Goal: Task Accomplishment & Management: Use online tool/utility

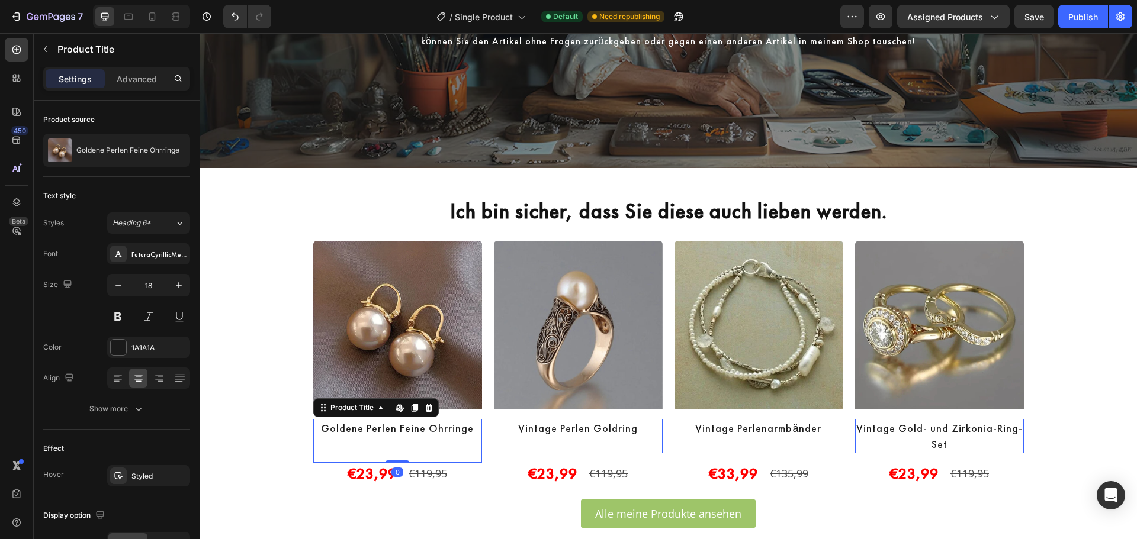
drag, startPoint x: 390, startPoint y: 462, endPoint x: 395, endPoint y: 451, distance: 11.7
click at [395, 451] on div "Goldene Perlen Feine Ohrringe Product Title Edit content in Shopify 0" at bounding box center [397, 441] width 169 height 44
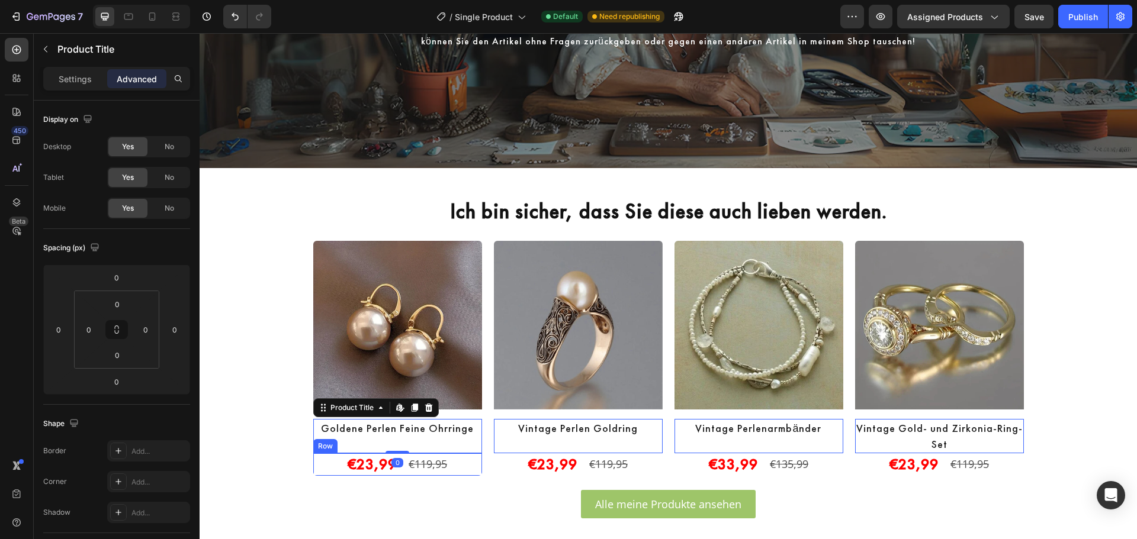
click at [452, 464] on div "€23,99 Product Price Product Price €119,95 Product Price Product Price Row" at bounding box center [397, 465] width 169 height 22
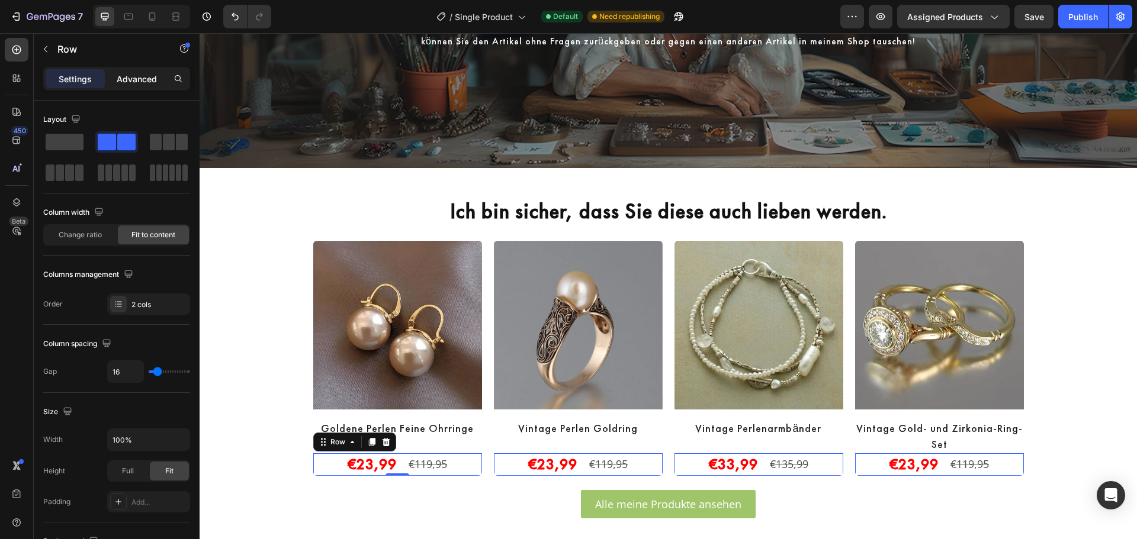
click at [146, 82] on p "Advanced" at bounding box center [137, 79] width 40 height 12
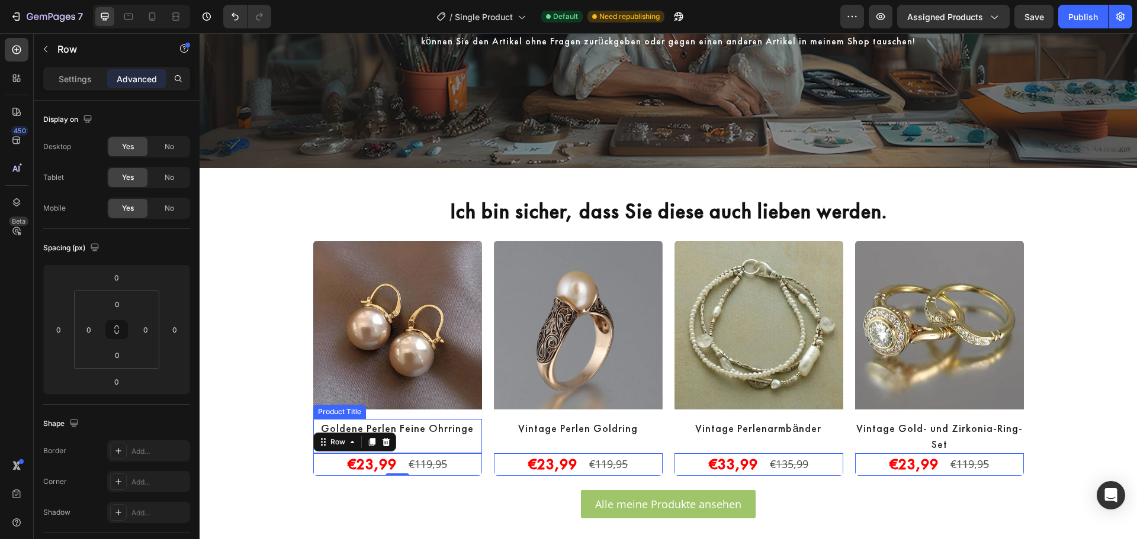
click at [439, 442] on div "Goldene Perlen Feine Ohrringe Product Title" at bounding box center [397, 436] width 169 height 34
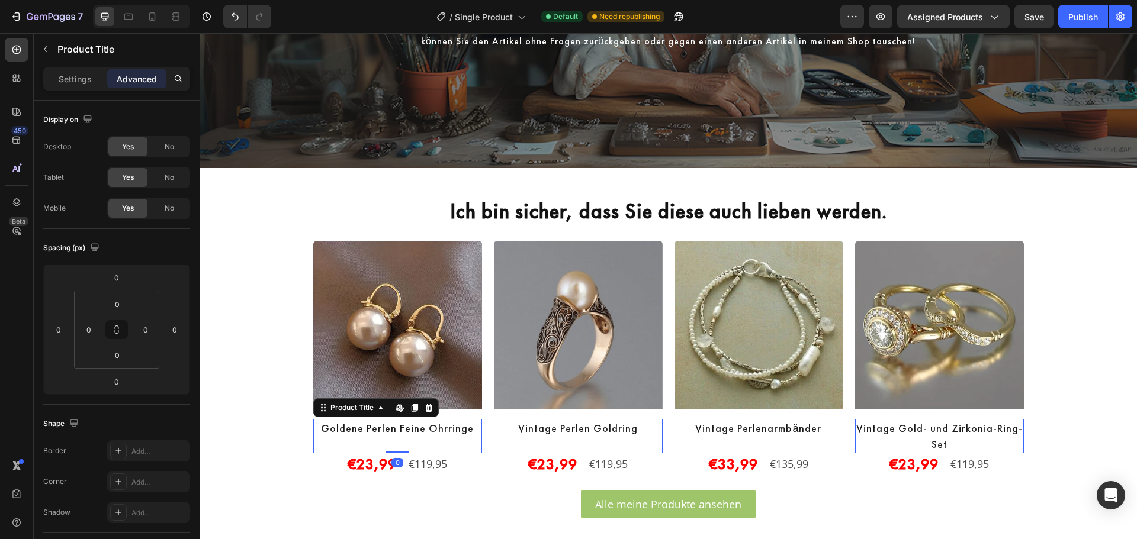
drag, startPoint x: 397, startPoint y: 451, endPoint x: 401, endPoint y: 442, distance: 10.3
click at [401, 442] on div "Goldene Perlen Feine Ohrringe Product Title Edit content in Shopify 0" at bounding box center [397, 436] width 169 height 34
click at [482, 443] on div "Vintage Perlen Goldring Product Title Edit content in Shopify 0" at bounding box center [397, 436] width 169 height 34
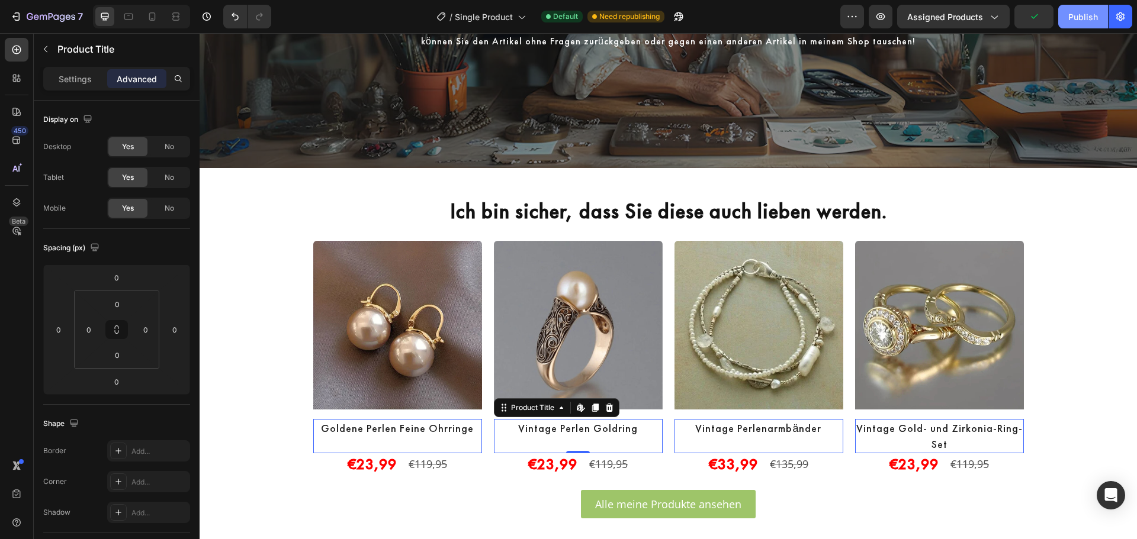
click at [1088, 17] on div "Publish" at bounding box center [1083, 17] width 30 height 12
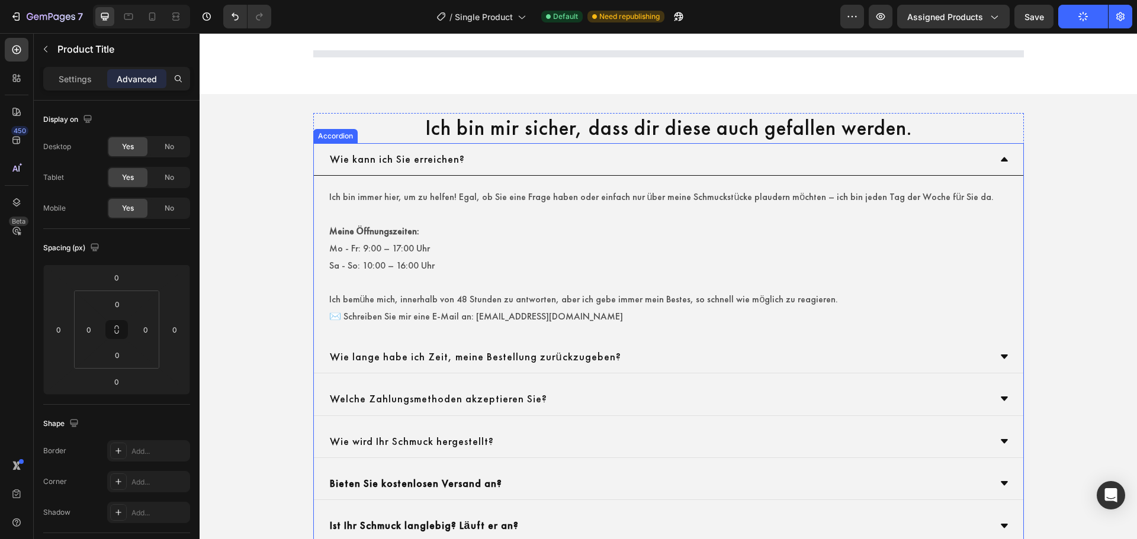
scroll to position [2200, 0]
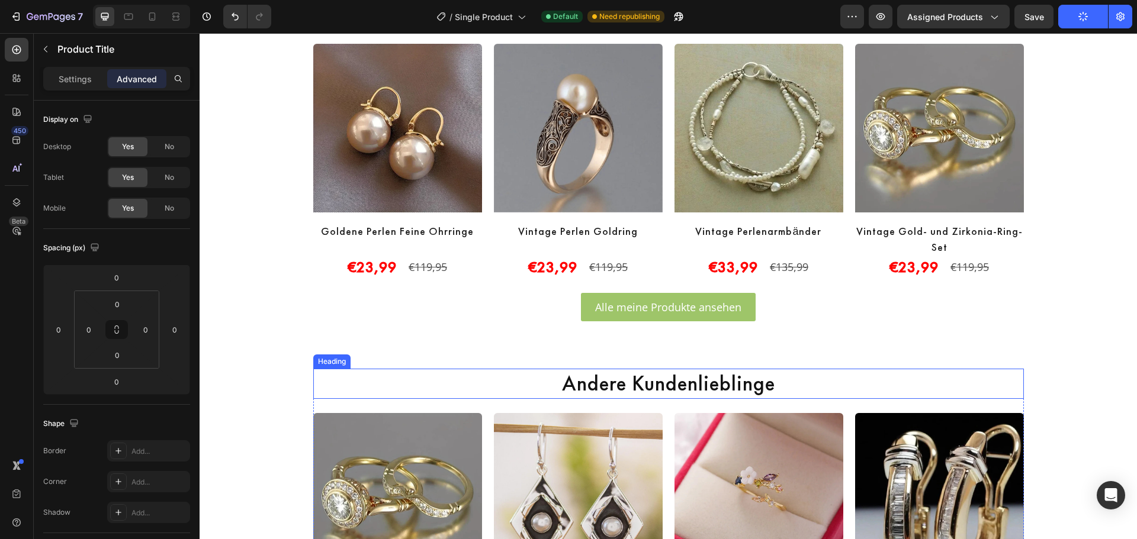
click at [653, 377] on h2 "Andere Kundenlieblinge" at bounding box center [668, 384] width 710 height 30
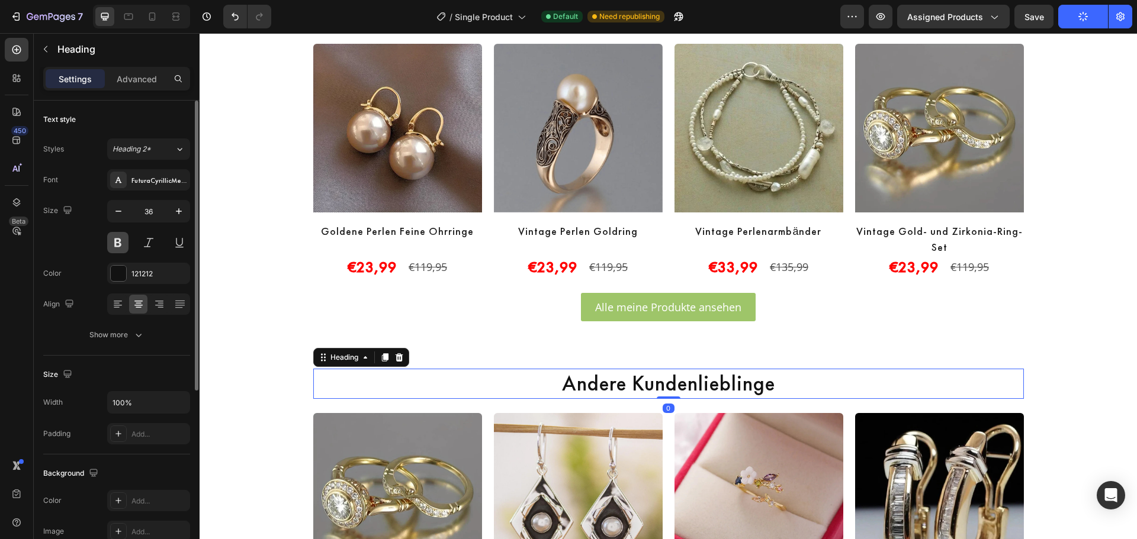
click at [124, 244] on button at bounding box center [117, 242] width 21 height 21
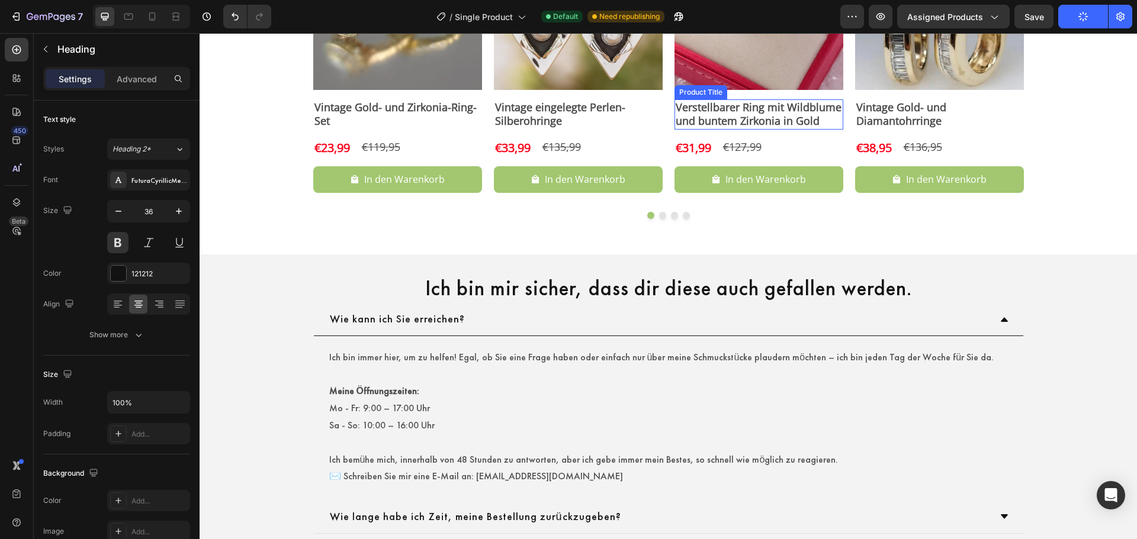
scroll to position [2693, 0]
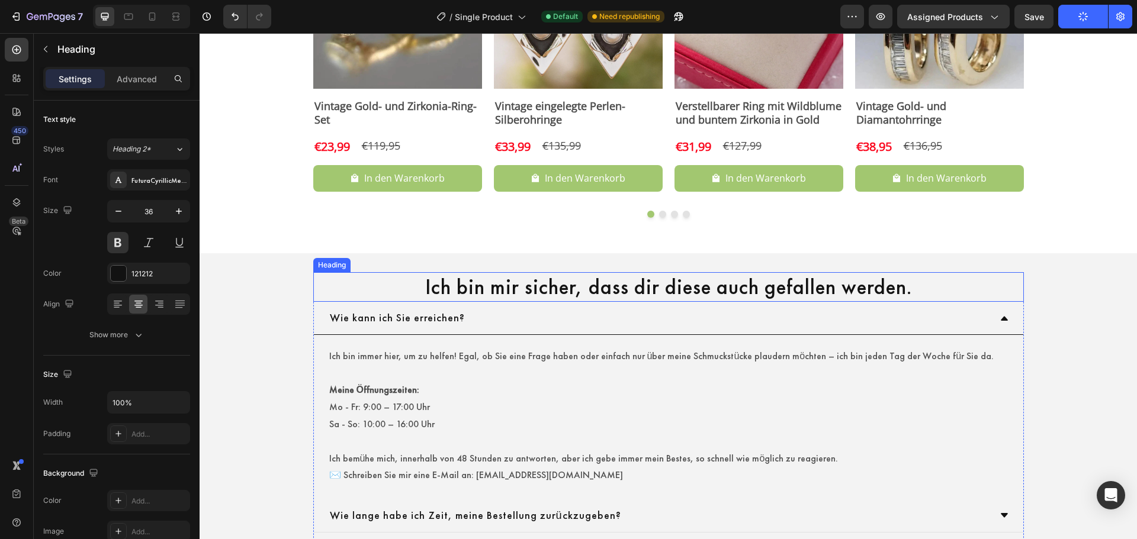
click at [700, 284] on h2 "Ich bin mir sicher, dass dir diese auch gefallen werden." at bounding box center [668, 287] width 710 height 30
click at [118, 246] on button at bounding box center [117, 242] width 21 height 21
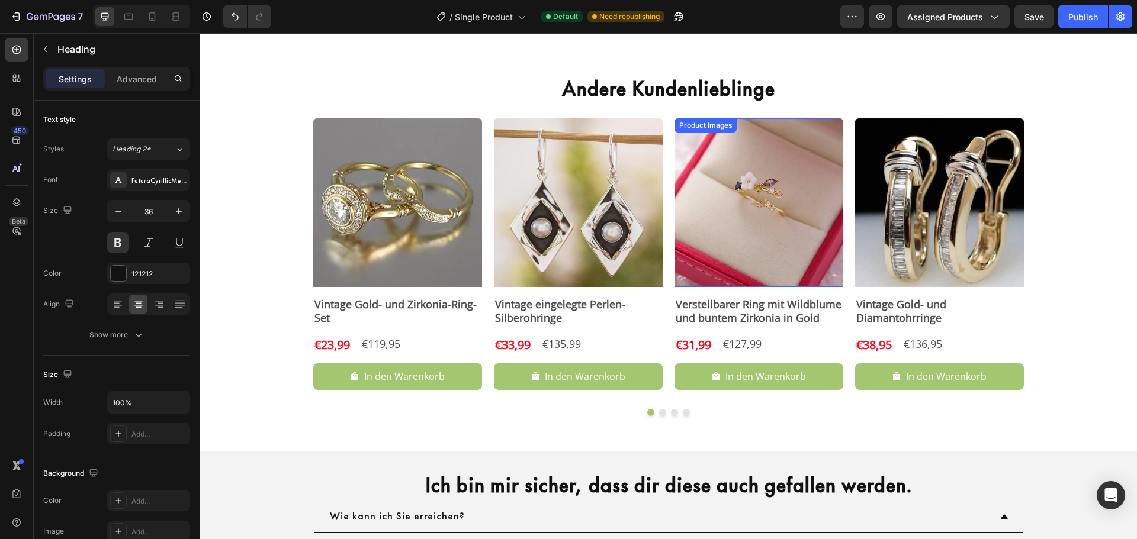
scroll to position [2551, 0]
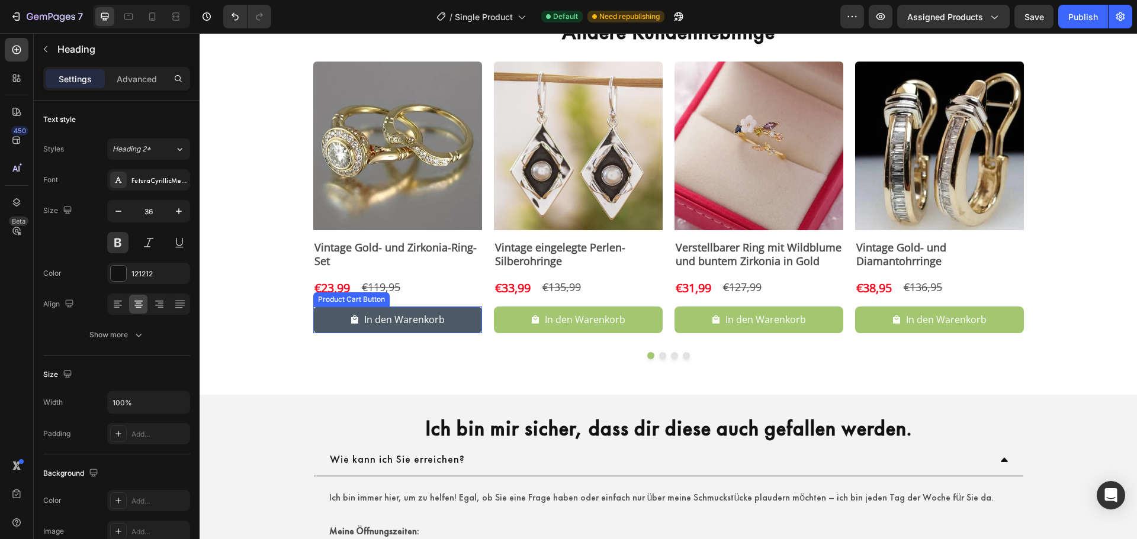
click at [475, 320] on button "In den Warenkorb" at bounding box center [397, 320] width 169 height 27
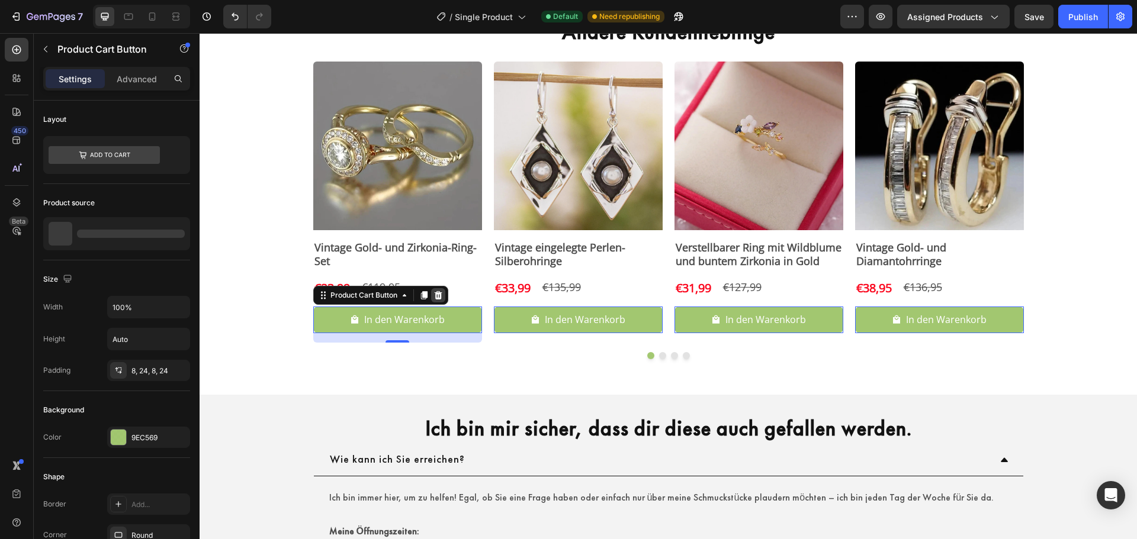
click at [434, 294] on icon at bounding box center [438, 295] width 8 height 8
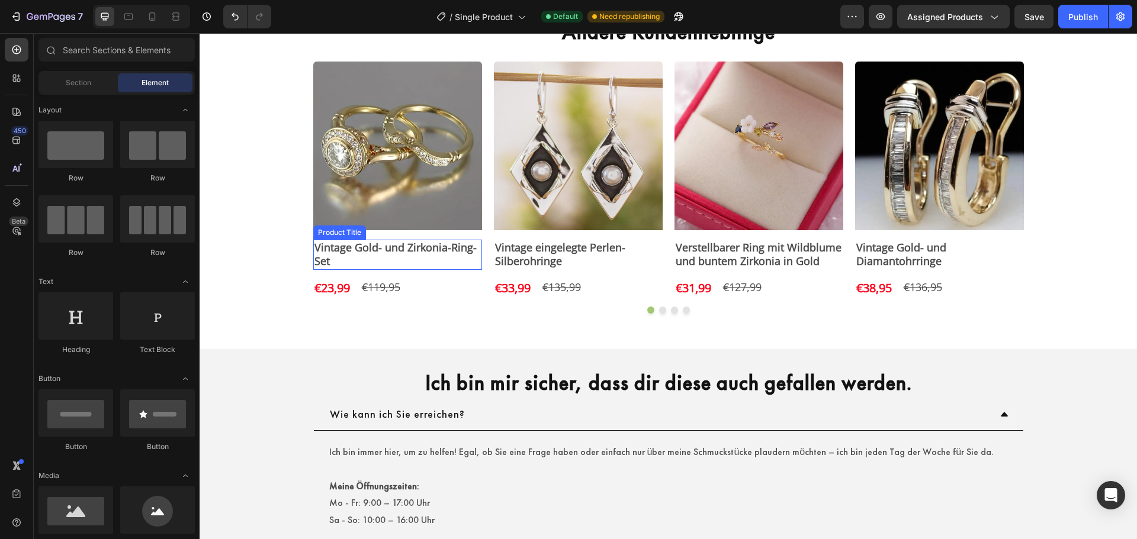
click at [414, 240] on h2 "Vintage Gold- und Zirkonia-Ring-Set" at bounding box center [397, 255] width 169 height 30
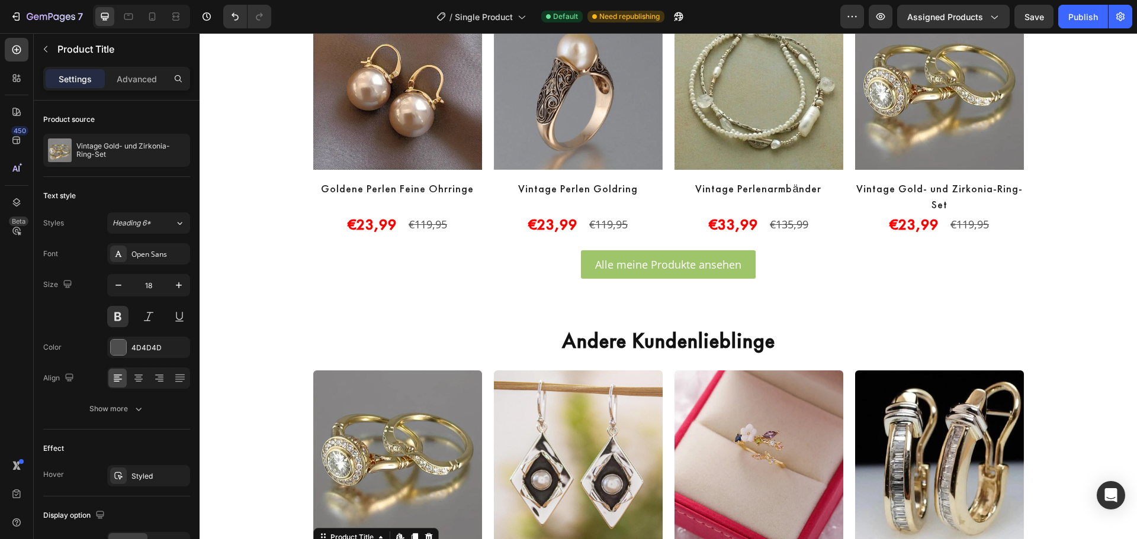
scroll to position [2156, 0]
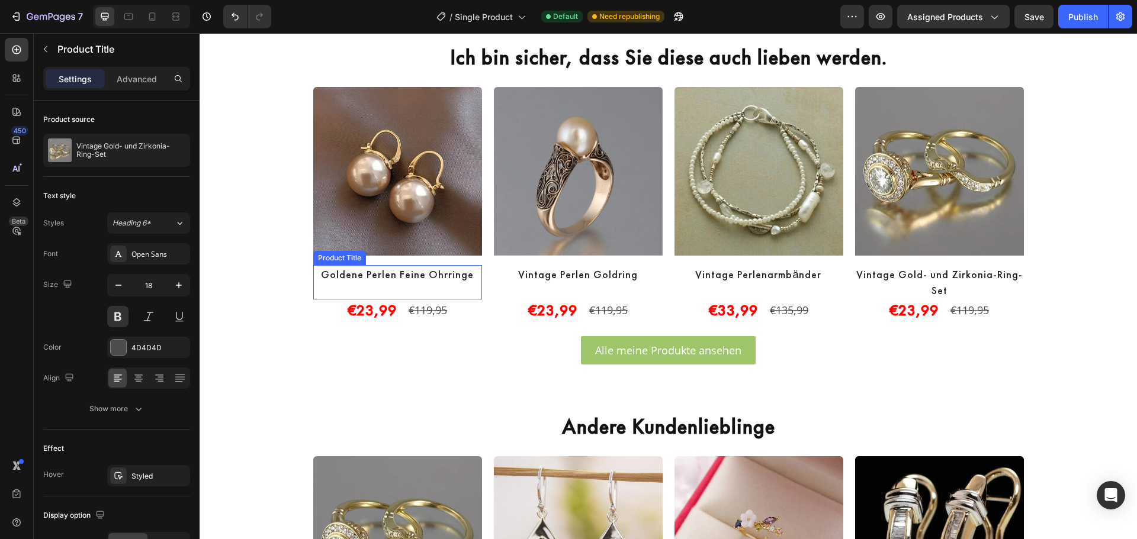
click at [345, 276] on h2 "Goldene Perlen Feine Ohrringe" at bounding box center [397, 274] width 169 height 18
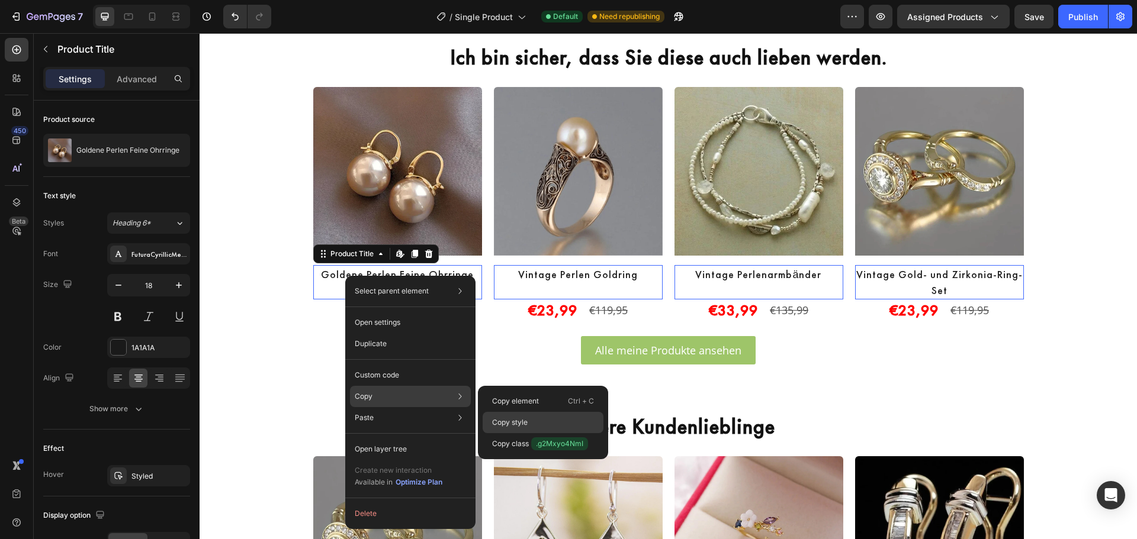
drag, startPoint x: 514, startPoint y: 419, endPoint x: 316, endPoint y: 227, distance: 276.3
click at [514, 419] on p "Copy style" at bounding box center [510, 422] width 36 height 11
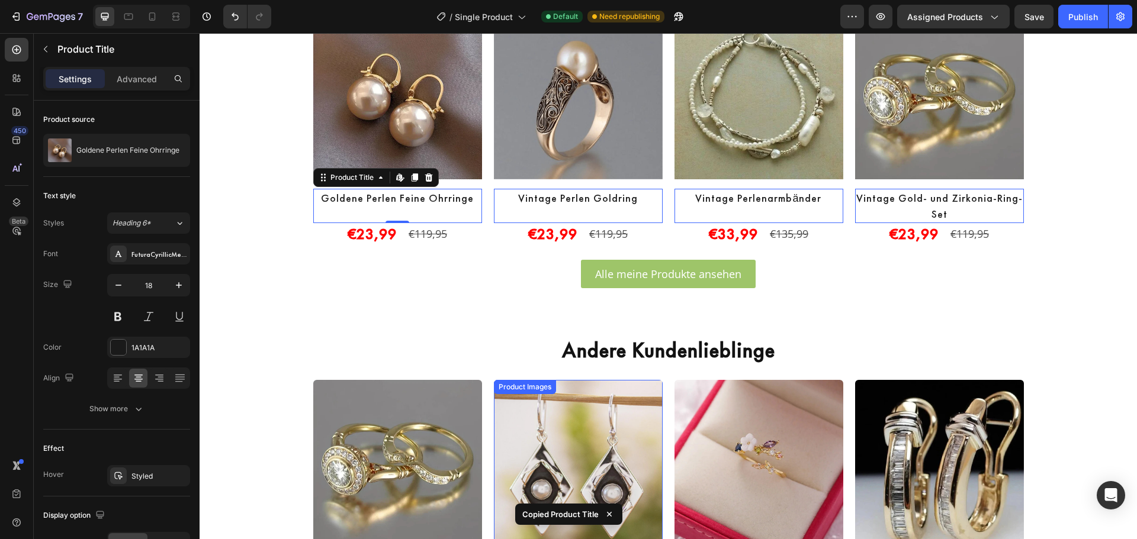
scroll to position [2452, 0]
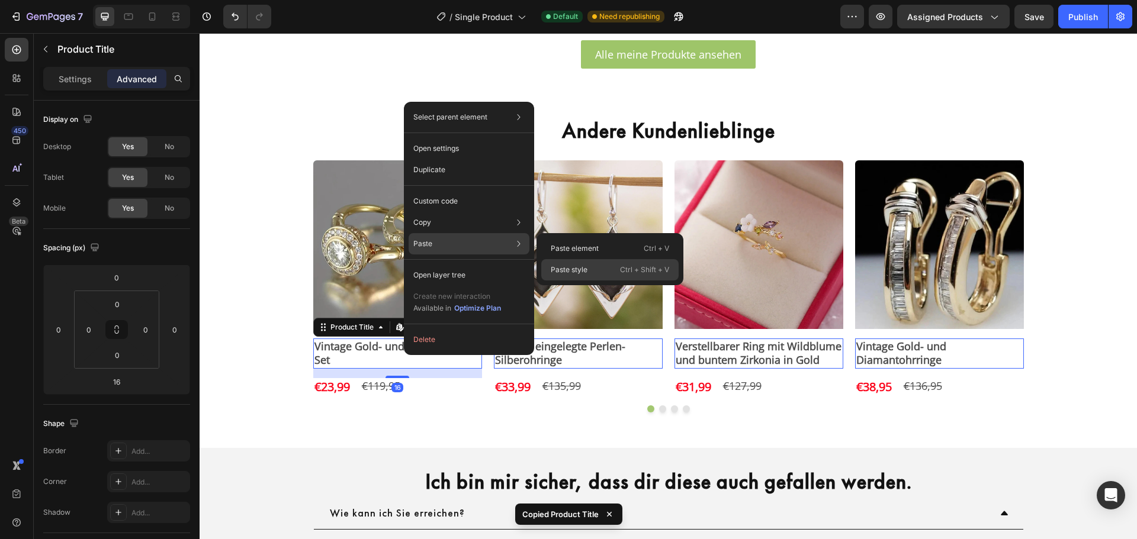
click at [614, 269] on div "Paste style Ctrl + Shift + V" at bounding box center [609, 269] width 137 height 21
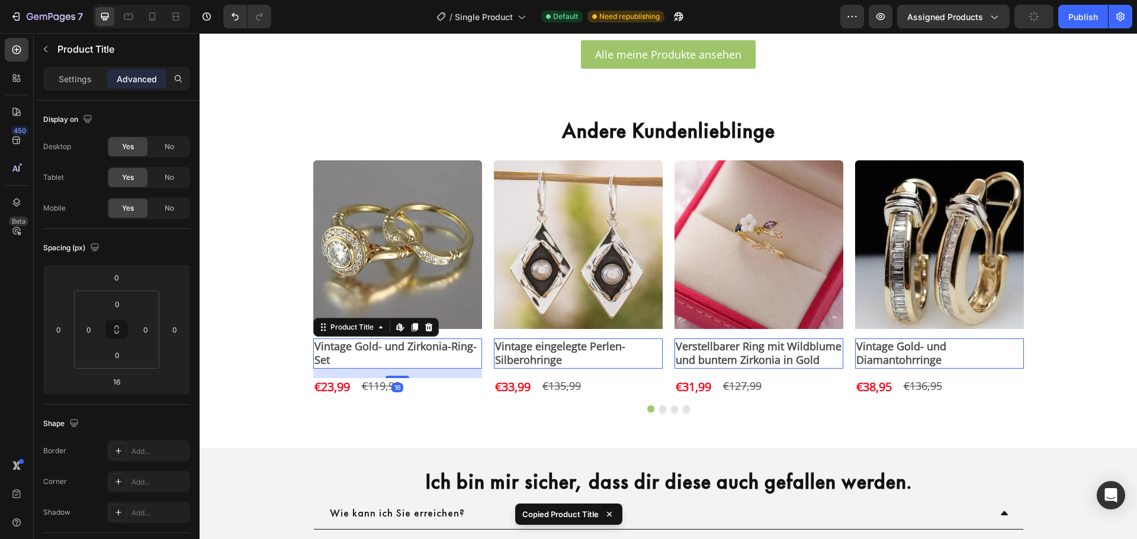
type input "0"
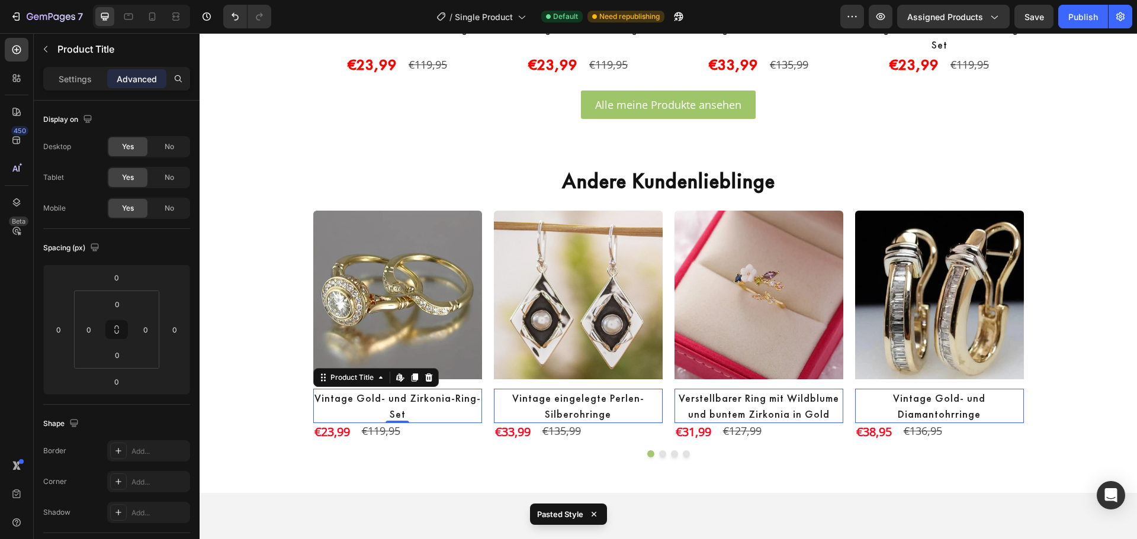
scroll to position [2255, 0]
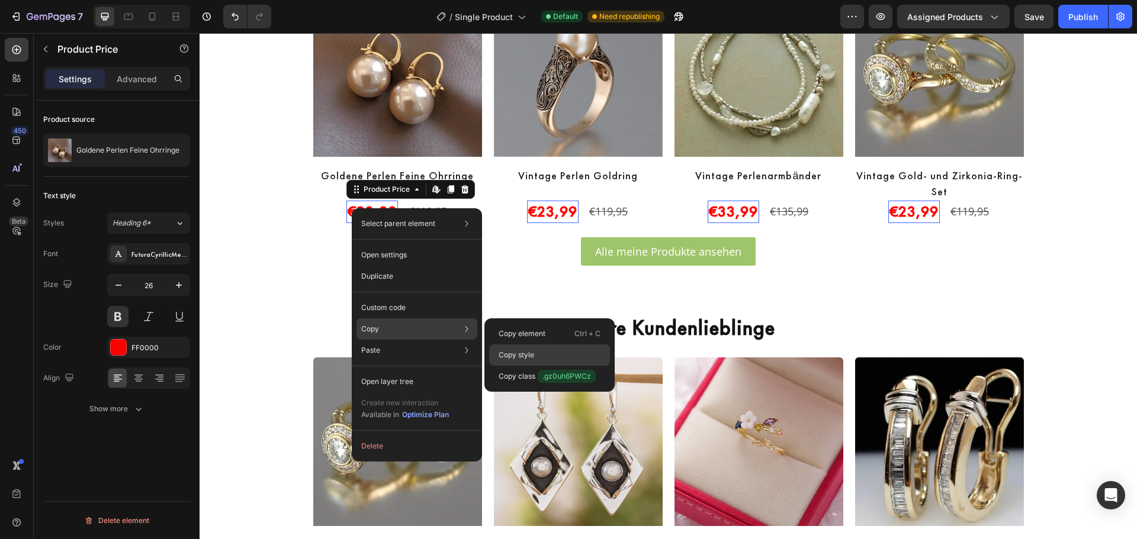
click at [536, 366] on div "Copy style" at bounding box center [549, 376] width 121 height 21
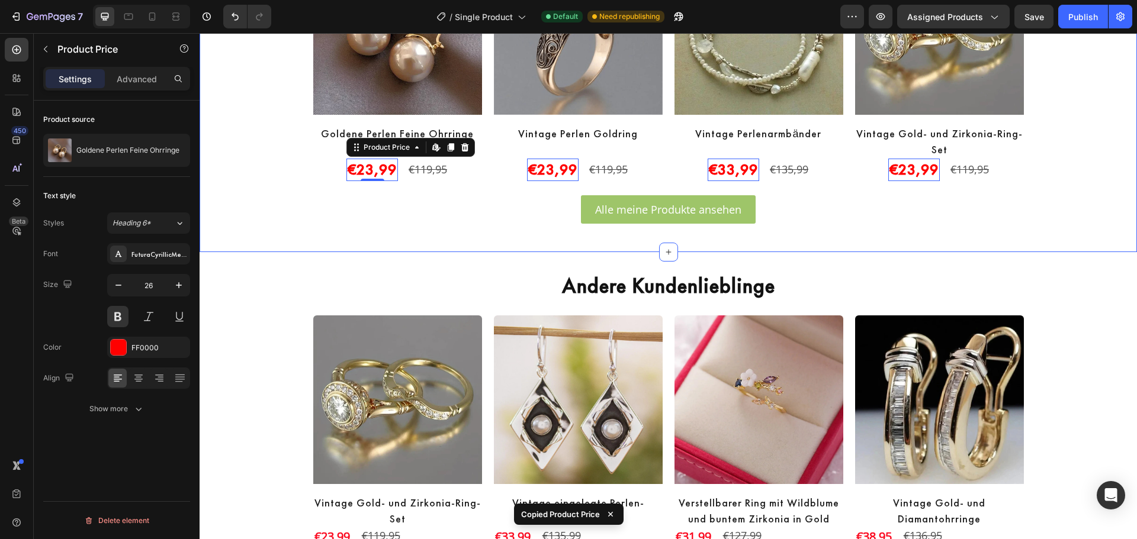
scroll to position [2551, 0]
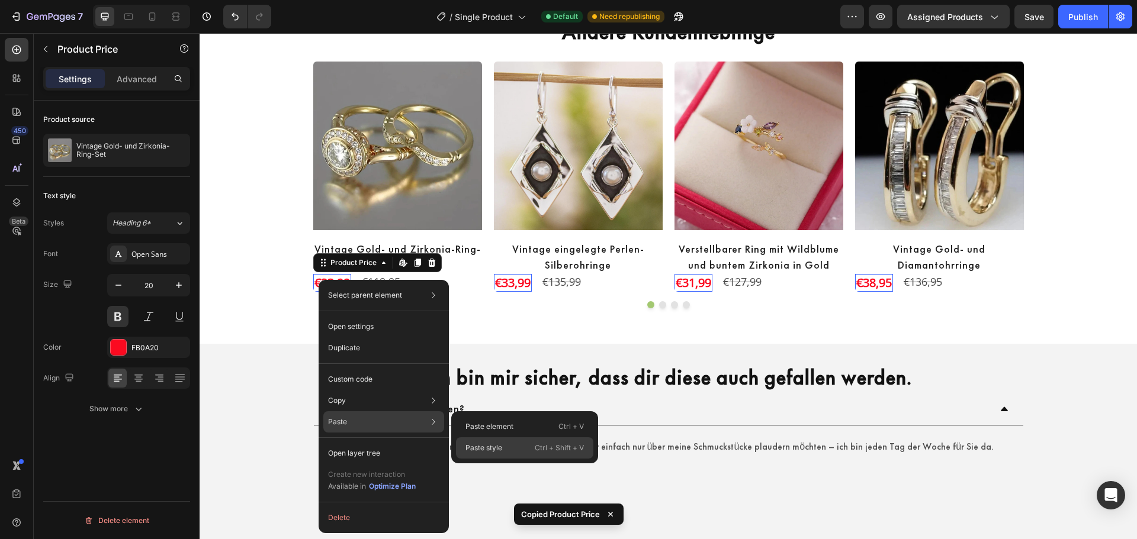
click at [487, 444] on p "Paste style" at bounding box center [483, 448] width 37 height 11
type input "26"
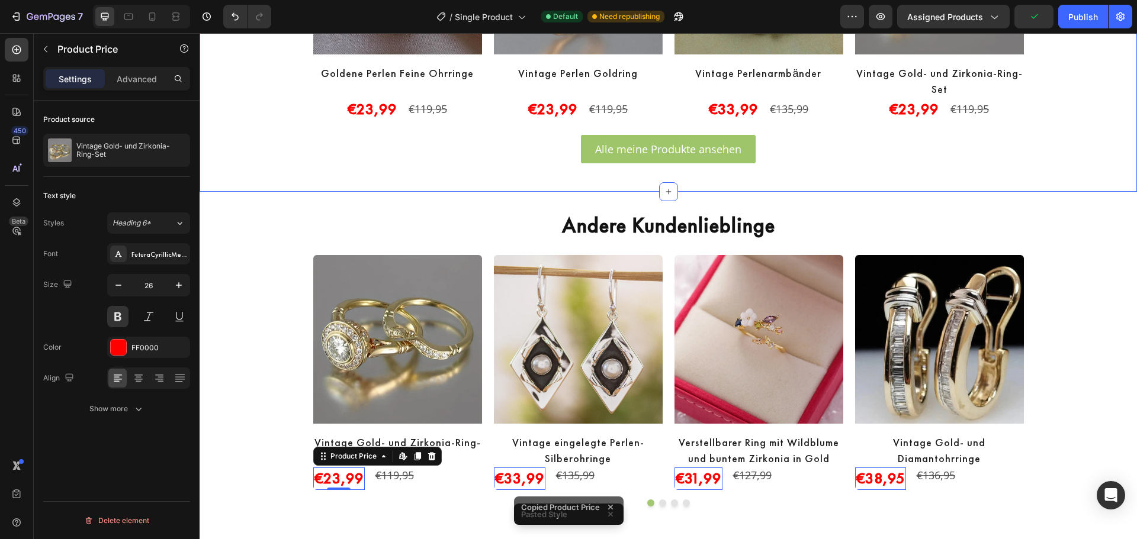
scroll to position [2354, 0]
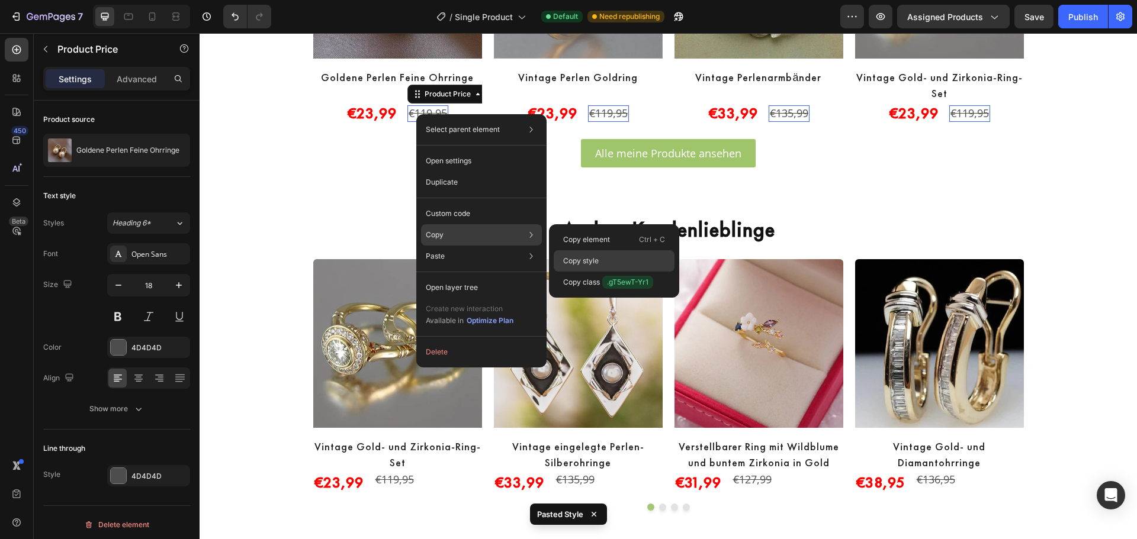
drag, startPoint x: 589, startPoint y: 256, endPoint x: 327, endPoint y: 162, distance: 277.9
click at [589, 256] on p "Copy style" at bounding box center [581, 261] width 36 height 11
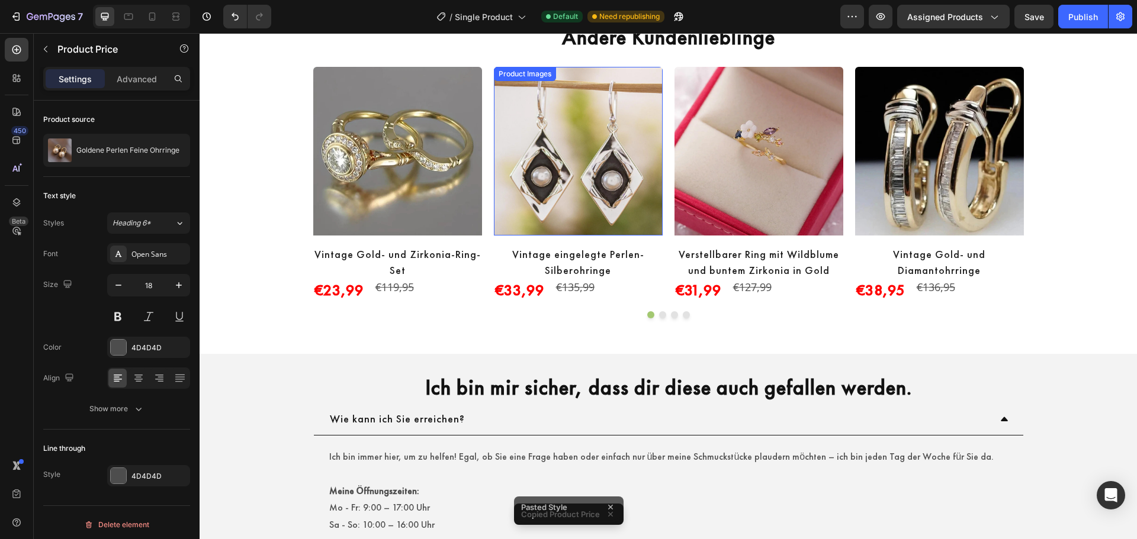
scroll to position [2551, 0]
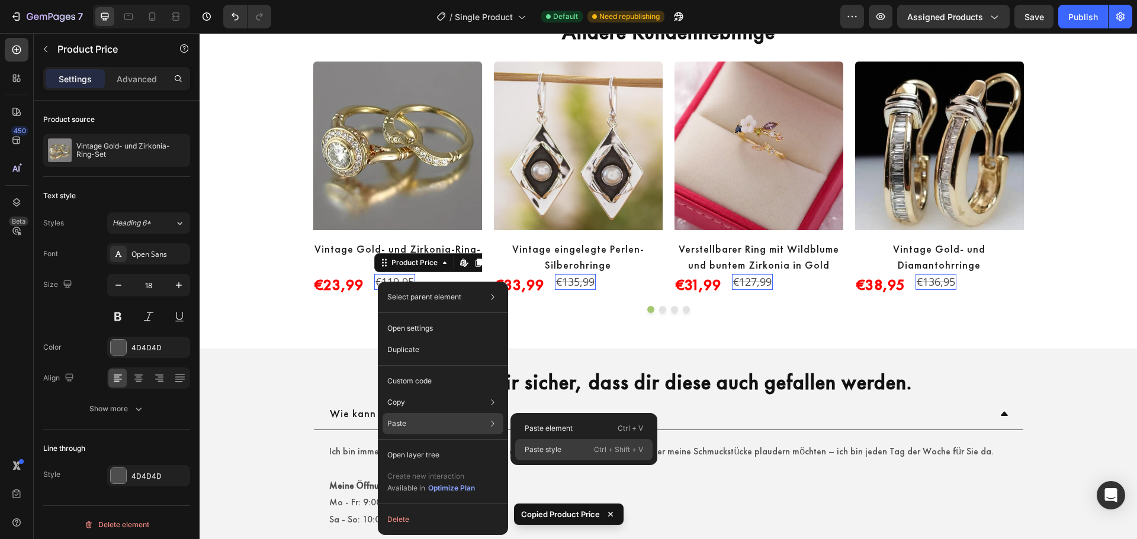
click at [541, 452] on p "Paste style" at bounding box center [543, 450] width 37 height 11
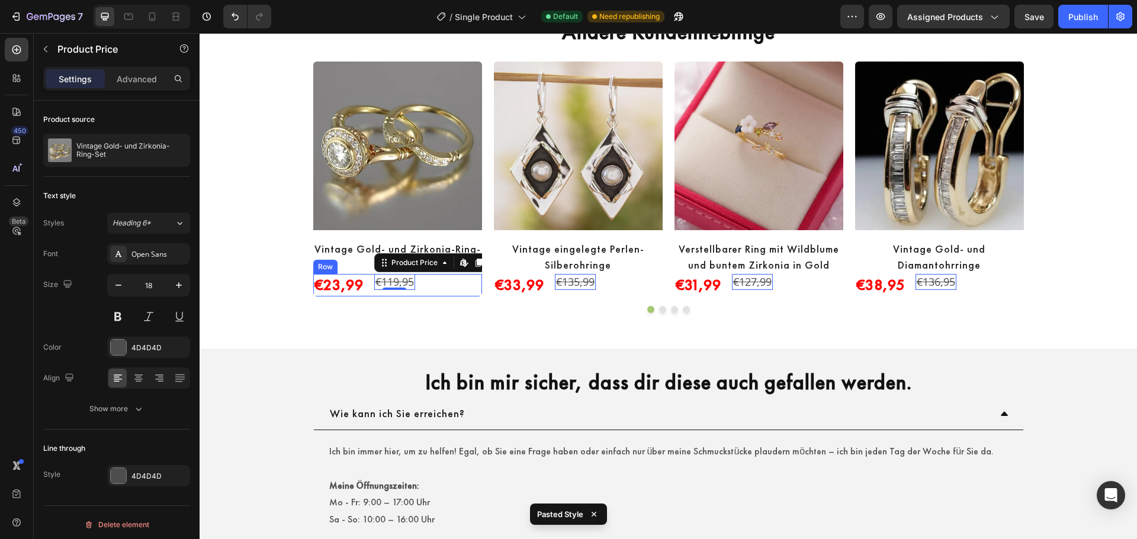
click at [365, 290] on div "€23,99 Product Price Product Price €119,95 Product Price Edit content in Shopif…" at bounding box center [397, 285] width 169 height 22
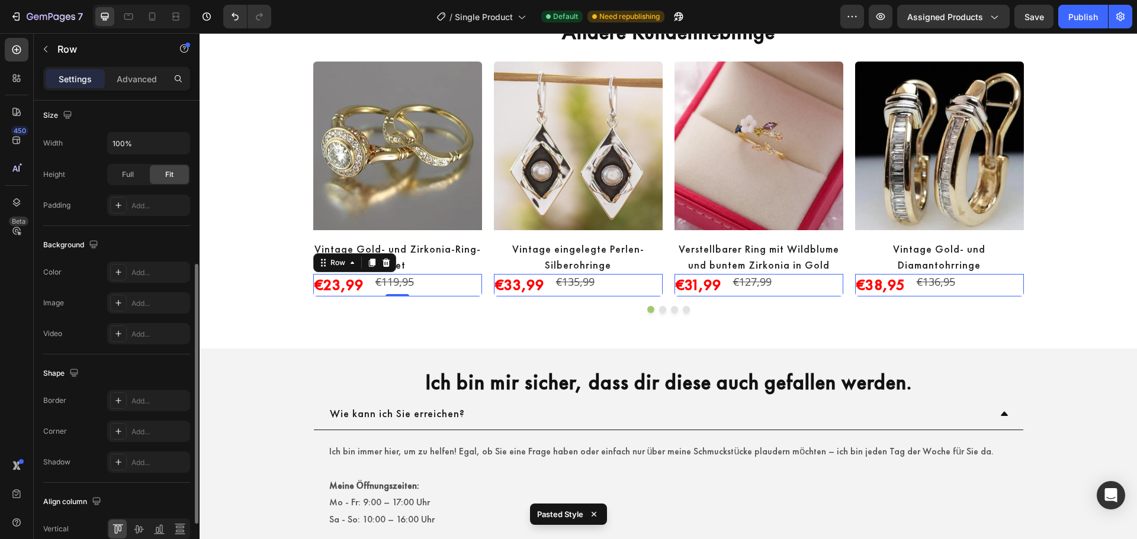
scroll to position [385, 0]
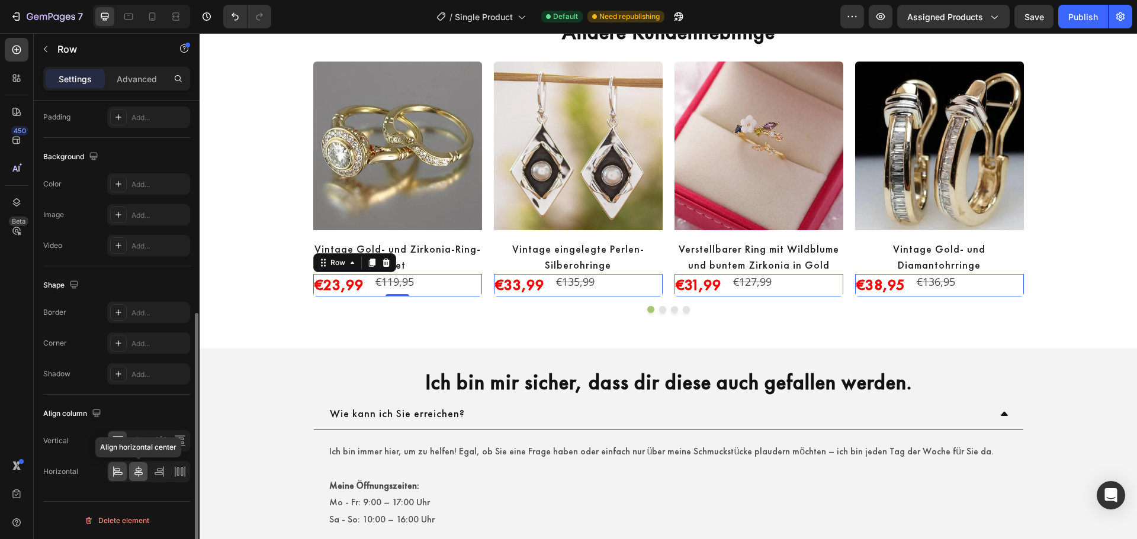
click at [137, 478] on div at bounding box center [138, 471] width 18 height 19
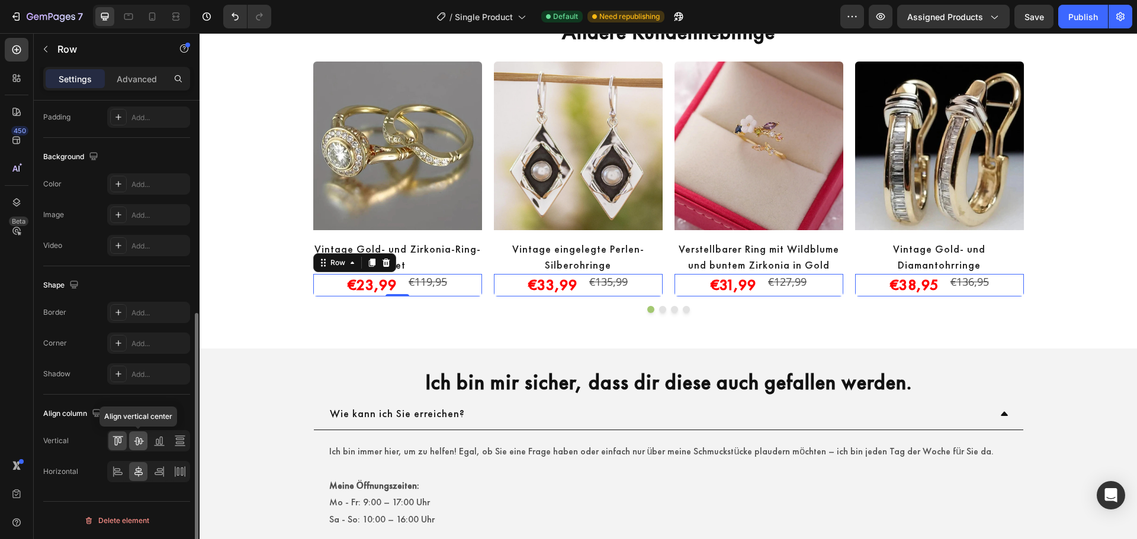
click at [139, 445] on icon at bounding box center [139, 441] width 12 height 12
click at [1085, 14] on div "Publish" at bounding box center [1083, 17] width 30 height 12
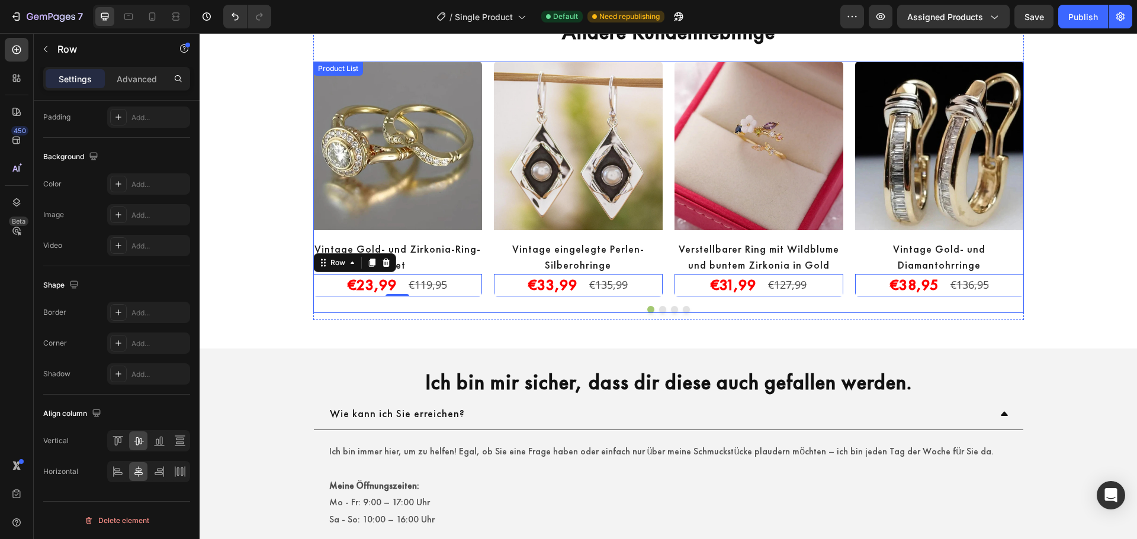
click at [740, 311] on div at bounding box center [668, 309] width 710 height 7
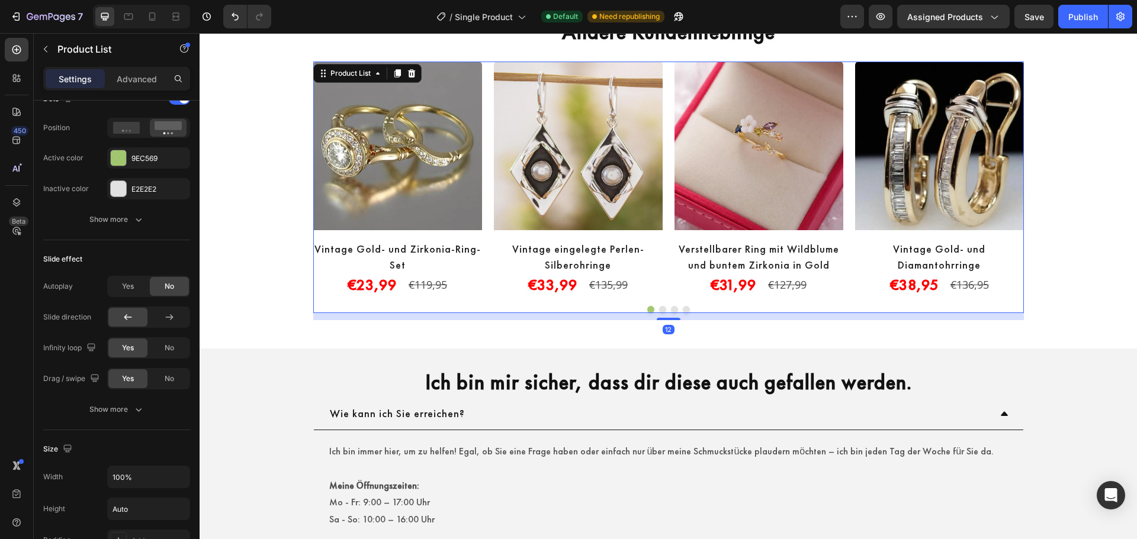
scroll to position [0, 0]
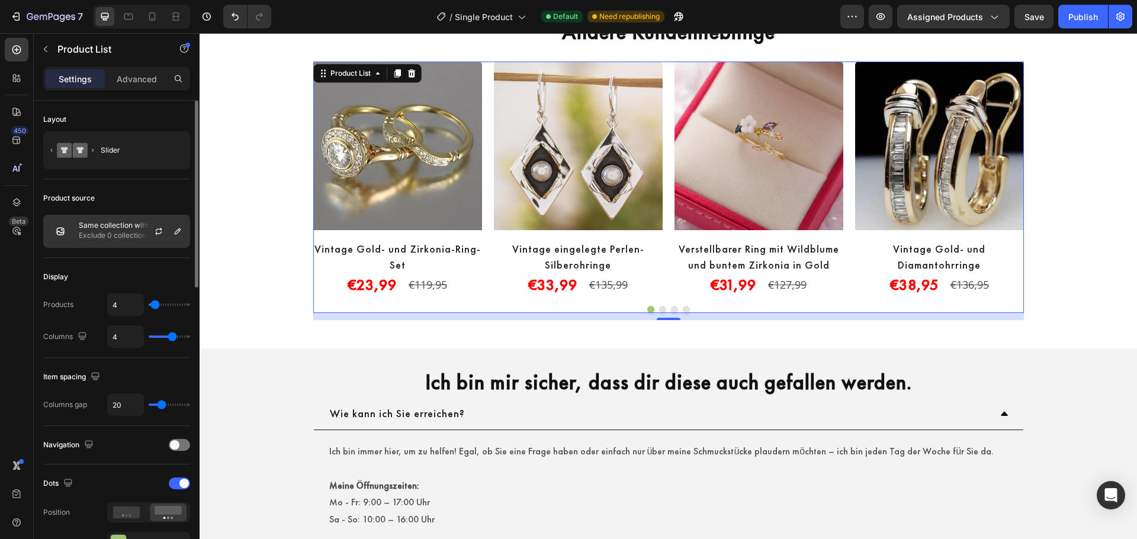
click at [107, 230] on p "Exclude 0 collection" at bounding box center [132, 236] width 106 height 12
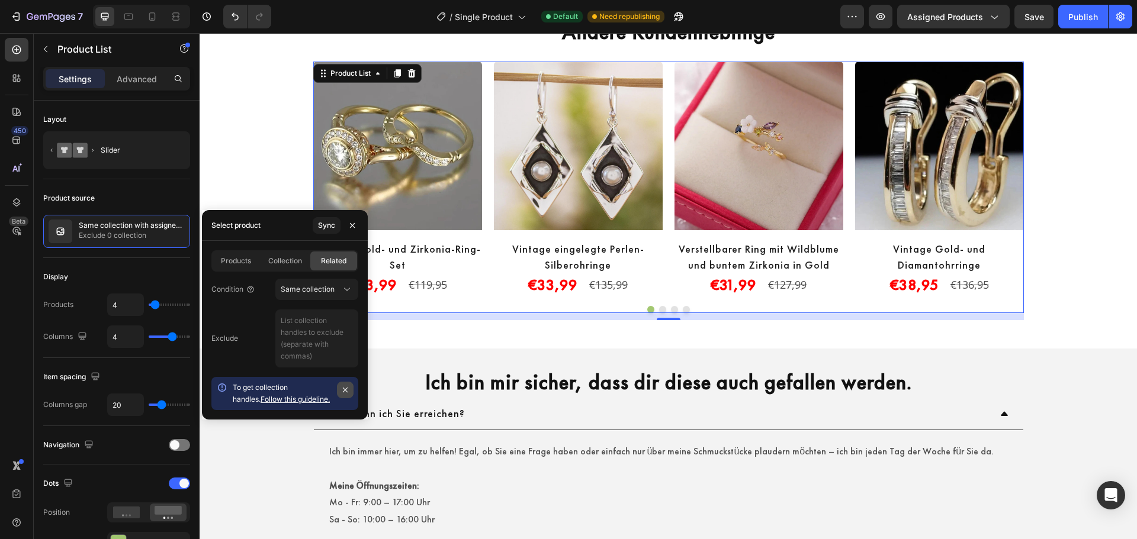
click at [343, 388] on icon "button" at bounding box center [344, 389] width 9 height 9
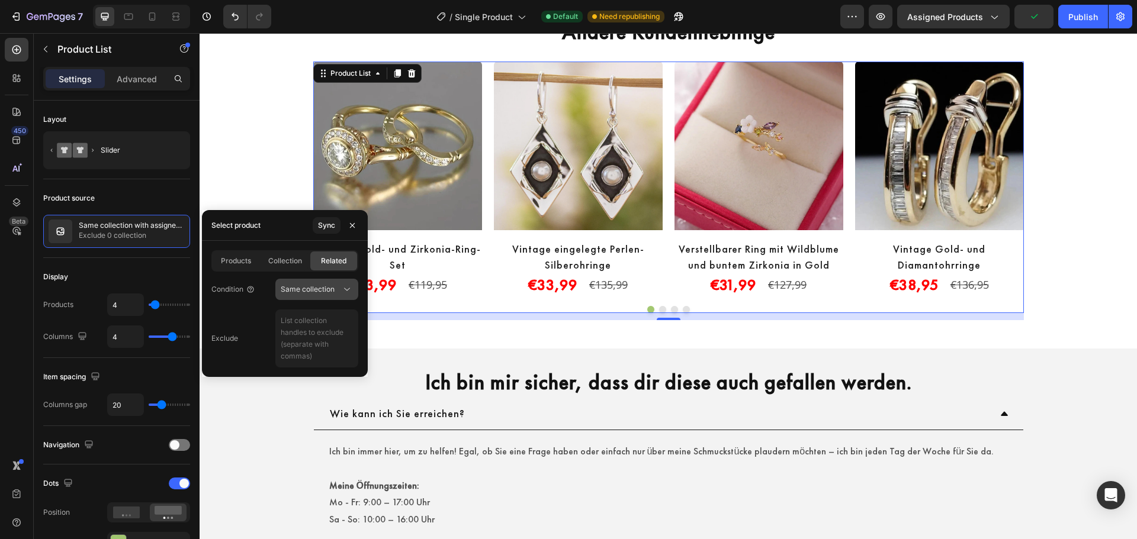
click at [340, 285] on button "Same collection" at bounding box center [316, 289] width 83 height 21
click at [340, 285] on div "Same collection" at bounding box center [311, 289] width 60 height 11
click at [272, 253] on div "Collection" at bounding box center [285, 261] width 47 height 19
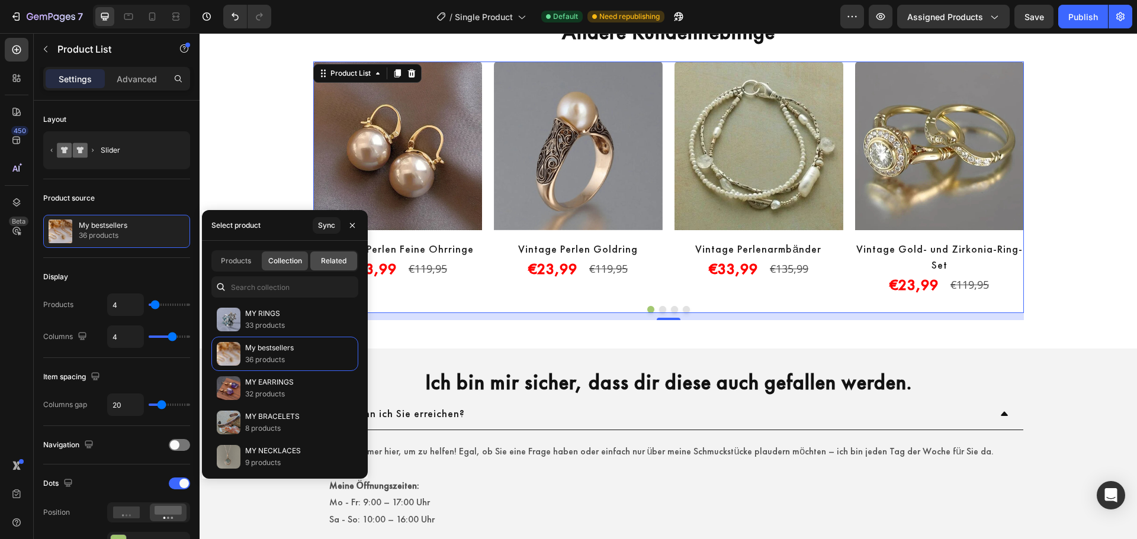
drag, startPoint x: 344, startPoint y: 266, endPoint x: 177, endPoint y: 251, distance: 167.7
click at [344, 266] on div "Related" at bounding box center [333, 261] width 47 height 19
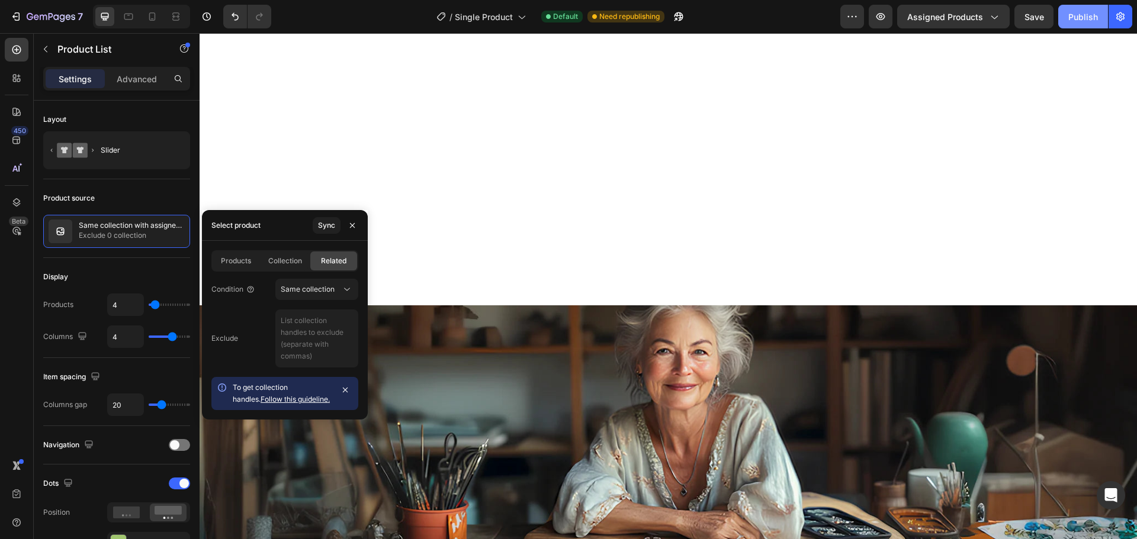
scroll to position [675, 0]
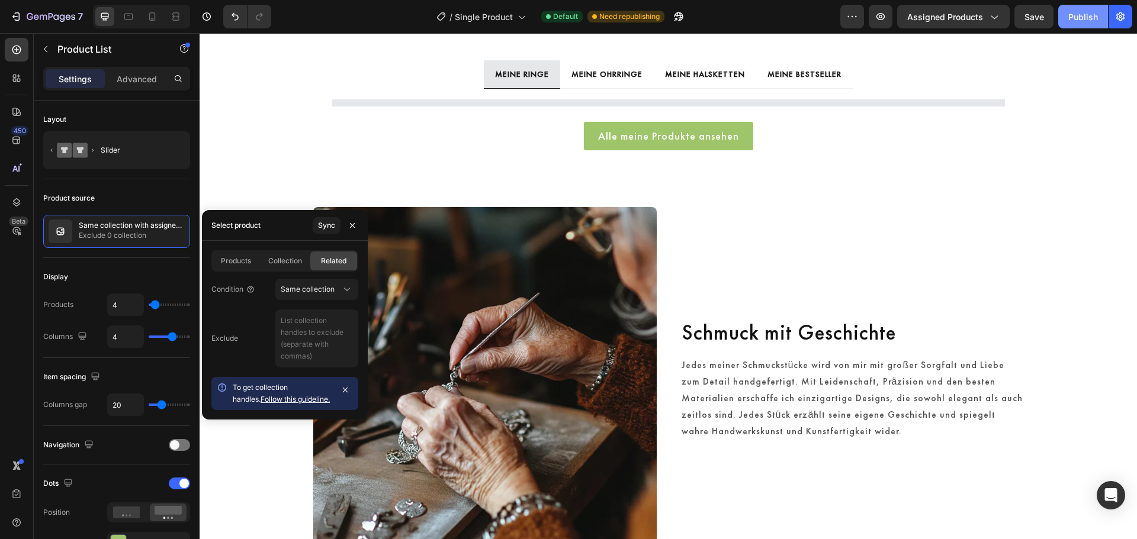
click at [1086, 20] on div "Publish" at bounding box center [1083, 17] width 30 height 12
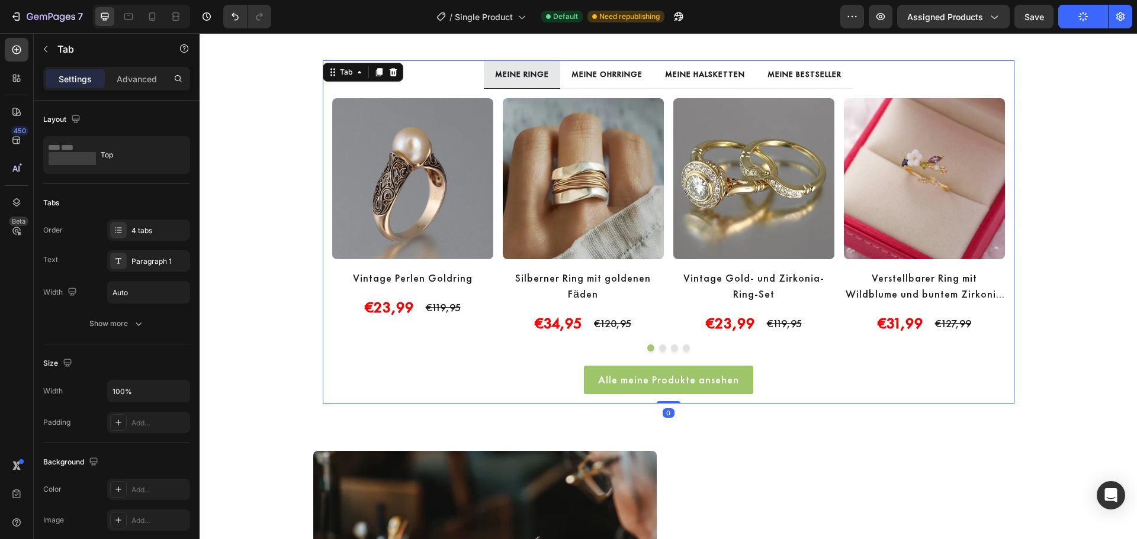
click at [576, 74] on p "MEINE OHRRINGE" at bounding box center [606, 74] width 71 height 15
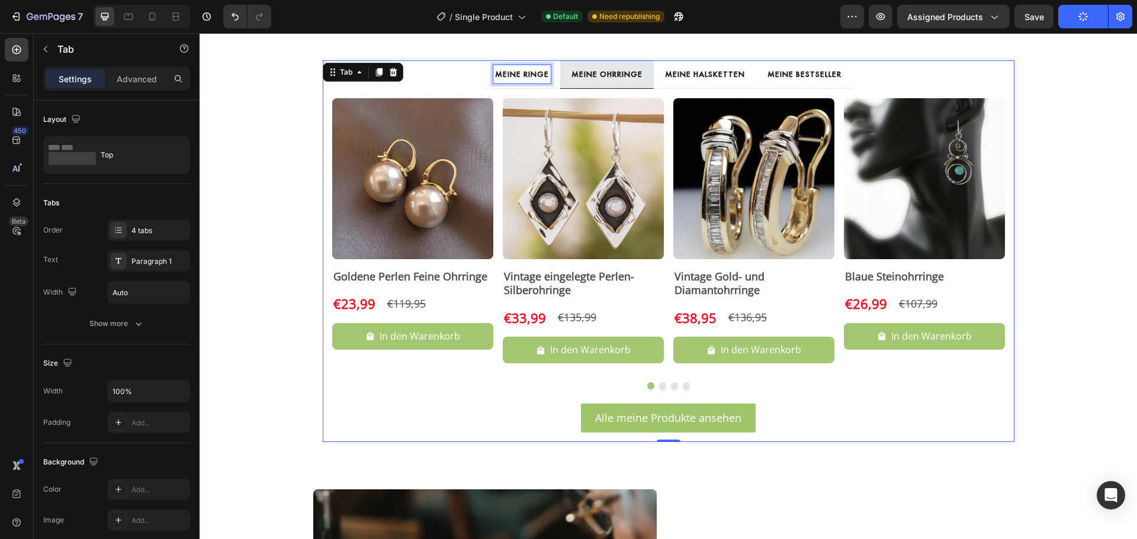
click at [508, 77] on p "MEINE RINGE" at bounding box center [522, 74] width 54 height 15
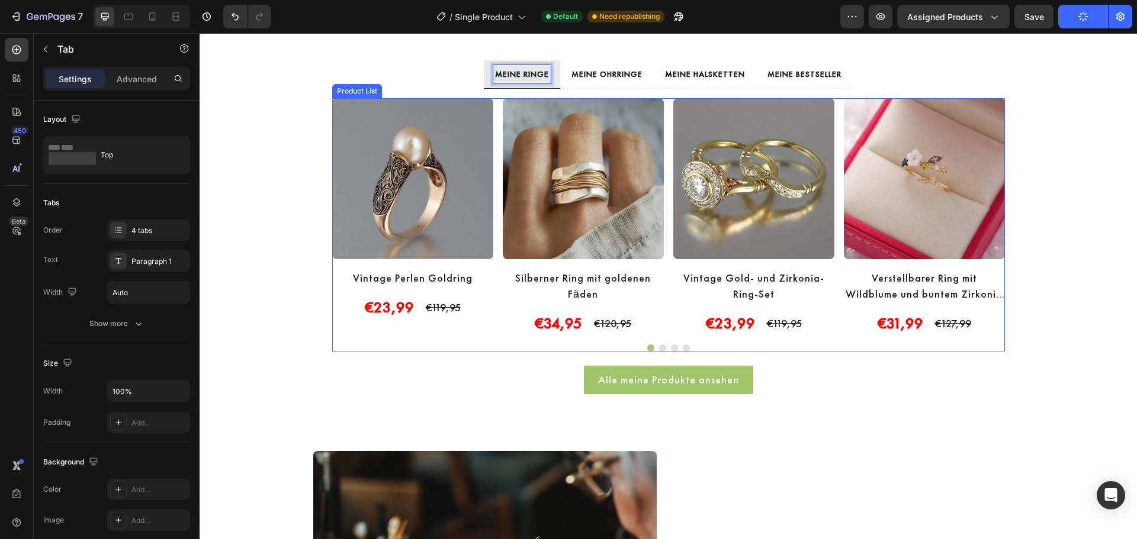
click at [662, 295] on div "Product Images Vintage Perlen Goldring Product Title €23,99 Product Price Produ…" at bounding box center [668, 216] width 673 height 237
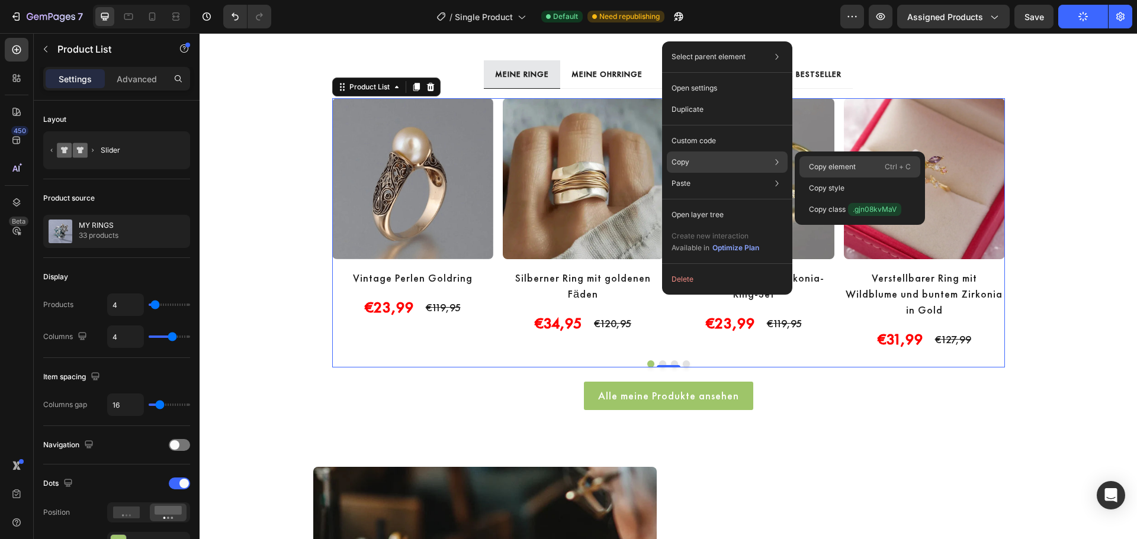
click at [840, 165] on p "Copy element" at bounding box center [832, 167] width 47 height 11
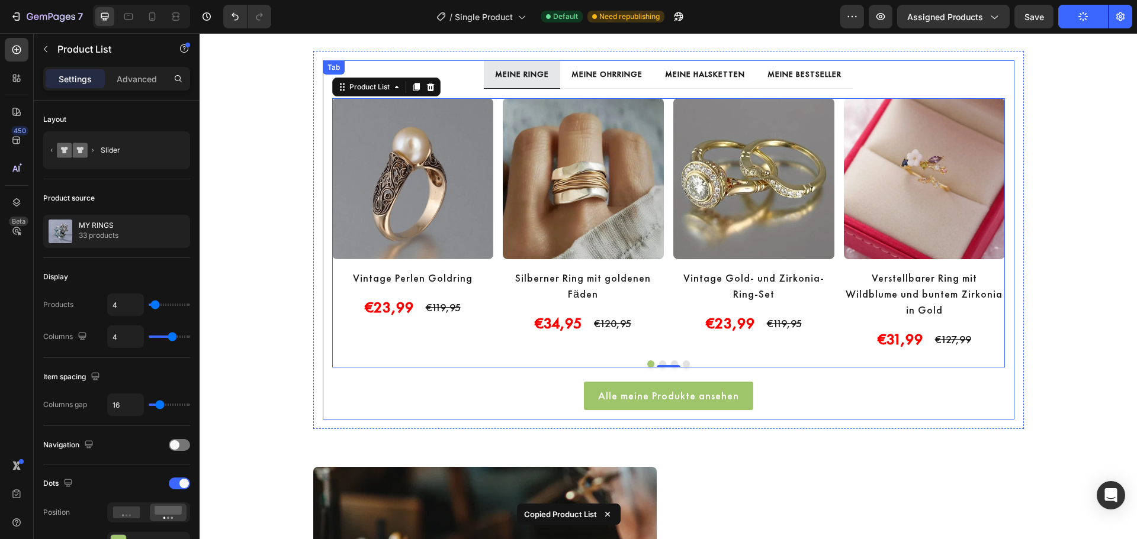
click at [607, 78] on p "MEINE OHRRINGE" at bounding box center [606, 74] width 71 height 15
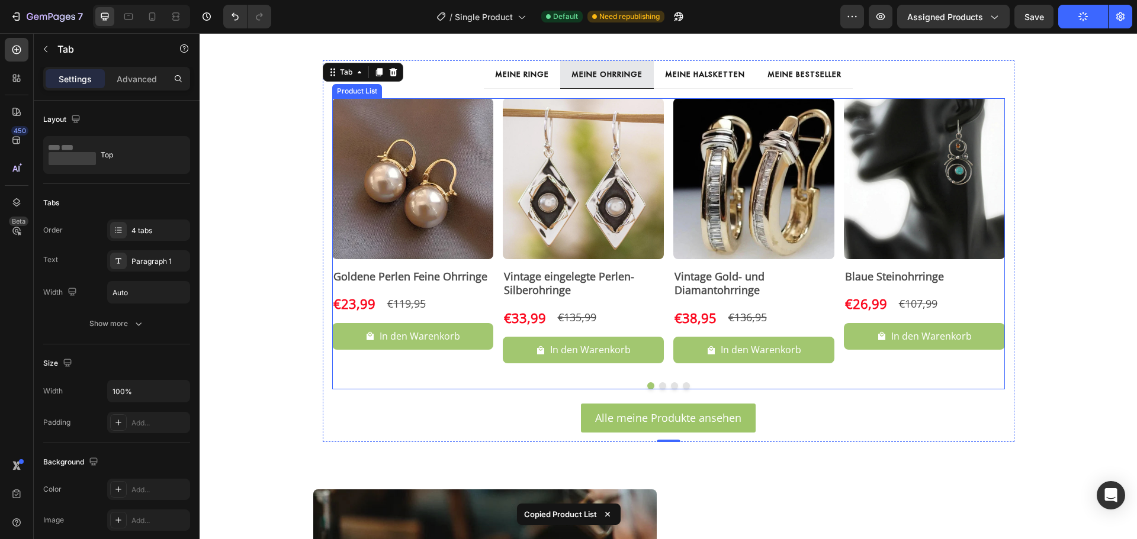
click at [831, 254] on div "Product Images Goldene Perlen Feine Ohrringe Product Title €23,99 Product Price…" at bounding box center [668, 235] width 673 height 275
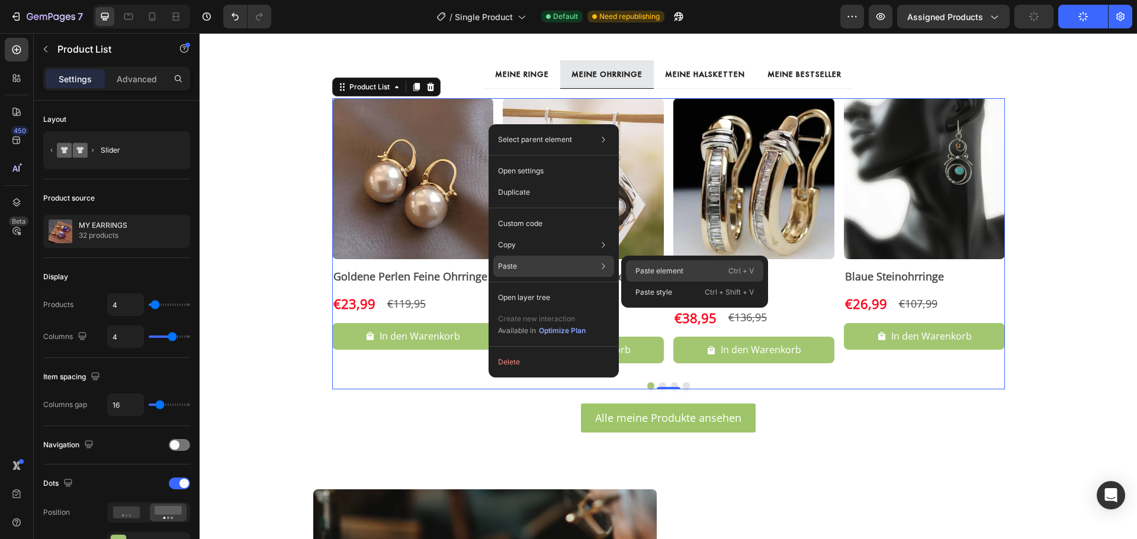
click at [658, 282] on div "Paste element Ctrl + V" at bounding box center [694, 292] width 137 height 21
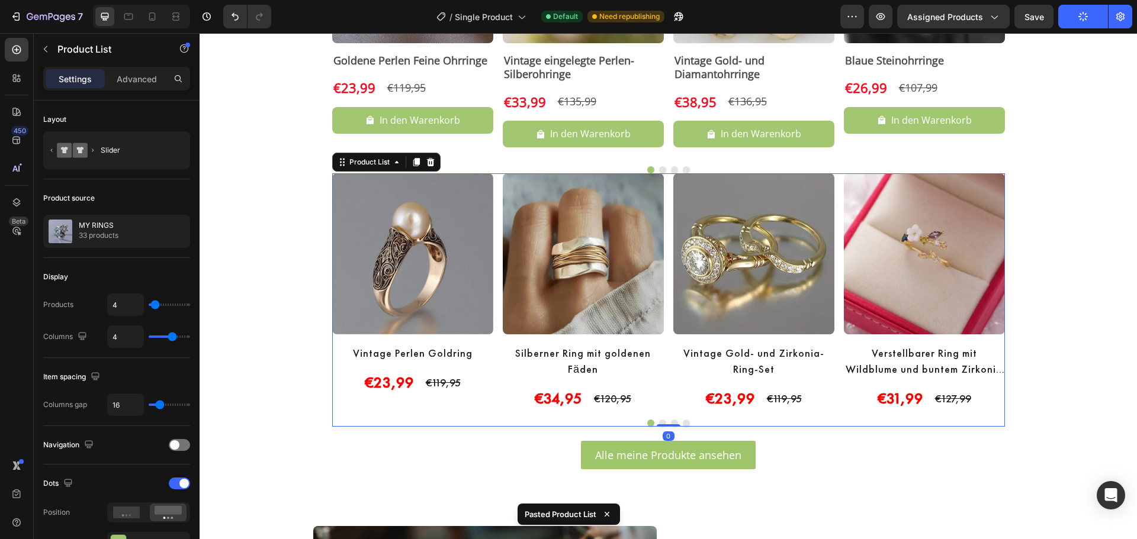
scroll to position [792, 0]
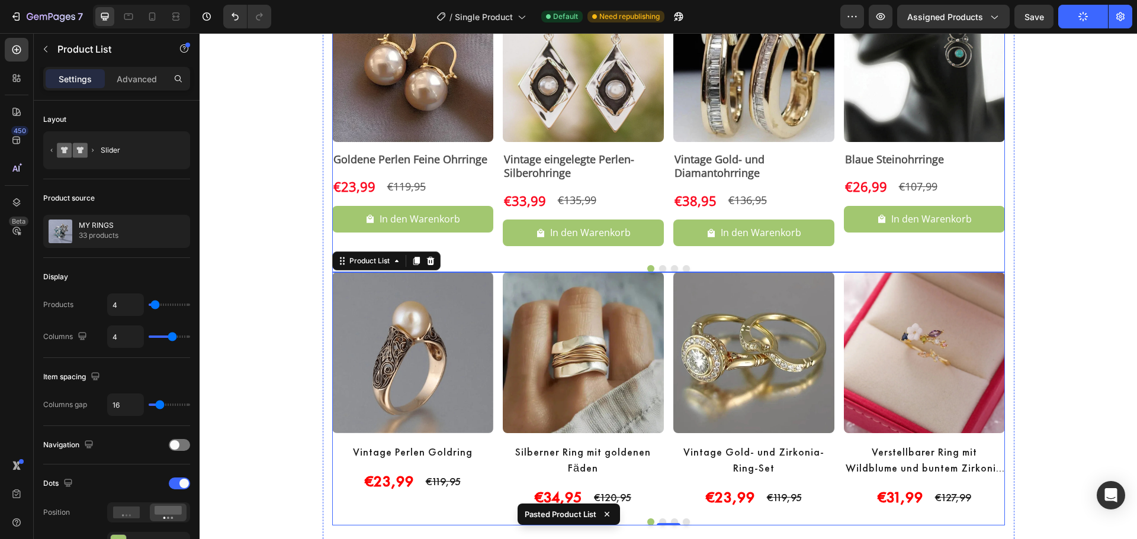
click at [830, 259] on div "Product Images Goldene Perlen Feine Ohrringe Product Title €23,99 Product Price…" at bounding box center [668, 126] width 673 height 291
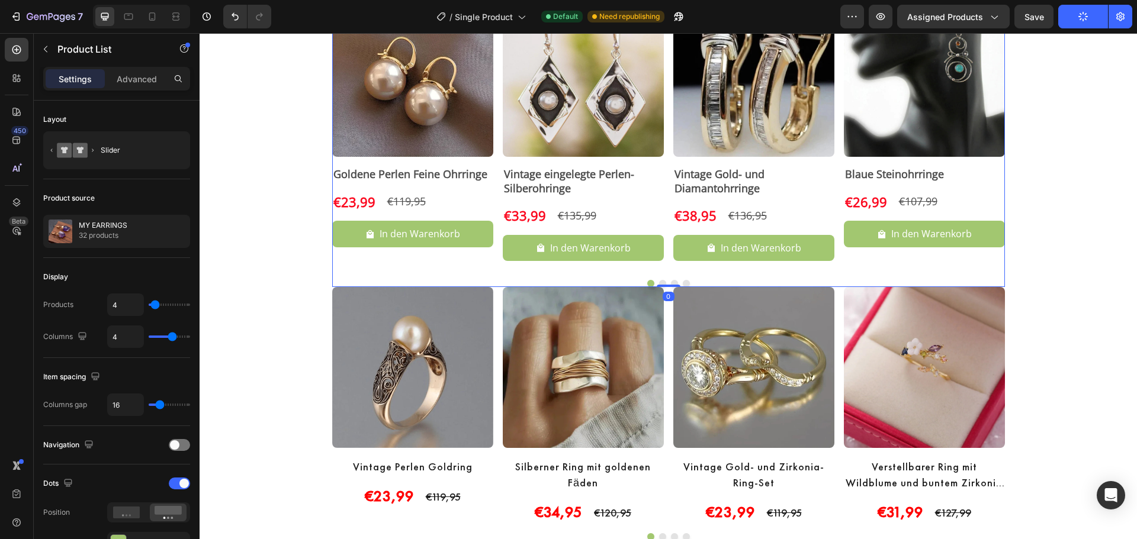
scroll to position [595, 0]
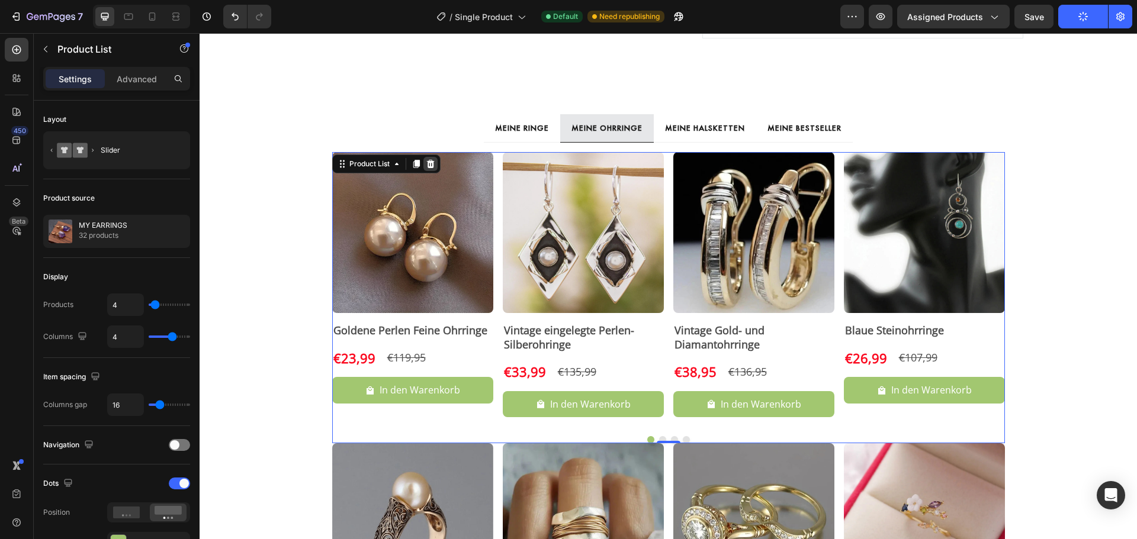
click at [430, 169] on icon at bounding box center [430, 163] width 9 height 9
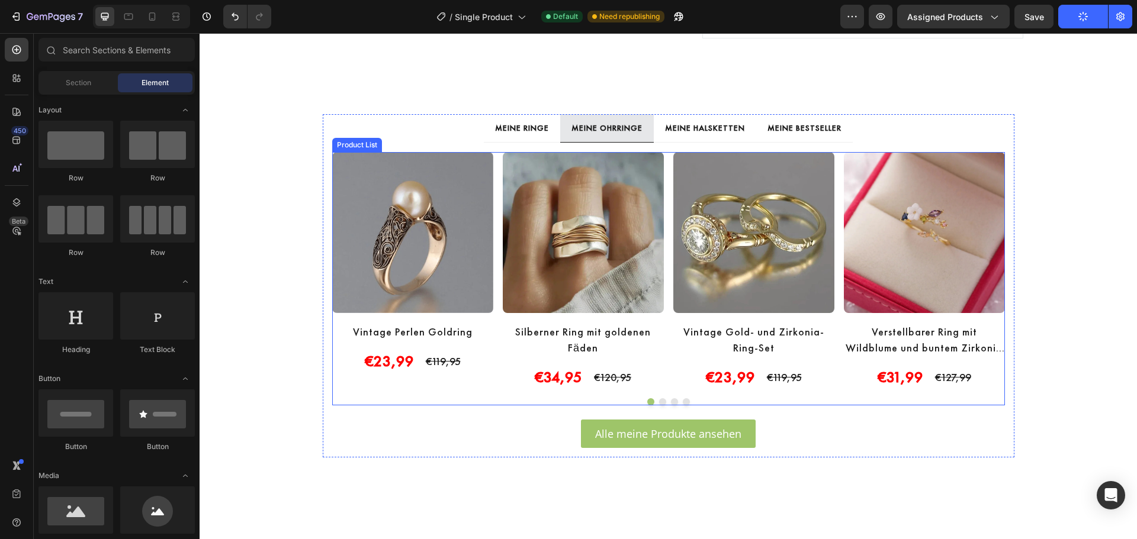
click at [664, 378] on div "Product Images Vintage Perlen Goldring Product Title €23,99 Product Price Produ…" at bounding box center [668, 270] width 673 height 237
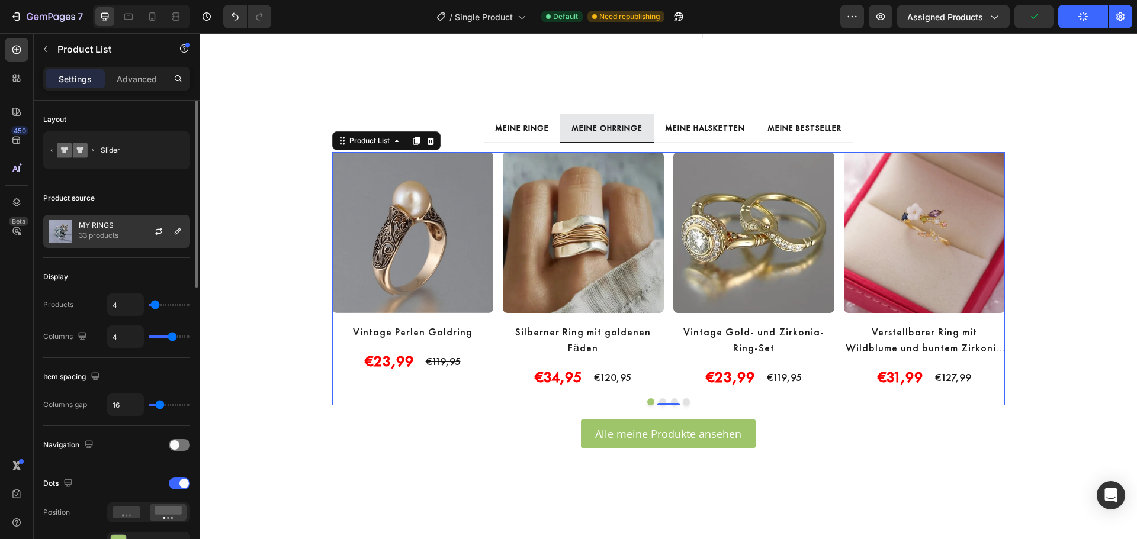
click at [102, 229] on p "MY RINGS" at bounding box center [99, 225] width 40 height 8
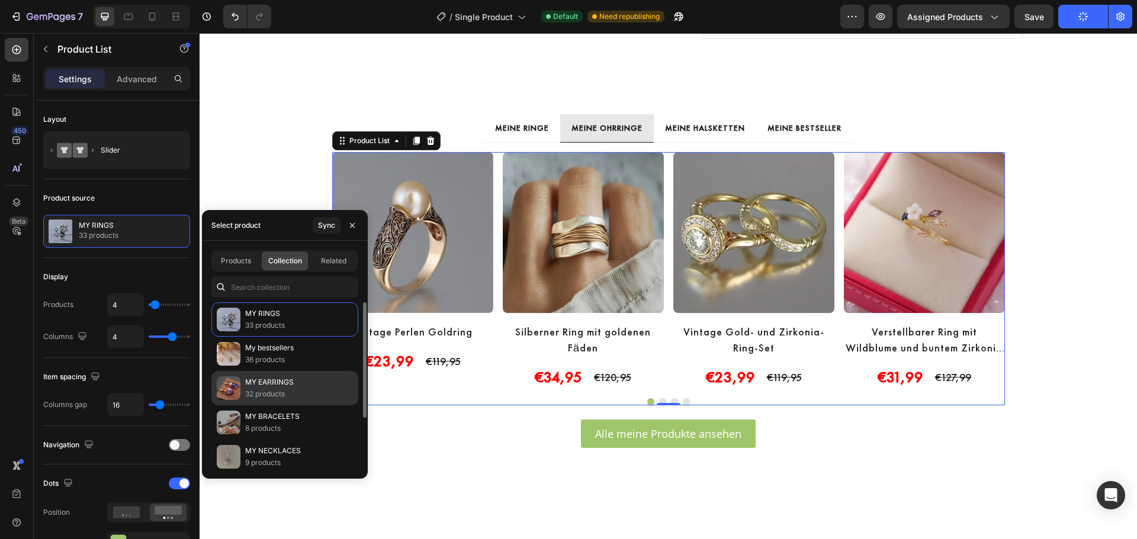
click at [271, 394] on p "32 products" at bounding box center [269, 394] width 49 height 12
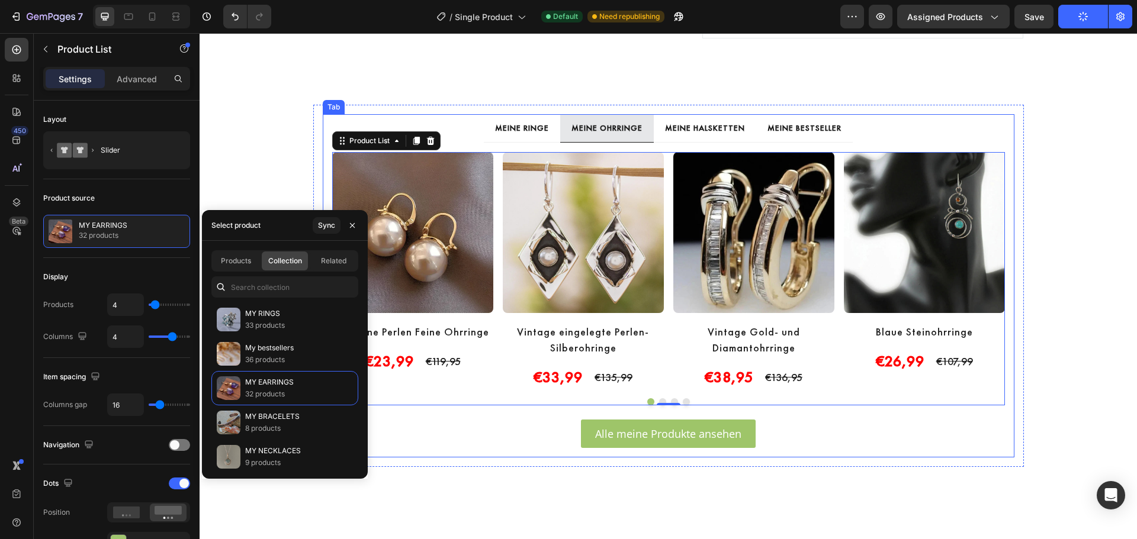
click at [708, 137] on div "MEINE HALSKETTEN" at bounding box center [704, 128] width 83 height 18
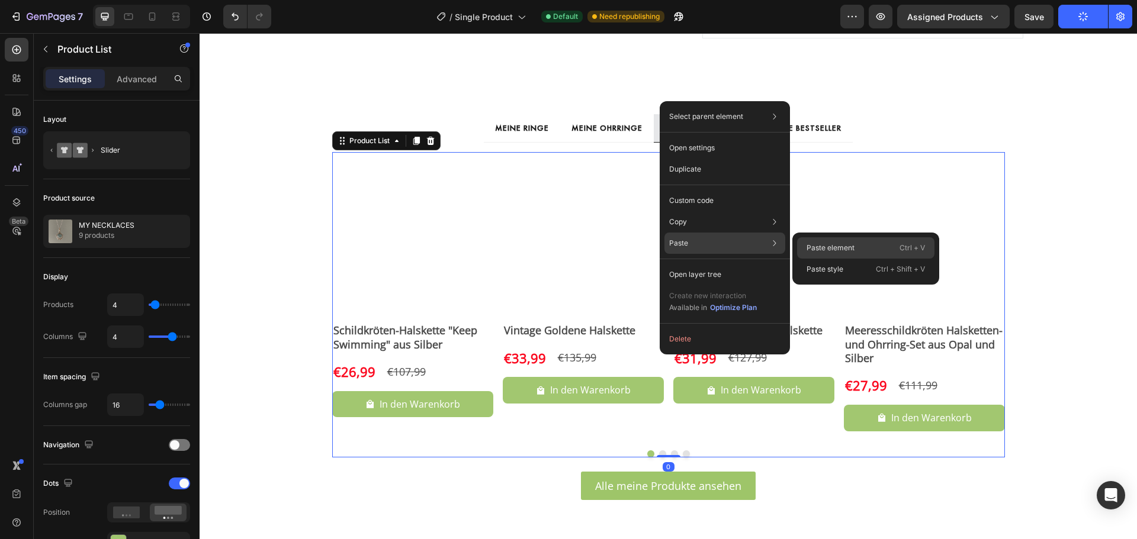
click at [871, 259] on div "Paste element Ctrl + V" at bounding box center [865, 269] width 137 height 21
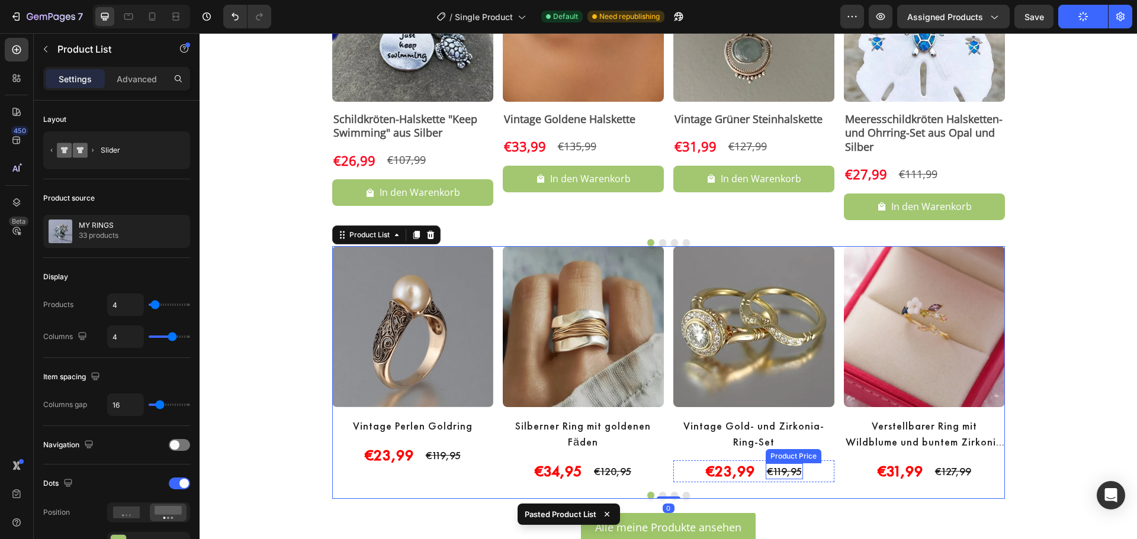
scroll to position [801, 0]
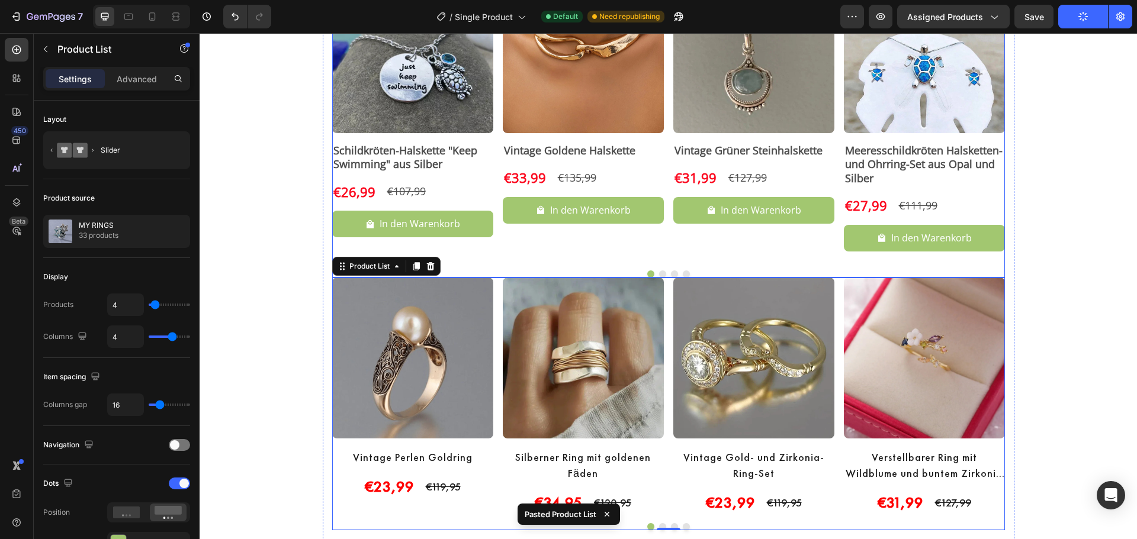
click at [756, 245] on div "Product Images Vintage Grüner Steinhalskette Product Title €31,99 Product Price…" at bounding box center [753, 116] width 161 height 289
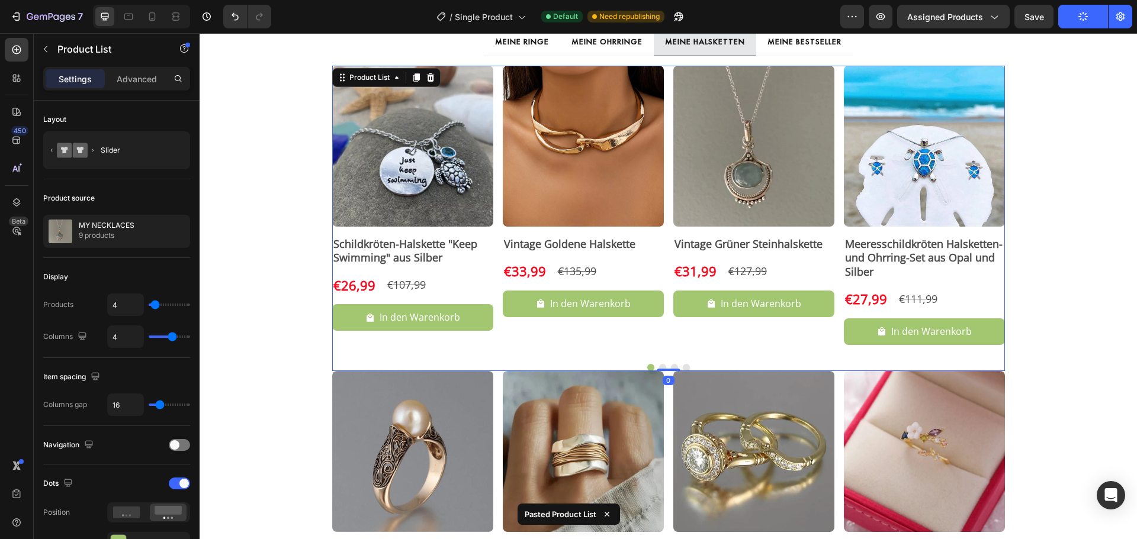
scroll to position [702, 0]
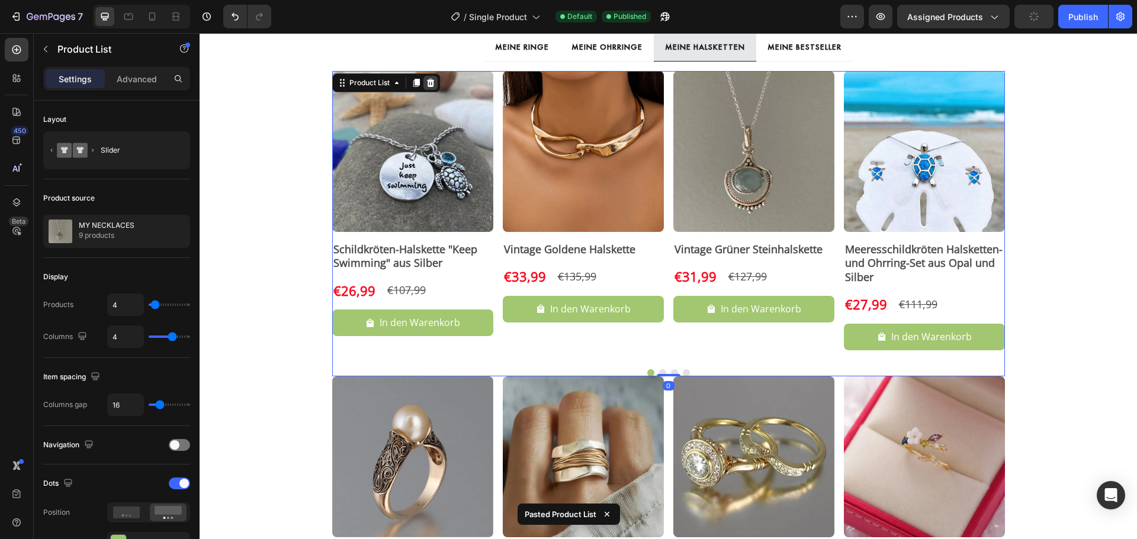
click at [427, 82] on icon at bounding box center [430, 82] width 9 height 9
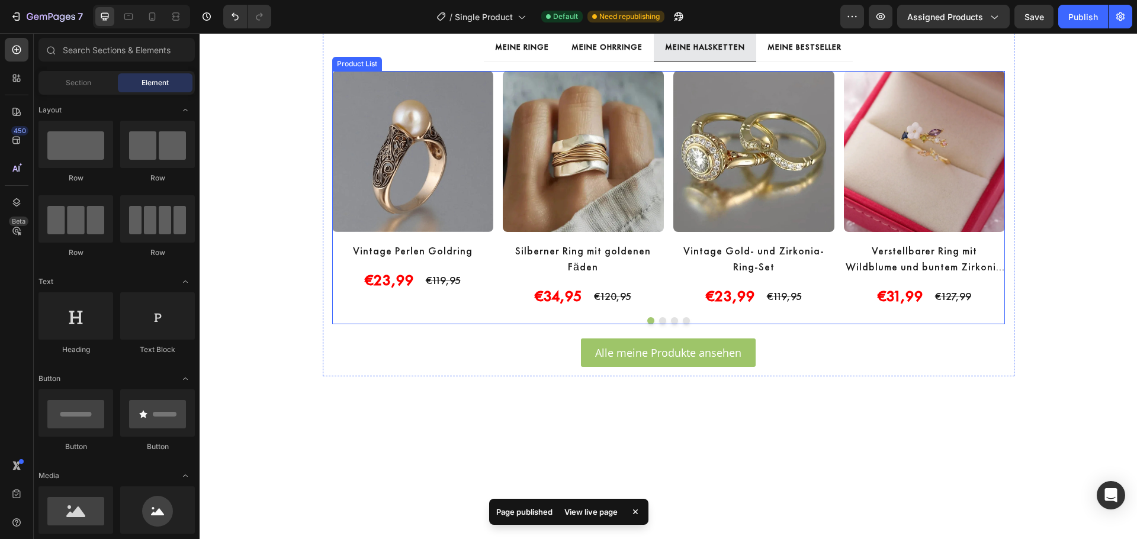
click at [664, 263] on div "Product Images Vintage Perlen Goldring Product Title €23,99 Product Price Produ…" at bounding box center [668, 189] width 673 height 237
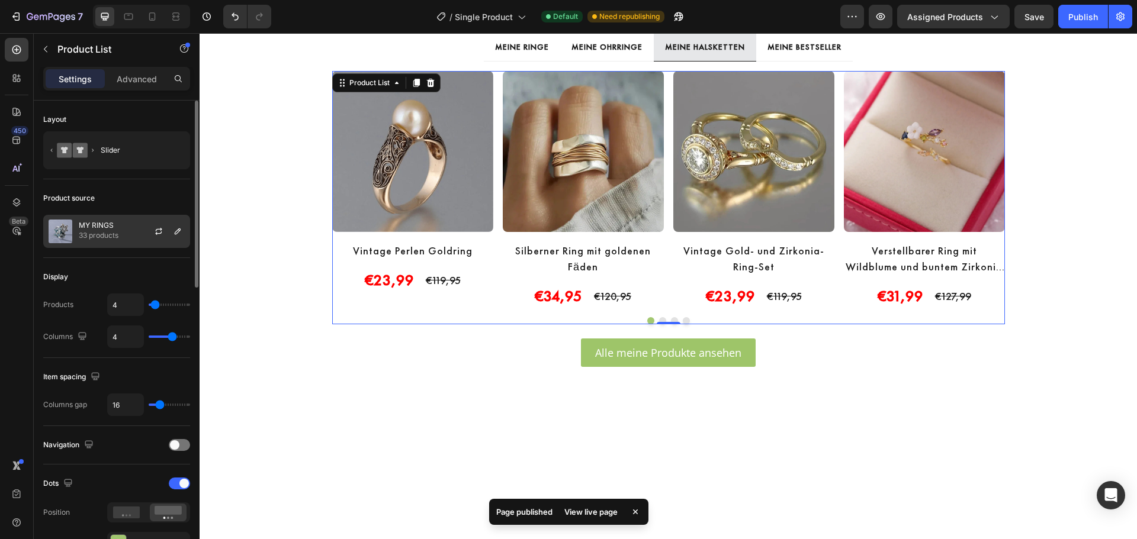
click at [107, 239] on p "33 products" at bounding box center [99, 236] width 40 height 12
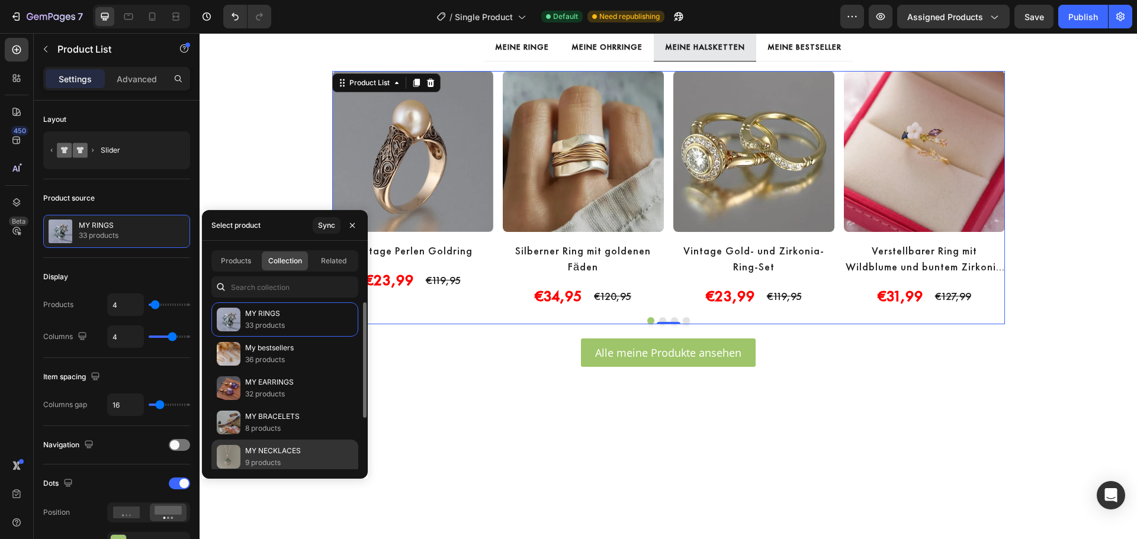
click at [291, 450] on p "MY NECKLACES" at bounding box center [273, 451] width 56 height 12
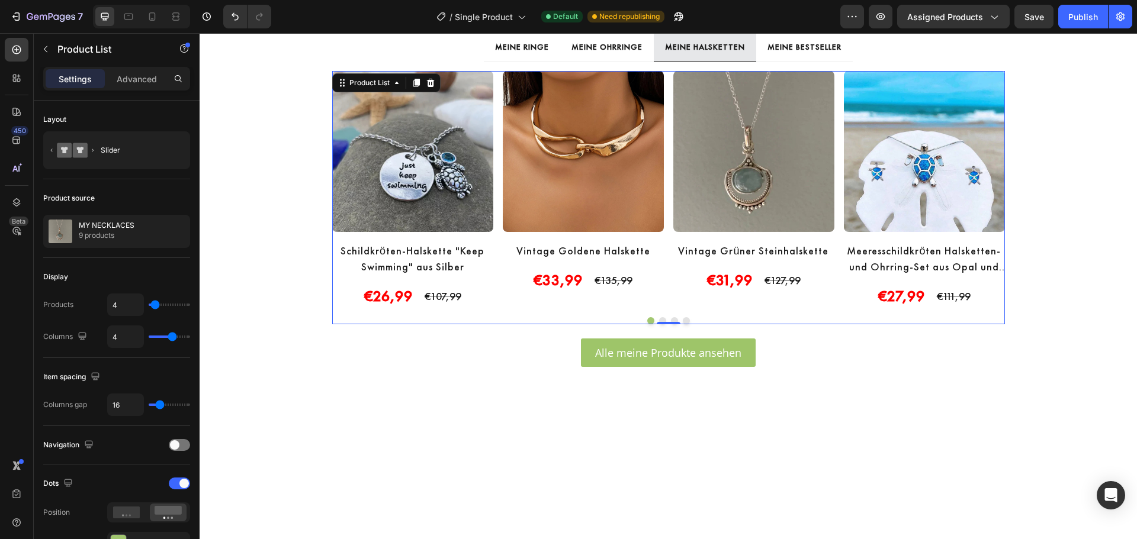
click at [784, 310] on div "Product Images Schildkröten-Halskette "Keep Swimming" aus Silber Product Title …" at bounding box center [668, 197] width 673 height 253
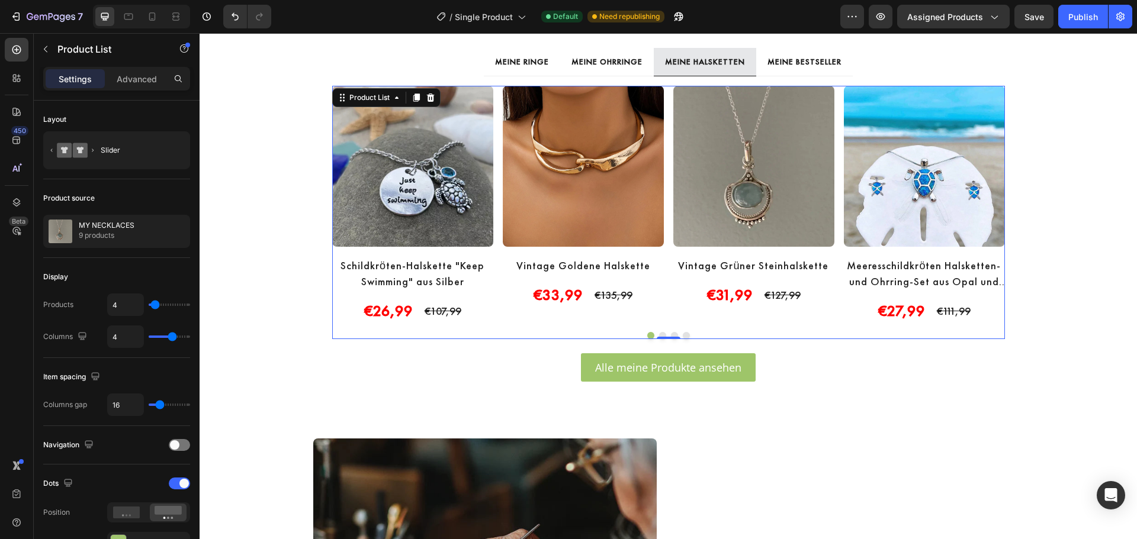
scroll to position [603, 0]
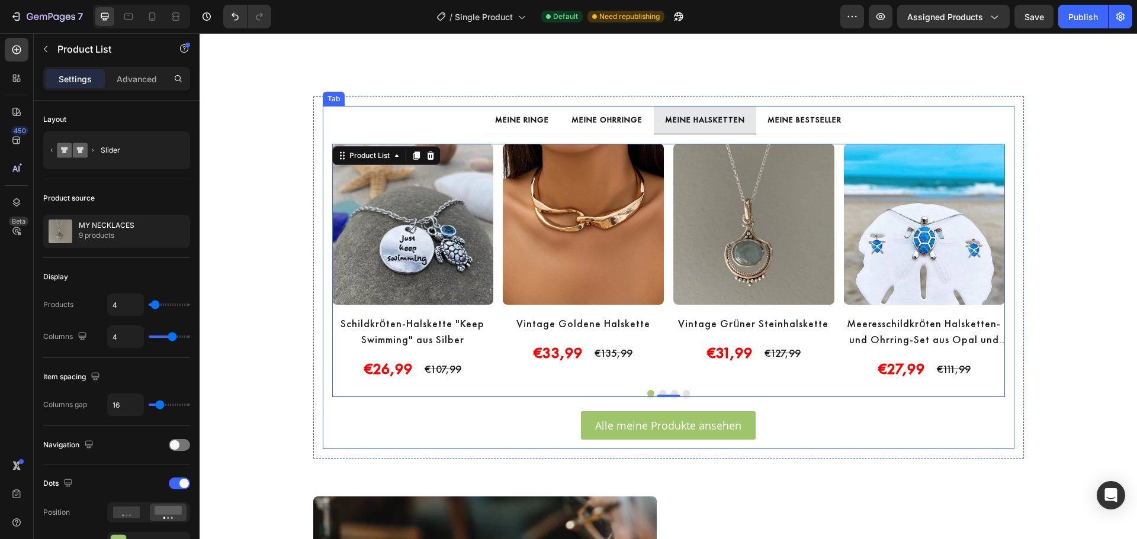
click at [519, 127] on p "MEINE RINGE" at bounding box center [522, 119] width 54 height 15
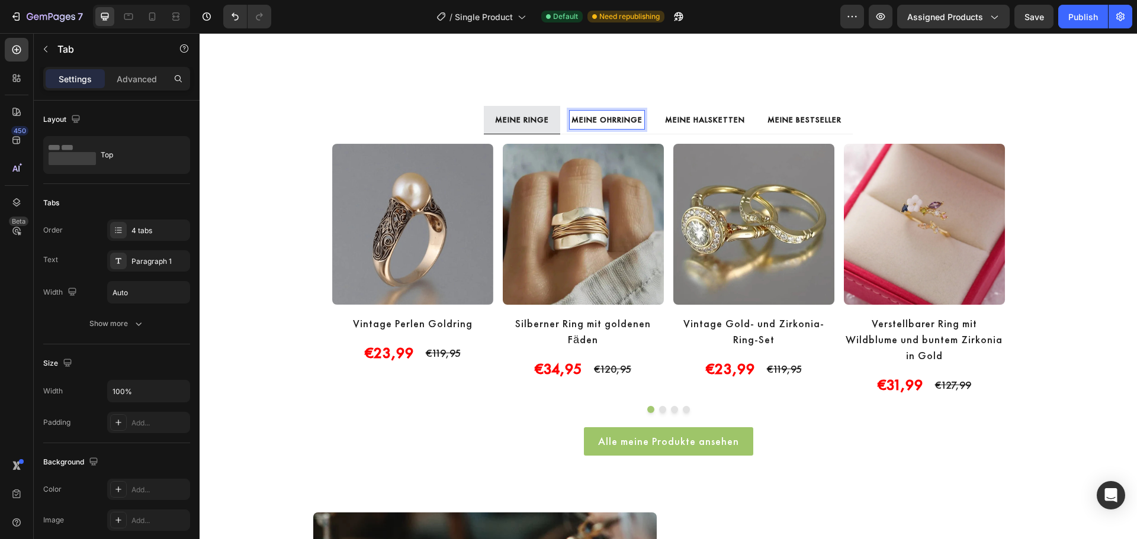
click at [600, 127] on p "MEINE OHRRINGE" at bounding box center [606, 119] width 71 height 15
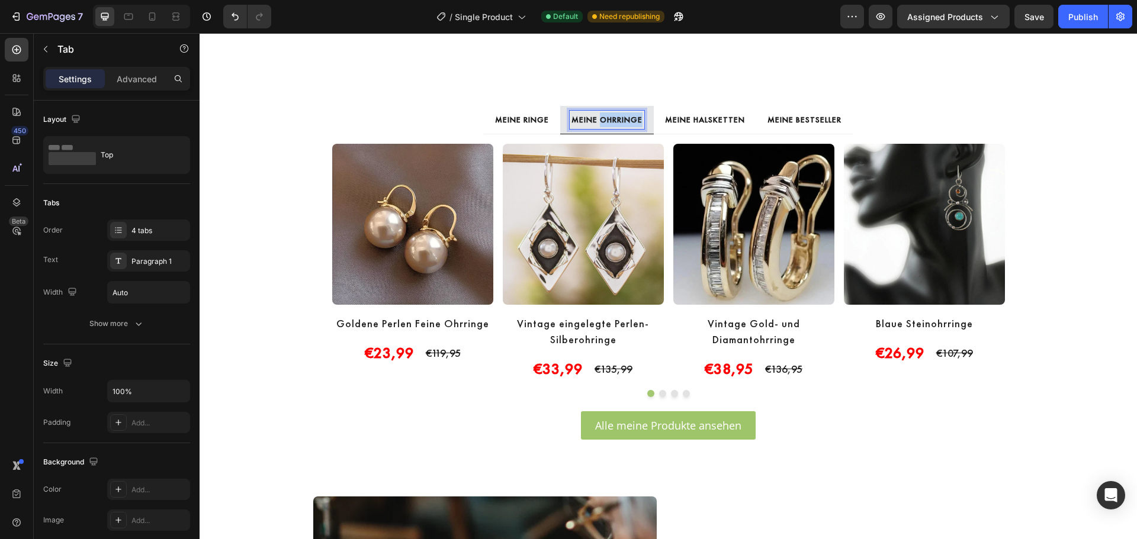
click at [600, 127] on p "MEINE OHRRINGE" at bounding box center [606, 119] width 71 height 15
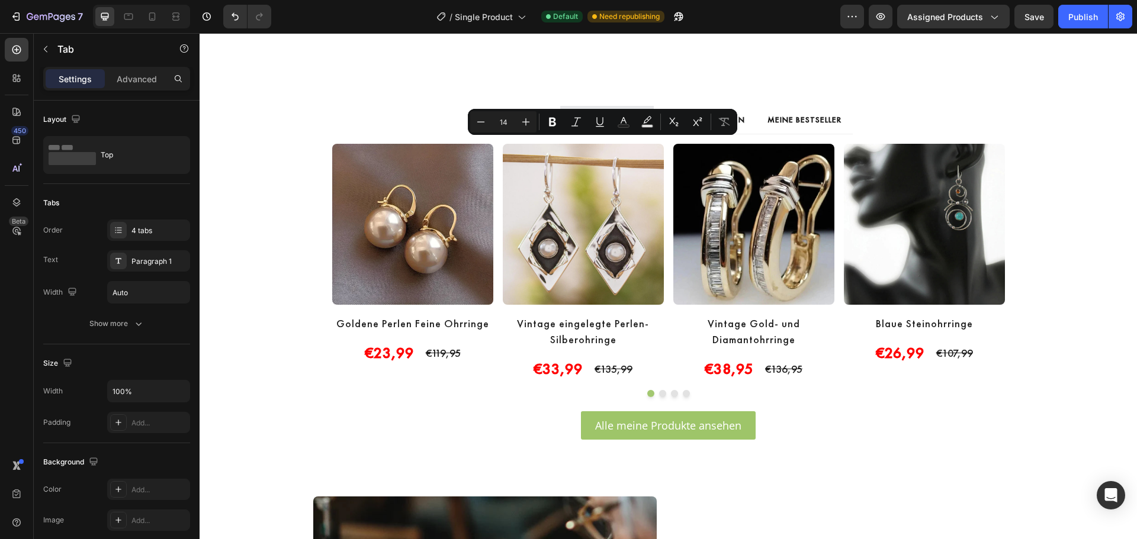
click at [642, 134] on li "MEINE OHRRINGE" at bounding box center [607, 120] width 94 height 28
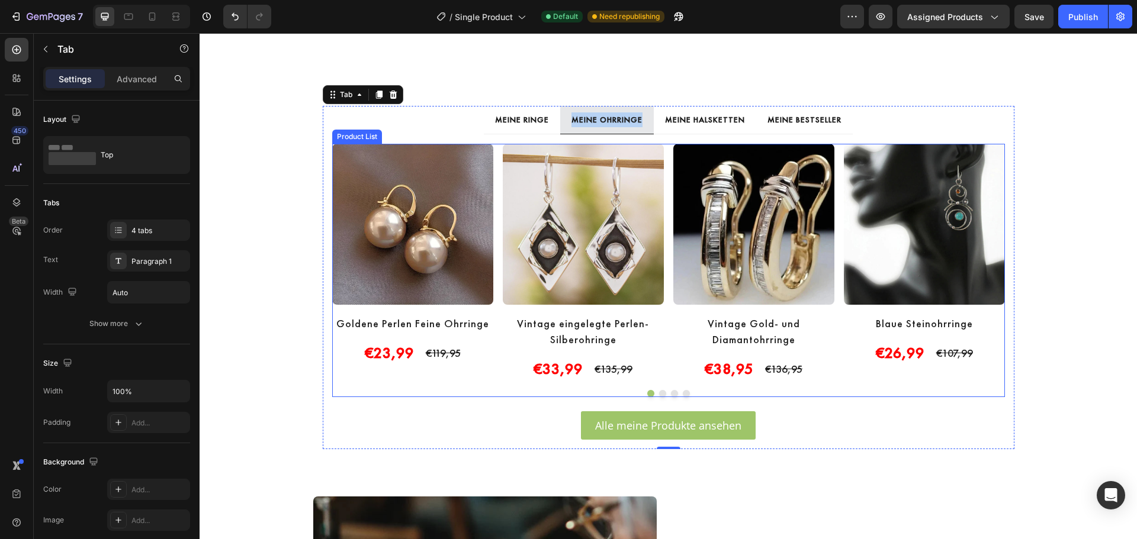
click at [667, 237] on div "Product Images Goldene Perlen Feine Ohrringe Product Title €23,99 Product Price…" at bounding box center [668, 262] width 673 height 237
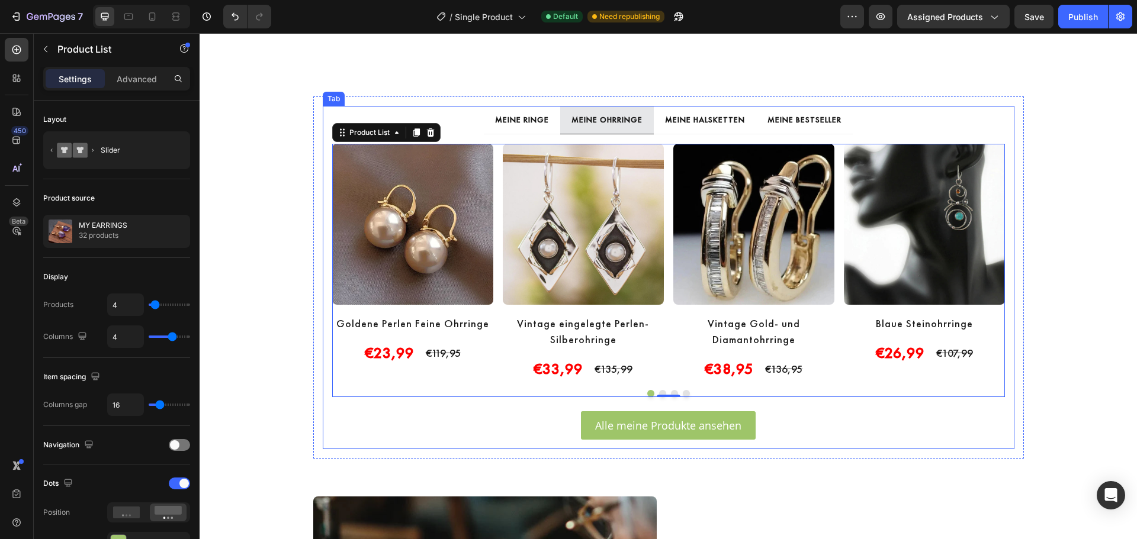
click at [677, 127] on p "MEINE HALSKETTEN" at bounding box center [705, 119] width 80 height 15
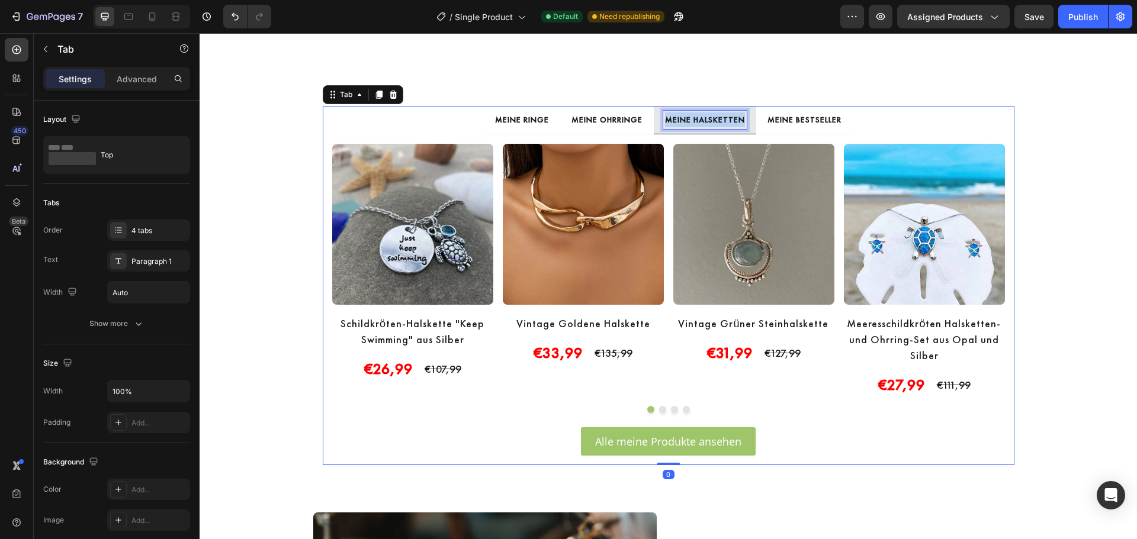
click at [677, 127] on p "MEINE HALSKETTEN" at bounding box center [705, 119] width 80 height 15
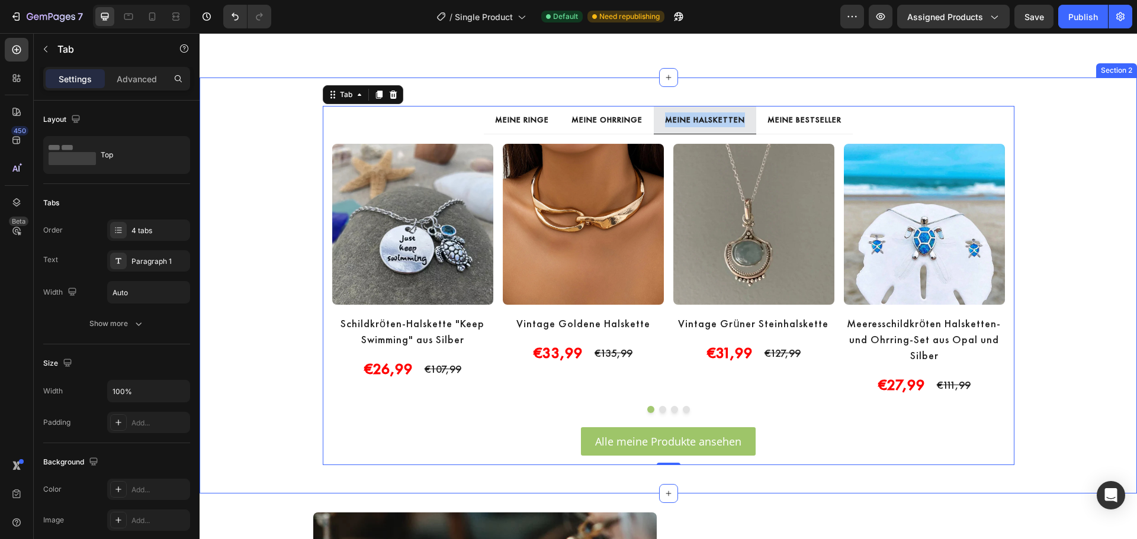
drag, startPoint x: 1039, startPoint y: 175, endPoint x: 951, endPoint y: 163, distance: 88.3
click at [1039, 175] on div "MEINE RINGE MEINE OHRRINGE MEINE HALSKETTEN MEINE BESTSELLER Product Images Vin…" at bounding box center [668, 286] width 937 height 378
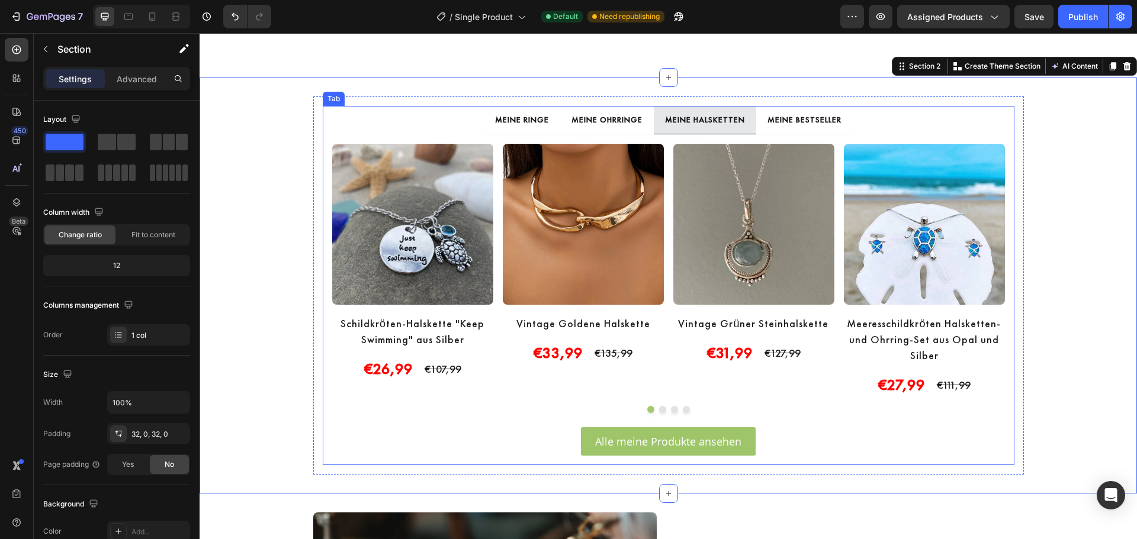
click at [740, 127] on p "MEINE HALSKETTEN" at bounding box center [705, 119] width 80 height 15
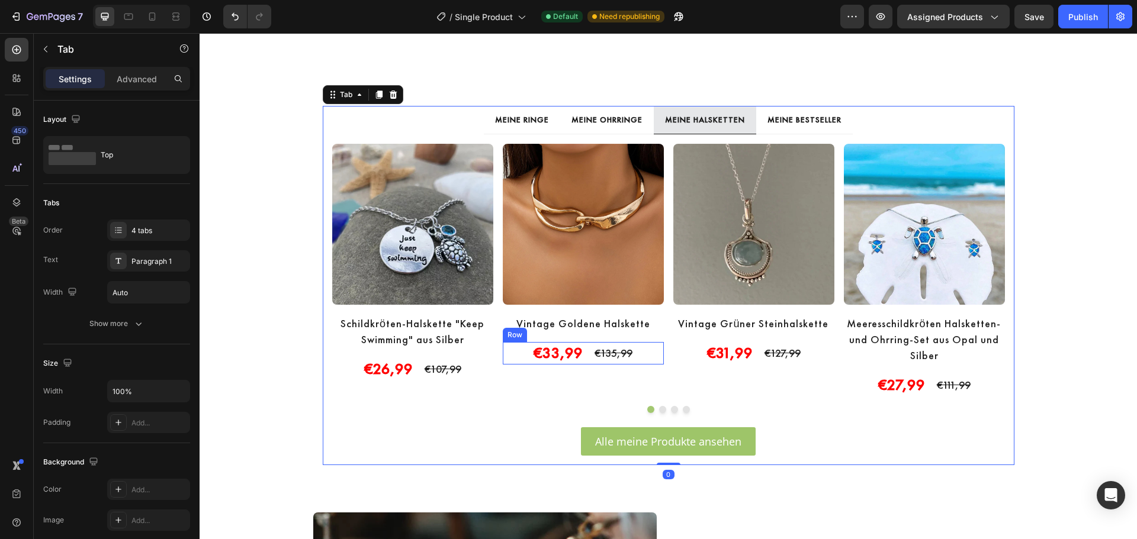
click at [493, 372] on div "€33,99 Product Price Product Price €135,99 Product Price Product Price Row" at bounding box center [412, 369] width 161 height 22
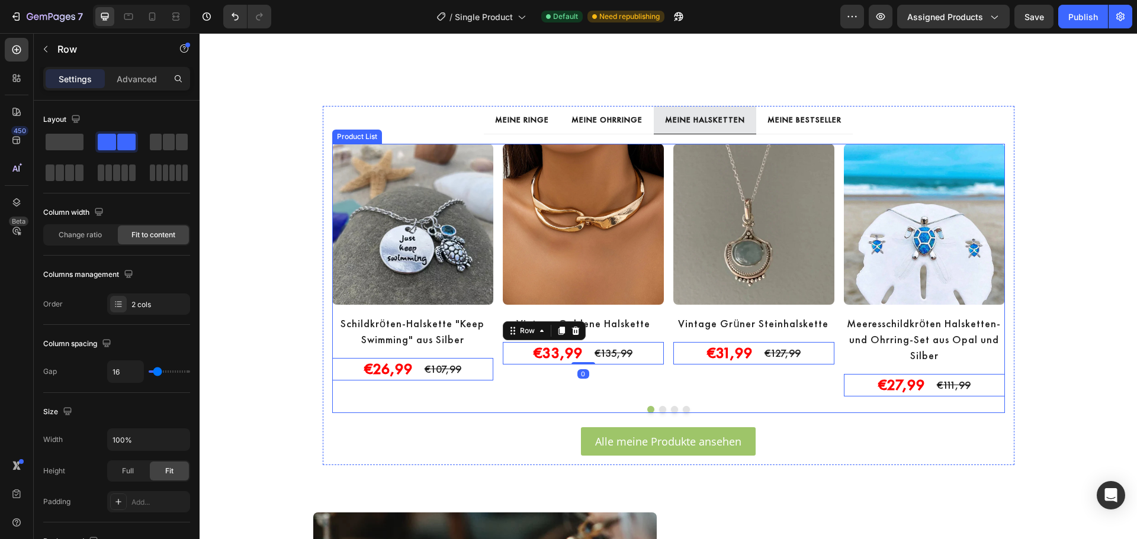
click at [488, 349] on h2 "Schildkröten-Halskette "Keep Swimming" aus Silber" at bounding box center [412, 331] width 161 height 34
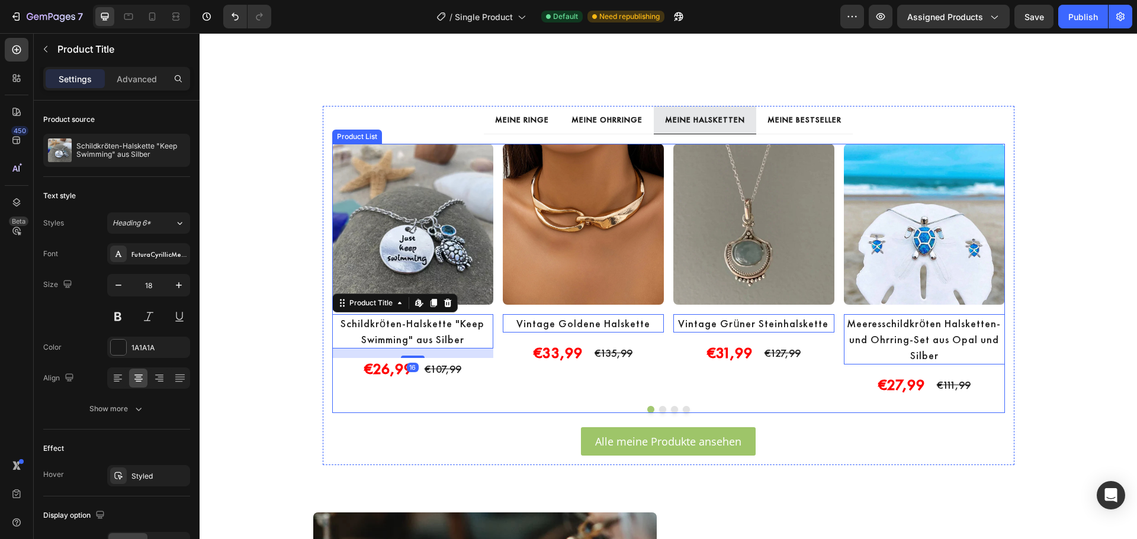
click at [507, 397] on div "Product Images Vintage Goldene Halskette Product Title Edit content in Shopify …" at bounding box center [583, 270] width 161 height 253
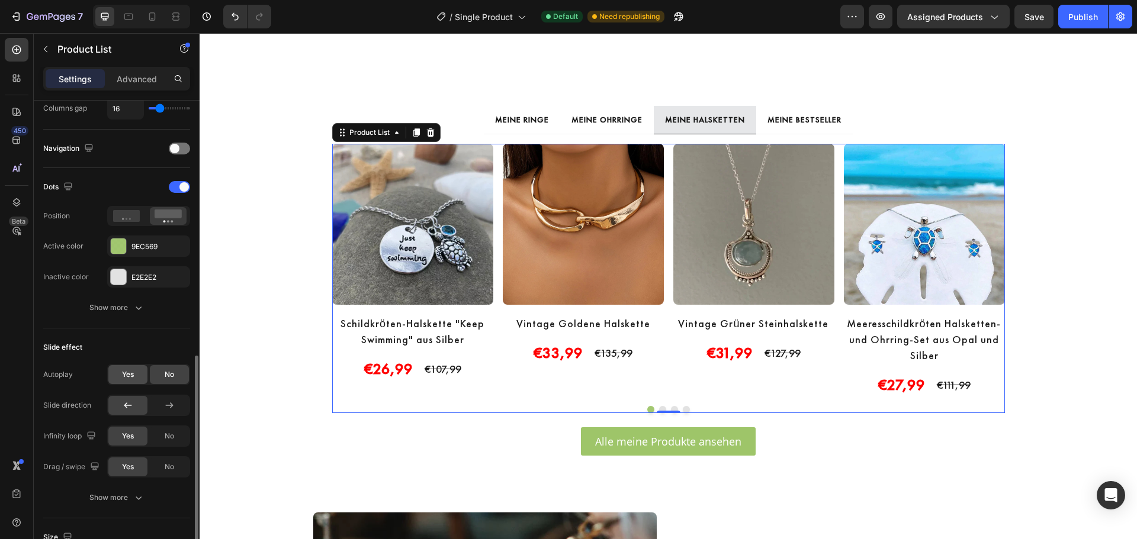
scroll to position [494, 0]
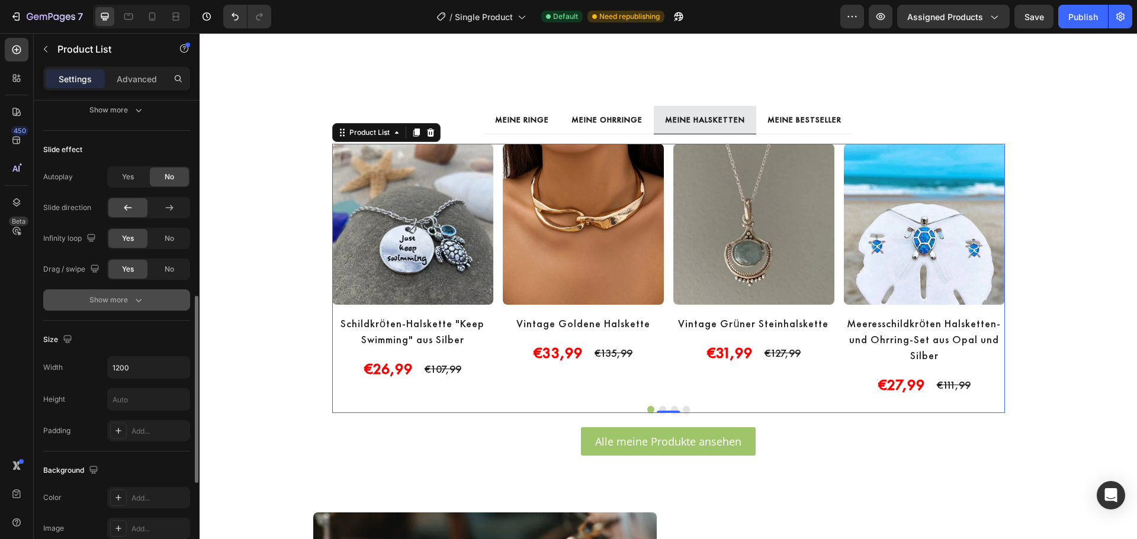
click at [123, 294] on div "Show more" at bounding box center [116, 300] width 55 height 12
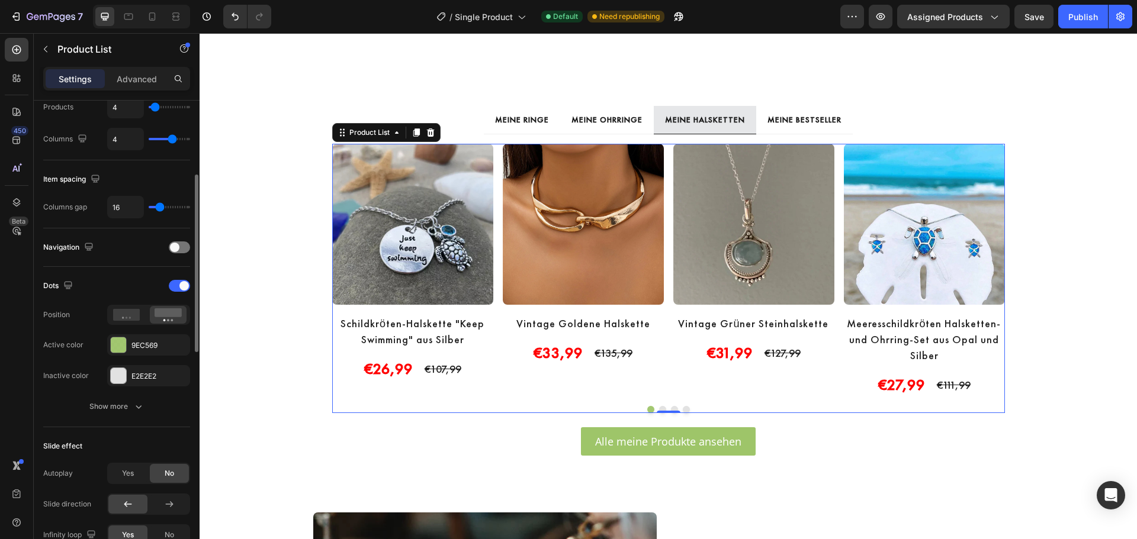
scroll to position [0, 0]
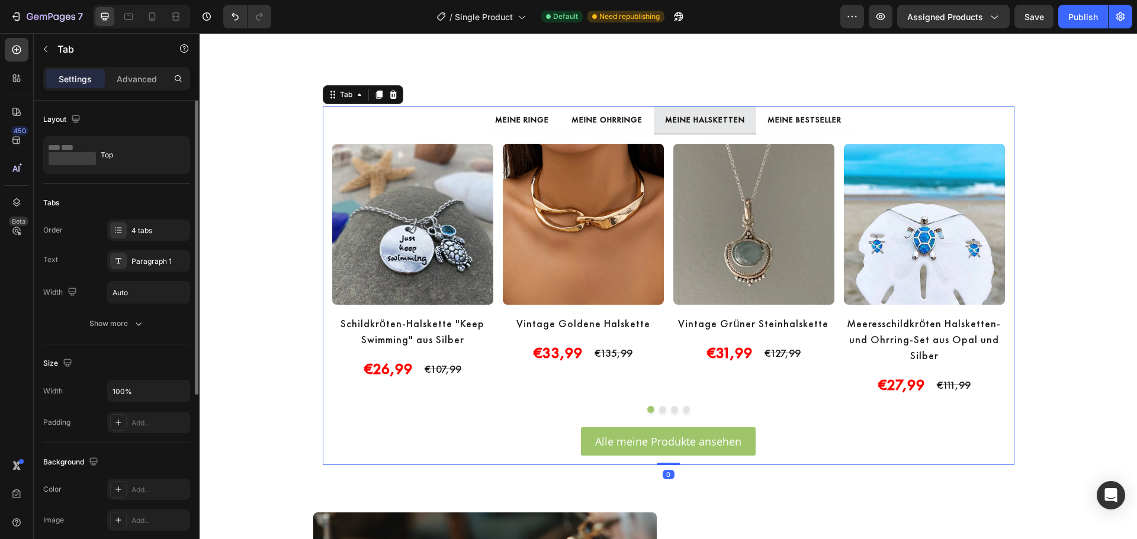
click at [798, 127] on p "MEINE BESTSELLER" at bounding box center [804, 119] width 74 height 15
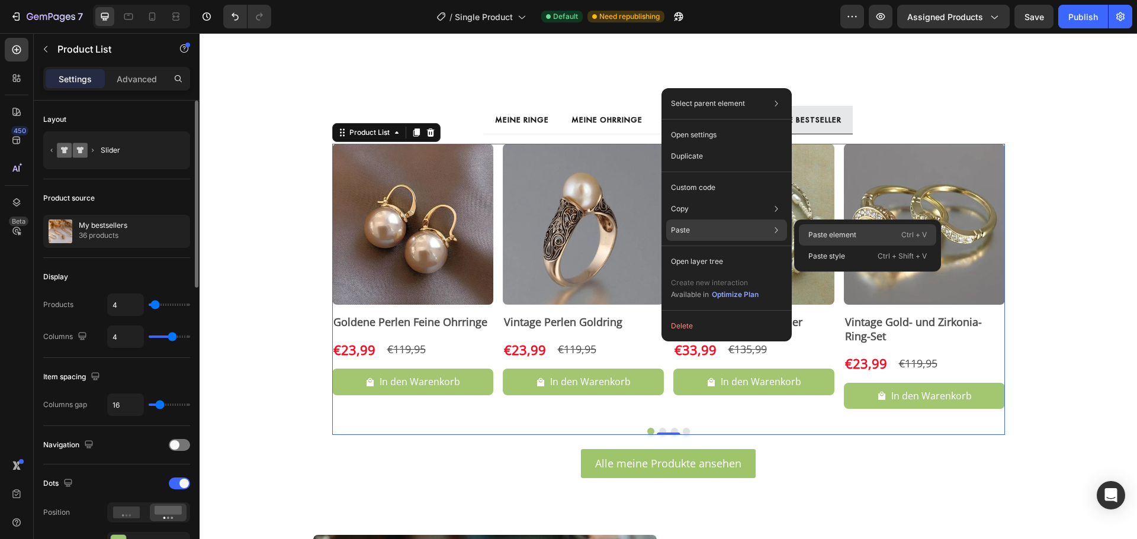
click at [831, 237] on p "Paste element" at bounding box center [832, 235] width 48 height 11
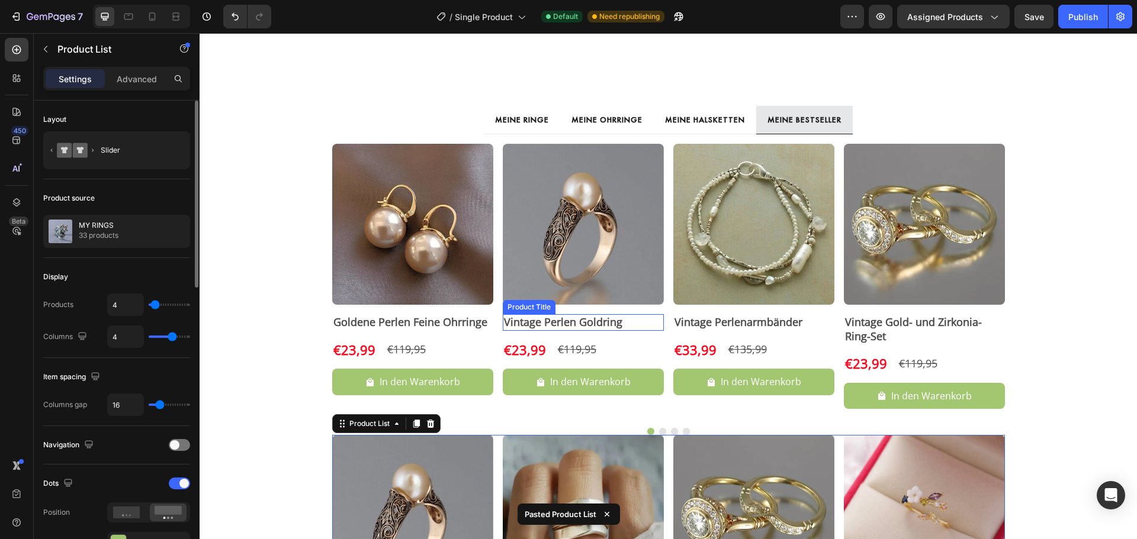
click at [493, 330] on h2 "Vintage Perlen Goldring" at bounding box center [412, 322] width 161 height 16
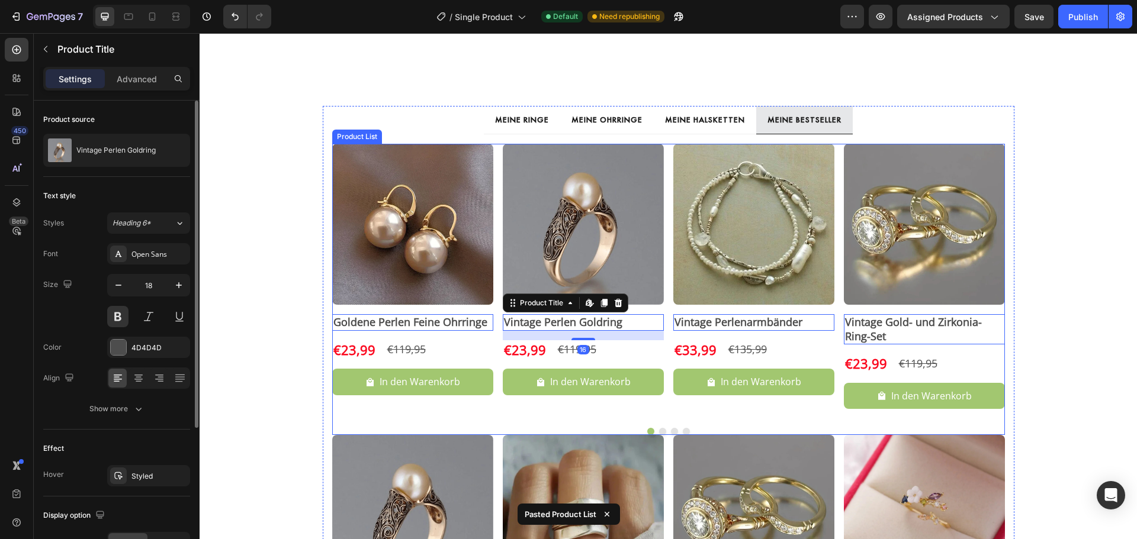
click at [661, 368] on div "Product Images Goldene Perlen Feine Ohrringe Product Title Edit content in Shop…" at bounding box center [668, 281] width 673 height 275
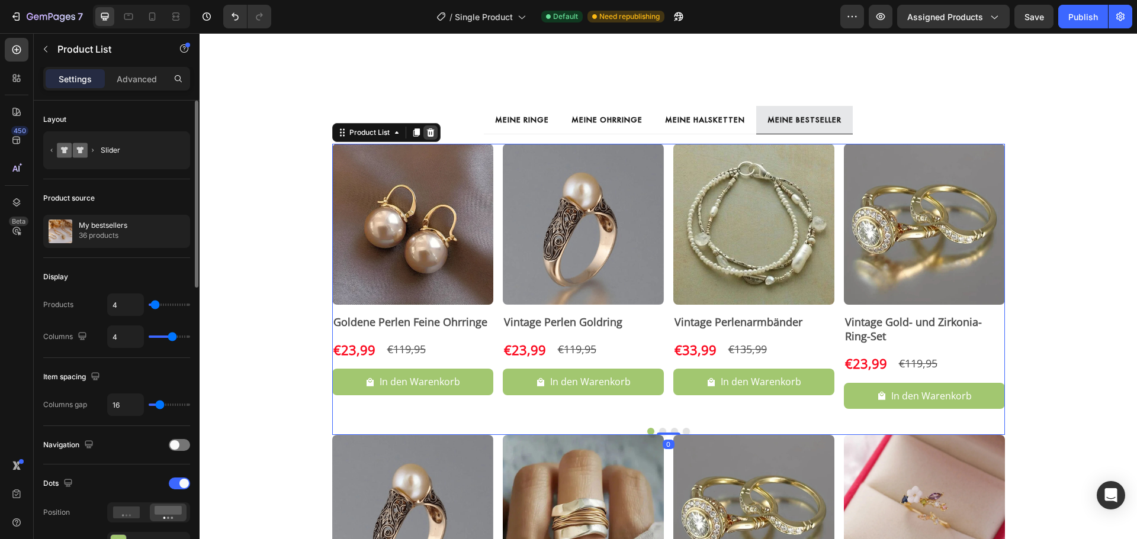
click at [426, 137] on icon at bounding box center [430, 132] width 9 height 9
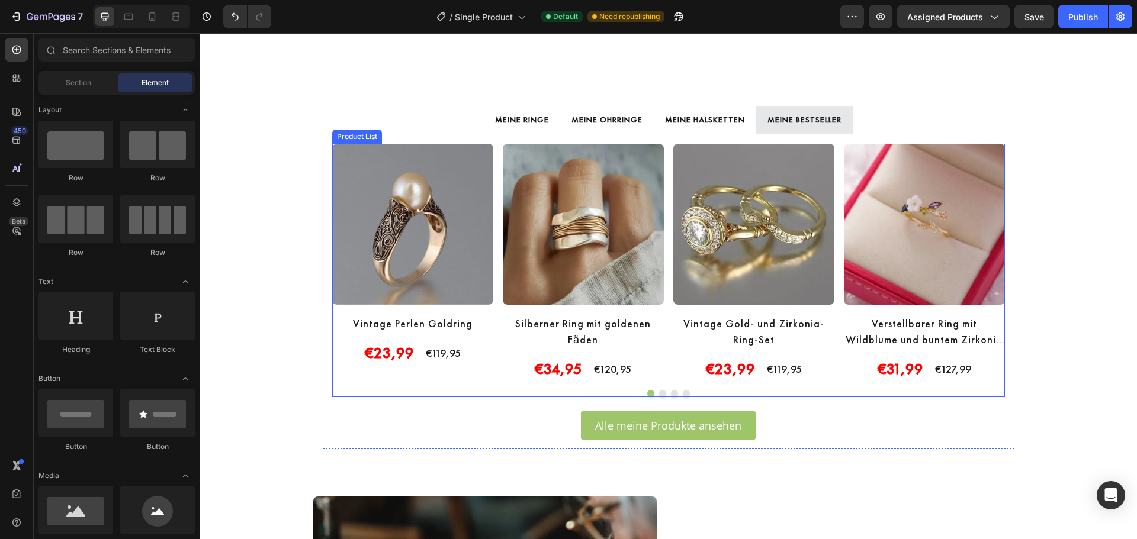
click at [668, 364] on div "Product Images Vintage Perlen Goldring Product Title €23,99 Product Price Produ…" at bounding box center [668, 262] width 673 height 237
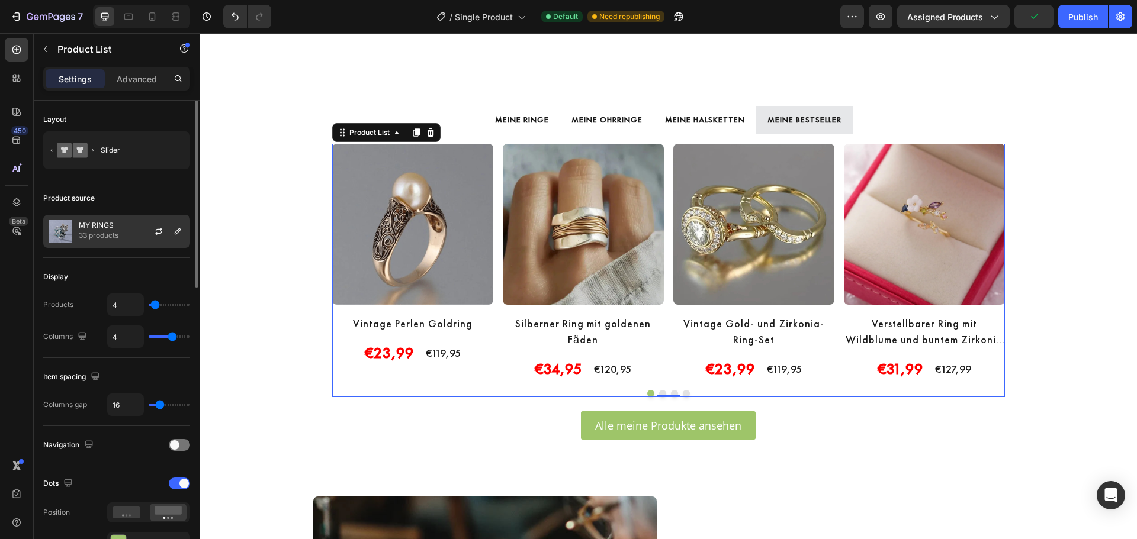
click at [107, 237] on p "33 products" at bounding box center [99, 236] width 40 height 12
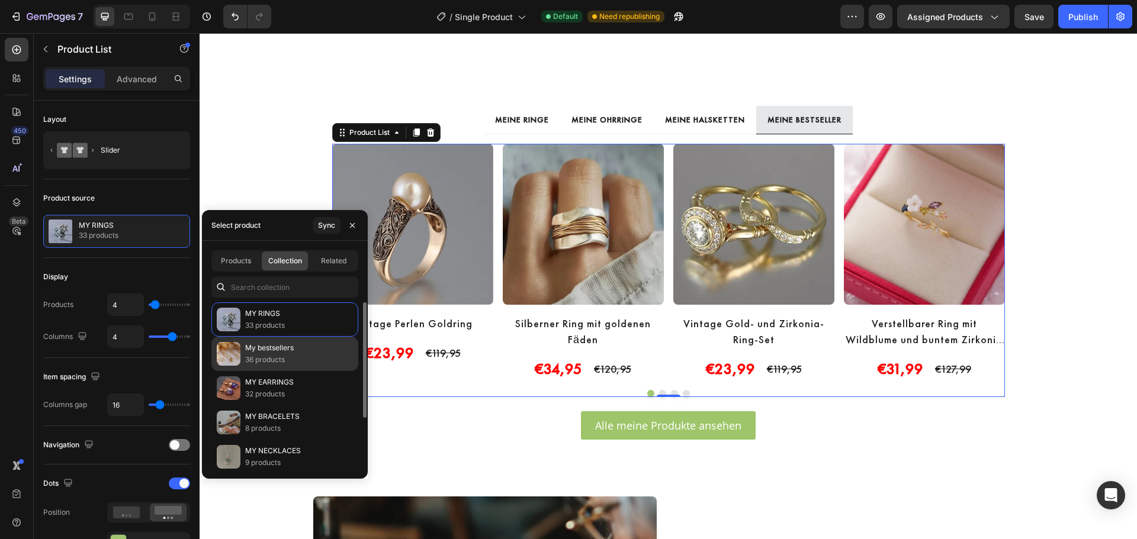
click at [277, 349] on p "My bestsellers" at bounding box center [269, 348] width 49 height 12
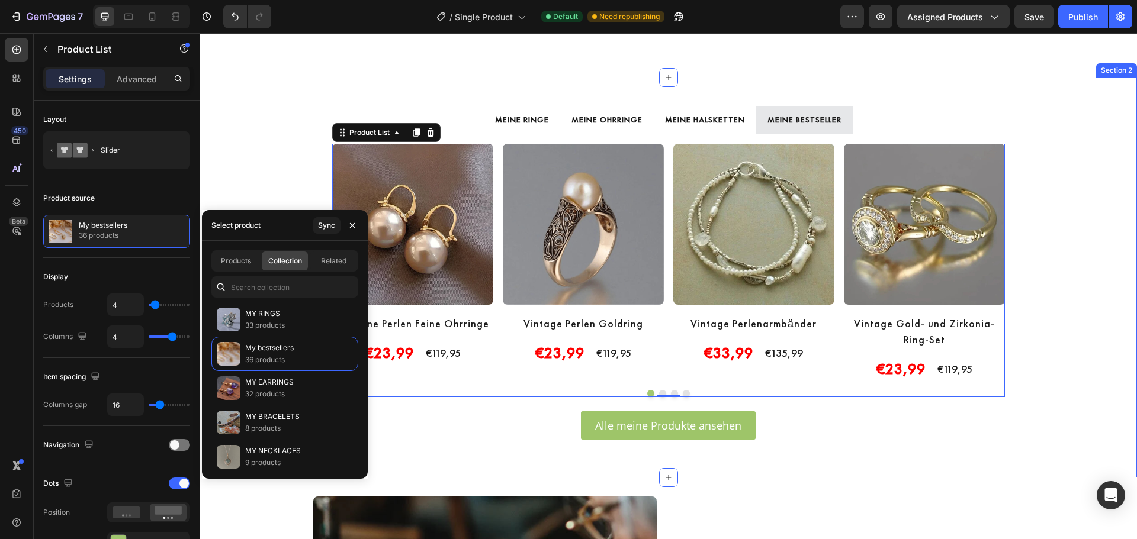
click at [1063, 197] on div "MEINE RINGE MEINE OHRRINGE MEINE HALSKETTEN MEINE BESTSELLER Product Images Vin…" at bounding box center [668, 278] width 937 height 362
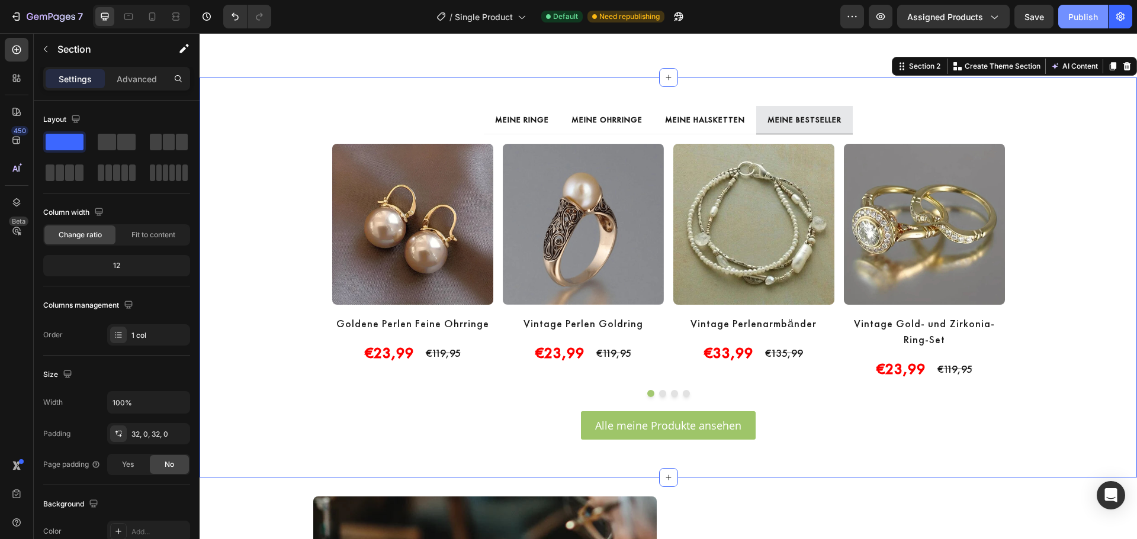
click at [1072, 22] on div "Publish" at bounding box center [1083, 17] width 30 height 12
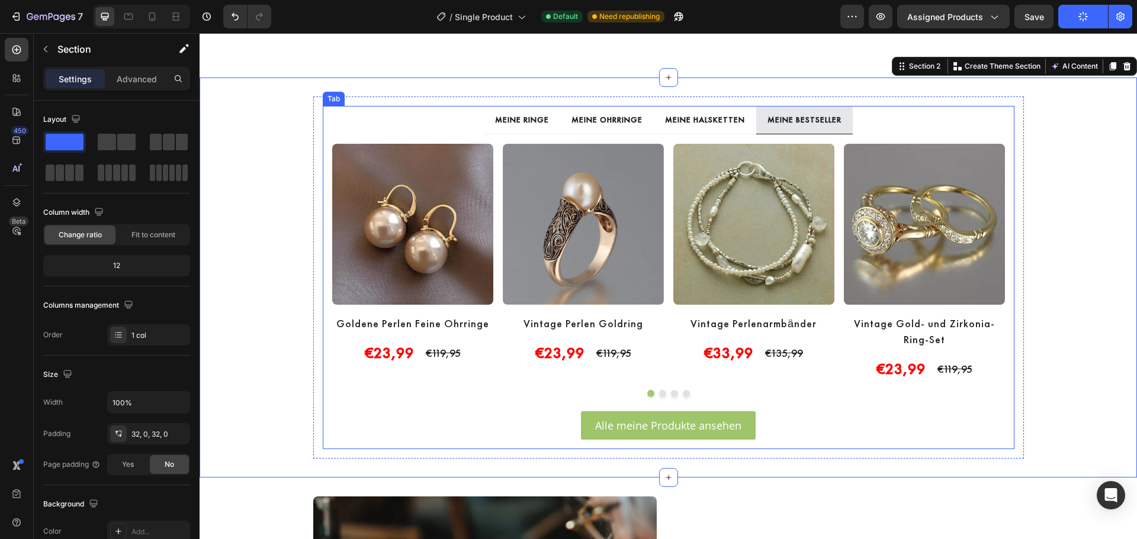
click at [523, 129] on div "MEINE RINGE" at bounding box center [521, 120] width 57 height 18
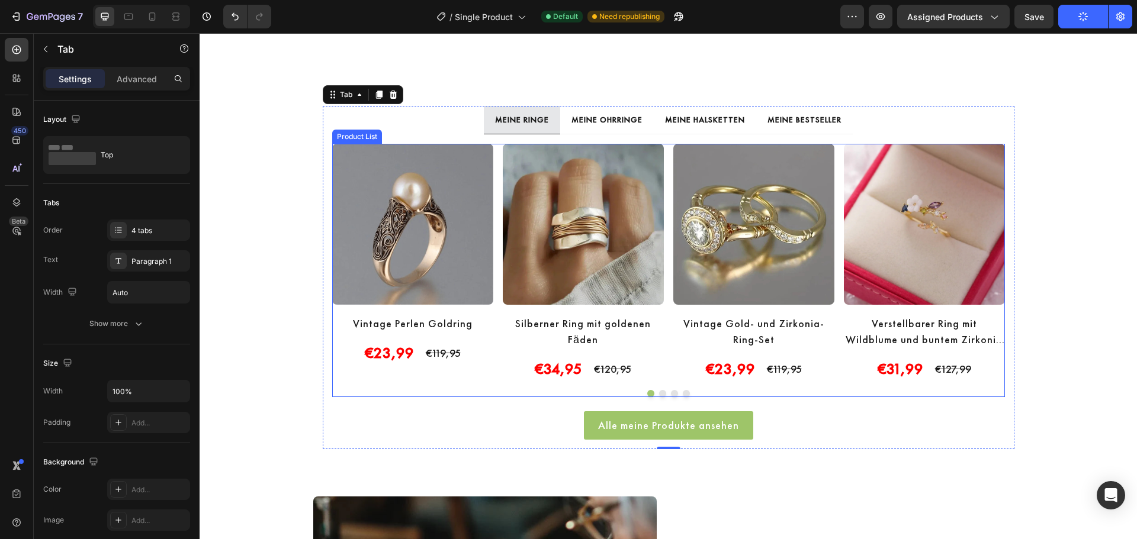
click at [493, 368] on div "Product Images Vintage Perlen Goldring Product Title €23,99 Product Price Produ…" at bounding box center [668, 262] width 673 height 237
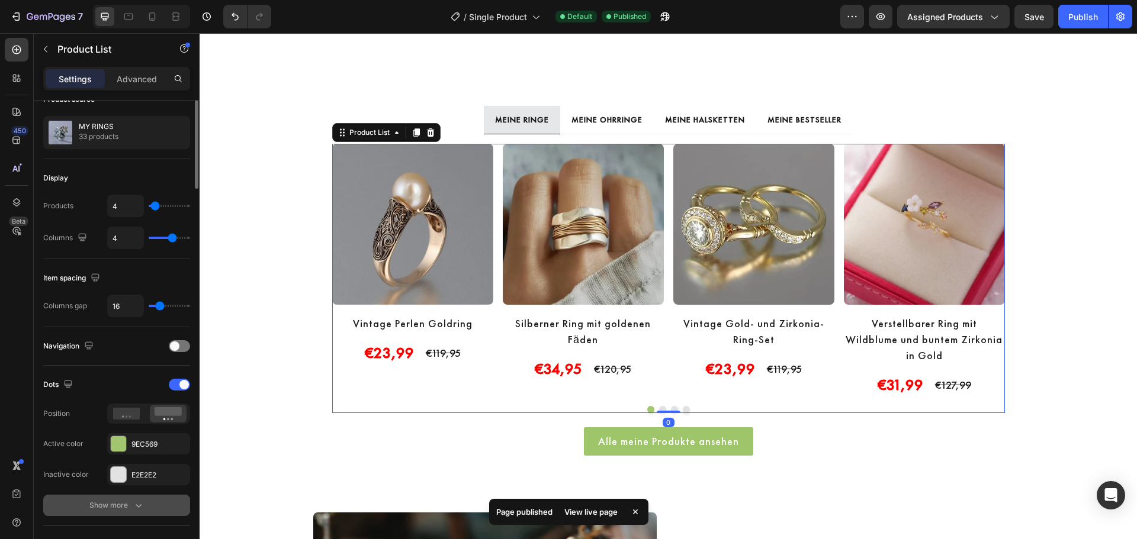
scroll to position [198, 0]
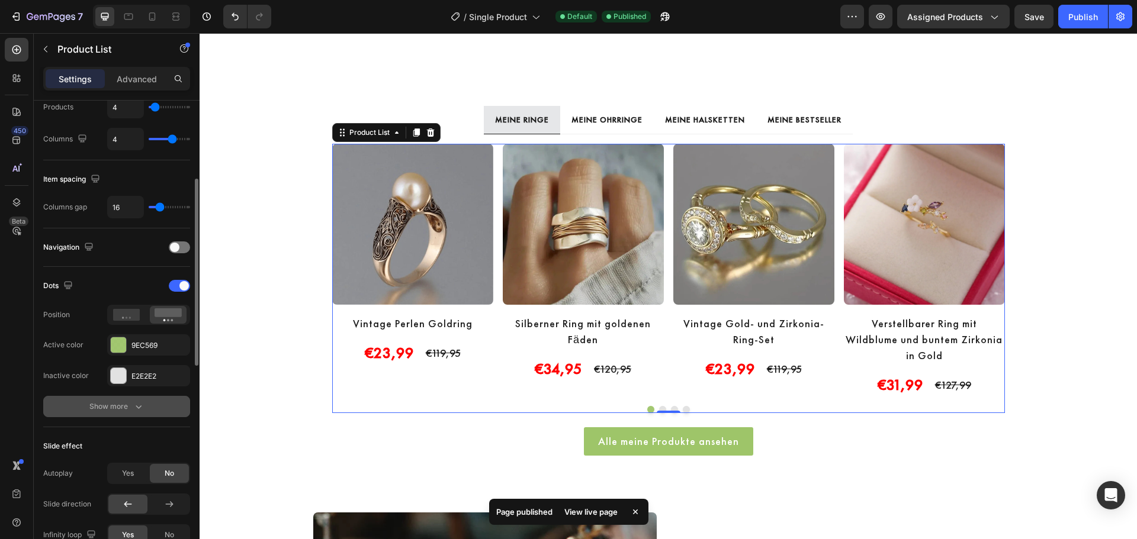
click at [114, 416] on button "Show more" at bounding box center [116, 406] width 147 height 21
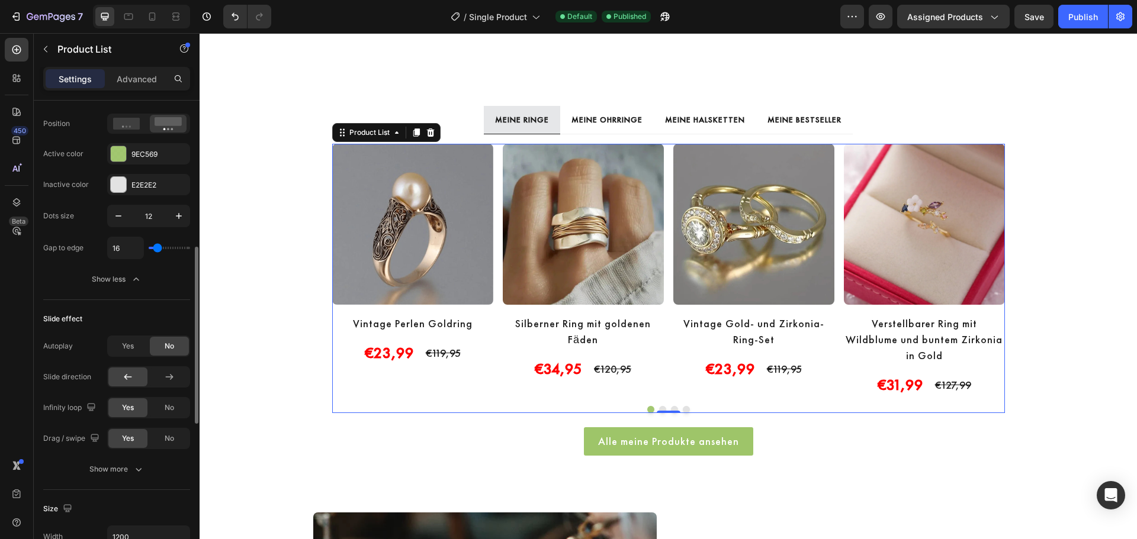
scroll to position [0, 0]
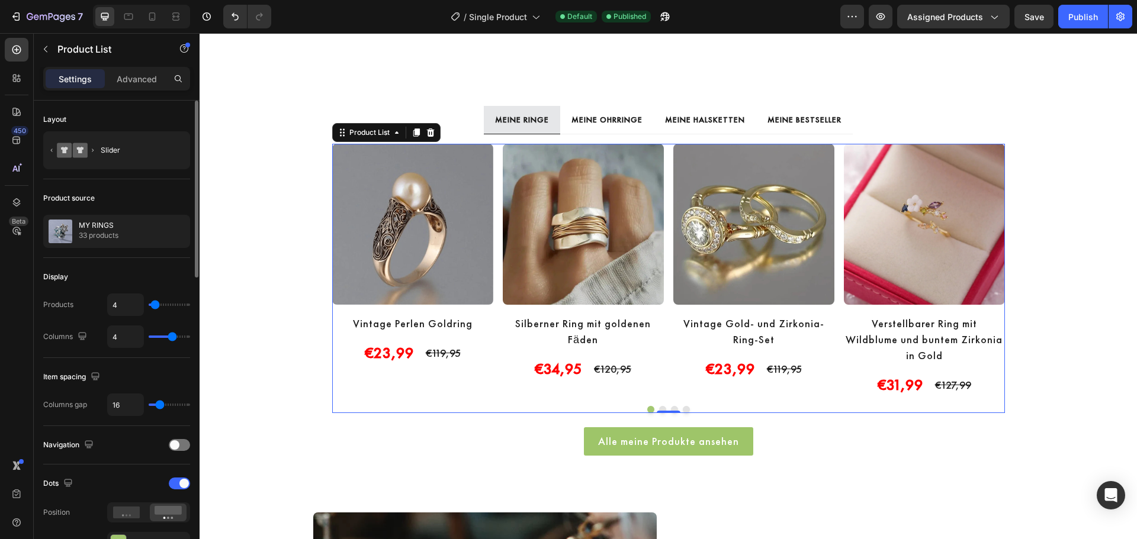
click at [92, 281] on div "Display" at bounding box center [116, 277] width 147 height 19
click at [1088, 14] on div "Publish" at bounding box center [1083, 17] width 30 height 12
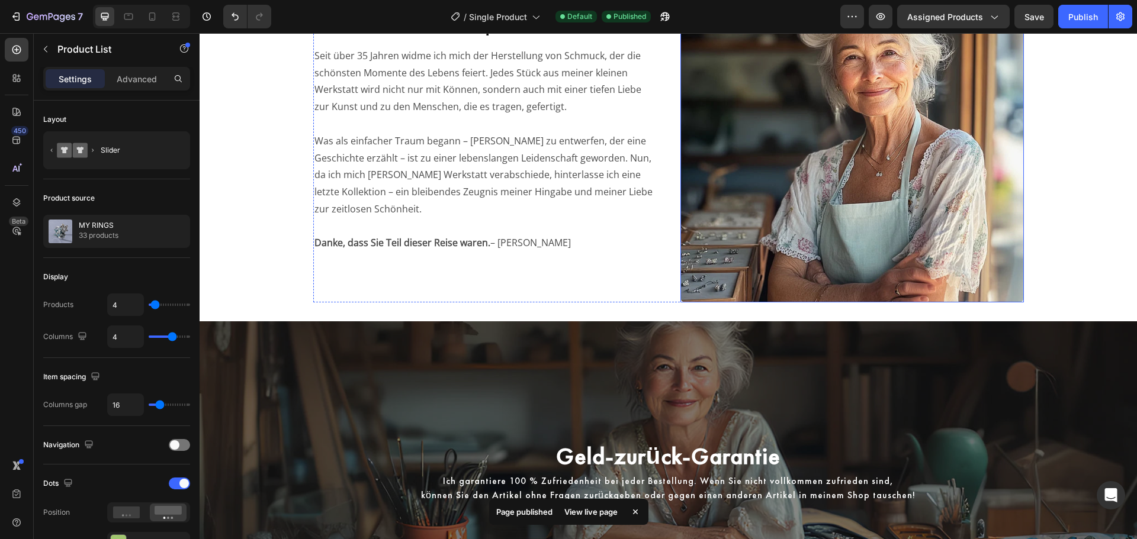
scroll to position [1491, 0]
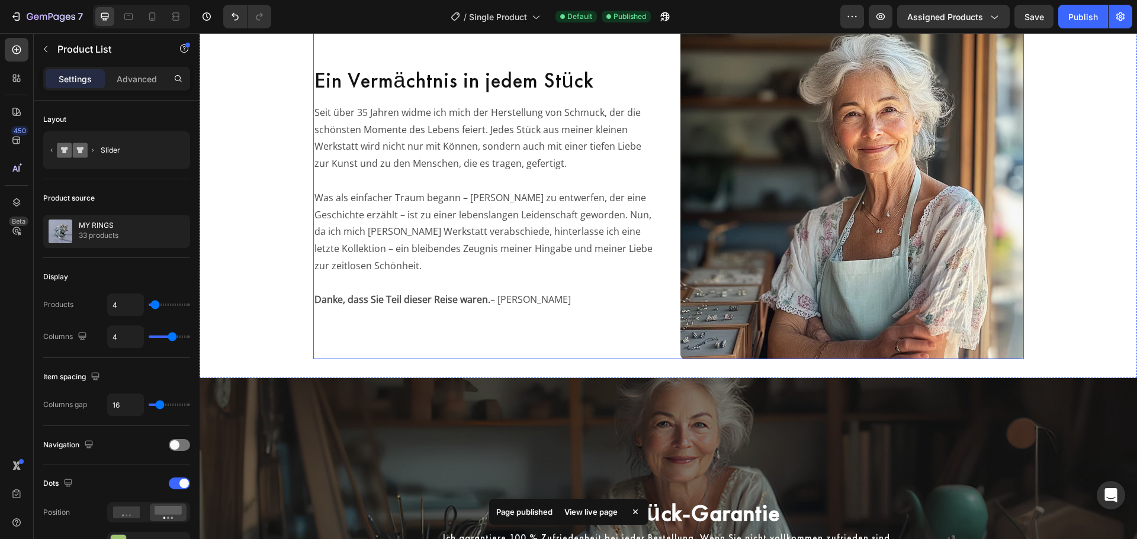
click at [600, 333] on div "Ein Vermächtnis in jedem Stück Heading Seit über 35 Jahren widme ich mich der H…" at bounding box center [484, 187] width 343 height 343
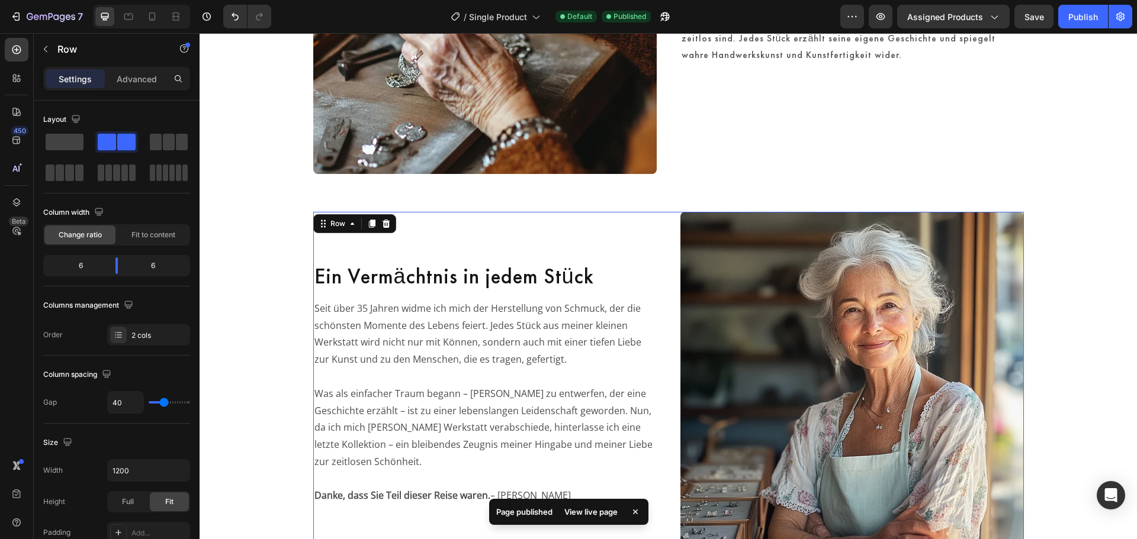
scroll to position [1294, 0]
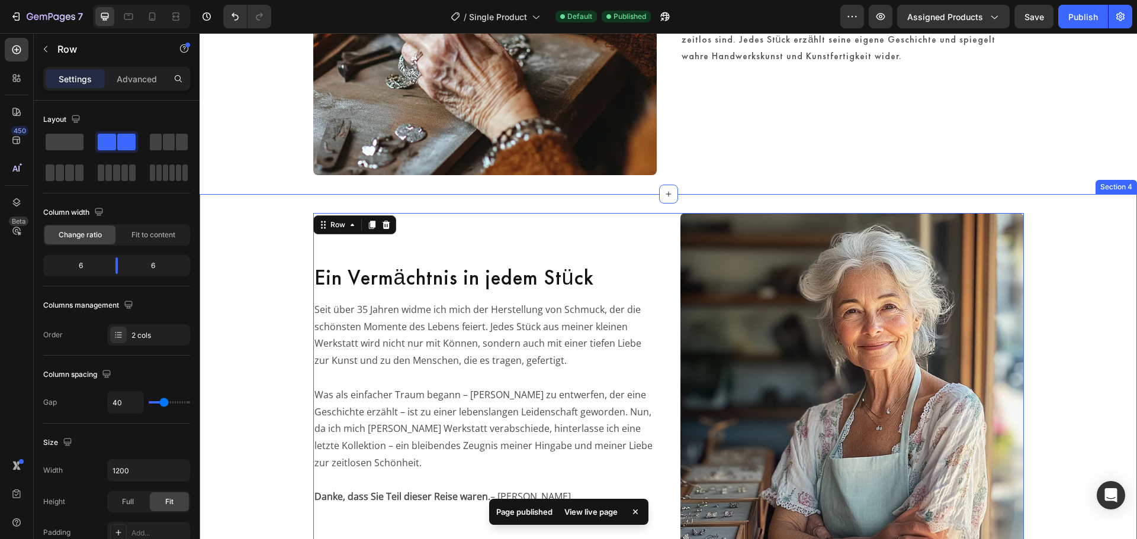
click at [257, 218] on div "Ein Vermächtnis in jedem Stück Heading Seit über 35 Jahren widme ich mich der H…" at bounding box center [668, 384] width 937 height 343
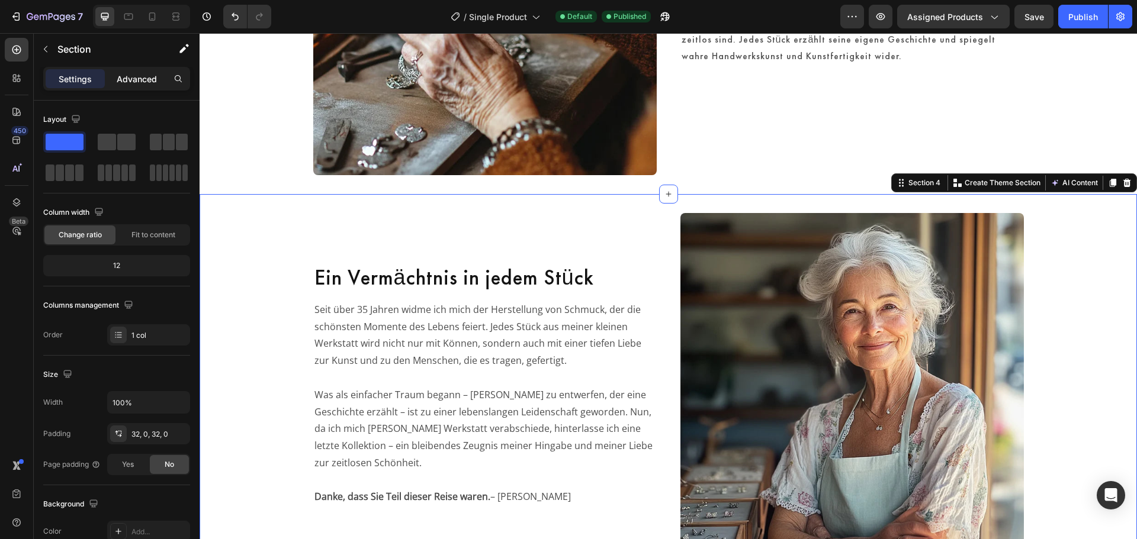
click at [163, 74] on div "Advanced" at bounding box center [136, 78] width 59 height 19
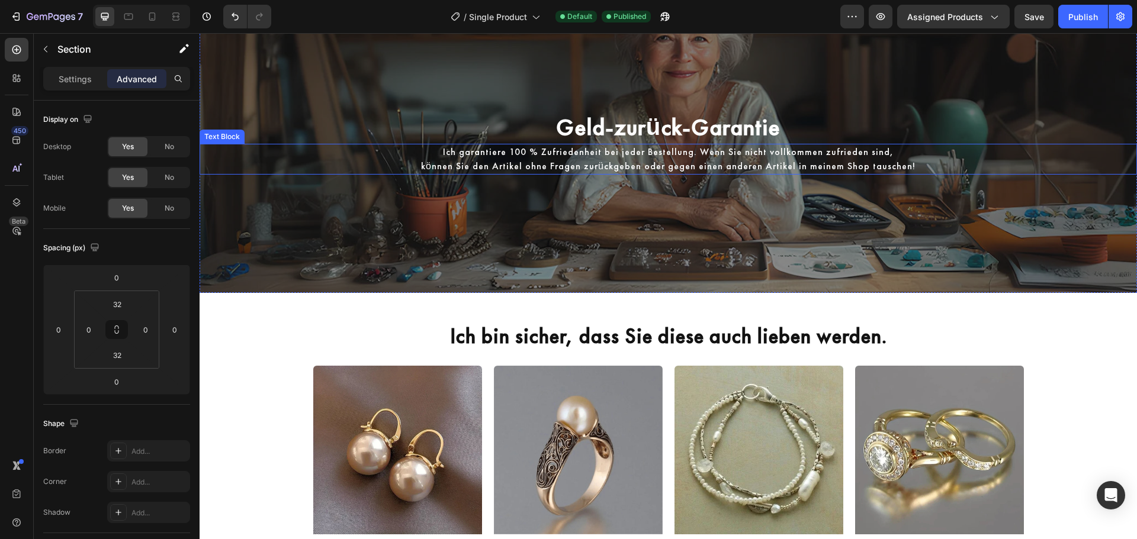
scroll to position [1886, 0]
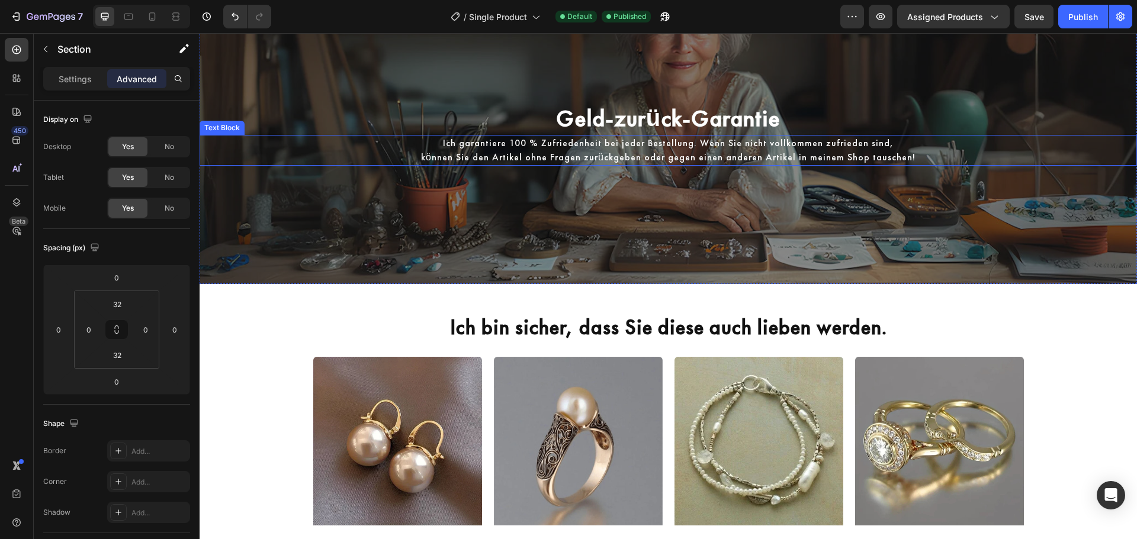
click at [598, 156] on p "können Sie den Artikel ohne Fragen zurückgeben oder gegen einen anderen Artikel…" at bounding box center [668, 157] width 935 height 14
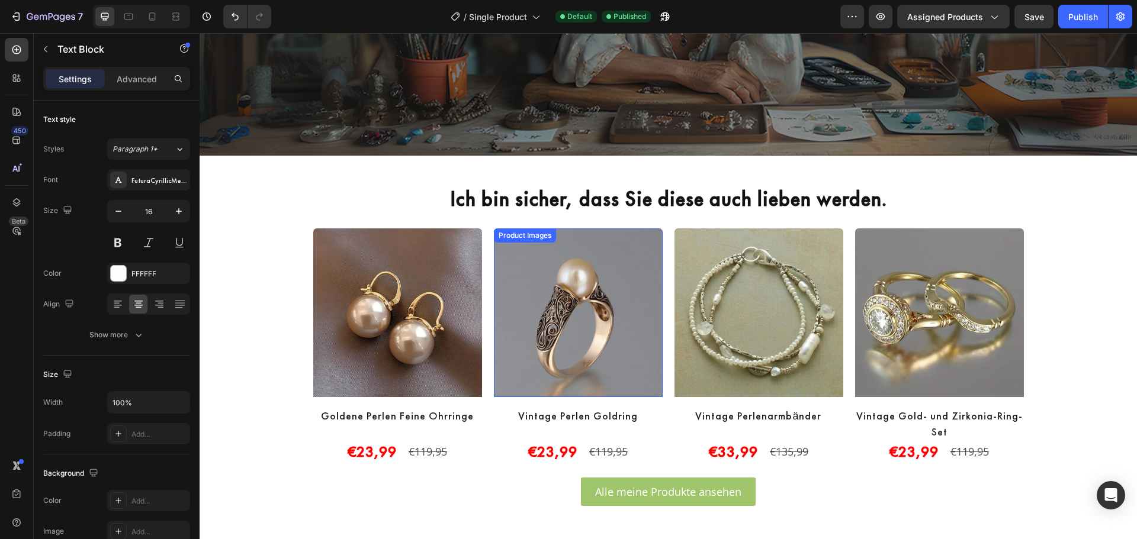
scroll to position [2334, 0]
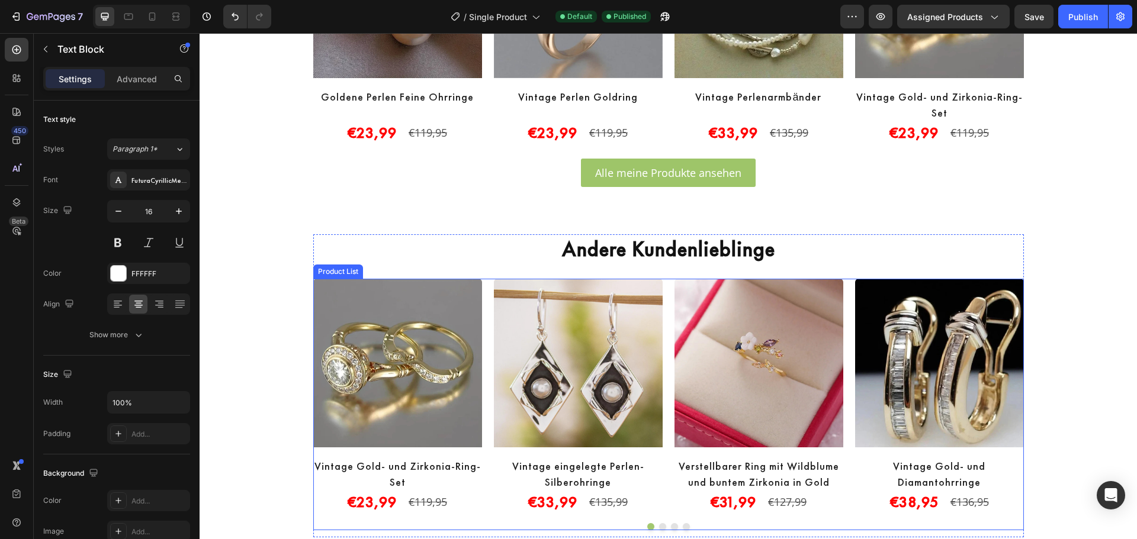
click at [658, 360] on div "Product Images Vintage Gold- und Zirkonia-Ring-Set Product Title €23,99 Product…" at bounding box center [668, 396] width 710 height 235
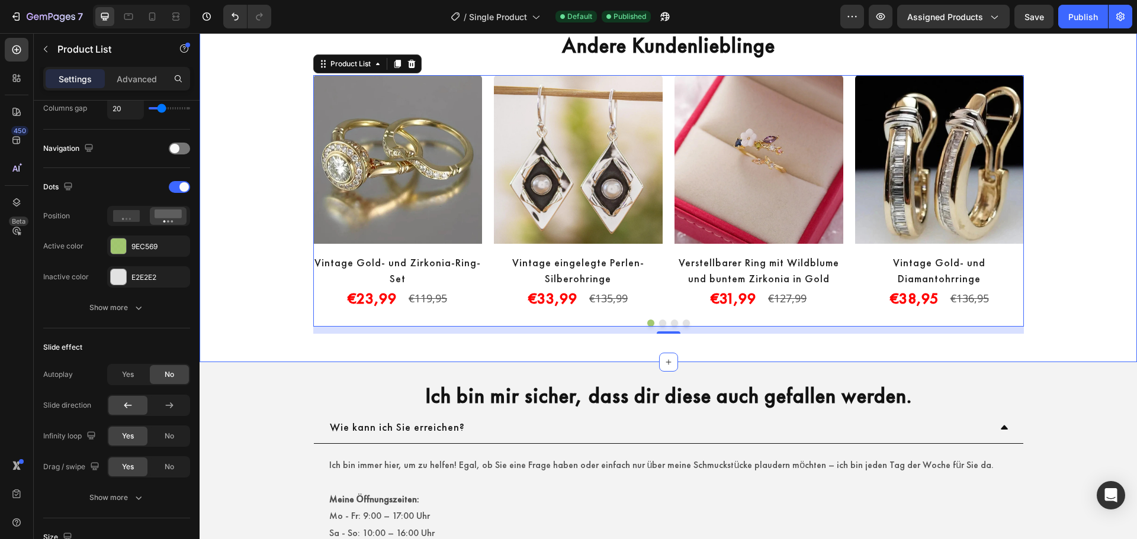
scroll to position [2531, 0]
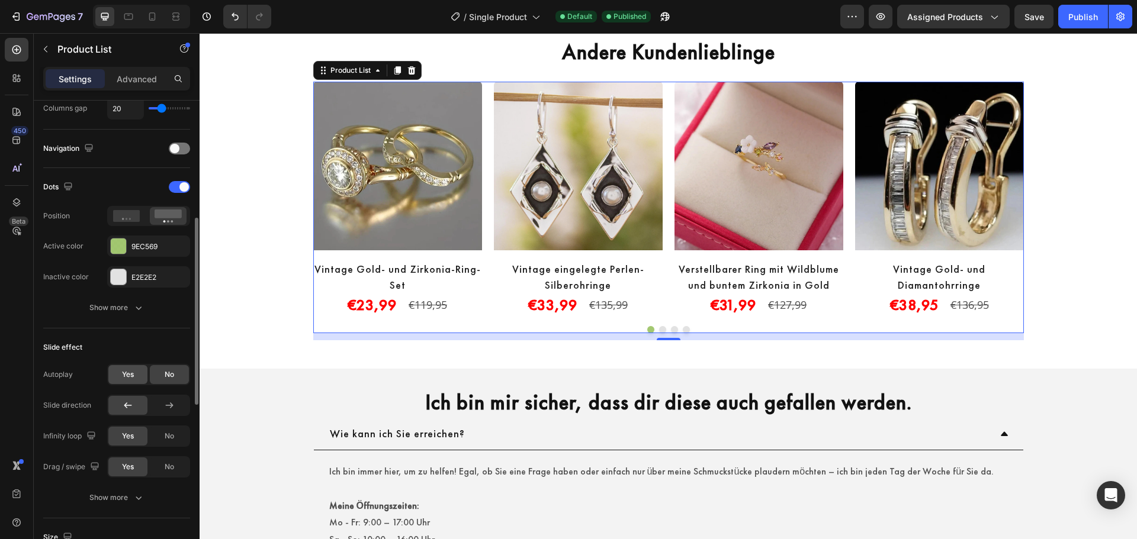
click at [129, 371] on span "Yes" at bounding box center [128, 374] width 12 height 11
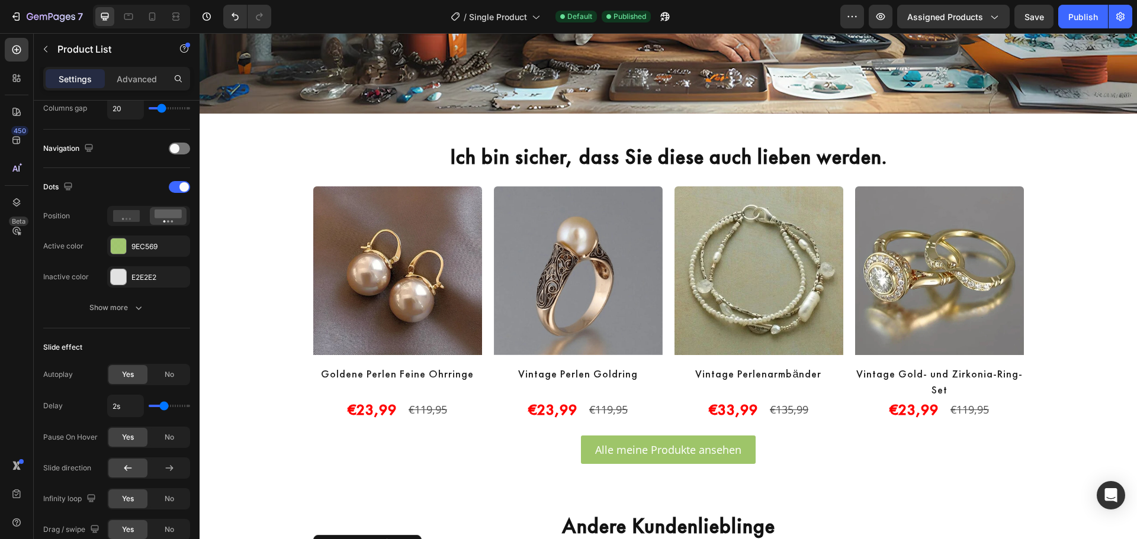
scroll to position [2038, 0]
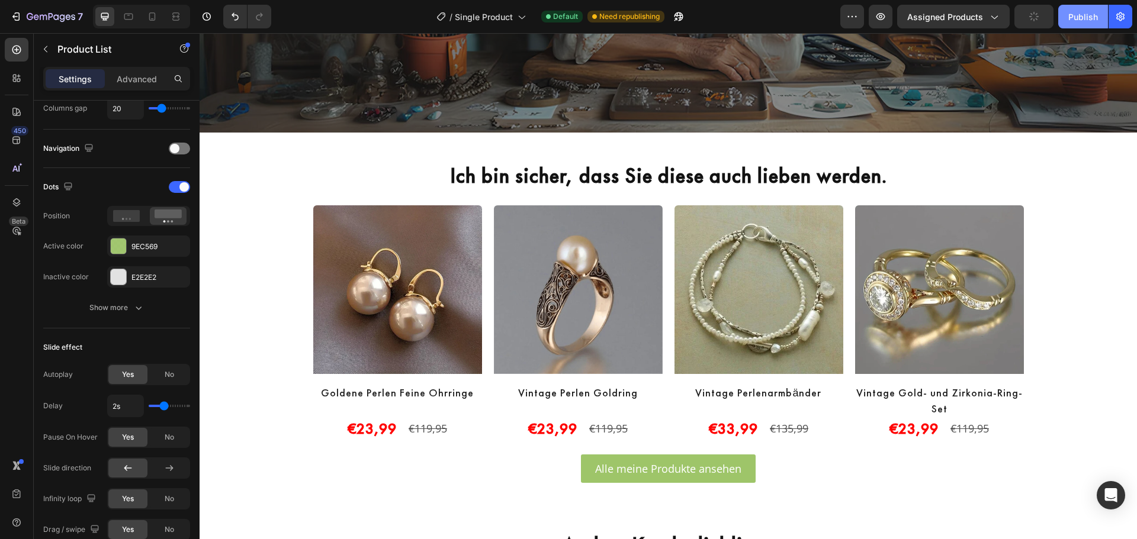
click at [1082, 18] on div "Publish" at bounding box center [1083, 17] width 30 height 12
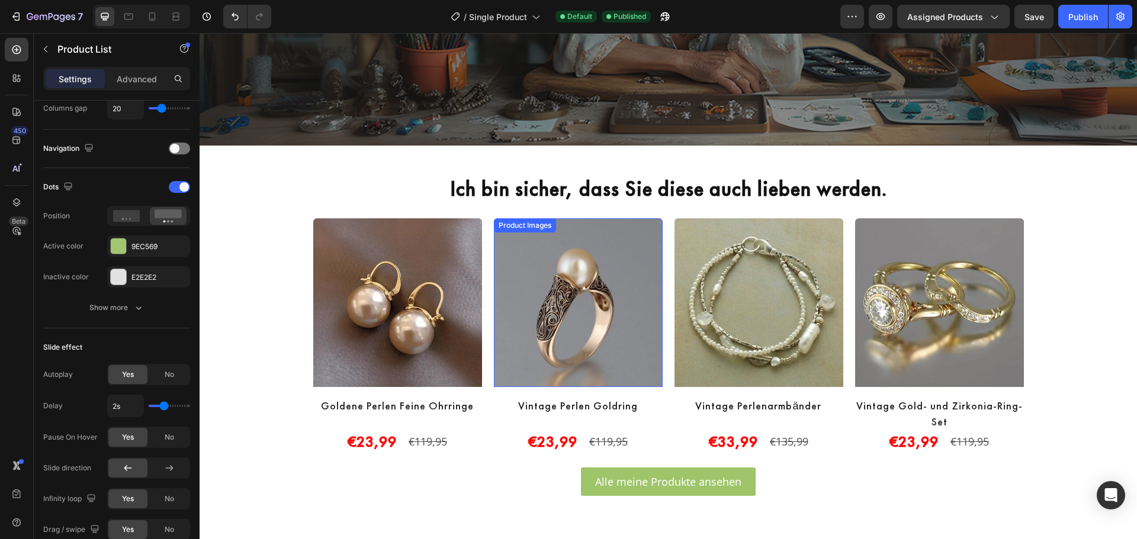
scroll to position [1643, 0]
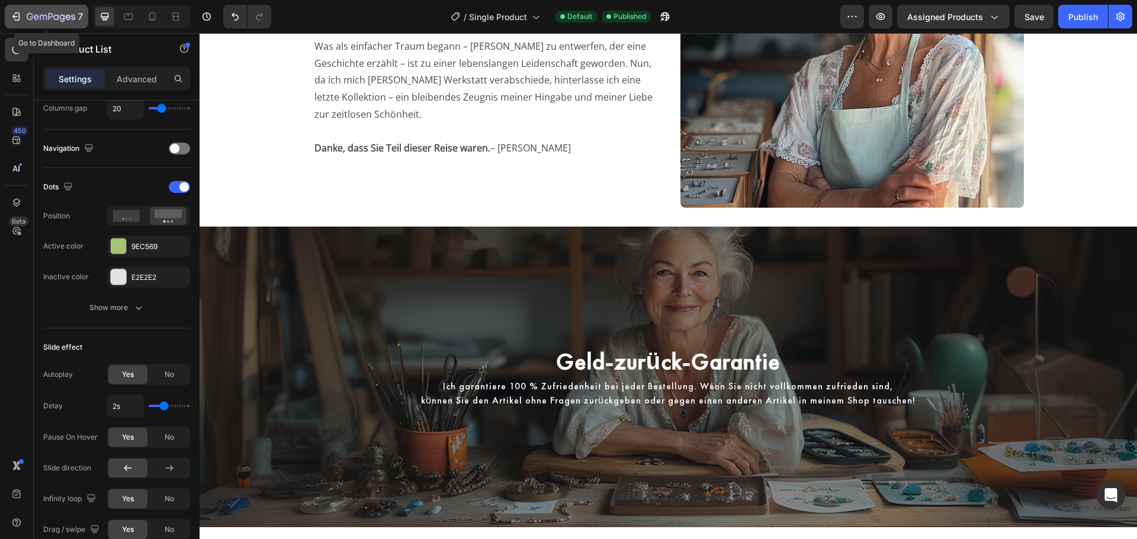
click at [39, 10] on div "7" at bounding box center [55, 16] width 56 height 14
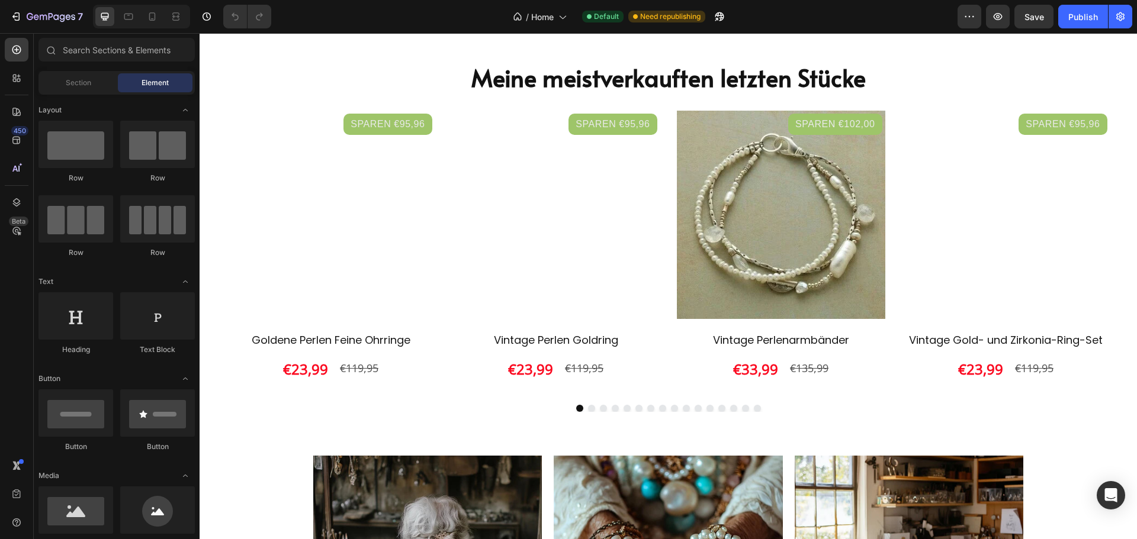
scroll to position [1538, 0]
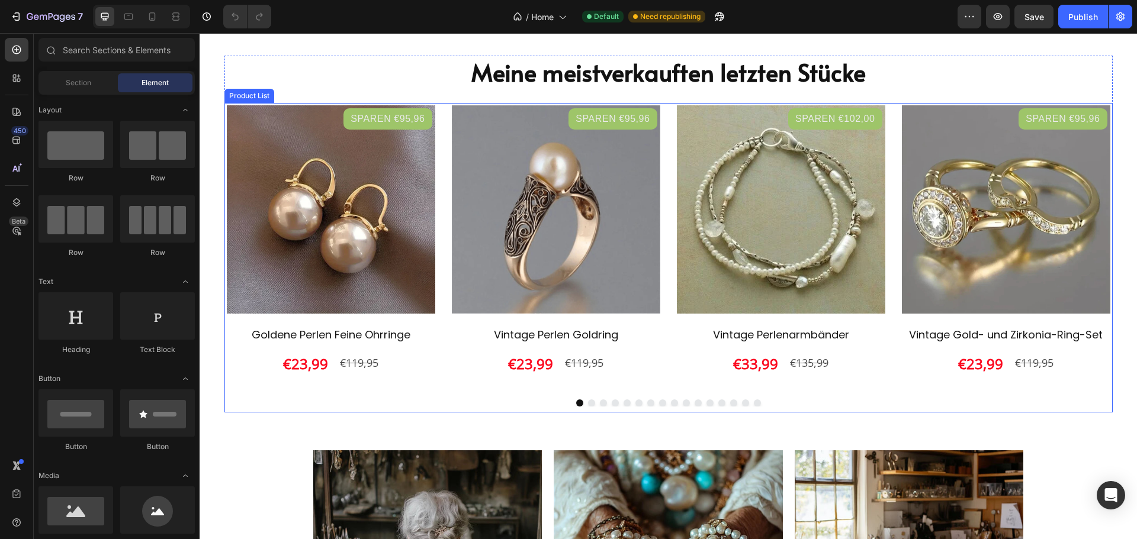
click at [660, 368] on div "Sparen €95,96 Product Badge Product Images Row Goldene Perlen Feine Ohrringe Pr…" at bounding box center [668, 246] width 888 height 287
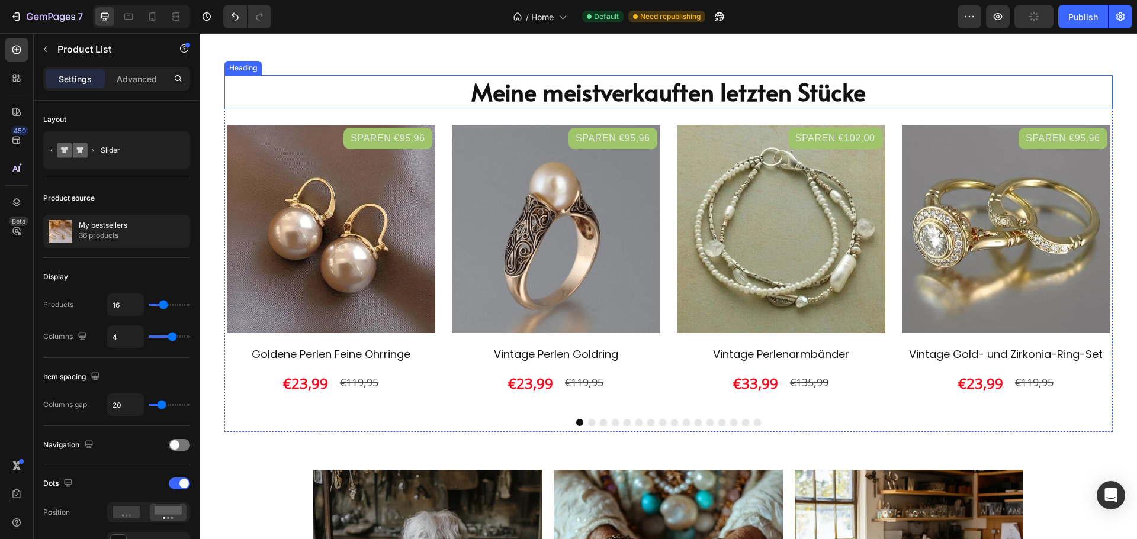
scroll to position [1542, 0]
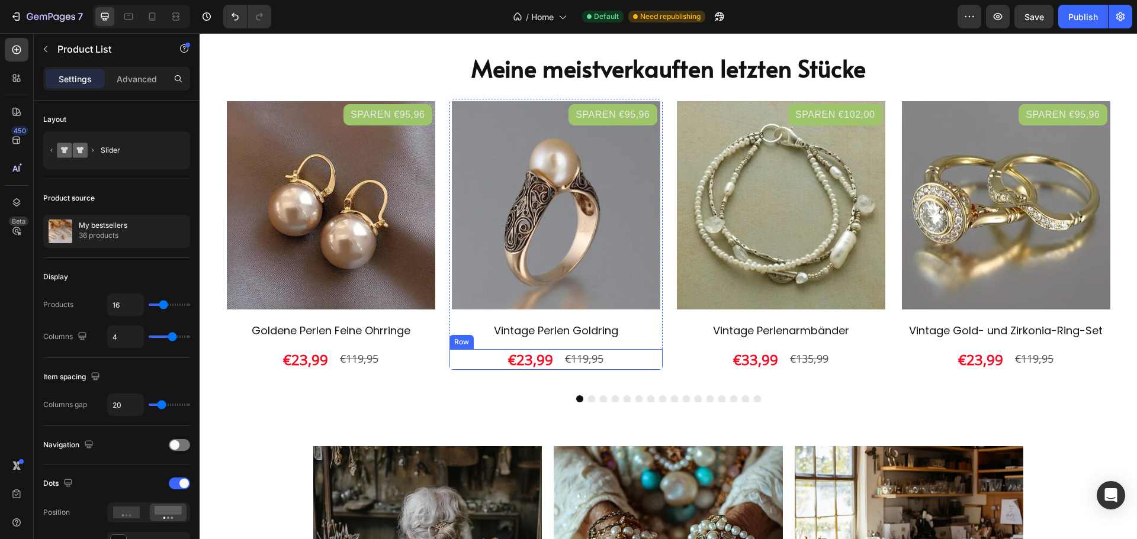
drag, startPoint x: 615, startPoint y: 356, endPoint x: 601, endPoint y: 364, distance: 16.2
click at [438, 356] on div "€23,99 Product Price Product Price €119,95 Product Price Product Price Row" at bounding box center [330, 359] width 213 height 21
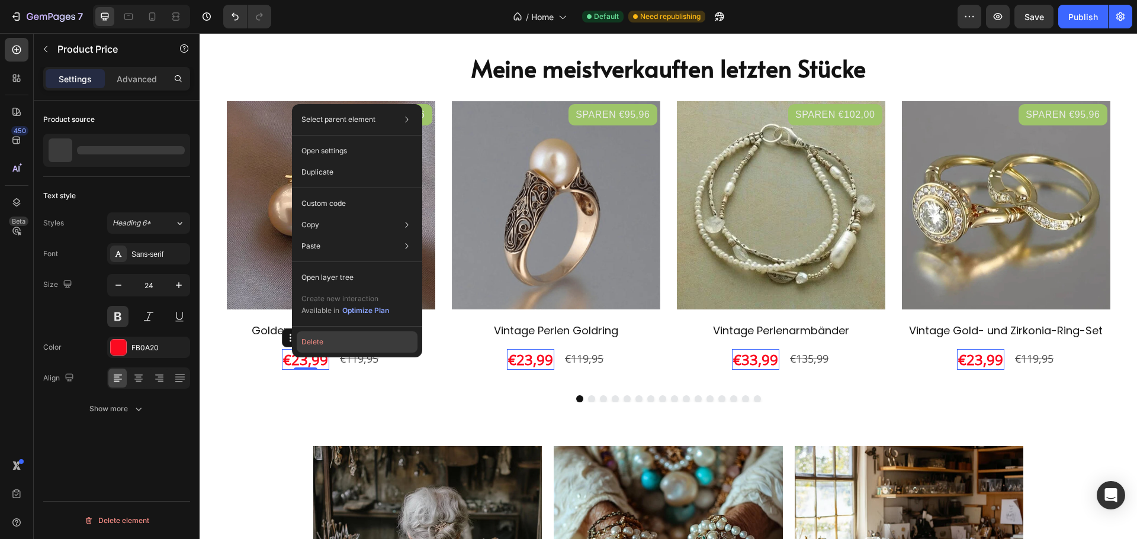
scroll to position [0, 0]
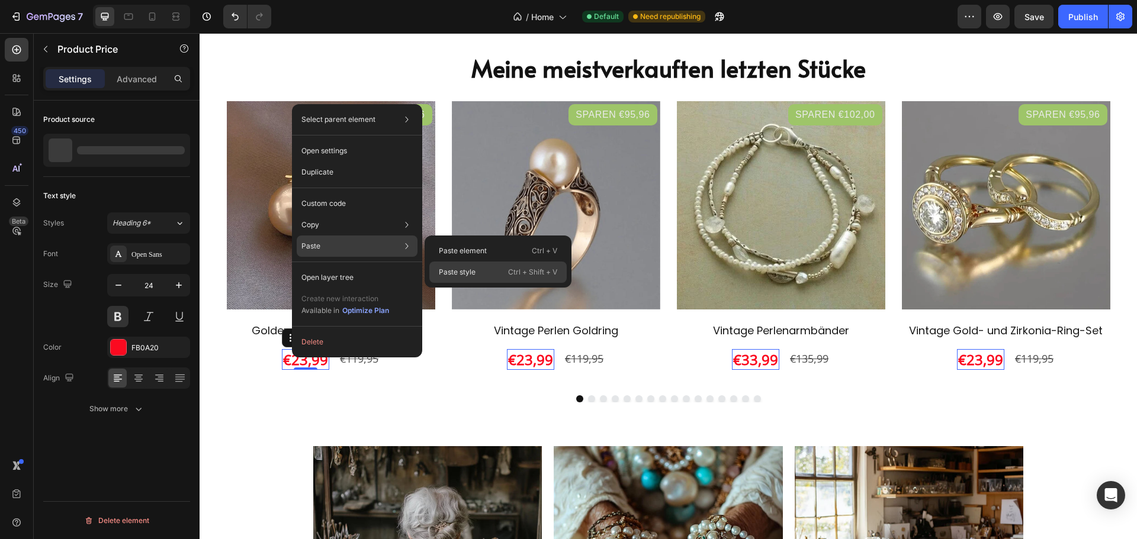
drag, startPoint x: 493, startPoint y: 270, endPoint x: 290, endPoint y: 241, distance: 205.1
click at [493, 270] on div "Paste style Ctrl + Shift + V" at bounding box center [497, 272] width 137 height 21
type input "26"
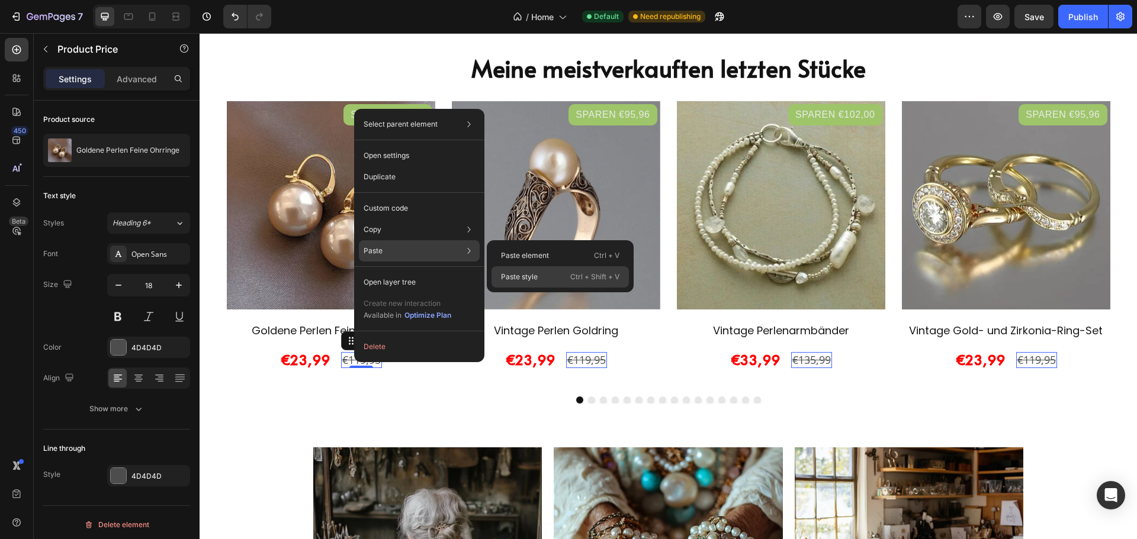
click at [536, 278] on p "Paste style" at bounding box center [519, 277] width 37 height 11
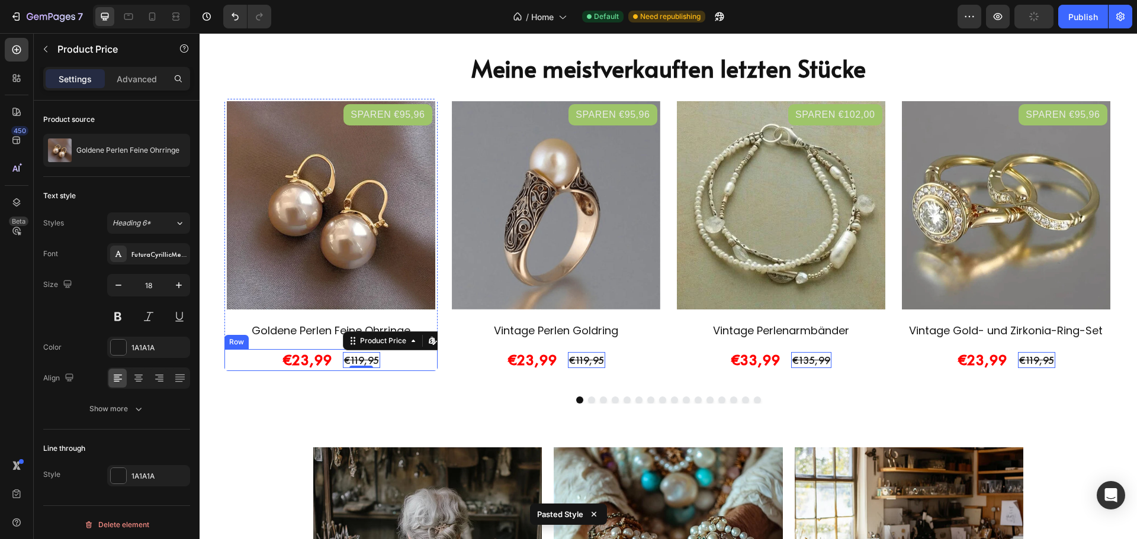
click at [386, 358] on div "€23,99 Product Price Product Price €119,95 Product Price Edit content in Shopif…" at bounding box center [330, 360] width 213 height 22
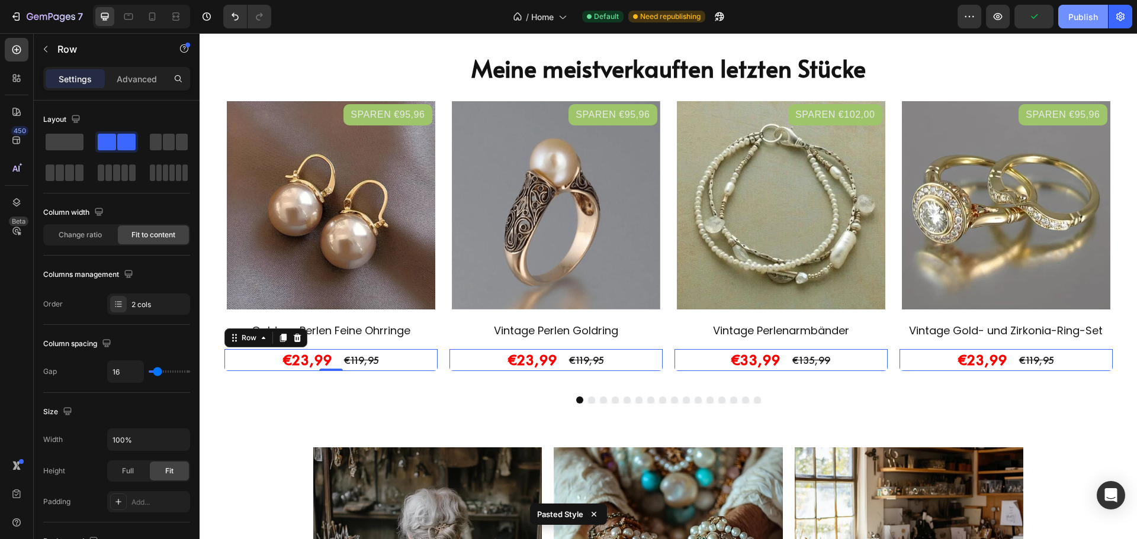
click at [1093, 17] on div "Publish" at bounding box center [1083, 17] width 30 height 12
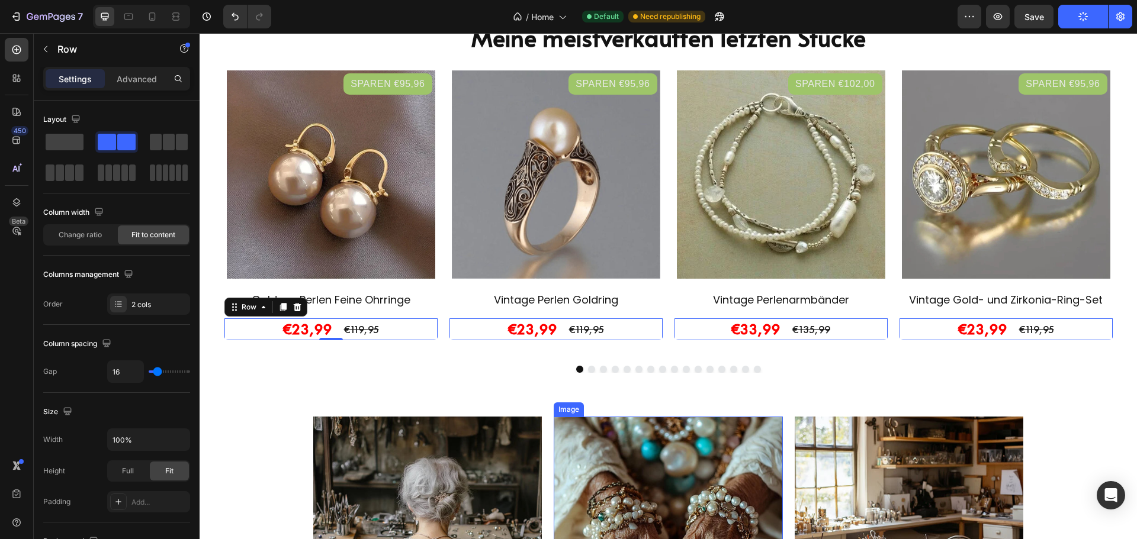
scroll to position [1542, 0]
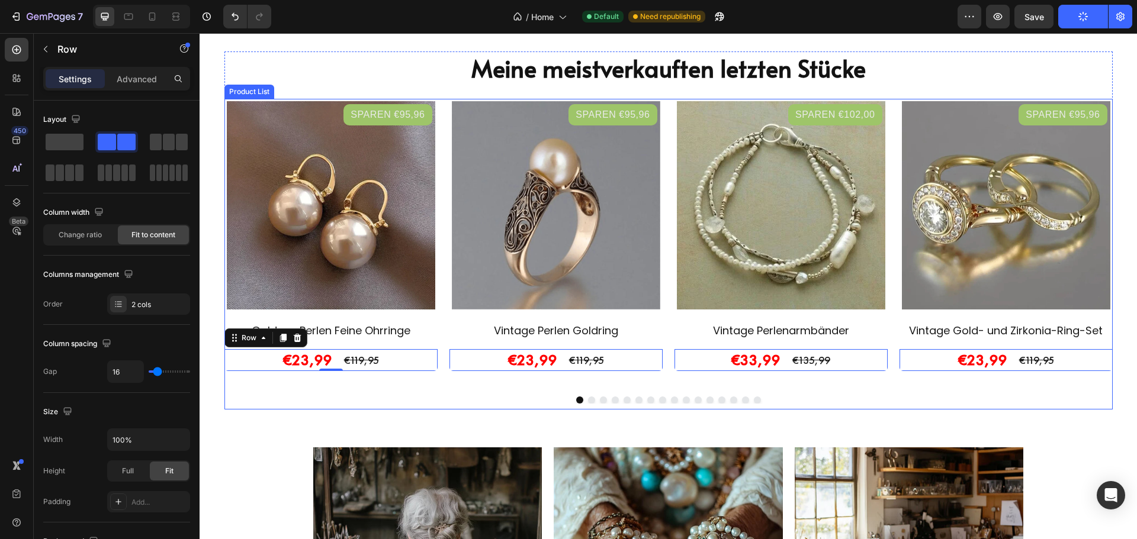
click at [438, 262] on div "Sparen €95,96 Product Badge Product Images Row Goldene Perlen Feine Ohrringe Pr…" at bounding box center [668, 243] width 888 height 289
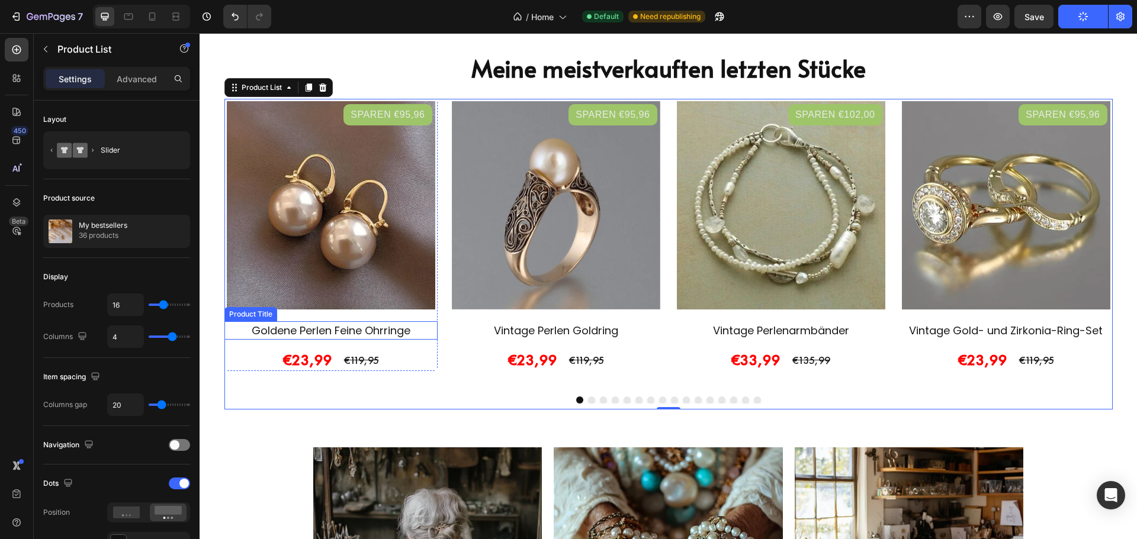
click at [385, 331] on h2 "Goldene Perlen Feine Ohrringe" at bounding box center [330, 330] width 213 height 18
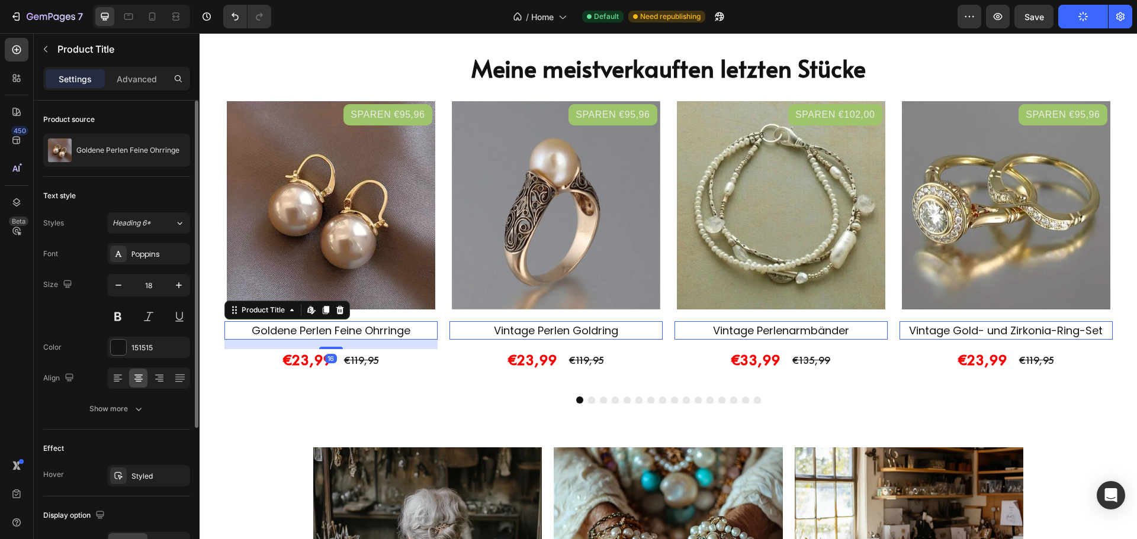
scroll to position [208, 0]
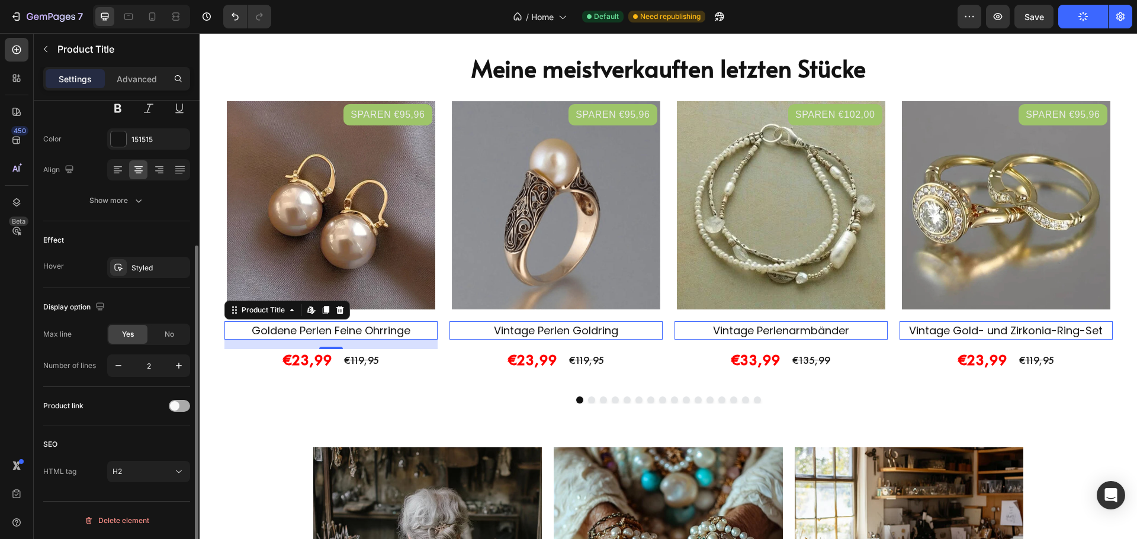
click at [173, 403] on span at bounding box center [174, 405] width 9 height 9
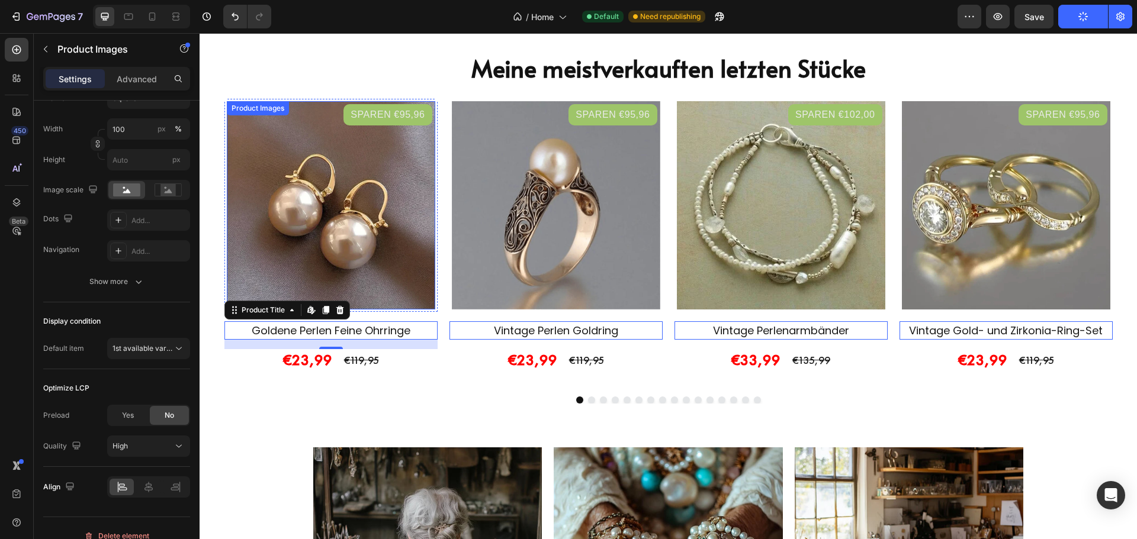
click at [394, 226] on img at bounding box center [331, 205] width 208 height 208
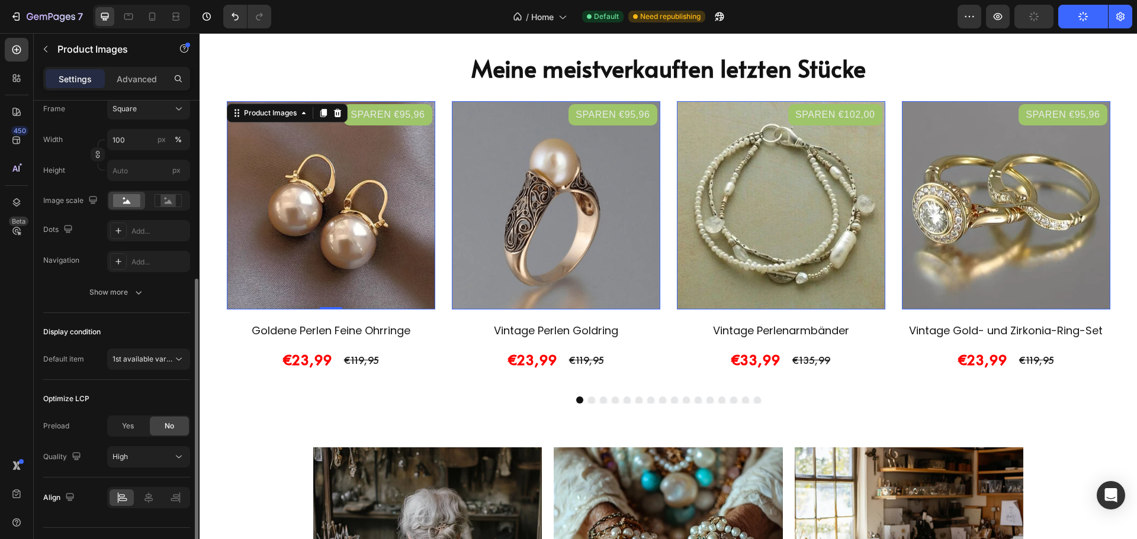
scroll to position [224, 0]
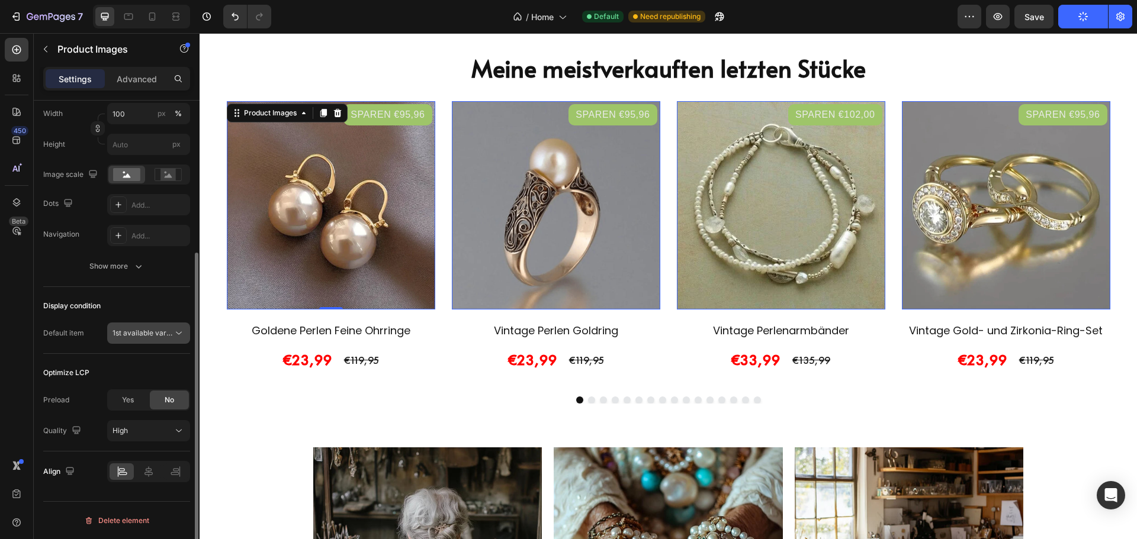
click at [149, 337] on span "1st available variant" at bounding box center [145, 333] width 66 height 9
click at [113, 268] on div "Show more" at bounding box center [116, 267] width 55 height 12
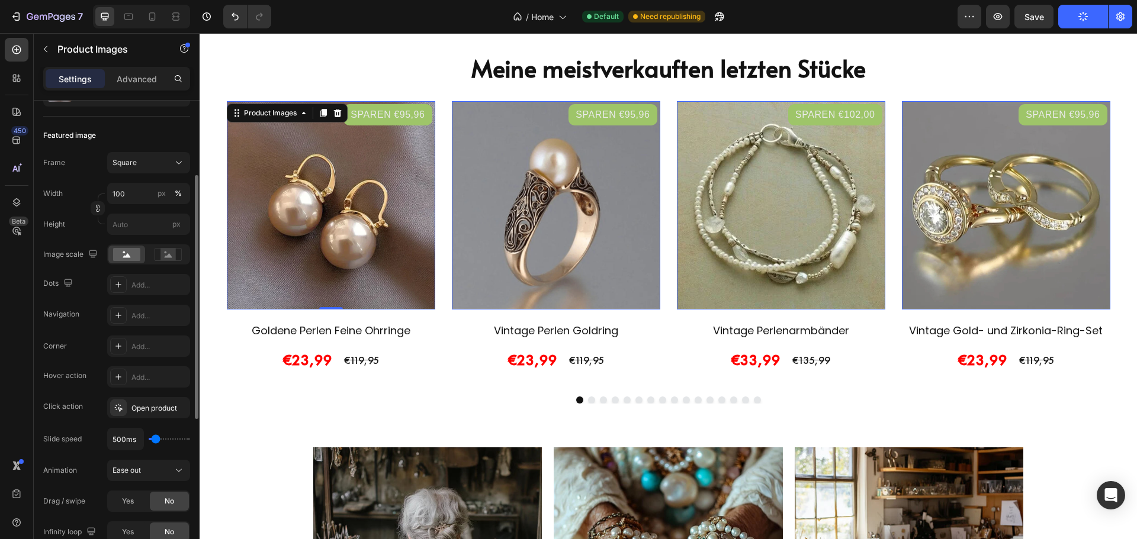
scroll to position [0, 0]
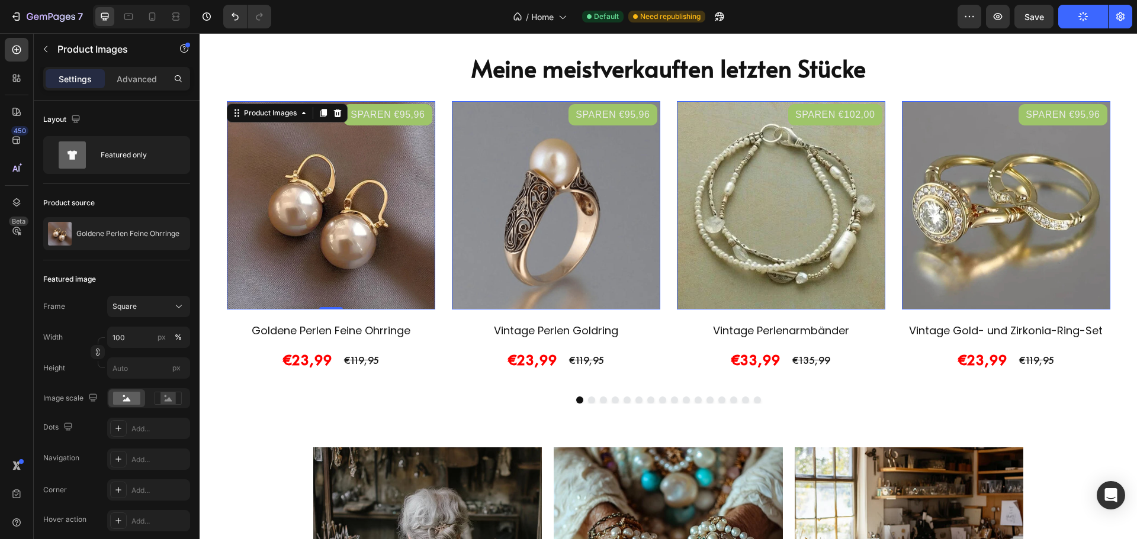
click at [1084, 23] on button "Publish" at bounding box center [1083, 17] width 50 height 24
click at [1042, 22] on div "Save" at bounding box center [1034, 17] width 20 height 12
click at [1086, 18] on icon "button" at bounding box center [1082, 16] width 13 height 13
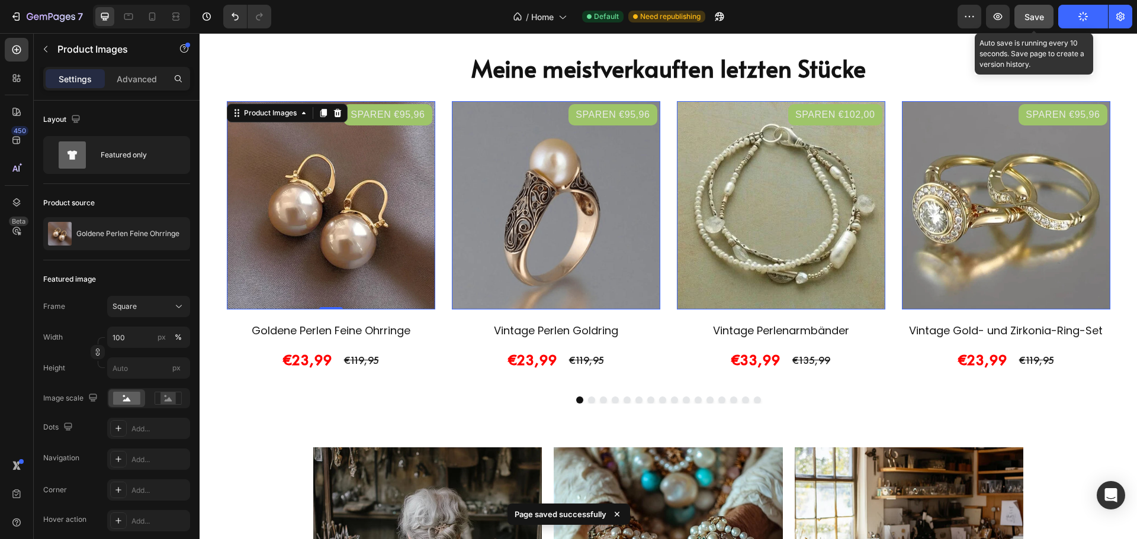
click at [1035, 15] on span "Save" at bounding box center [1034, 17] width 20 height 10
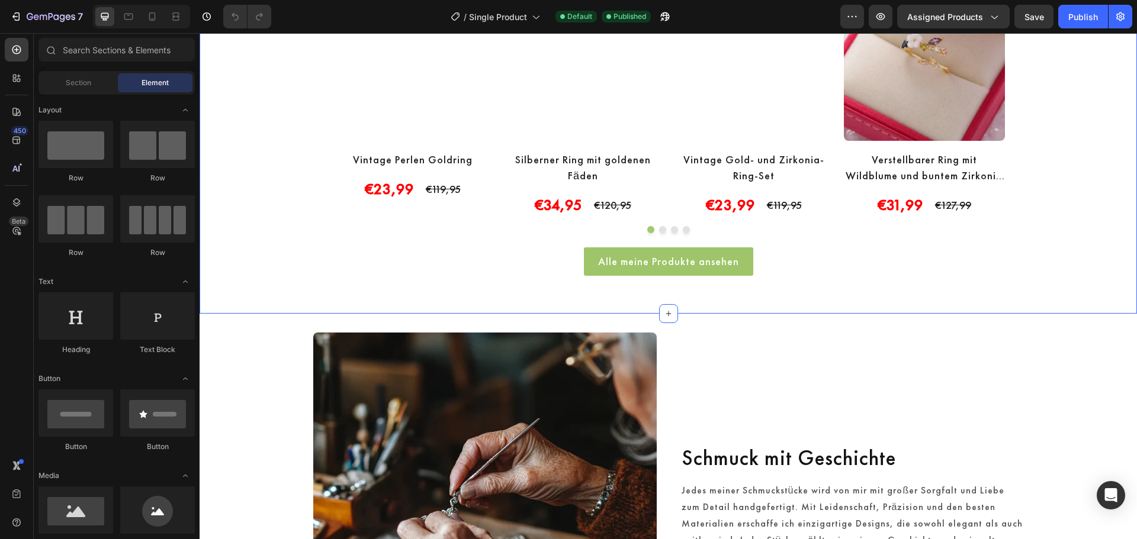
scroll to position [789, 0]
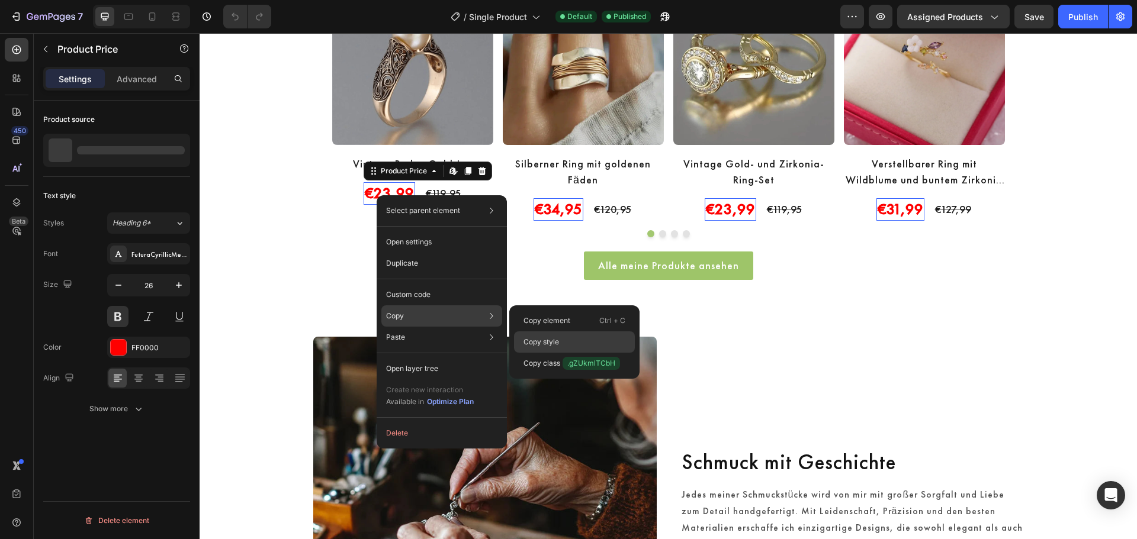
drag, startPoint x: 547, startPoint y: 336, endPoint x: 211, endPoint y: 36, distance: 450.3
click at [547, 353] on div "Copy style" at bounding box center [574, 363] width 121 height 21
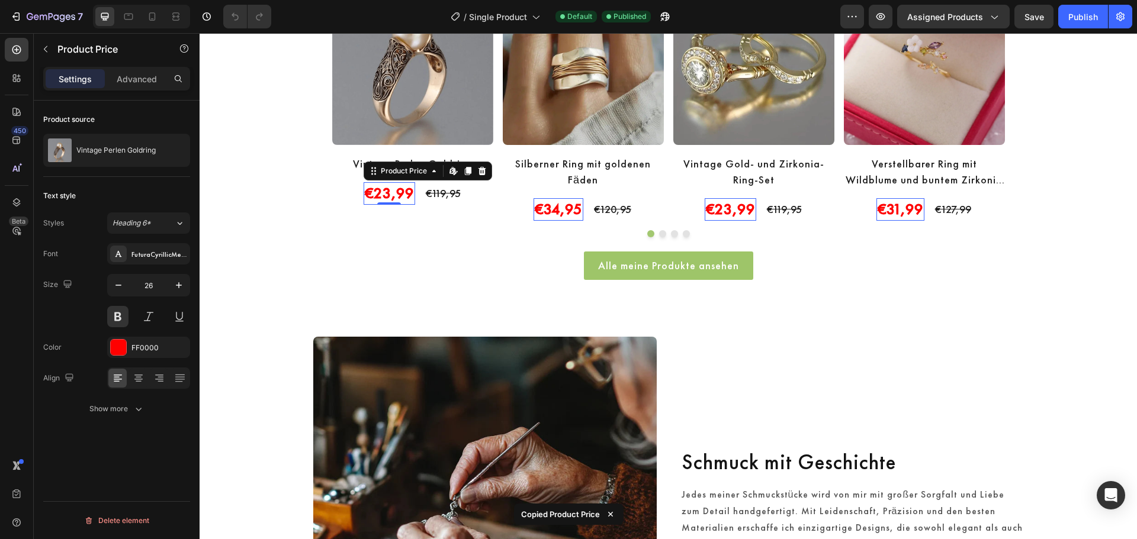
scroll to position [0, 0]
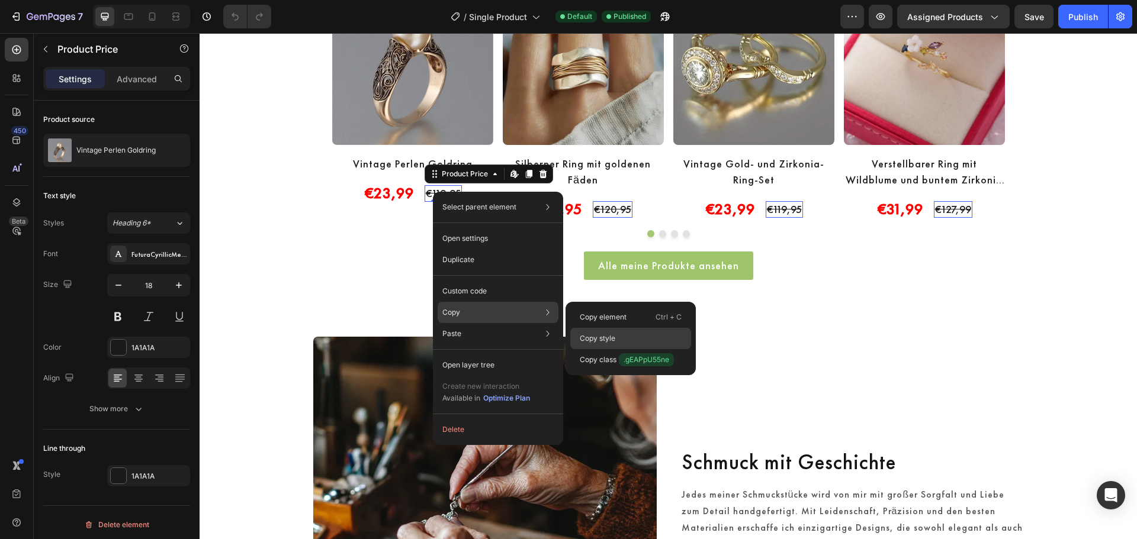
click at [610, 336] on p "Copy style" at bounding box center [598, 338] width 36 height 11
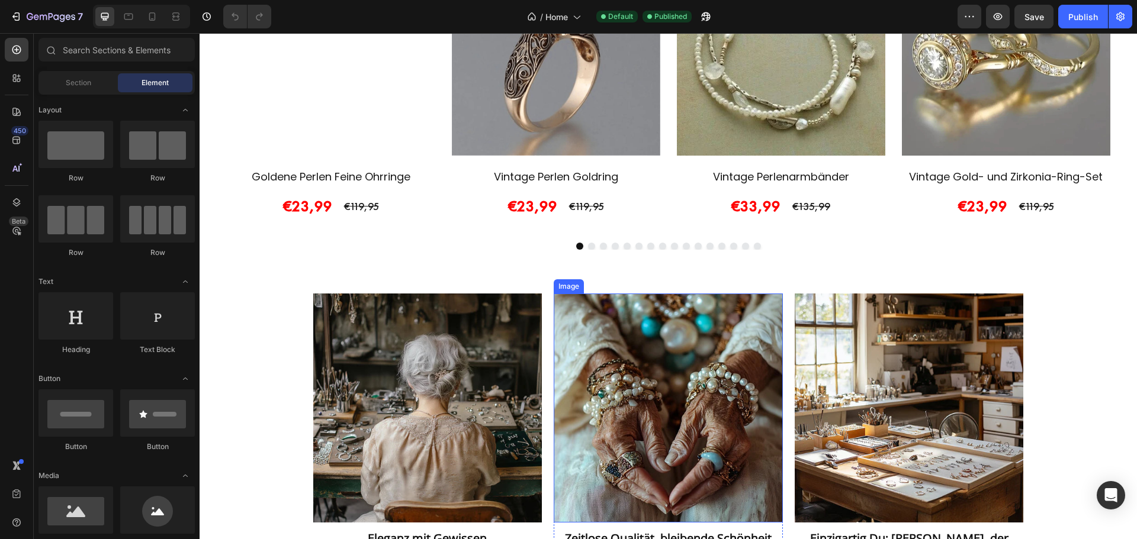
scroll to position [1677, 0]
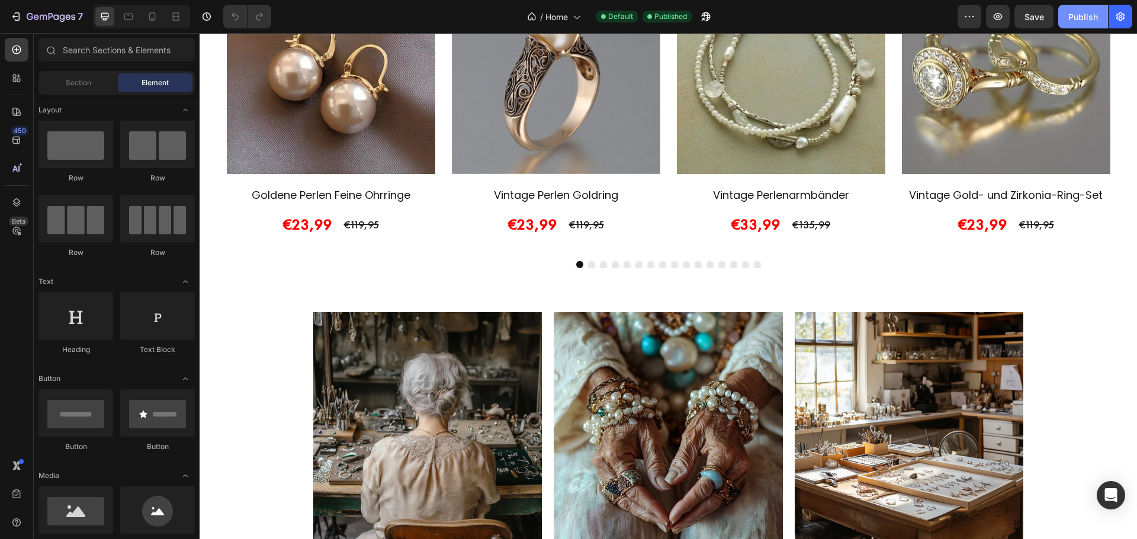
click at [1070, 17] on div "Publish" at bounding box center [1083, 17] width 30 height 12
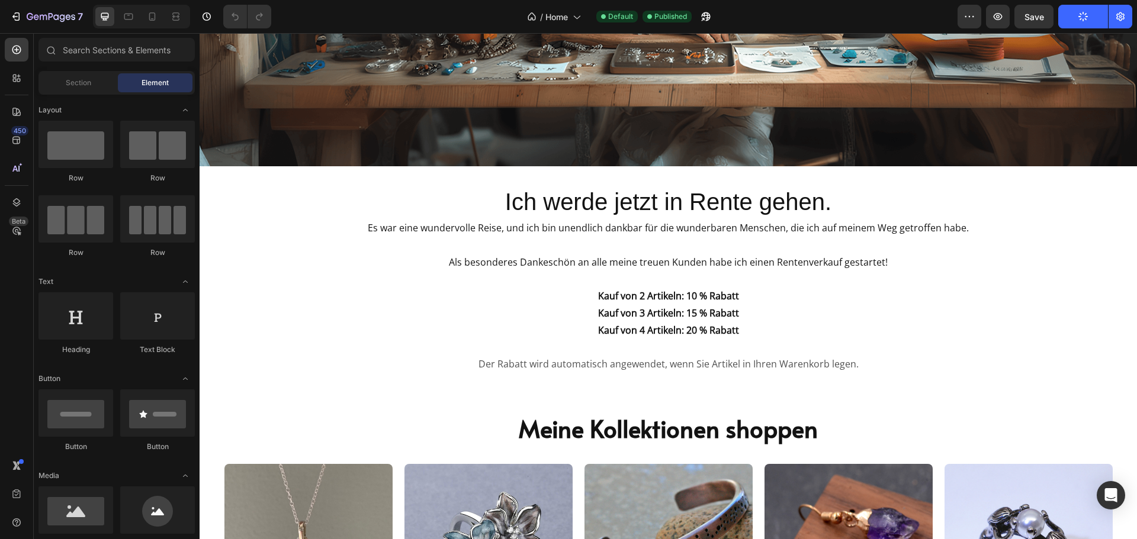
scroll to position [0, 0]
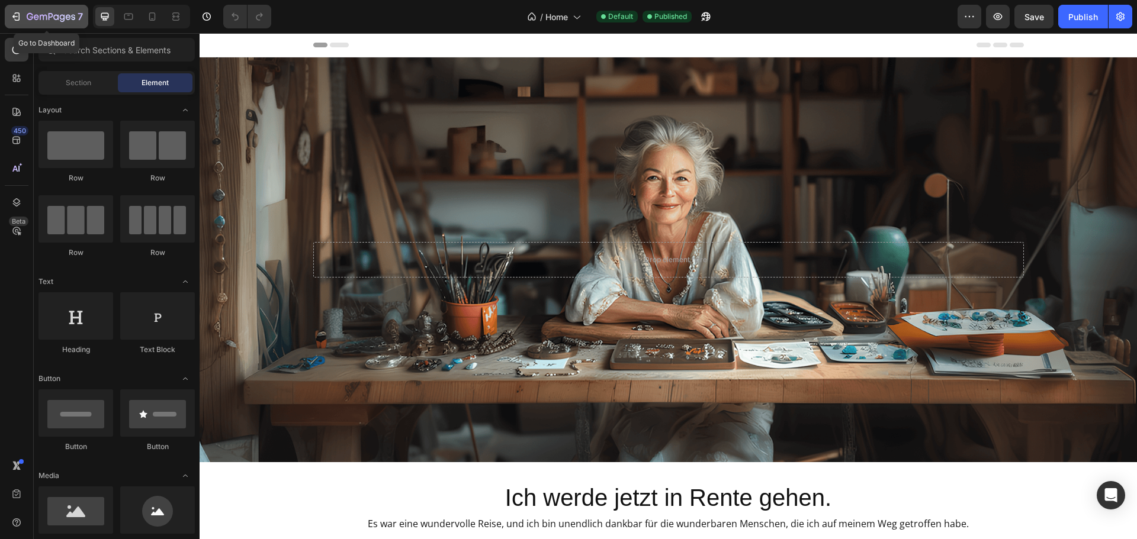
click at [58, 18] on icon "button" at bounding box center [55, 16] width 5 height 5
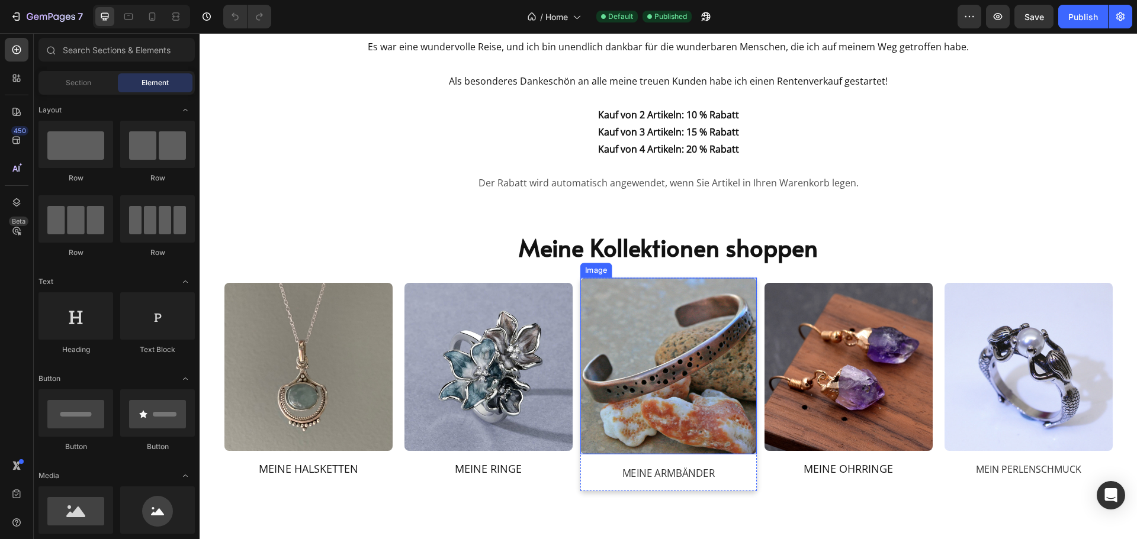
scroll to position [493, 0]
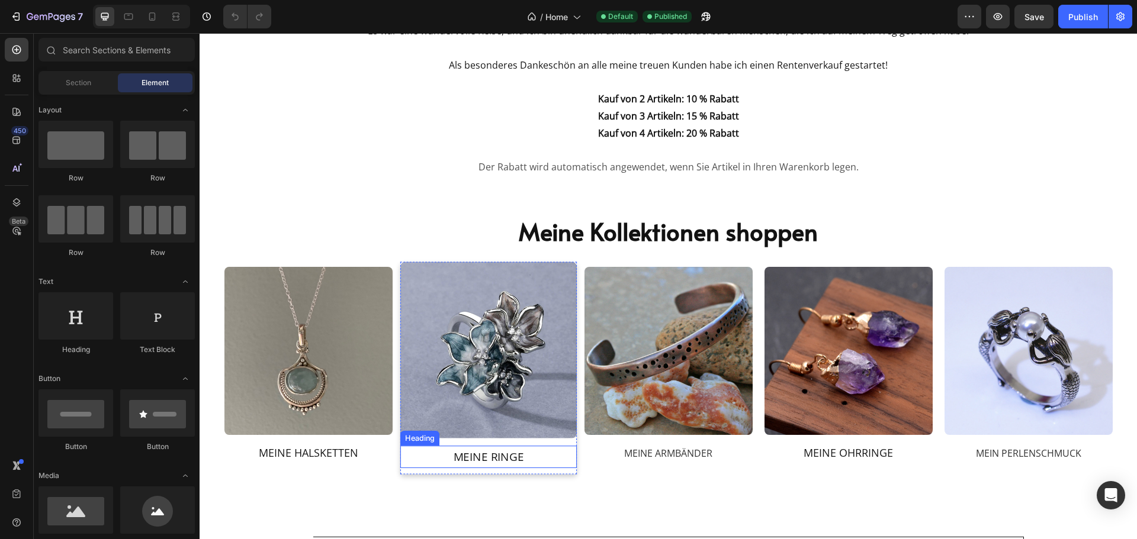
click at [460, 453] on h2 "Meine Ringe" at bounding box center [488, 457] width 176 height 22
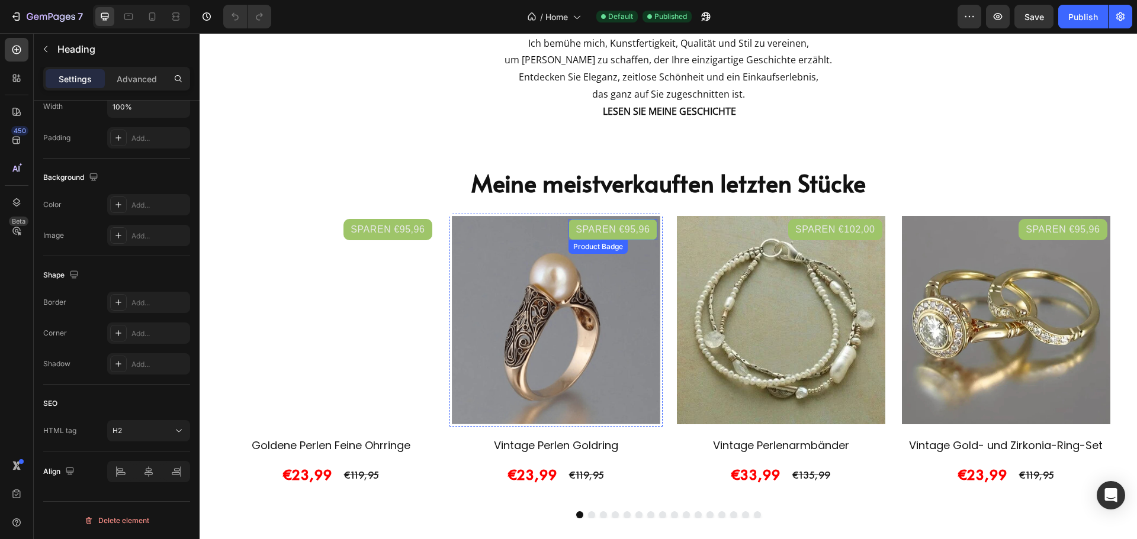
scroll to position [1677, 0]
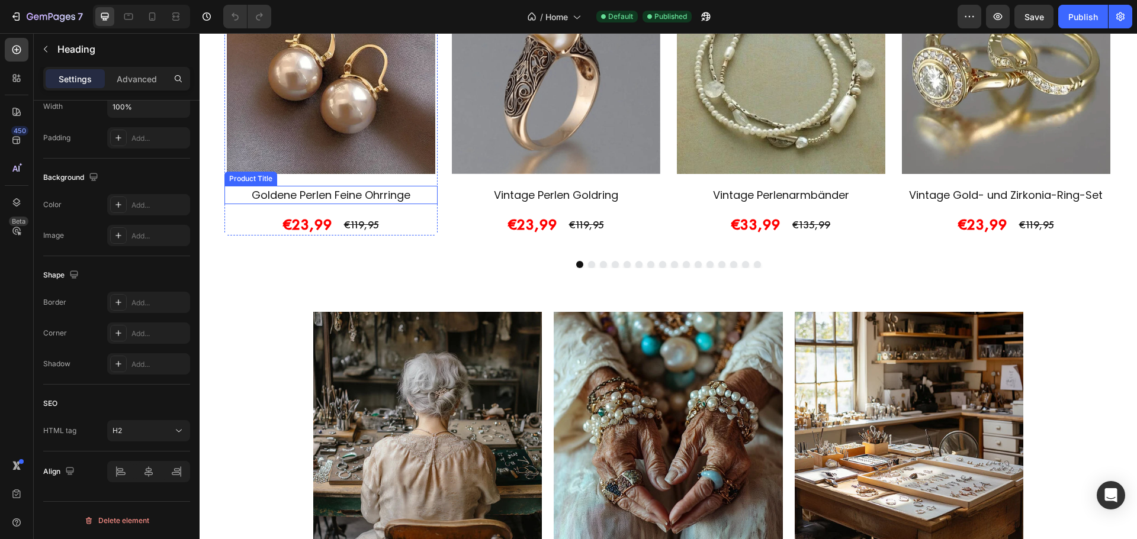
click at [339, 195] on h2 "Goldene Perlen Feine Ohrringe" at bounding box center [330, 195] width 213 height 18
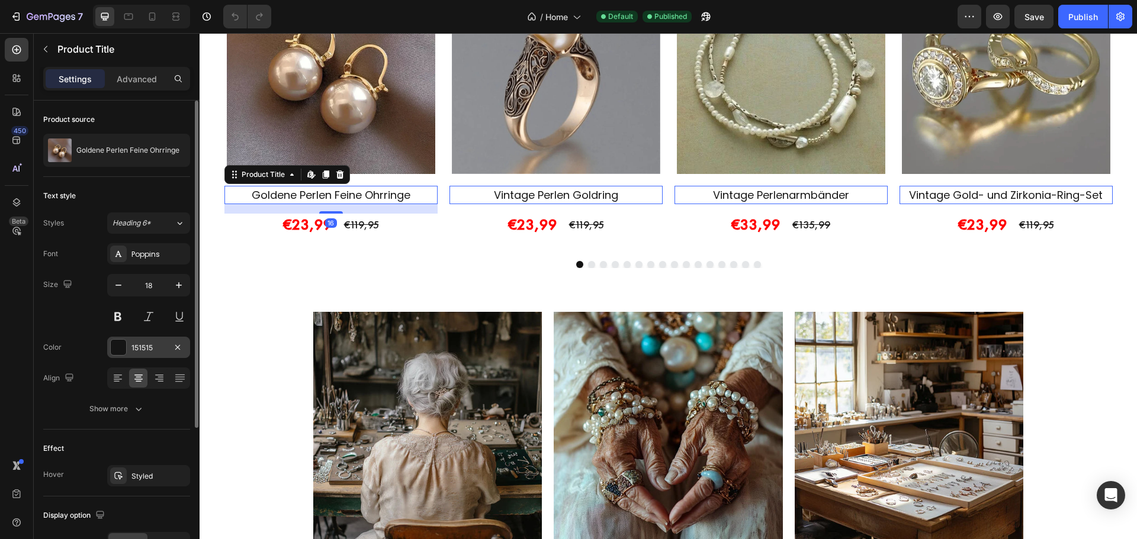
scroll to position [208, 0]
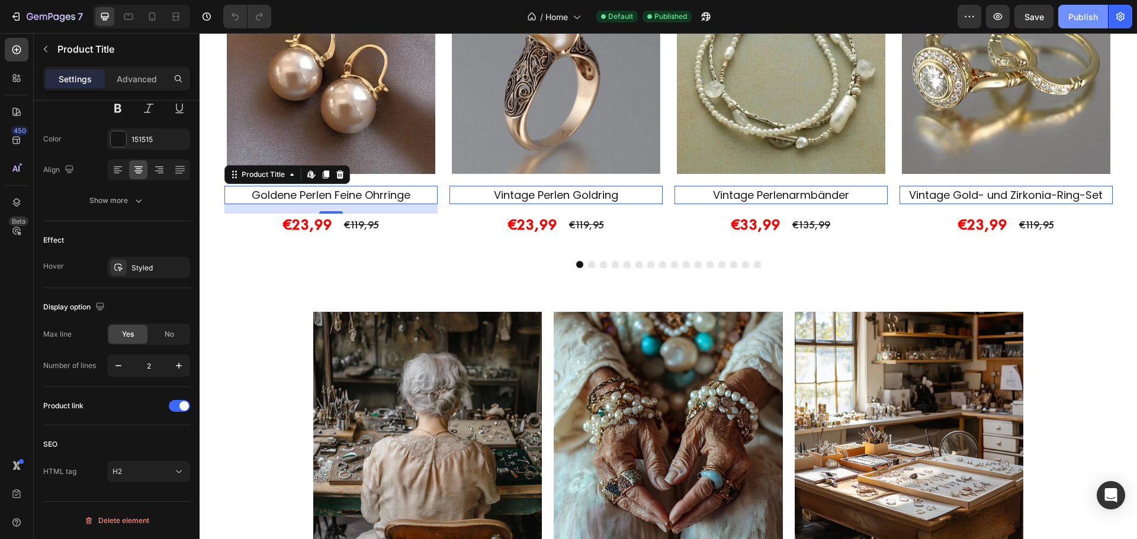
click at [1079, 14] on div "Publish" at bounding box center [1083, 17] width 30 height 12
drag, startPoint x: 326, startPoint y: 210, endPoint x: 335, endPoint y: 205, distance: 10.1
click at [335, 204] on div "8" at bounding box center [330, 204] width 213 height 0
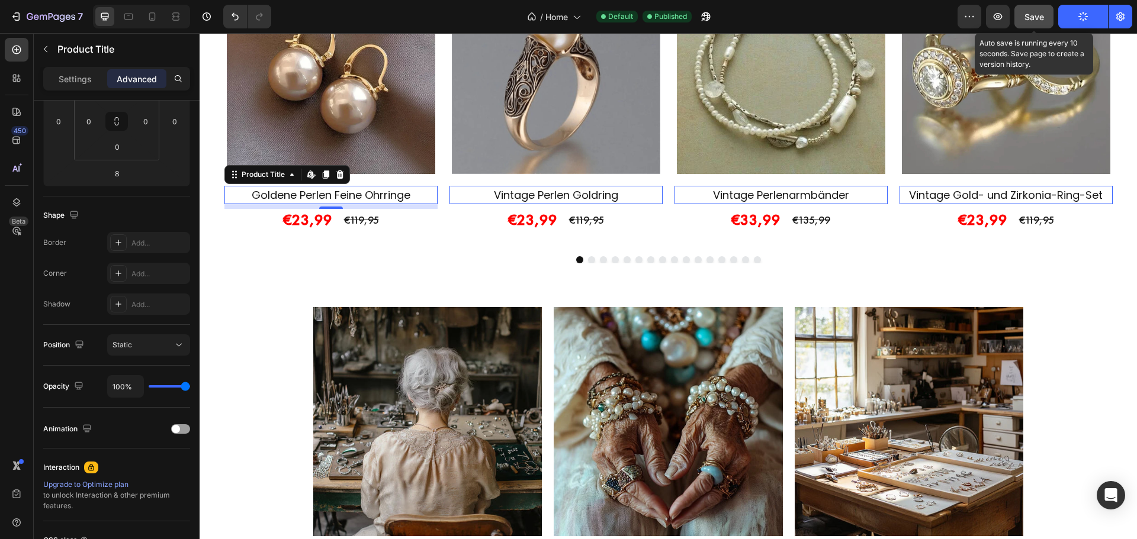
click at [1040, 20] on span "Save" at bounding box center [1034, 17] width 20 height 10
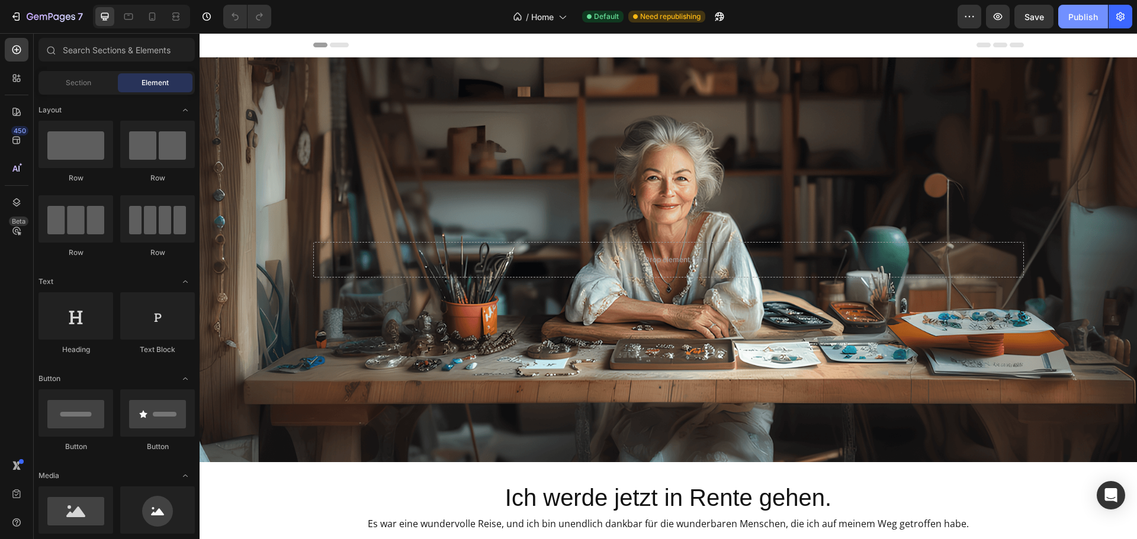
click at [1081, 20] on div "Publish" at bounding box center [1083, 17] width 30 height 12
click at [1083, 22] on div "Publish" at bounding box center [1083, 17] width 30 height 12
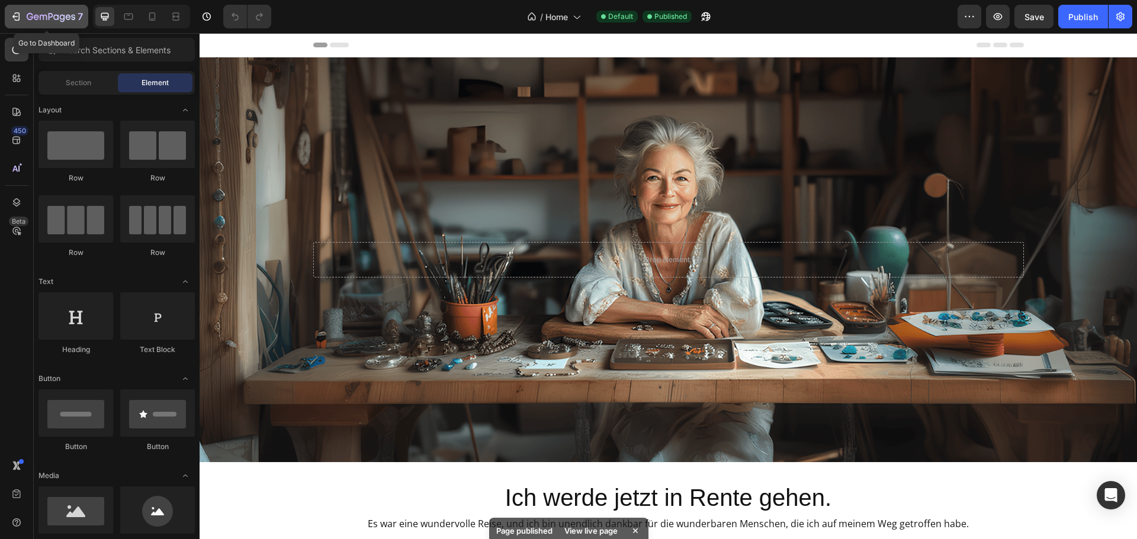
click at [30, 18] on icon "button" at bounding box center [51, 17] width 49 height 10
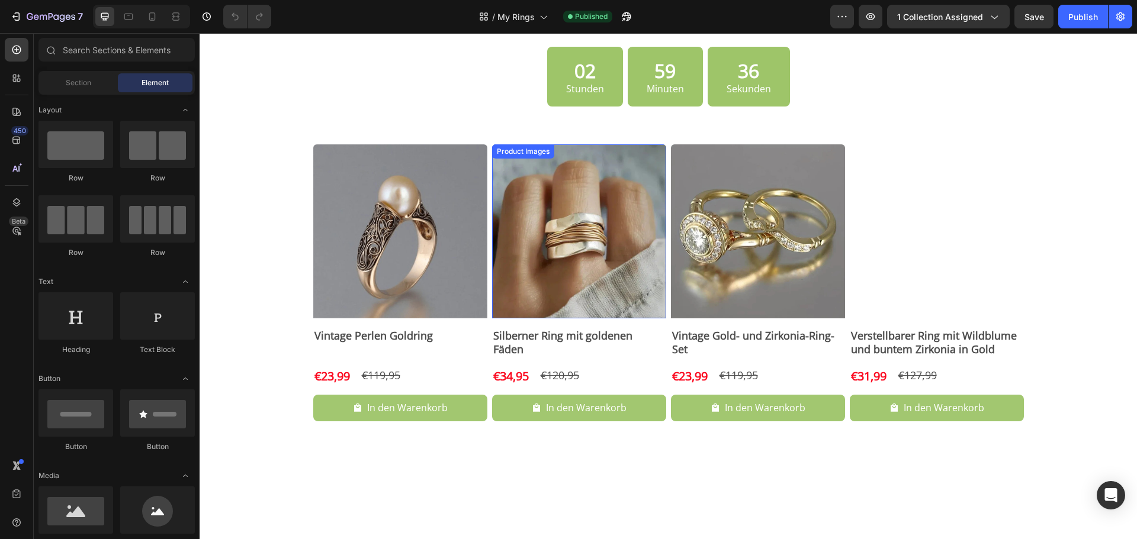
scroll to position [296, 0]
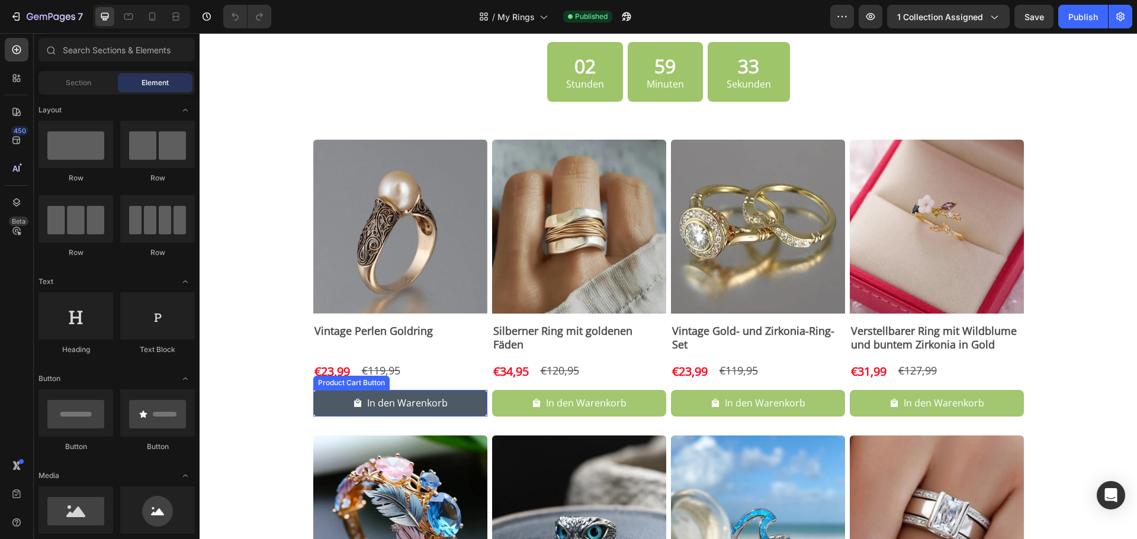
click at [472, 409] on button "In den Warenkorb" at bounding box center [400, 403] width 174 height 27
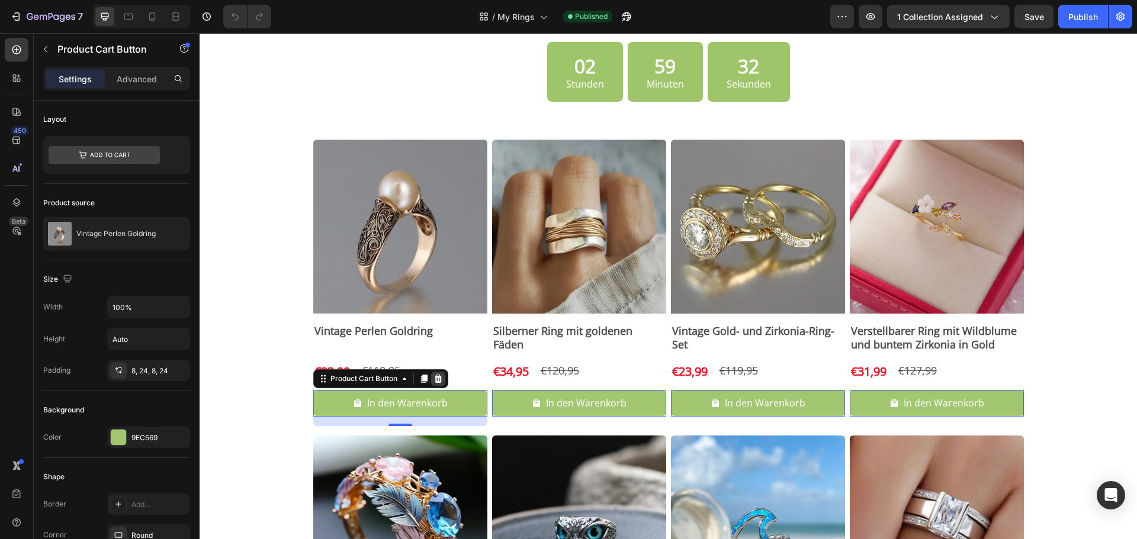
click at [435, 381] on icon at bounding box center [437, 378] width 9 height 9
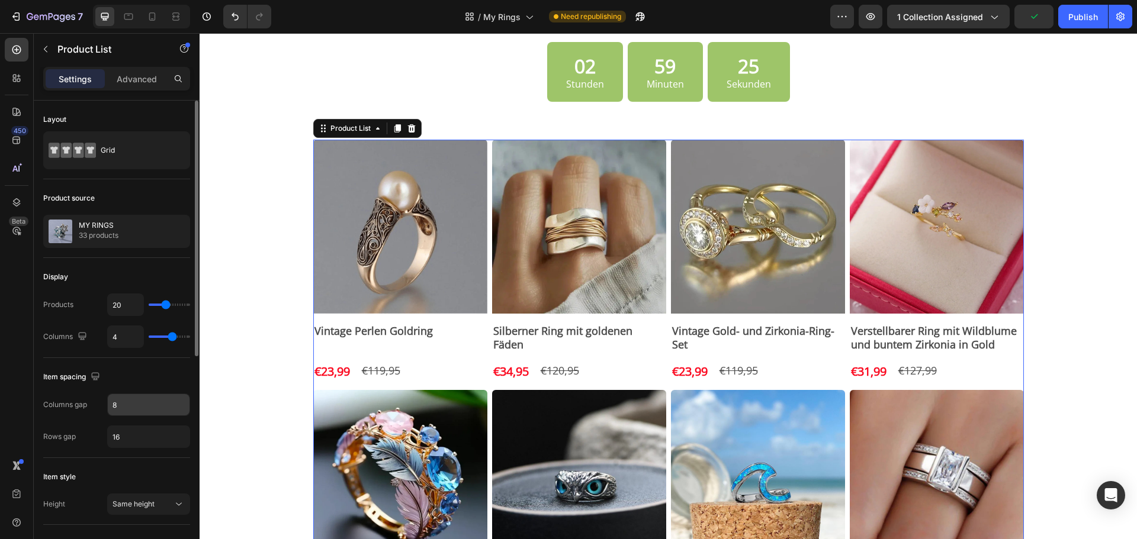
click at [131, 408] on input "8" at bounding box center [149, 404] width 82 height 21
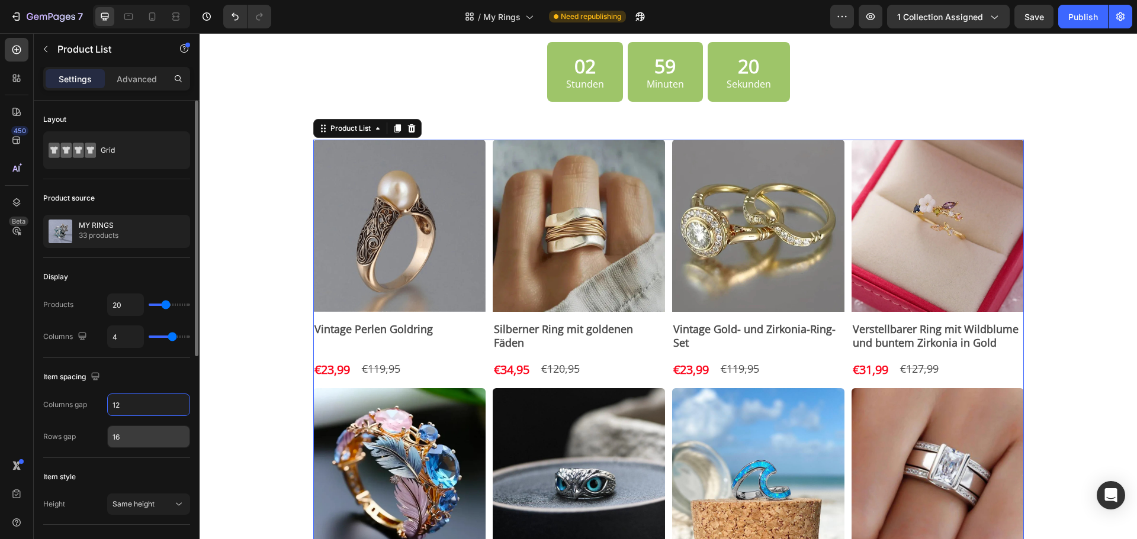
type input "12"
click at [149, 432] on input "16" at bounding box center [149, 436] width 82 height 21
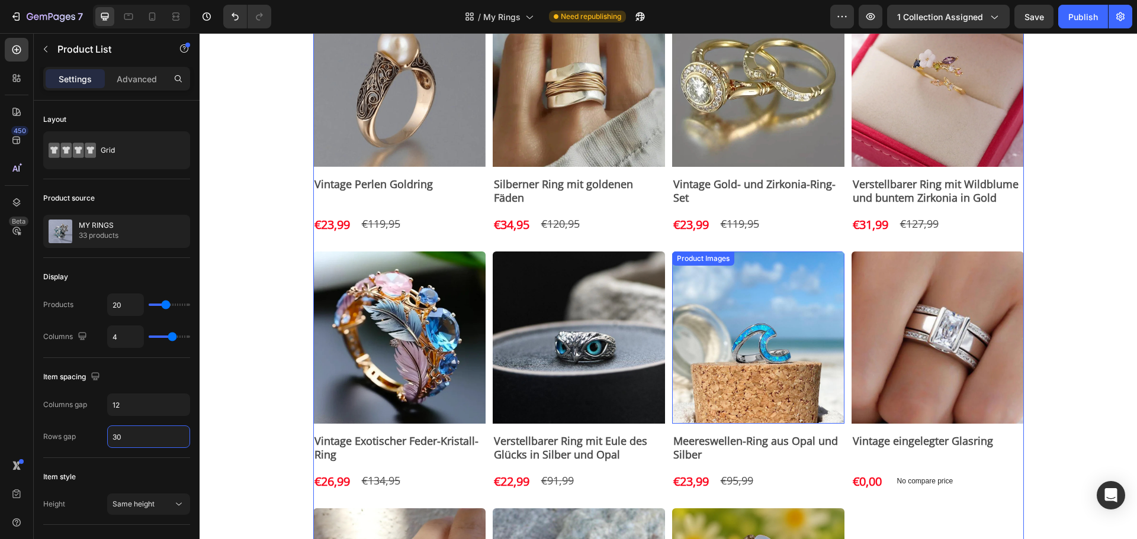
scroll to position [493, 0]
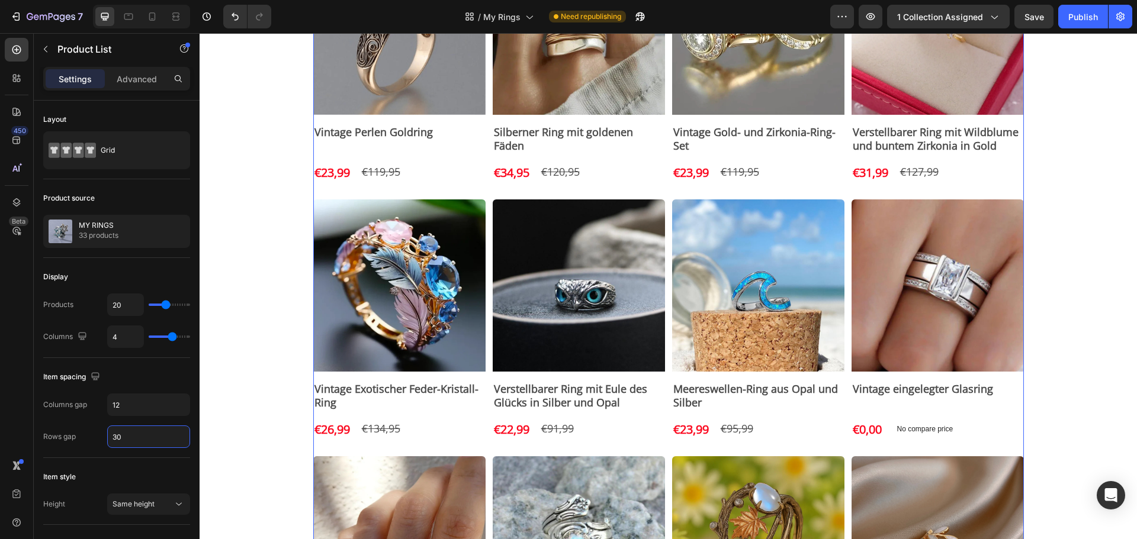
type input "30"
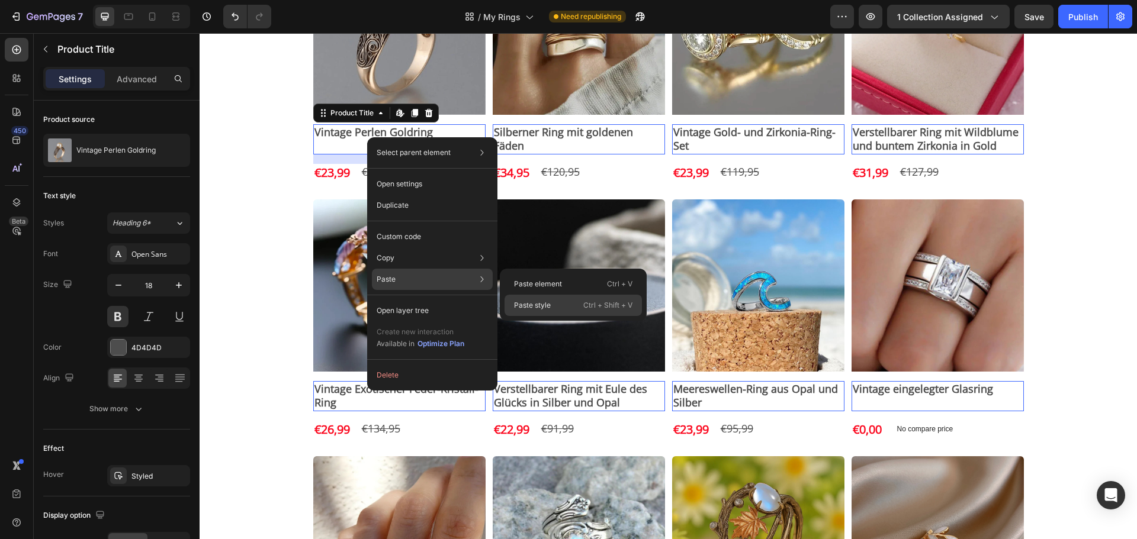
click at [549, 308] on p "Paste style" at bounding box center [532, 305] width 37 height 11
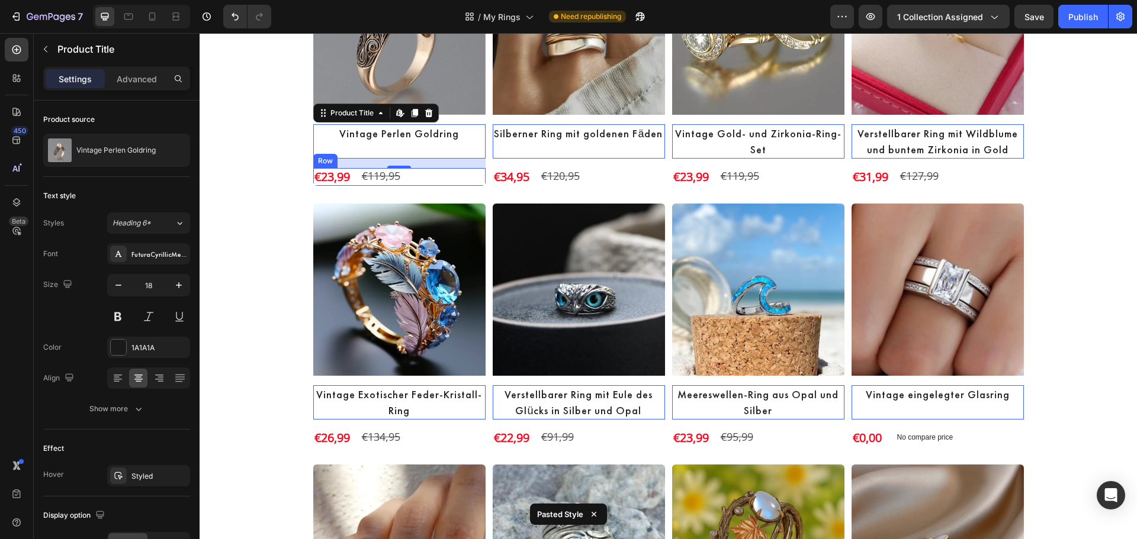
click at [420, 176] on div "€23,99 Product Price Product Price €119,95 Product Price Product Price Row" at bounding box center [399, 177] width 172 height 18
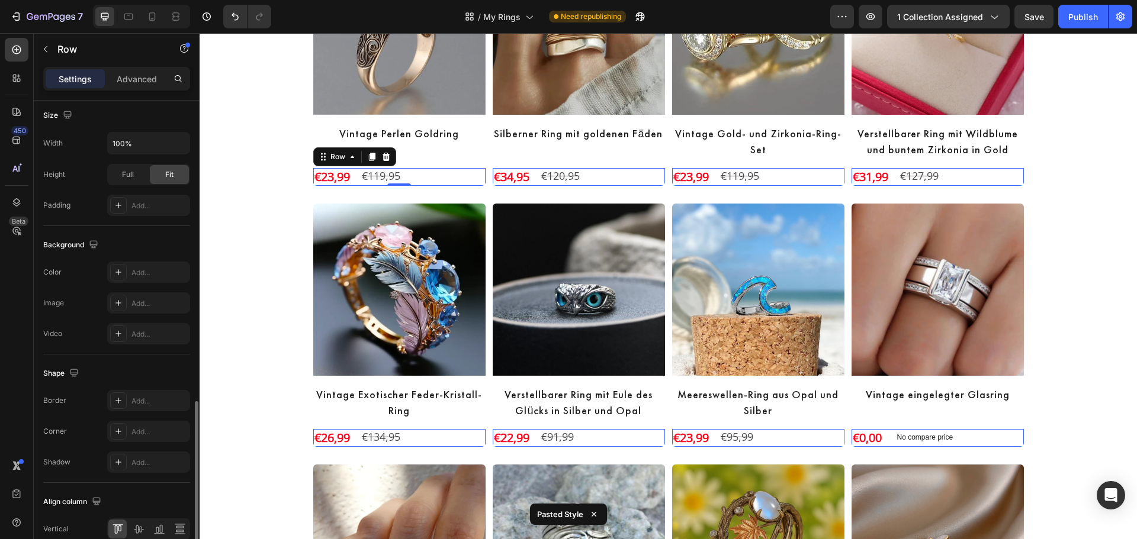
scroll to position [385, 0]
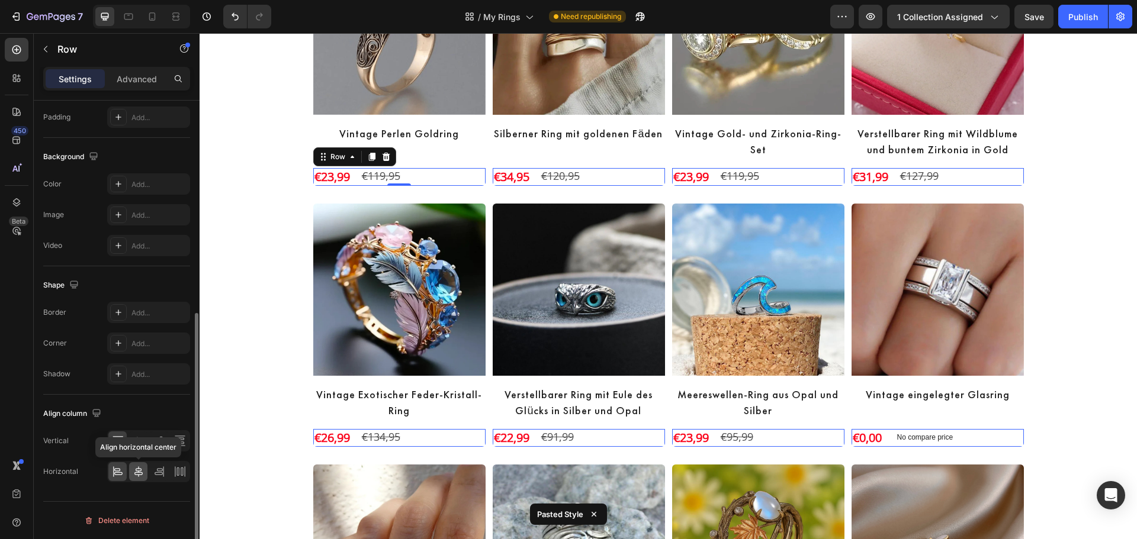
click at [142, 468] on icon at bounding box center [139, 472] width 12 height 12
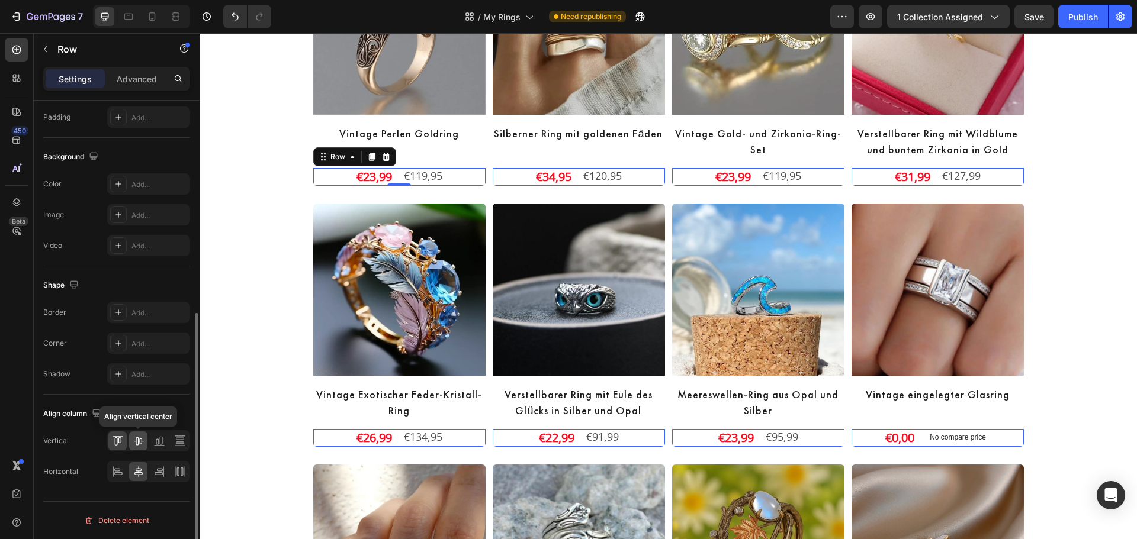
click at [134, 444] on icon at bounding box center [139, 441] width 12 height 12
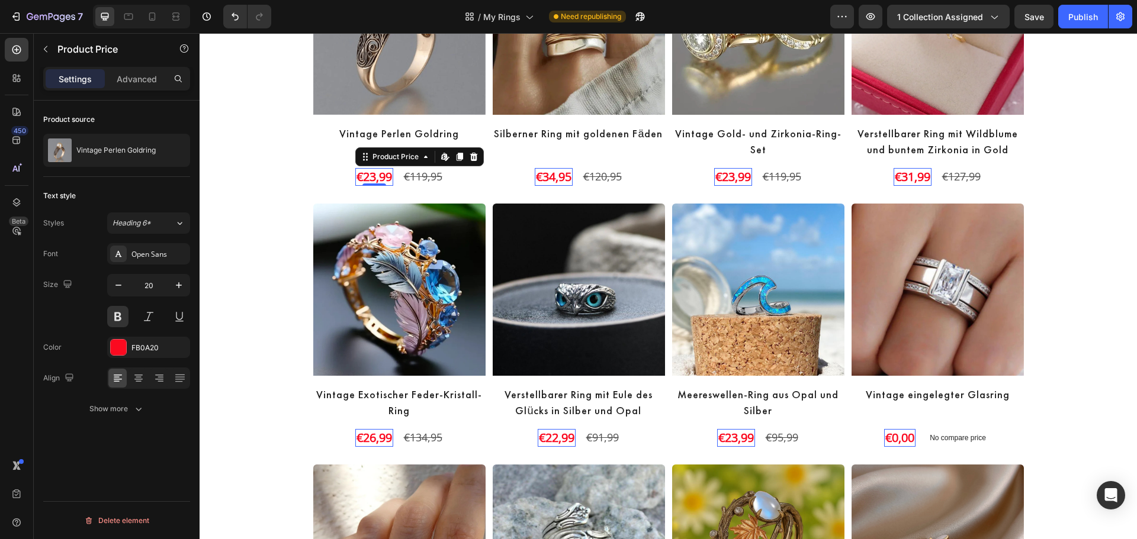
scroll to position [0, 0]
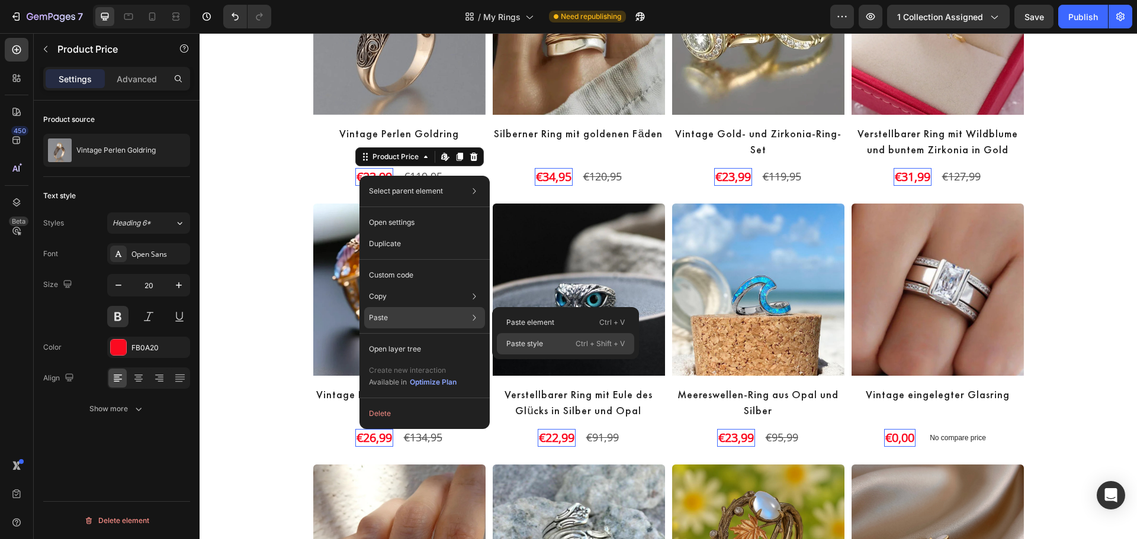
click at [532, 342] on p "Paste style" at bounding box center [524, 344] width 37 height 11
type input "26"
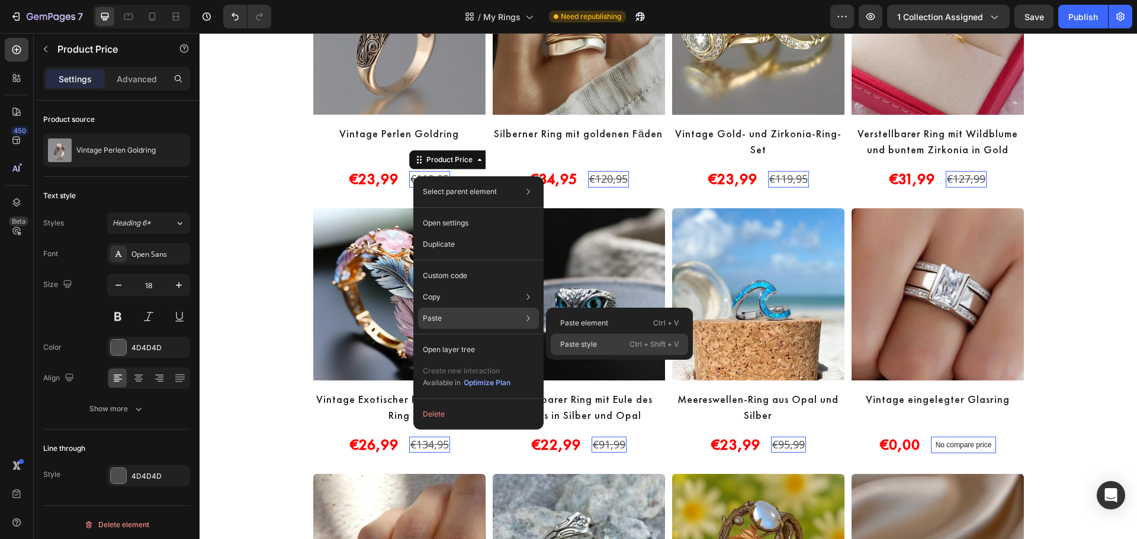
drag, startPoint x: 601, startPoint y: 343, endPoint x: 380, endPoint y: 313, distance: 223.6
click at [601, 343] on div "Paste style Ctrl + Shift + V" at bounding box center [619, 344] width 137 height 21
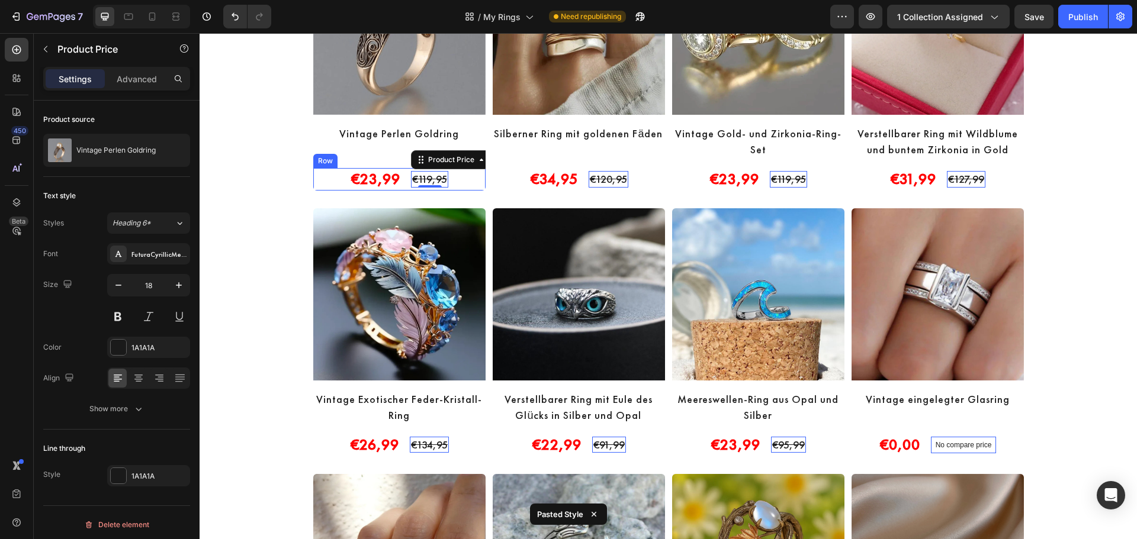
click at [403, 184] on div "€23,99 Product Price Product Price €119,95 Product Price Edit content in Shopif…" at bounding box center [399, 179] width 172 height 22
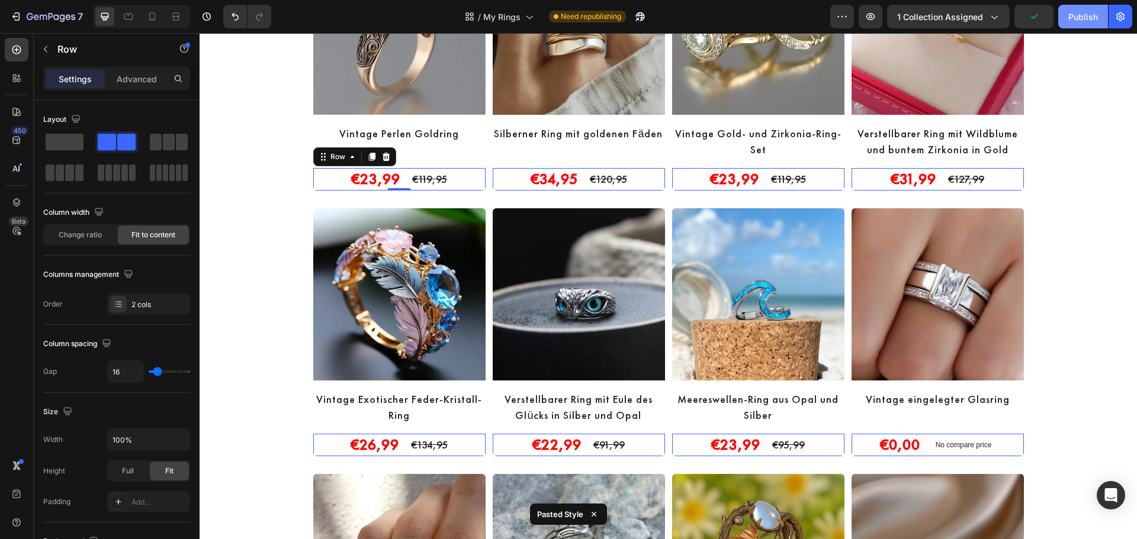
click at [1081, 16] on div "Publish" at bounding box center [1083, 17] width 30 height 12
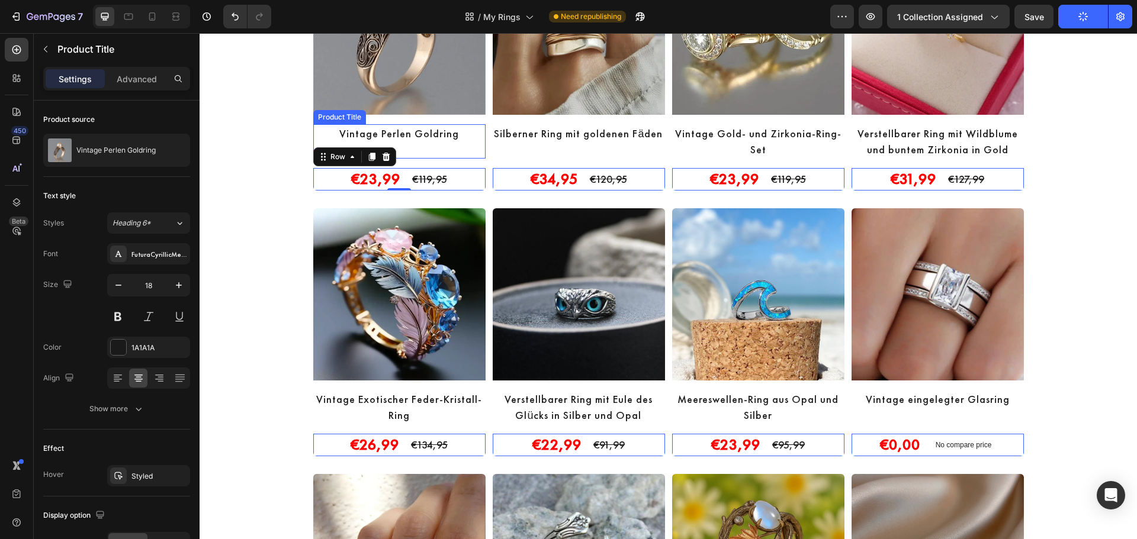
click at [397, 130] on h2 "Vintage Perlen Goldring" at bounding box center [399, 133] width 172 height 18
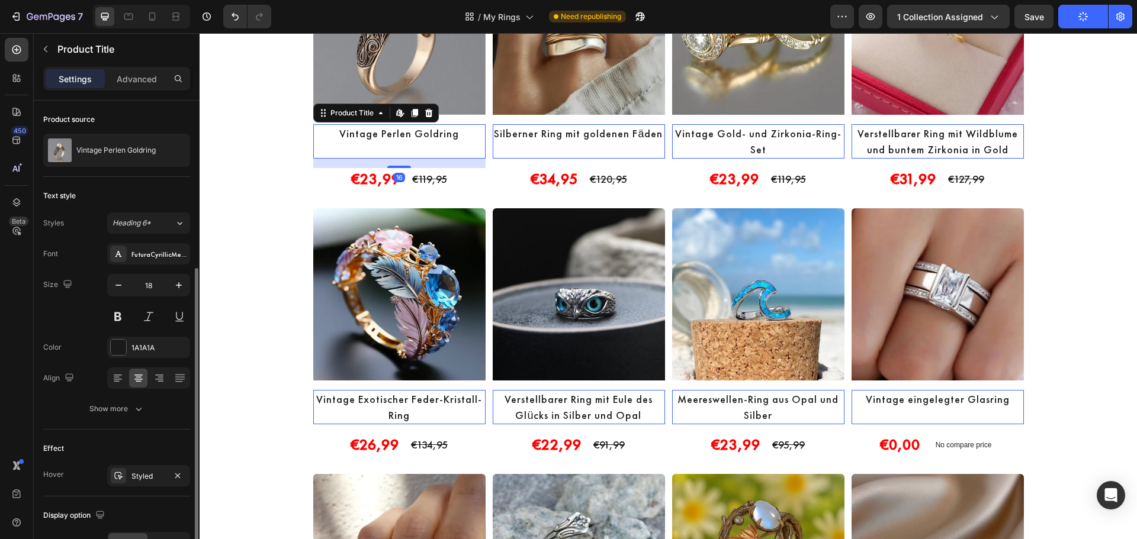
scroll to position [208, 0]
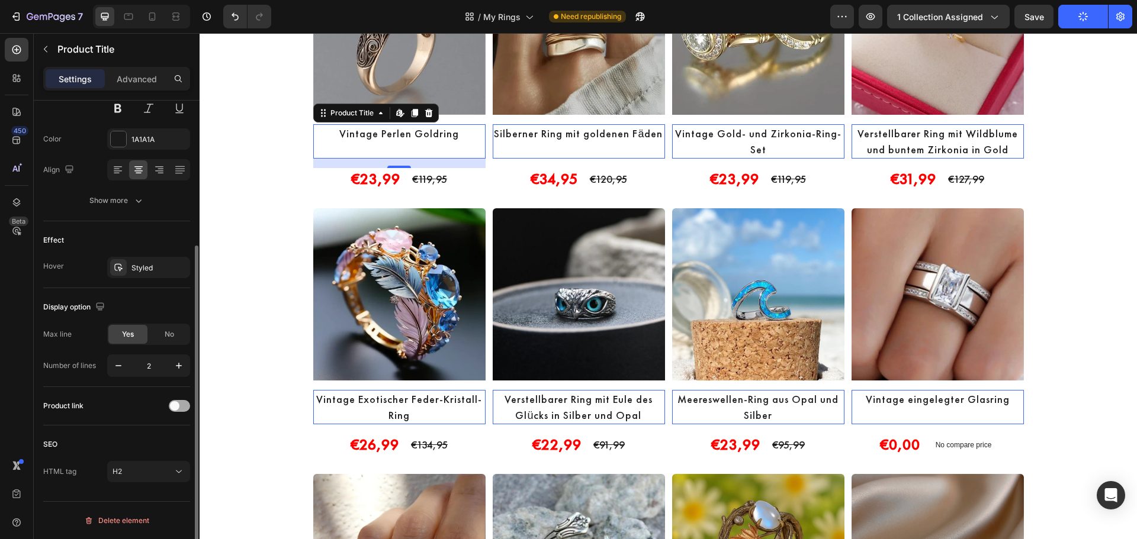
click at [183, 407] on div at bounding box center [179, 406] width 21 height 12
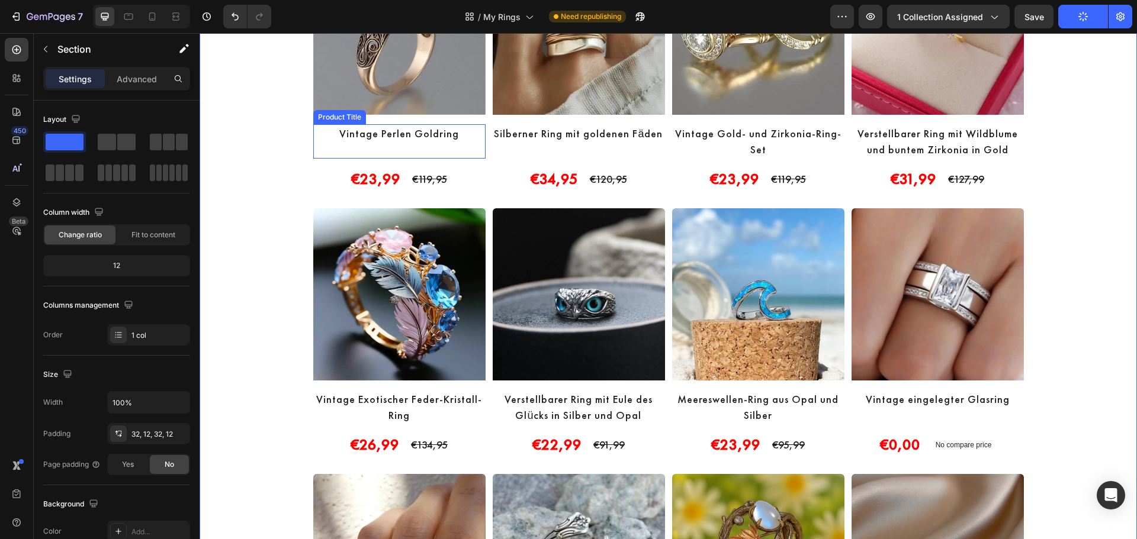
click at [395, 143] on div "Vintage Perlen Goldring Product Title" at bounding box center [399, 141] width 172 height 34
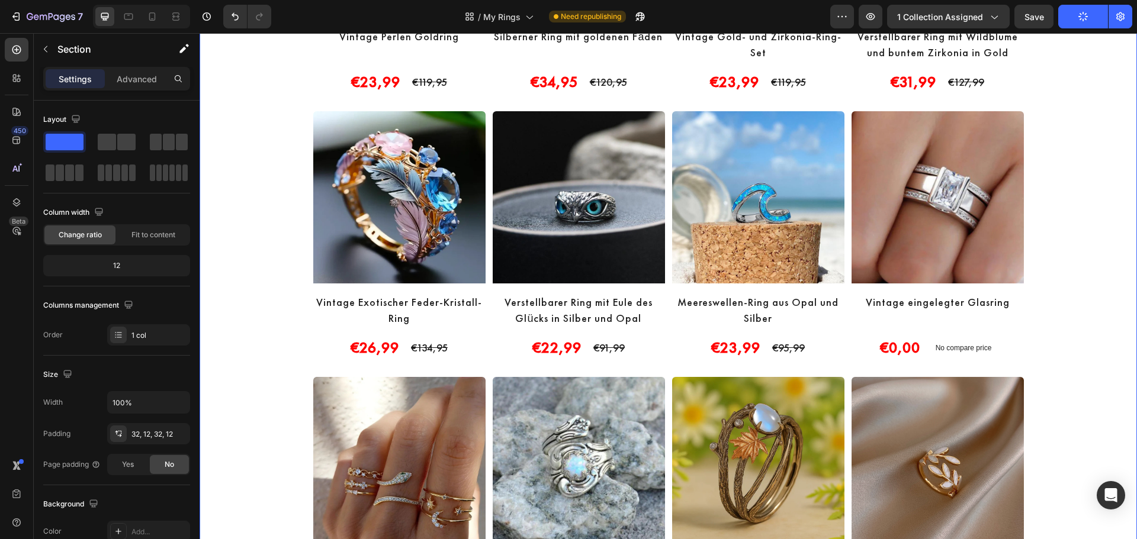
scroll to position [592, 0]
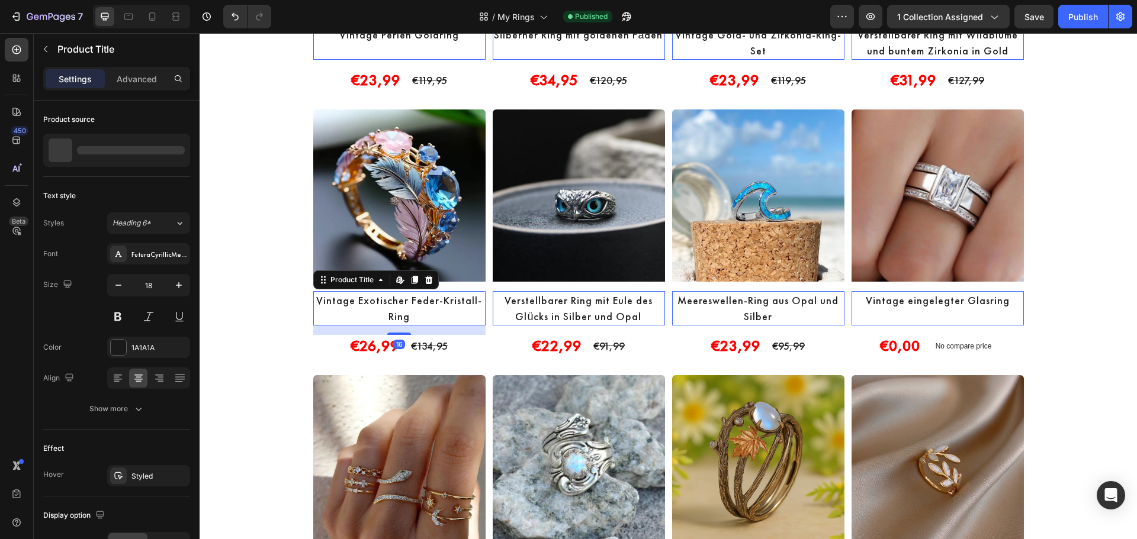
click at [423, 308] on h2 "Vintage Exotischer Feder-Kristall-Ring" at bounding box center [399, 308] width 172 height 34
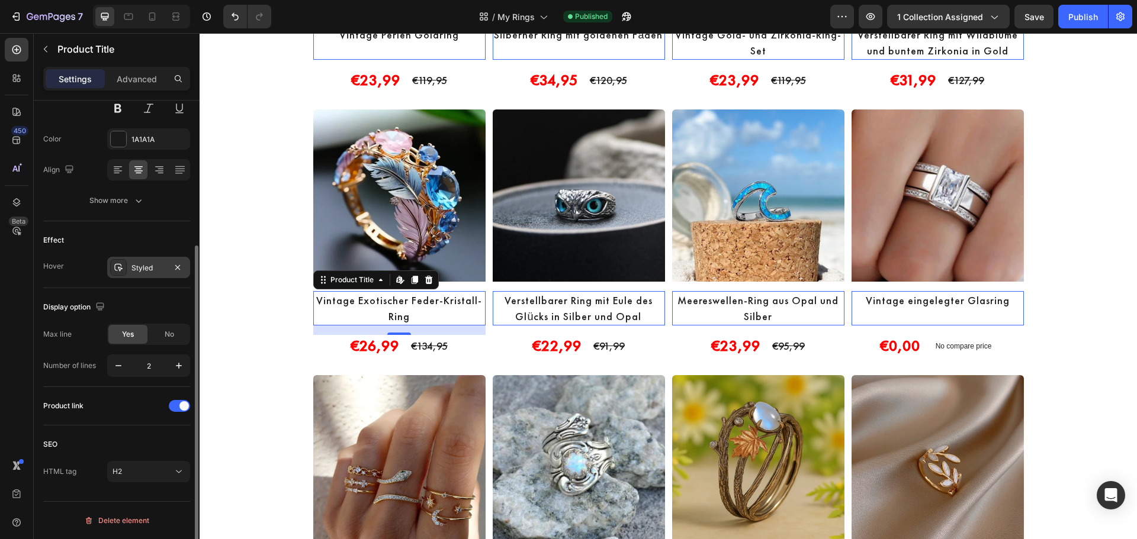
click at [118, 268] on icon at bounding box center [118, 267] width 9 height 9
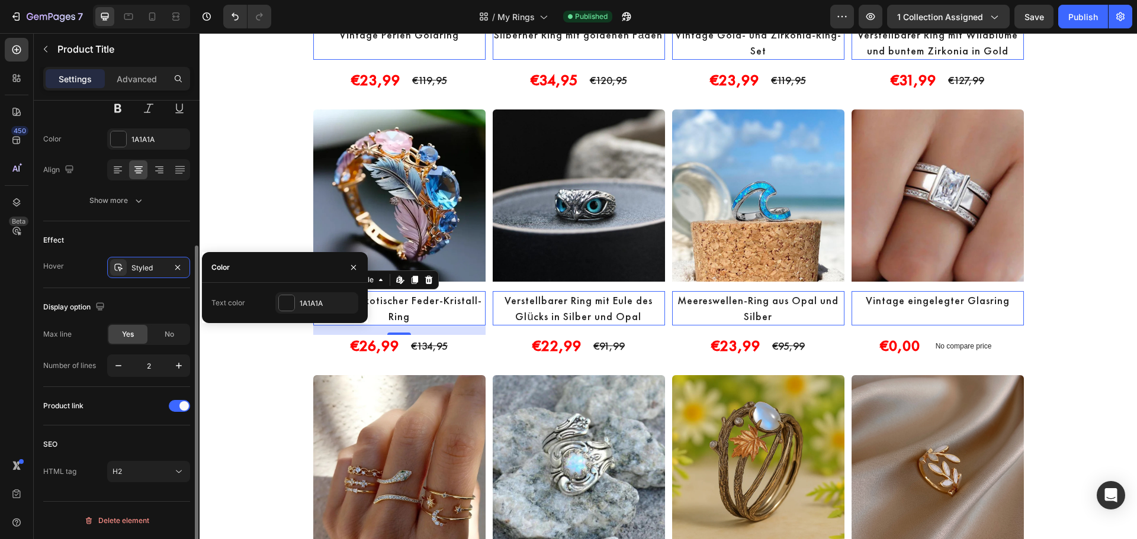
click at [78, 268] on div "Hover Styled" at bounding box center [116, 267] width 147 height 21
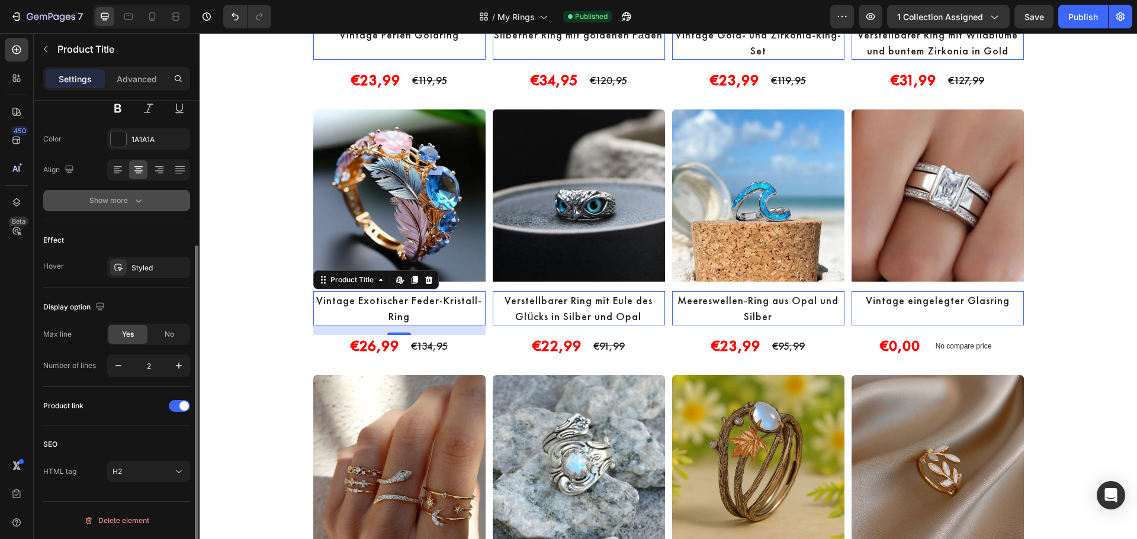
click at [114, 197] on div "Show more" at bounding box center [116, 201] width 55 height 12
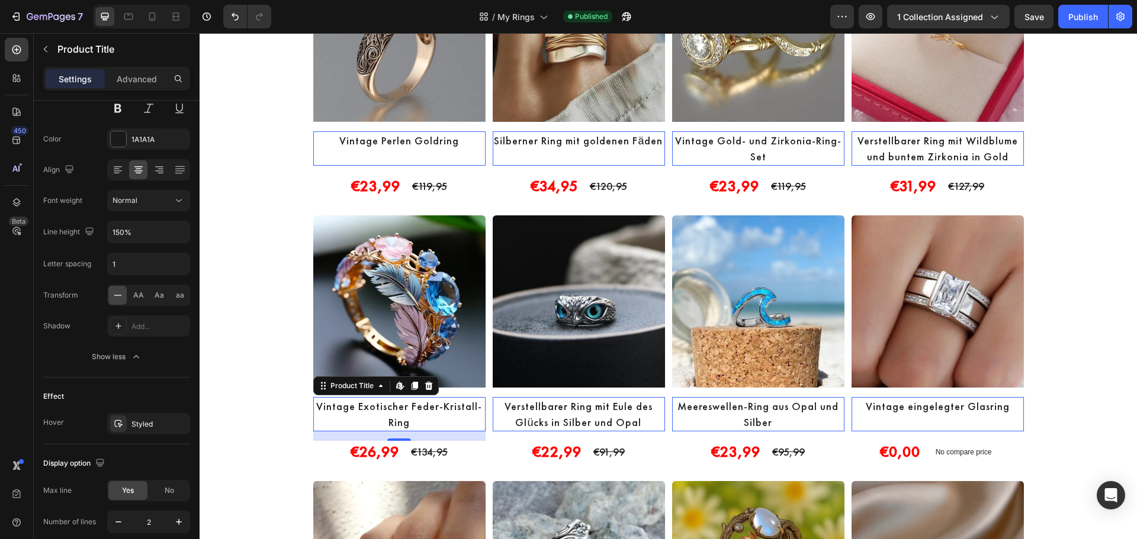
scroll to position [493, 0]
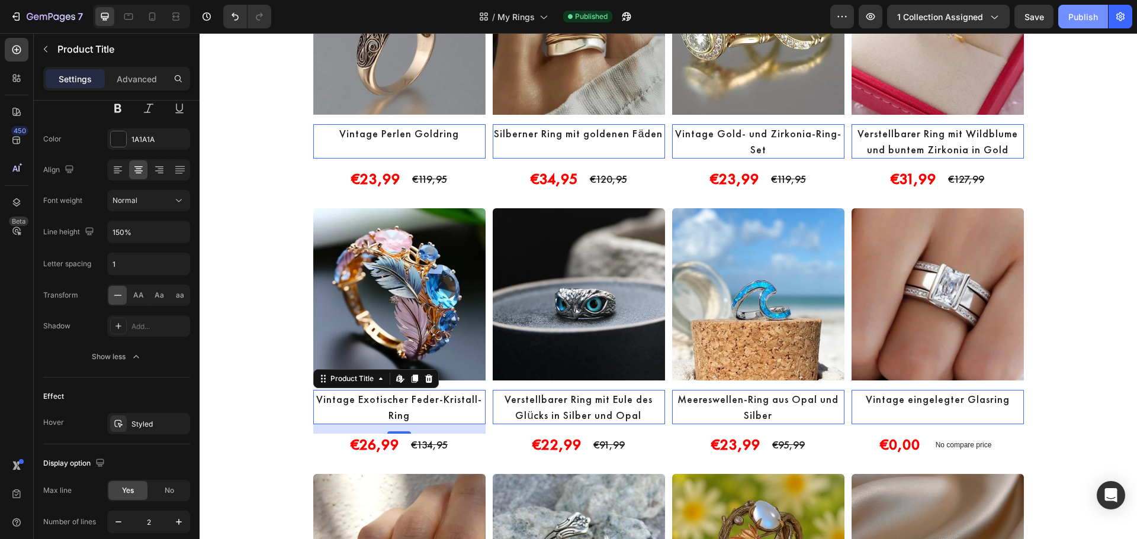
click at [1082, 11] on div "Publish" at bounding box center [1083, 17] width 30 height 12
click at [875, 14] on icon "button" at bounding box center [870, 17] width 12 height 12
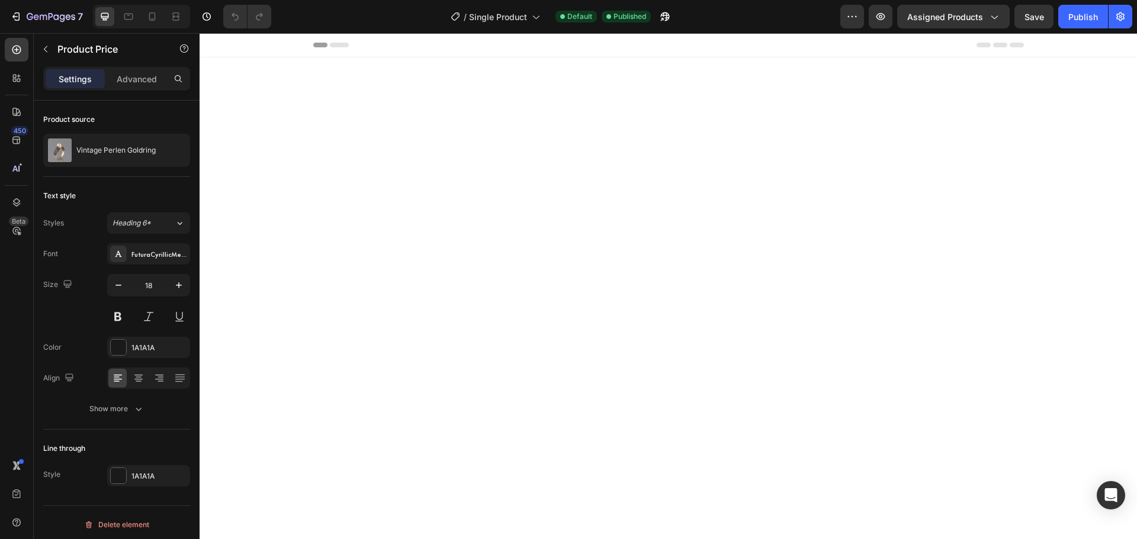
scroll to position [789, 0]
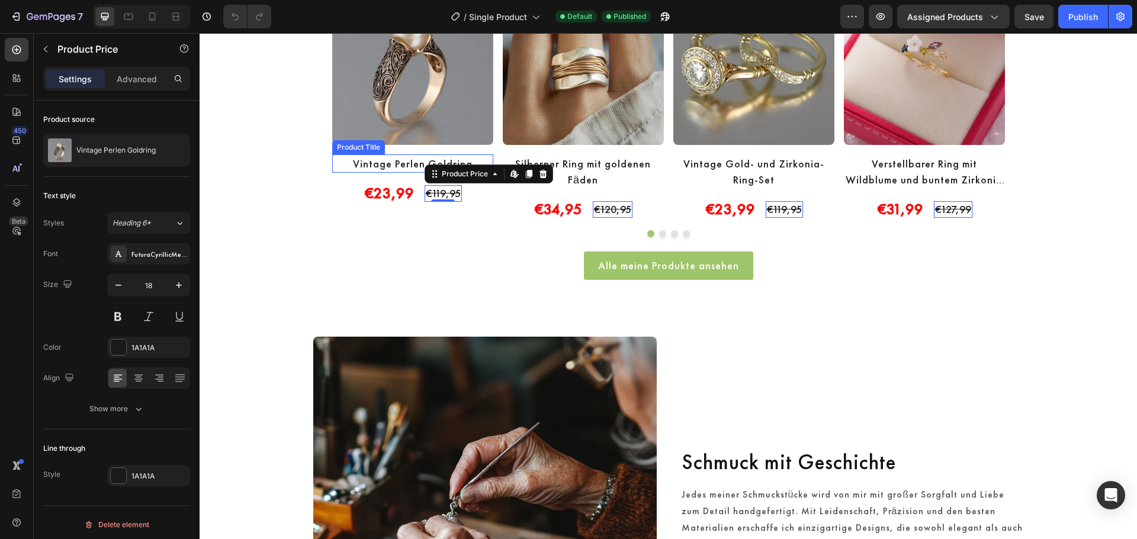
drag, startPoint x: 200, startPoint y: 33, endPoint x: 370, endPoint y: 168, distance: 217.5
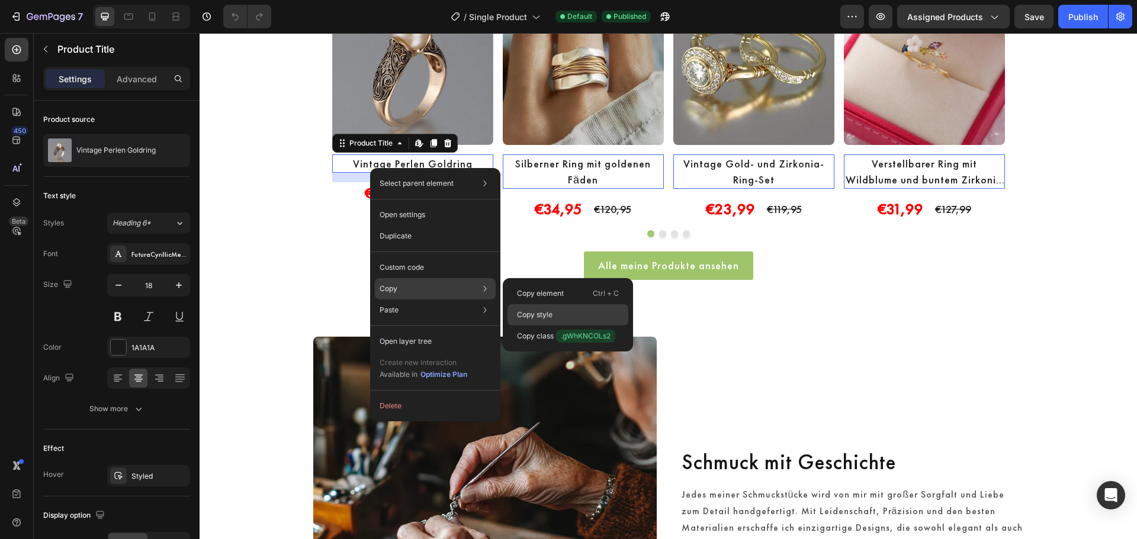
click at [548, 320] on p "Copy style" at bounding box center [535, 315] width 36 height 11
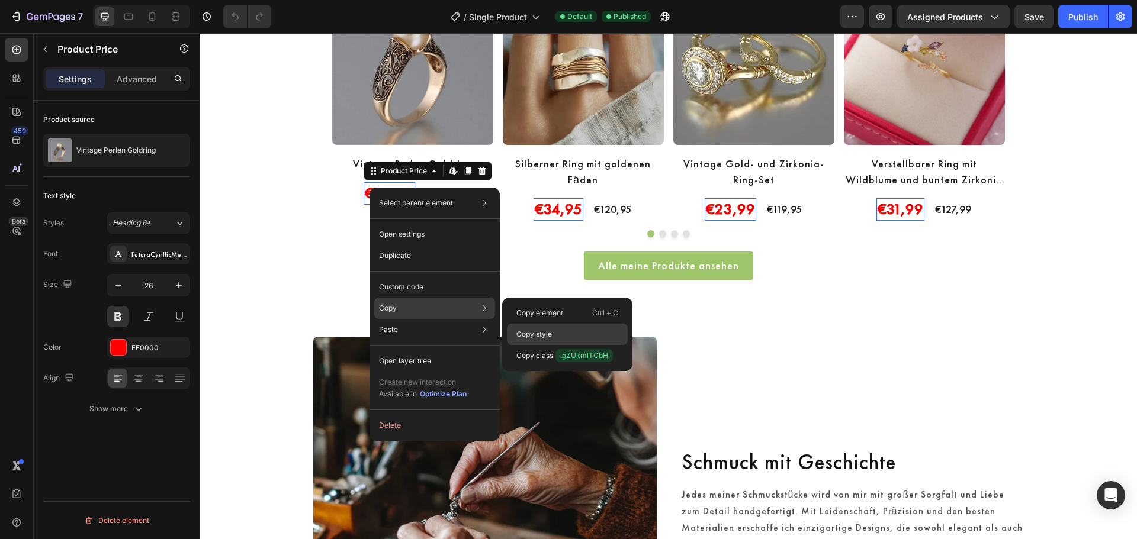
drag, startPoint x: 533, startPoint y: 329, endPoint x: 195, endPoint y: 18, distance: 459.3
click at [533, 345] on div "Copy style" at bounding box center [567, 355] width 121 height 21
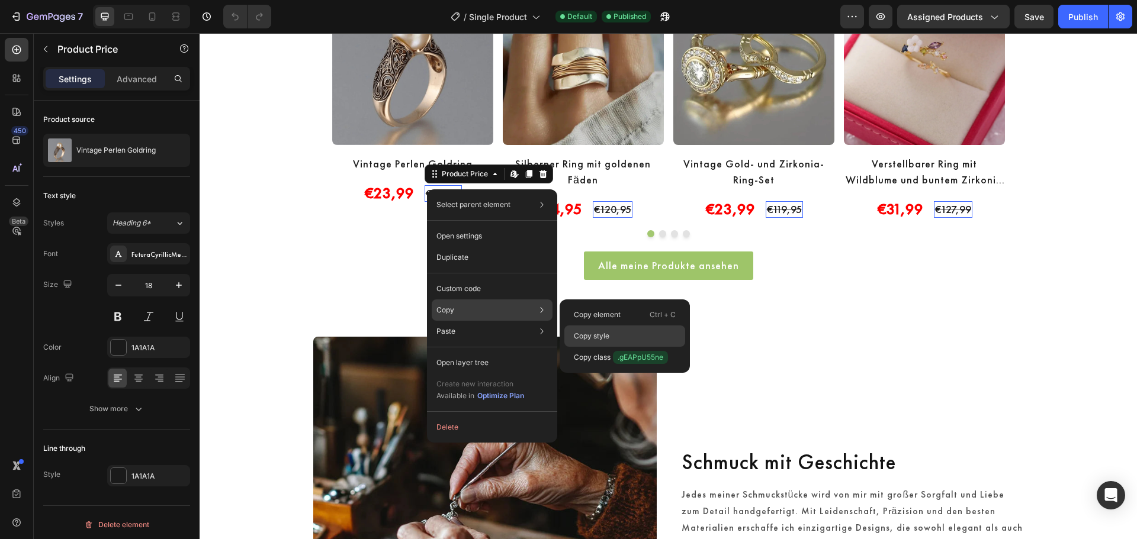
click at [601, 335] on p "Copy style" at bounding box center [592, 336] width 36 height 11
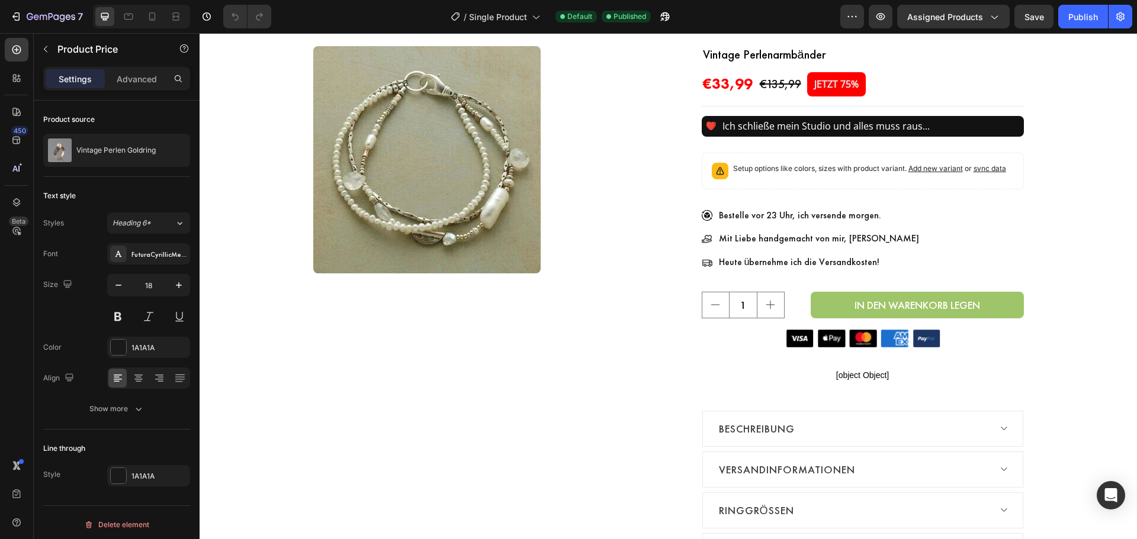
scroll to position [0, 0]
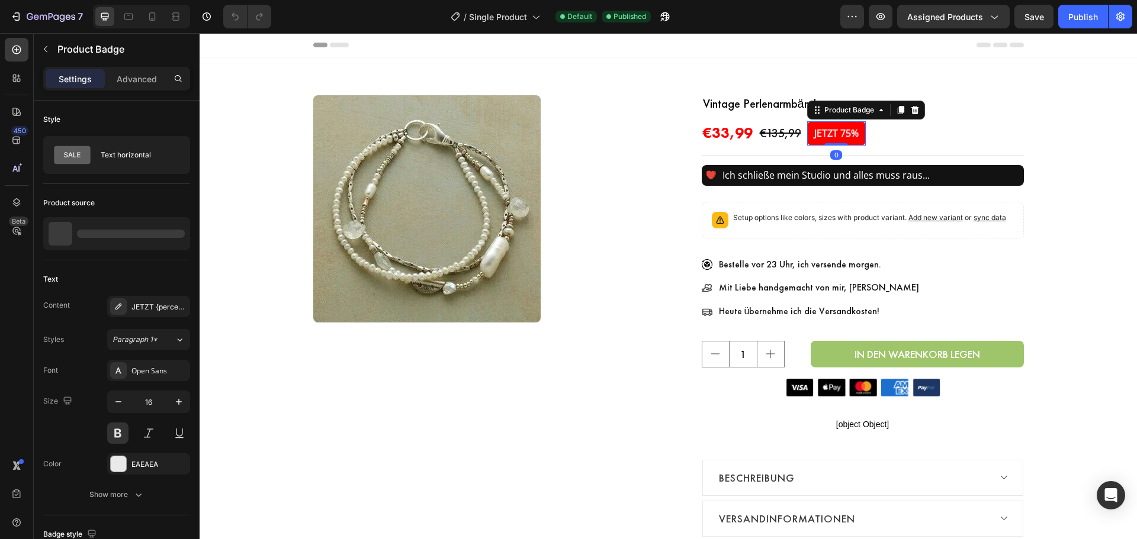
click at [821, 136] on pre "JETZT 75%" at bounding box center [836, 133] width 59 height 24
click at [130, 367] on div "Open Sans" at bounding box center [148, 370] width 83 height 21
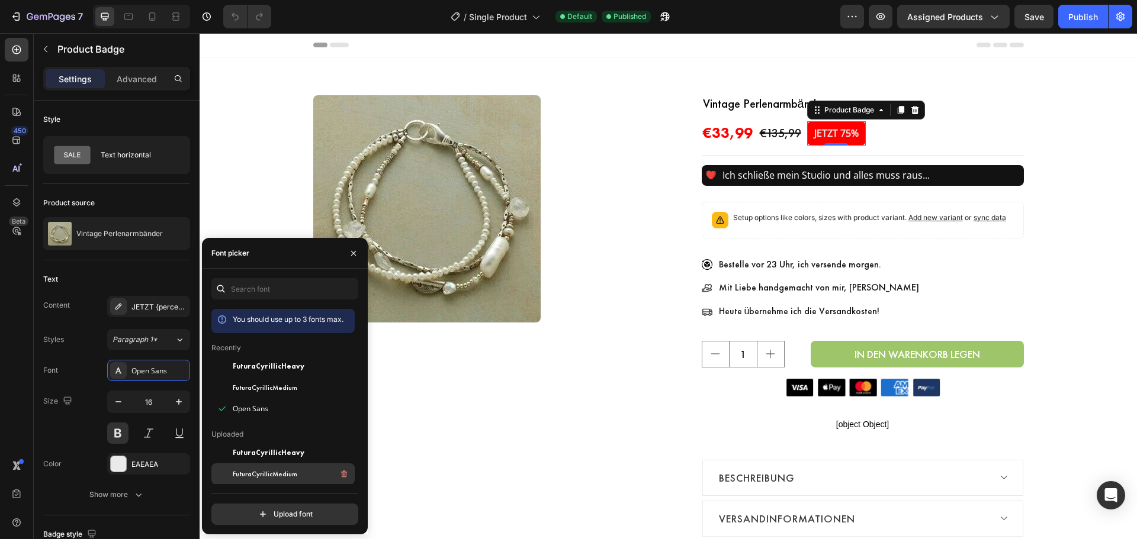
click at [258, 470] on span "FuturaCyrillicMedium" at bounding box center [265, 474] width 65 height 11
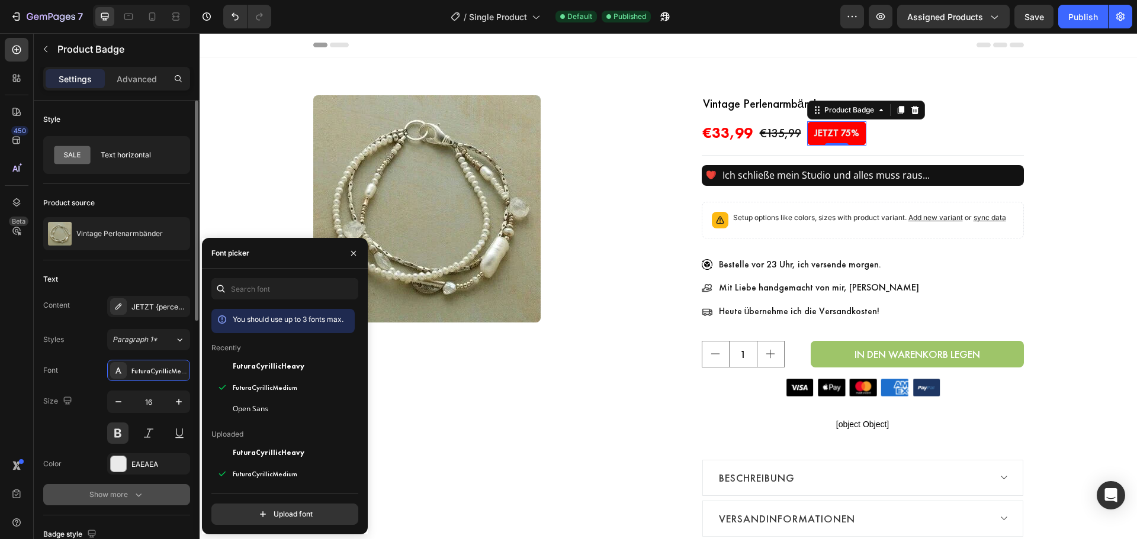
click at [110, 487] on button "Show more" at bounding box center [116, 494] width 147 height 21
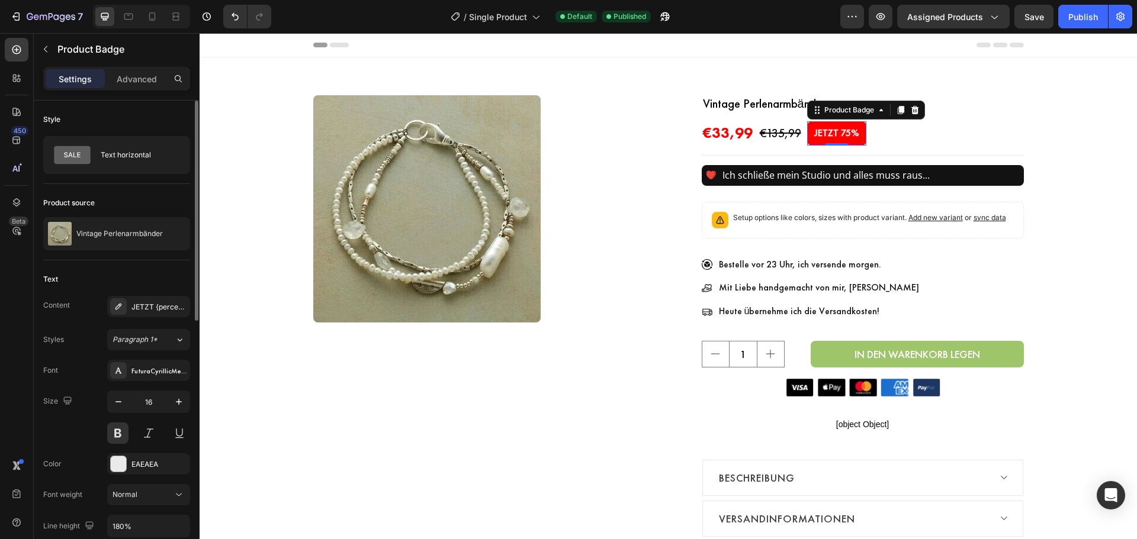
scroll to position [198, 0]
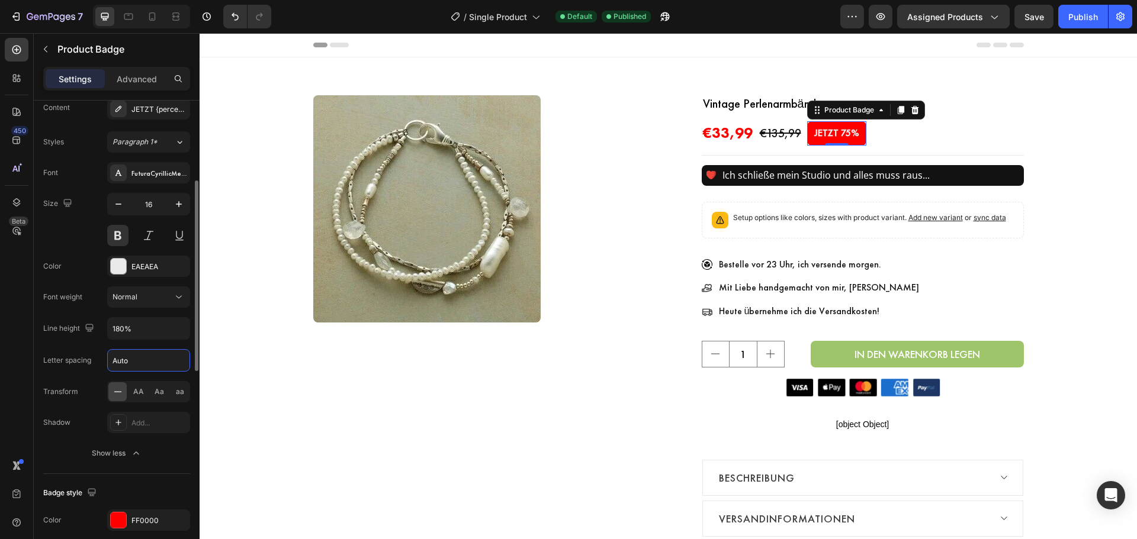
click at [124, 357] on input "Auto" at bounding box center [149, 360] width 82 height 21
type input "1"
click at [121, 234] on button at bounding box center [117, 235] width 21 height 21
click at [1087, 17] on div "Publish" at bounding box center [1083, 17] width 30 height 12
click at [1073, 18] on button "Publish" at bounding box center [1083, 17] width 50 height 24
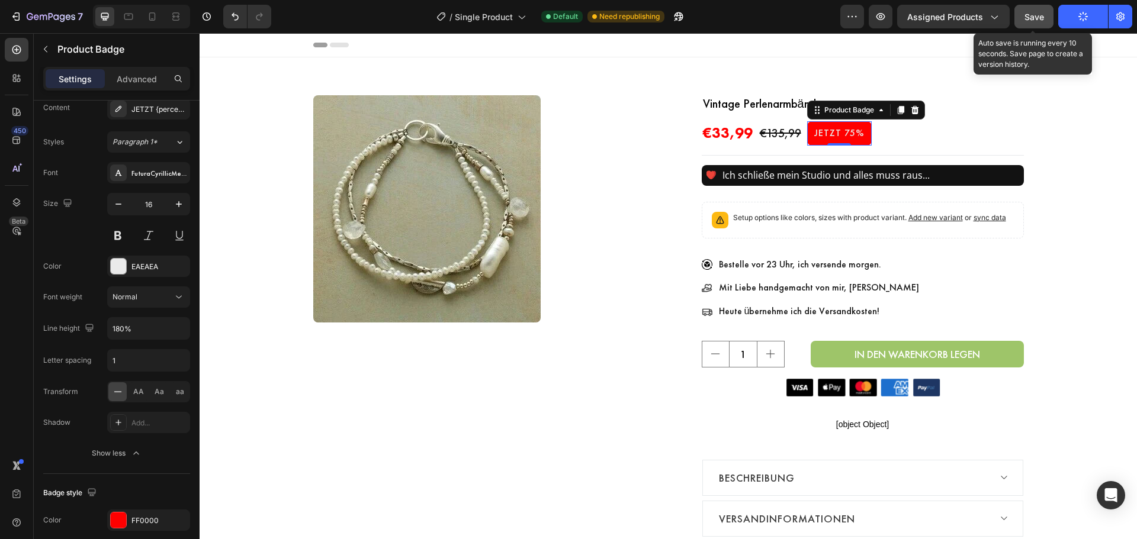
click at [1041, 21] on span "Save" at bounding box center [1034, 17] width 20 height 10
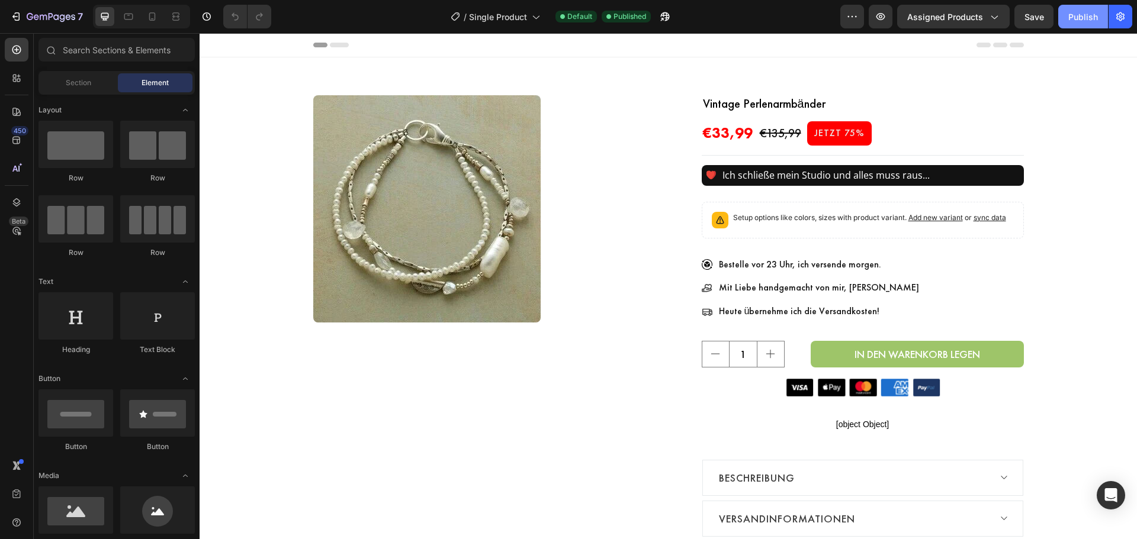
click at [1085, 21] on div "Publish" at bounding box center [1083, 17] width 30 height 12
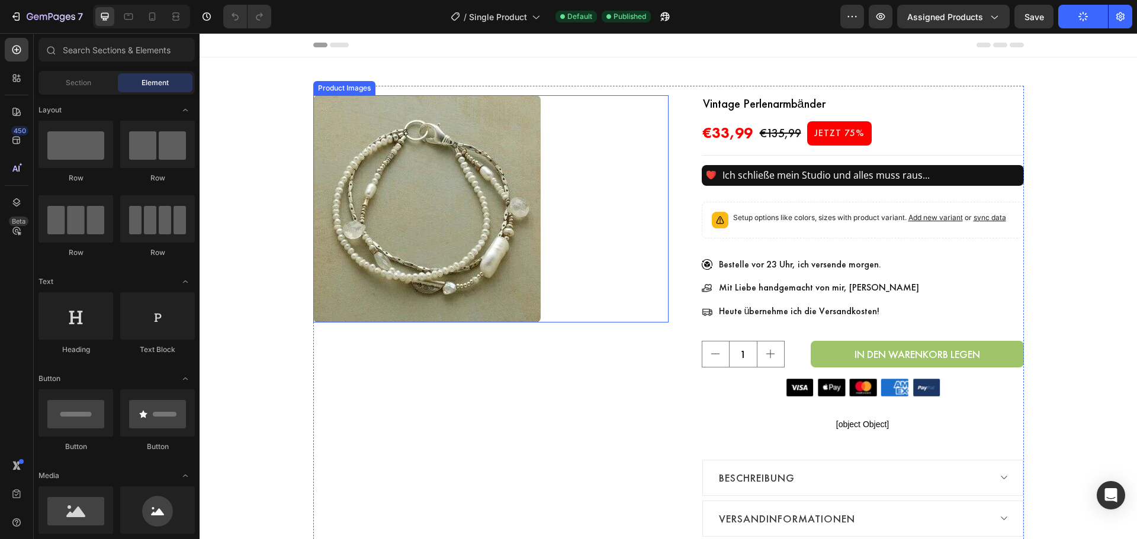
click at [538, 252] on div at bounding box center [490, 208] width 355 height 227
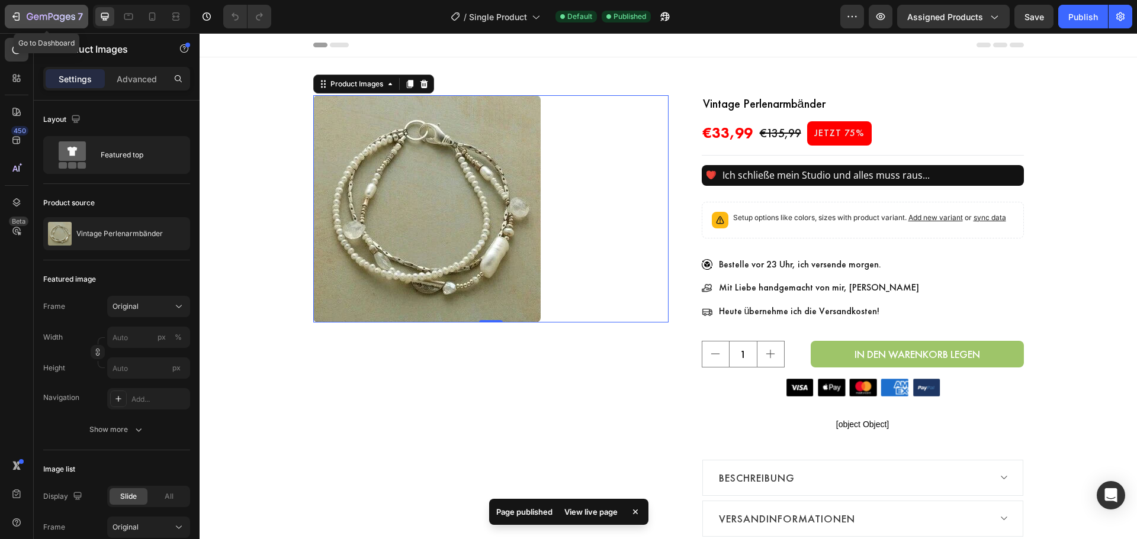
click at [34, 19] on icon "button" at bounding box center [36, 16] width 5 height 5
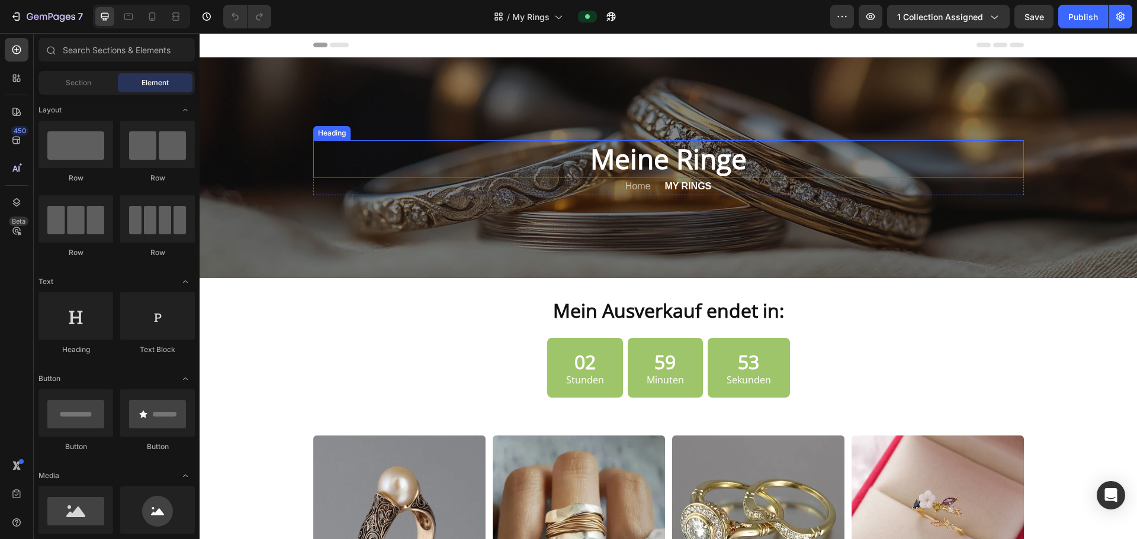
click at [658, 156] on h2 "Meine Ringe" at bounding box center [668, 159] width 710 height 38
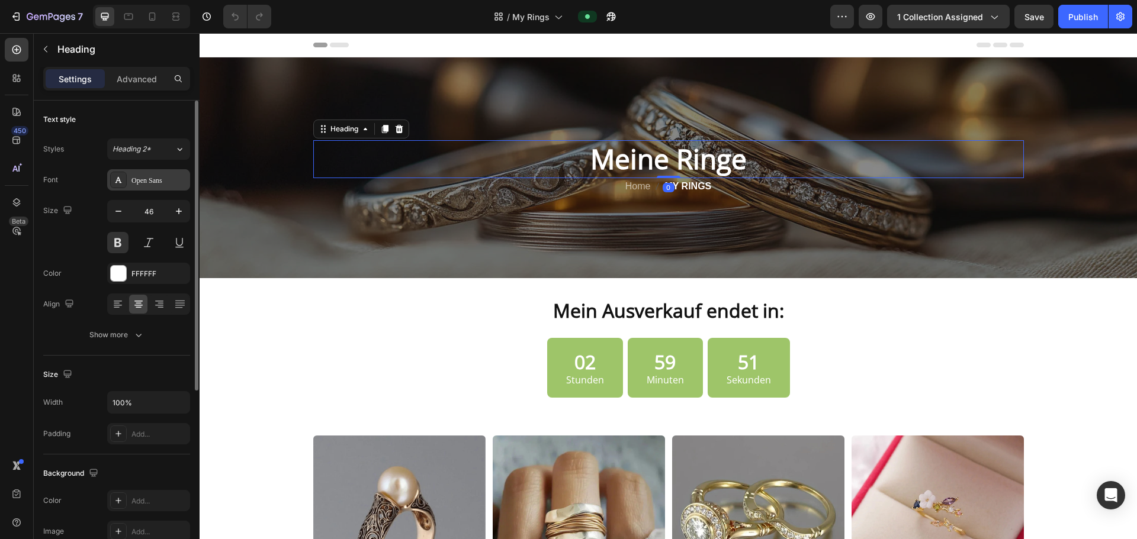
click at [150, 182] on div "Open Sans" at bounding box center [159, 180] width 56 height 11
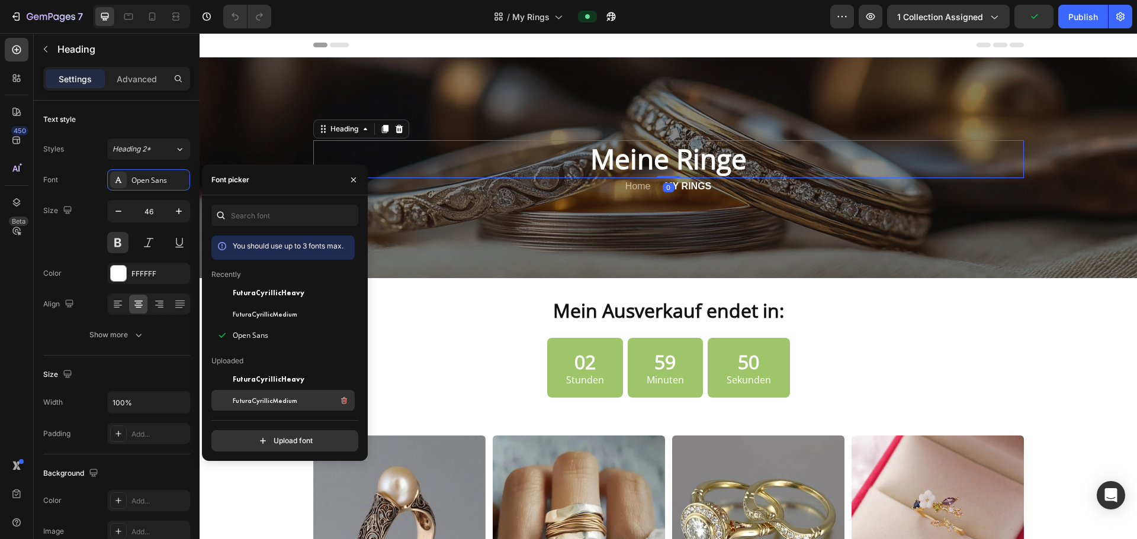
click at [261, 400] on span "FuturaCyrillicMedium" at bounding box center [265, 401] width 65 height 11
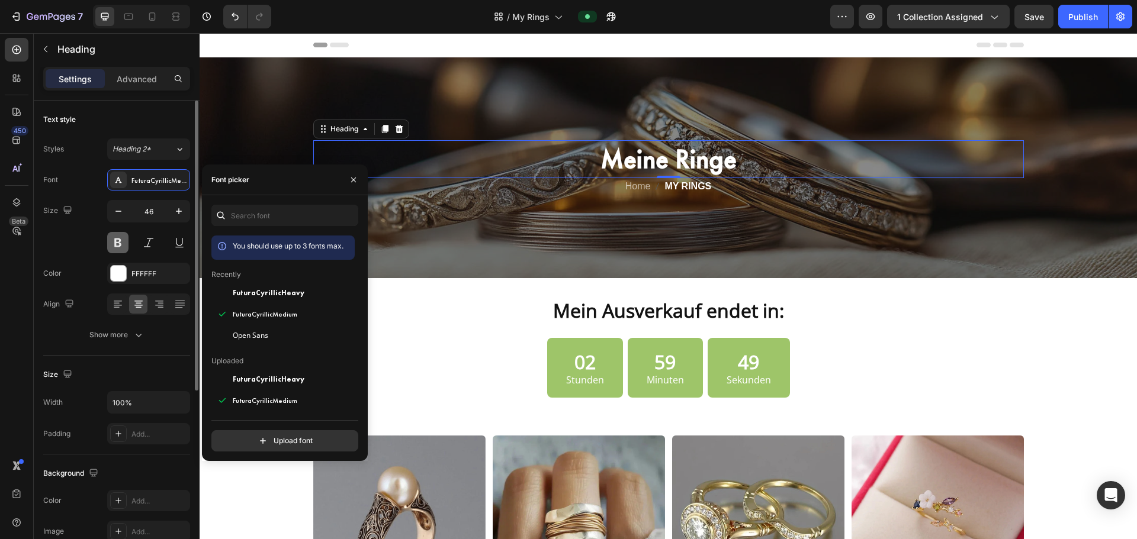
click at [126, 247] on button at bounding box center [117, 242] width 21 height 21
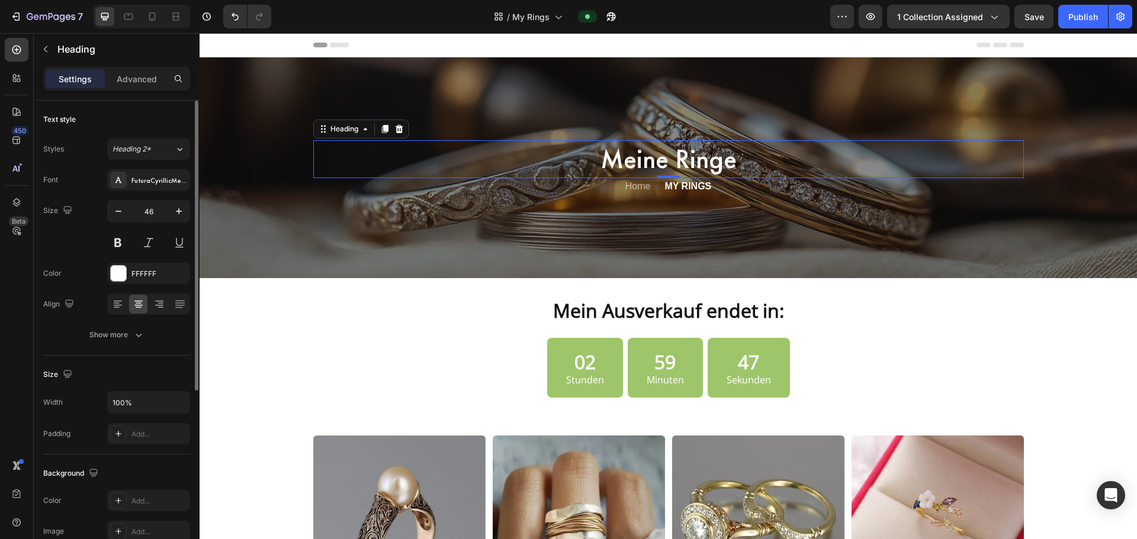
click at [118, 455] on div "Text style Styles Heading 2* Font FuturaCyrillicMedium Size 46 Color FFFFFF Ali…" at bounding box center [116, 504] width 147 height 98
click at [133, 343] on button "Show more" at bounding box center [116, 334] width 147 height 21
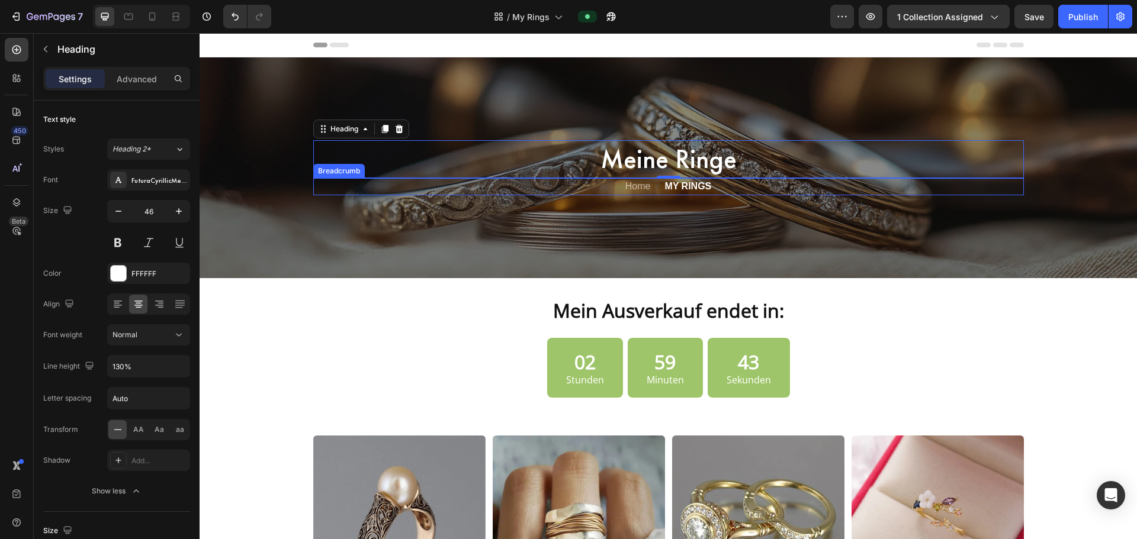
click at [653, 188] on icon "breadcrumb" at bounding box center [656, 186] width 9 height 9
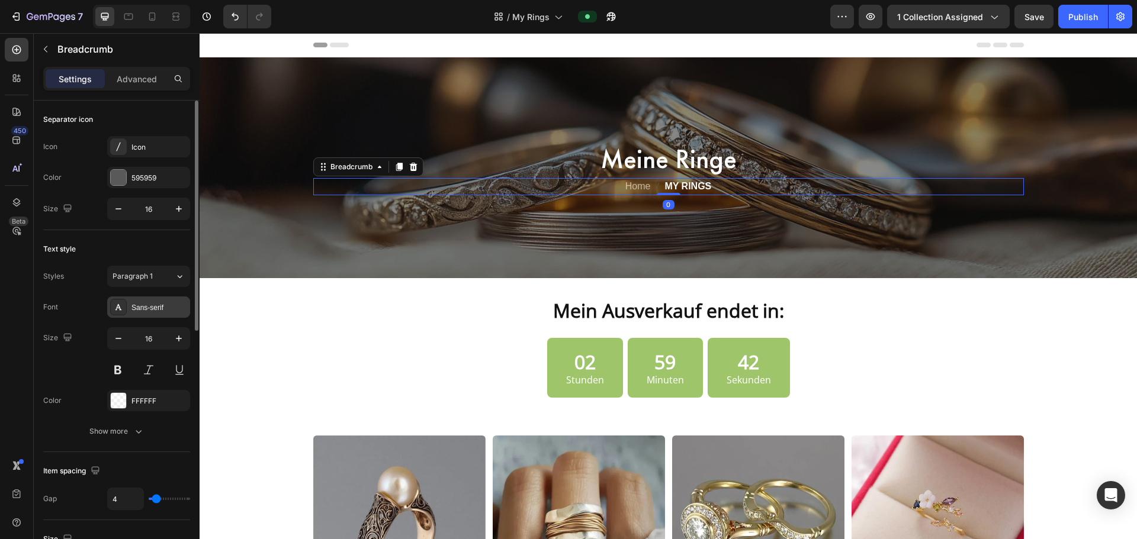
click at [131, 305] on div "Sans-serif" at bounding box center [148, 307] width 83 height 21
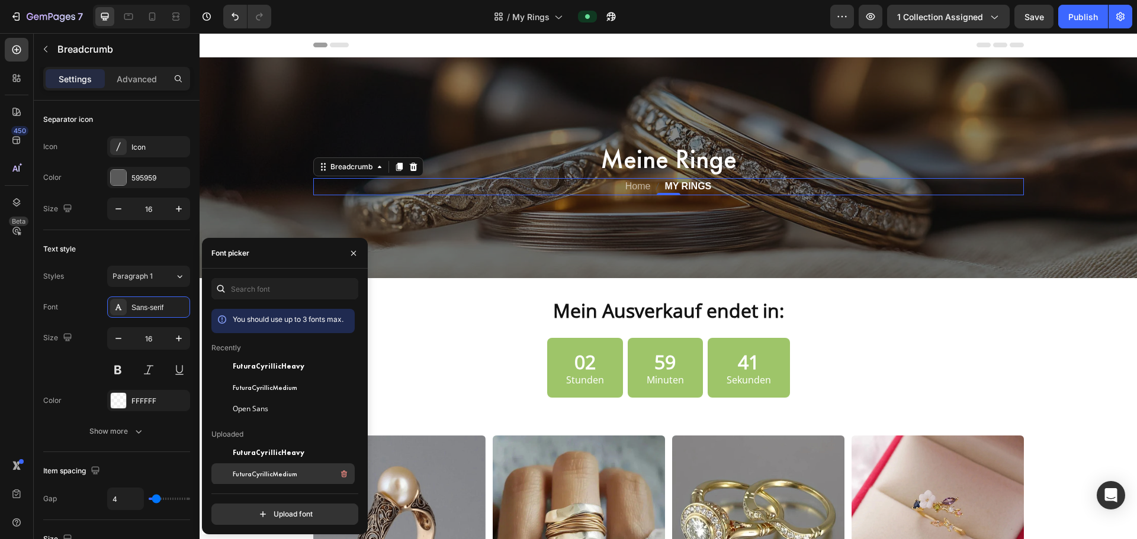
click at [246, 475] on span "FuturaCyrillicMedium" at bounding box center [265, 474] width 65 height 11
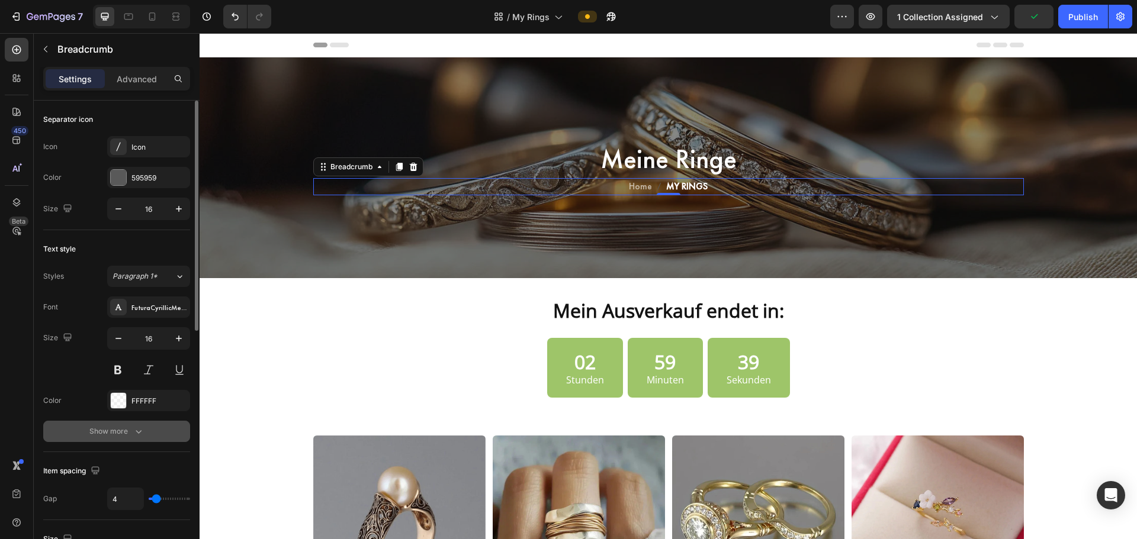
click at [120, 438] on button "Show more" at bounding box center [116, 431] width 147 height 21
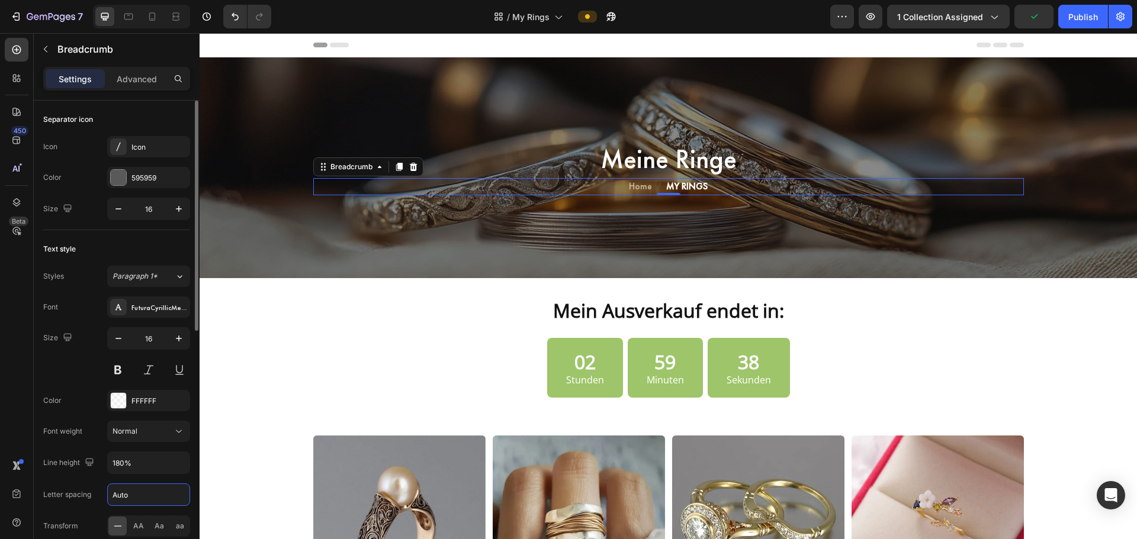
click at [128, 491] on input "Auto" at bounding box center [149, 494] width 82 height 21
type input "1"
click at [95, 294] on div "Styles Paragraph 1* Font FuturaCyrillicMedium Size 16 Color FFFFFF Font weight …" at bounding box center [116, 417] width 147 height 302
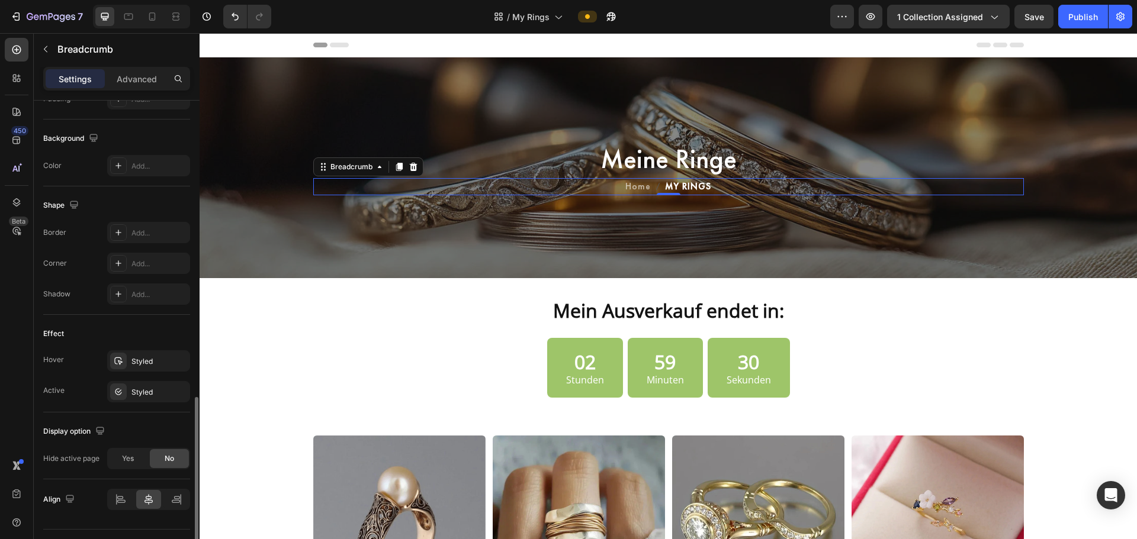
scroll to position [621, 0]
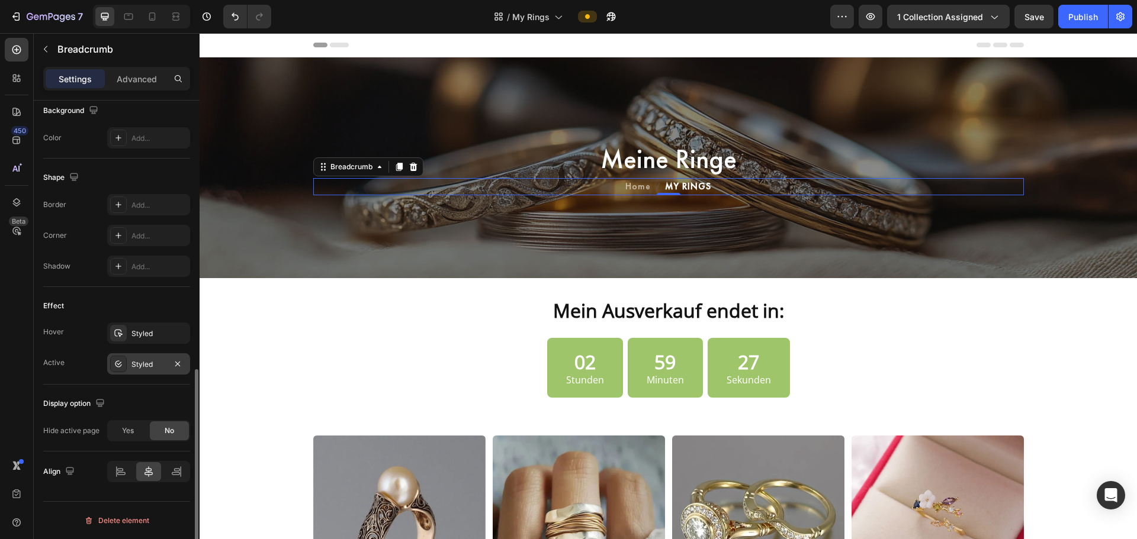
click at [120, 363] on icon at bounding box center [118, 363] width 9 height 9
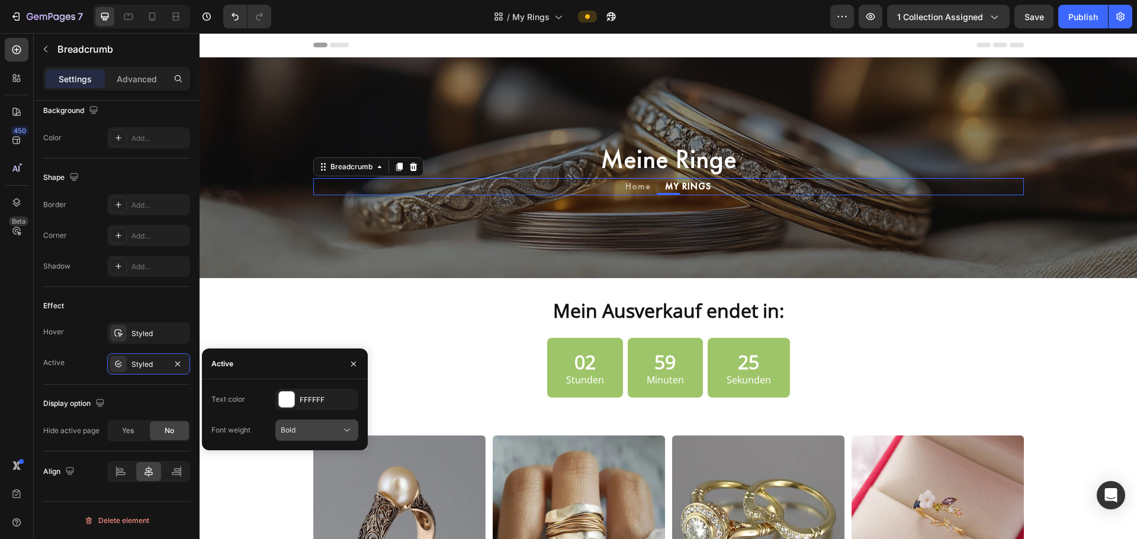
click at [316, 436] on div "Bold" at bounding box center [317, 431] width 72 height 12
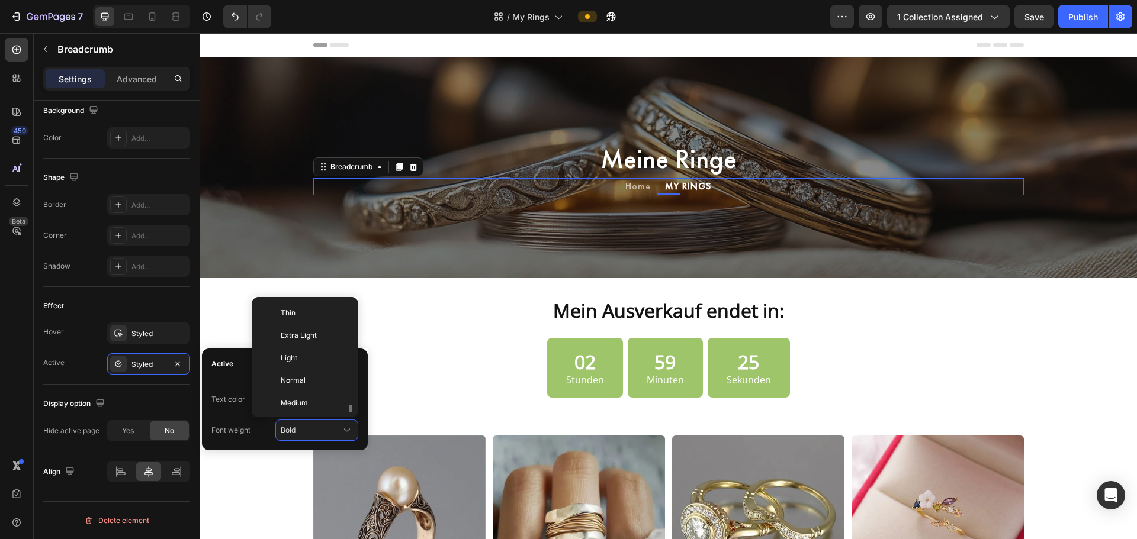
scroll to position [64, 0]
click at [301, 357] on span "Semi Bold" at bounding box center [298, 361] width 34 height 11
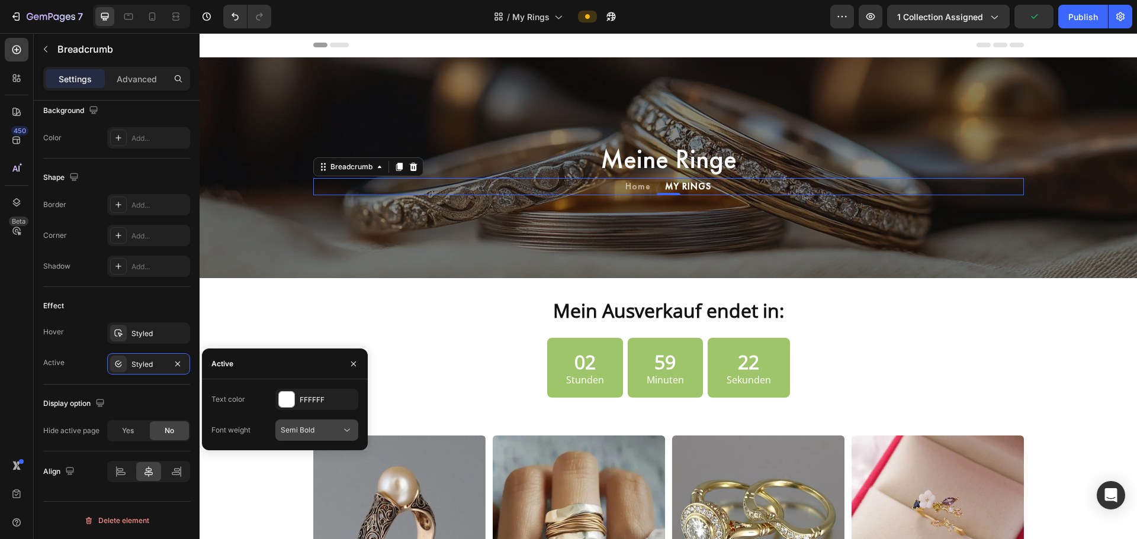
click at [303, 425] on span "Semi Bold" at bounding box center [298, 430] width 34 height 11
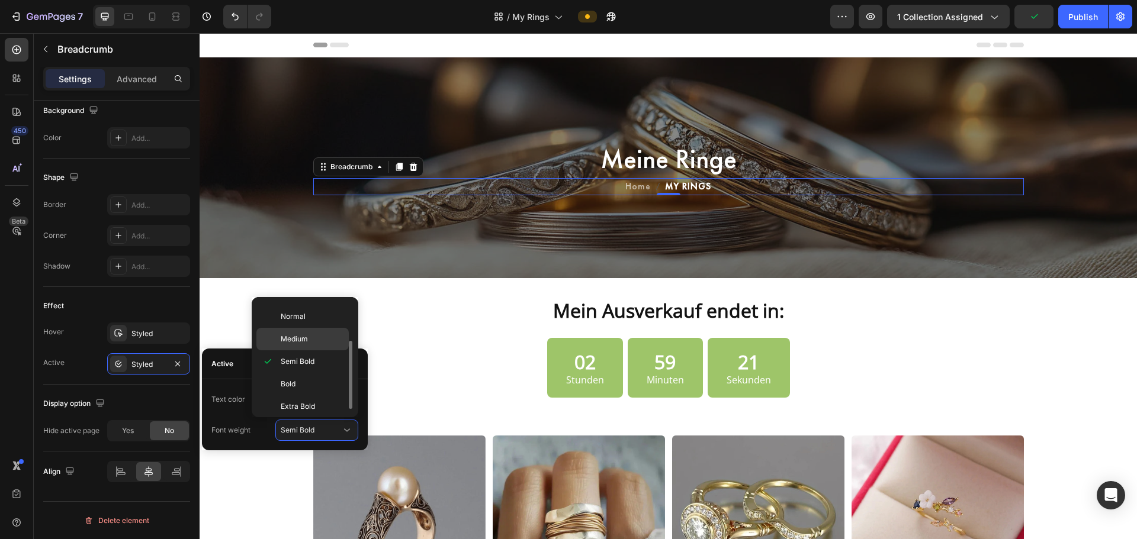
click at [297, 341] on span "Medium" at bounding box center [294, 339] width 27 height 11
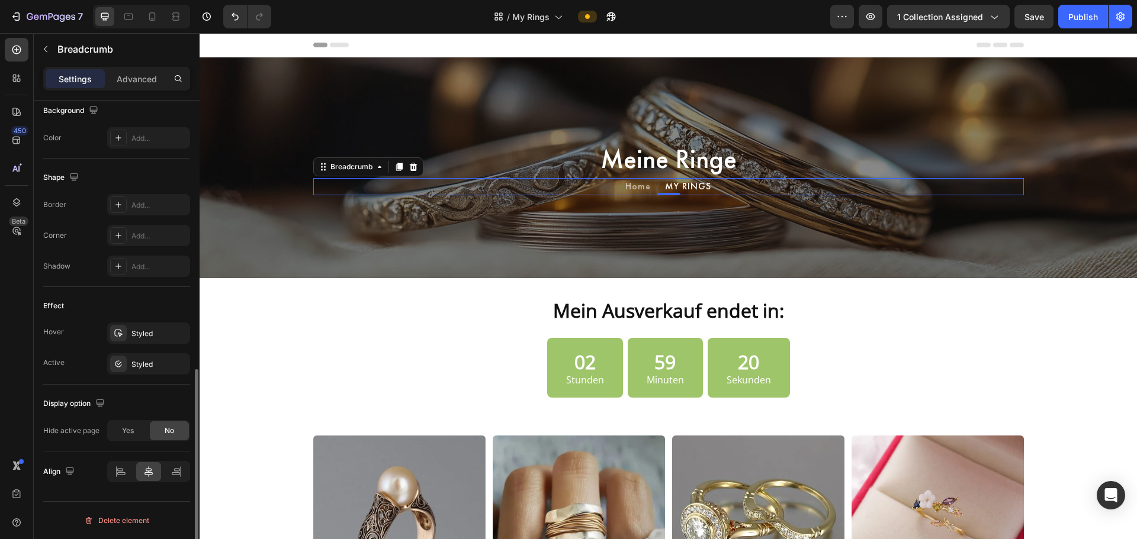
click at [75, 354] on div "Active Styled" at bounding box center [116, 363] width 147 height 21
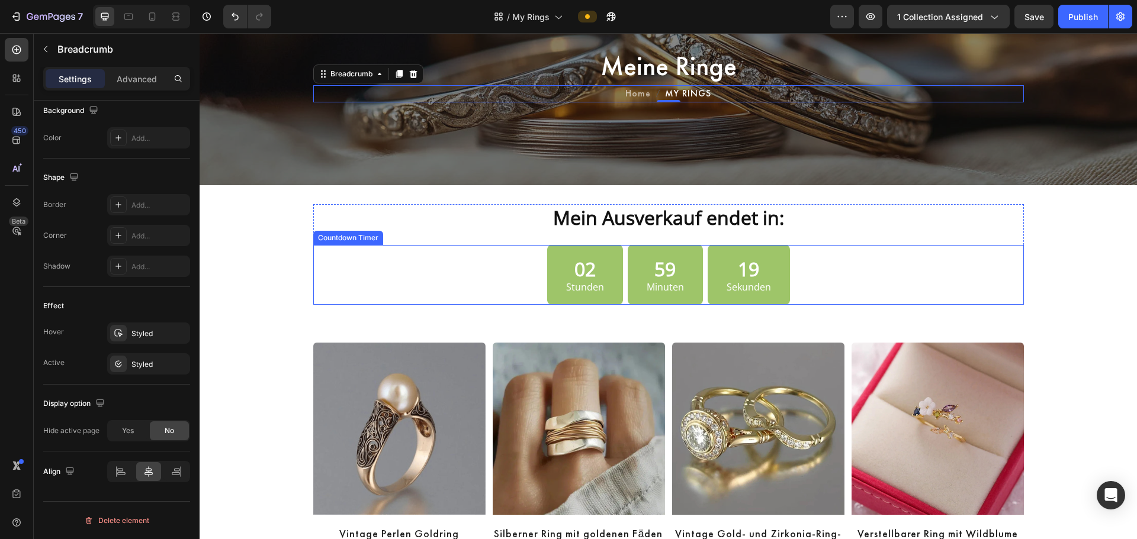
scroll to position [99, 0]
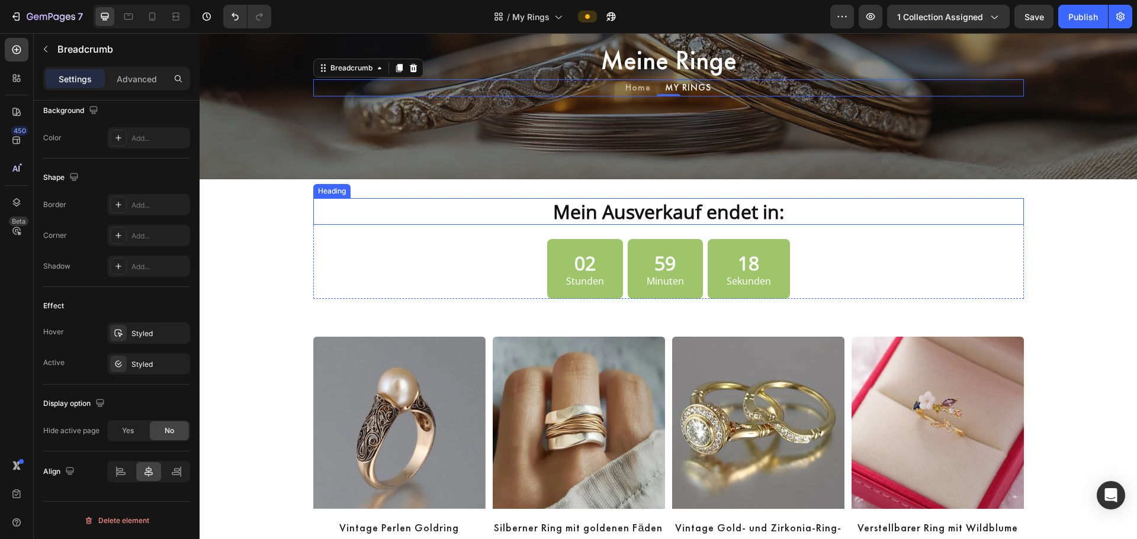
click at [602, 207] on strong "Mein Ausverkauf endet in:" at bounding box center [668, 211] width 231 height 25
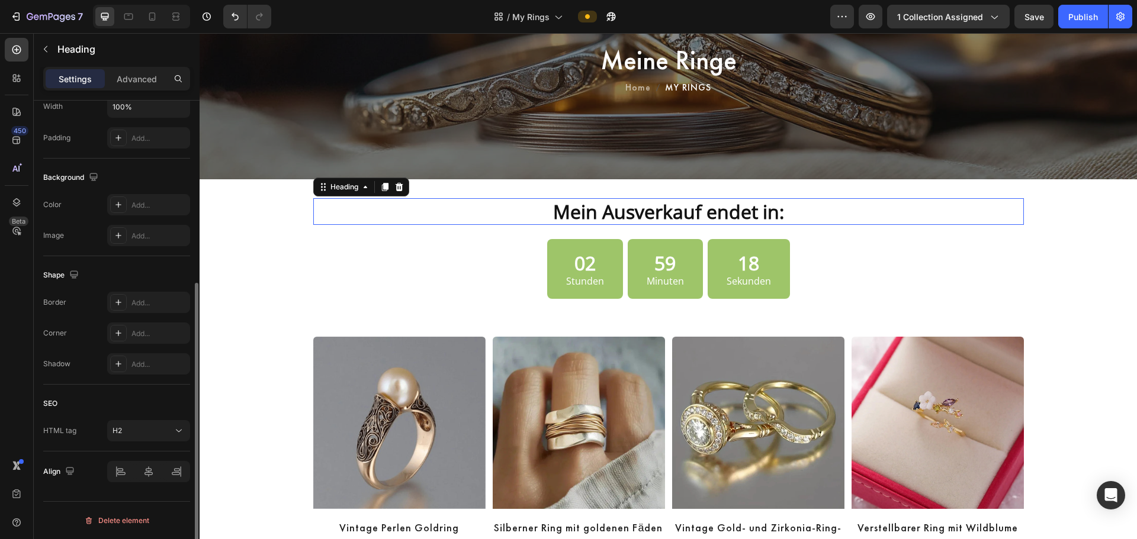
scroll to position [0, 0]
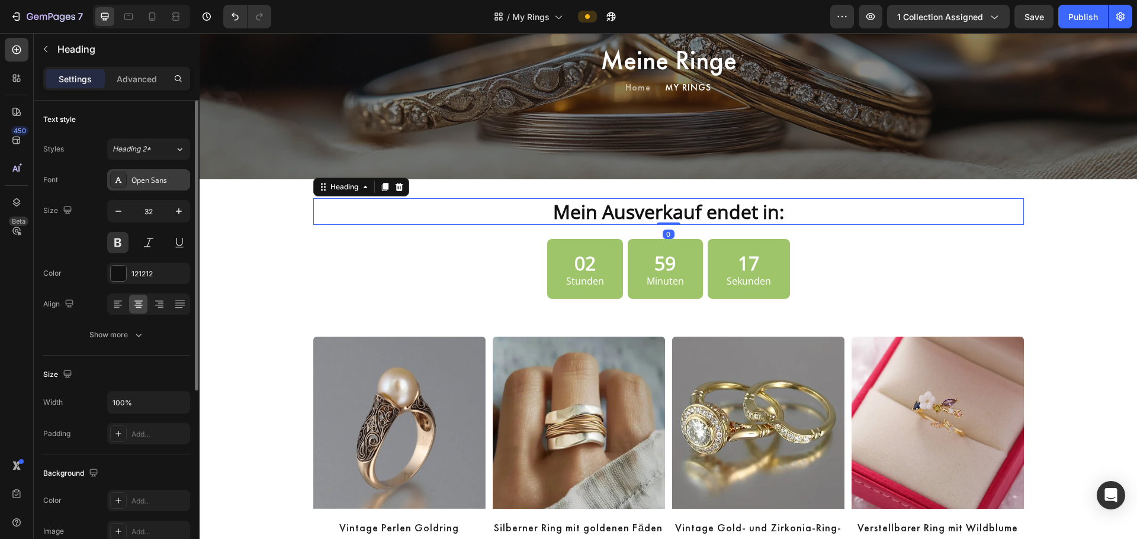
click at [134, 176] on div "Open Sans" at bounding box center [159, 180] width 56 height 11
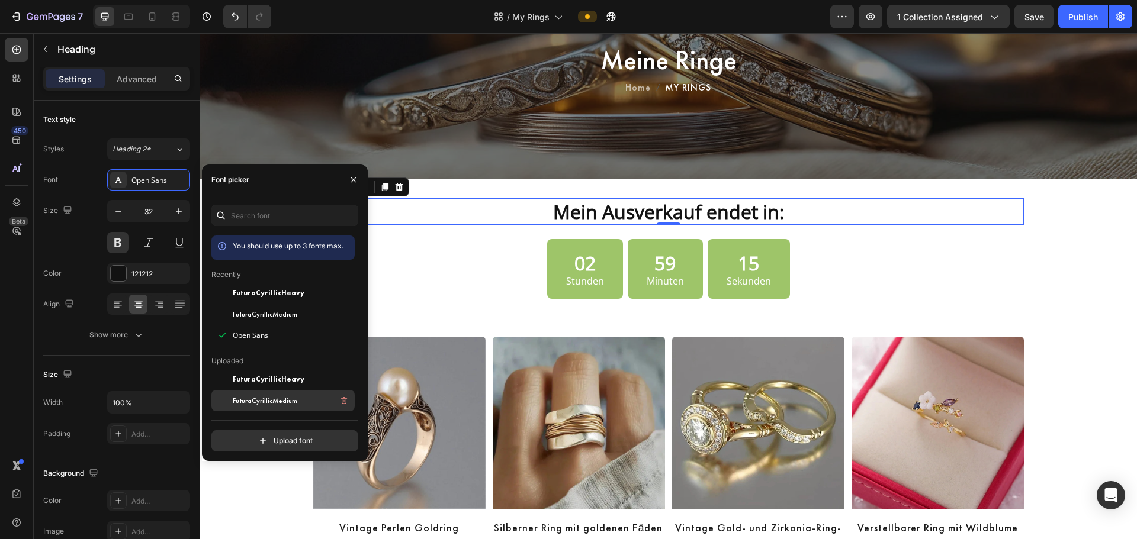
click at [261, 400] on span "FuturaCyrillicMedium" at bounding box center [265, 401] width 65 height 11
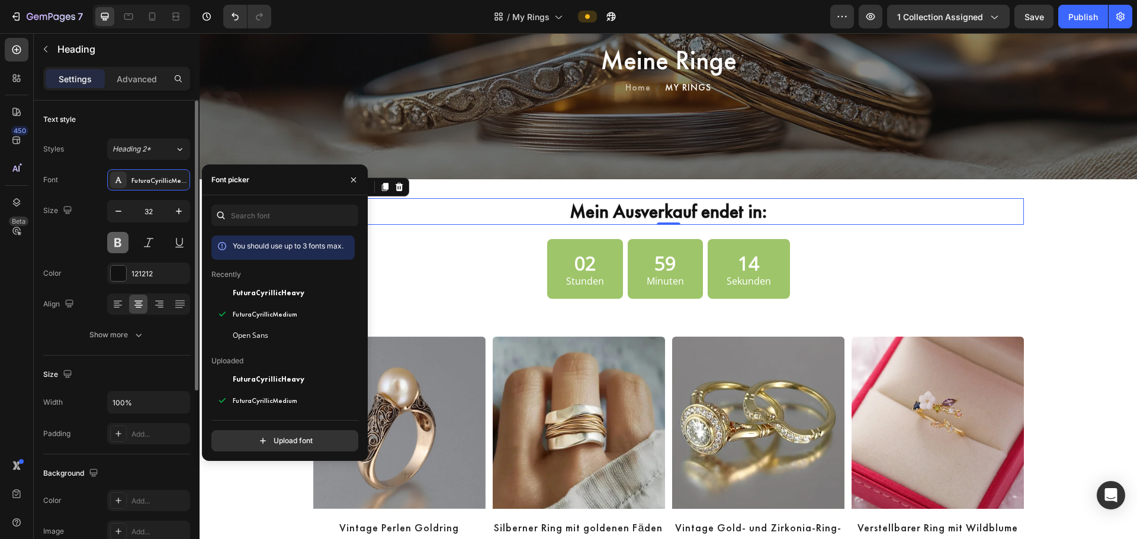
click at [118, 240] on button at bounding box center [117, 242] width 21 height 21
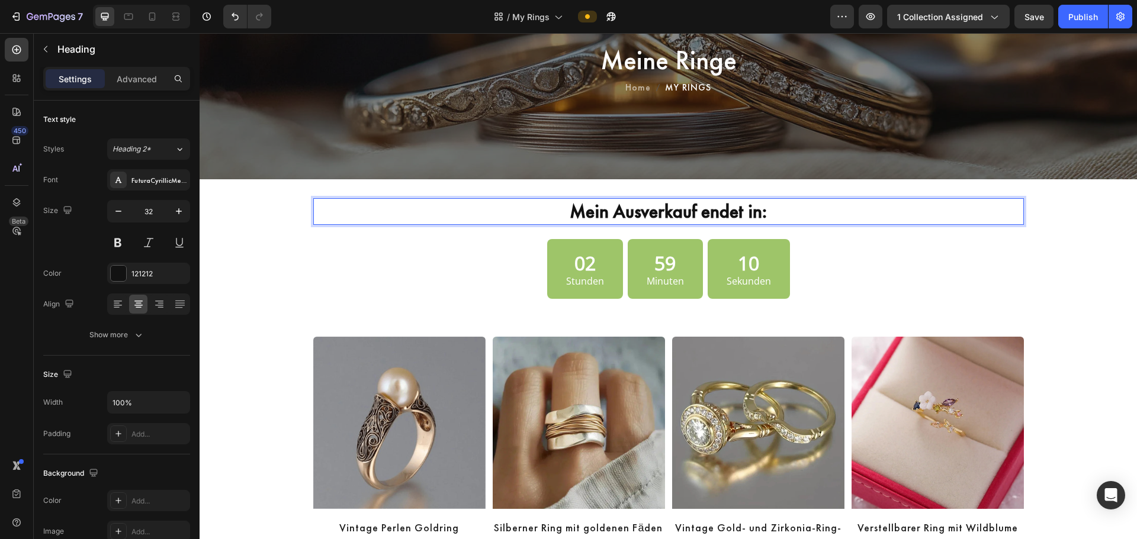
click at [660, 211] on strong "Mein Ausverkauf endet in:" at bounding box center [668, 212] width 197 height 24
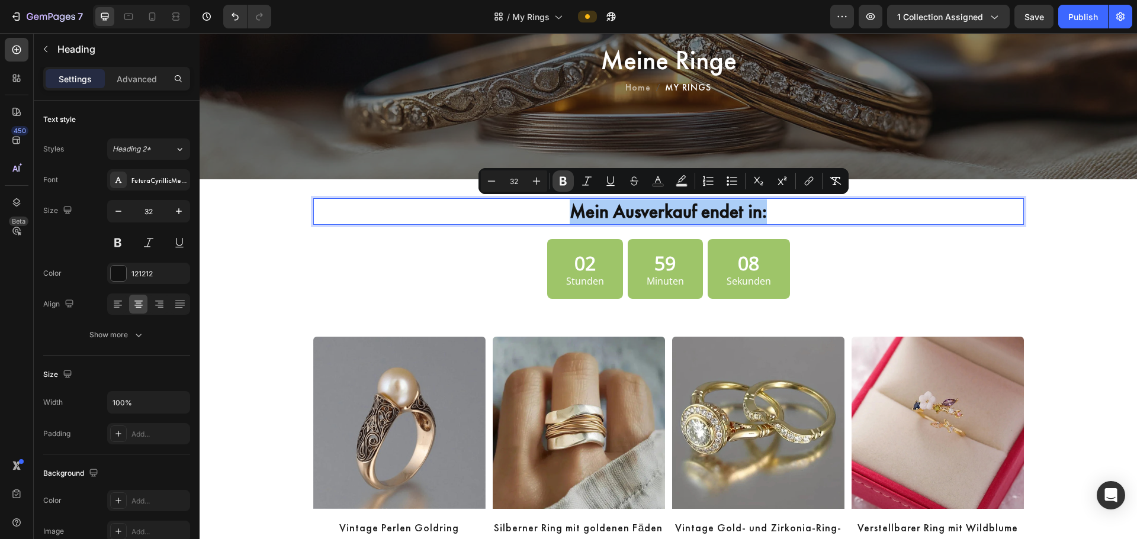
click at [561, 179] on icon "Editor contextual toolbar" at bounding box center [563, 181] width 7 height 9
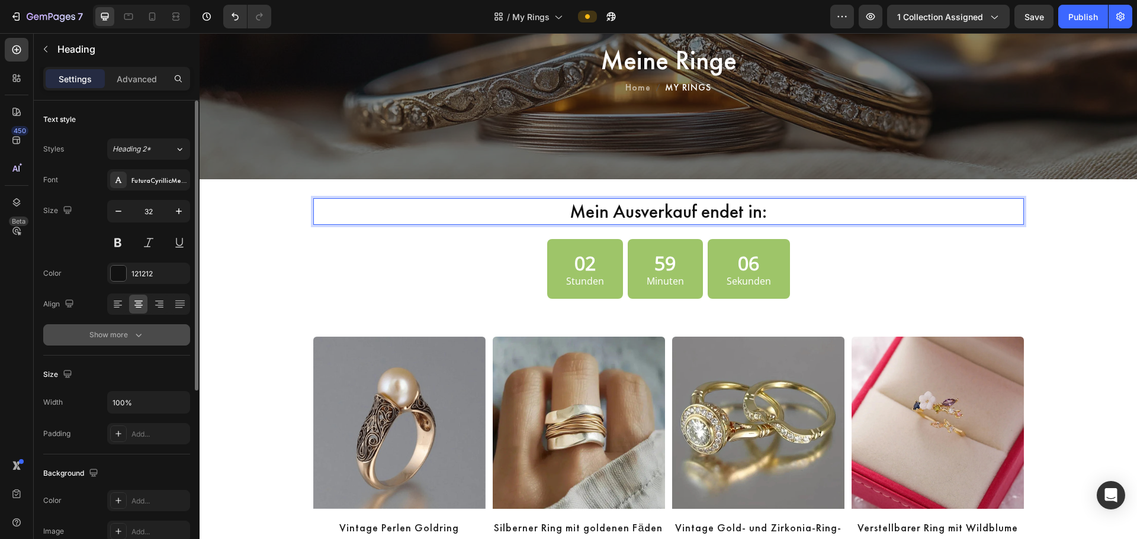
click at [148, 331] on button "Show more" at bounding box center [116, 334] width 147 height 21
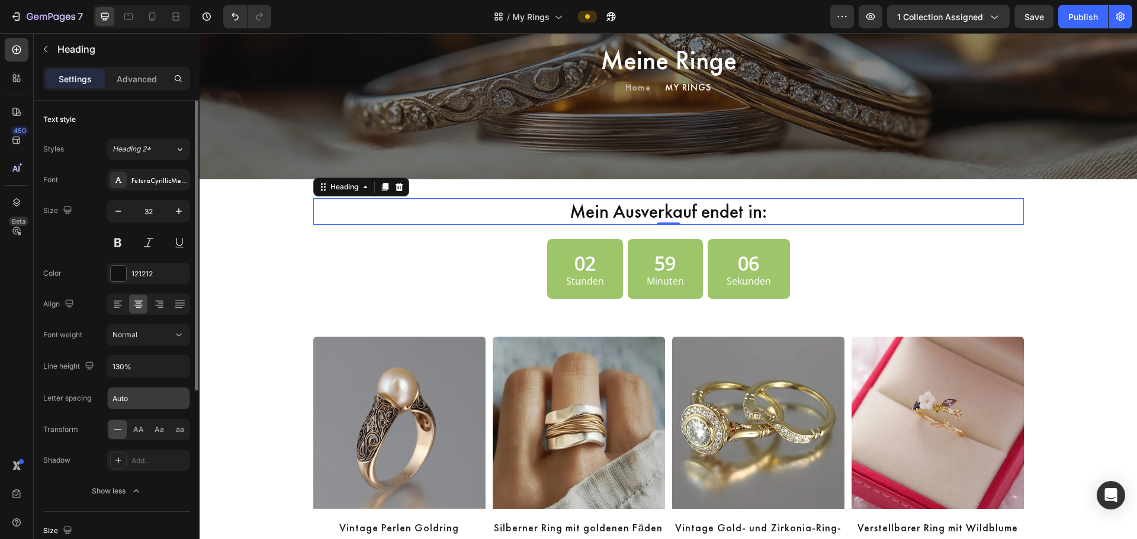
click at [128, 400] on input "Auto" at bounding box center [149, 398] width 82 height 21
type input "1"
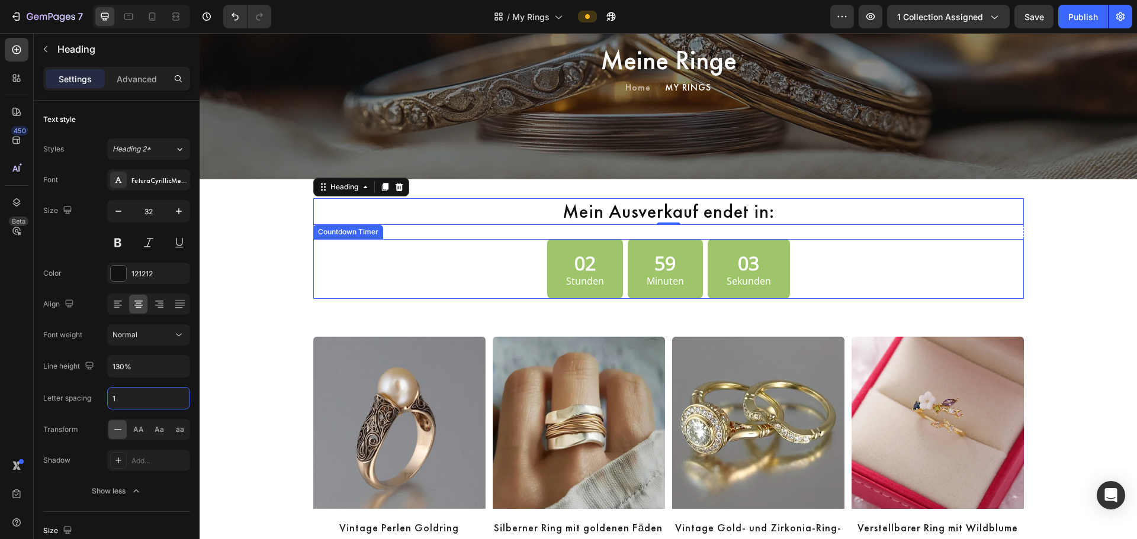
click at [589, 278] on p "Stunden" at bounding box center [585, 281] width 38 height 11
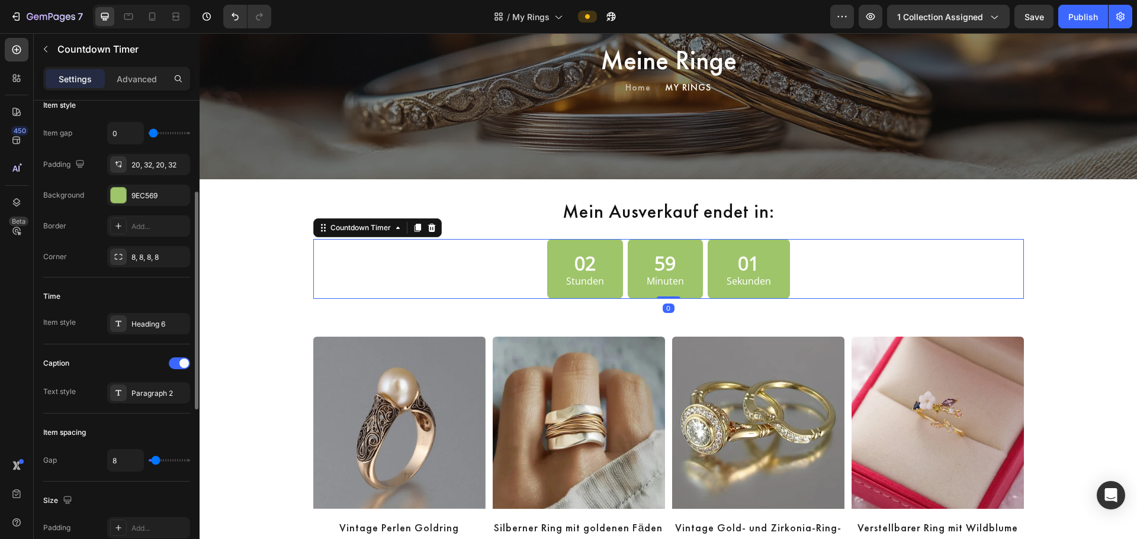
scroll to position [297, 0]
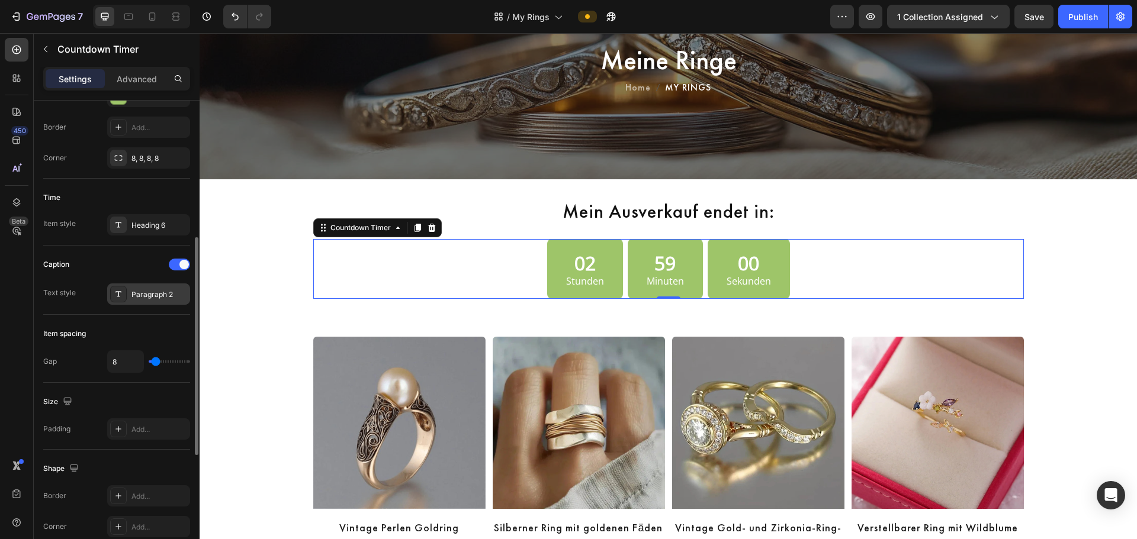
click at [115, 297] on icon at bounding box center [118, 294] width 9 height 9
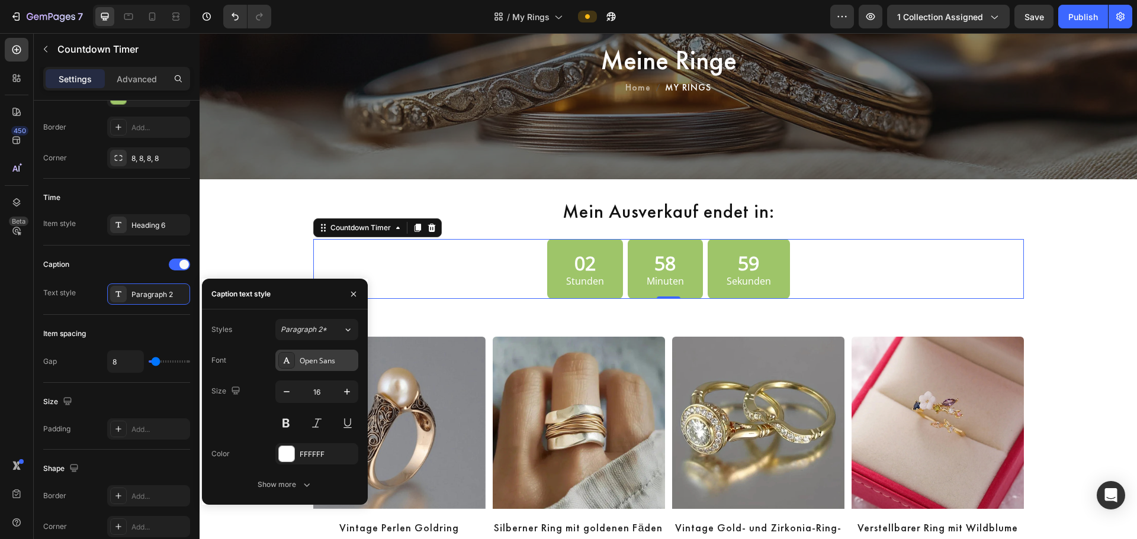
click at [302, 363] on div "Open Sans" at bounding box center [328, 361] width 56 height 11
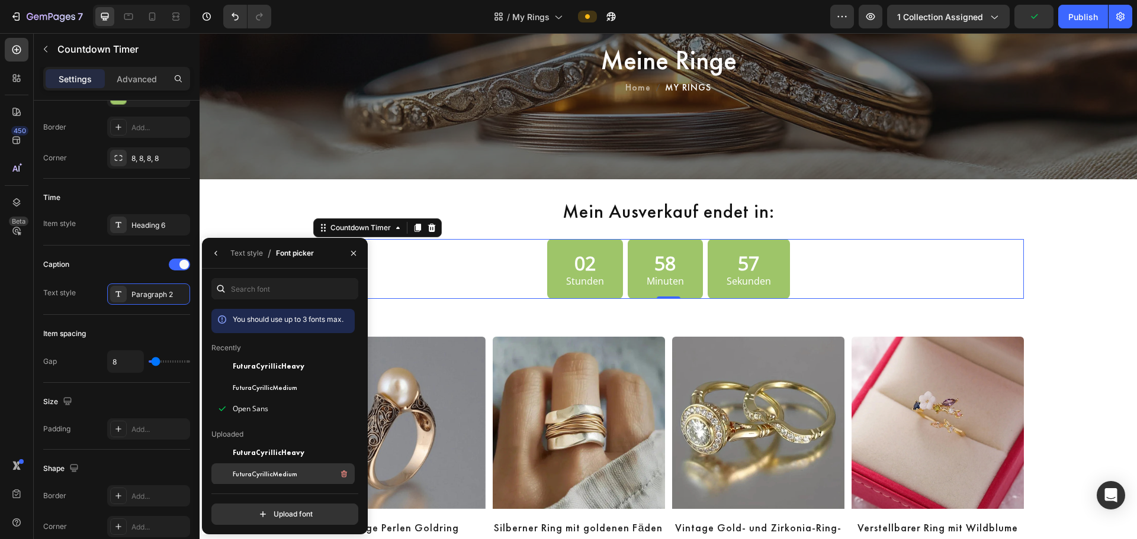
click at [266, 475] on span "FuturaCyrillicMedium" at bounding box center [265, 474] width 65 height 11
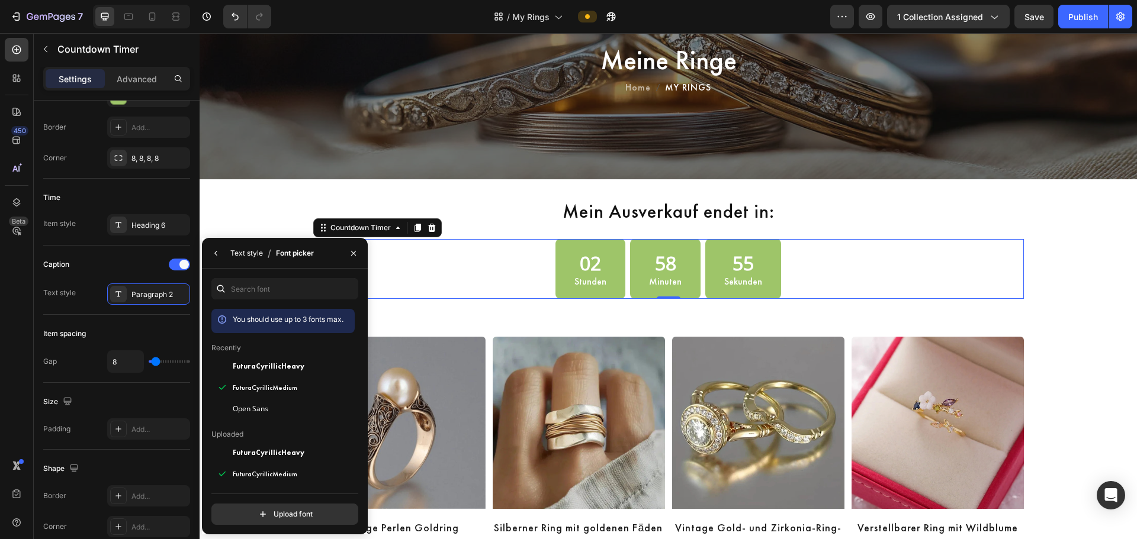
click at [245, 246] on div "Text style" at bounding box center [246, 253] width 33 height 19
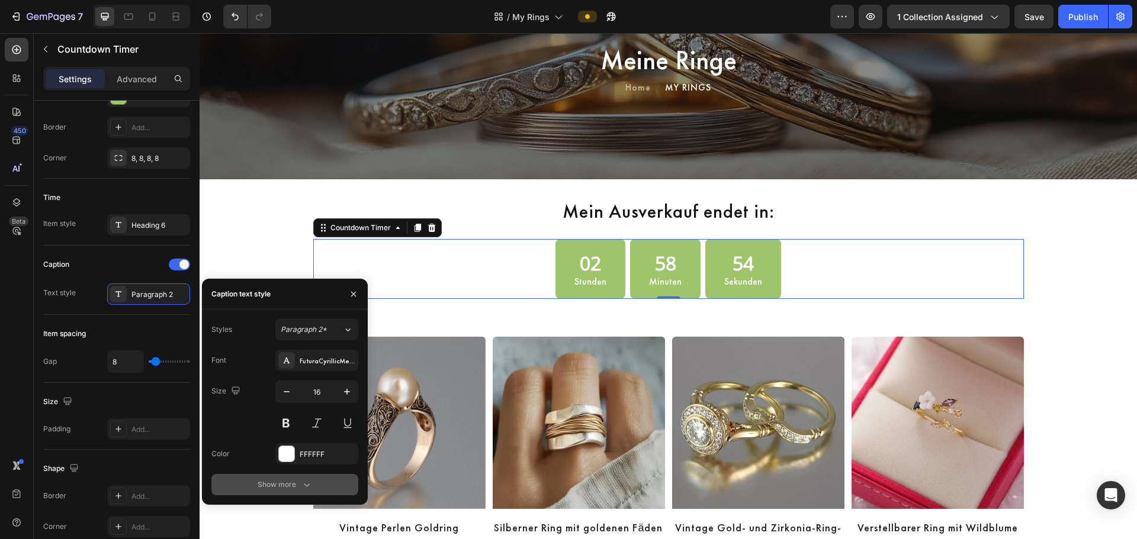
click at [263, 485] on div "Show more" at bounding box center [285, 485] width 55 height 12
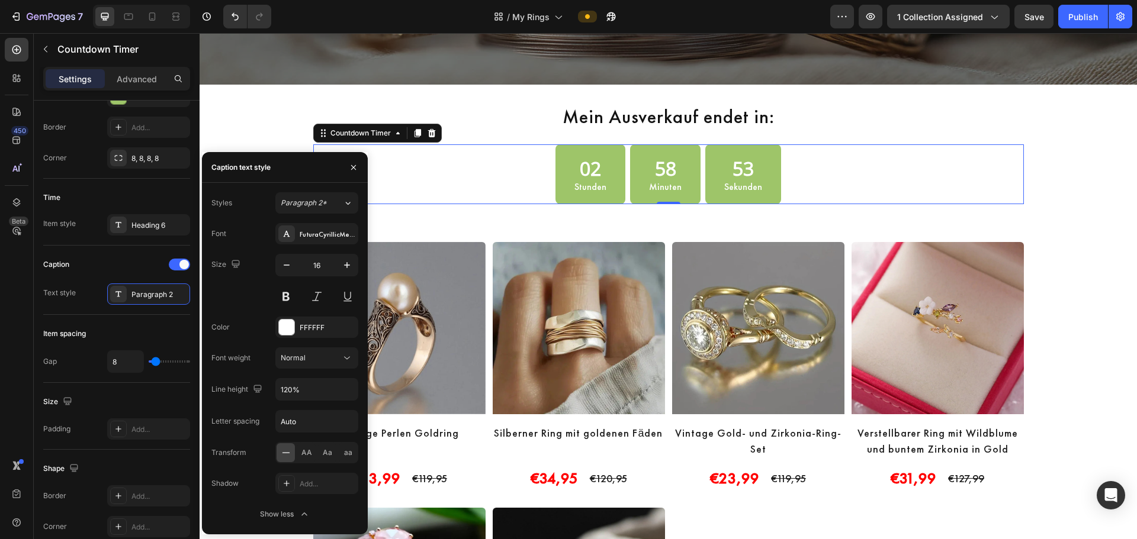
scroll to position [197, 0]
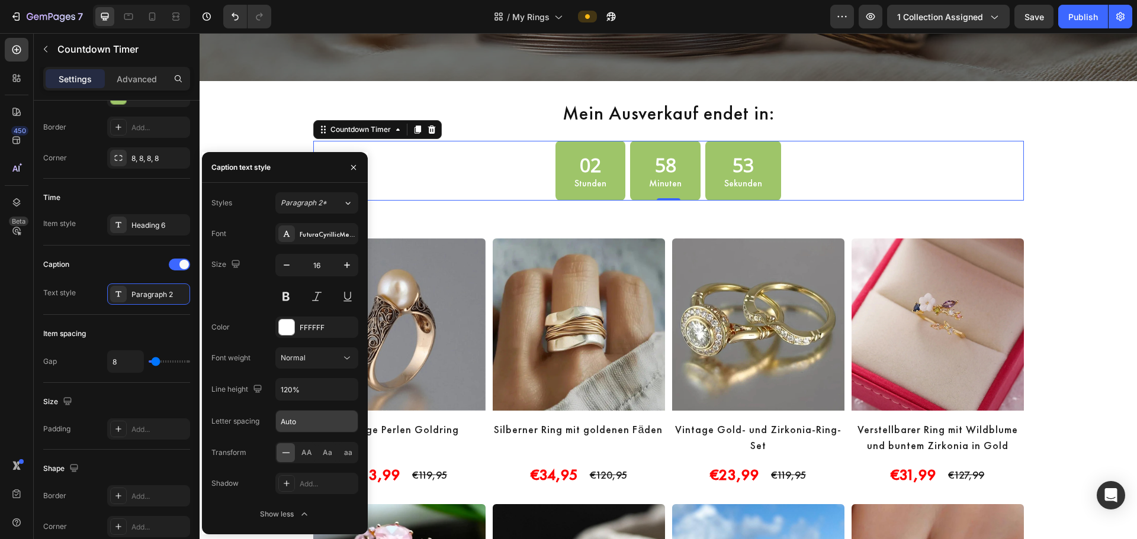
click at [297, 429] on input "Auto" at bounding box center [317, 421] width 82 height 21
type input "1"
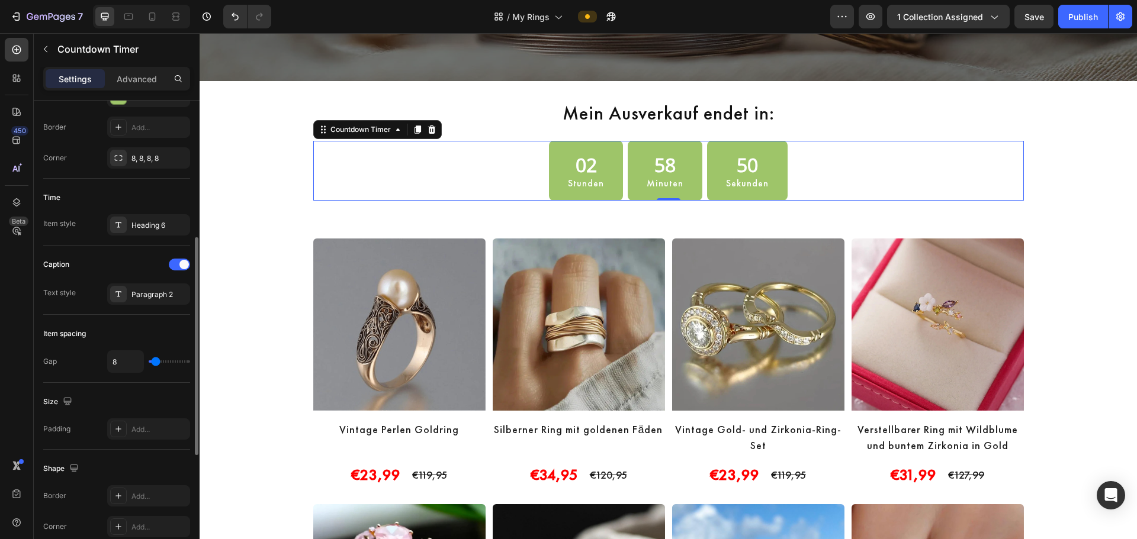
click at [107, 264] on div "Caption" at bounding box center [116, 264] width 147 height 19
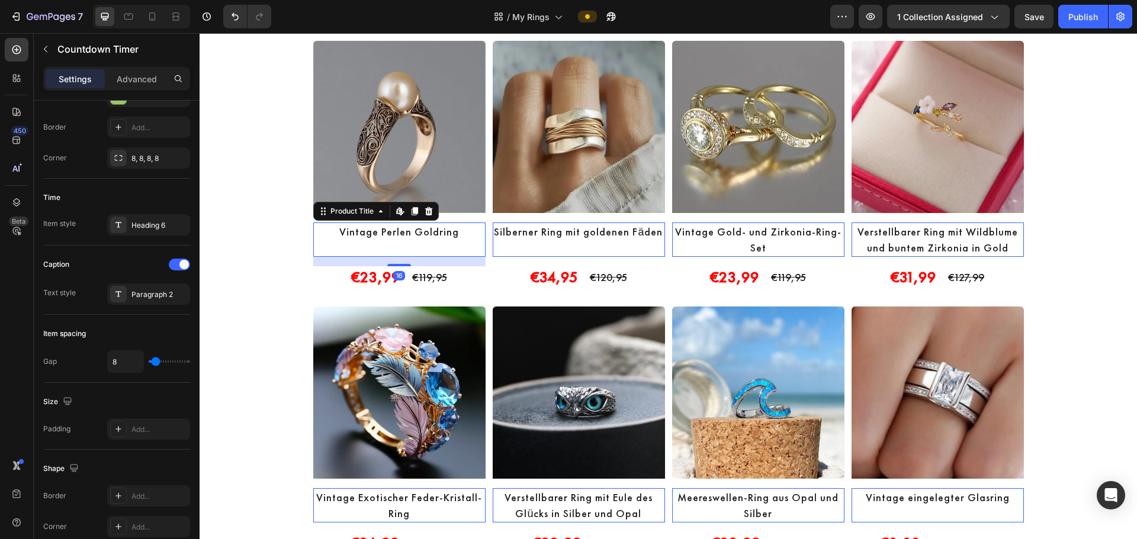
scroll to position [0, 0]
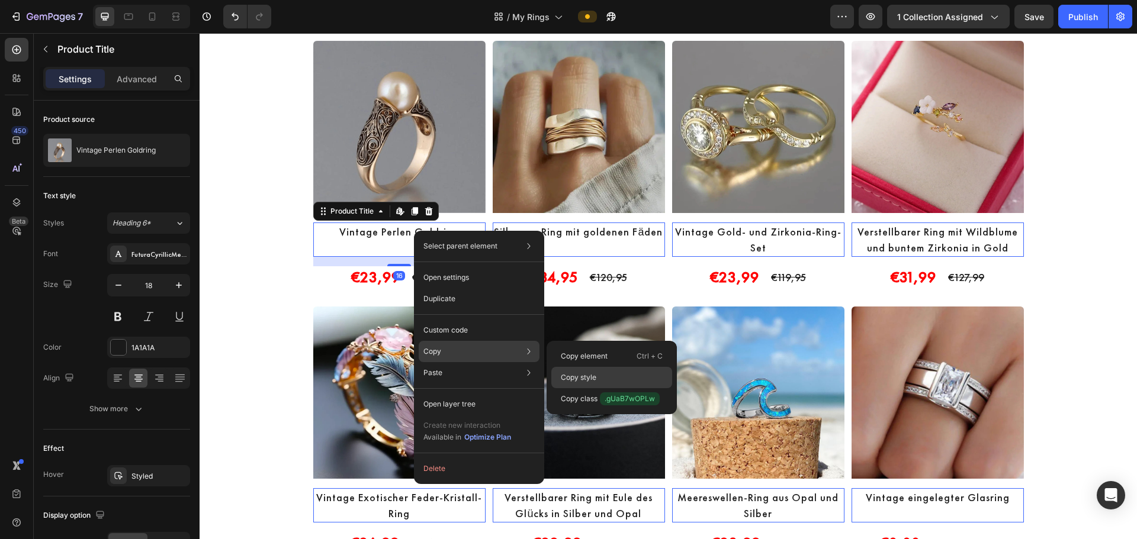
click at [593, 388] on div "Copy style" at bounding box center [611, 398] width 121 height 21
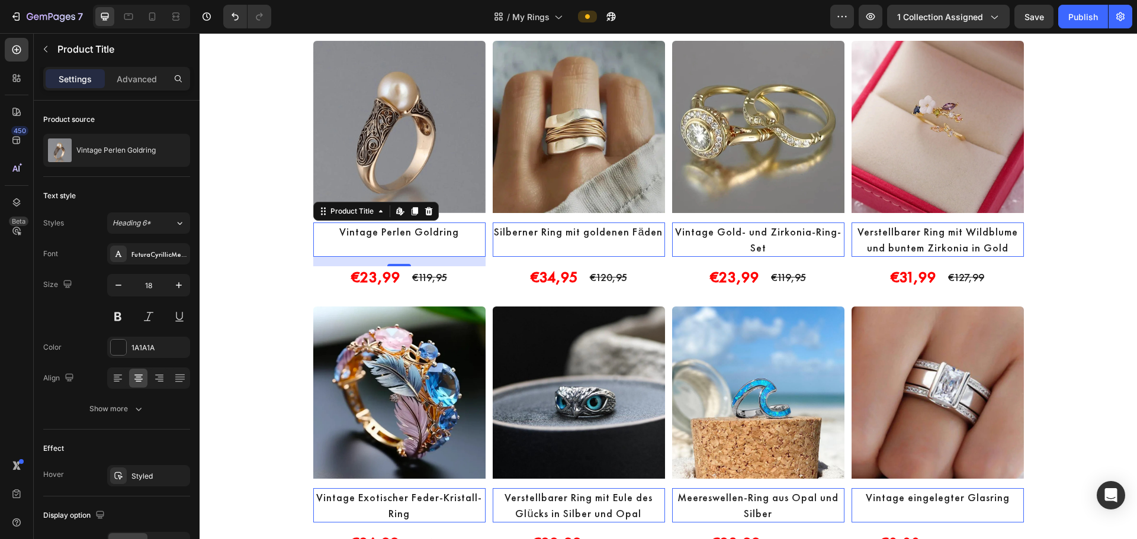
click at [388, 262] on div "16" at bounding box center [399, 261] width 172 height 9
click at [155, 72] on div "Advanced" at bounding box center [136, 78] width 59 height 19
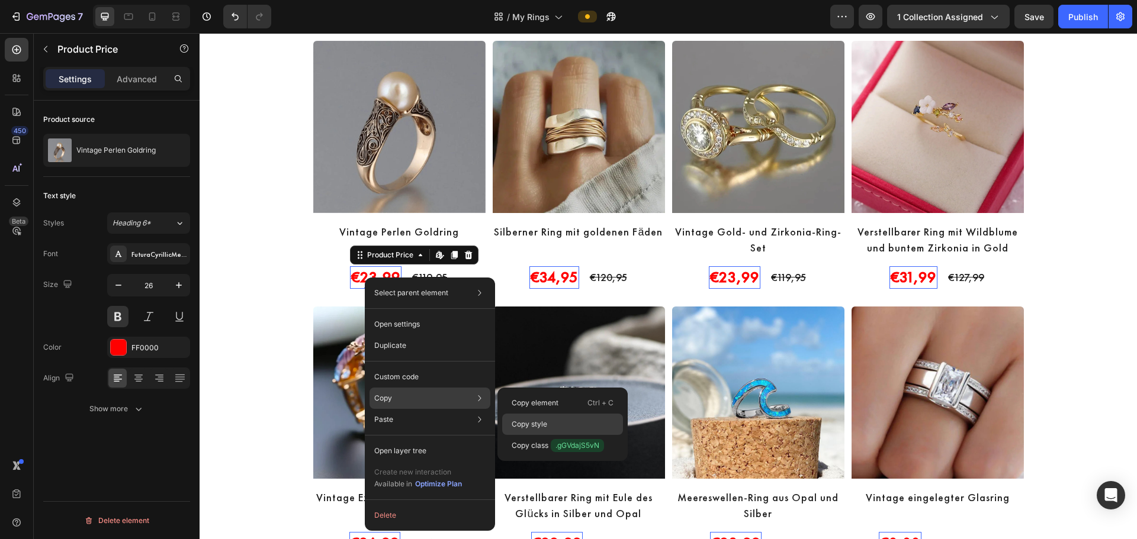
click at [545, 420] on p "Copy style" at bounding box center [530, 424] width 36 height 11
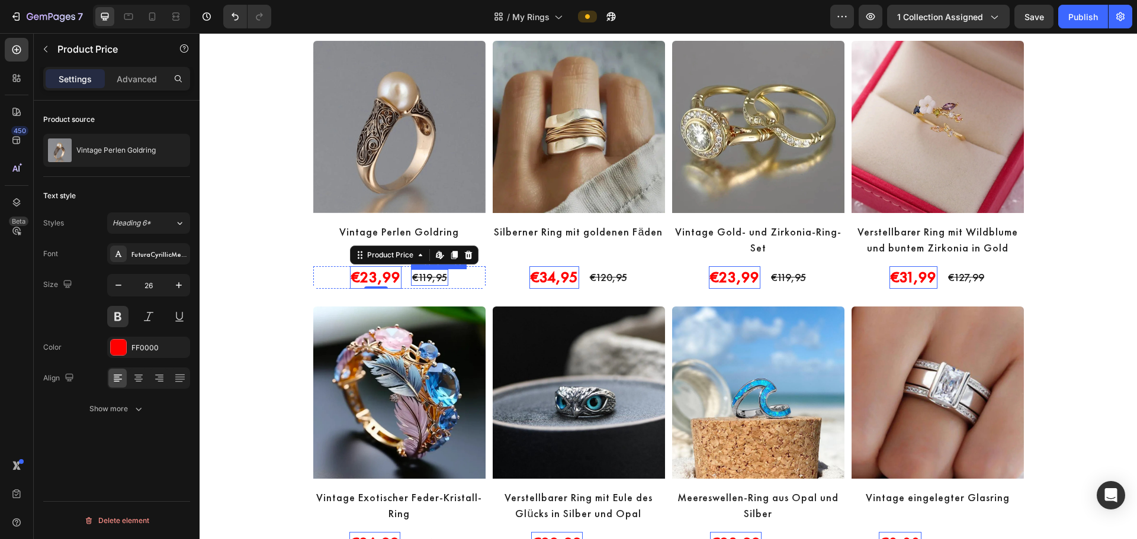
click at [426, 281] on div "€119,95" at bounding box center [429, 277] width 37 height 16
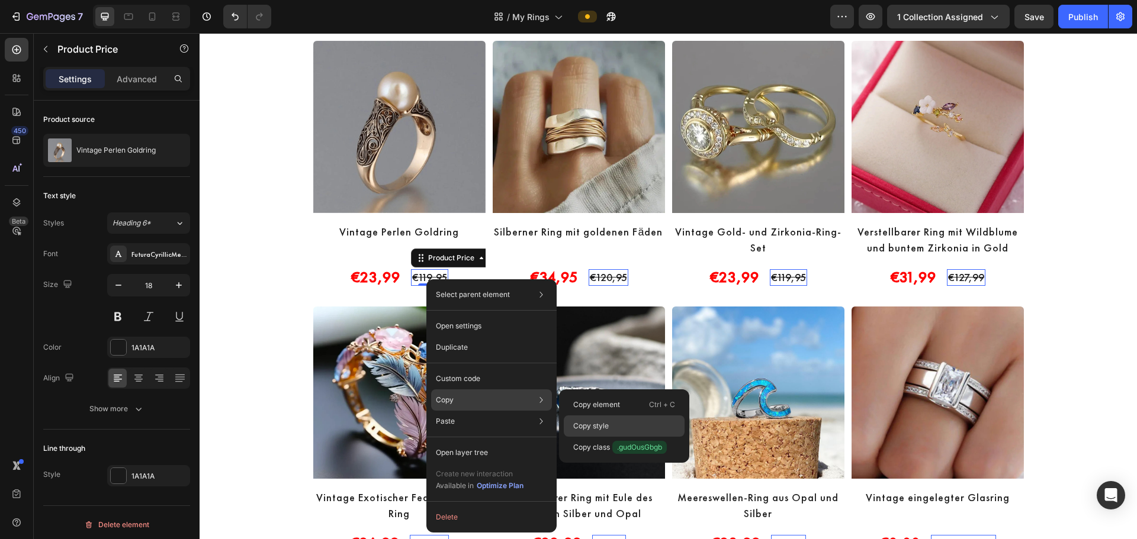
drag, startPoint x: 599, startPoint y: 427, endPoint x: 2, endPoint y: 391, distance: 598.5
click at [599, 427] on p "Copy style" at bounding box center [591, 426] width 36 height 11
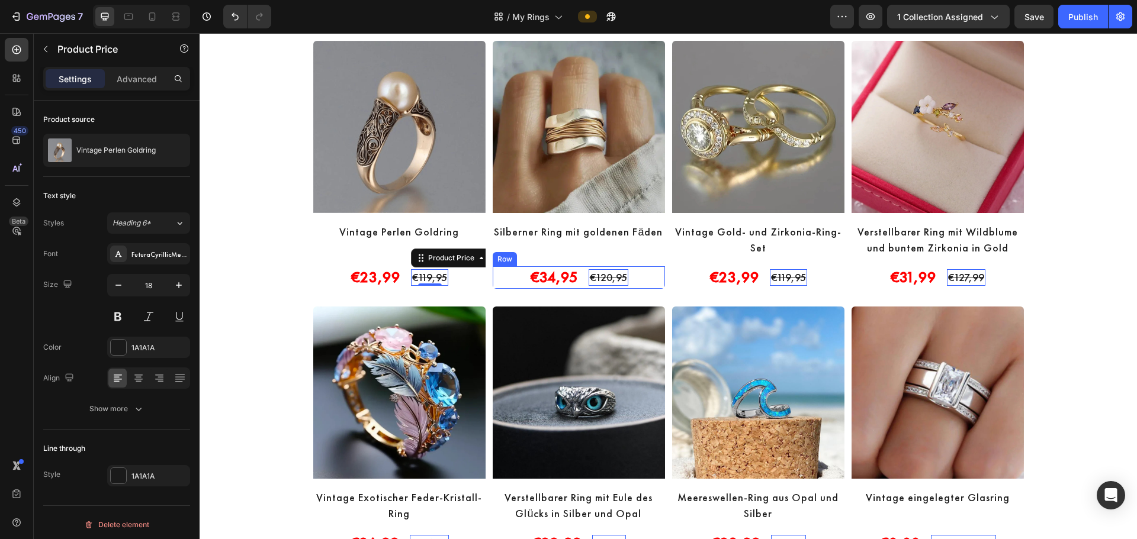
click at [486, 275] on div "€34,95 Product Price Product Price €120,95 Product Price Edit content in Shopif…" at bounding box center [399, 277] width 172 height 22
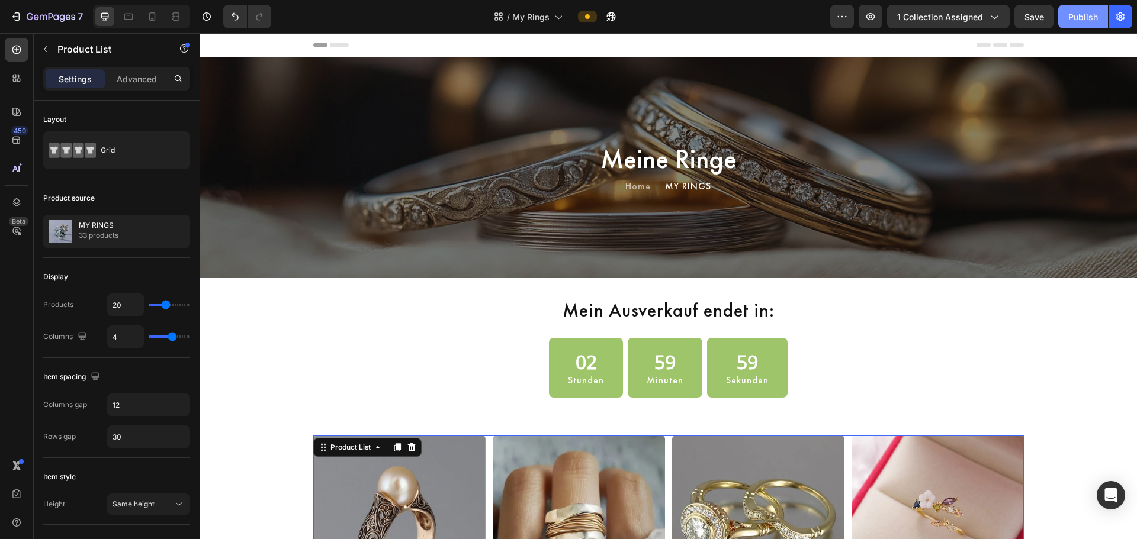
click at [1089, 11] on div "Publish" at bounding box center [1083, 17] width 30 height 12
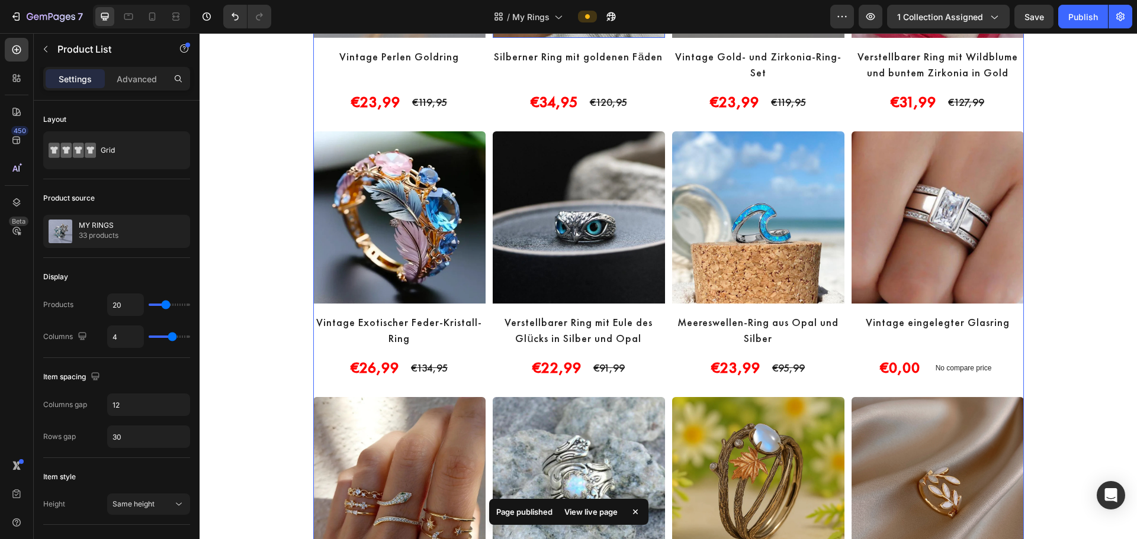
scroll to position [592, 0]
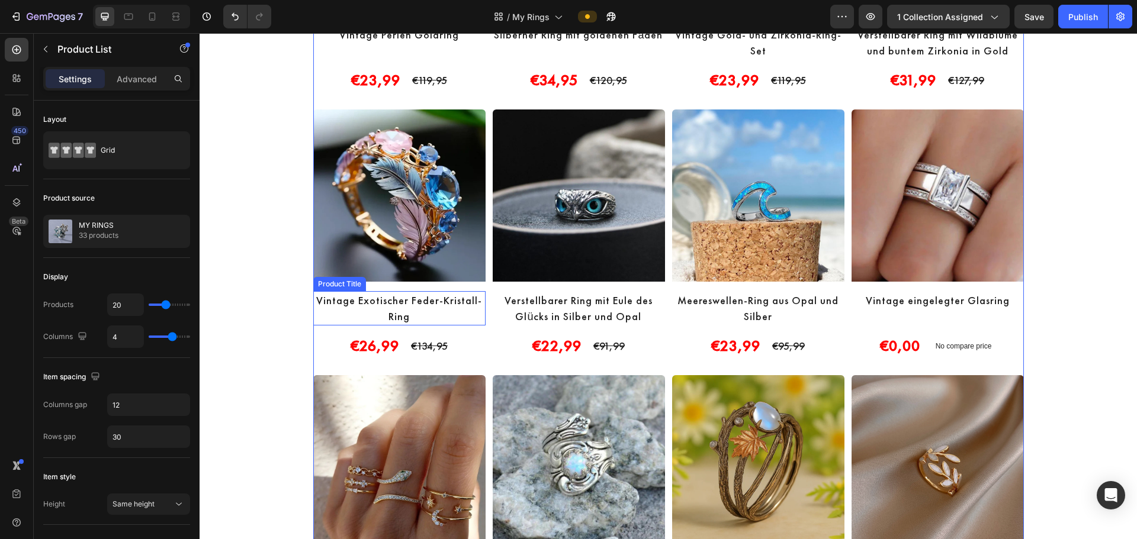
drag, startPoint x: 416, startPoint y: 303, endPoint x: 436, endPoint y: 316, distance: 24.0
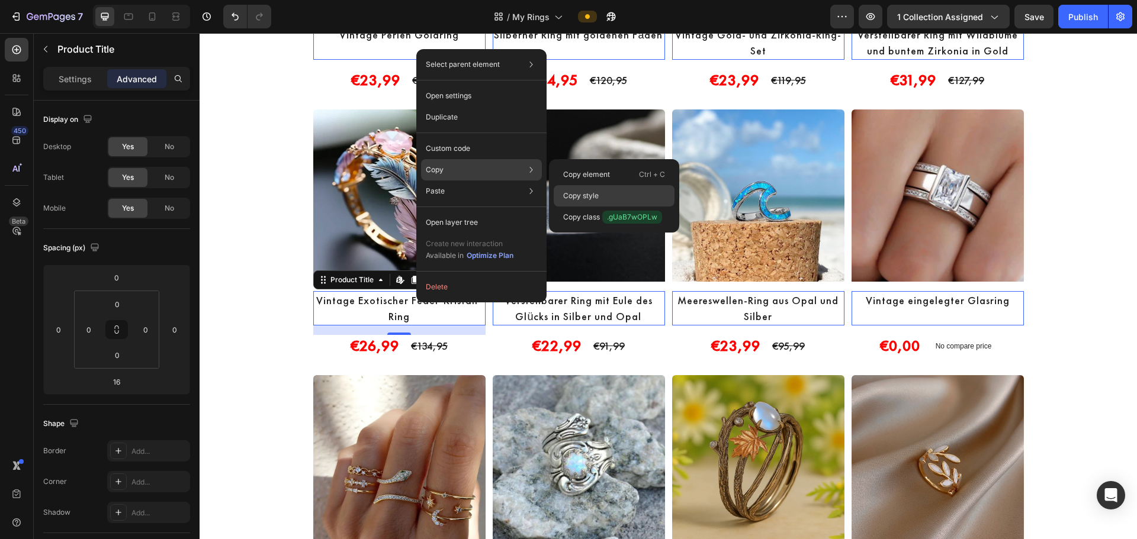
click at [603, 207] on div "Copy style" at bounding box center [614, 217] width 121 height 21
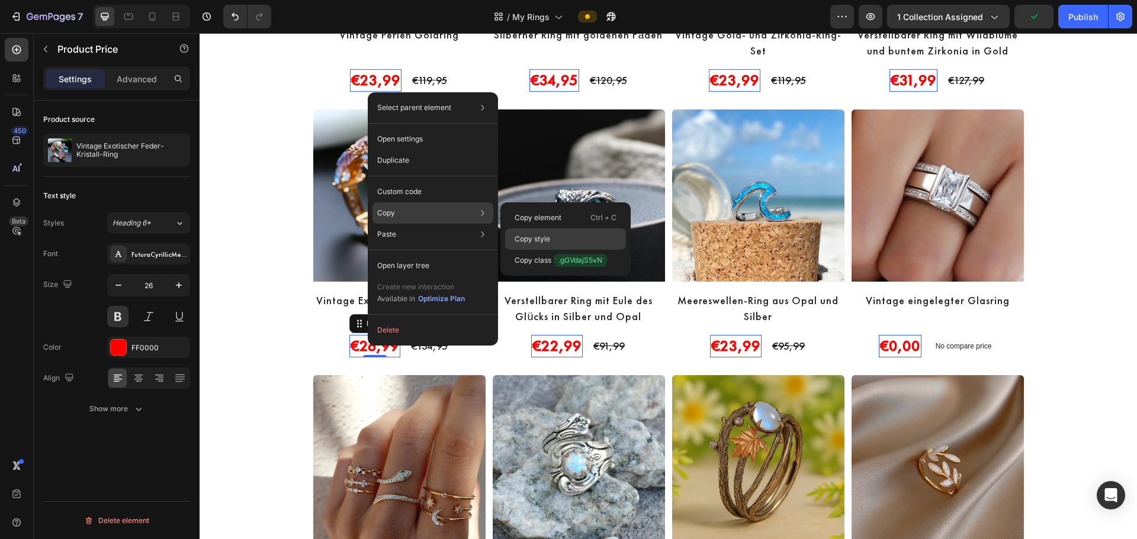
click at [573, 250] on div "Copy style" at bounding box center [565, 260] width 121 height 21
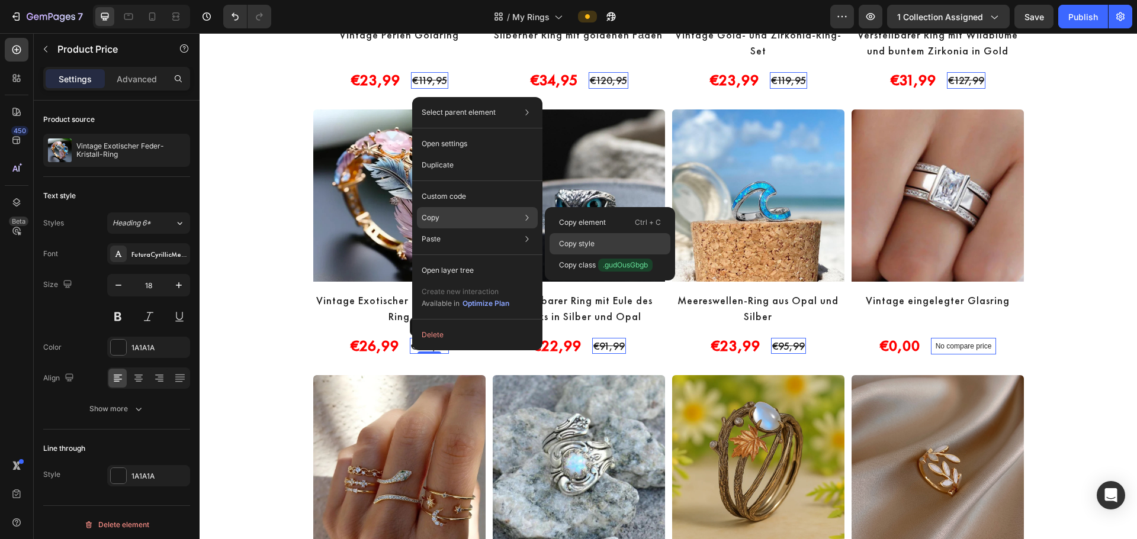
click at [598, 255] on div "Copy style" at bounding box center [609, 265] width 121 height 21
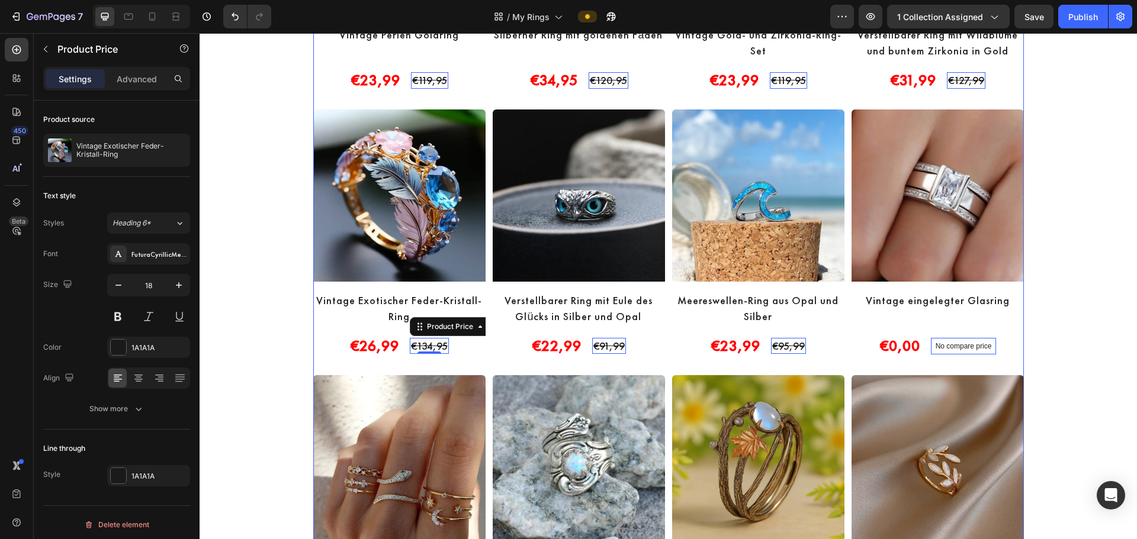
click at [481, 360] on div "Product Images Vintage Perlen Goldring Product Title €23,99 Product Price Produ…" at bounding box center [668, 499] width 710 height 1311
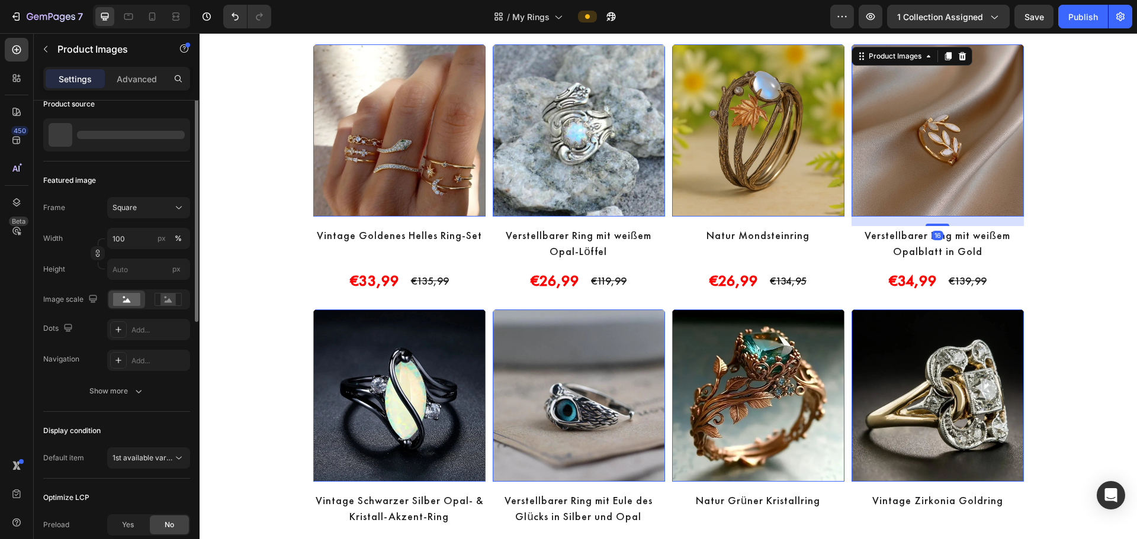
scroll to position [0, 0]
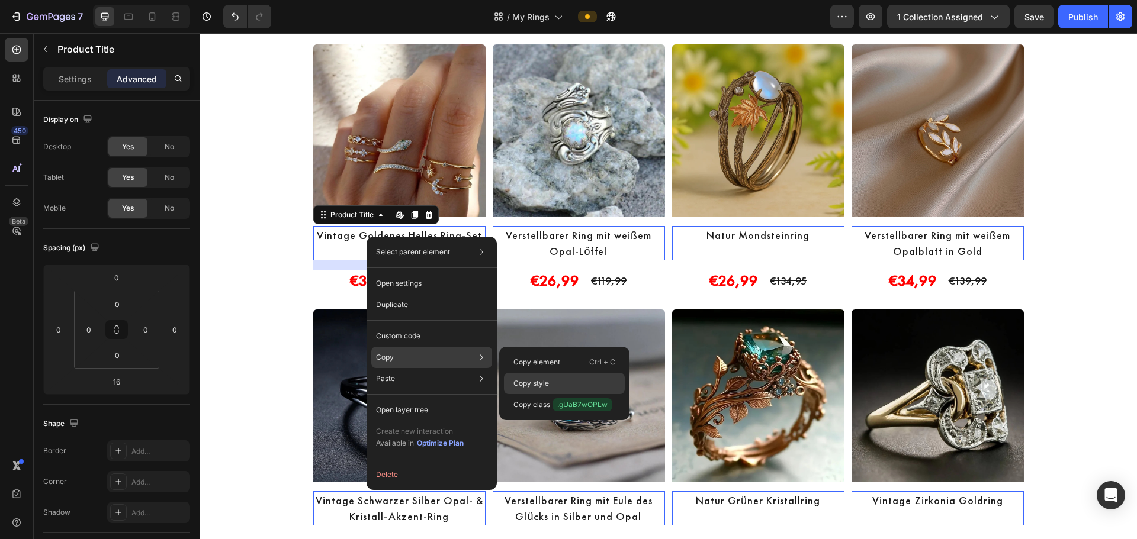
drag, startPoint x: 531, startPoint y: 381, endPoint x: 316, endPoint y: 349, distance: 217.2
click at [531, 381] on p "Copy style" at bounding box center [531, 383] width 36 height 11
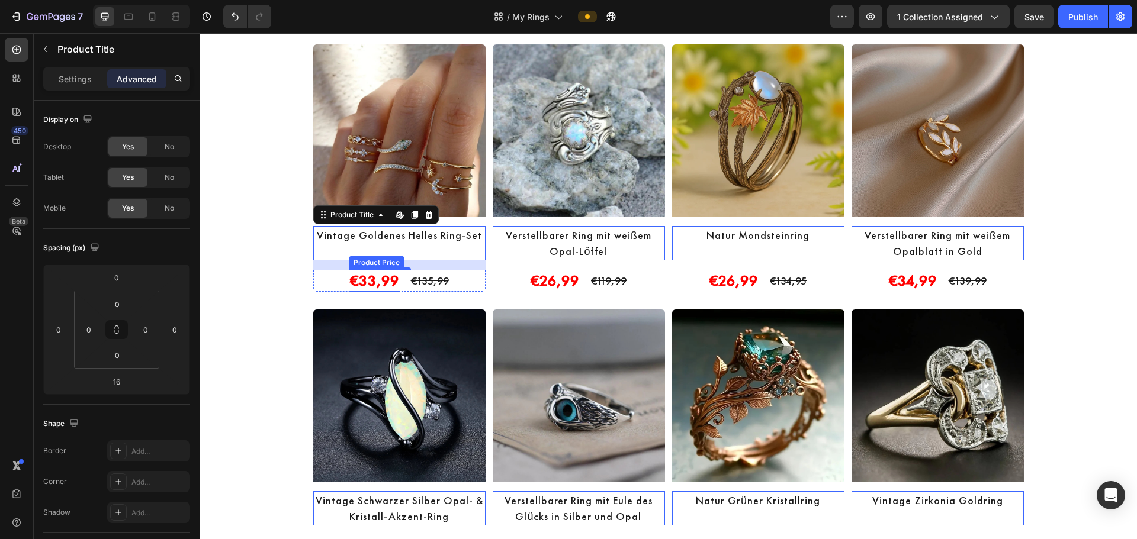
drag, startPoint x: 374, startPoint y: 282, endPoint x: 434, endPoint y: 275, distance: 60.3
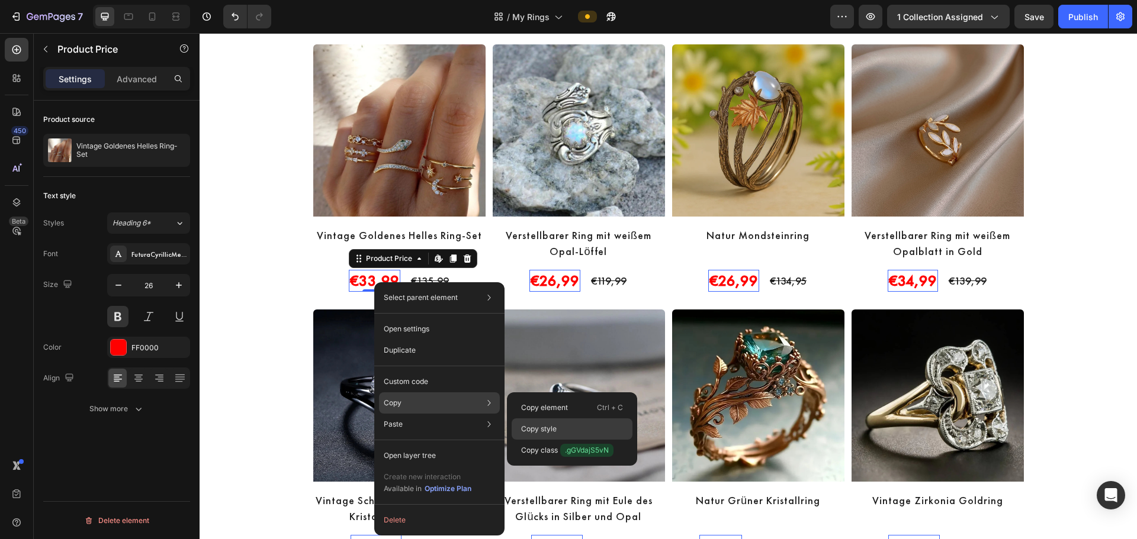
click at [554, 426] on p "Copy style" at bounding box center [539, 429] width 36 height 11
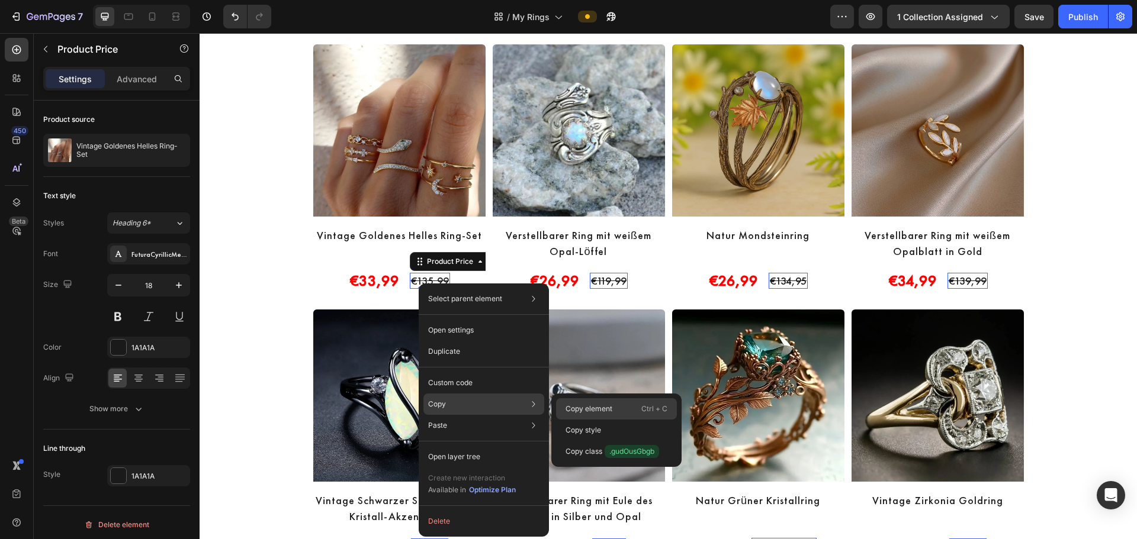
click at [603, 407] on p "Copy element" at bounding box center [588, 409] width 47 height 11
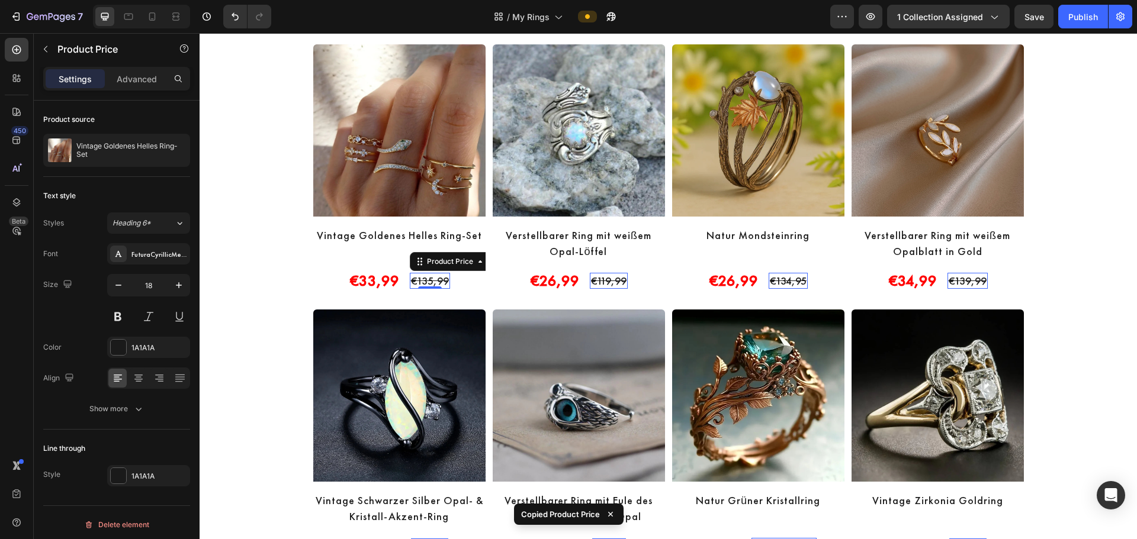
drag, startPoint x: 434, startPoint y: 279, endPoint x: 726, endPoint y: 352, distance: 300.8
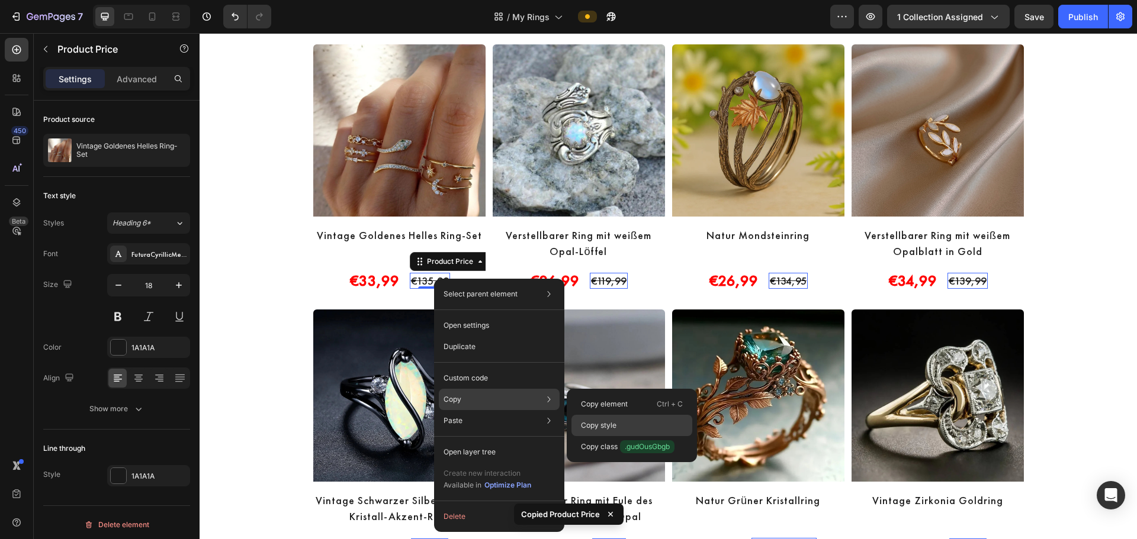
click at [610, 425] on p "Copy style" at bounding box center [599, 425] width 36 height 11
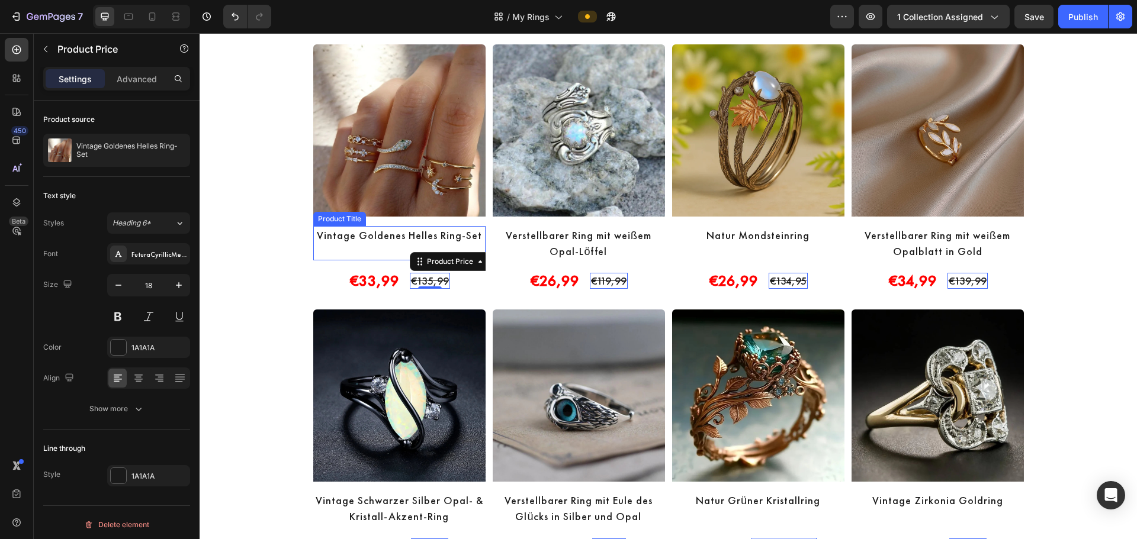
click at [338, 232] on h2 "Vintage Goldenes Helles Ring-Set" at bounding box center [399, 235] width 172 height 18
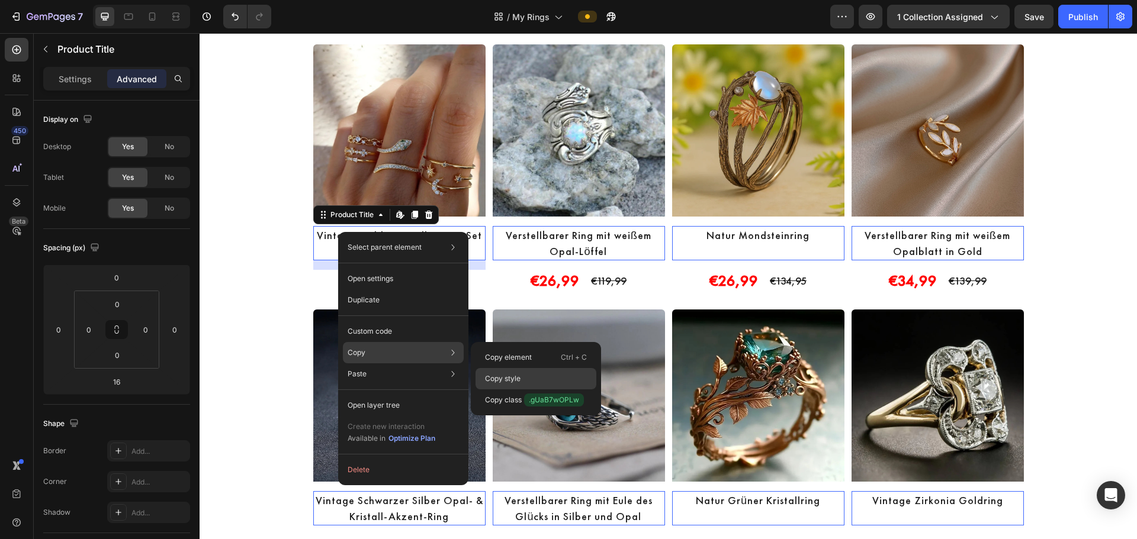
click at [522, 390] on div "Copy style" at bounding box center [535, 400] width 121 height 21
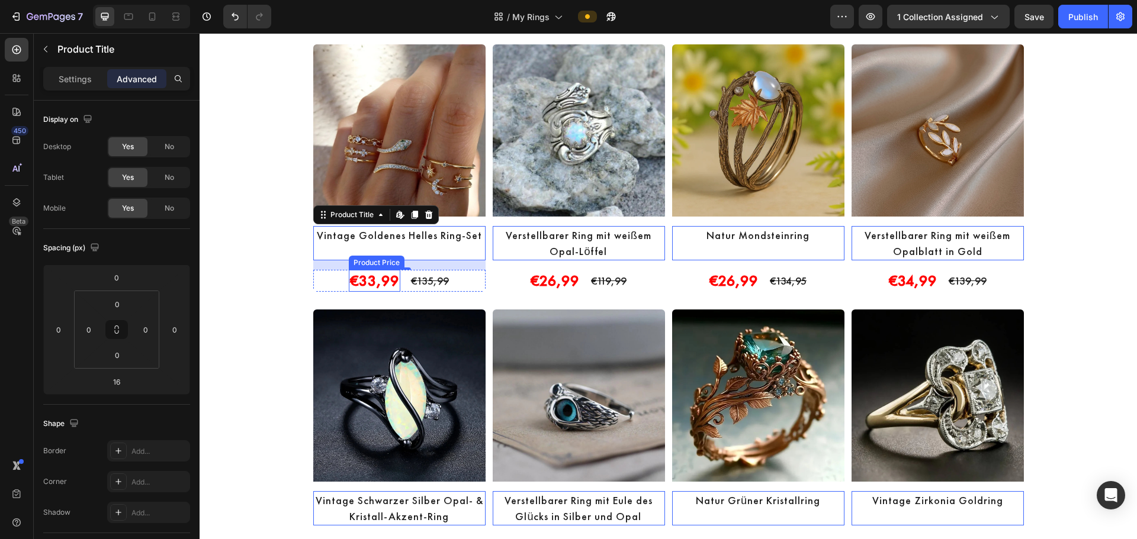
drag, startPoint x: 358, startPoint y: 276, endPoint x: 371, endPoint y: 272, distance: 12.9
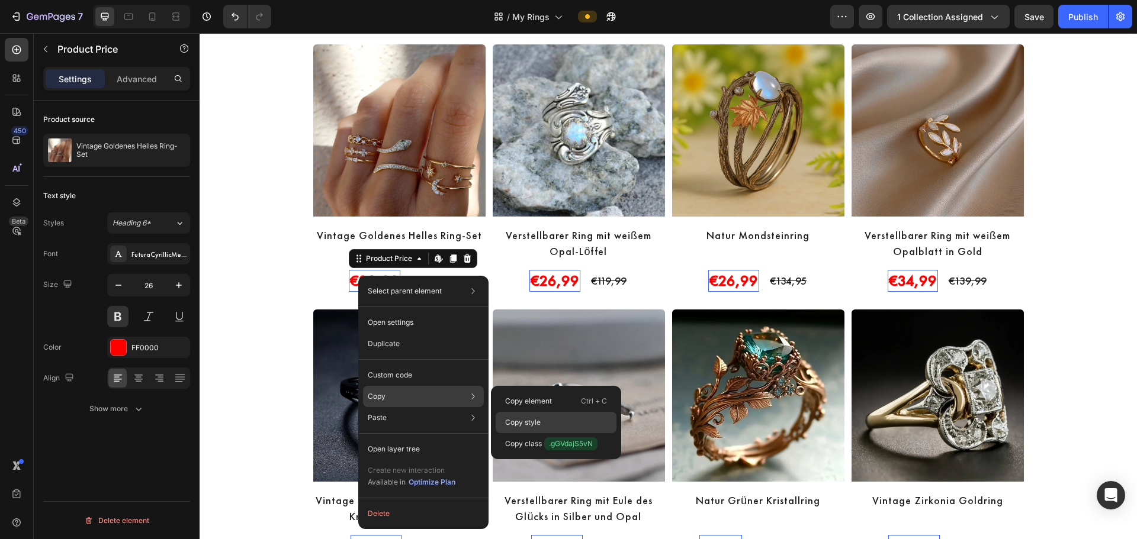
drag, startPoint x: 539, startPoint y: 417, endPoint x: 40, endPoint y: 362, distance: 502.7
click at [539, 433] on div "Copy style" at bounding box center [556, 443] width 121 height 21
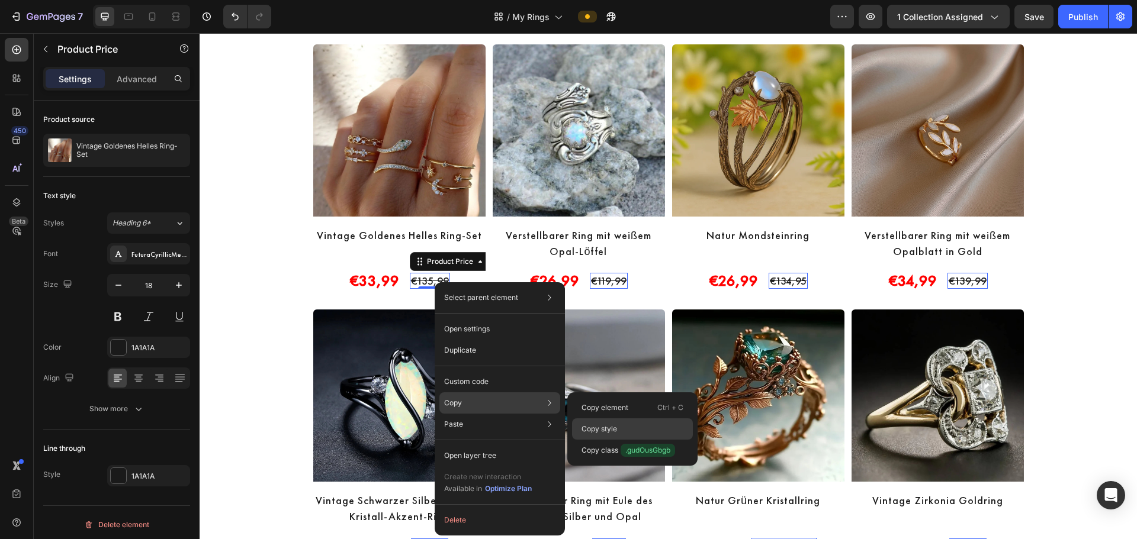
drag, startPoint x: 606, startPoint y: 432, endPoint x: 33, endPoint y: 349, distance: 579.7
click at [606, 432] on p "Copy style" at bounding box center [599, 429] width 36 height 11
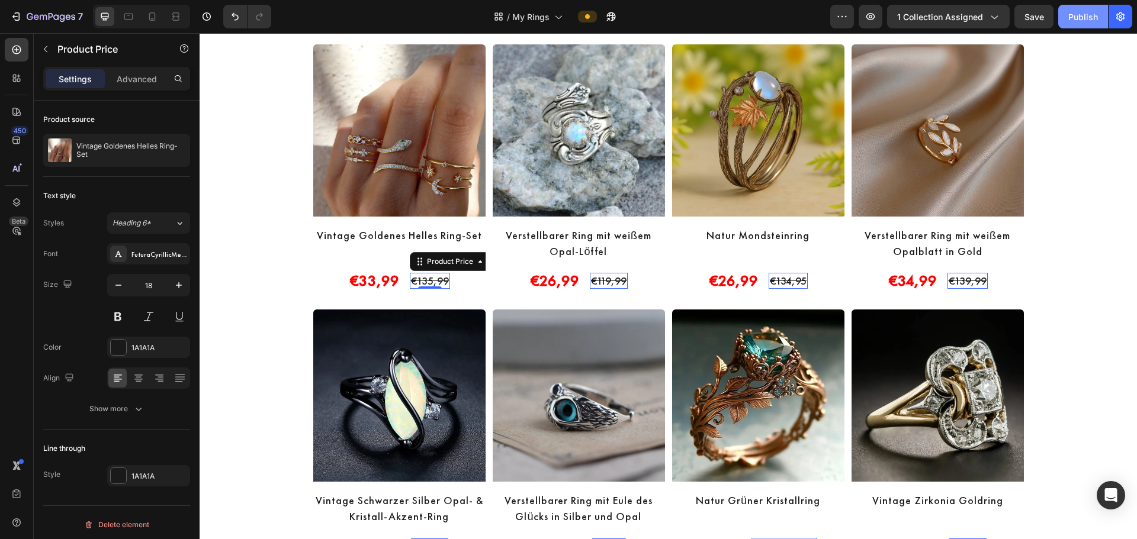
click at [1095, 16] on div "Publish" at bounding box center [1083, 17] width 30 height 12
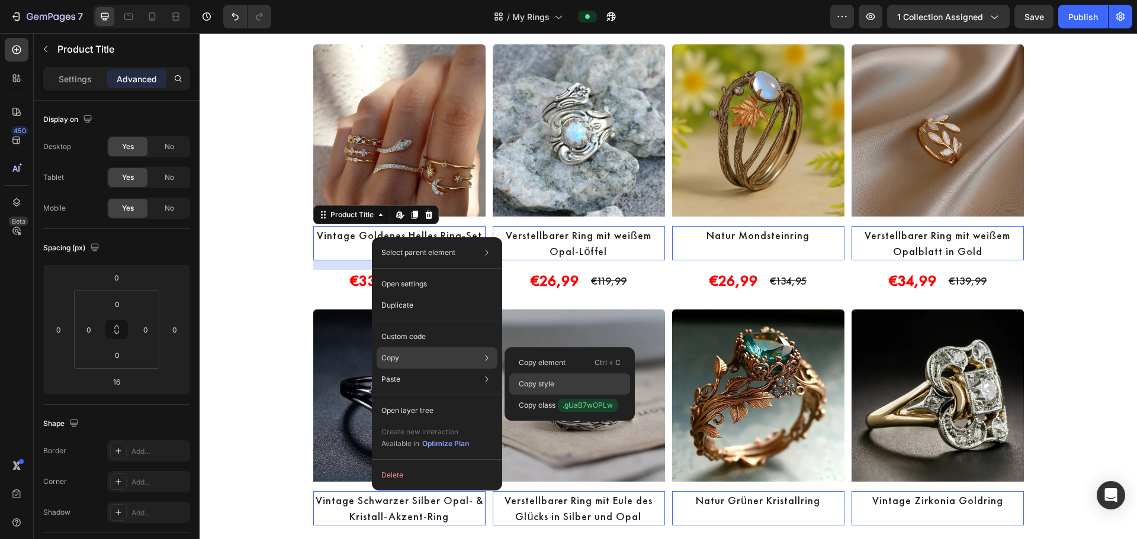
drag, startPoint x: 545, startPoint y: 383, endPoint x: 254, endPoint y: 351, distance: 292.5
click at [545, 383] on p "Copy style" at bounding box center [537, 384] width 36 height 11
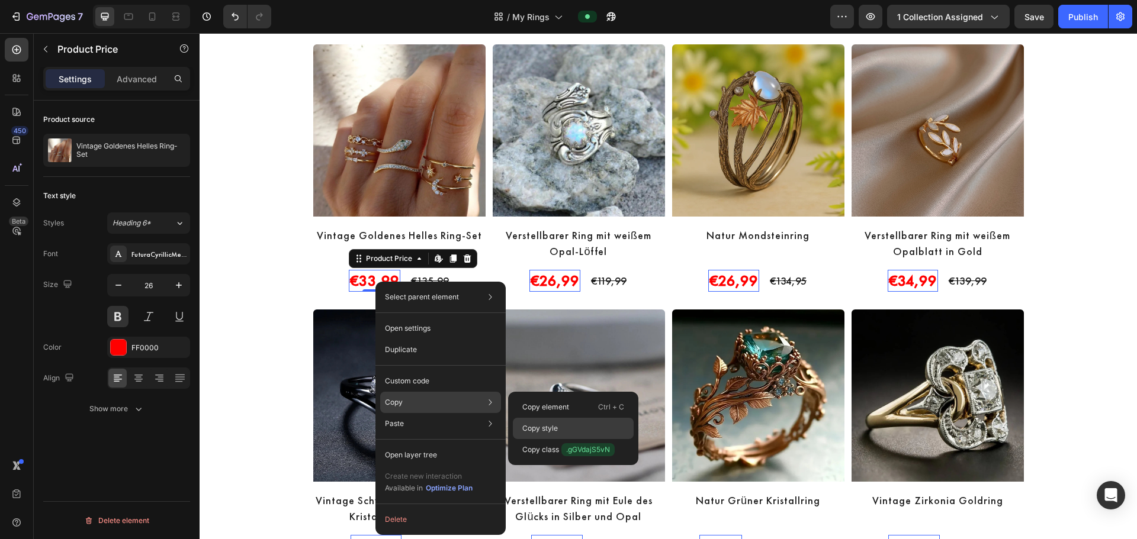
click at [571, 439] on div "Copy style" at bounding box center [573, 449] width 121 height 21
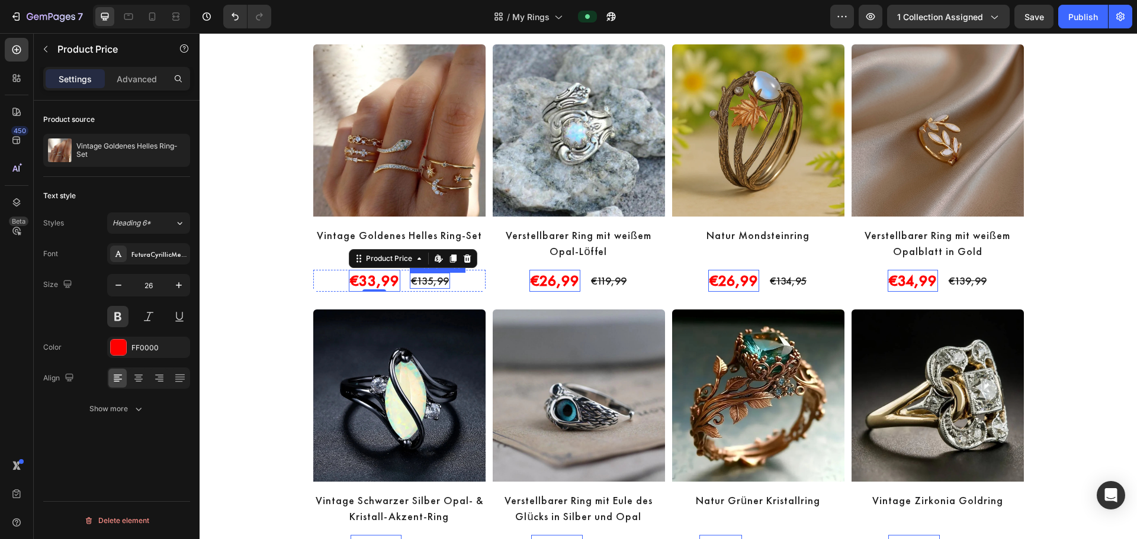
drag, startPoint x: 421, startPoint y: 279, endPoint x: 442, endPoint y: 274, distance: 22.0
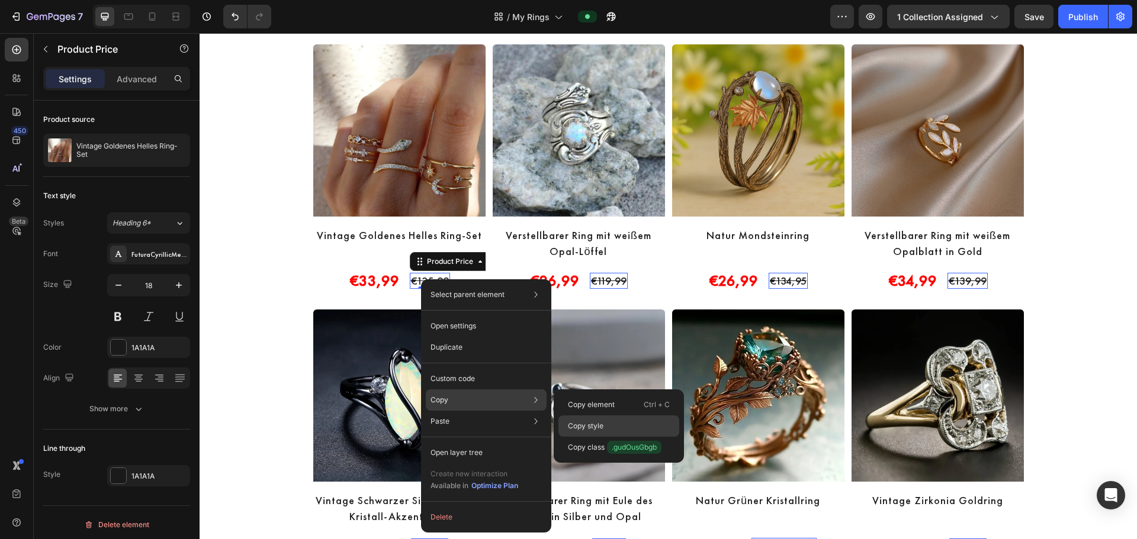
click at [598, 428] on p "Copy style" at bounding box center [586, 426] width 36 height 11
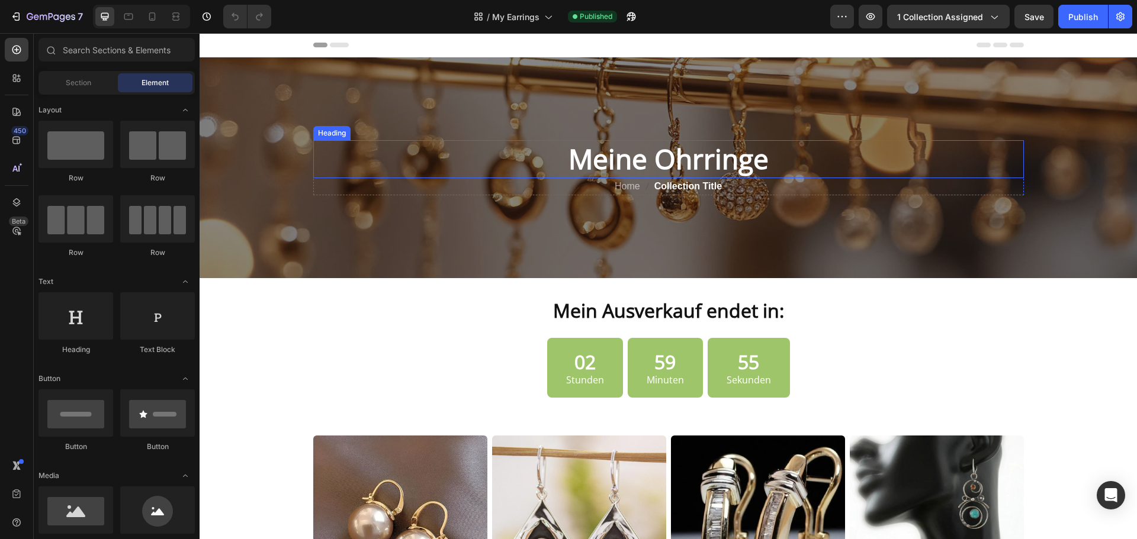
click at [642, 153] on h2 "Meine Ohrringe" at bounding box center [668, 159] width 710 height 38
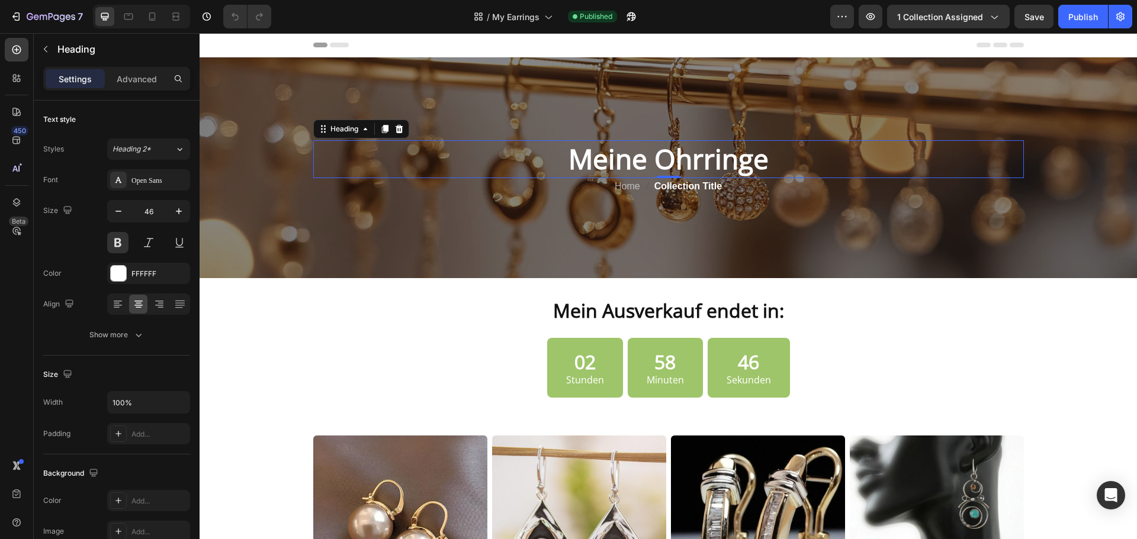
click at [616, 158] on h2 "Meine Ohrringe" at bounding box center [668, 159] width 710 height 38
click at [128, 172] on div "Open Sans" at bounding box center [148, 179] width 83 height 21
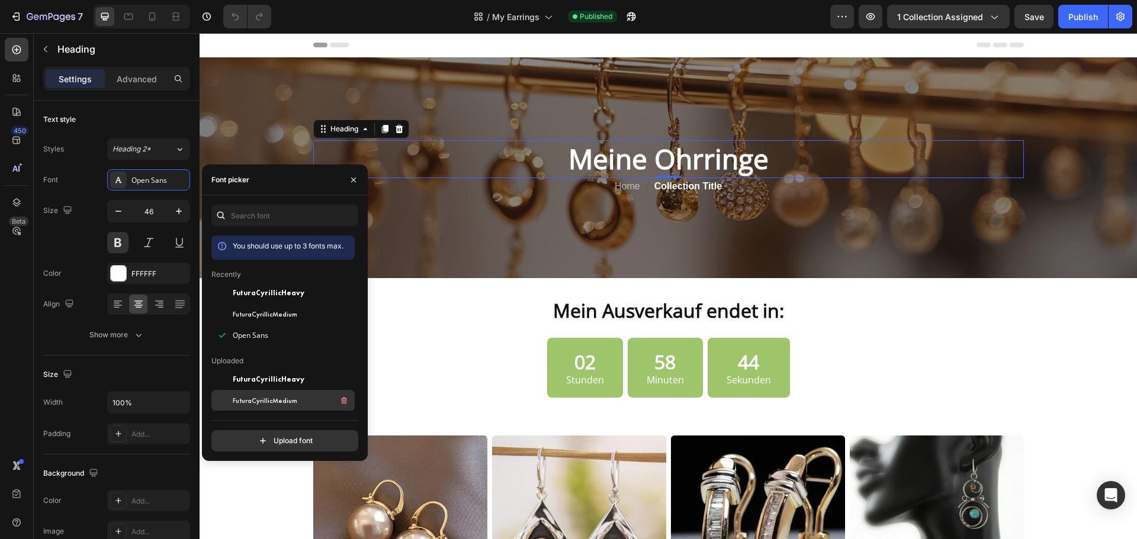
click at [278, 400] on span "FuturaCyrillicMedium" at bounding box center [265, 401] width 65 height 11
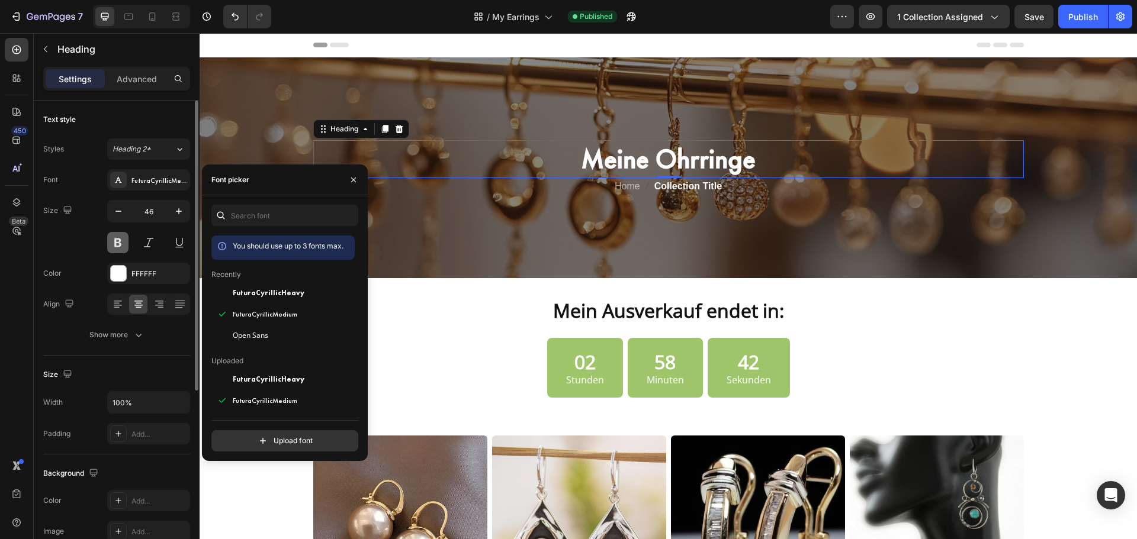
click at [119, 249] on button at bounding box center [117, 242] width 21 height 21
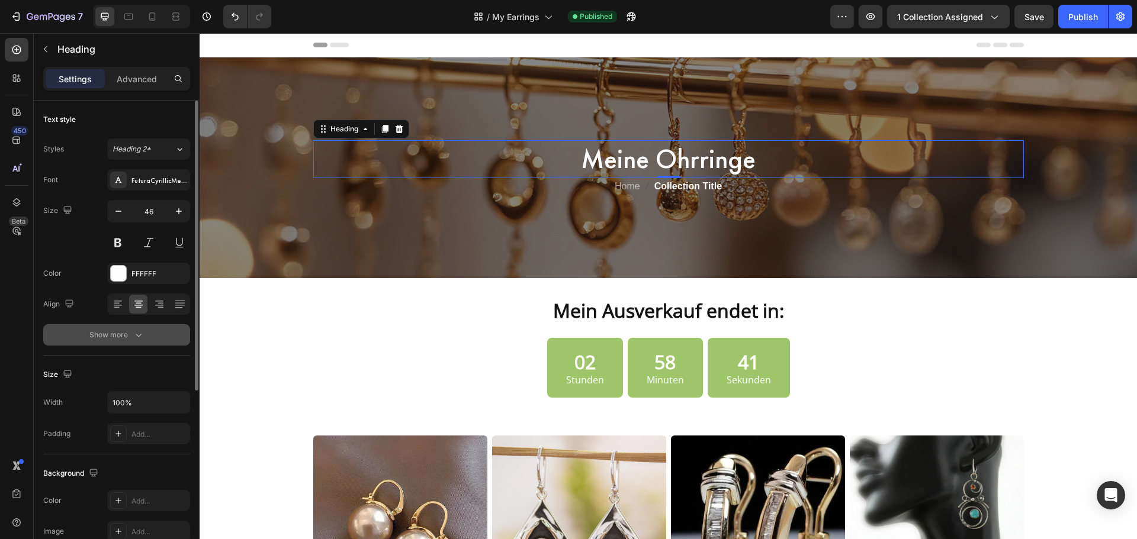
click at [114, 335] on div "Show more" at bounding box center [116, 335] width 55 height 12
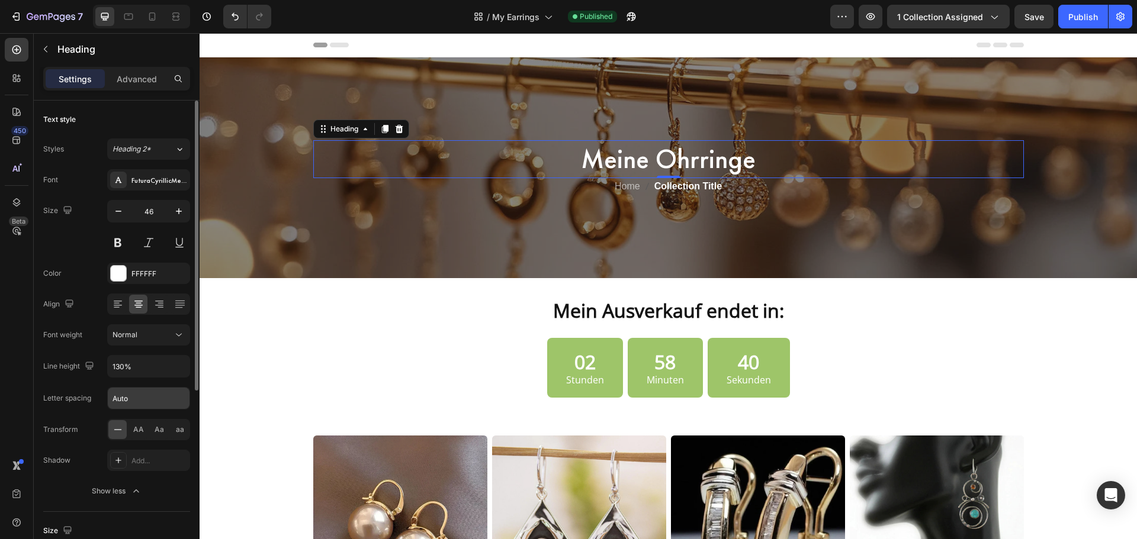
click at [123, 400] on input "Auto" at bounding box center [149, 398] width 82 height 21
type input "1"
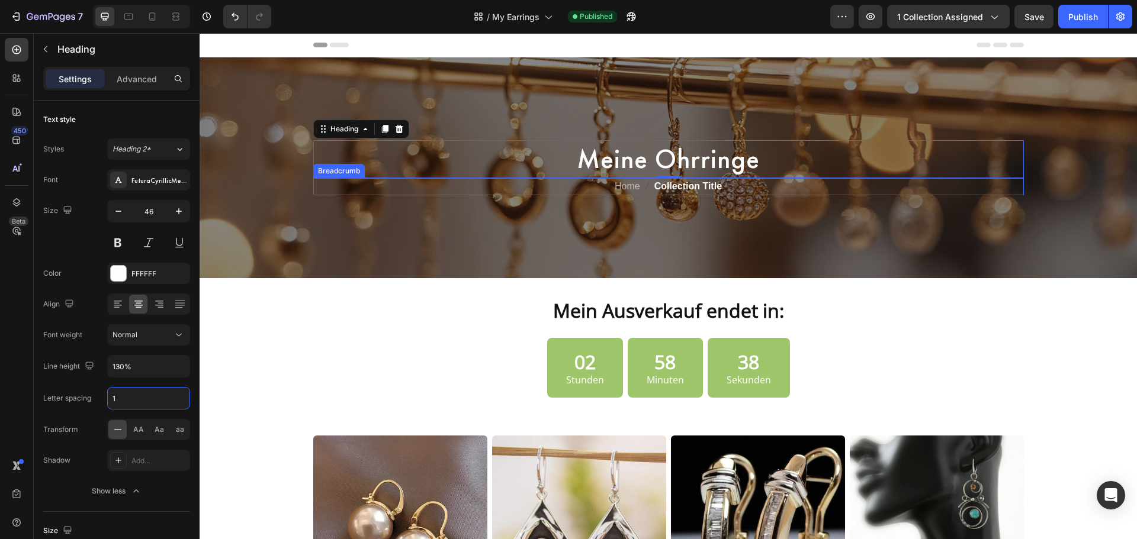
click at [681, 187] on span "Collection Title" at bounding box center [687, 186] width 67 height 17
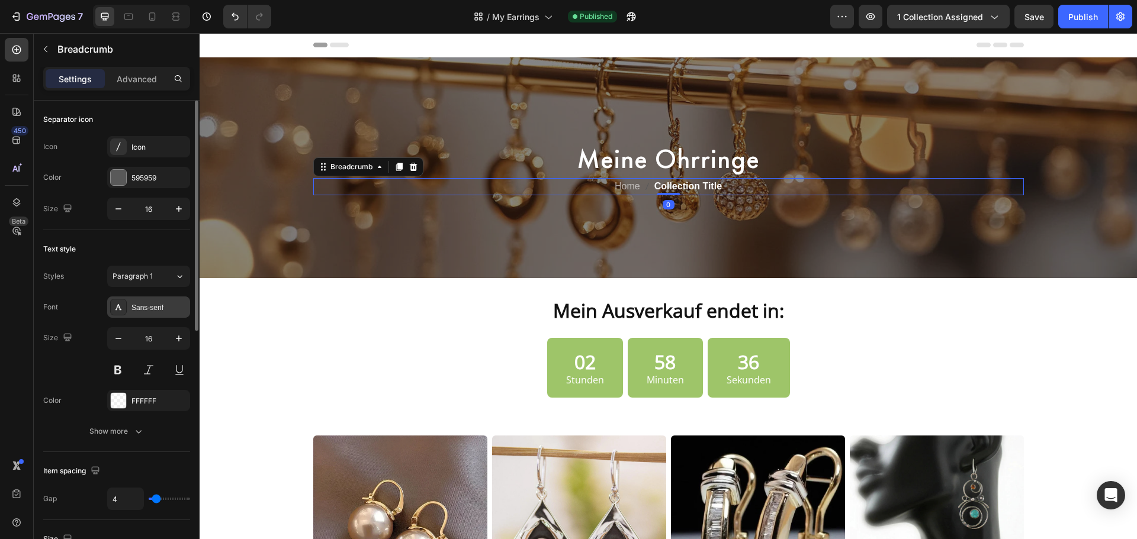
click at [131, 299] on div "Sans-serif" at bounding box center [148, 307] width 83 height 21
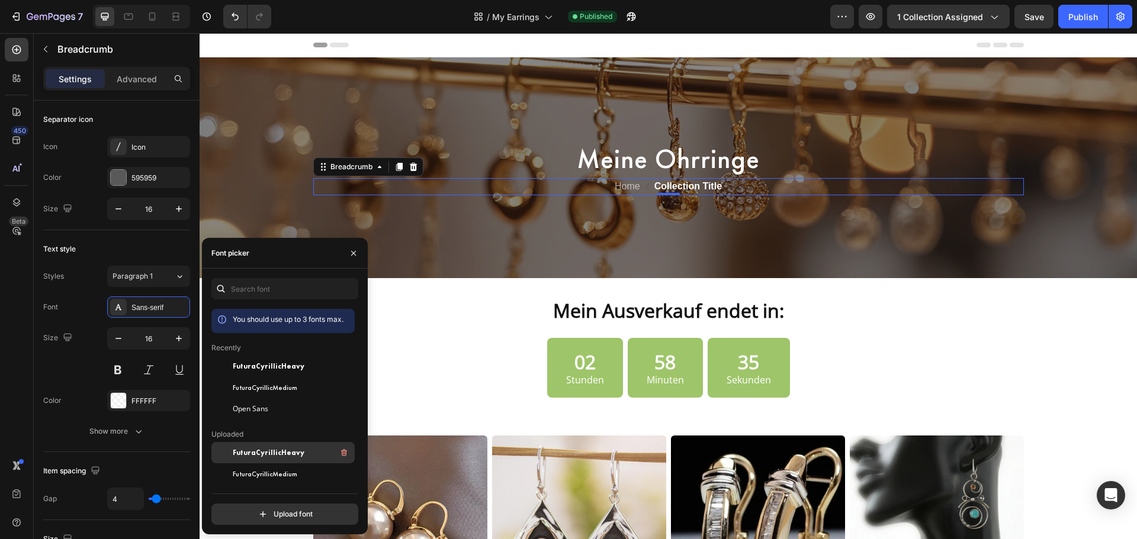
click at [275, 477] on span "FuturaCyrillicMedium" at bounding box center [265, 474] width 65 height 11
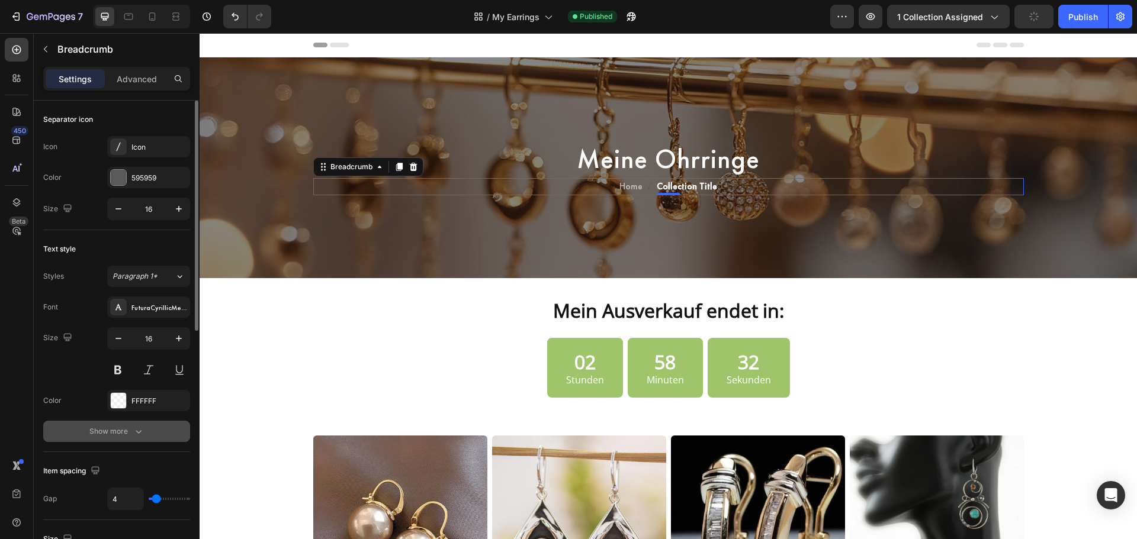
click at [111, 440] on button "Show more" at bounding box center [116, 431] width 147 height 21
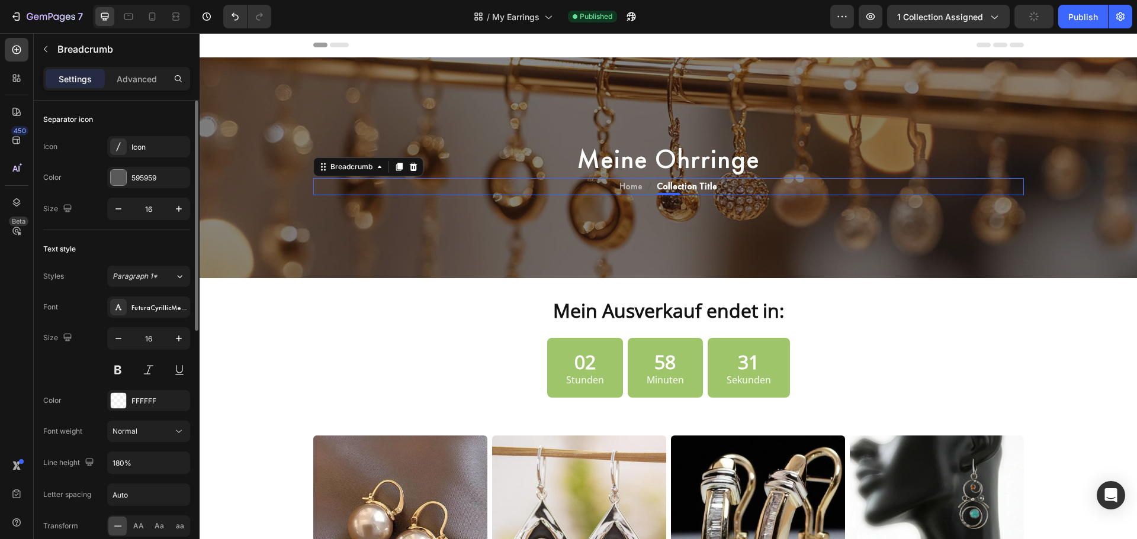
scroll to position [198, 0]
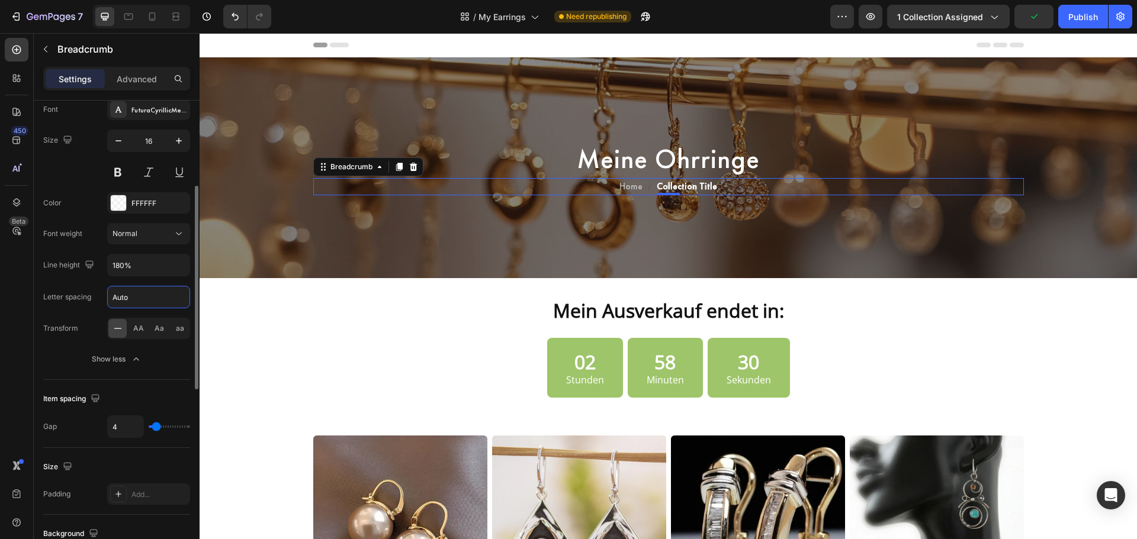
click at [127, 300] on input "Auto" at bounding box center [149, 297] width 82 height 21
type input "1"
click at [742, 188] on nav "Home Collection Title" at bounding box center [668, 186] width 710 height 17
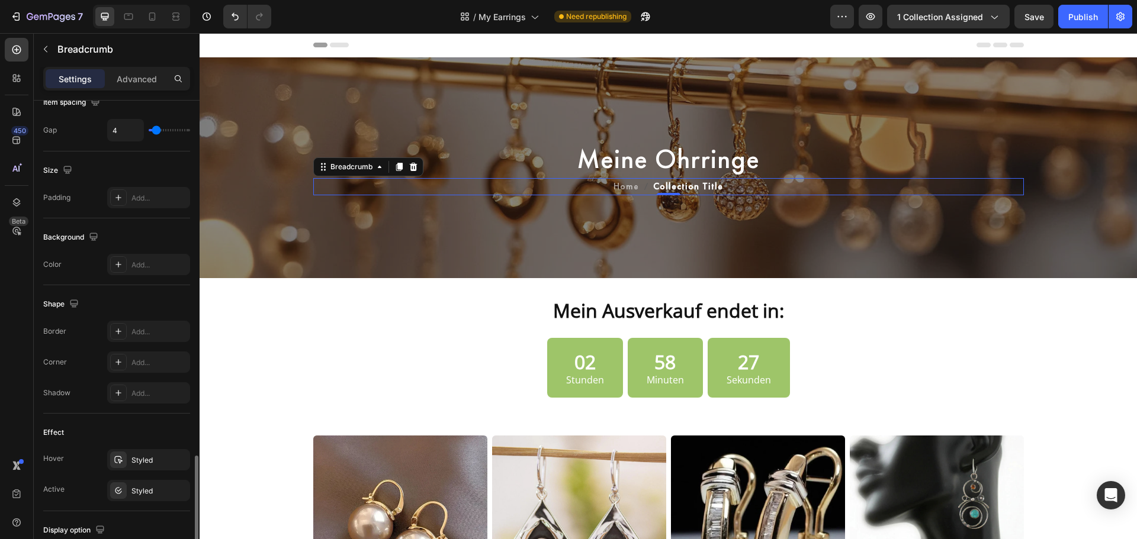
scroll to position [593, 0]
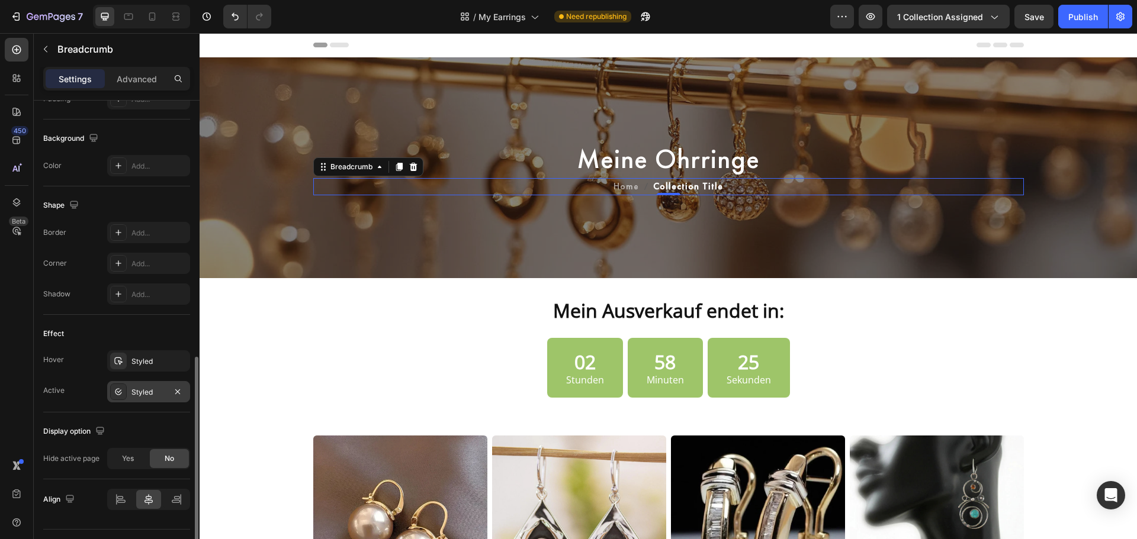
click at [121, 397] on div at bounding box center [118, 392] width 17 height 17
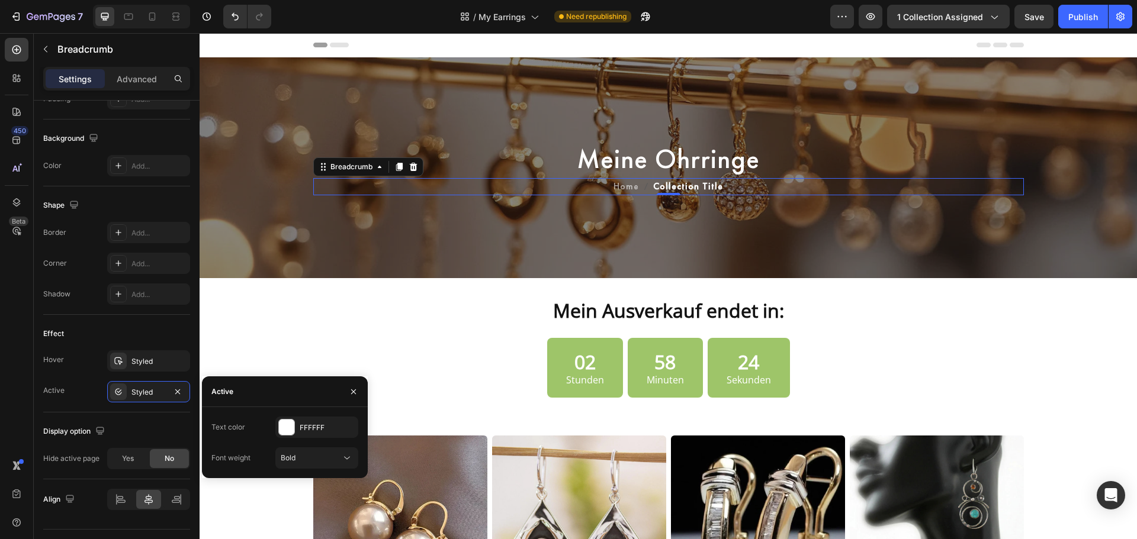
click at [306, 470] on div "Text color FFFFFF Font weight Bold" at bounding box center [285, 442] width 166 height 71
click at [319, 458] on div "Bold" at bounding box center [311, 458] width 60 height 11
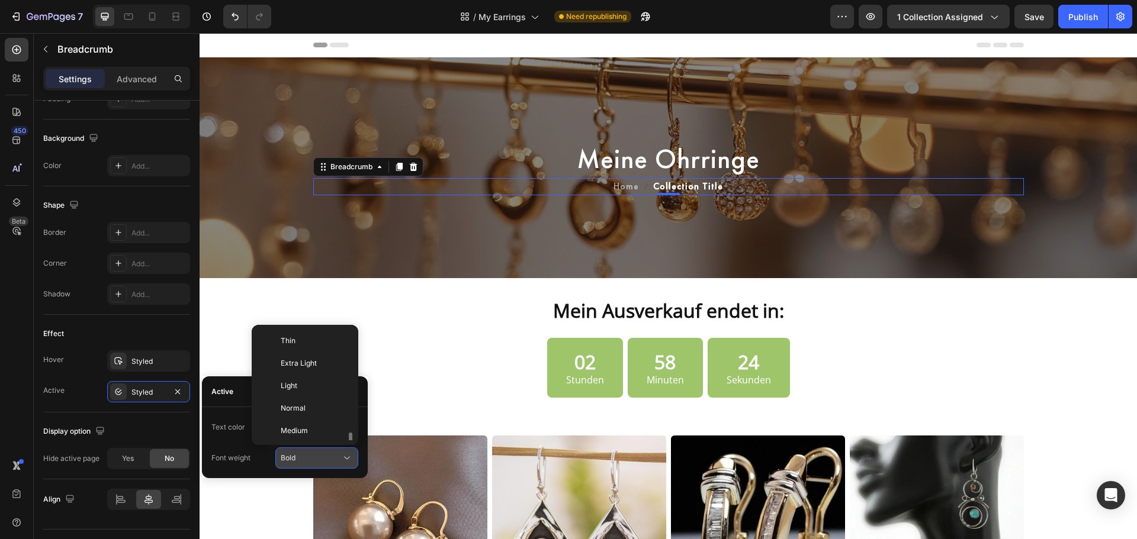
scroll to position [64, 0]
click at [307, 363] on span "Medium" at bounding box center [294, 367] width 27 height 11
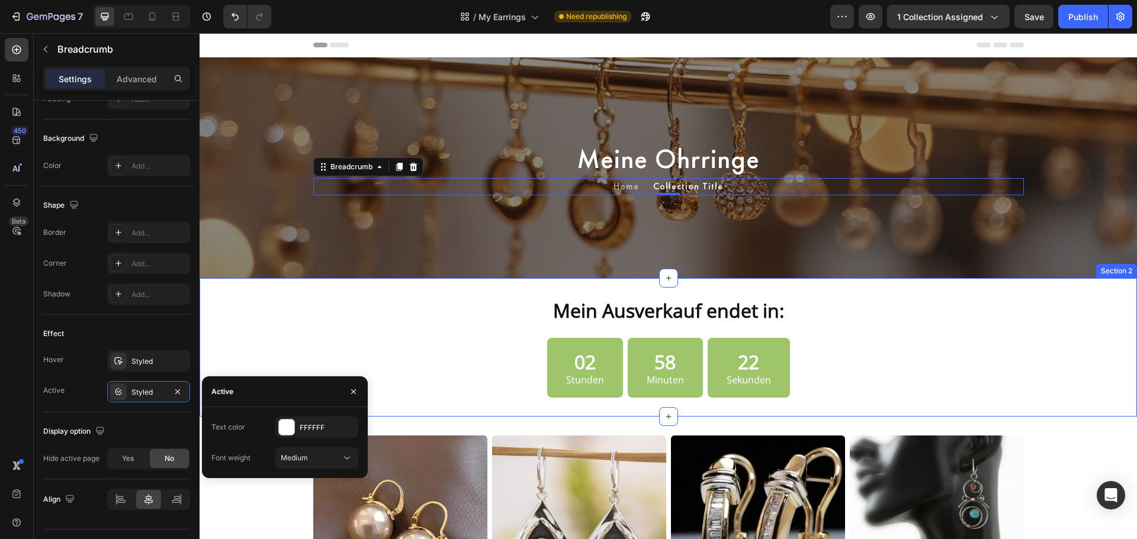
click at [745, 308] on strong "Mein Ausverkauf endet in:" at bounding box center [668, 310] width 231 height 25
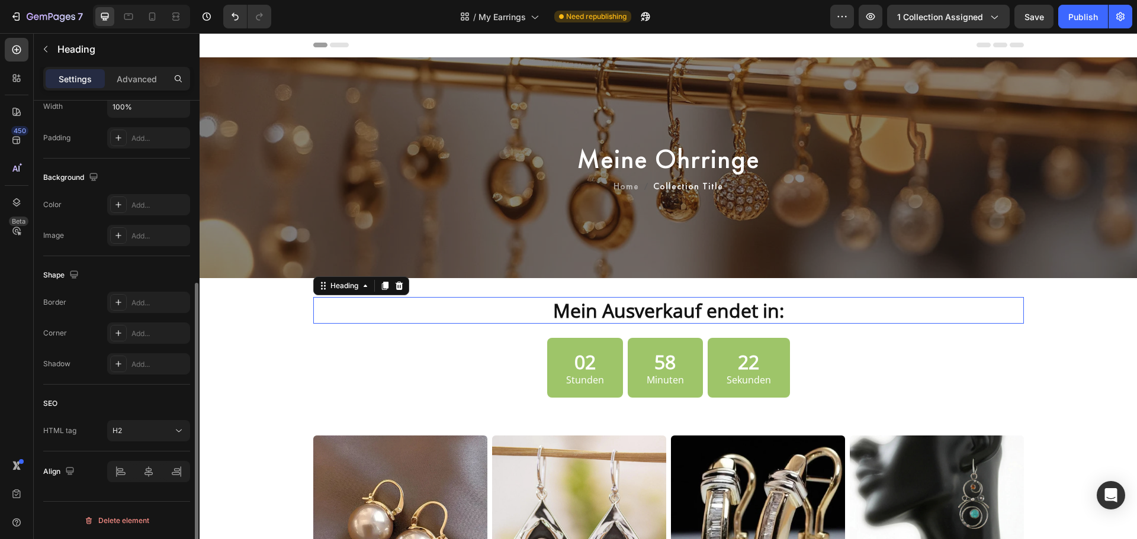
scroll to position [0, 0]
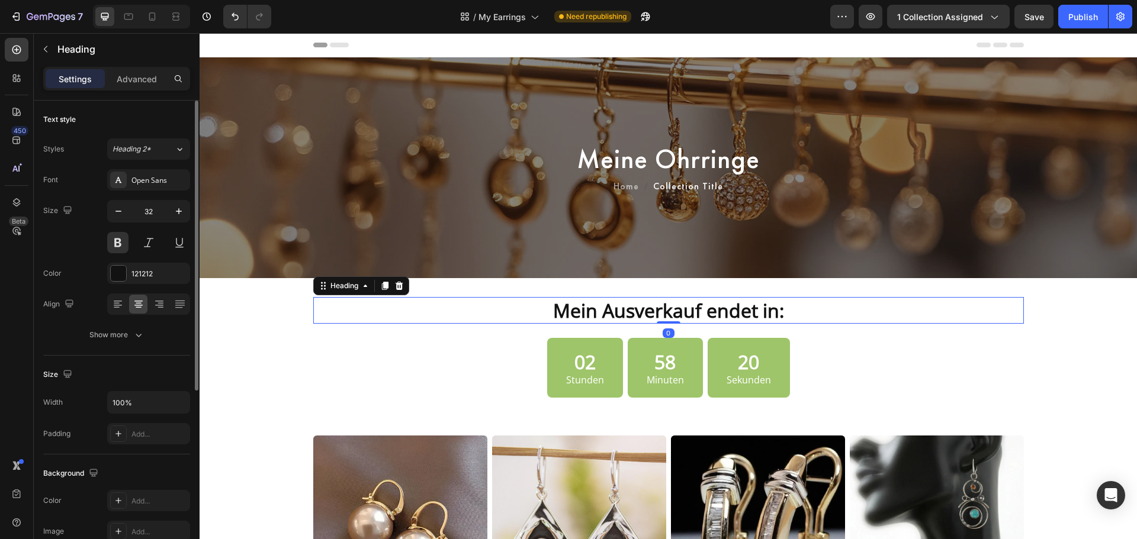
click at [136, 194] on div "Font Open Sans Size 32 Color 121212 Align Show more" at bounding box center [116, 257] width 147 height 176
click at [135, 181] on div "Open Sans" at bounding box center [159, 180] width 56 height 11
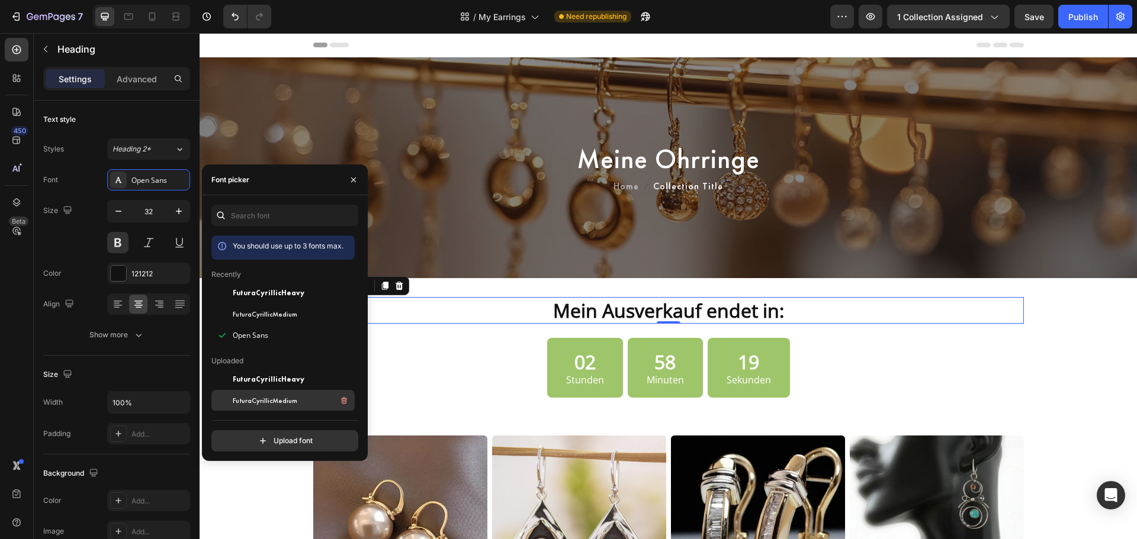
click at [277, 407] on div "FuturaCyrillicMedium" at bounding box center [293, 401] width 120 height 14
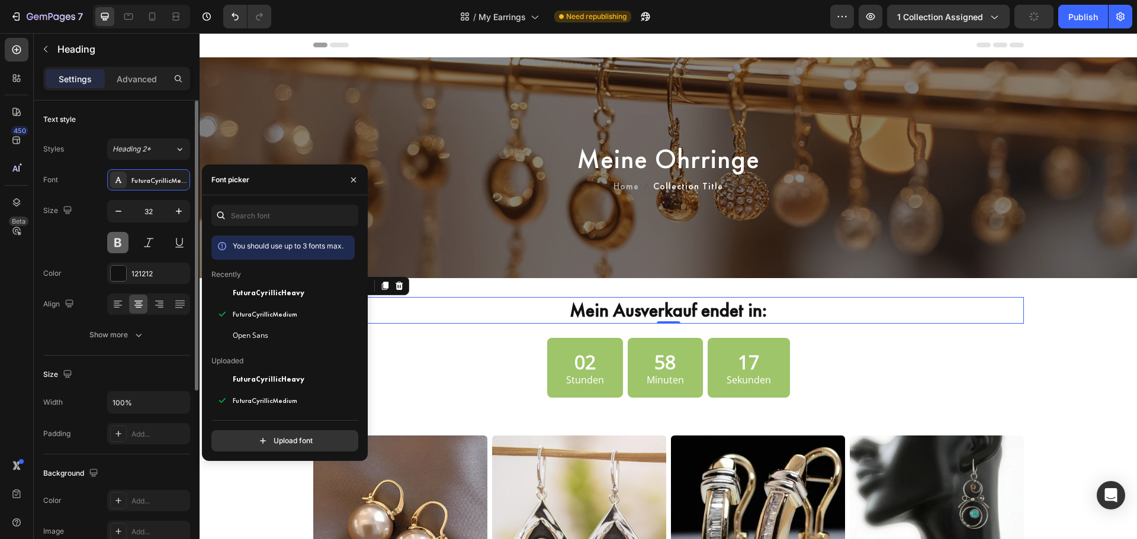
click at [126, 242] on button at bounding box center [117, 242] width 21 height 21
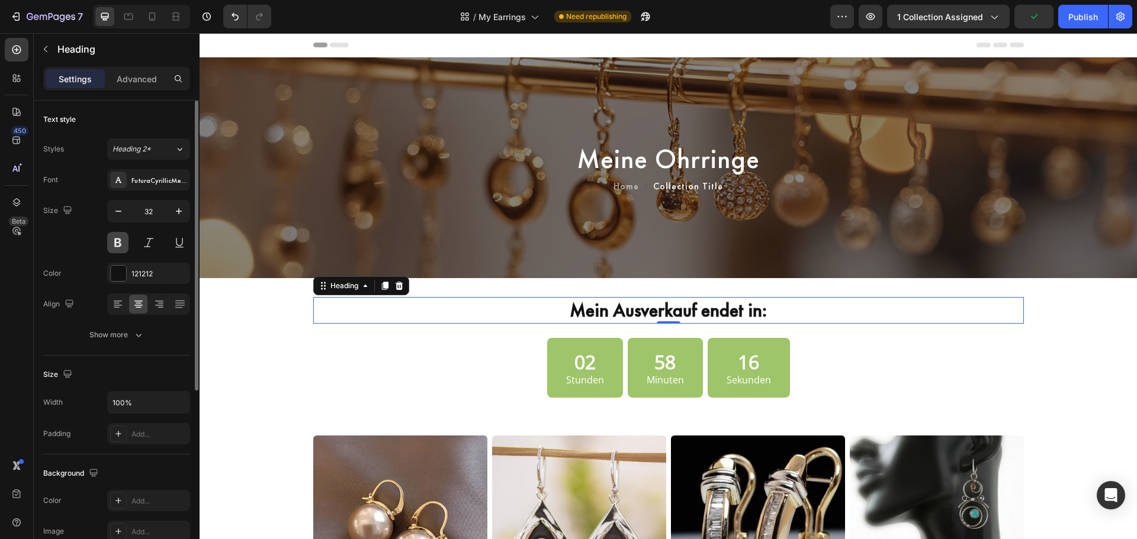
click at [117, 239] on button at bounding box center [117, 242] width 21 height 21
click at [115, 340] on button "Show more" at bounding box center [116, 334] width 147 height 21
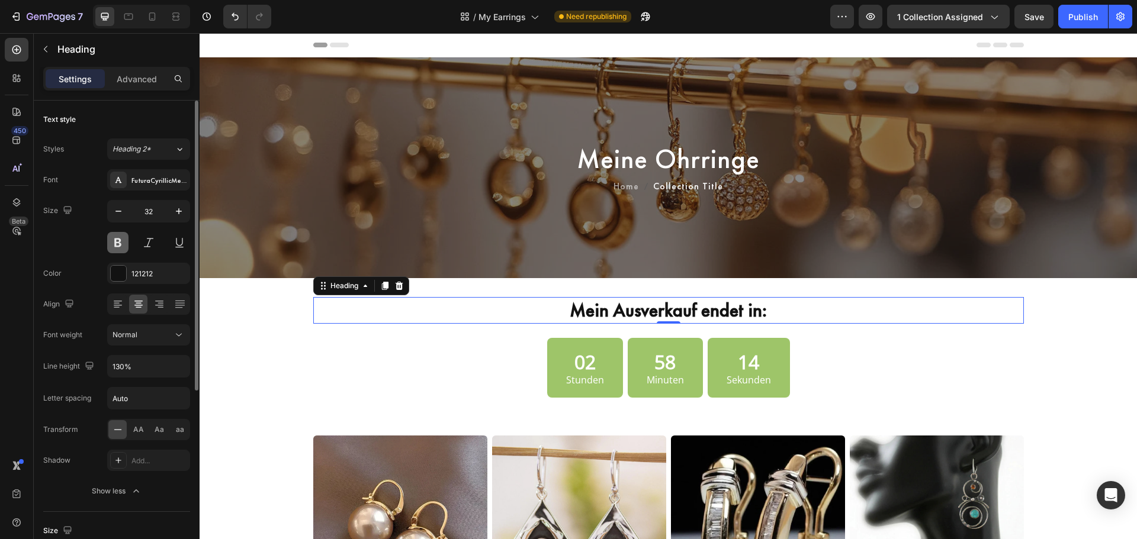
click at [115, 242] on button at bounding box center [117, 242] width 21 height 21
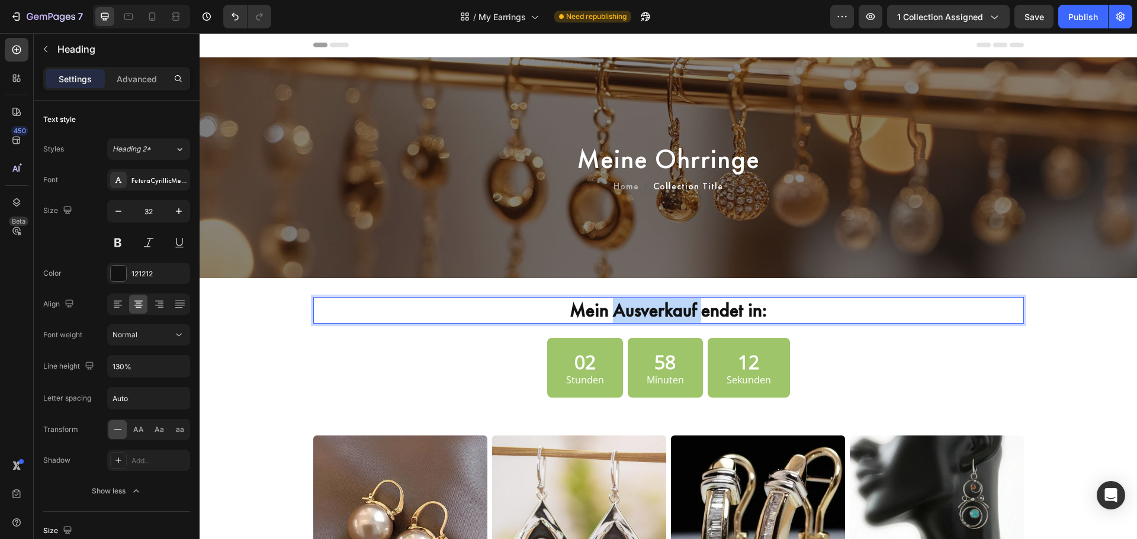
click at [637, 318] on strong "Mein Ausverkauf endet in:" at bounding box center [668, 310] width 197 height 24
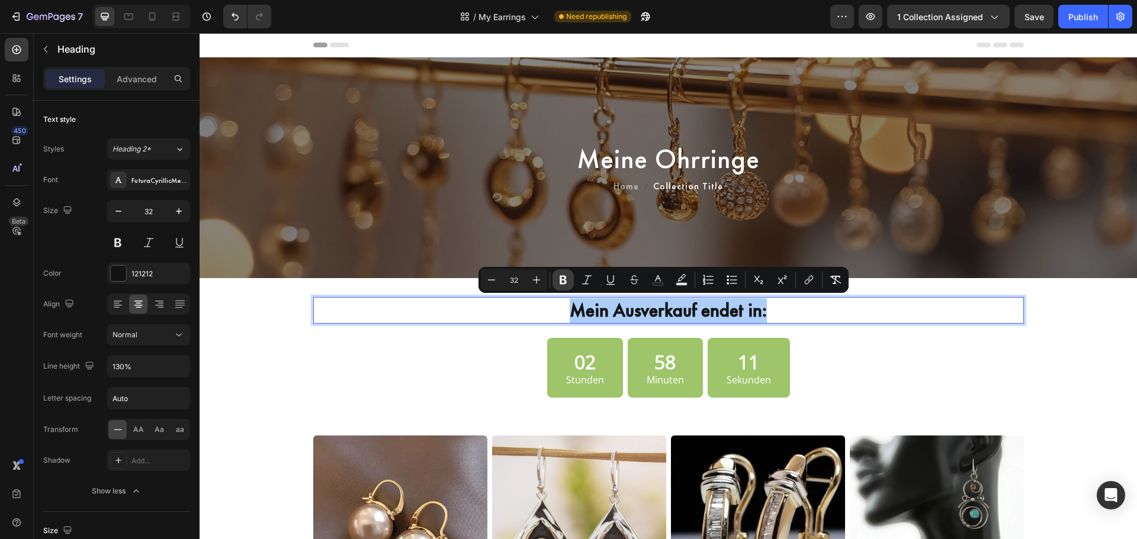
click at [564, 276] on icon "Editor contextual toolbar" at bounding box center [563, 280] width 7 height 9
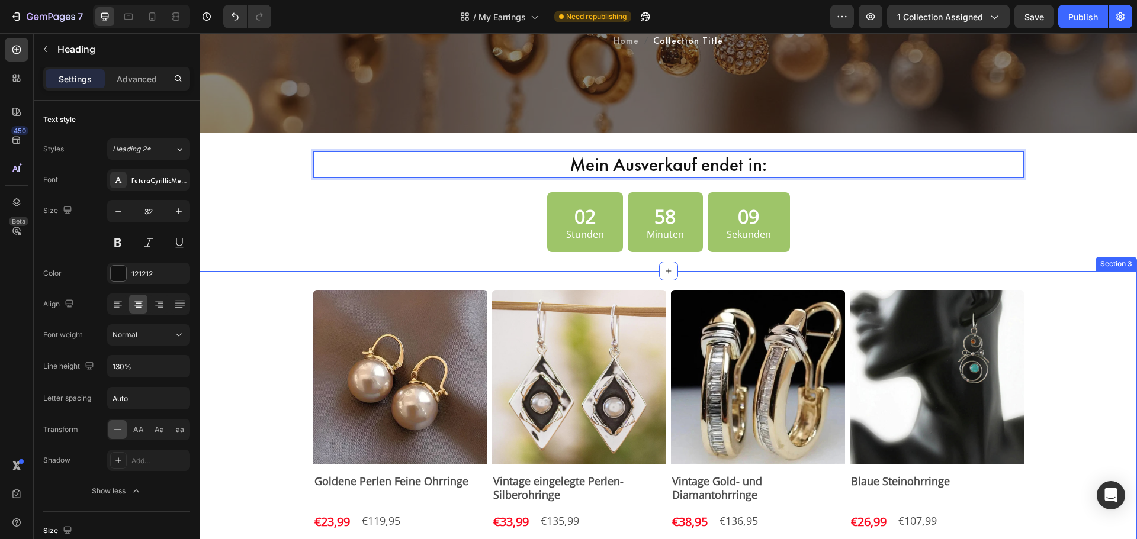
scroll to position [197, 0]
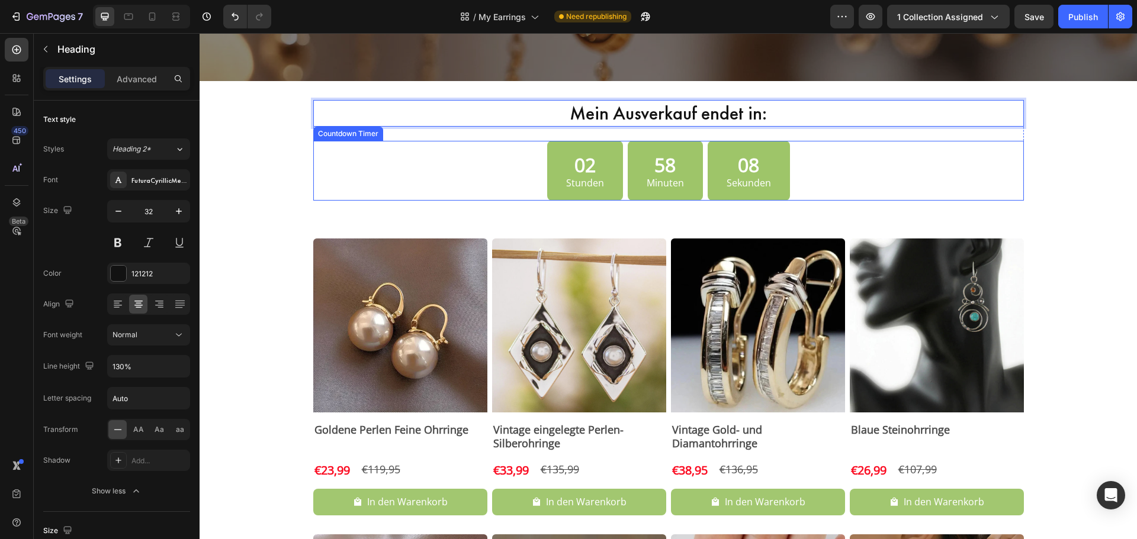
click at [600, 175] on div "02 Stunden" at bounding box center [585, 171] width 76 height 60
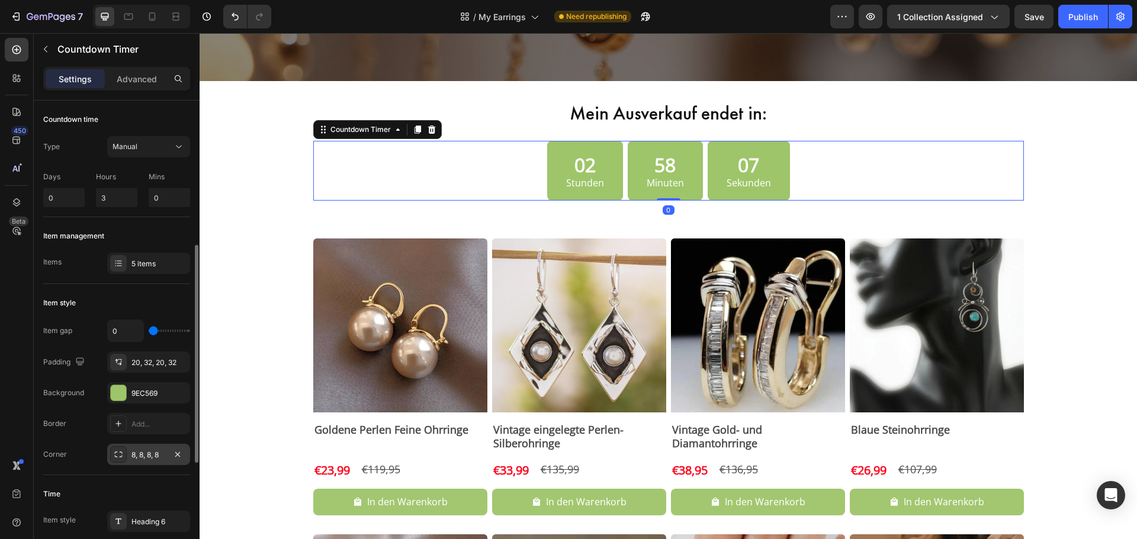
scroll to position [198, 0]
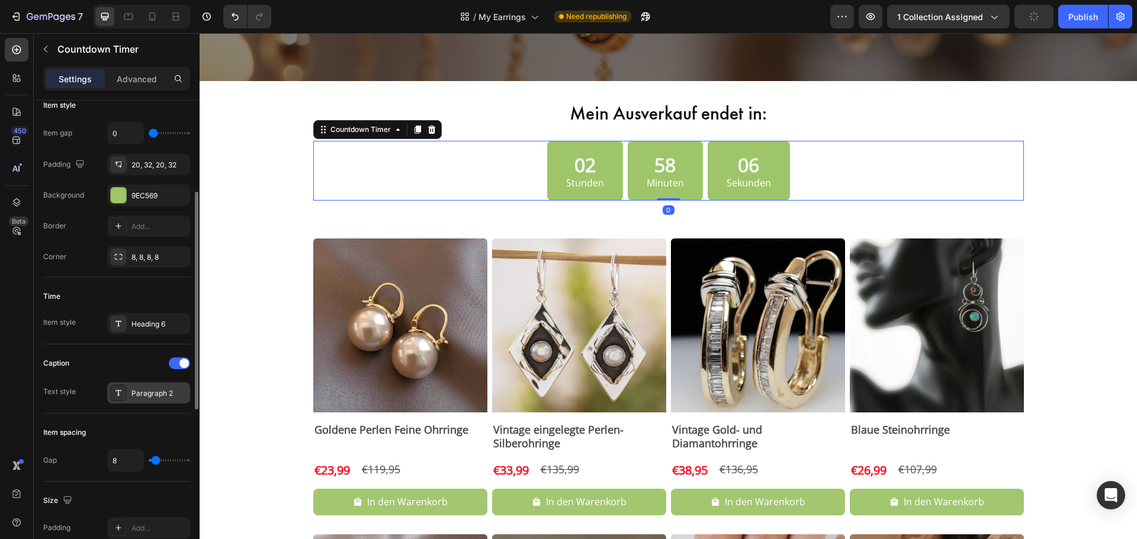
click at [118, 400] on div at bounding box center [118, 393] width 17 height 17
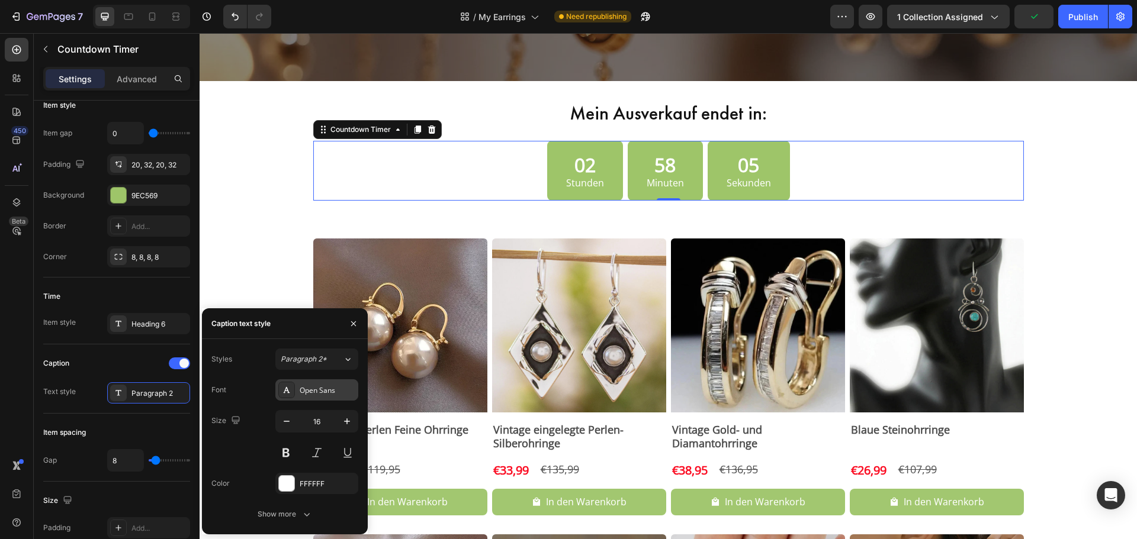
click at [307, 394] on div "Open Sans" at bounding box center [328, 390] width 56 height 11
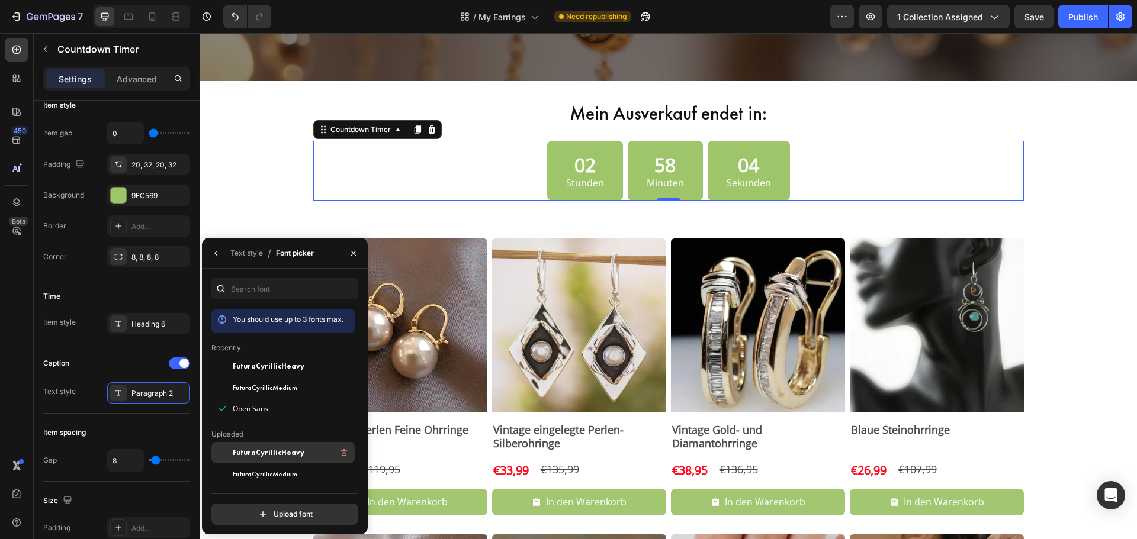
click at [268, 451] on span "FuturaCyrillicHeavy" at bounding box center [269, 453] width 72 height 11
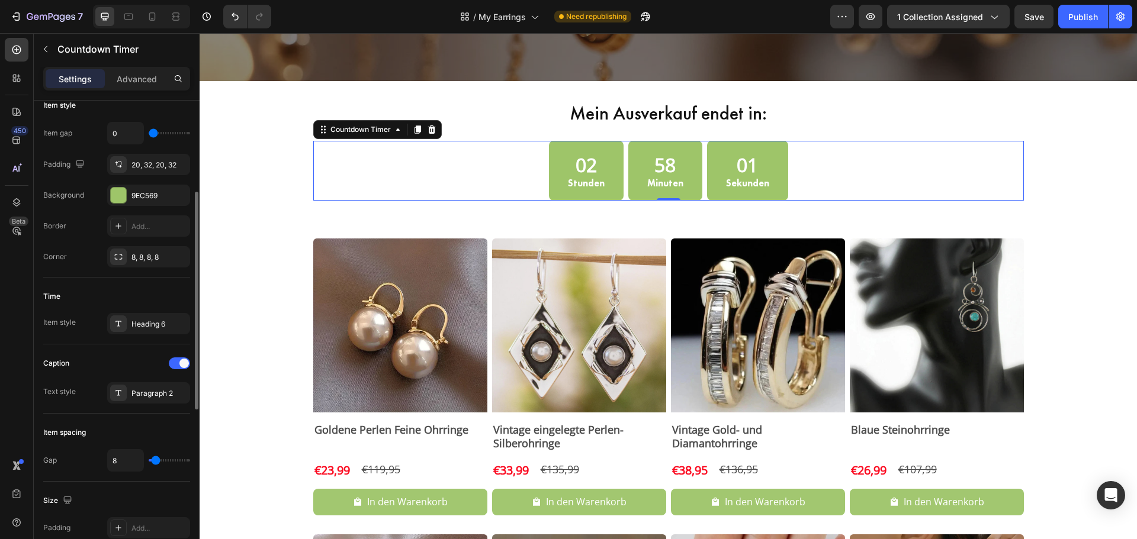
click at [117, 351] on div "Caption Text style Paragraph 2" at bounding box center [116, 379] width 147 height 69
click at [123, 398] on div at bounding box center [118, 393] width 17 height 17
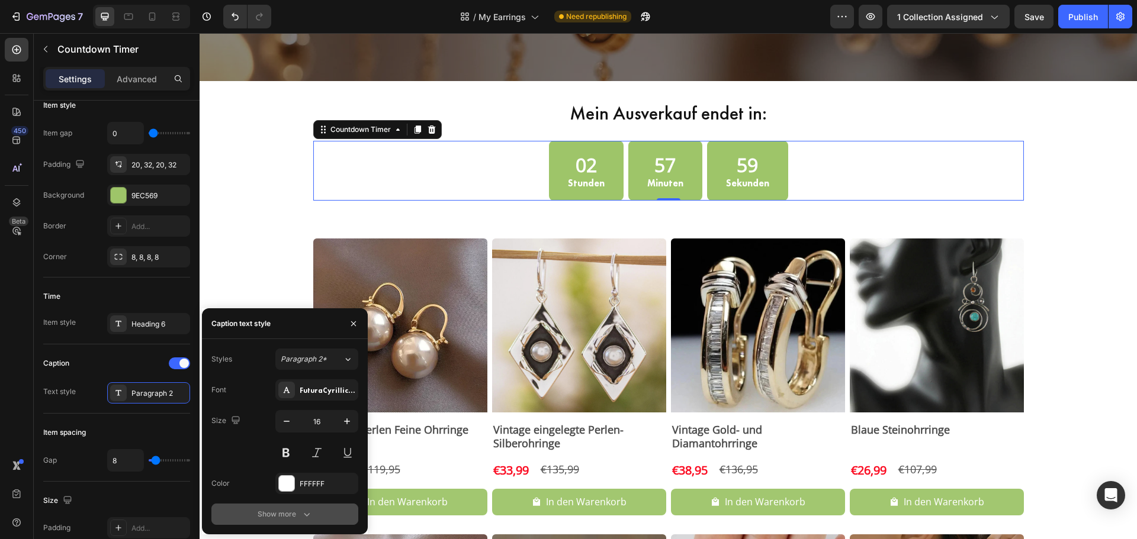
click at [274, 507] on button "Show more" at bounding box center [284, 514] width 147 height 21
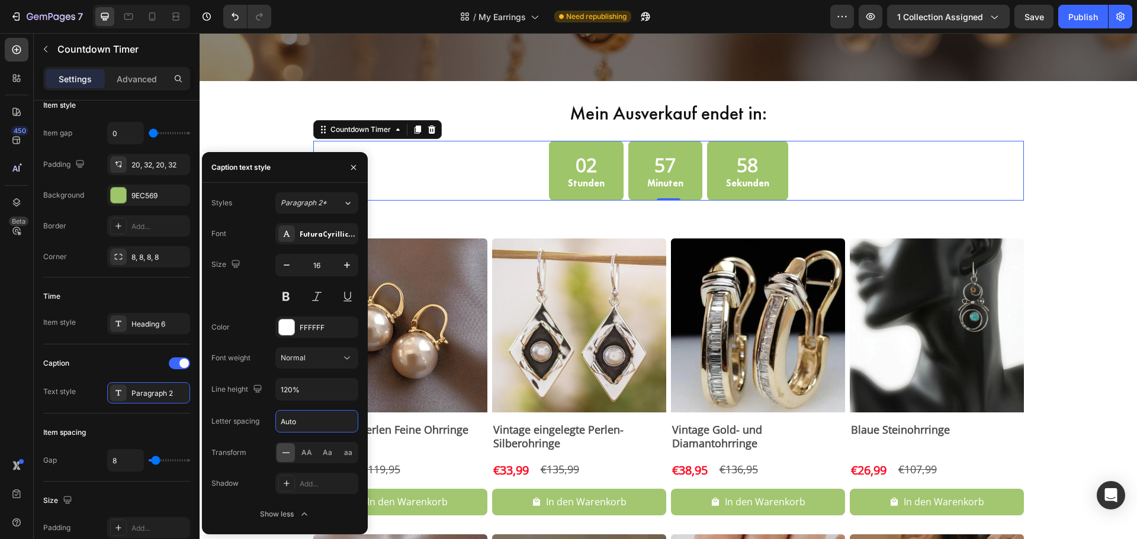
click at [295, 421] on input "Auto" at bounding box center [317, 421] width 82 height 21
type input "1"
click at [145, 287] on div "Time" at bounding box center [116, 296] width 147 height 19
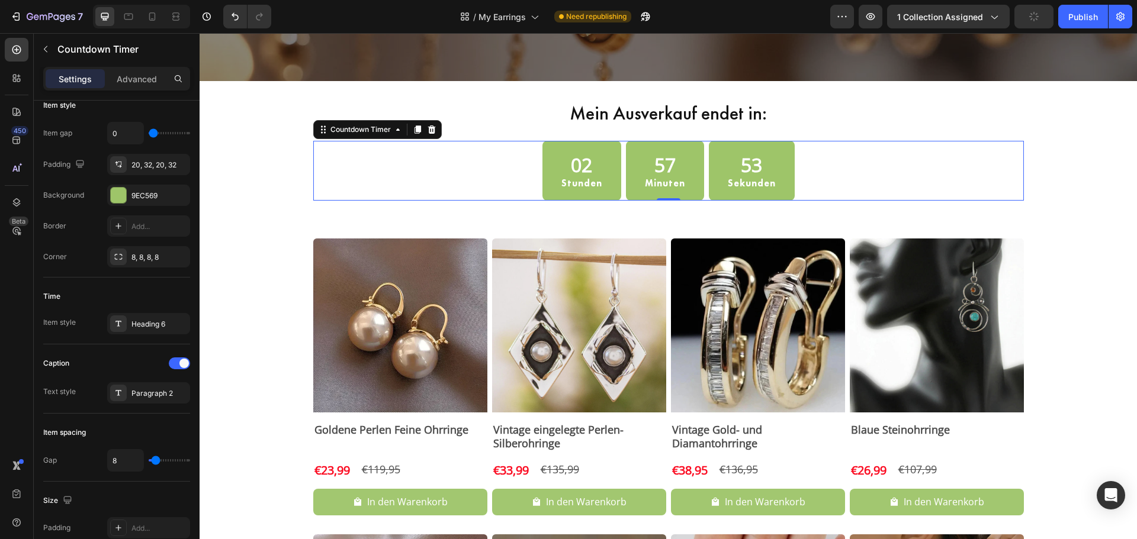
click at [576, 185] on p "Stunden" at bounding box center [581, 183] width 41 height 11
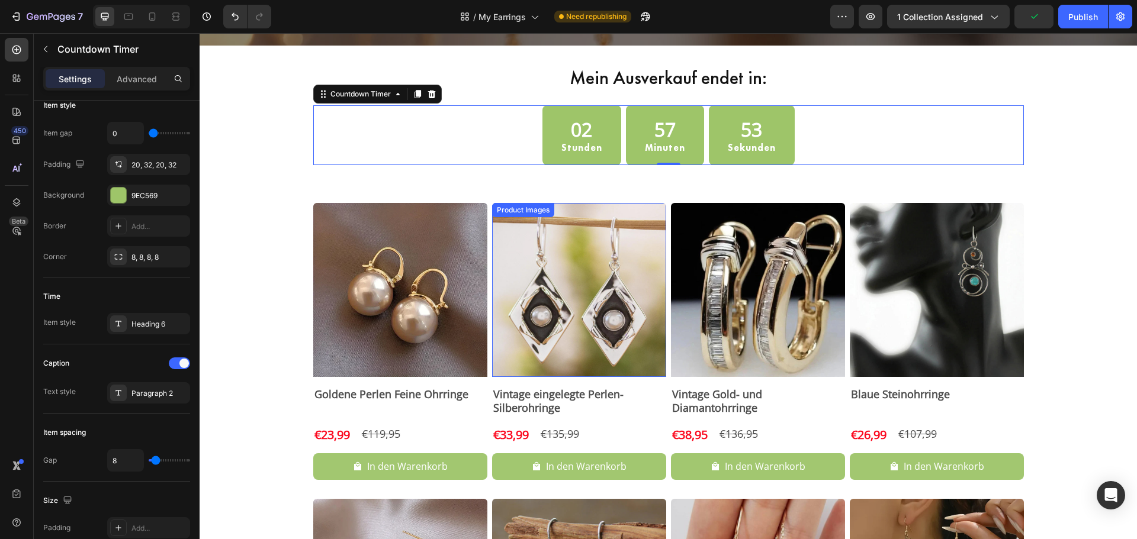
scroll to position [395, 0]
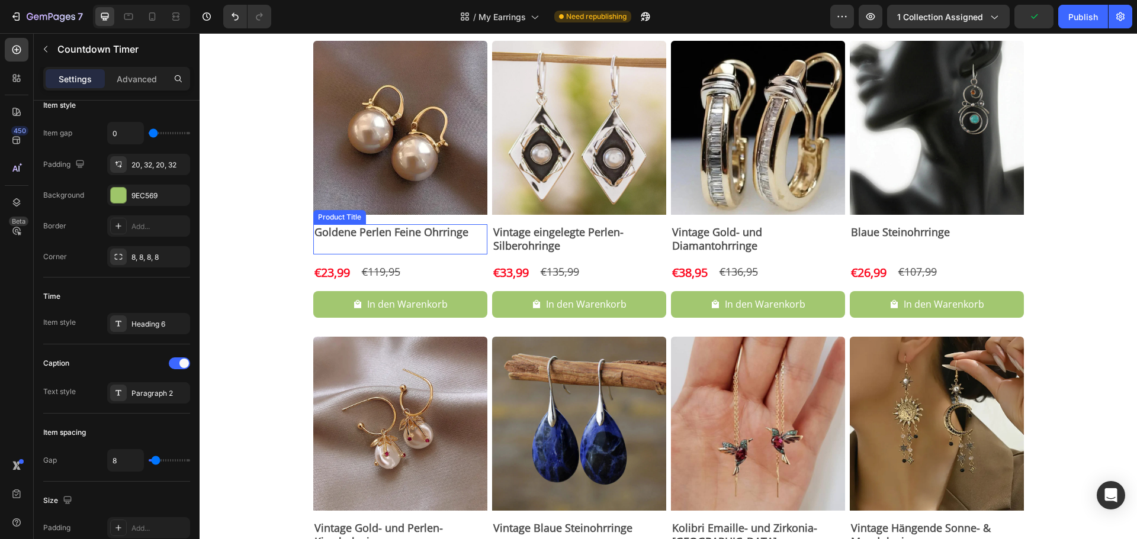
click at [426, 236] on h2 "Goldene Perlen Feine Ohrringe" at bounding box center [400, 232] width 174 height 16
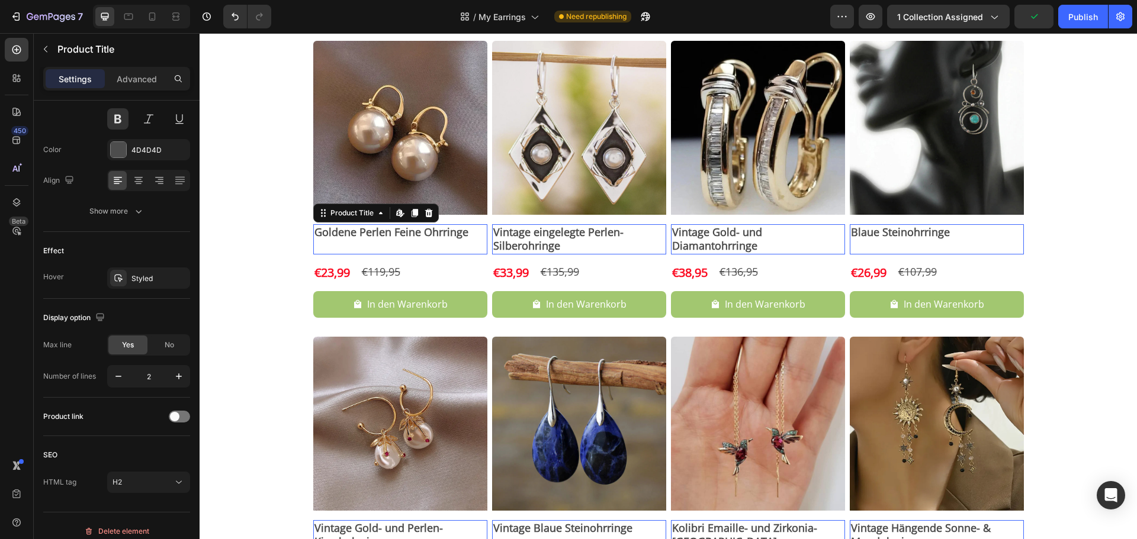
scroll to position [0, 0]
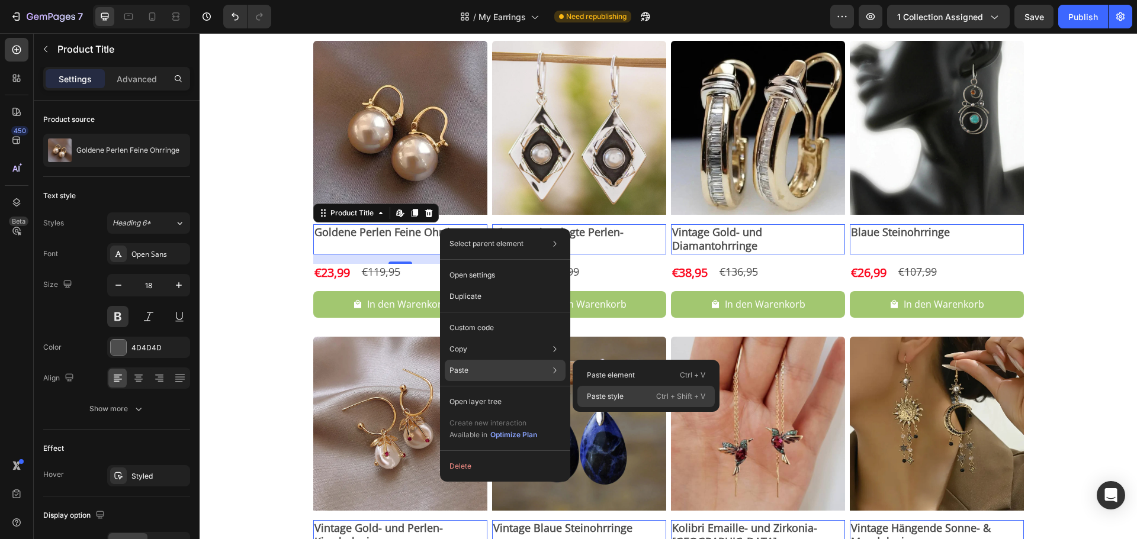
drag, startPoint x: 638, startPoint y: 396, endPoint x: 416, endPoint y: 352, distance: 226.3
click at [638, 396] on div "Paste style Ctrl + Shift + V" at bounding box center [645, 396] width 137 height 21
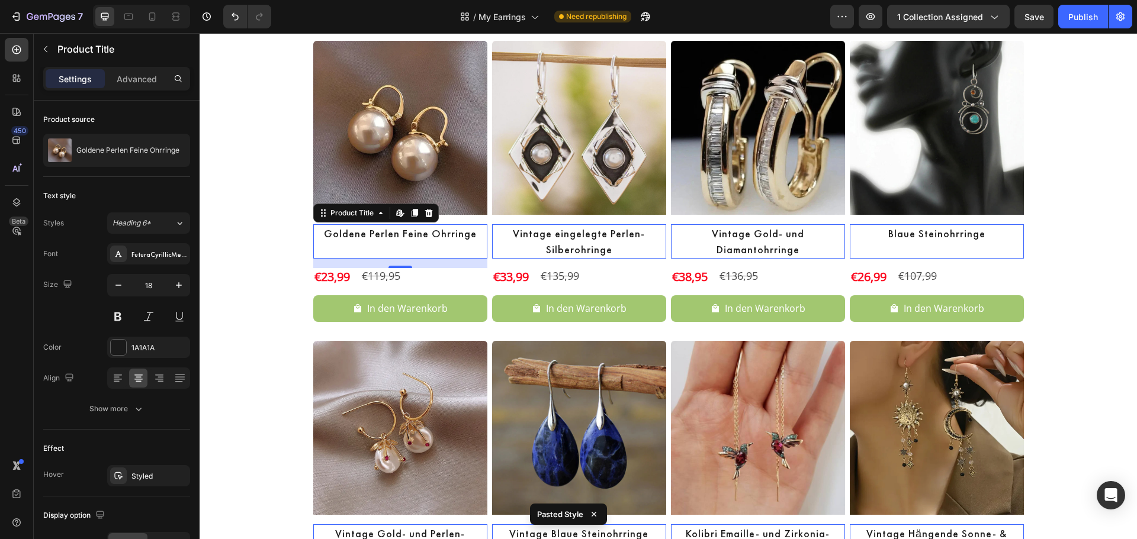
click at [435, 262] on div "16" at bounding box center [400, 263] width 174 height 9
click at [120, 78] on p "Advanced" at bounding box center [137, 79] width 40 height 12
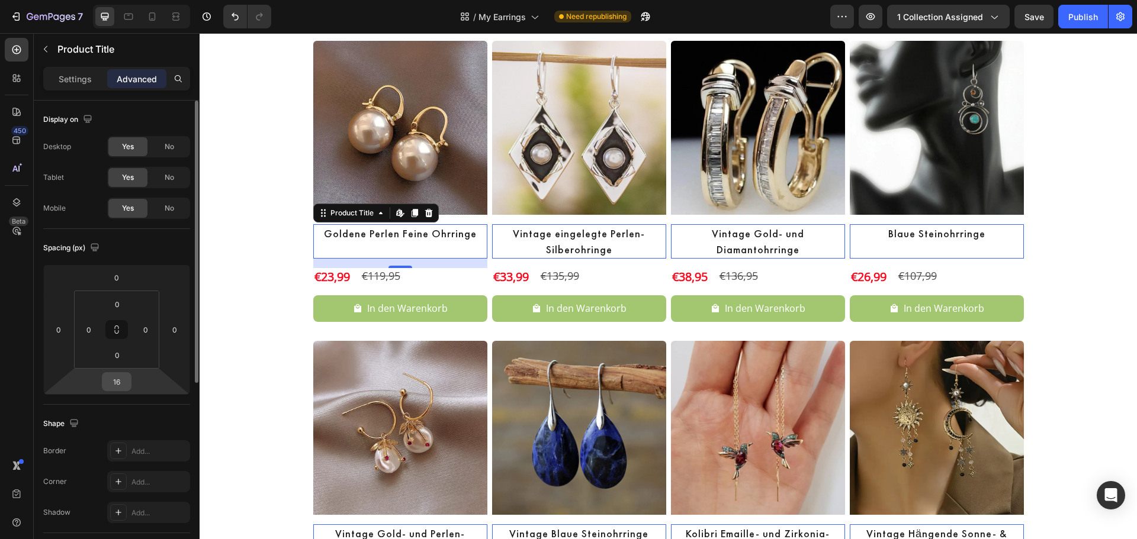
click at [124, 384] on input "16" at bounding box center [117, 382] width 24 height 18
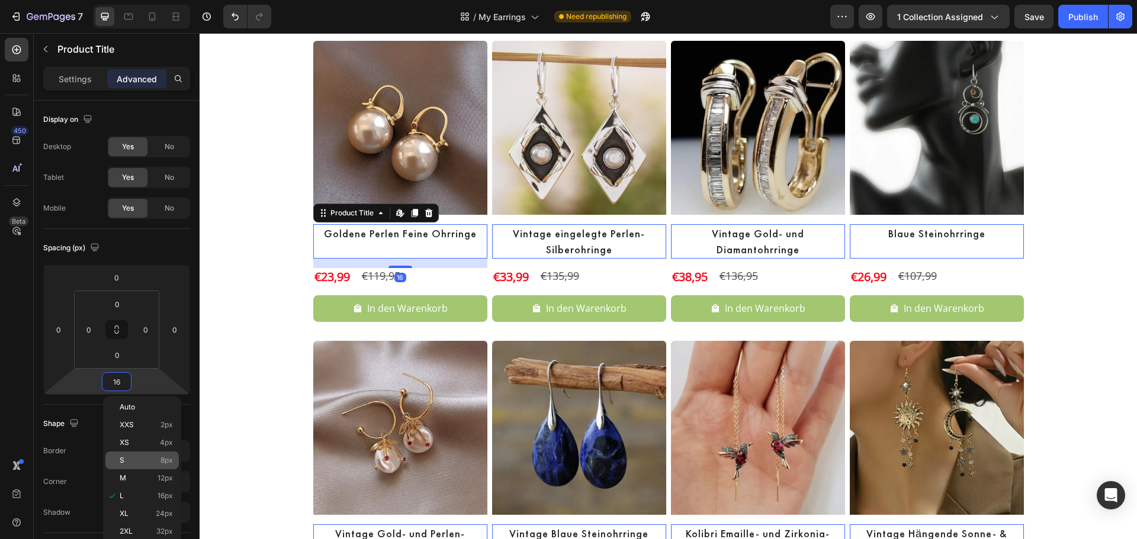
click at [148, 459] on p "S 8px" at bounding box center [146, 460] width 53 height 8
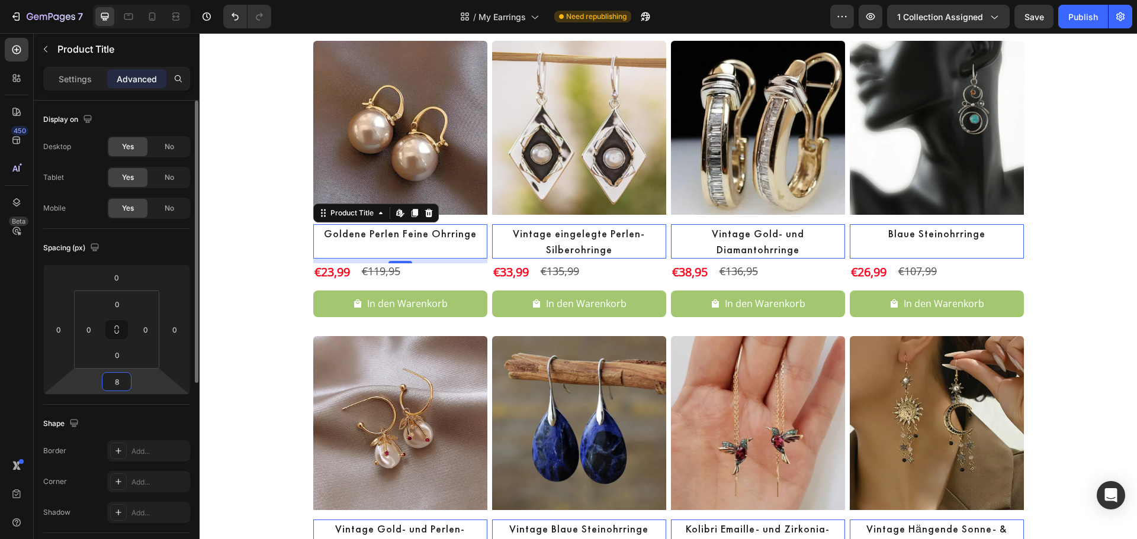
click at [117, 377] on input "8" at bounding box center [117, 382] width 24 height 18
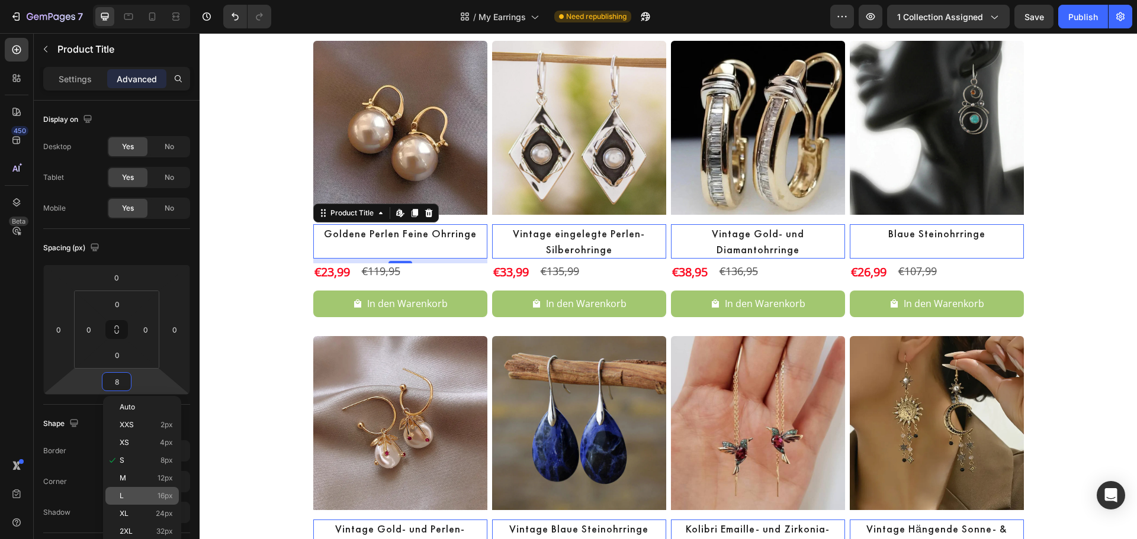
click at [150, 493] on p "L 16px" at bounding box center [146, 496] width 53 height 8
type input "16"
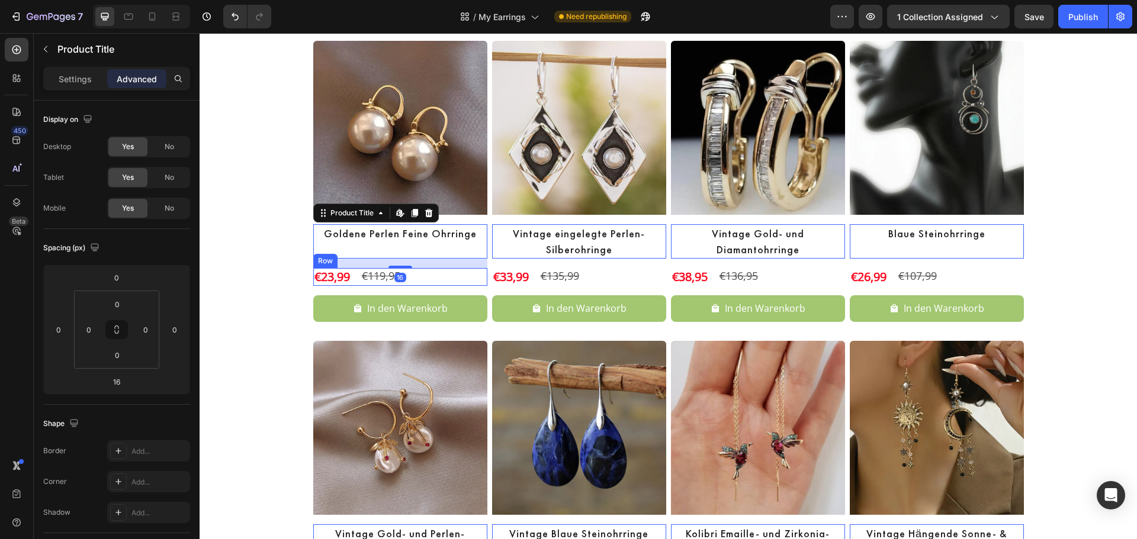
click at [419, 278] on div "€23,99 Product Price Product Price €119,95 Product Price Product Price Row" at bounding box center [400, 277] width 174 height 18
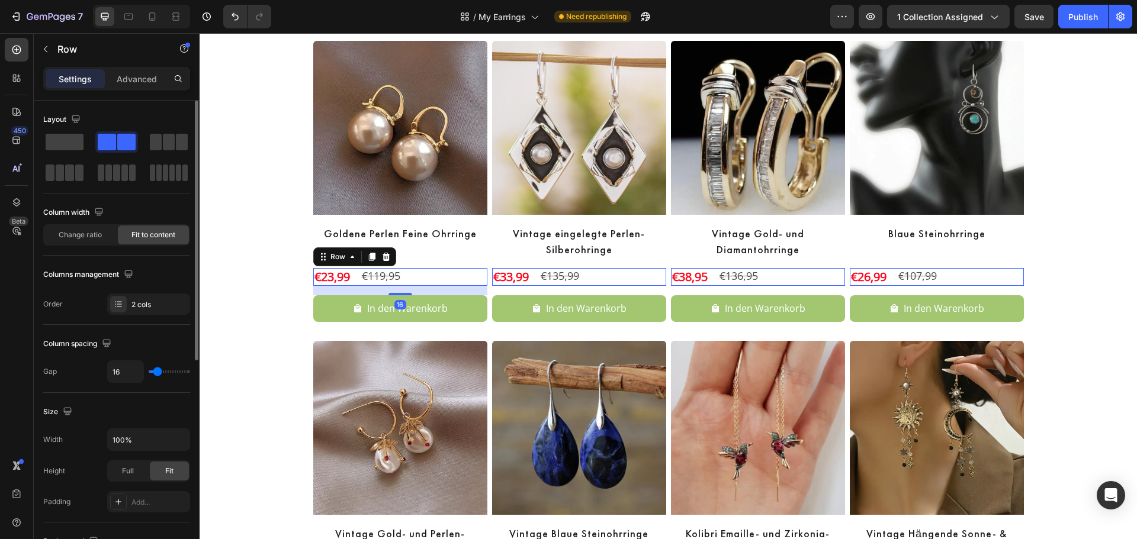
scroll to position [385, 0]
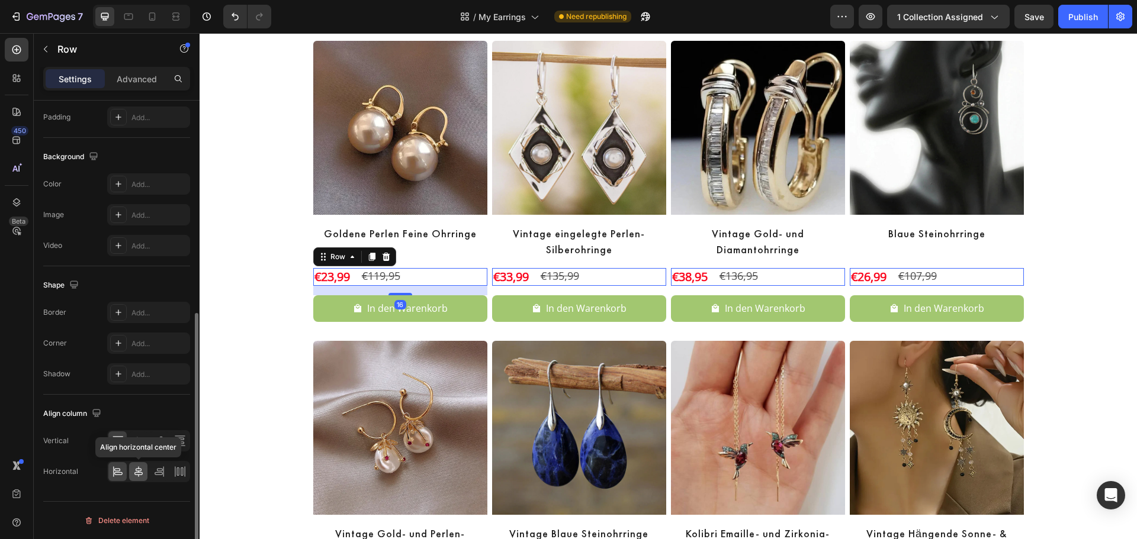
click at [140, 464] on div at bounding box center [138, 471] width 18 height 19
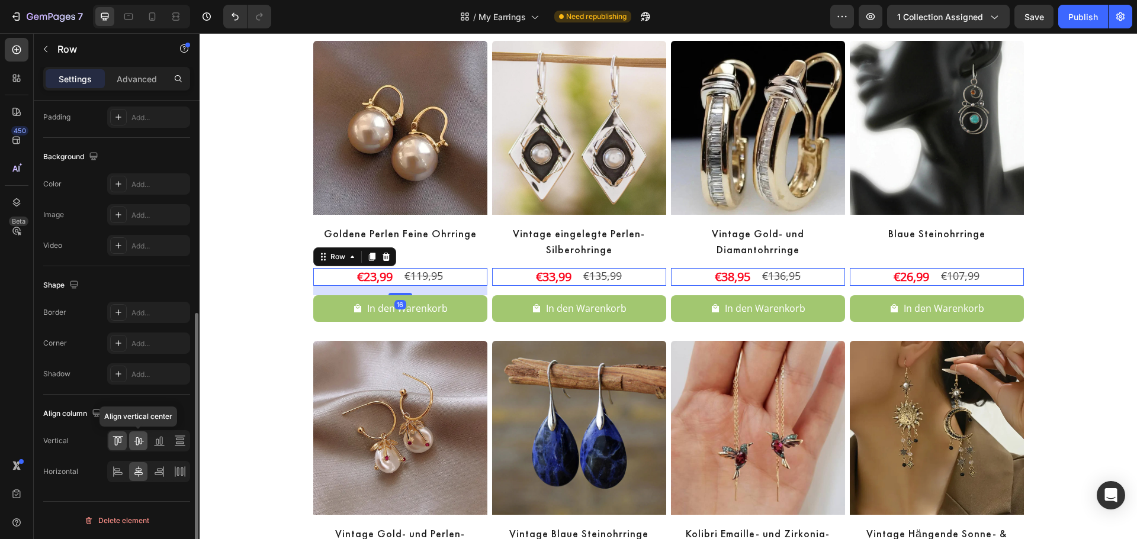
drag, startPoint x: 142, startPoint y: 446, endPoint x: 25, endPoint y: 384, distance: 132.7
click at [142, 446] on icon at bounding box center [139, 441] width 12 height 12
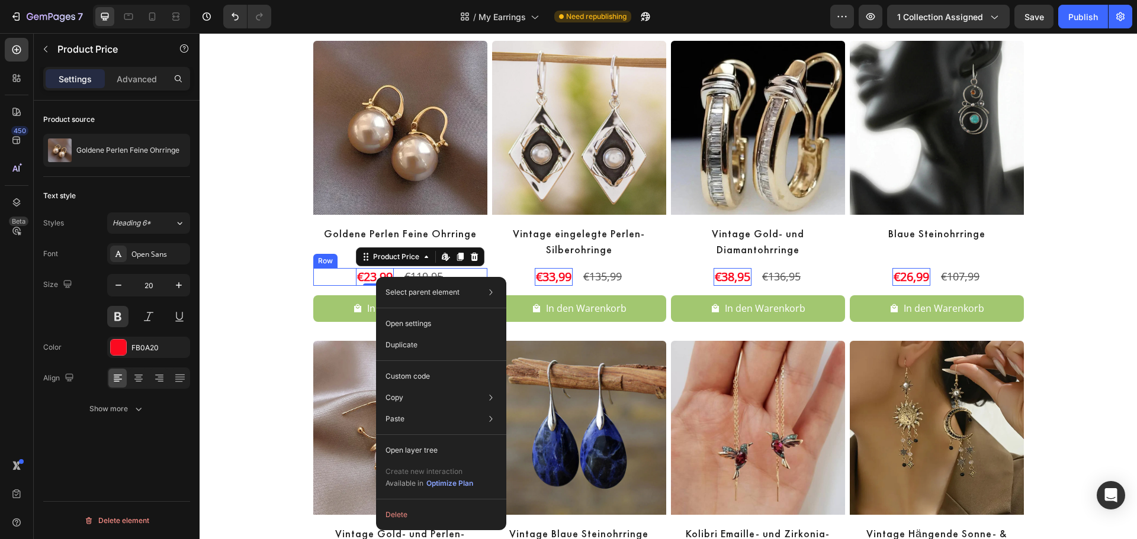
scroll to position [0, 0]
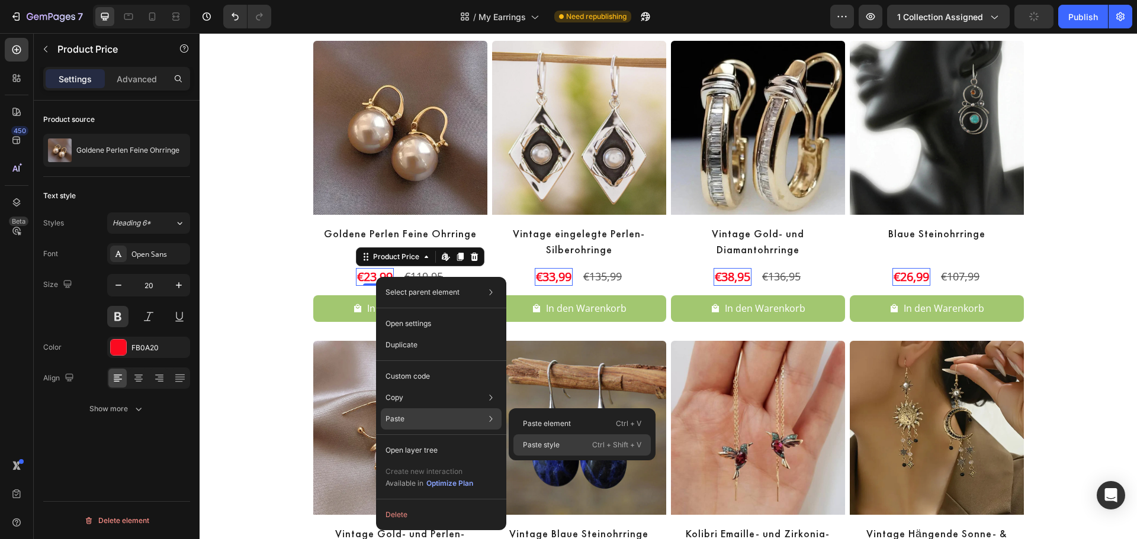
click at [570, 440] on div "Paste style Ctrl + Shift + V" at bounding box center [581, 445] width 137 height 21
type input "26"
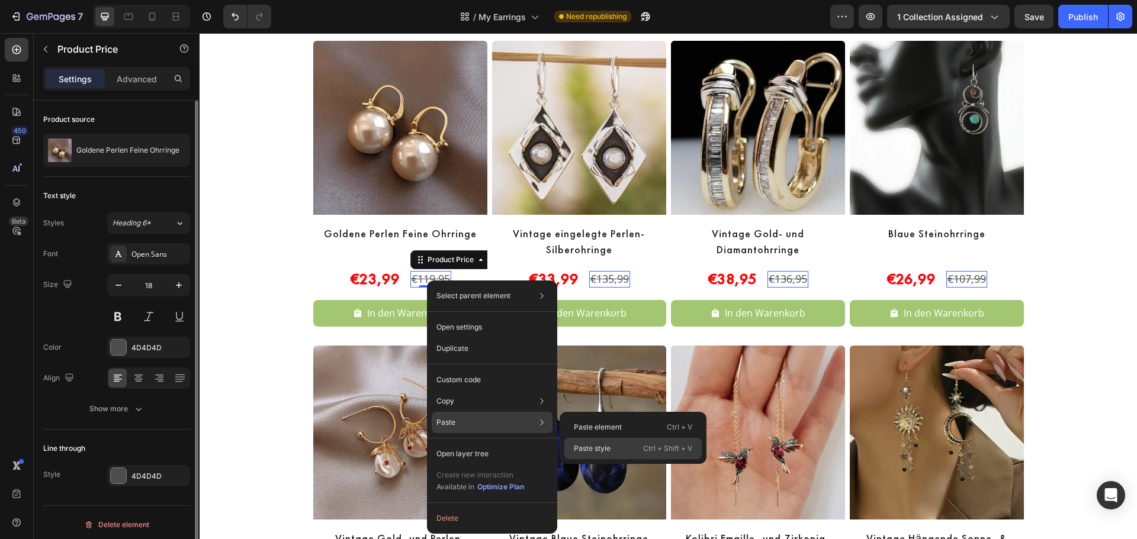
drag, startPoint x: 617, startPoint y: 451, endPoint x: 335, endPoint y: 366, distance: 294.1
click at [617, 451] on div "Paste style Ctrl + Shift + V" at bounding box center [632, 448] width 137 height 21
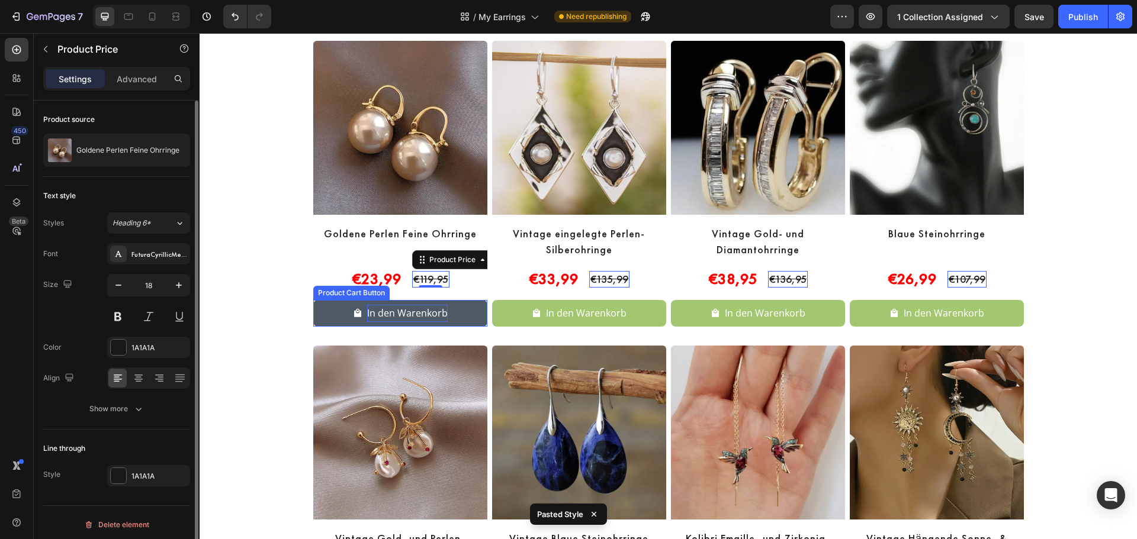
click at [442, 313] on div "In den Warenkorb" at bounding box center [407, 313] width 81 height 17
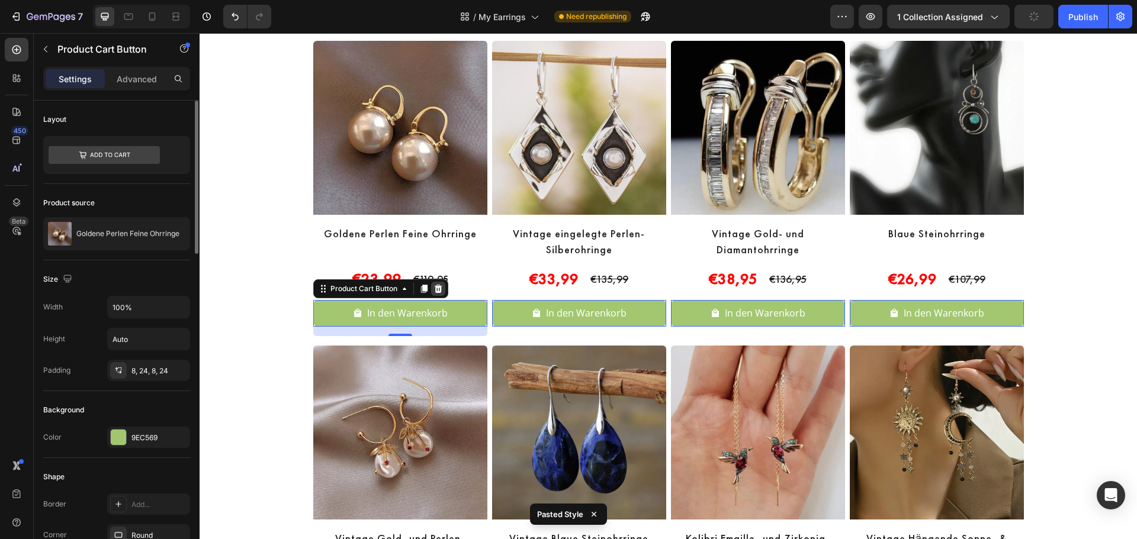
click at [433, 290] on icon at bounding box center [437, 288] width 9 height 9
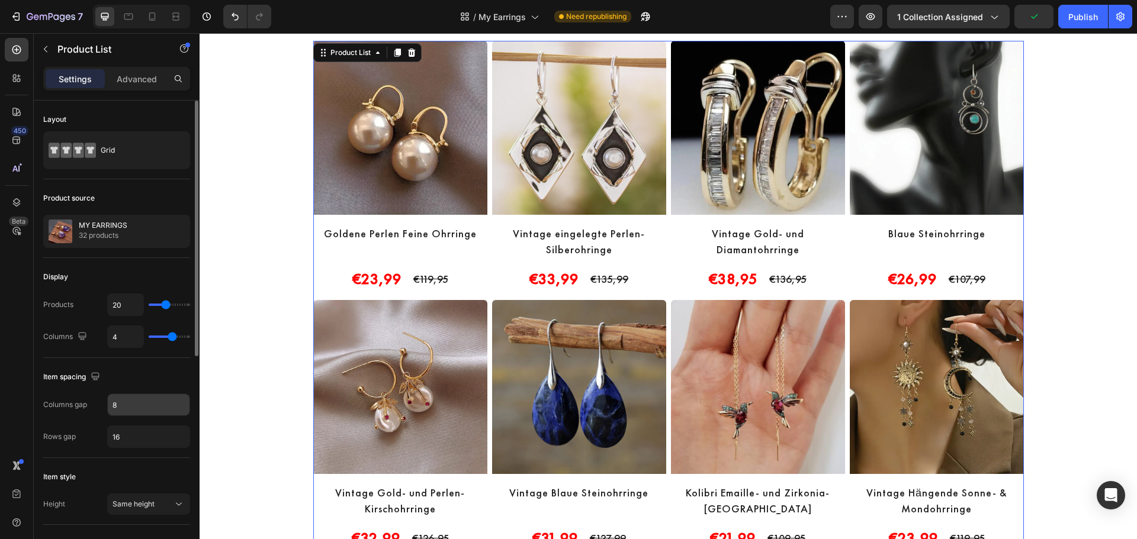
click at [132, 410] on input "8" at bounding box center [149, 404] width 82 height 21
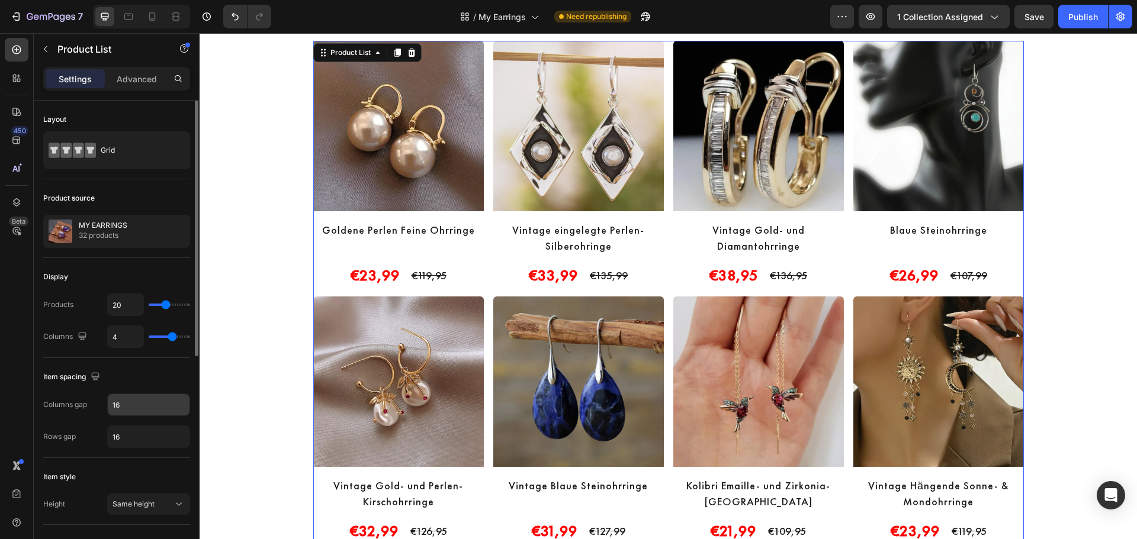
click at [121, 410] on input "16" at bounding box center [149, 404] width 82 height 21
drag, startPoint x: 130, startPoint y: 407, endPoint x: 108, endPoint y: 407, distance: 21.3
click at [108, 407] on input "16" at bounding box center [149, 404] width 82 height 21
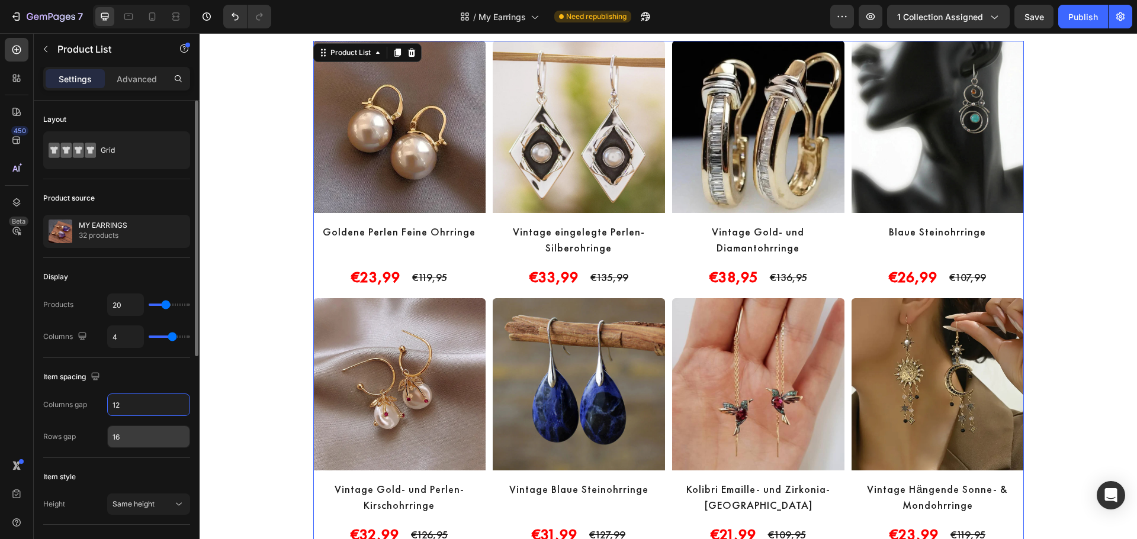
type input "12"
click at [131, 440] on input "16" at bounding box center [149, 436] width 82 height 21
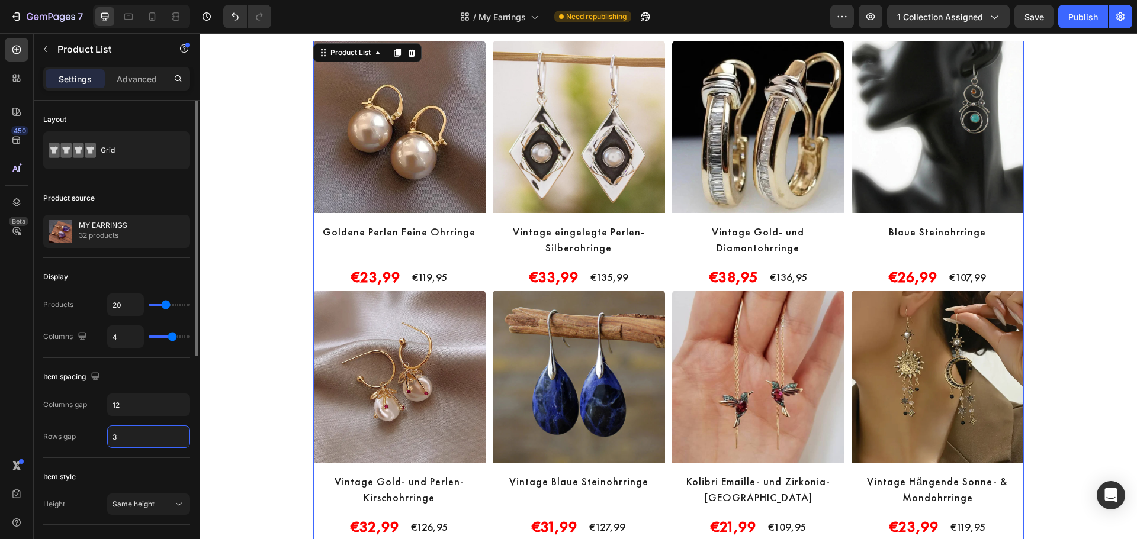
type input "30"
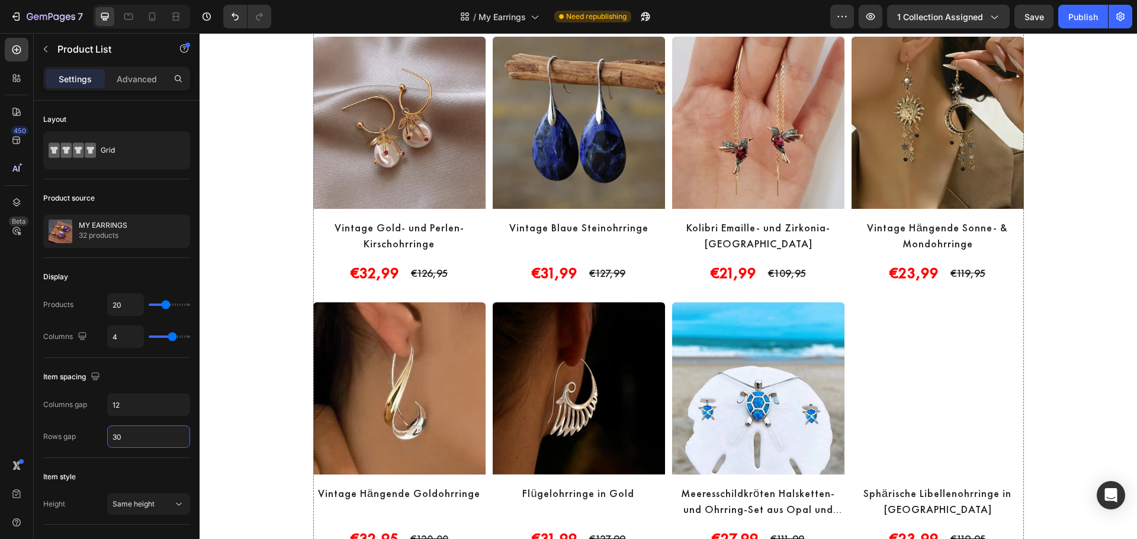
scroll to position [691, 0]
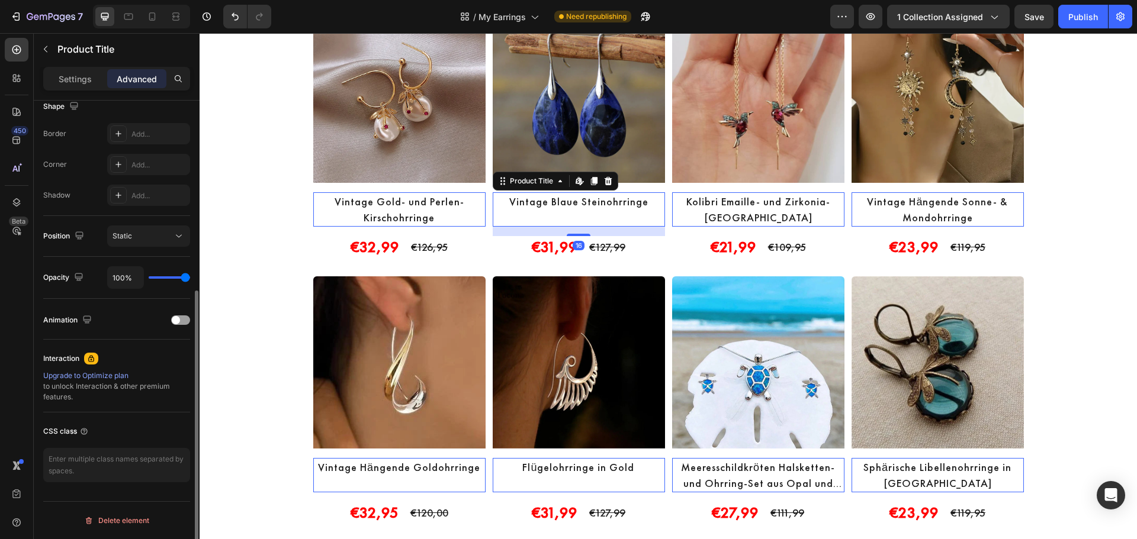
scroll to position [0, 0]
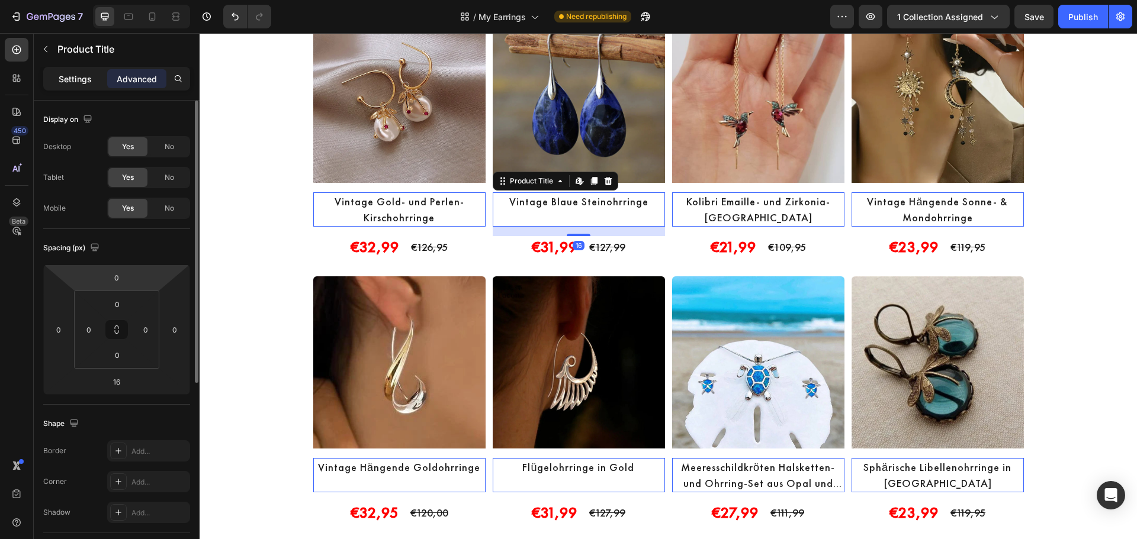
click at [80, 73] on p "Settings" at bounding box center [75, 79] width 33 height 12
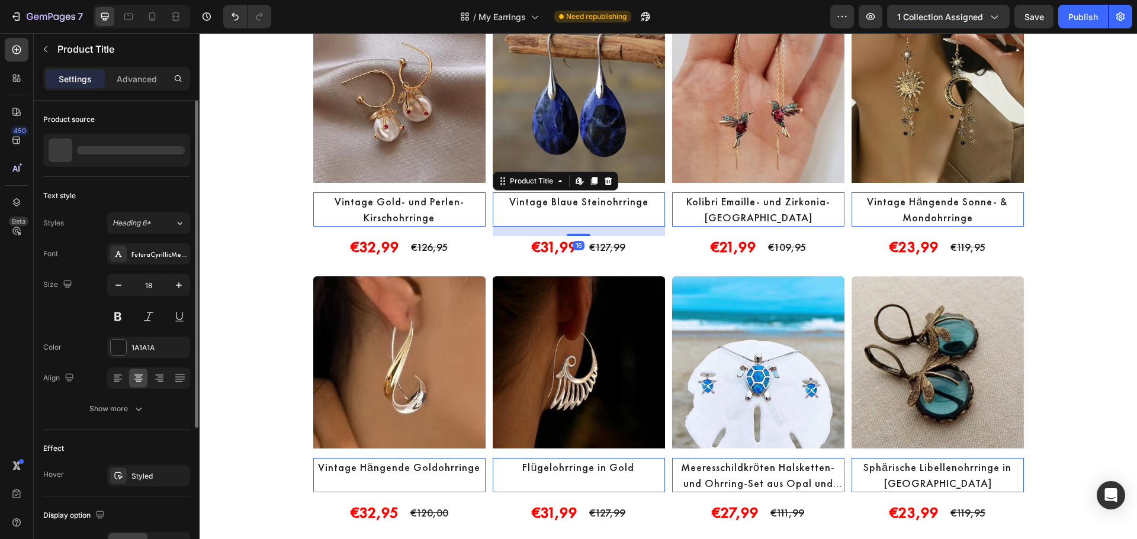
scroll to position [208, 0]
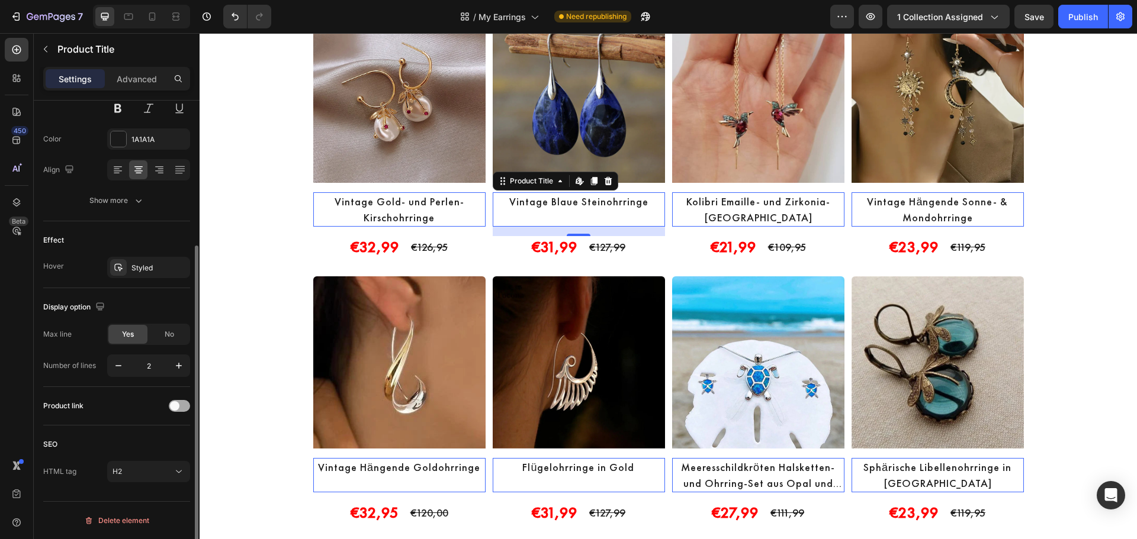
click at [180, 404] on div at bounding box center [179, 406] width 21 height 12
click at [1073, 18] on div "Publish" at bounding box center [1083, 17] width 30 height 12
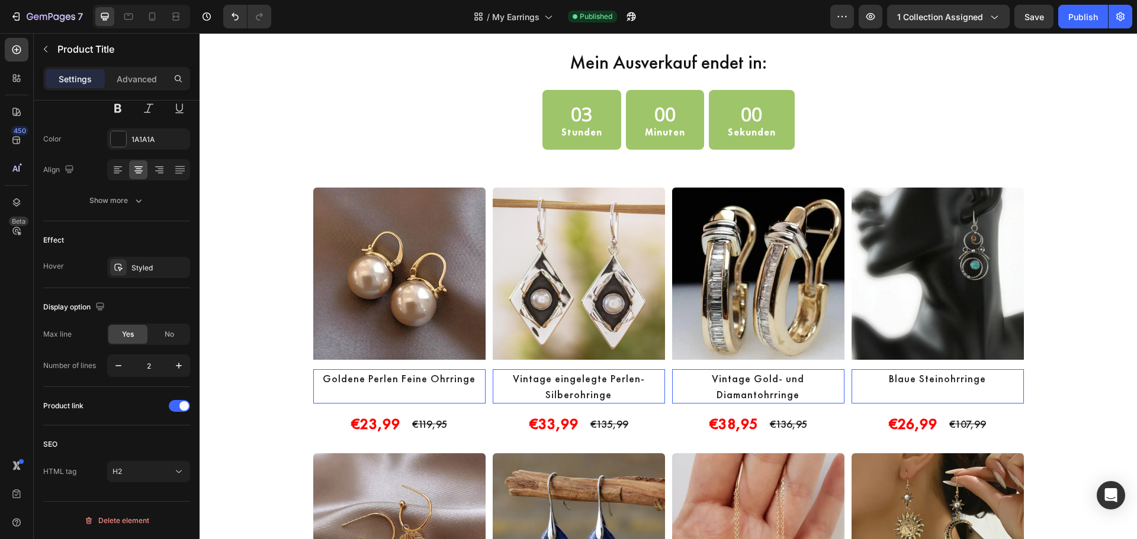
scroll to position [0, 0]
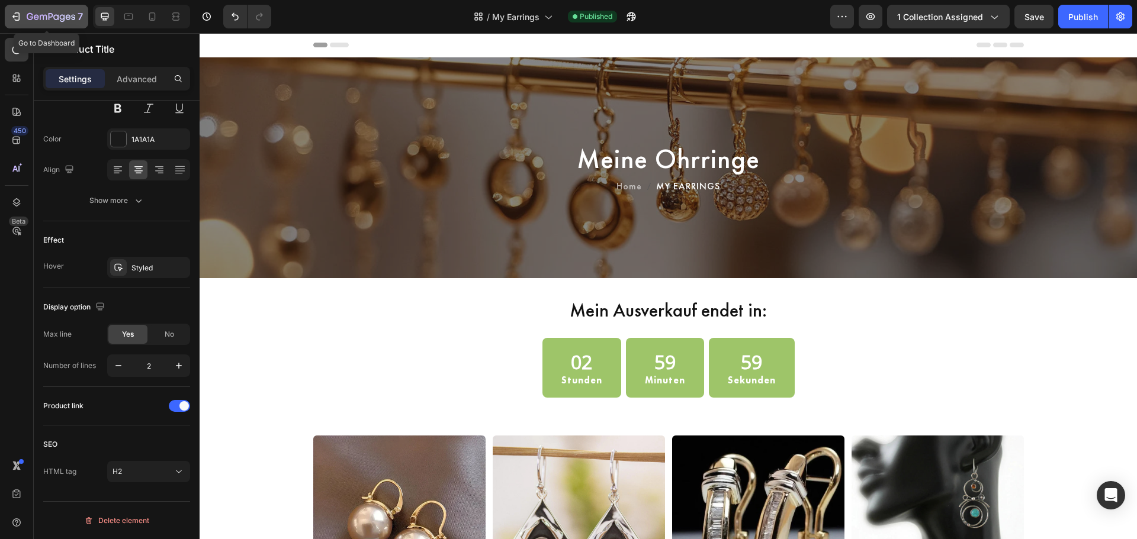
click at [56, 18] on icon "button" at bounding box center [51, 17] width 49 height 10
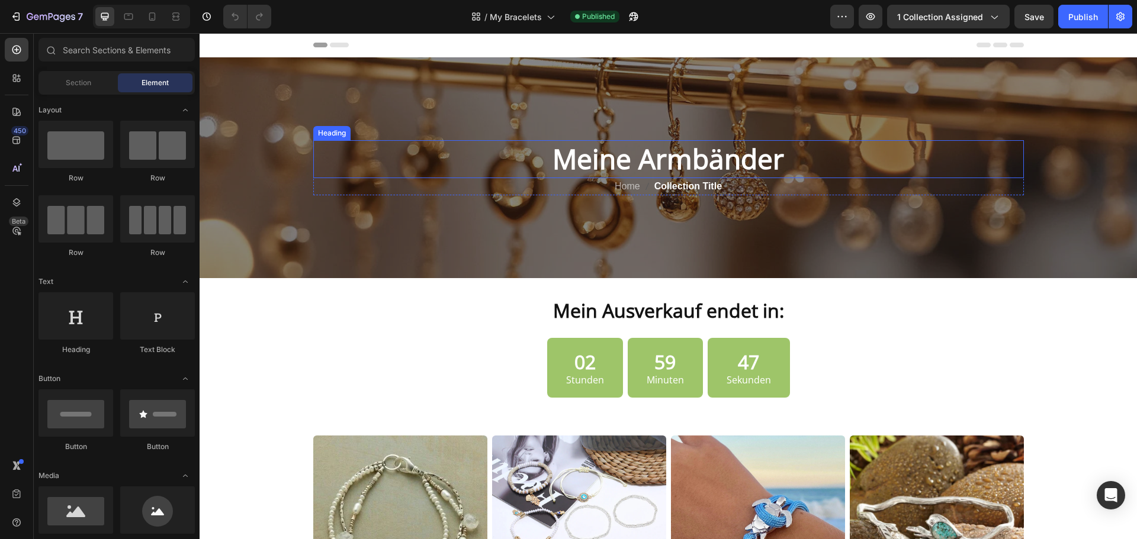
click at [660, 157] on h2 "Meine Armbänder" at bounding box center [668, 159] width 710 height 38
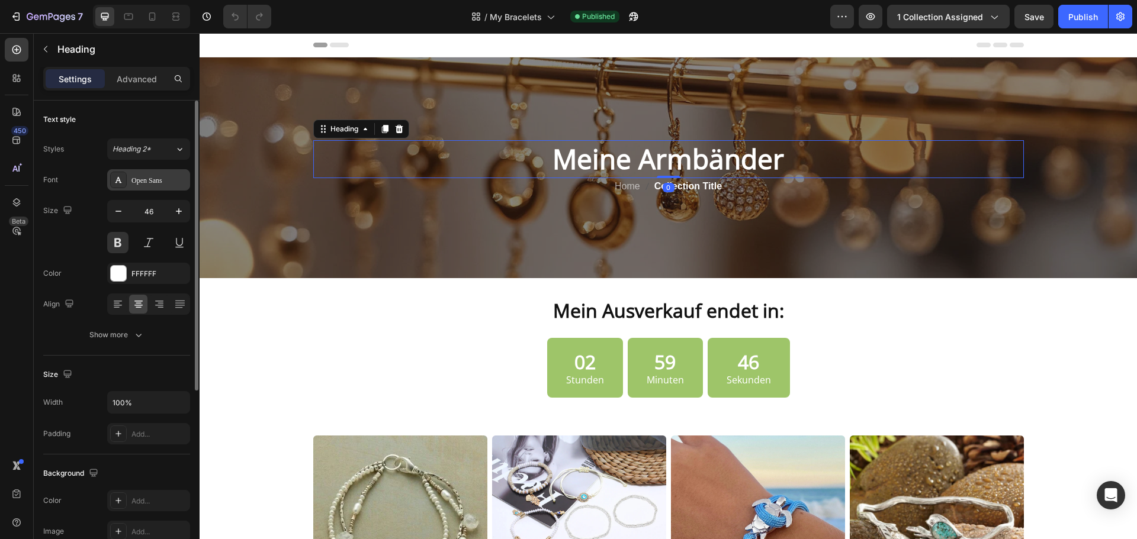
click at [134, 172] on div "Open Sans" at bounding box center [148, 179] width 83 height 21
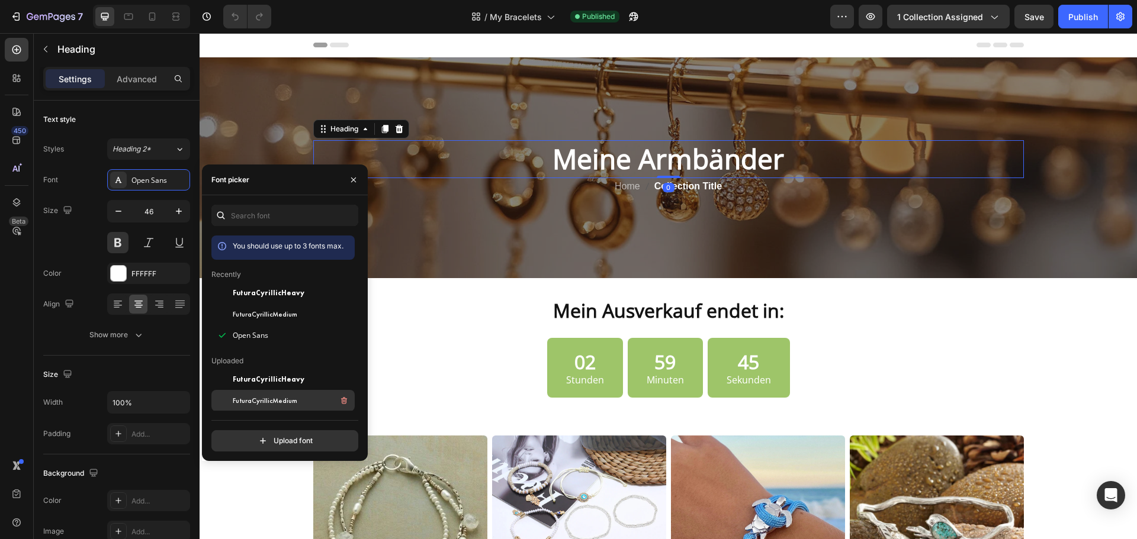
click at [301, 398] on div "FuturaCyrillicMedium" at bounding box center [293, 401] width 120 height 14
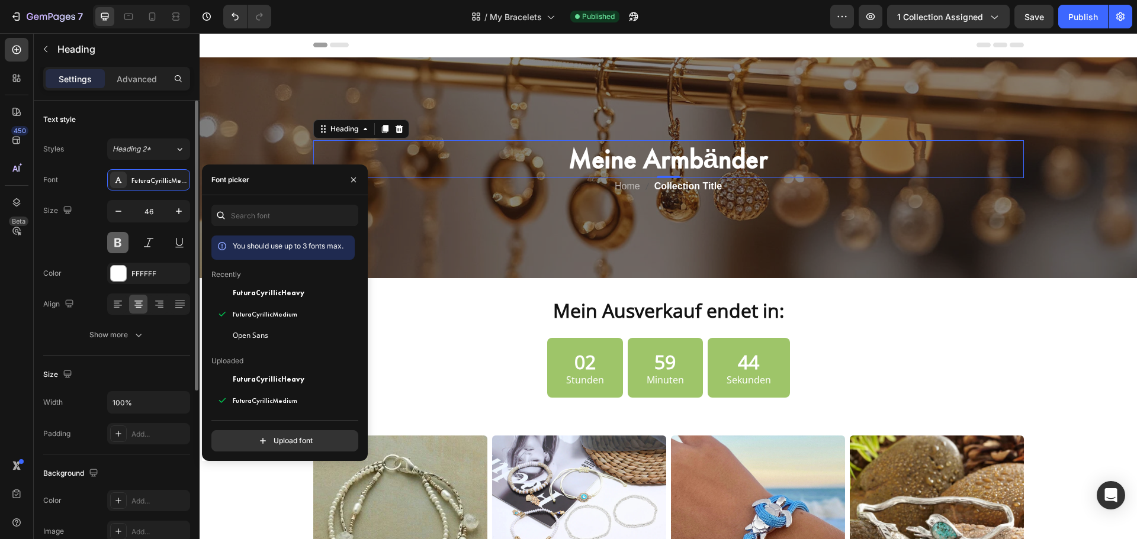
click at [122, 248] on button at bounding box center [117, 242] width 21 height 21
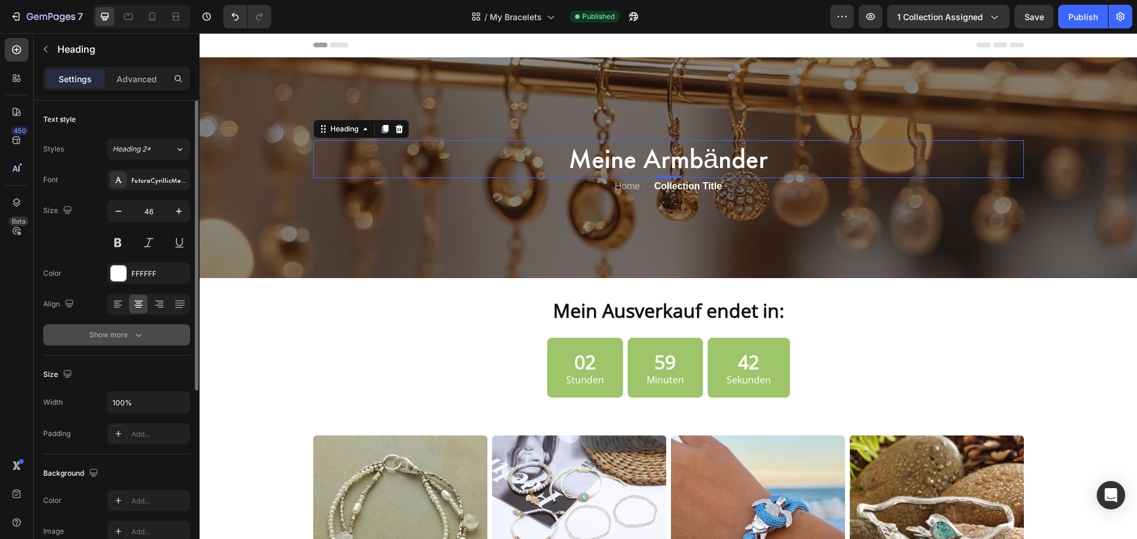
click at [110, 339] on div "Show more" at bounding box center [116, 335] width 55 height 12
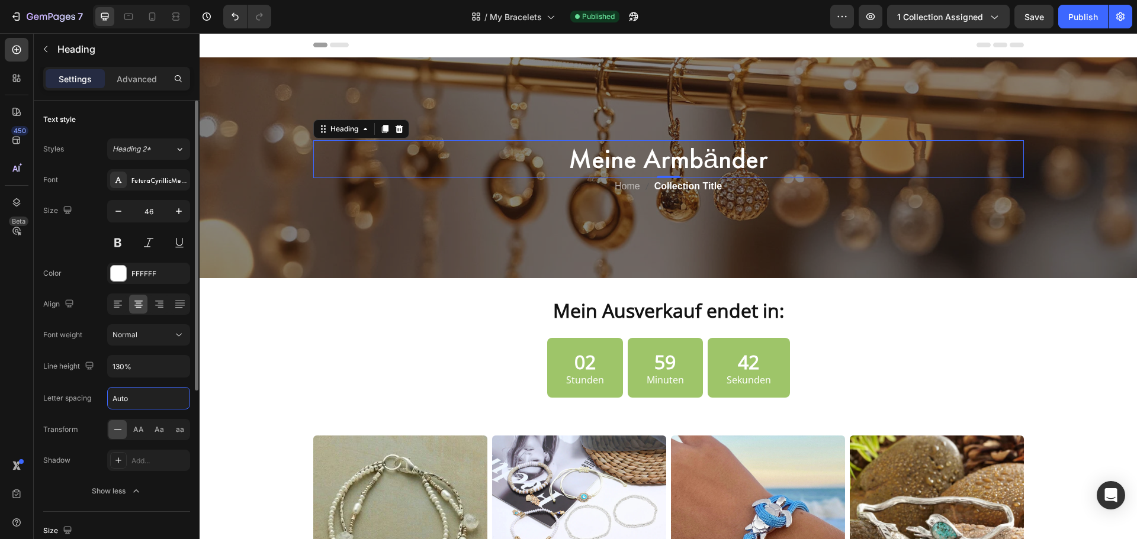
click at [134, 404] on input "Auto" at bounding box center [149, 398] width 82 height 21
type input "1"
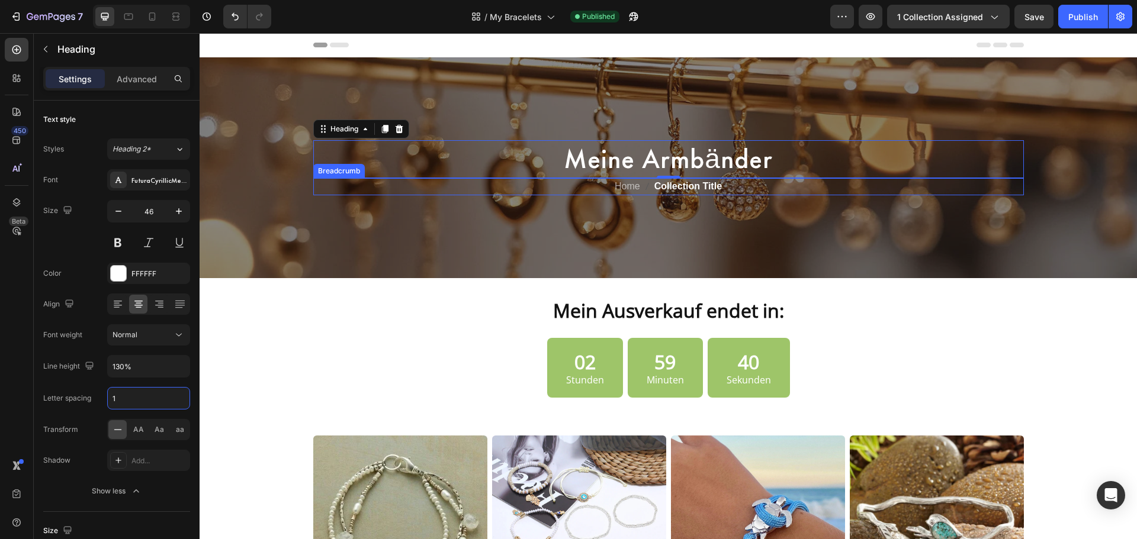
click at [644, 185] on icon "breadcrumb" at bounding box center [646, 186] width 9 height 9
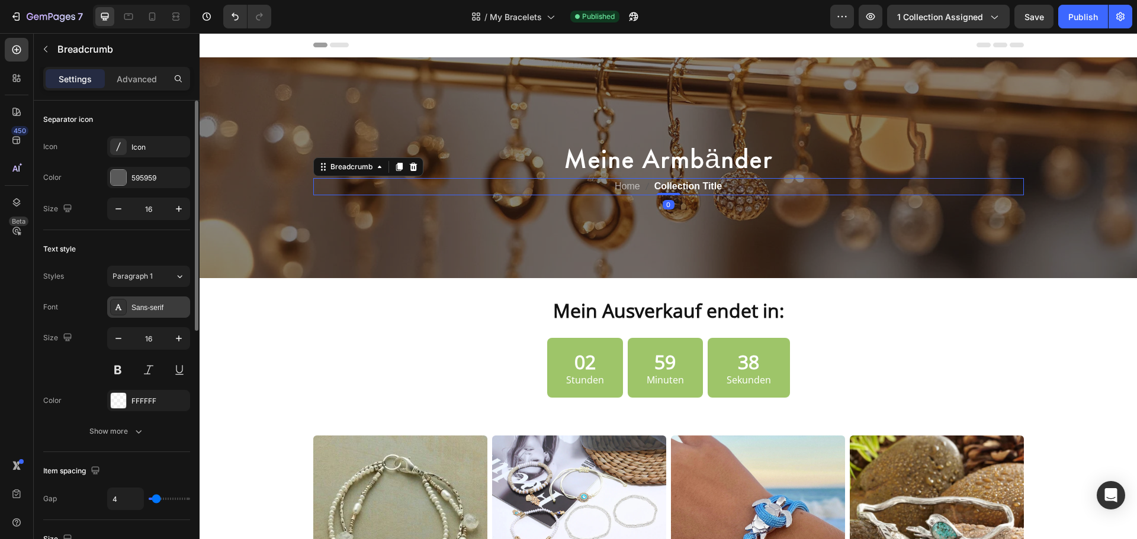
click at [147, 304] on div "Sans-serif" at bounding box center [159, 308] width 56 height 11
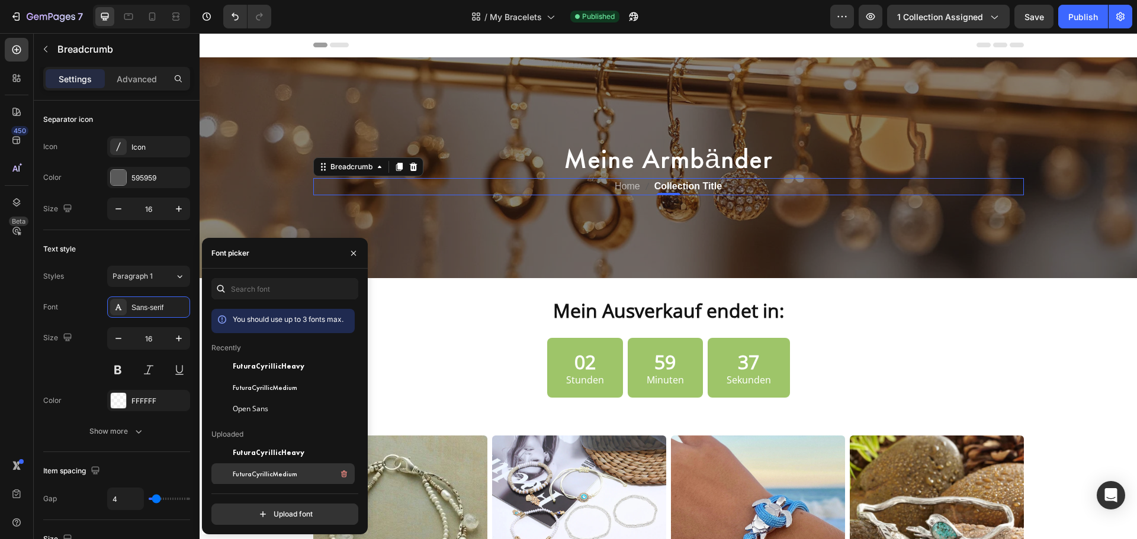
click at [255, 467] on div "FuturaCyrillicMedium" at bounding box center [293, 474] width 120 height 14
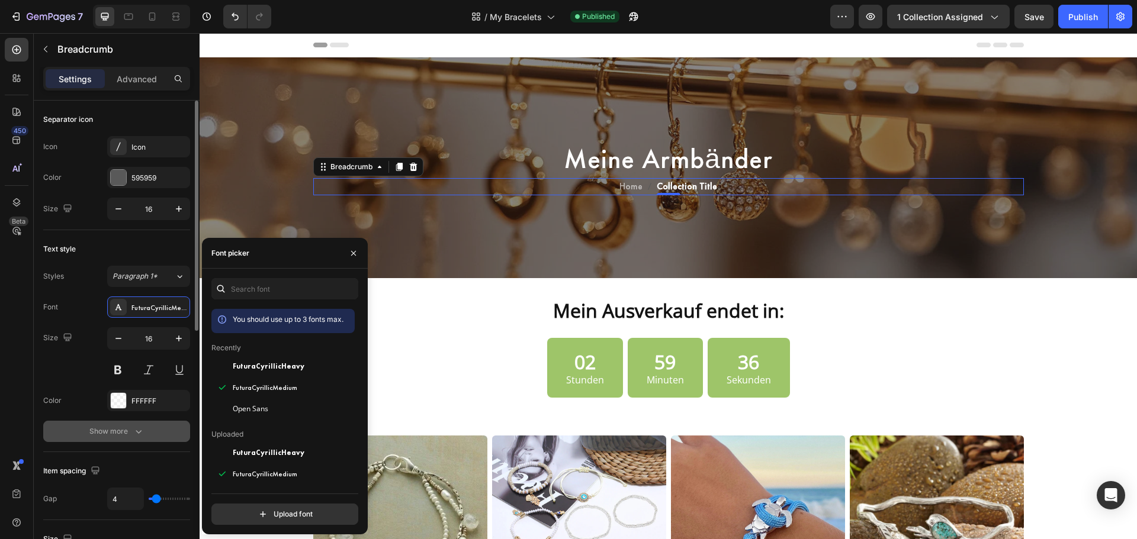
click at [121, 427] on div "Show more" at bounding box center [116, 432] width 55 height 12
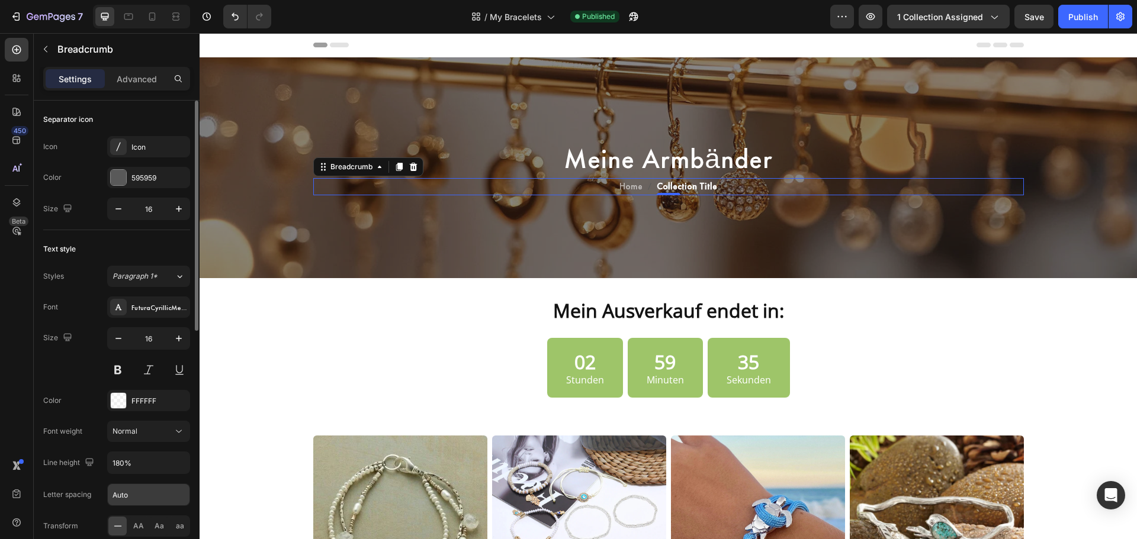
click at [131, 491] on input "Auto" at bounding box center [149, 494] width 82 height 21
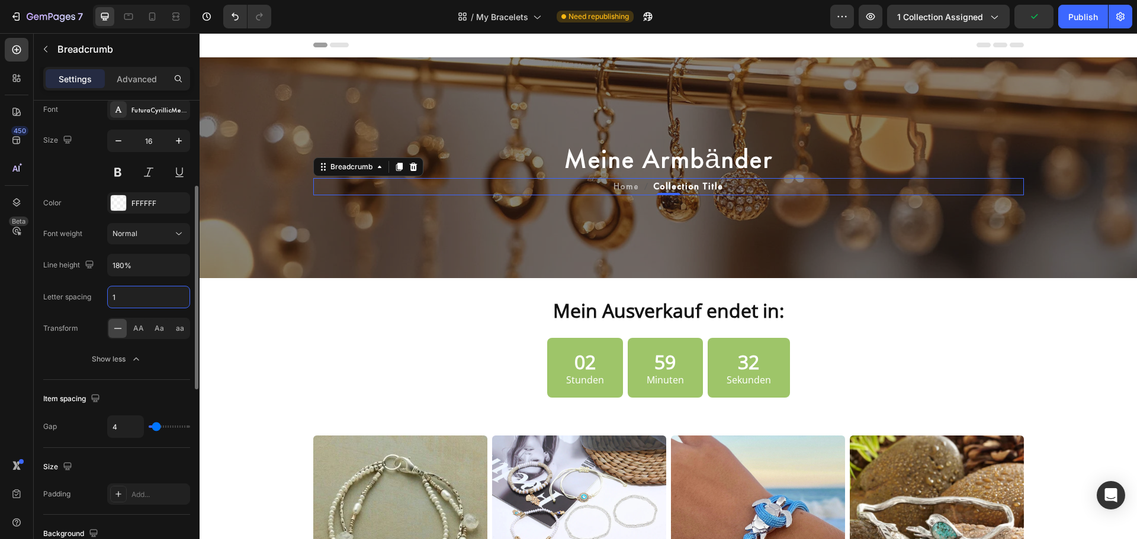
scroll to position [494, 0]
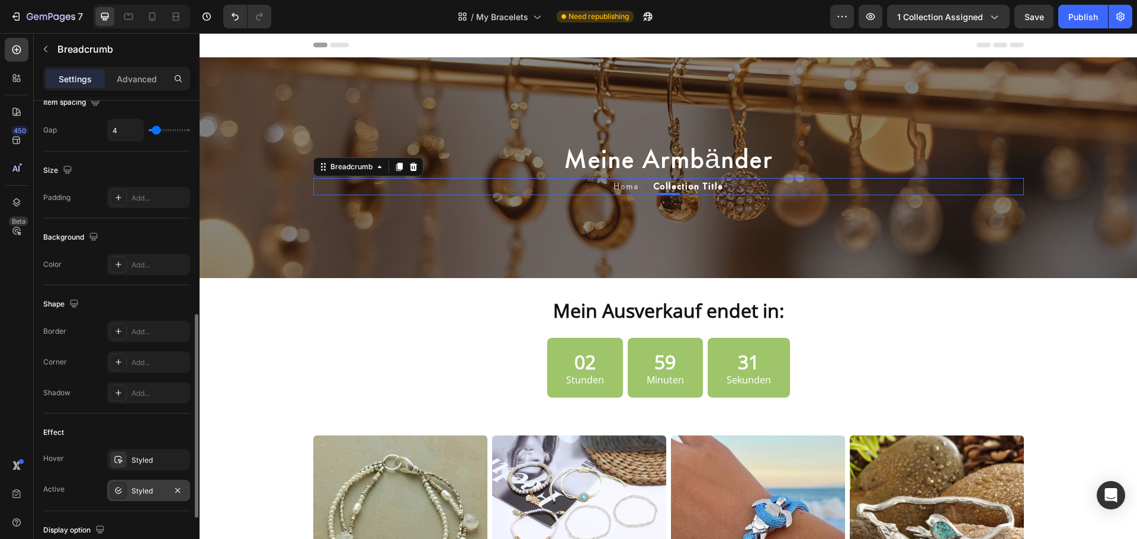
type input "1"
click at [123, 494] on icon at bounding box center [118, 490] width 9 height 9
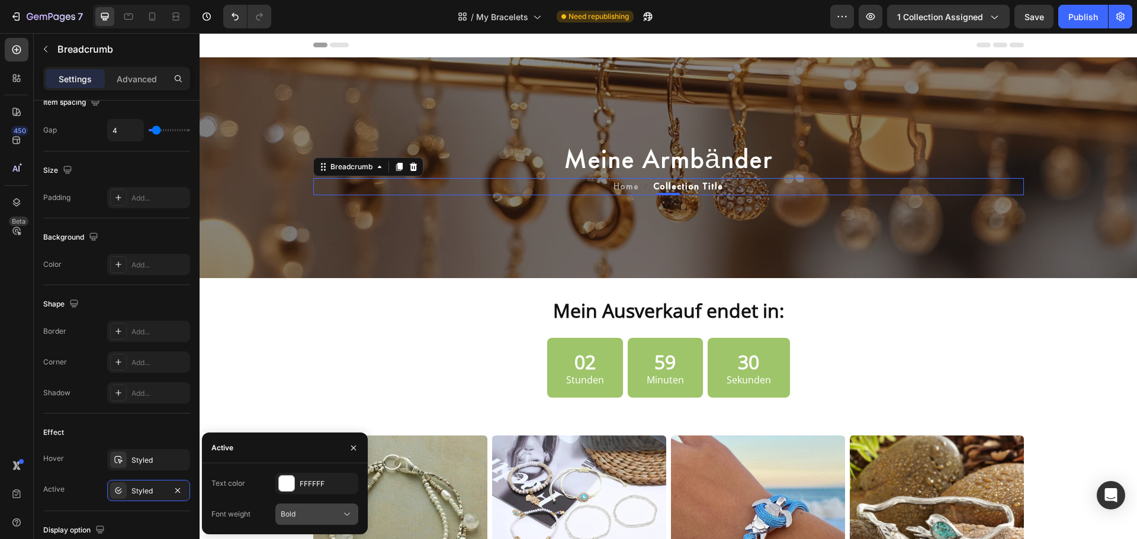
click at [295, 512] on span "Bold" at bounding box center [288, 514] width 15 height 9
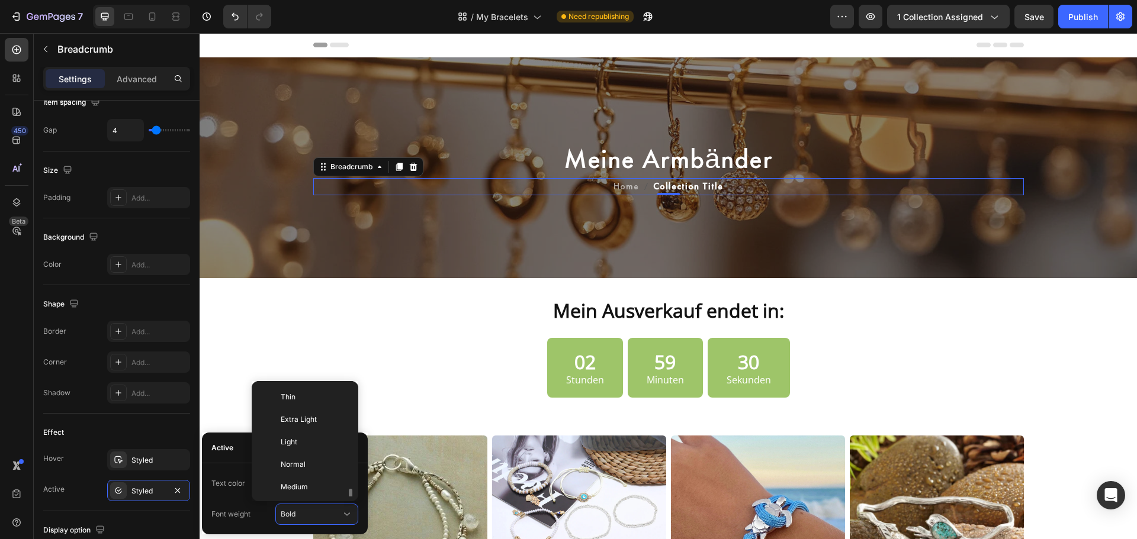
scroll to position [64, 0]
click at [303, 428] on span "Medium" at bounding box center [294, 423] width 27 height 11
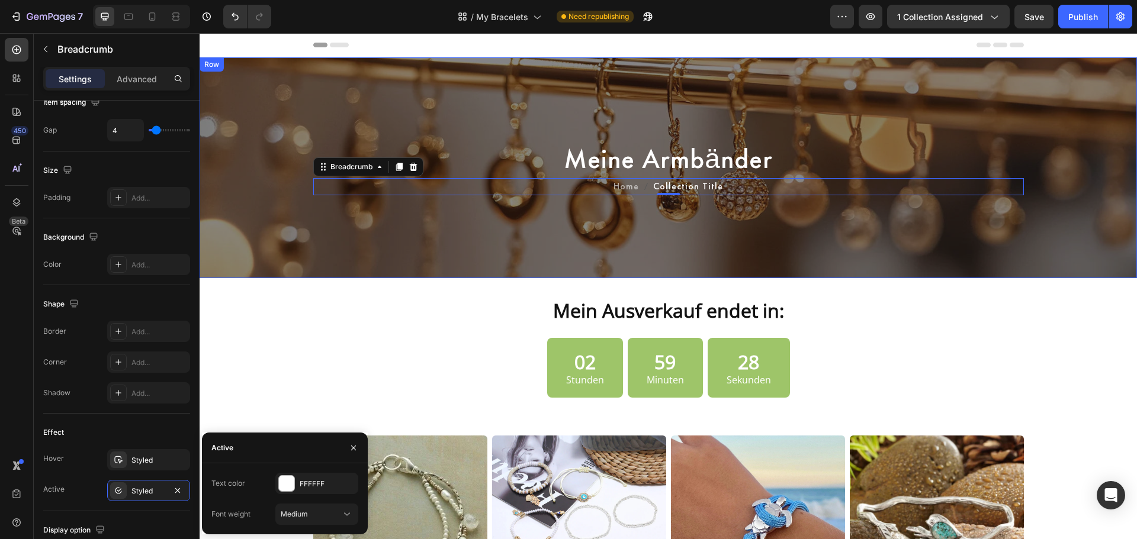
click at [754, 239] on div "Meine Armbänder Heading Home Collection Title Breadcrumb 0 Row Row" at bounding box center [668, 167] width 937 height 221
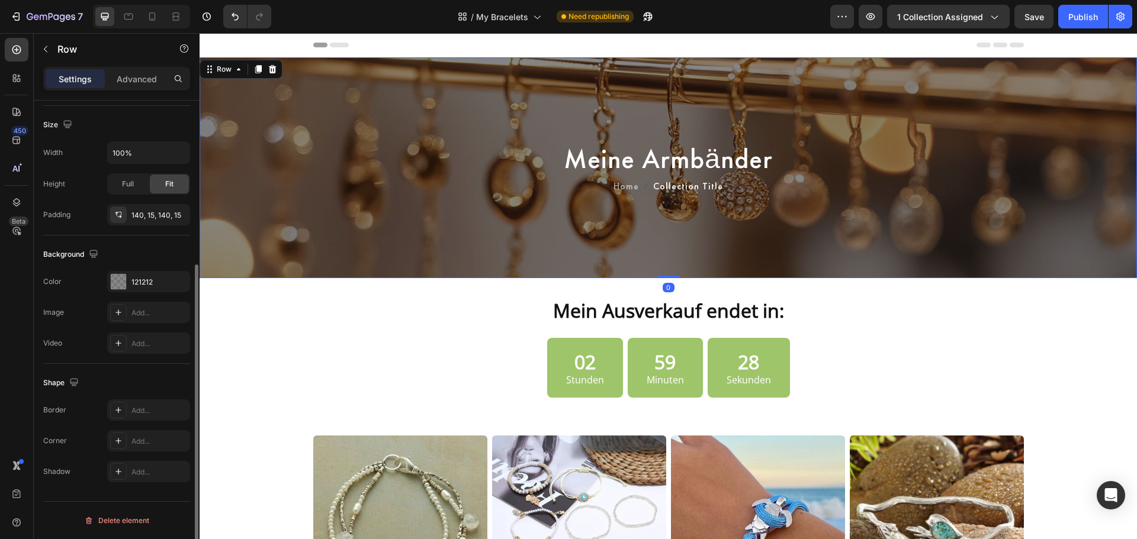
scroll to position [0, 0]
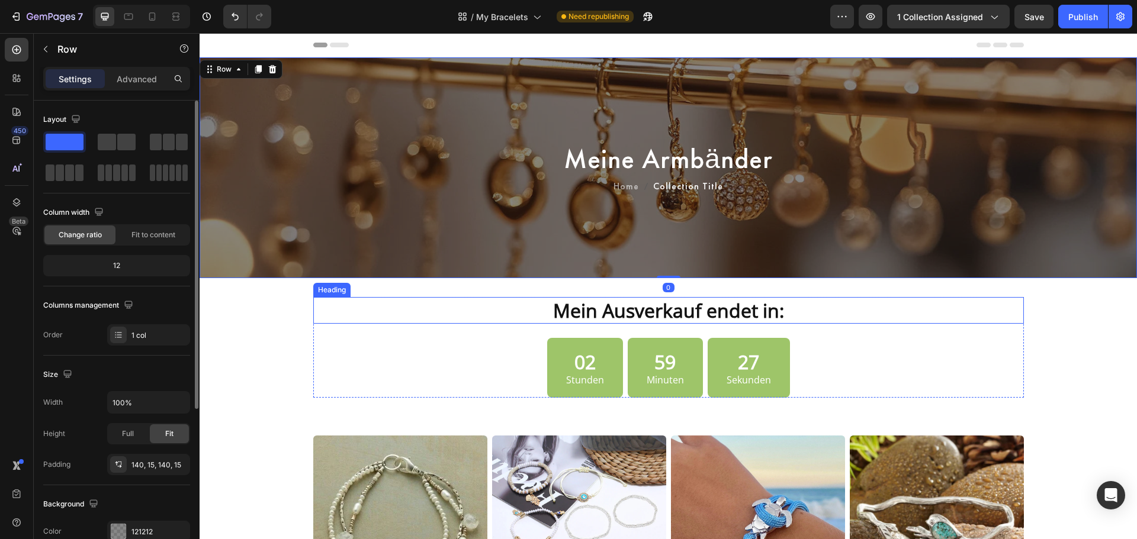
click at [728, 318] on strong "Mein Ausverkauf endet in:" at bounding box center [668, 310] width 231 height 25
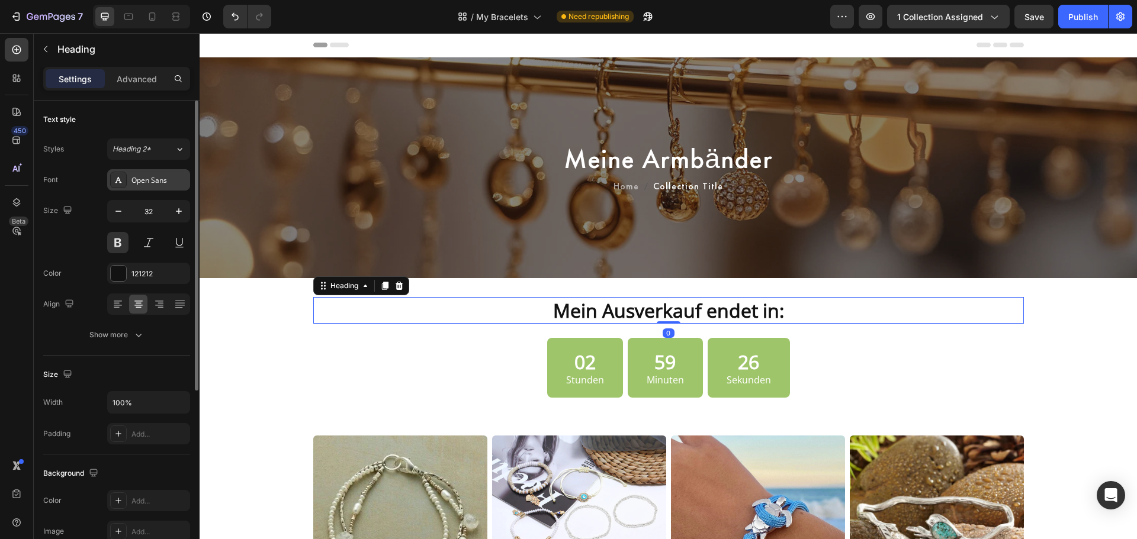
click at [124, 176] on div at bounding box center [118, 180] width 17 height 17
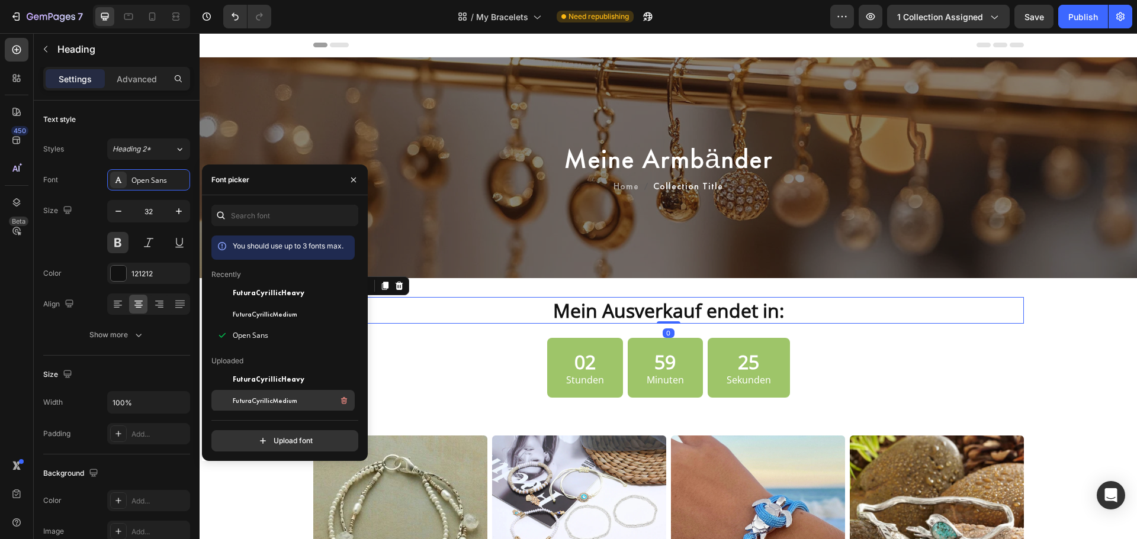
click at [265, 406] on div "FuturaCyrillicMedium" at bounding box center [293, 401] width 120 height 14
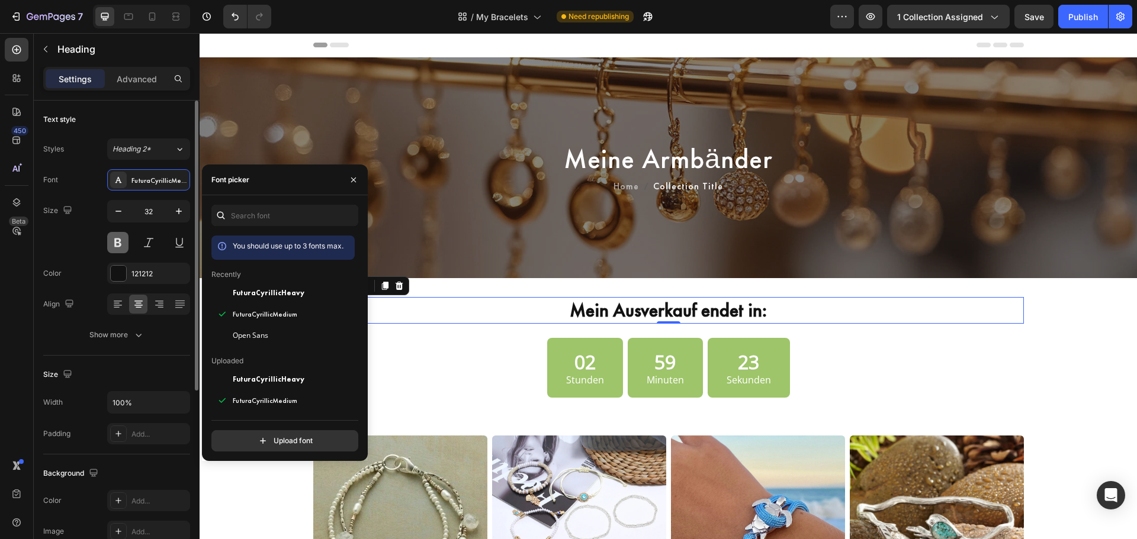
click at [111, 239] on button at bounding box center [117, 242] width 21 height 21
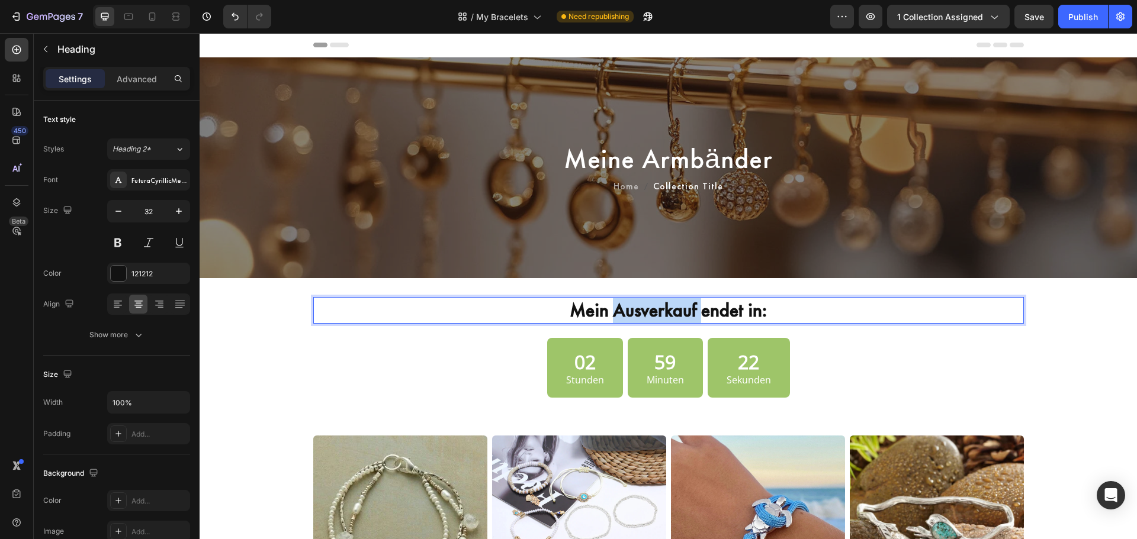
click at [617, 304] on strong "Mein Ausverkauf endet in:" at bounding box center [668, 310] width 197 height 24
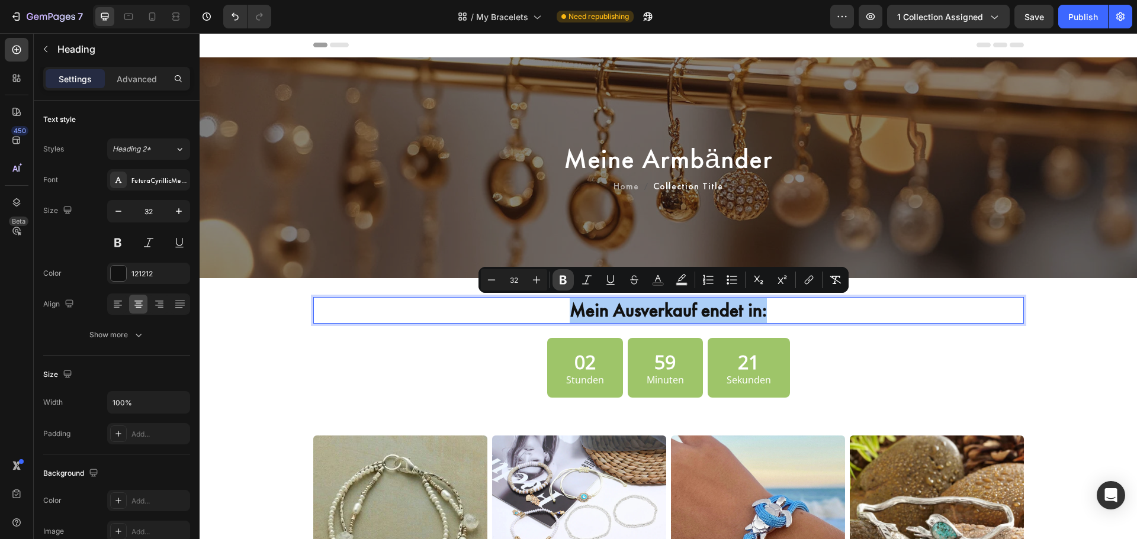
click at [561, 284] on icon "Editor contextual toolbar" at bounding box center [563, 280] width 7 height 9
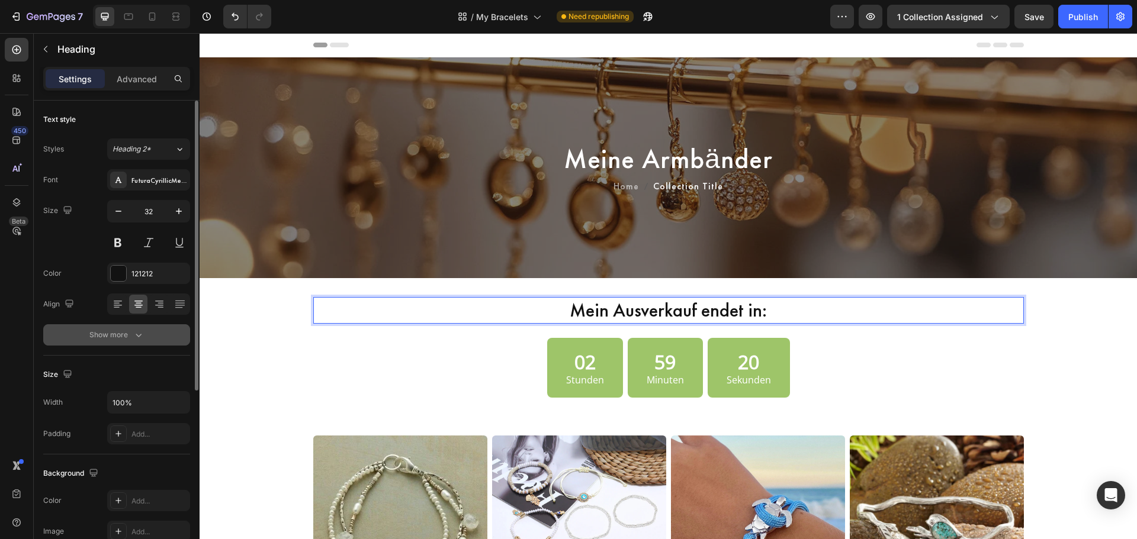
click at [121, 339] on div "Show more" at bounding box center [116, 335] width 55 height 12
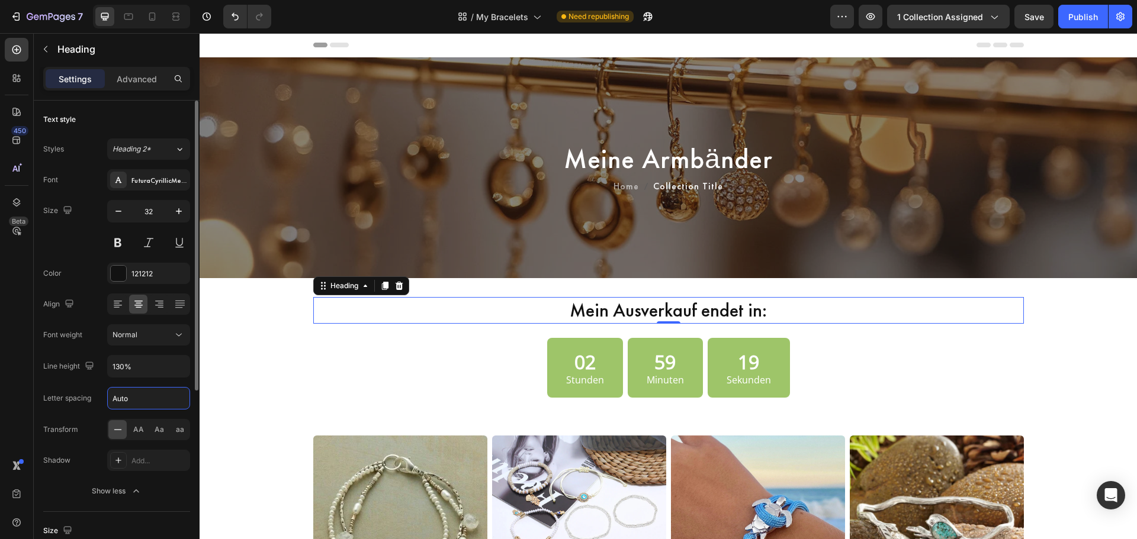
click at [126, 407] on input "Auto" at bounding box center [149, 398] width 82 height 21
type input "1"
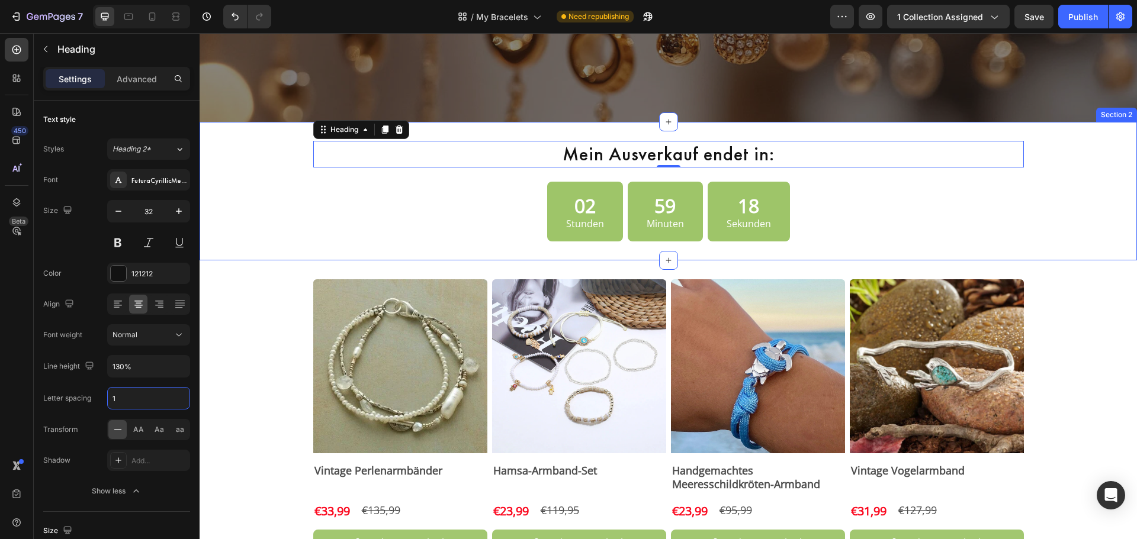
scroll to position [197, 0]
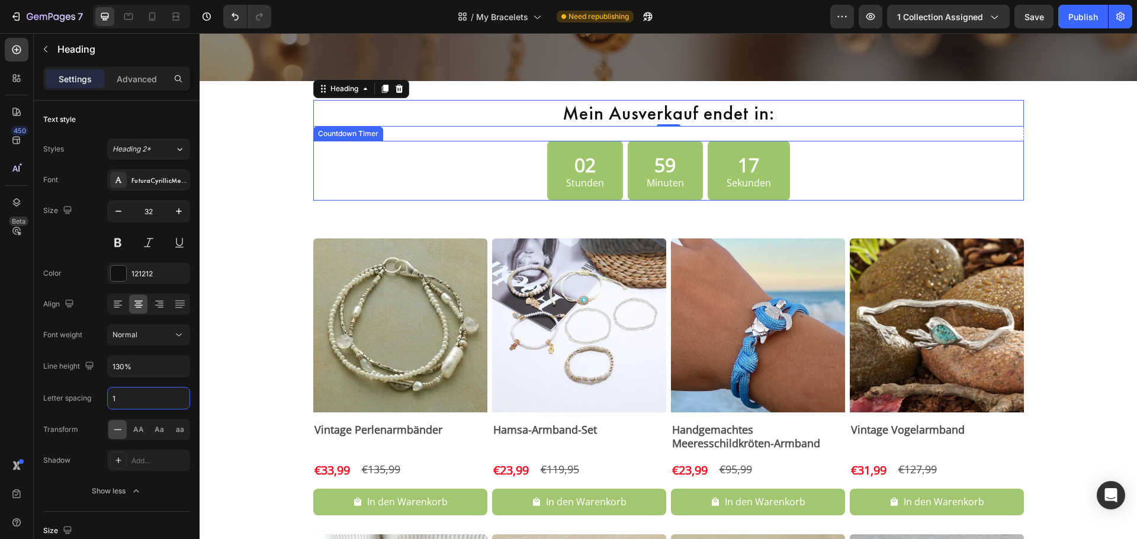
click at [603, 184] on div "02 Stunden" at bounding box center [585, 171] width 76 height 60
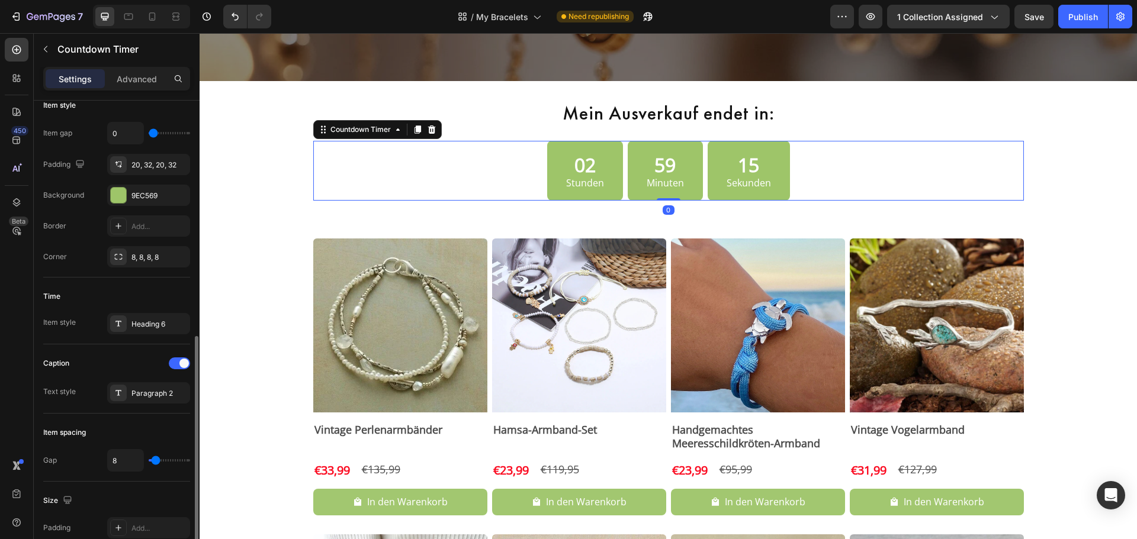
scroll to position [396, 0]
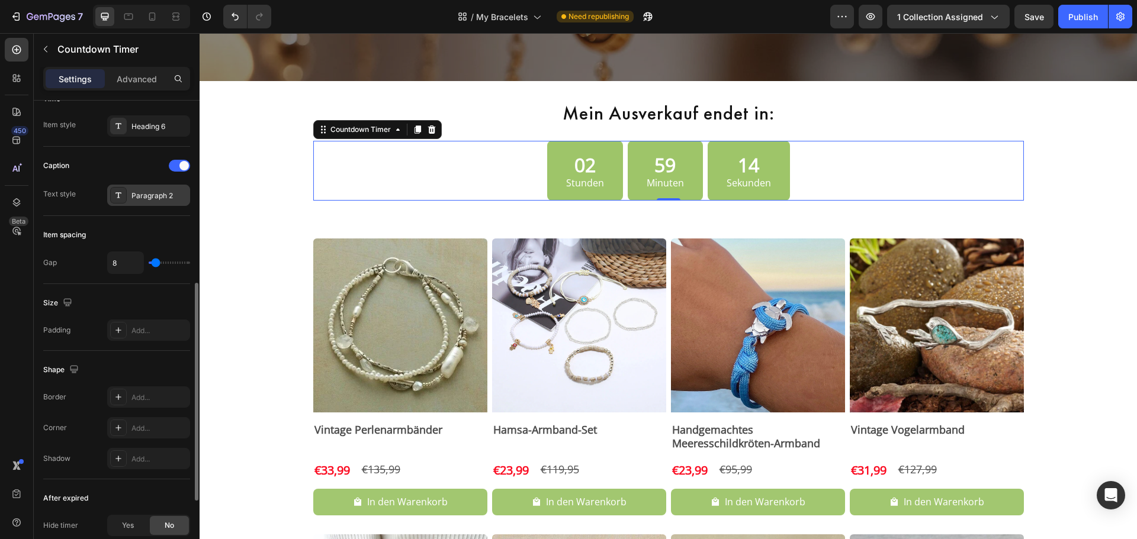
click at [153, 192] on div "Paragraph 2" at bounding box center [159, 196] width 56 height 11
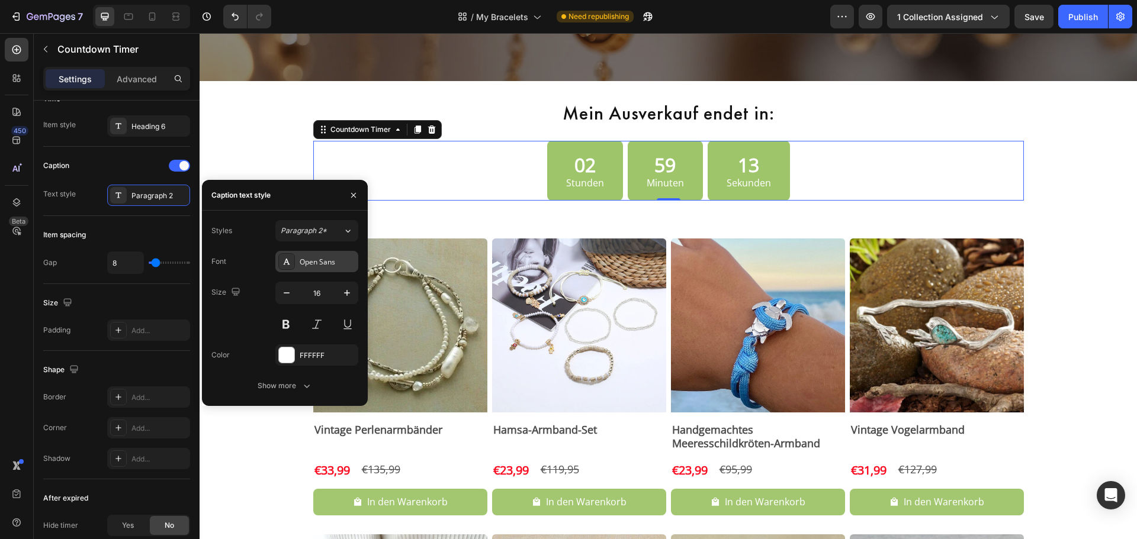
click at [324, 255] on div "Open Sans" at bounding box center [316, 261] width 83 height 21
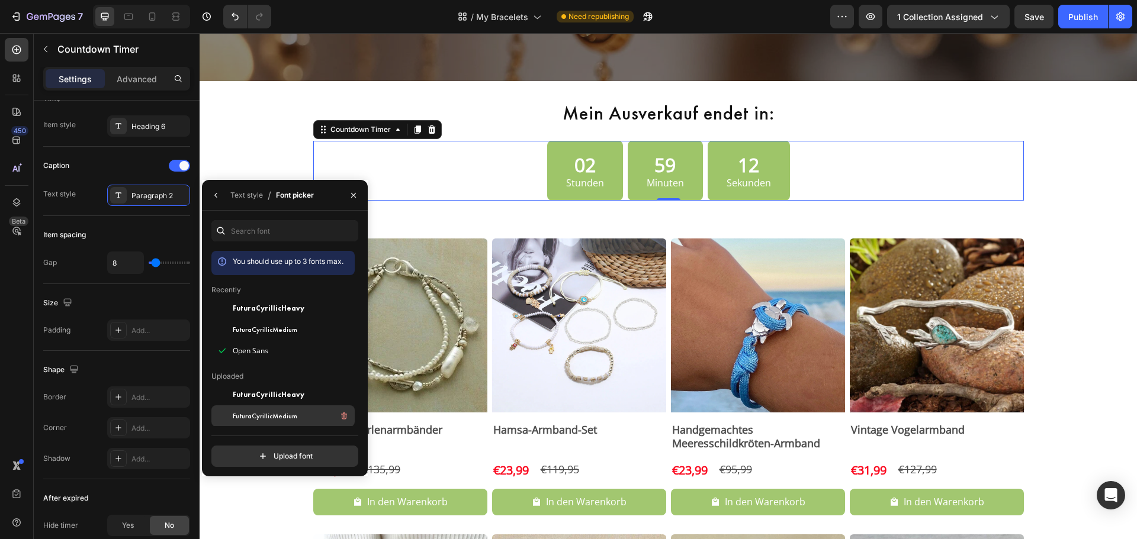
click at [277, 420] on span "FuturaCyrillicMedium" at bounding box center [265, 416] width 65 height 11
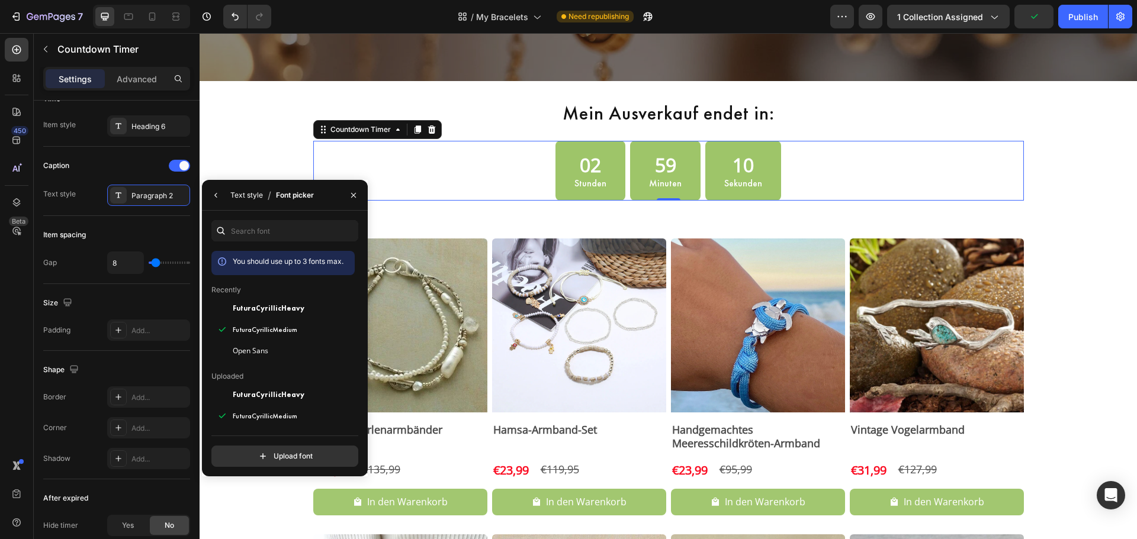
click at [249, 197] on div "Text style" at bounding box center [246, 195] width 33 height 11
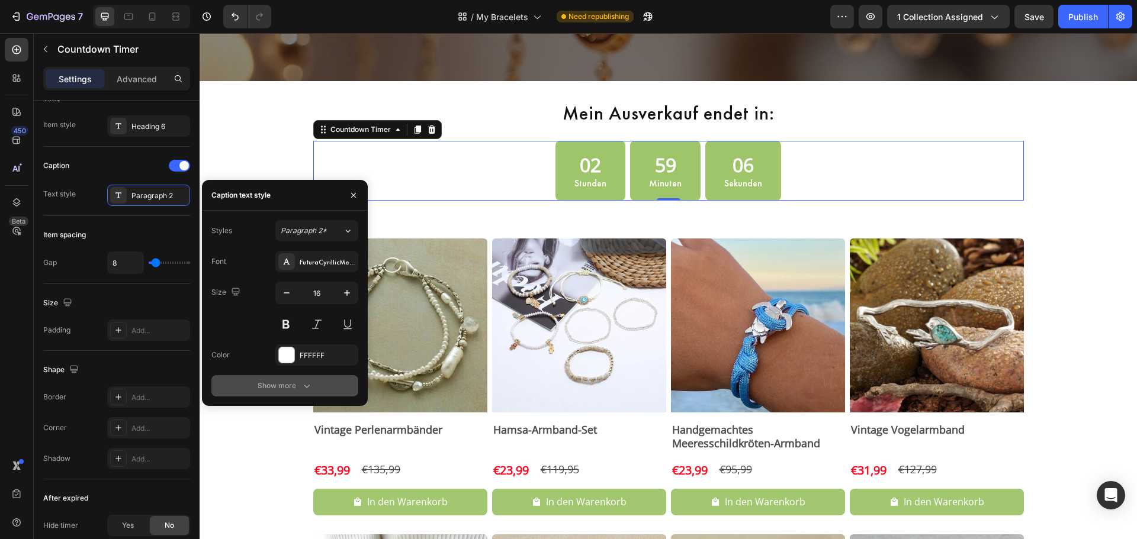
click at [262, 378] on button "Show more" at bounding box center [284, 385] width 147 height 21
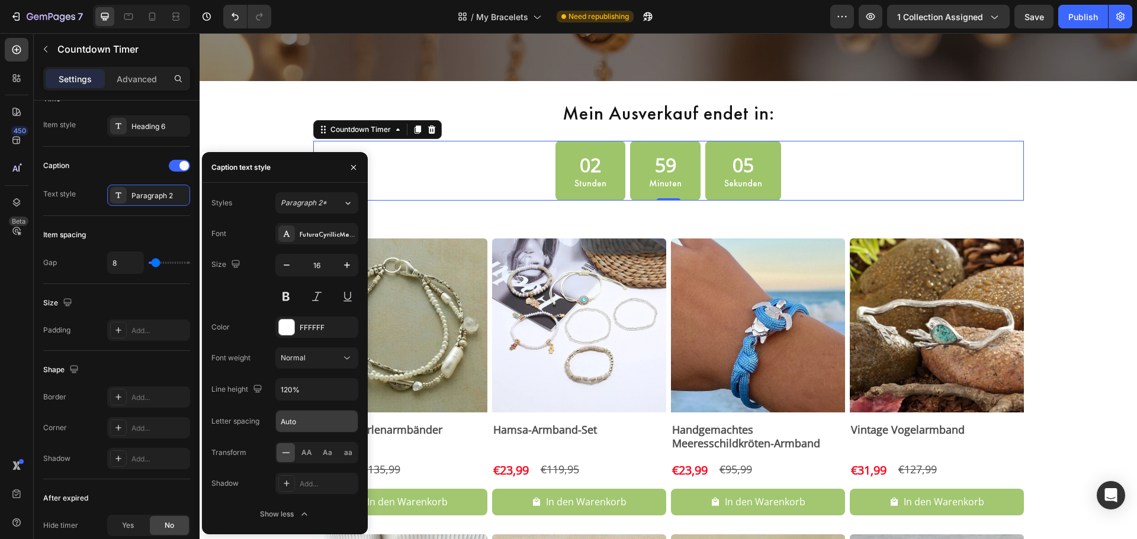
click at [291, 423] on input "Auto" at bounding box center [317, 421] width 82 height 21
type input "1"
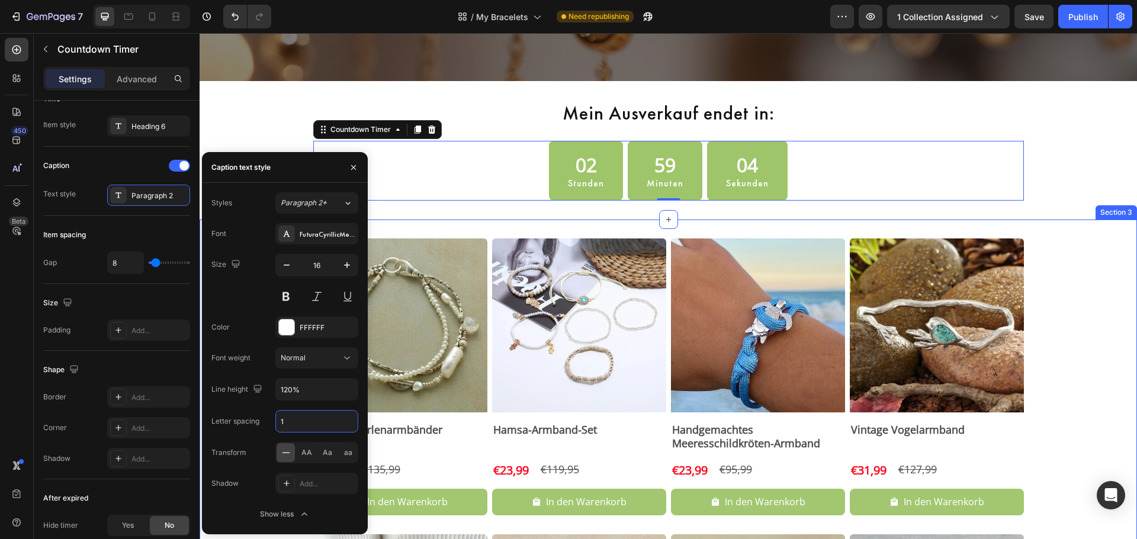
click at [696, 230] on div "Product Images Vintage Perlenarmbänder Product Title €33,99 Product Price Produ…" at bounding box center [668, 547] width 937 height 655
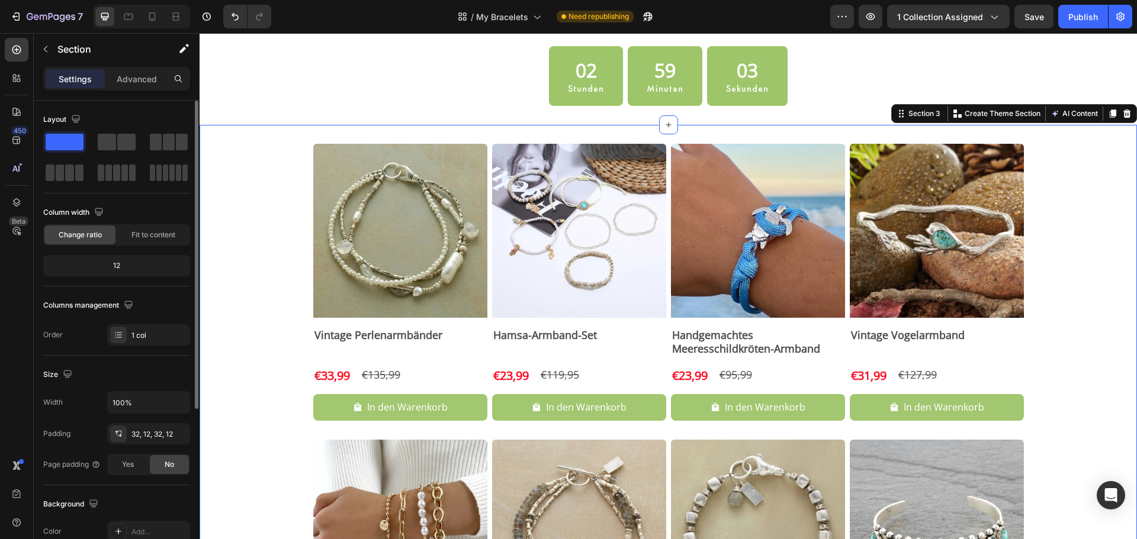
scroll to position [296, 0]
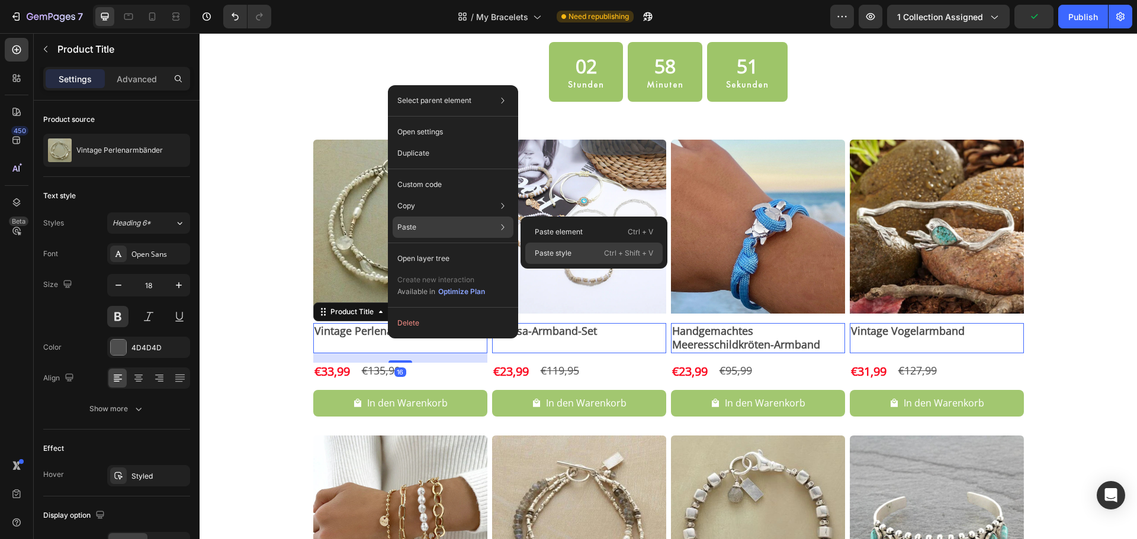
click at [576, 248] on div "Paste style Ctrl + Shift + V" at bounding box center [593, 253] width 137 height 21
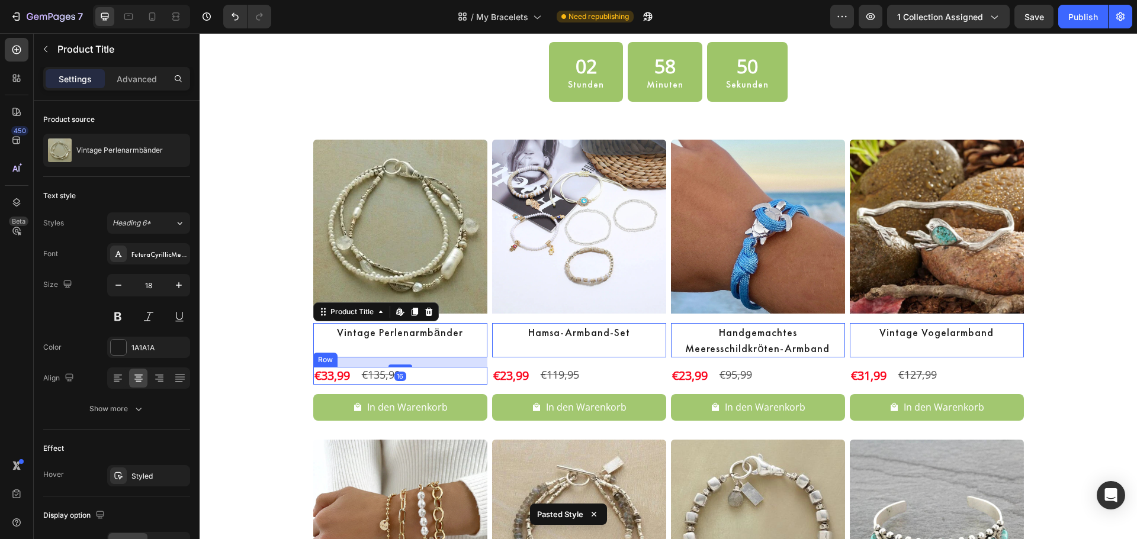
click at [426, 381] on div "€33,99 Product Price Product Price €135,99 Product Price Product Price Row" at bounding box center [400, 376] width 174 height 18
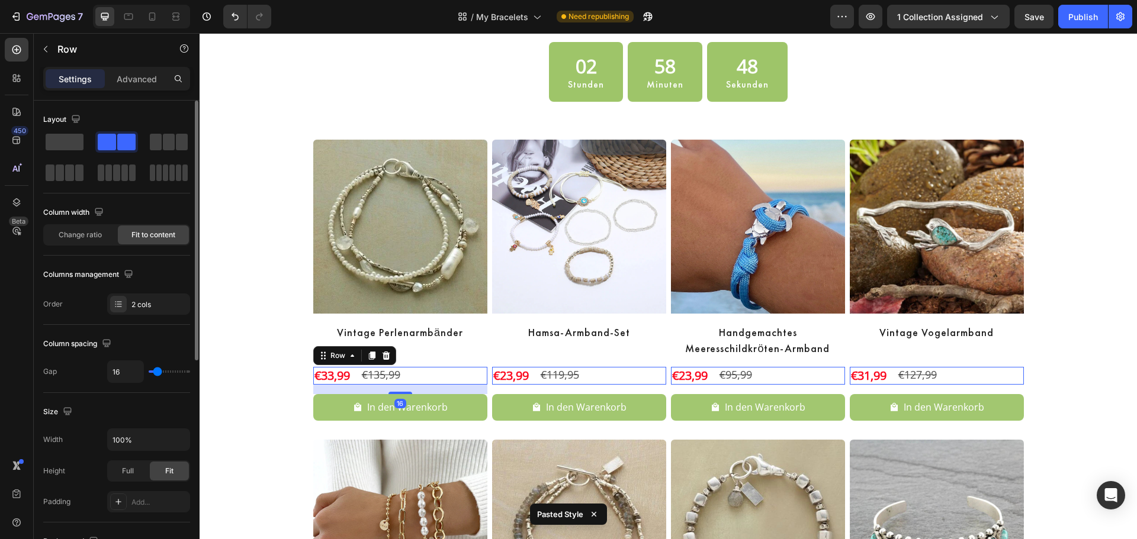
scroll to position [385, 0]
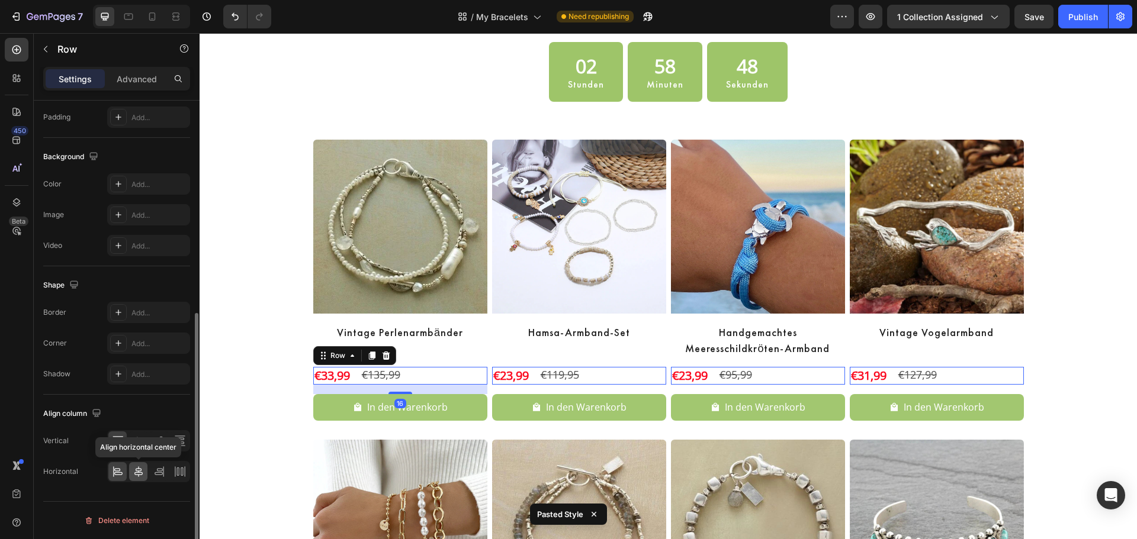
click at [133, 468] on icon at bounding box center [139, 472] width 12 height 12
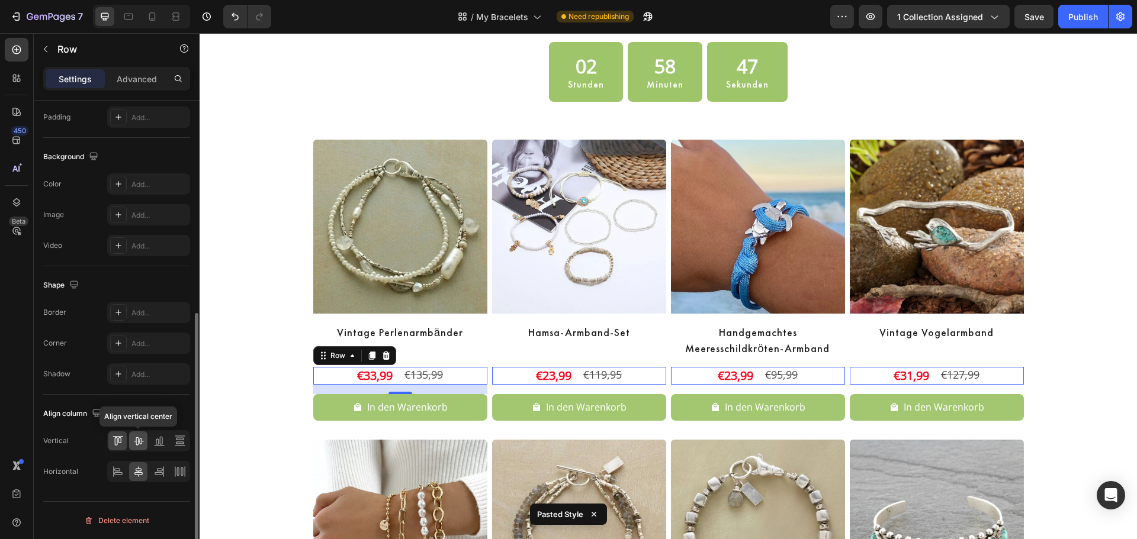
click at [131, 437] on div at bounding box center [138, 441] width 18 height 19
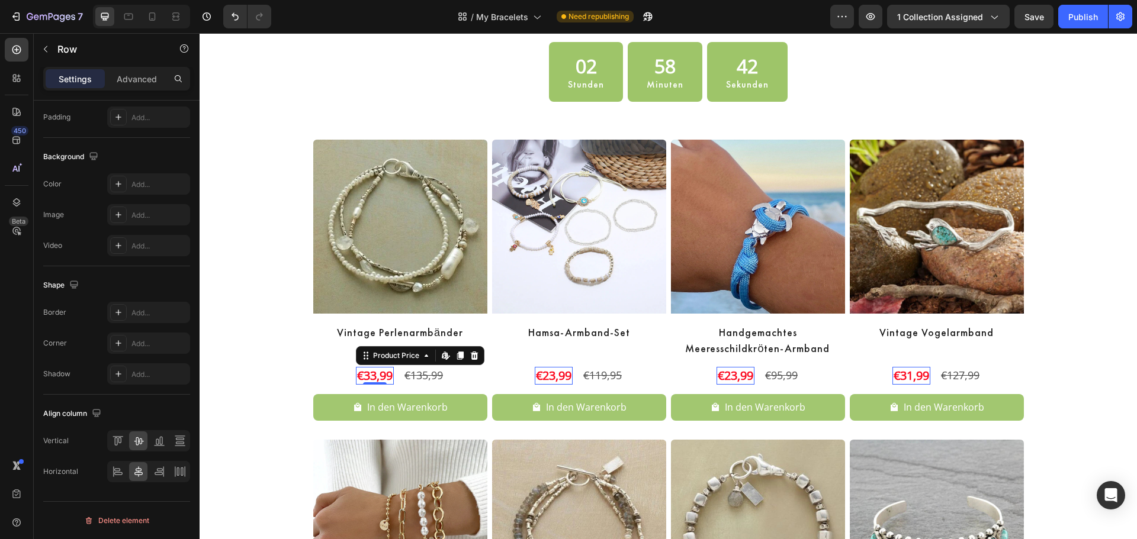
scroll to position [0, 0]
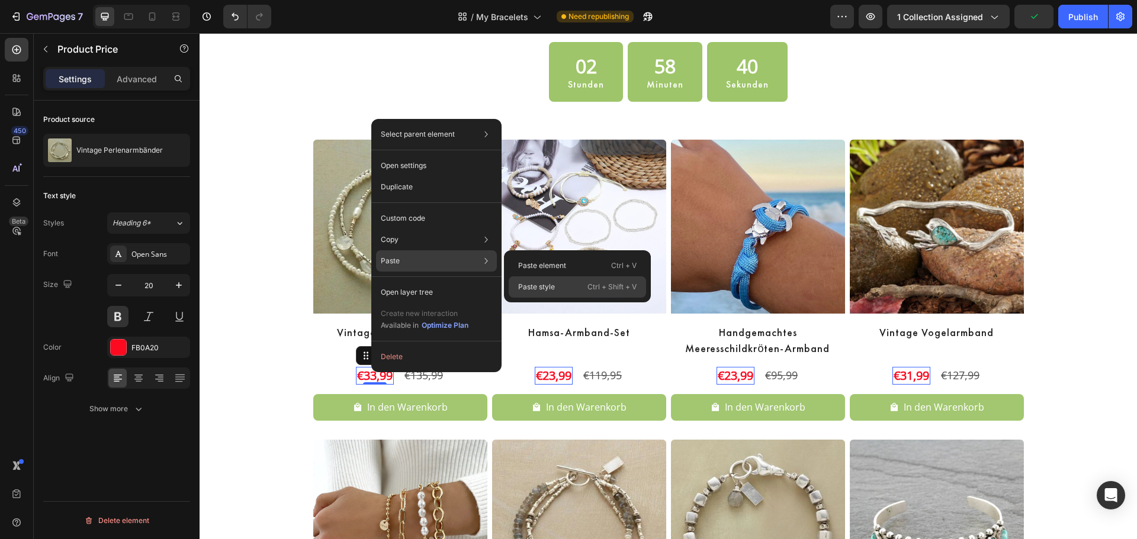
click at [550, 290] on p "Paste style" at bounding box center [536, 287] width 37 height 11
type input "26"
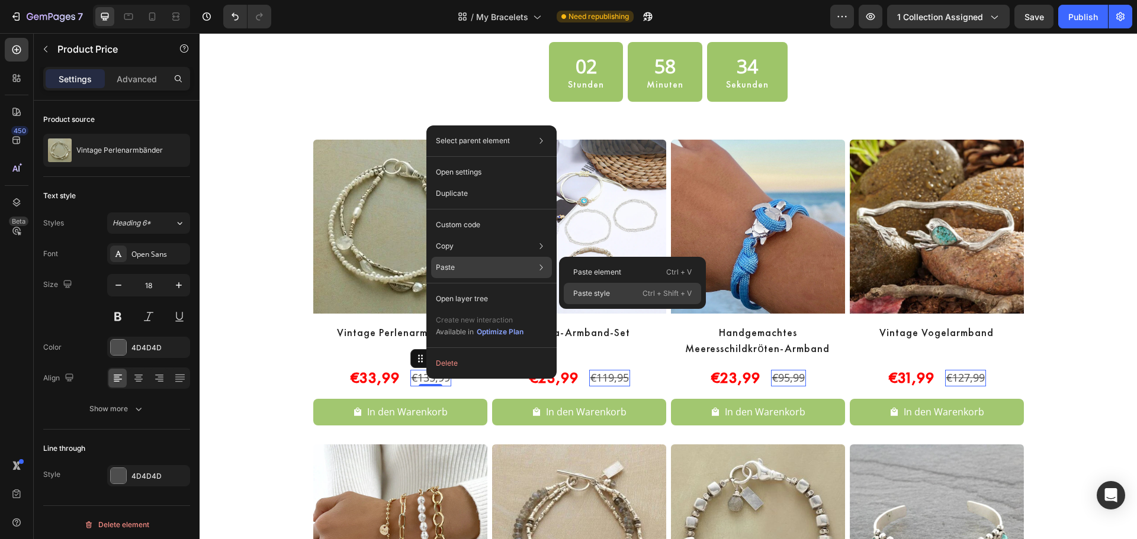
click at [604, 296] on p "Paste style" at bounding box center [591, 293] width 37 height 11
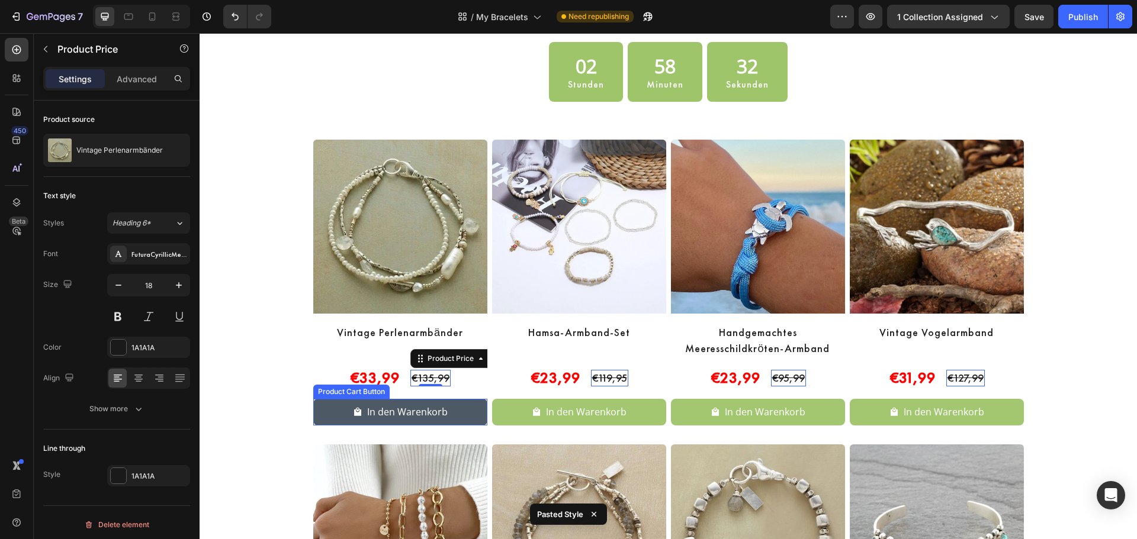
click at [476, 406] on button "In den Warenkorb" at bounding box center [400, 412] width 174 height 27
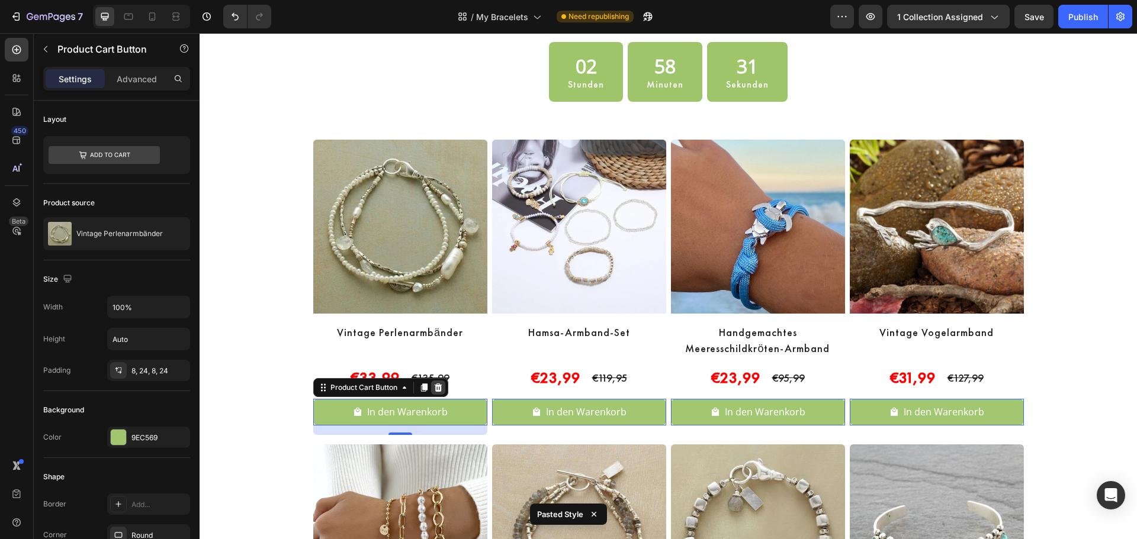
click at [434, 385] on icon at bounding box center [438, 388] width 8 height 8
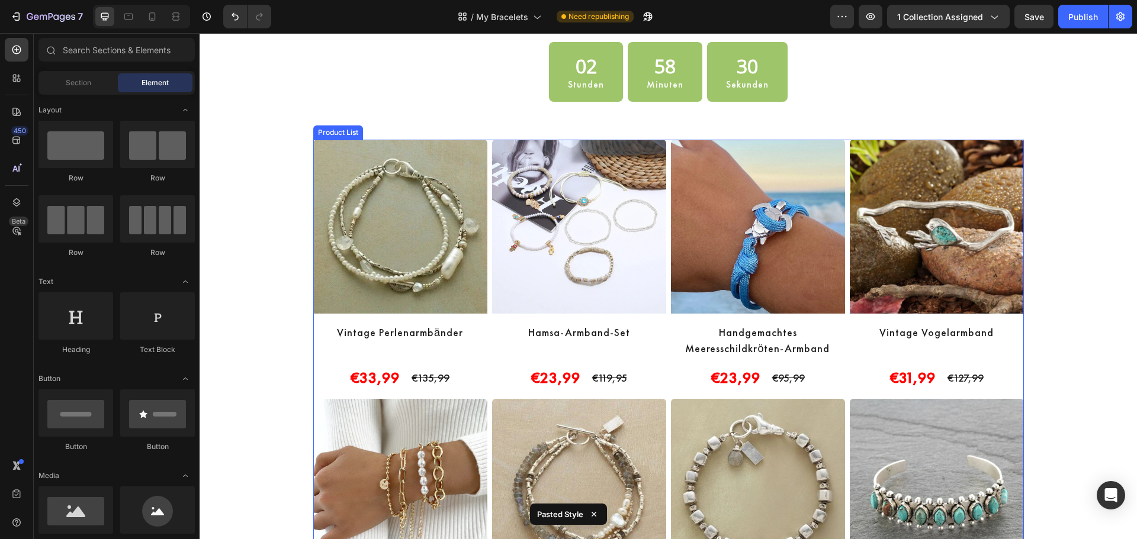
click at [486, 350] on div "Product Images Vintage Perlenarmbänder Product Title €33,99 Product Price Produ…" at bounding box center [668, 394] width 710 height 509
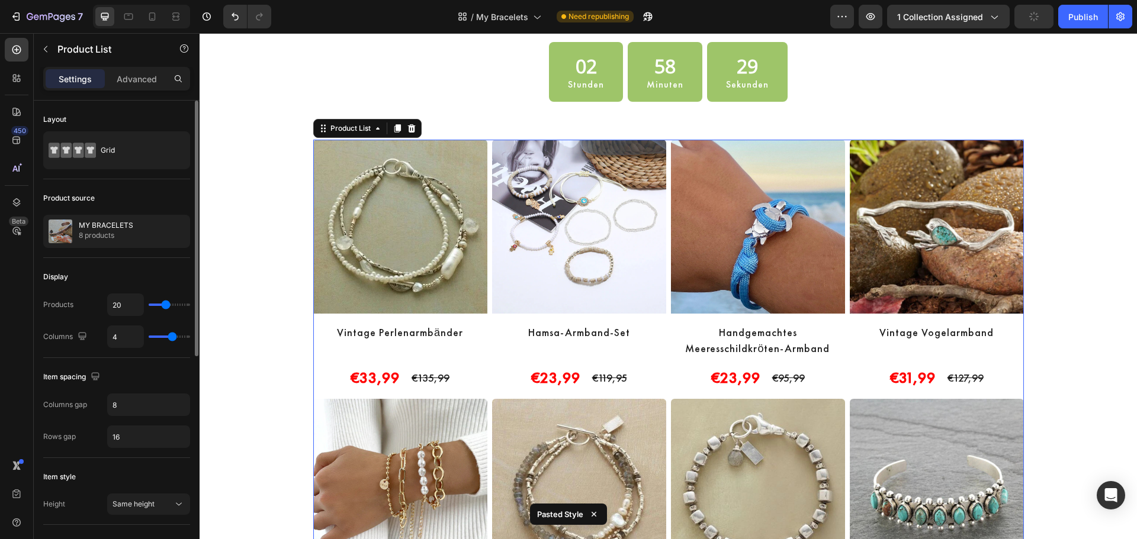
scroll to position [99, 0]
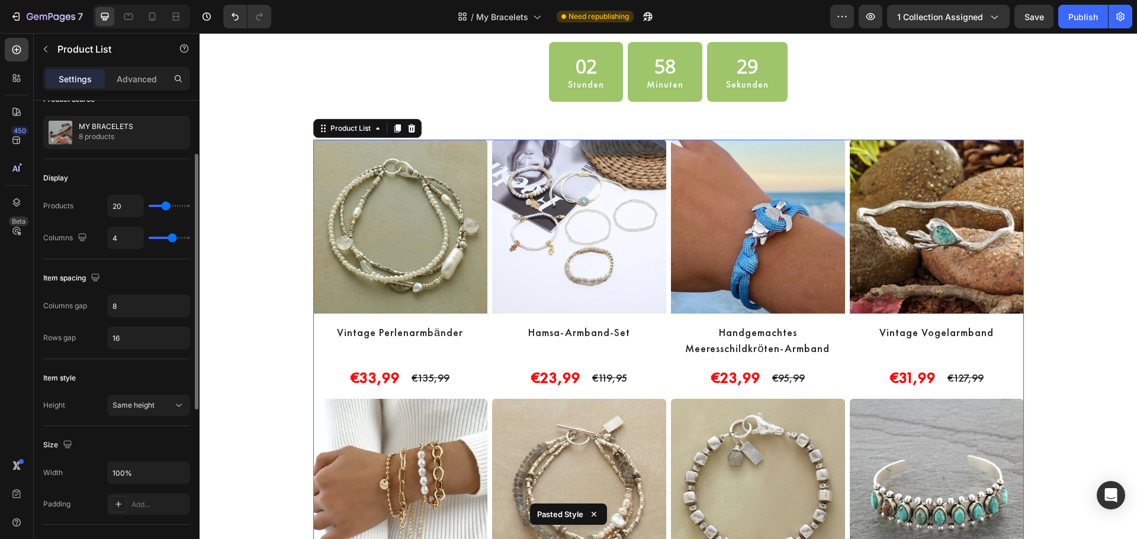
click at [127, 319] on div "Columns gap 8 Rows gap 16" at bounding box center [116, 322] width 147 height 54
click at [127, 308] on input "8" at bounding box center [149, 305] width 82 height 21
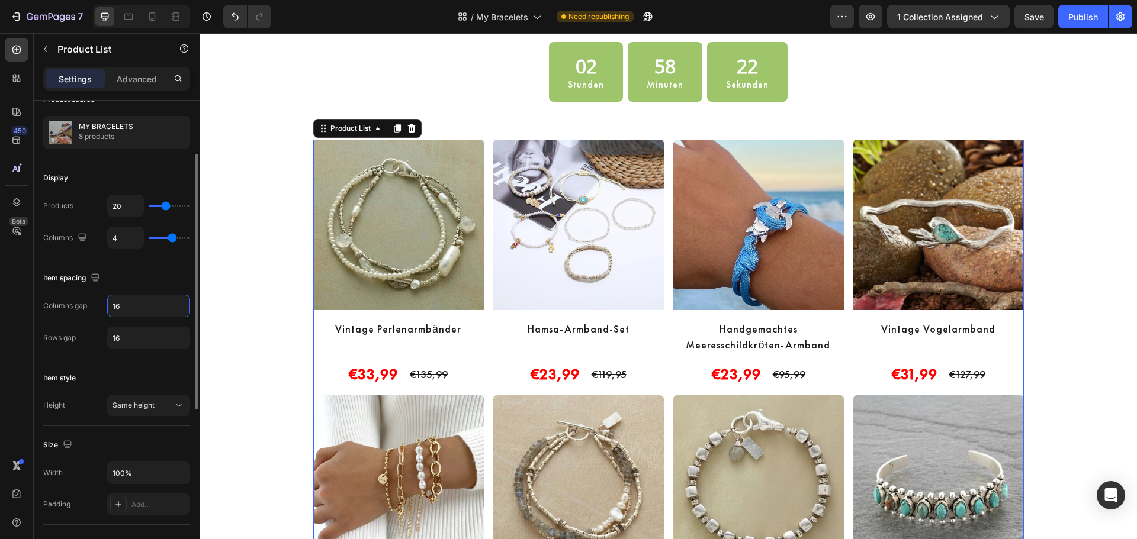
type input "16"
click at [127, 347] on input "16" at bounding box center [149, 337] width 82 height 21
type input "1"
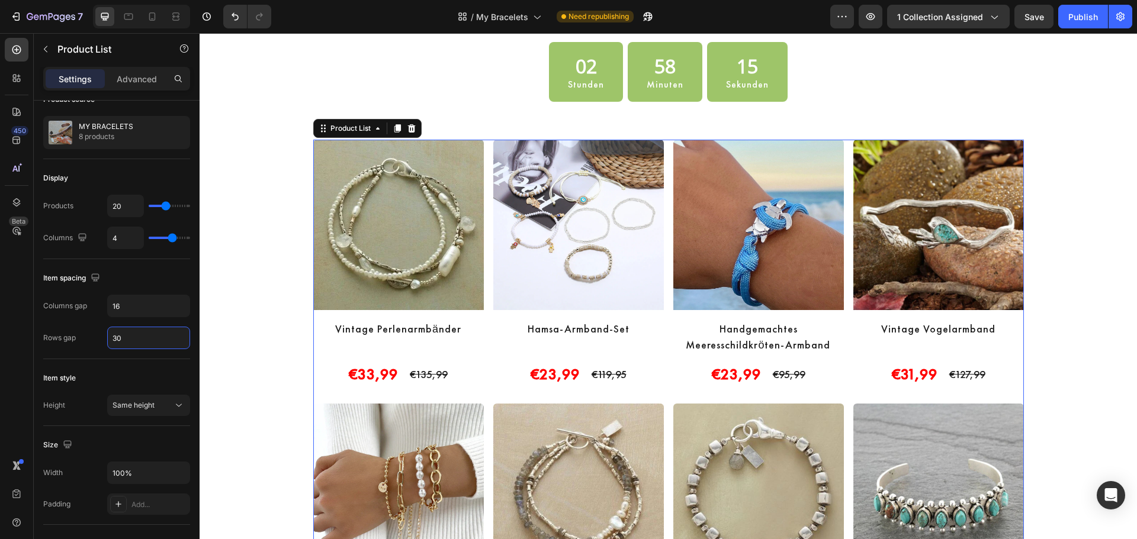
type input "30"
click at [136, 307] on input "16" at bounding box center [149, 305] width 82 height 21
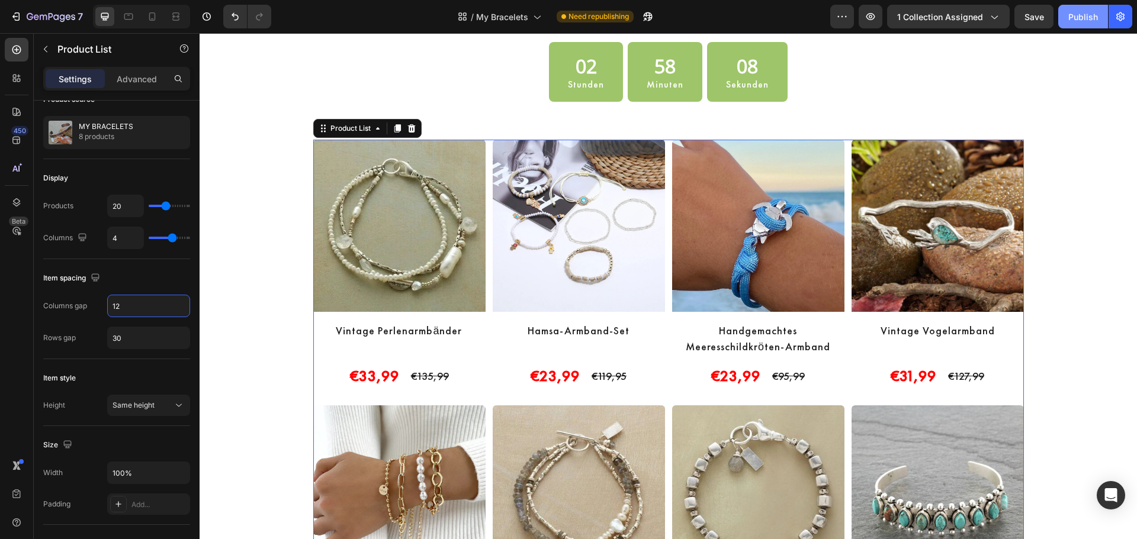
type input "12"
click at [1080, 15] on div "Publish" at bounding box center [1083, 17] width 30 height 12
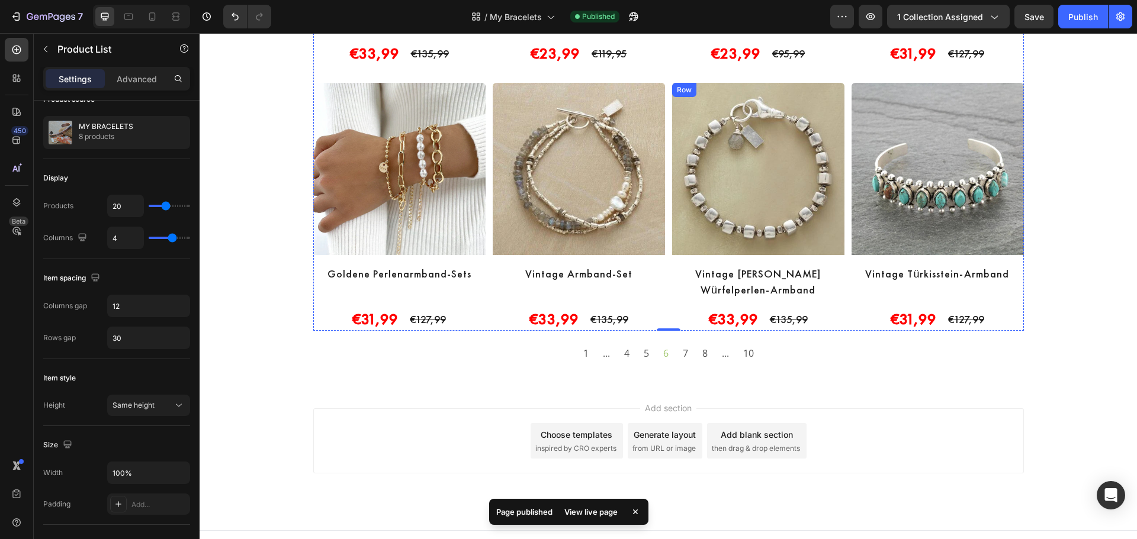
scroll to position [635, 0]
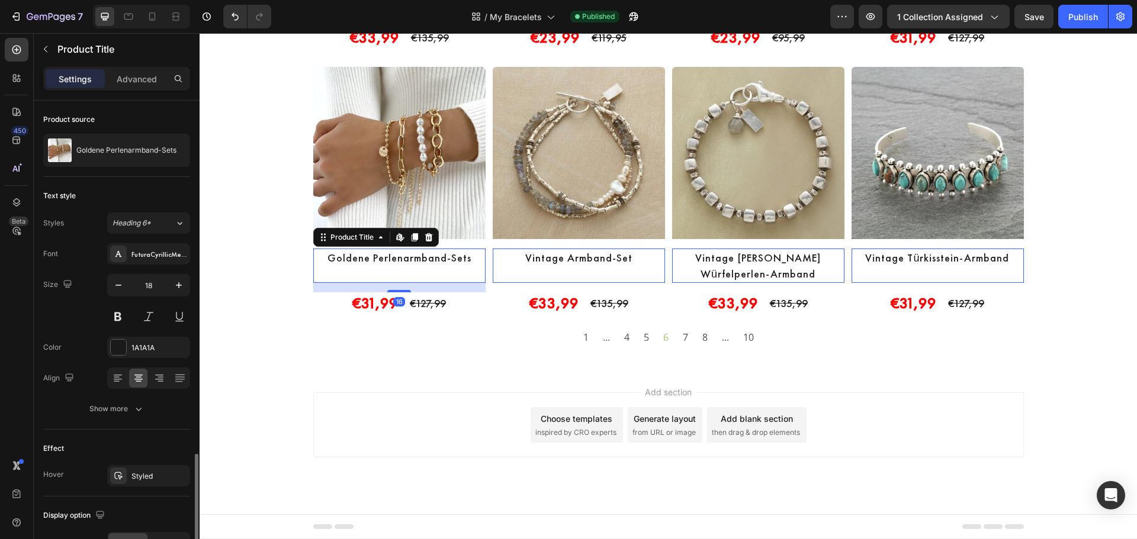
scroll to position [208, 0]
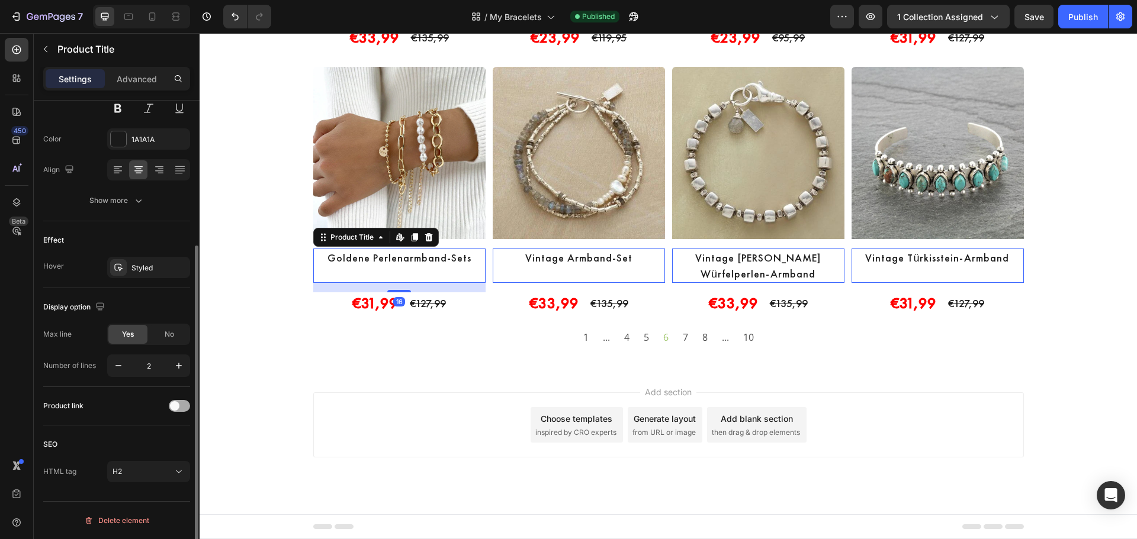
click at [181, 406] on div at bounding box center [179, 406] width 21 height 12
click at [1078, 20] on div "Publish" at bounding box center [1083, 17] width 30 height 12
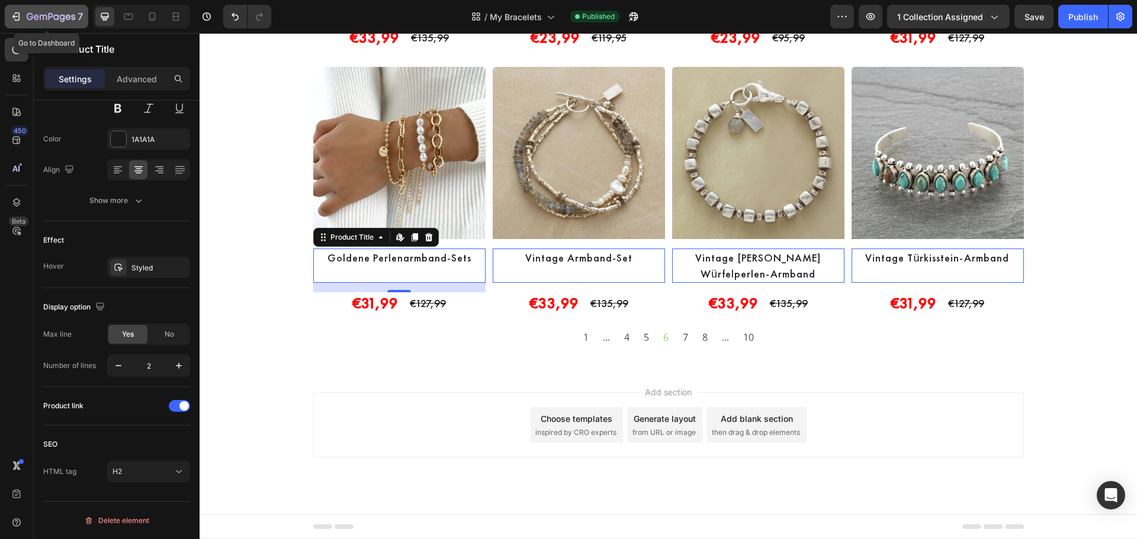
click at [21, 18] on icon "button" at bounding box center [16, 17] width 12 height 12
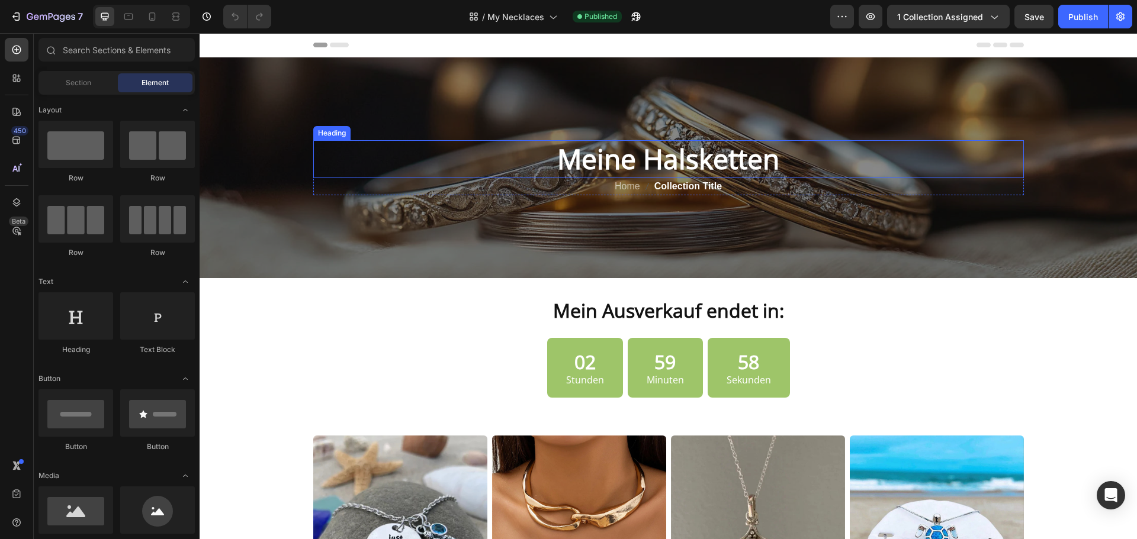
click at [712, 160] on h2 "Meine Halsketten" at bounding box center [668, 159] width 710 height 38
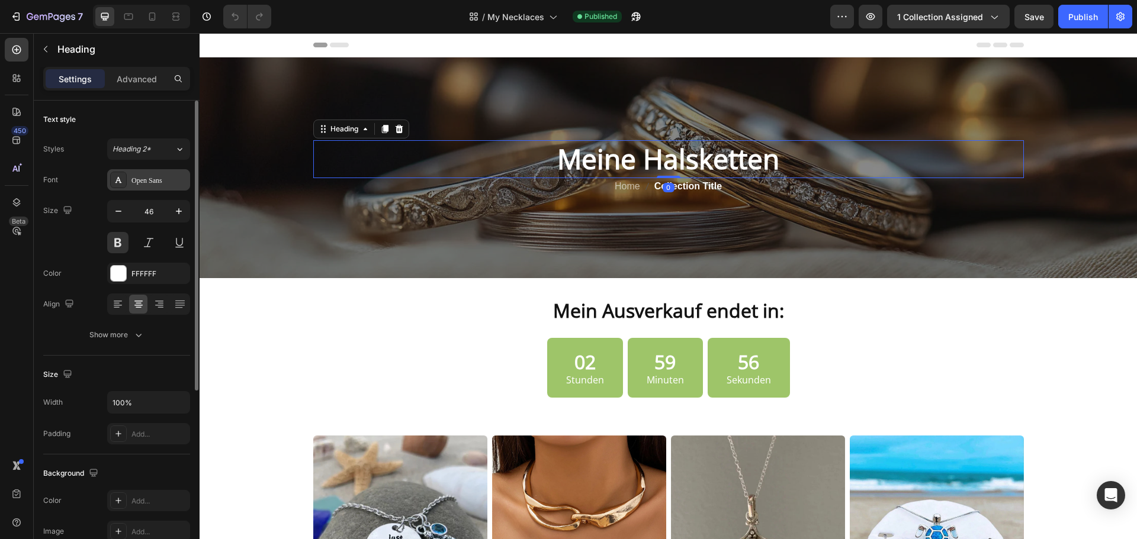
click at [123, 179] on div at bounding box center [118, 180] width 17 height 17
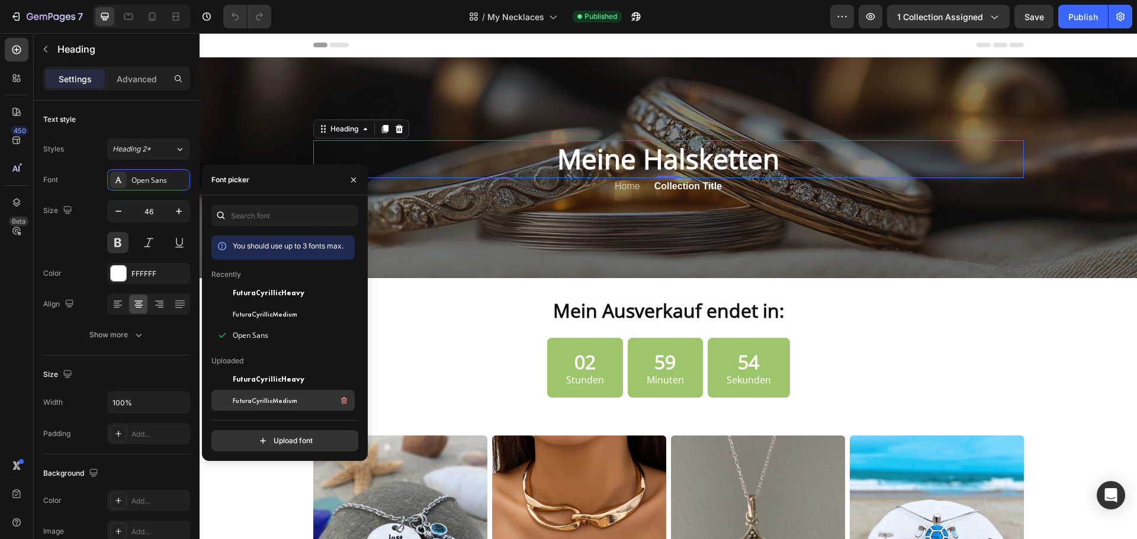
click at [281, 394] on div "FuturaCyrillicMedium" at bounding box center [293, 401] width 120 height 14
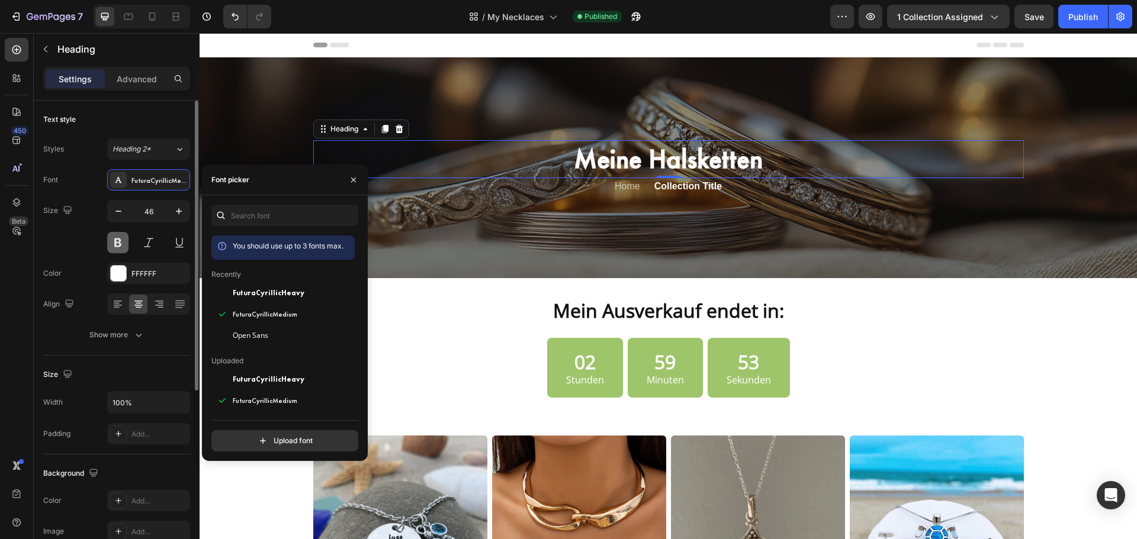
click at [121, 245] on button at bounding box center [117, 242] width 21 height 21
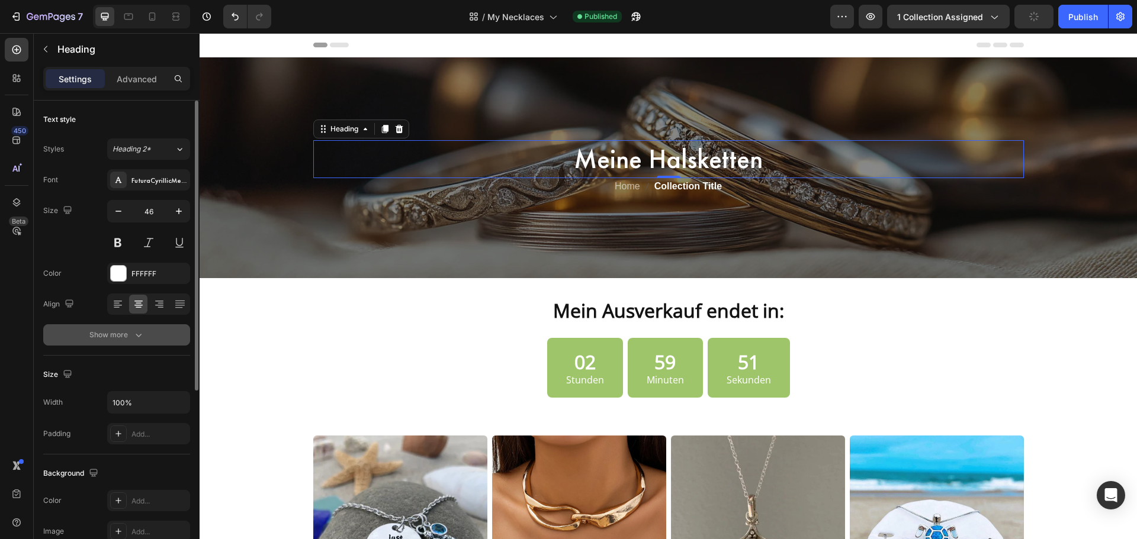
click at [118, 345] on button "Show more" at bounding box center [116, 334] width 147 height 21
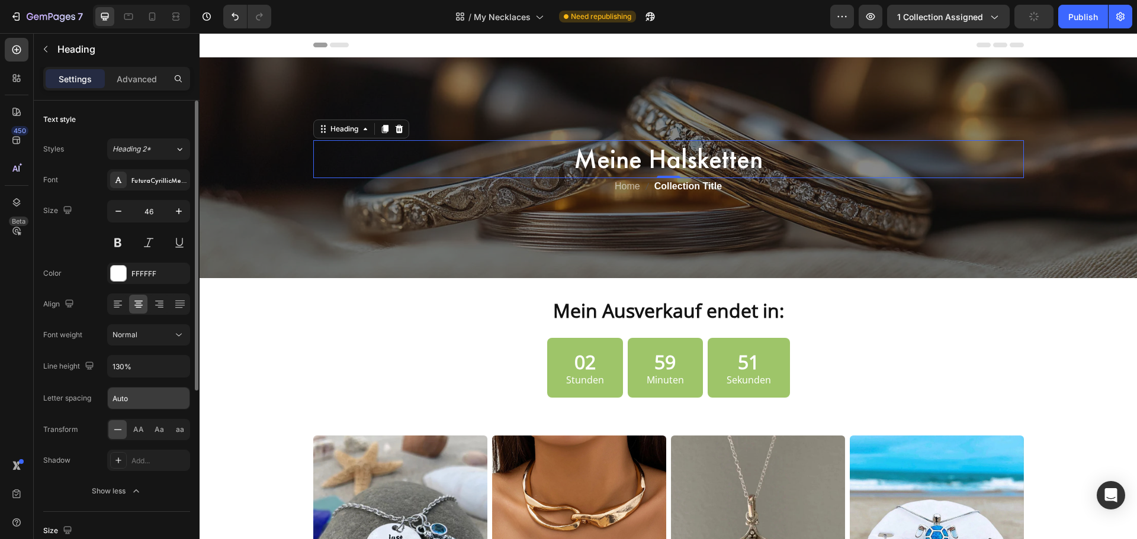
click at [137, 403] on input "Auto" at bounding box center [149, 398] width 82 height 21
type input "1"
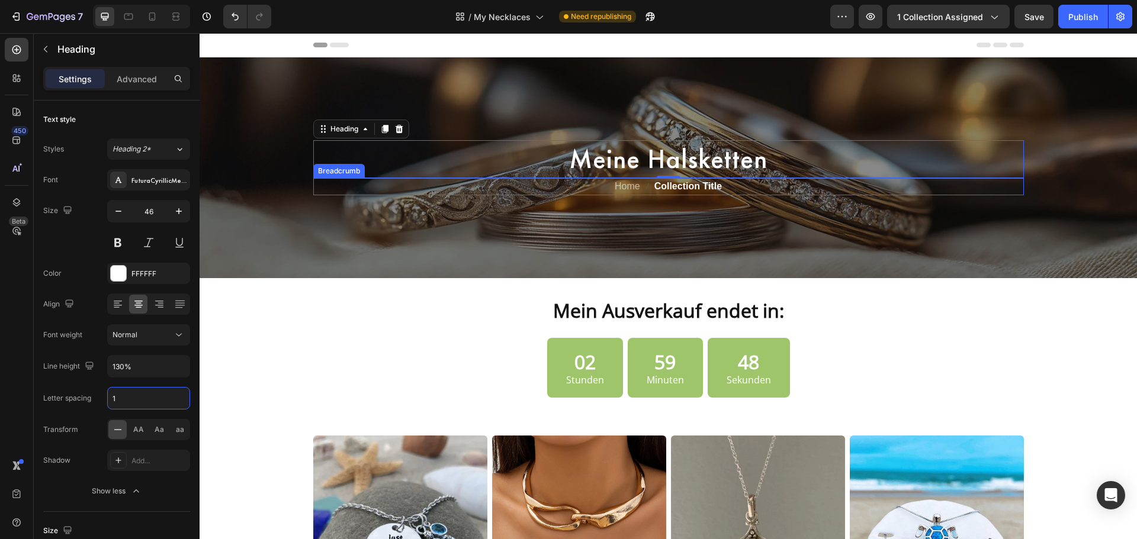
click at [642, 183] on icon "breadcrumb" at bounding box center [646, 186] width 9 height 9
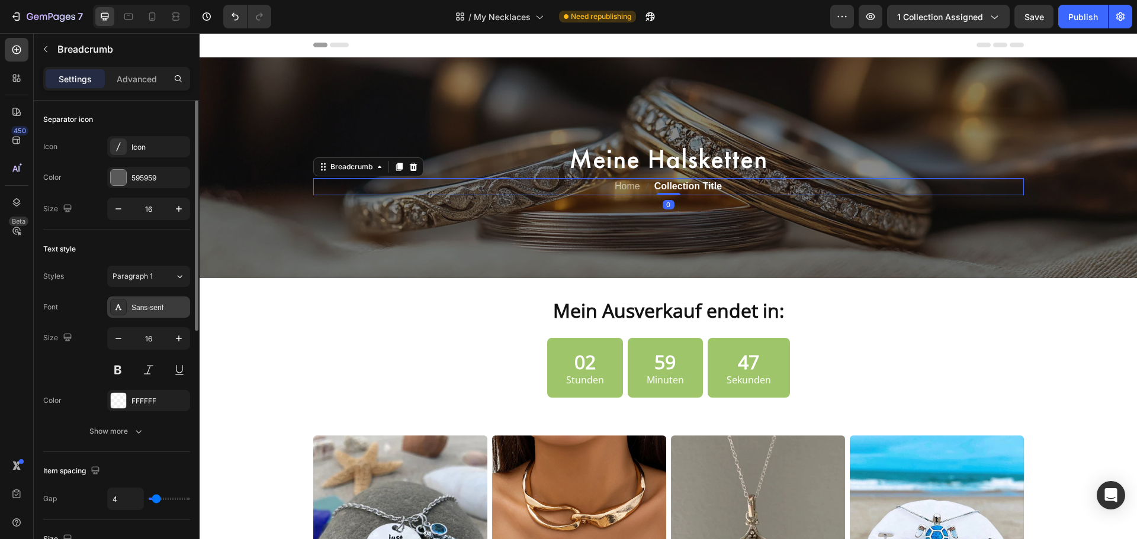
click at [123, 301] on div at bounding box center [118, 307] width 17 height 17
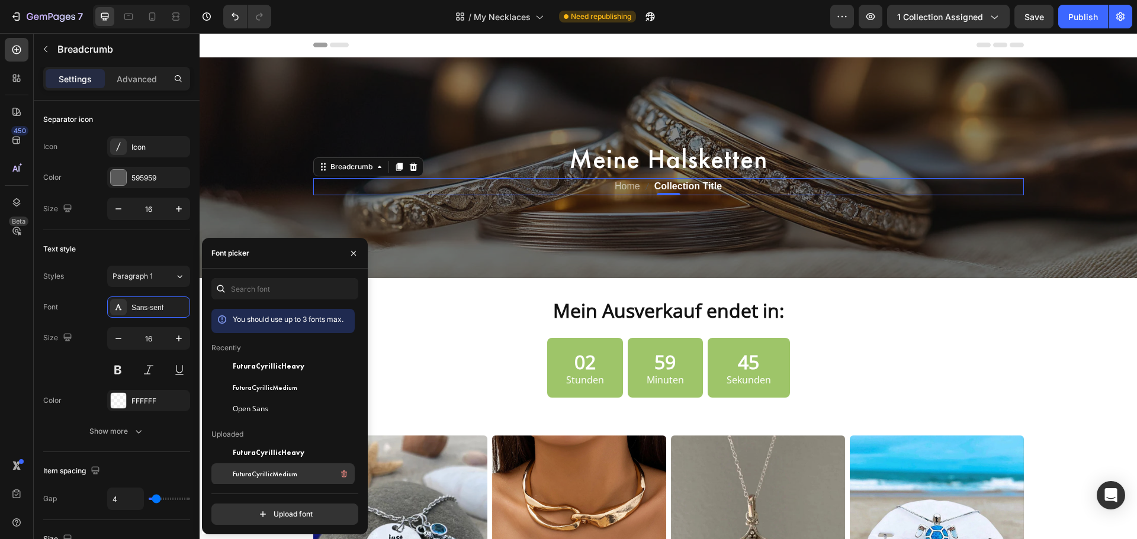
click at [249, 467] on div "FuturaCyrillicMedium" at bounding box center [293, 474] width 120 height 14
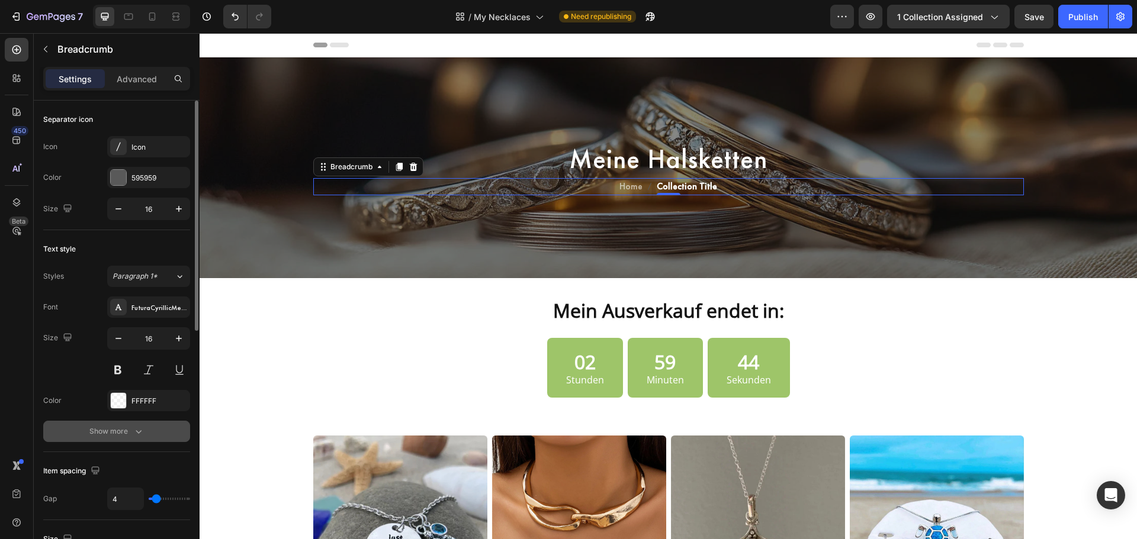
click at [124, 435] on div "Show more" at bounding box center [116, 432] width 55 height 12
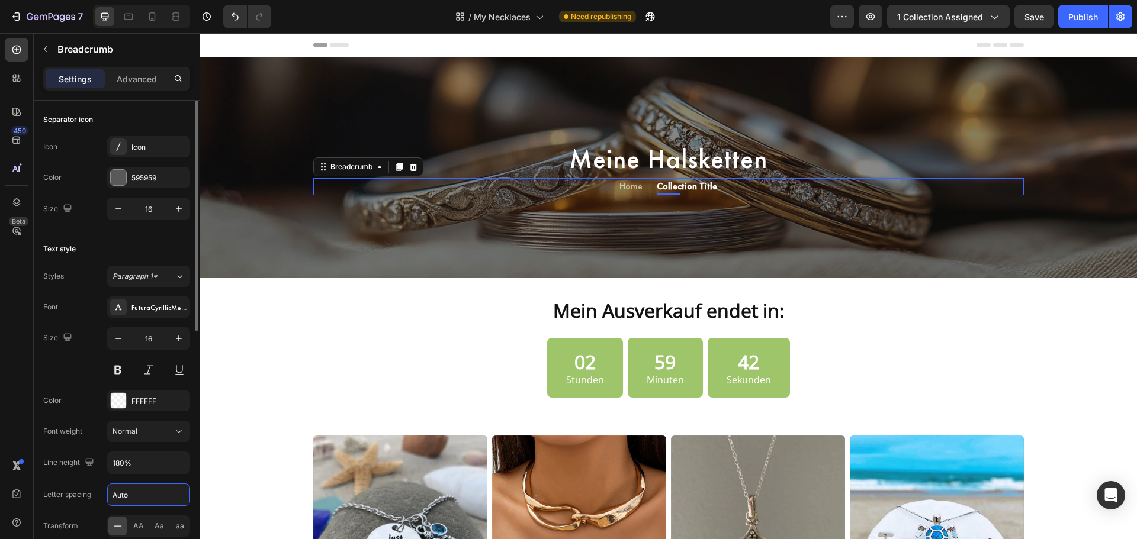
click at [130, 496] on input "Auto" at bounding box center [149, 494] width 82 height 21
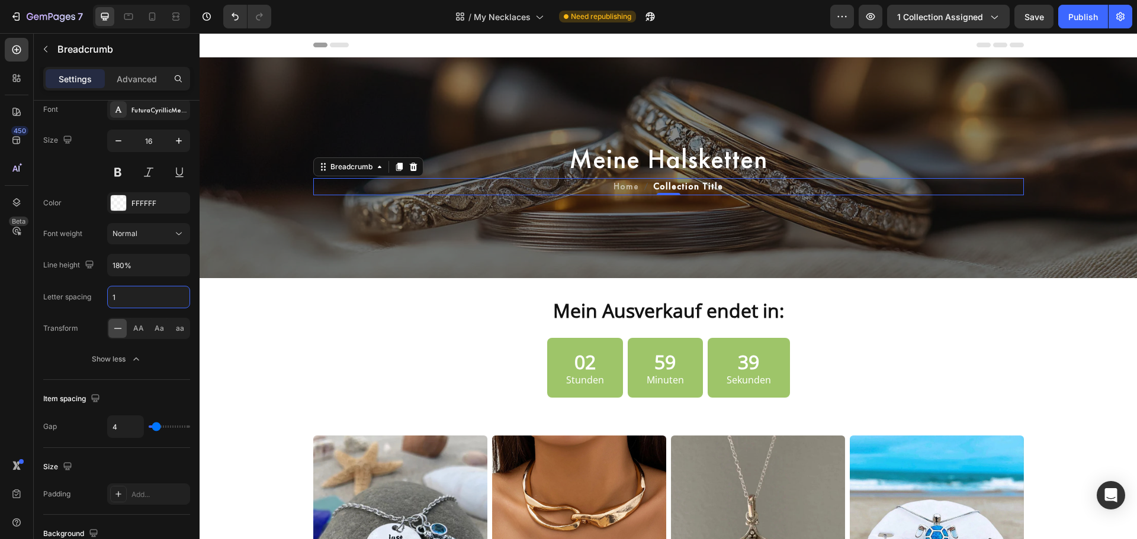
type input "1"
click at [710, 188] on span "Collection Title" at bounding box center [688, 186] width 70 height 17
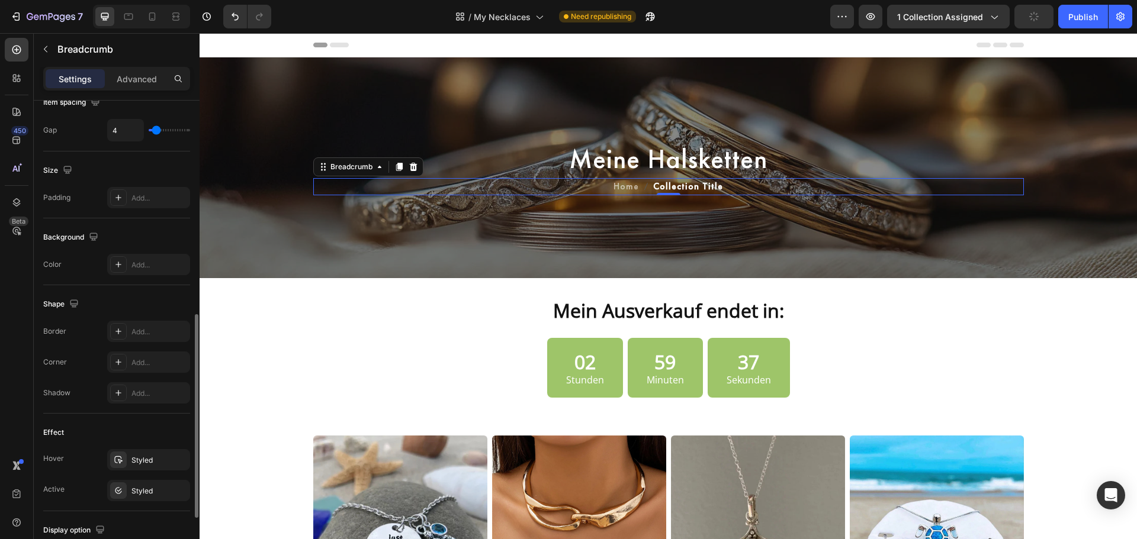
scroll to position [621, 0]
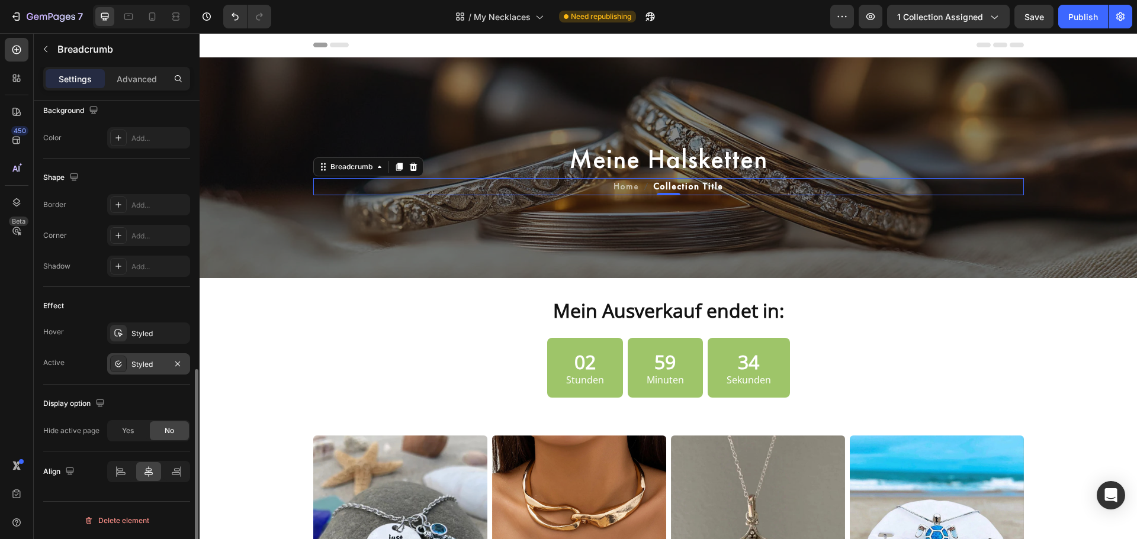
click at [123, 356] on div at bounding box center [118, 364] width 17 height 17
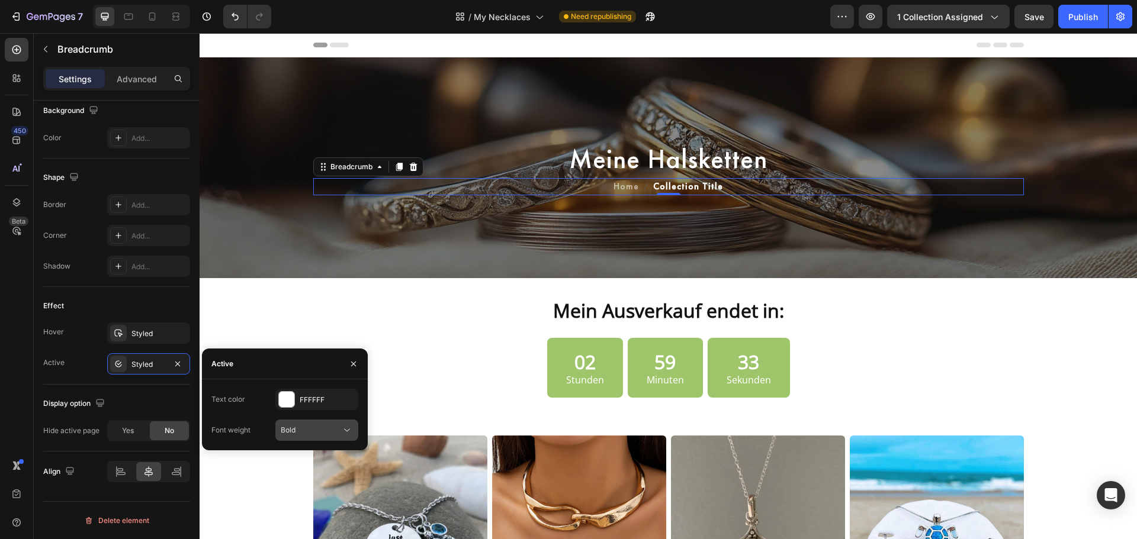
click at [294, 425] on span "Bold" at bounding box center [288, 430] width 15 height 11
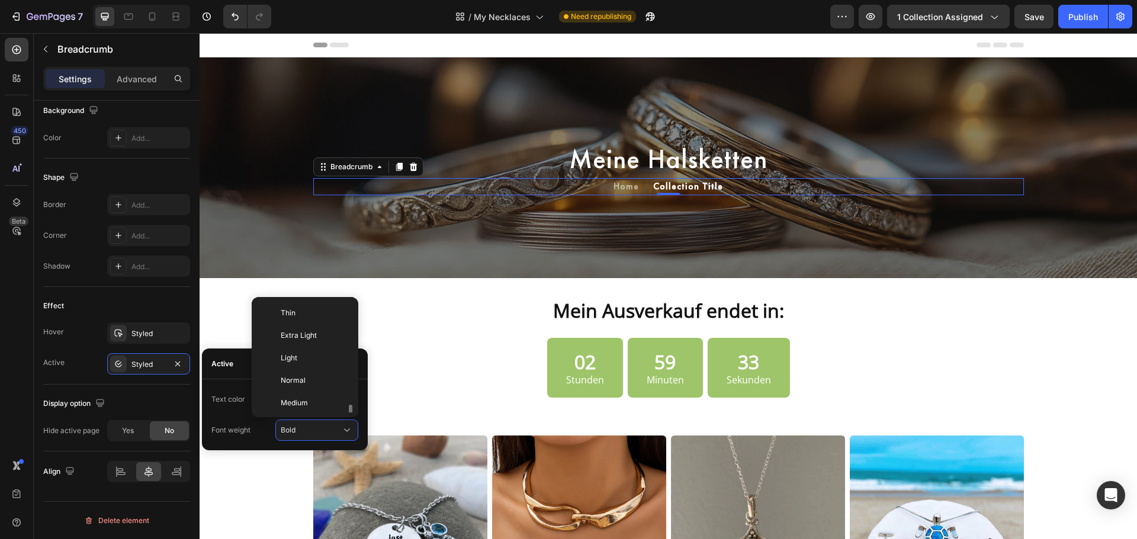
scroll to position [64, 0]
click at [303, 344] on span "Medium" at bounding box center [294, 339] width 27 height 11
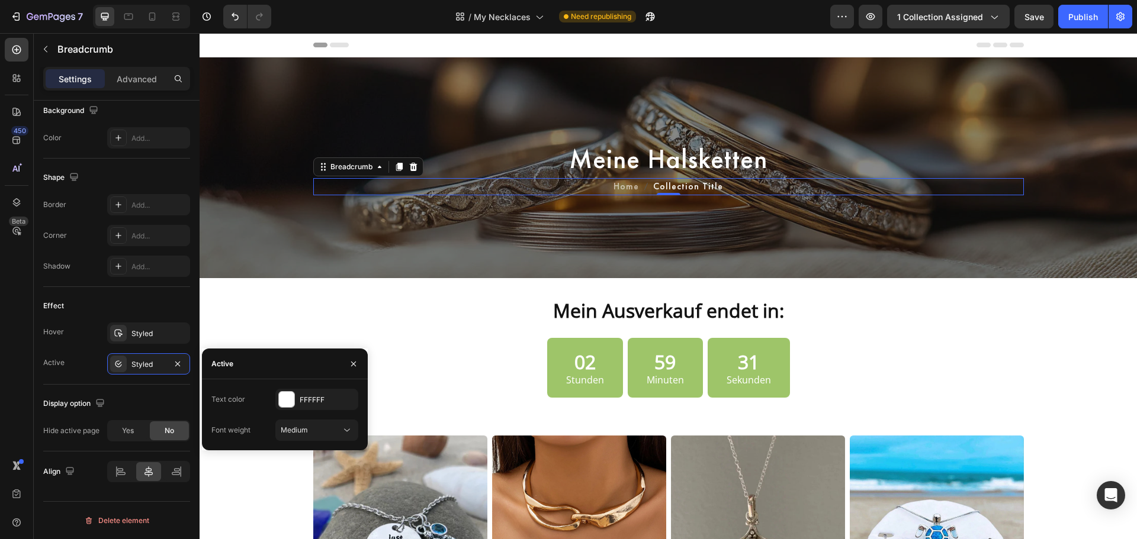
click at [729, 225] on div "Meine Halsketten Heading Home Collection Title Breadcrumb 0 Row Row" at bounding box center [668, 167] width 937 height 221
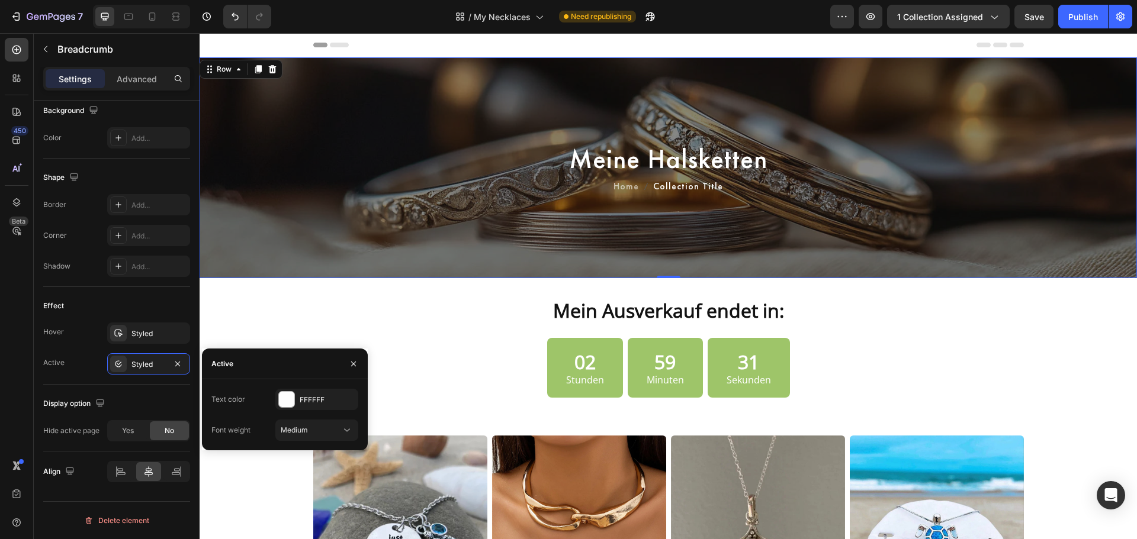
scroll to position [0, 0]
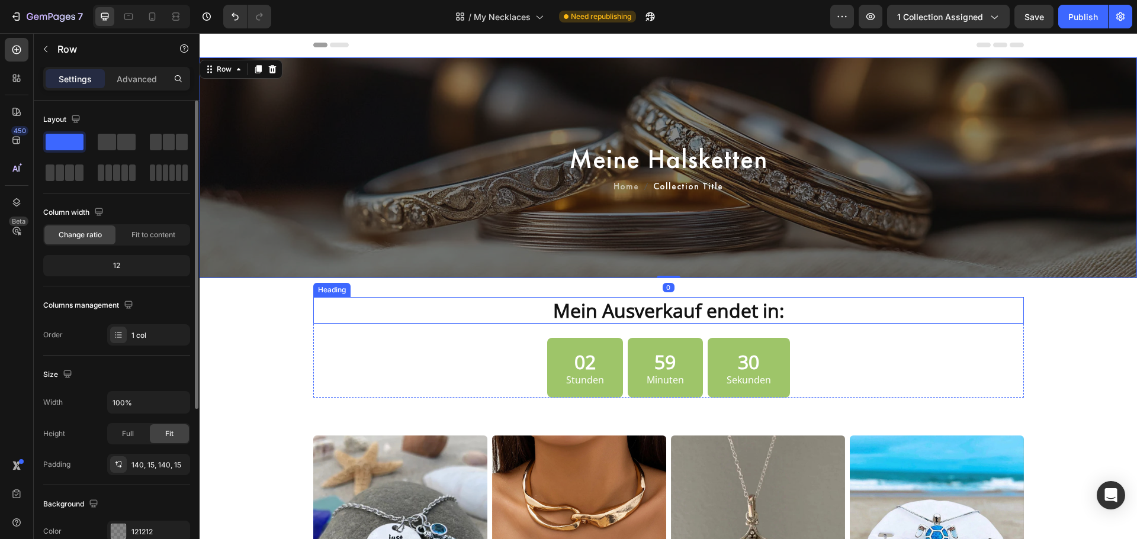
click at [688, 304] on strong "Mein Ausverkauf endet in:" at bounding box center [668, 310] width 231 height 25
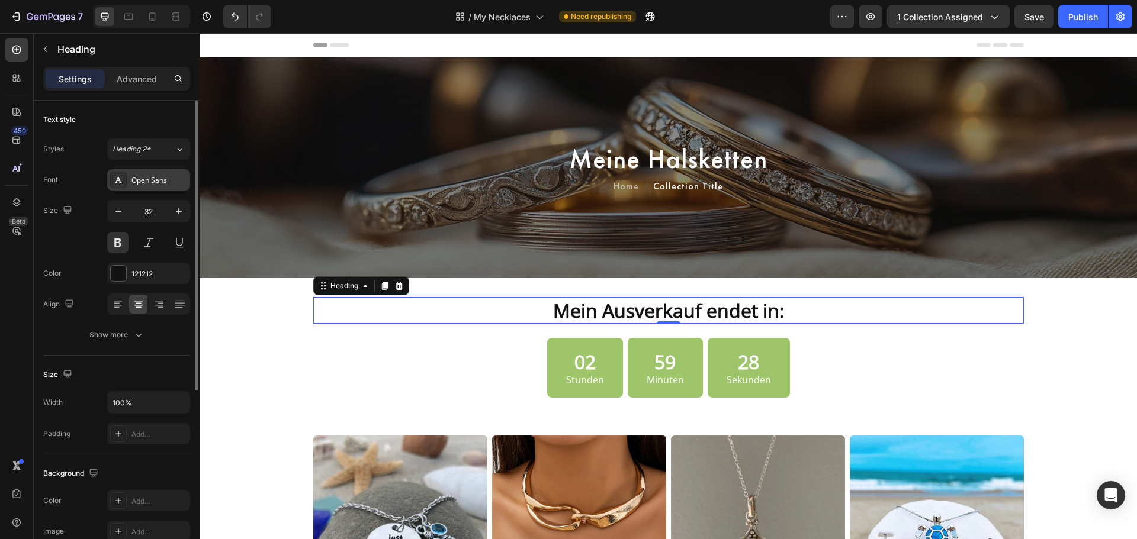
click at [147, 175] on div "Open Sans" at bounding box center [159, 180] width 56 height 11
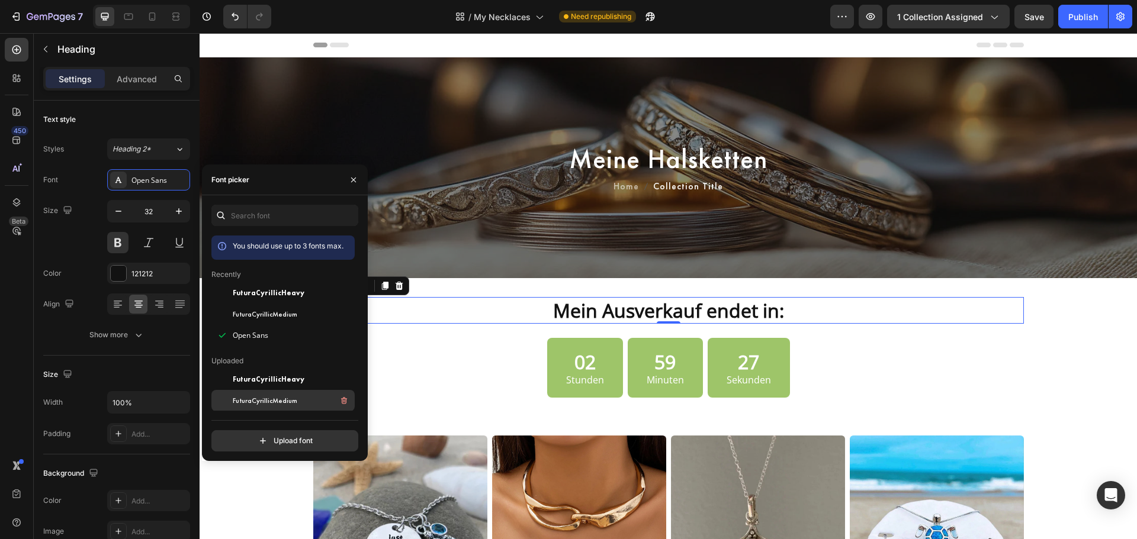
click at [301, 401] on div "FuturaCyrillicMedium" at bounding box center [293, 401] width 120 height 14
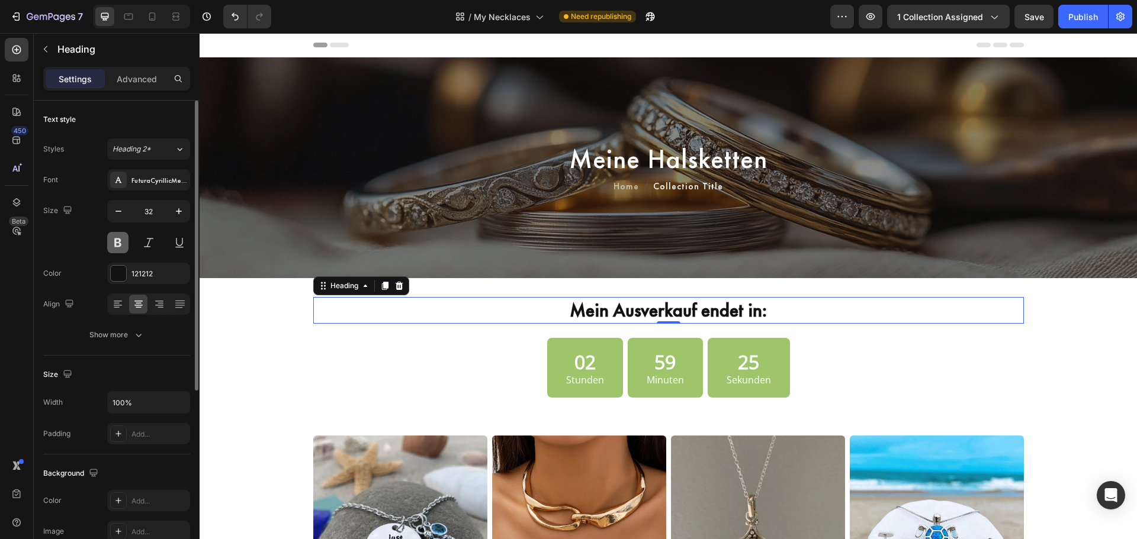
click at [123, 246] on button at bounding box center [117, 242] width 21 height 21
click at [671, 314] on strong "Mein Ausverkauf endet in:" at bounding box center [668, 310] width 197 height 24
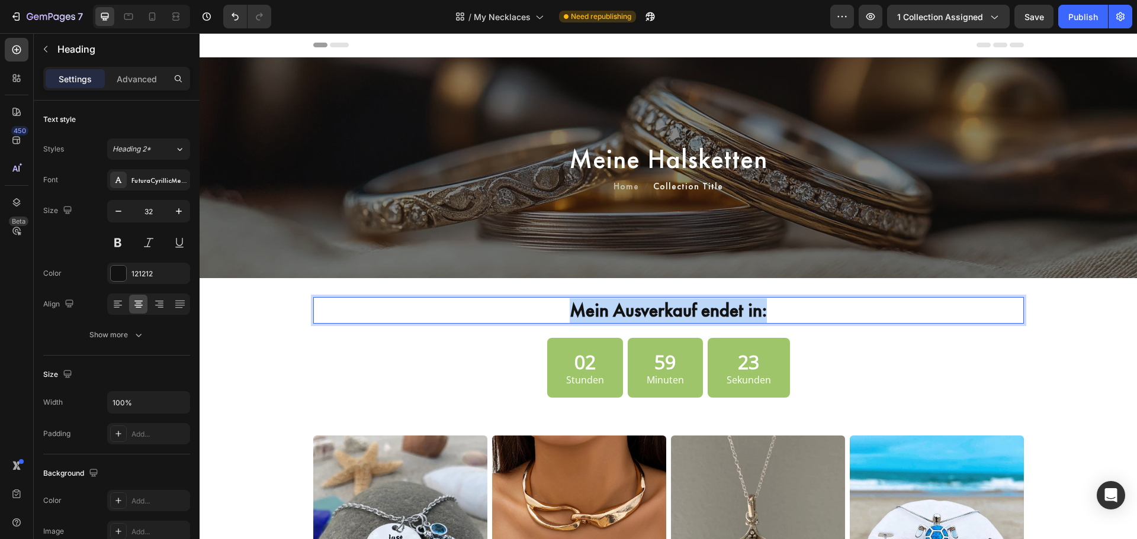
click at [671, 314] on strong "Mein Ausverkauf endet in:" at bounding box center [668, 310] width 197 height 24
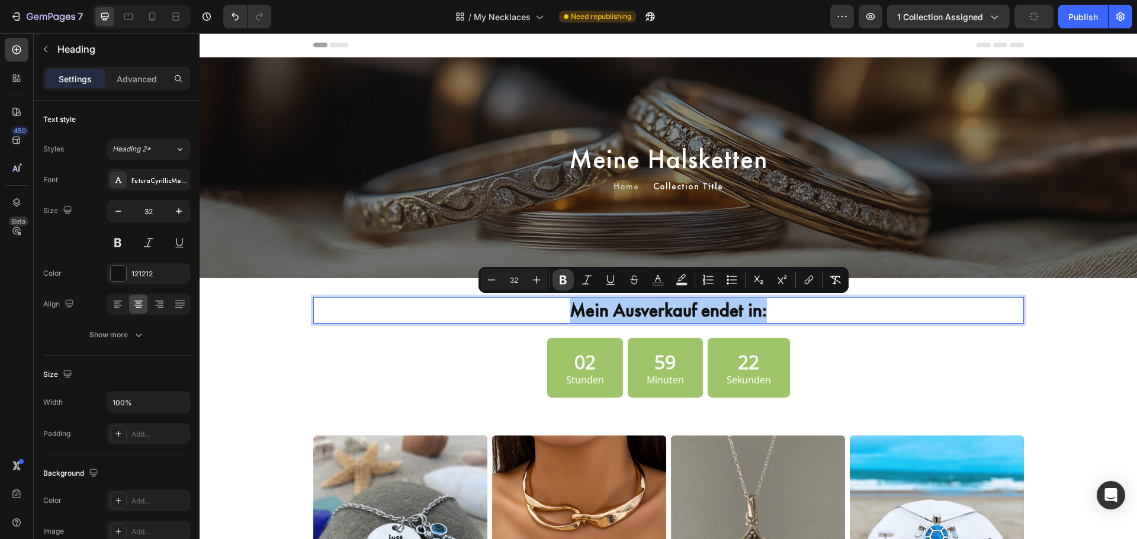
click at [560, 279] on icon "Editor contextual toolbar" at bounding box center [563, 280] width 7 height 9
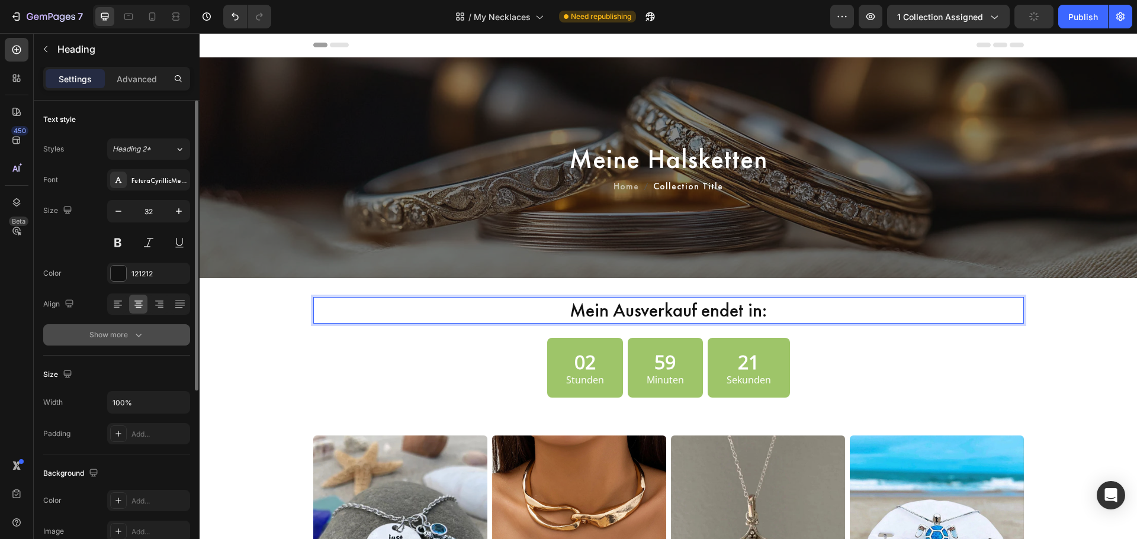
click at [123, 337] on div "Show more" at bounding box center [116, 335] width 55 height 12
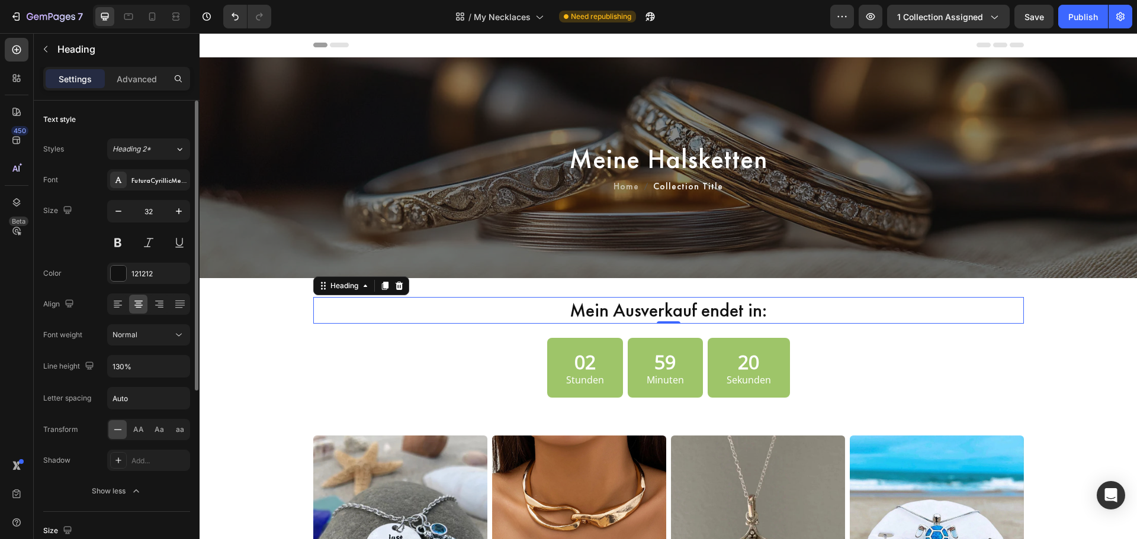
click at [121, 387] on div "Font FuturaCyrillicMedium Size 32 Color 121212 Align Font weight Normal Line he…" at bounding box center [116, 335] width 147 height 333
click at [129, 399] on input "Auto" at bounding box center [149, 398] width 82 height 21
type input "1"
click at [696, 360] on div "59 Minuten" at bounding box center [665, 368] width 75 height 60
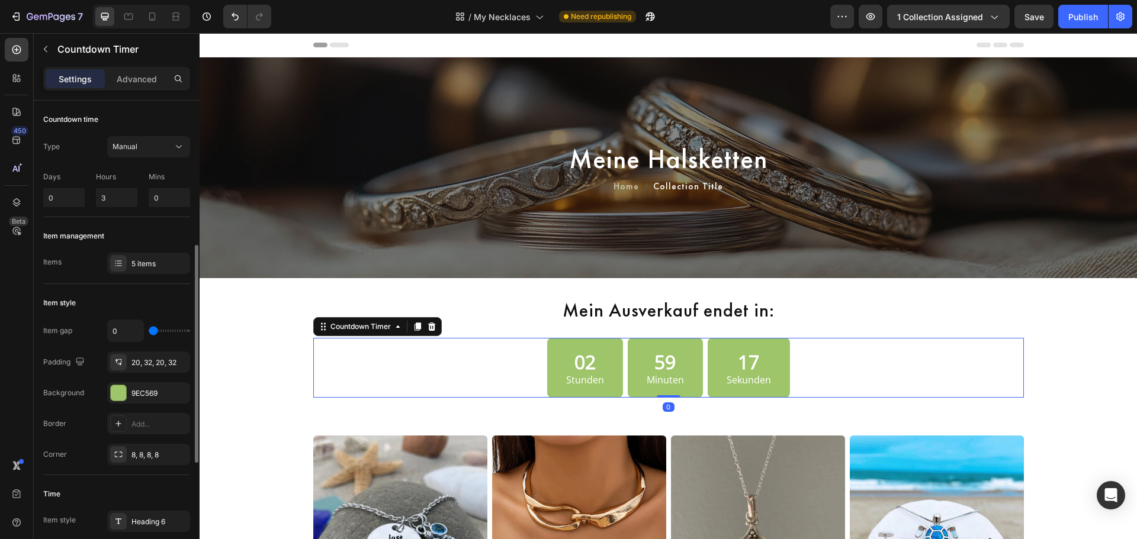
scroll to position [198, 0]
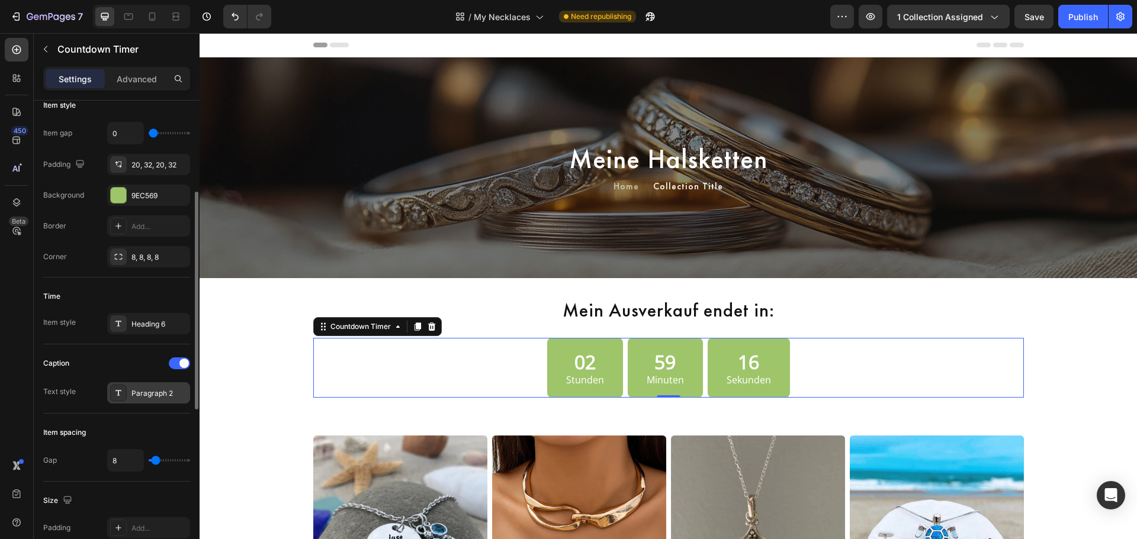
click at [120, 396] on icon at bounding box center [118, 392] width 9 height 9
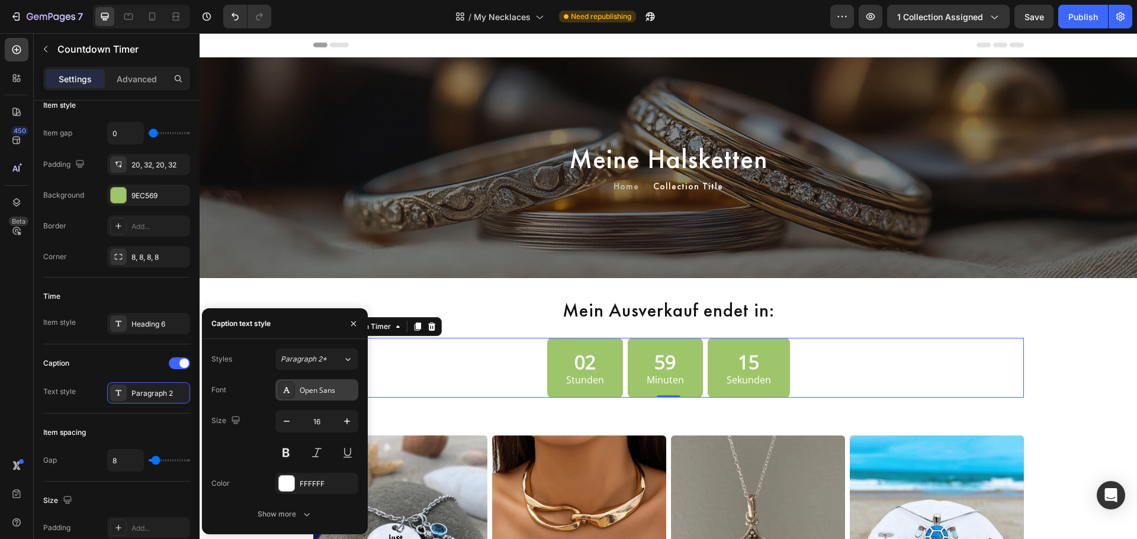
click at [303, 394] on div "Open Sans" at bounding box center [328, 390] width 56 height 11
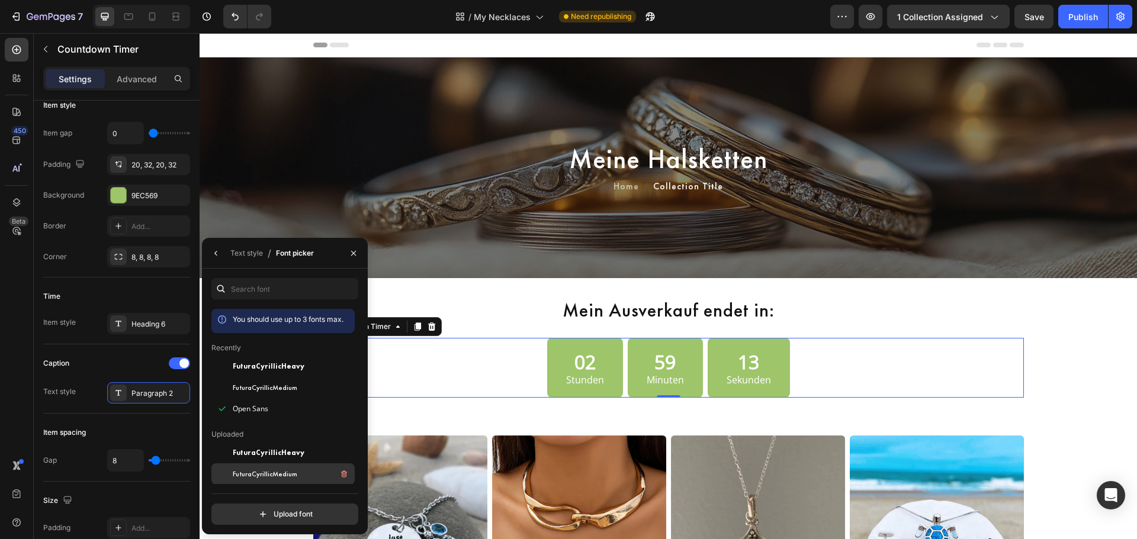
click at [262, 475] on span "FuturaCyrillicMedium" at bounding box center [265, 474] width 65 height 11
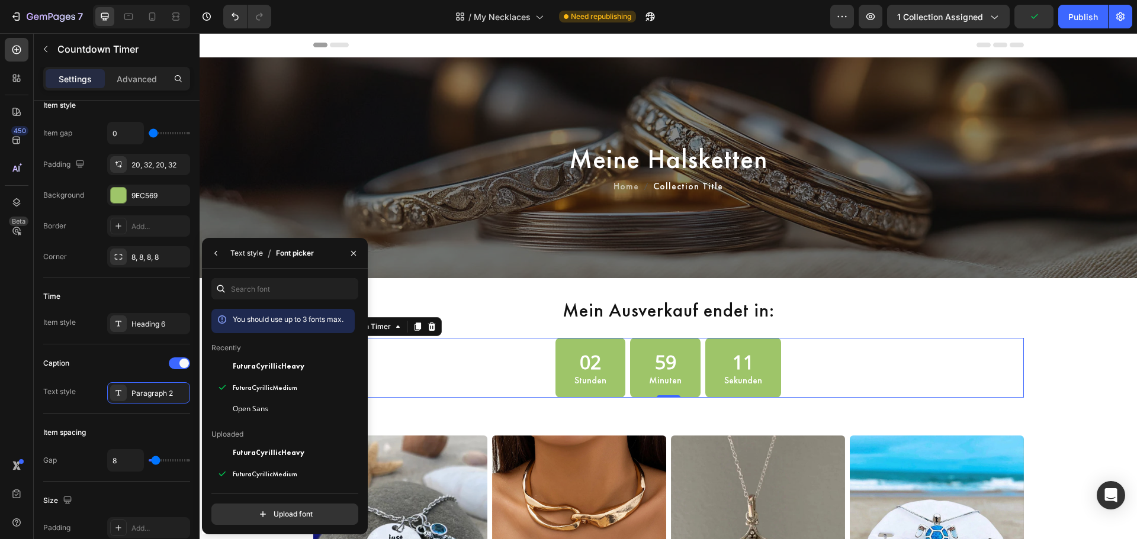
drag, startPoint x: 247, startPoint y: 254, endPoint x: 52, endPoint y: 266, distance: 195.2
click at [247, 254] on div "Text style" at bounding box center [246, 253] width 33 height 11
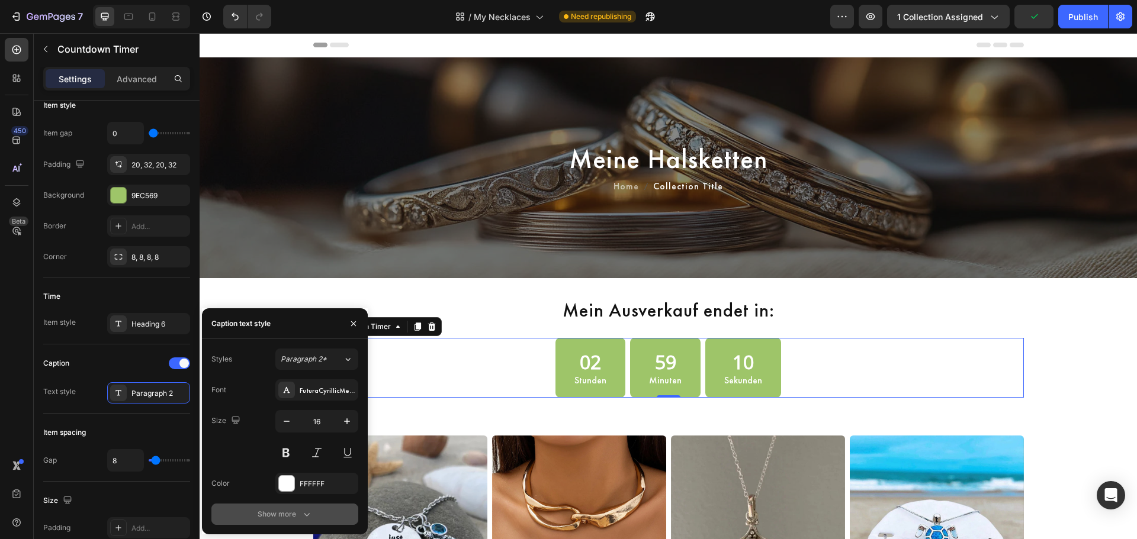
click at [266, 512] on div "Show more" at bounding box center [285, 515] width 55 height 12
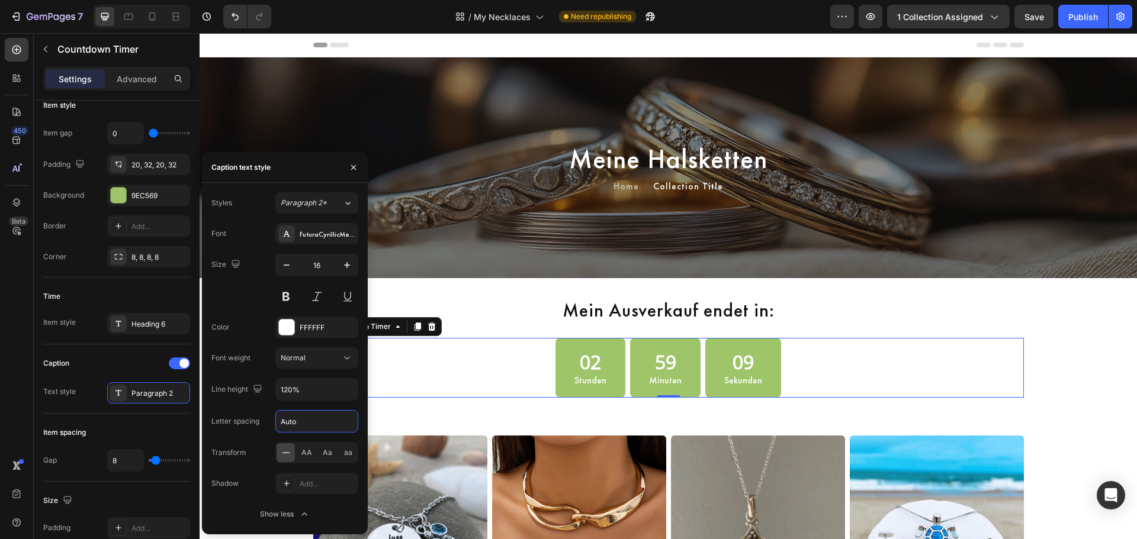
click at [309, 421] on input "Auto" at bounding box center [317, 421] width 82 height 21
type input "1"
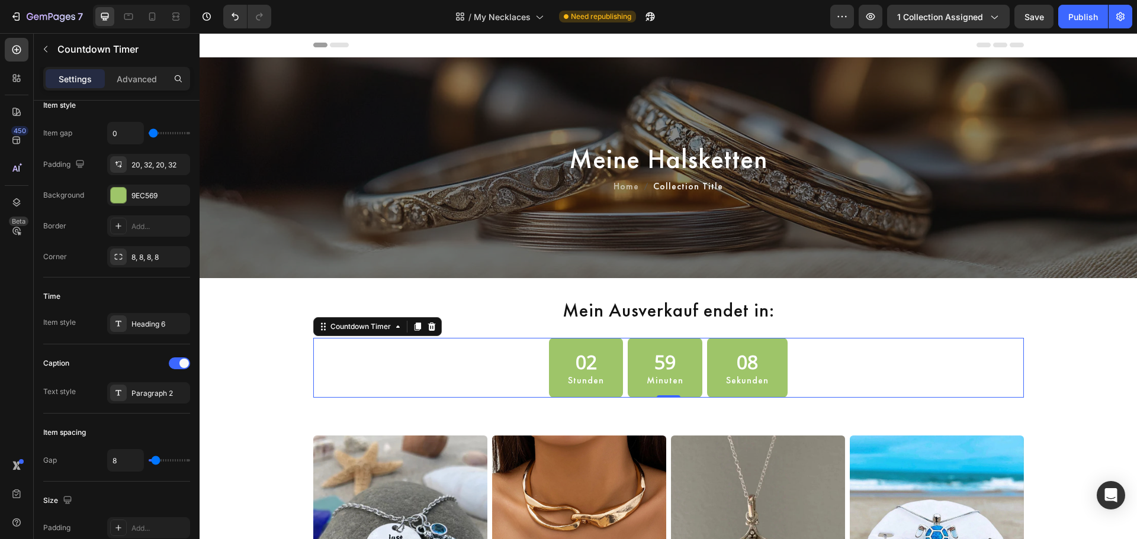
click at [799, 375] on div "02 Stunden 59 Minuten 08 Sekunden" at bounding box center [668, 368] width 710 height 60
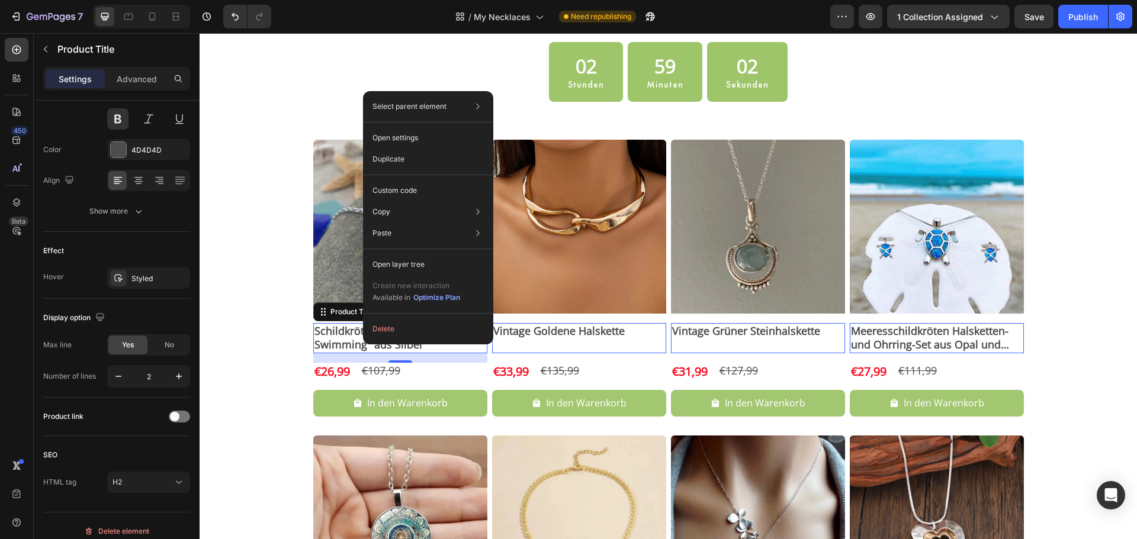
scroll to position [0, 0]
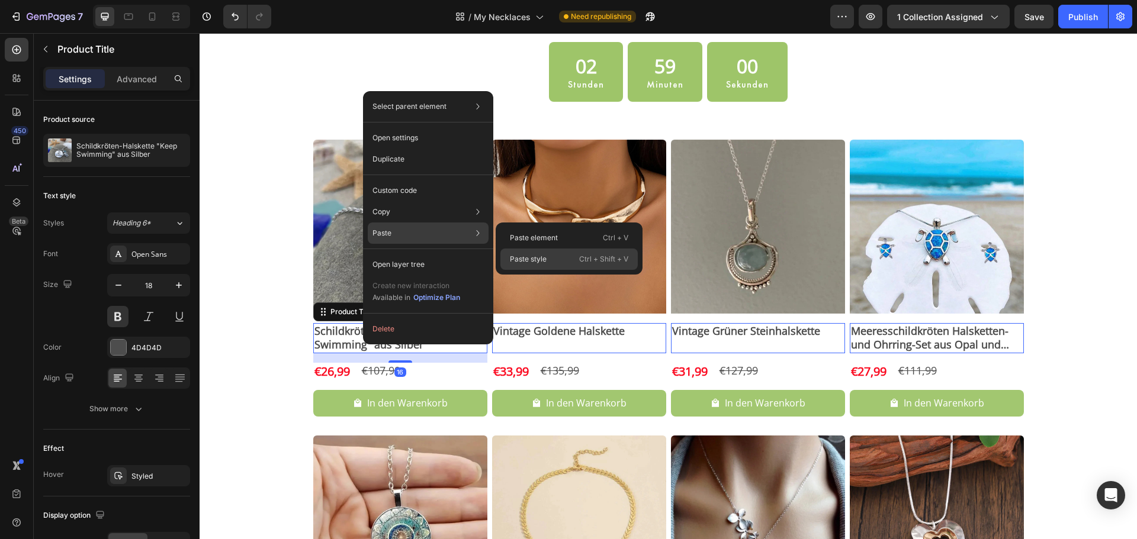
click at [539, 261] on p "Paste style" at bounding box center [528, 259] width 37 height 11
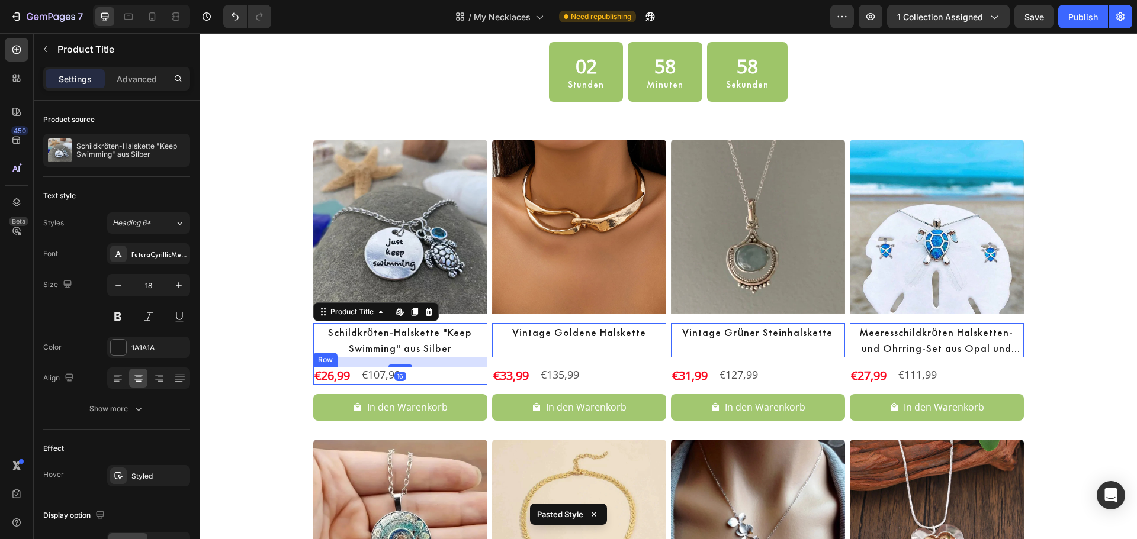
click at [429, 371] on div "€26,99 Product Price Product Price €107,99 Product Price Product Price Row" at bounding box center [400, 376] width 174 height 18
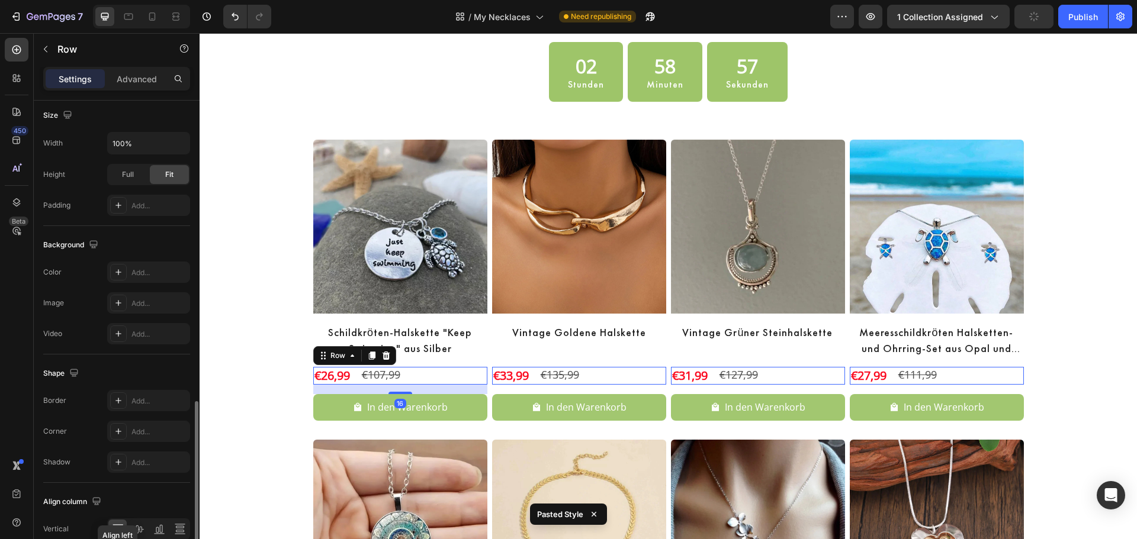
scroll to position [385, 0]
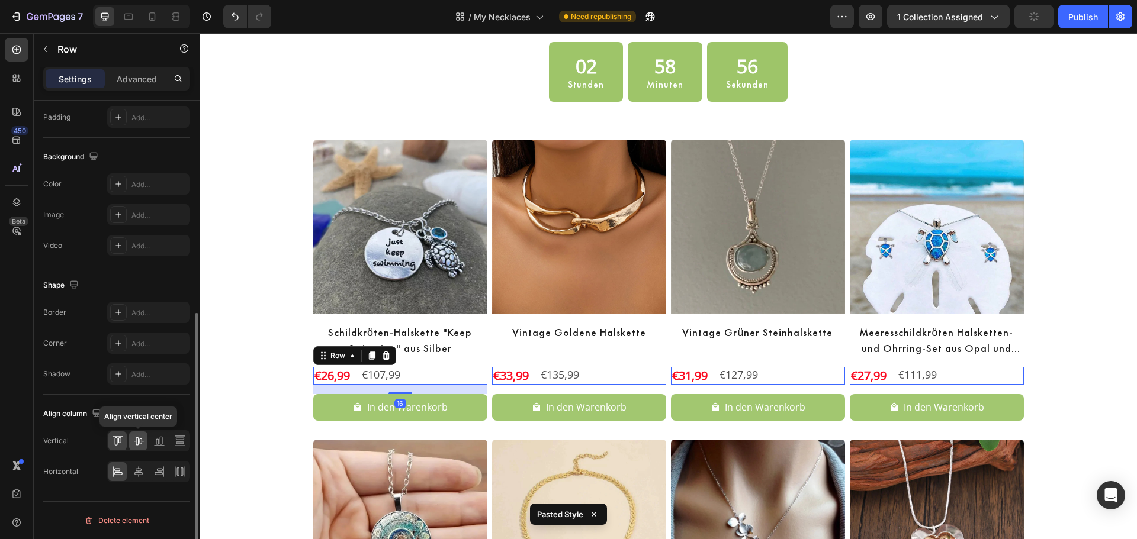
click at [144, 440] on div at bounding box center [138, 441] width 18 height 19
click at [143, 468] on icon at bounding box center [139, 472] width 12 height 12
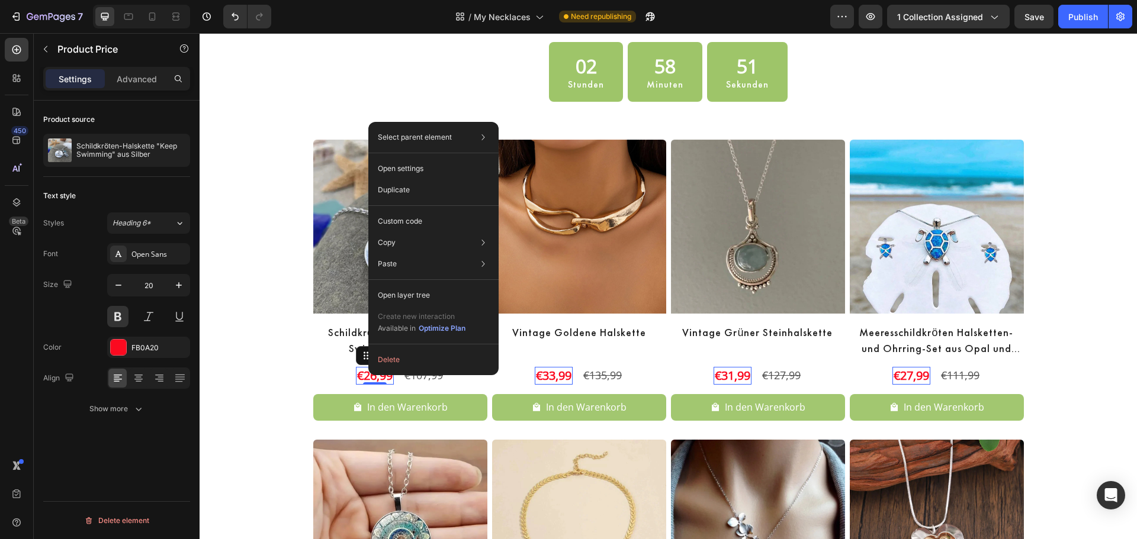
scroll to position [0, 0]
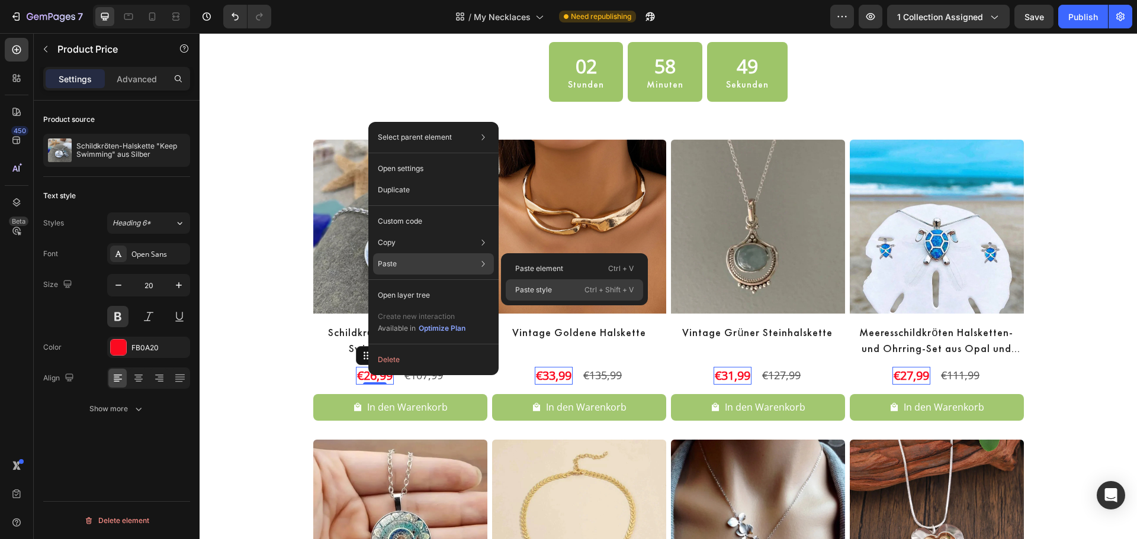
click at [558, 288] on div "Paste style Ctrl + Shift + V" at bounding box center [574, 289] width 137 height 21
type input "26"
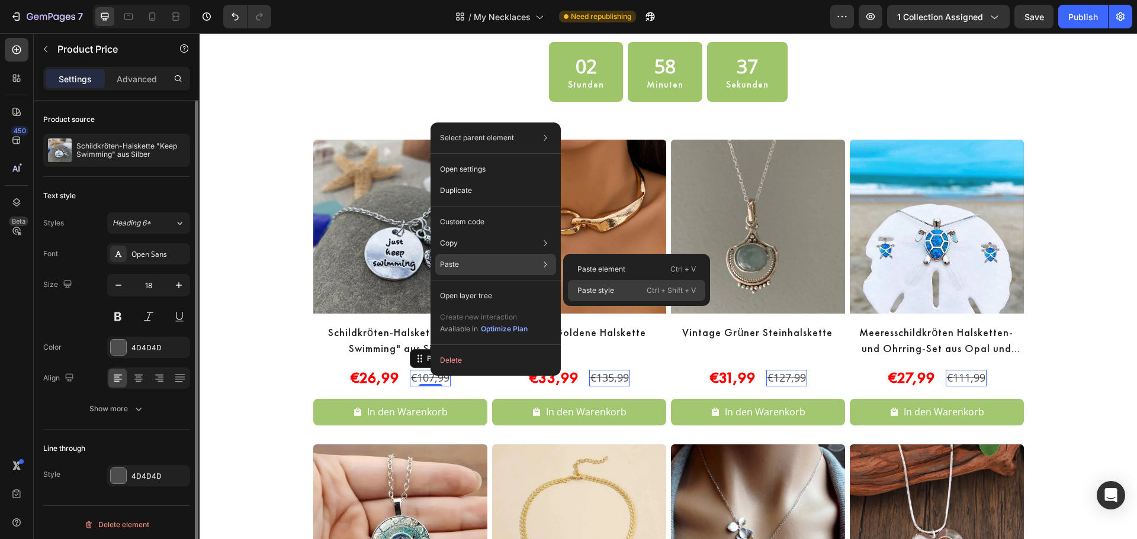
click at [619, 291] on div "Paste style Ctrl + Shift + V" at bounding box center [636, 290] width 137 height 21
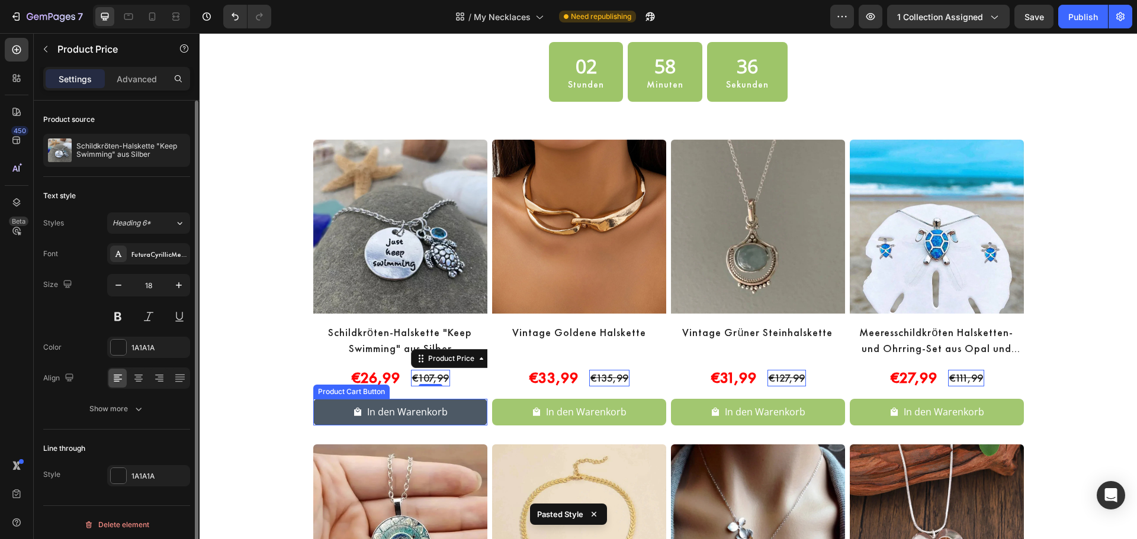
click at [474, 409] on button "In den Warenkorb" at bounding box center [400, 412] width 174 height 27
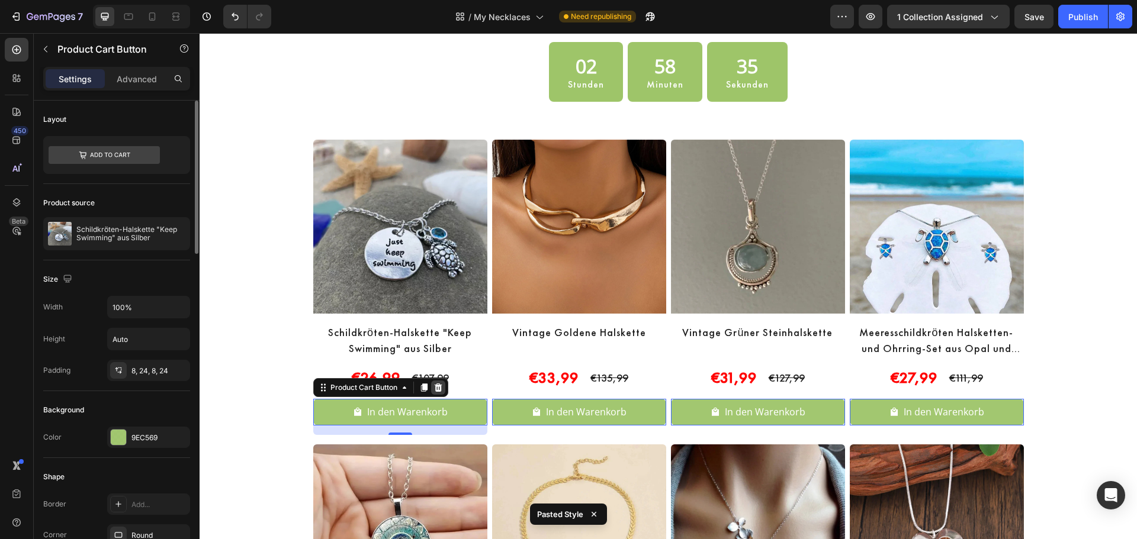
click at [434, 387] on icon at bounding box center [438, 388] width 8 height 8
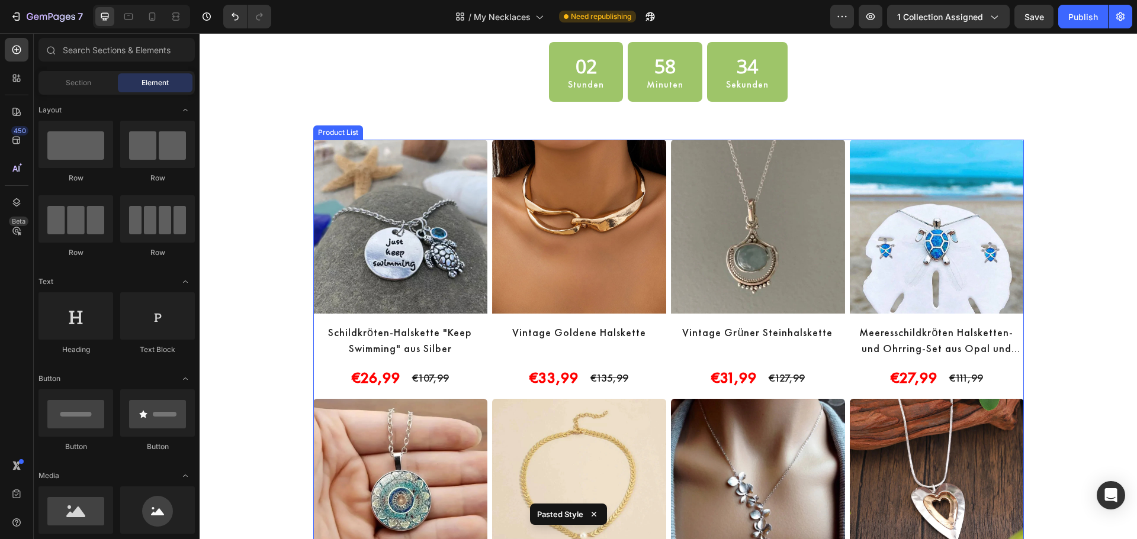
click at [484, 356] on div "Product Images Schildkröten-Halskette "Keep Swimming" aus Silber Product Title …" at bounding box center [668, 516] width 710 height 752
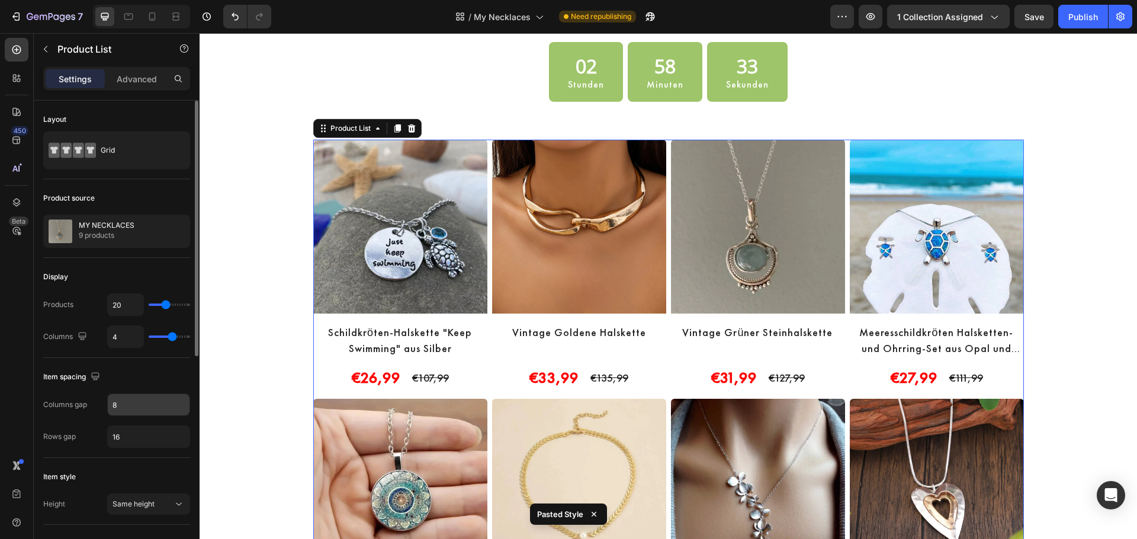
click at [137, 406] on input "8" at bounding box center [149, 404] width 82 height 21
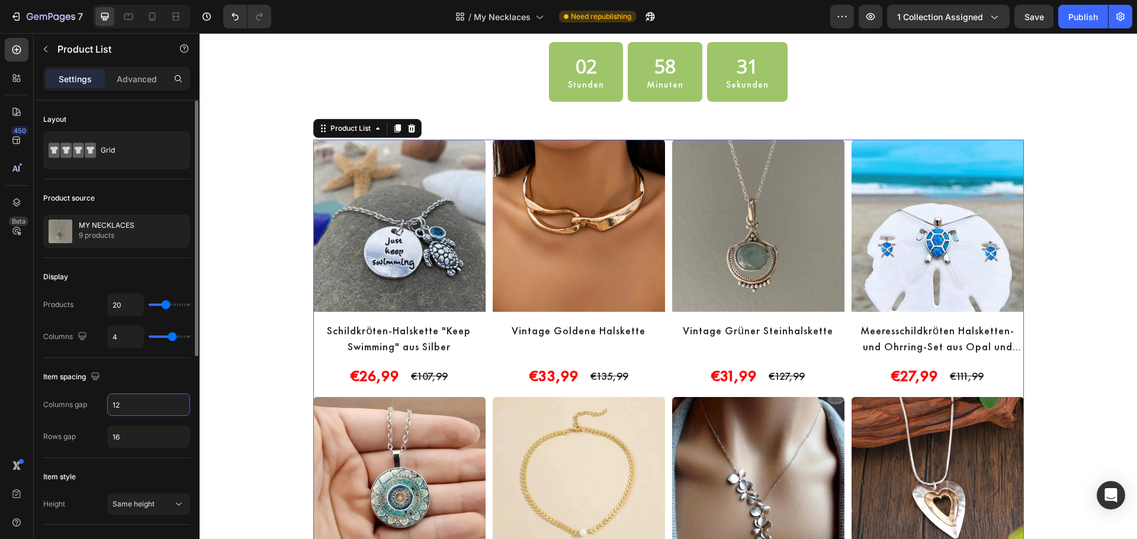
type input "12"
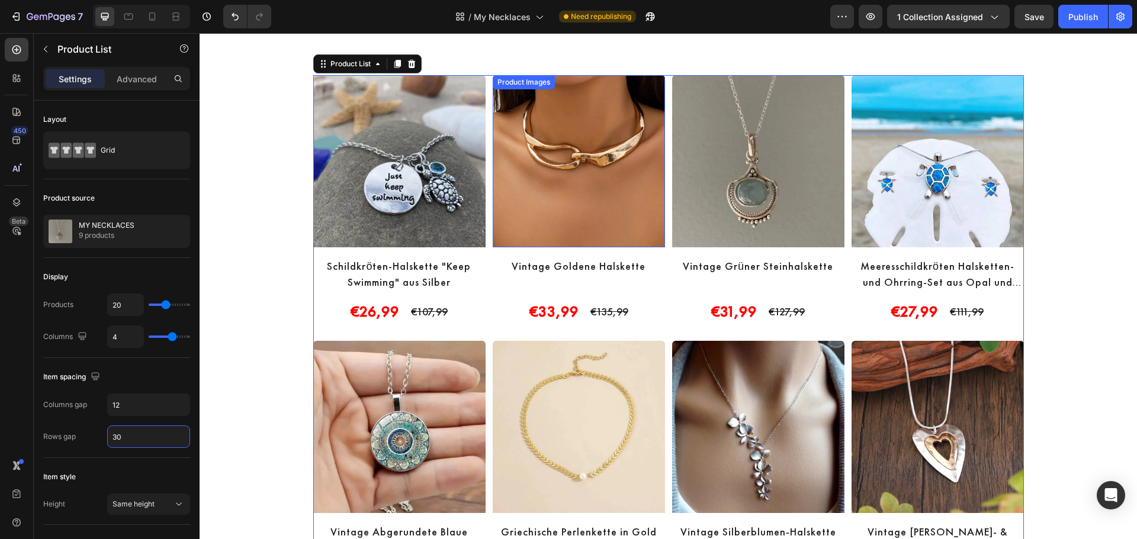
scroll to position [592, 0]
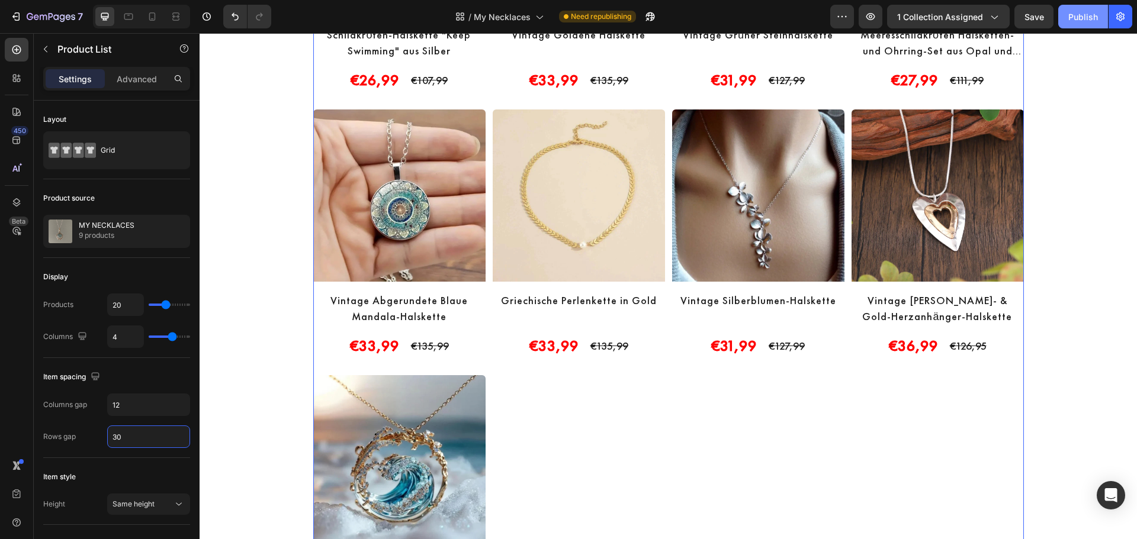
type input "30"
click at [1091, 20] on div "Publish" at bounding box center [1083, 17] width 30 height 12
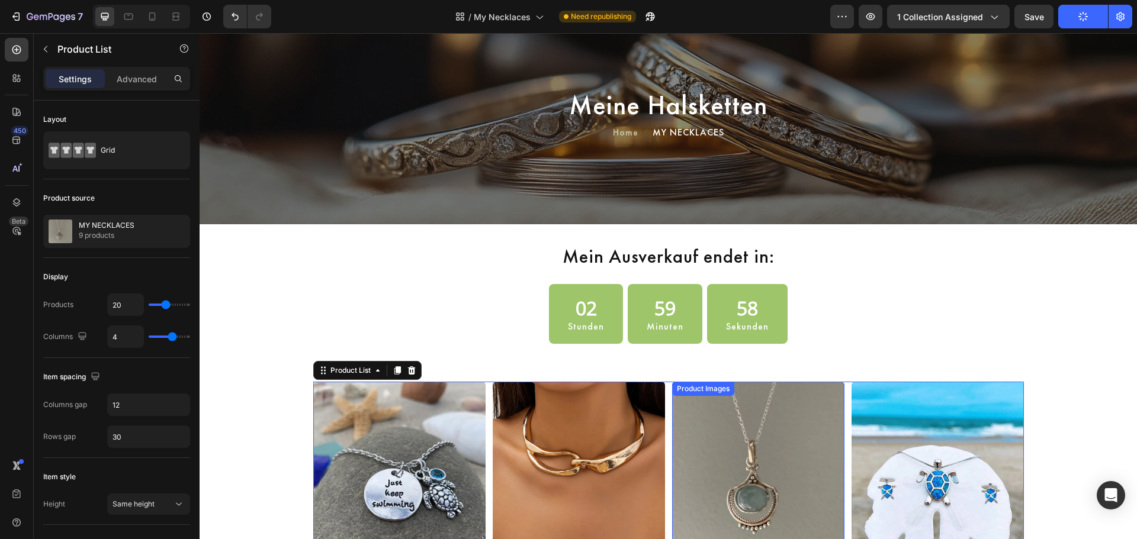
scroll to position [0, 0]
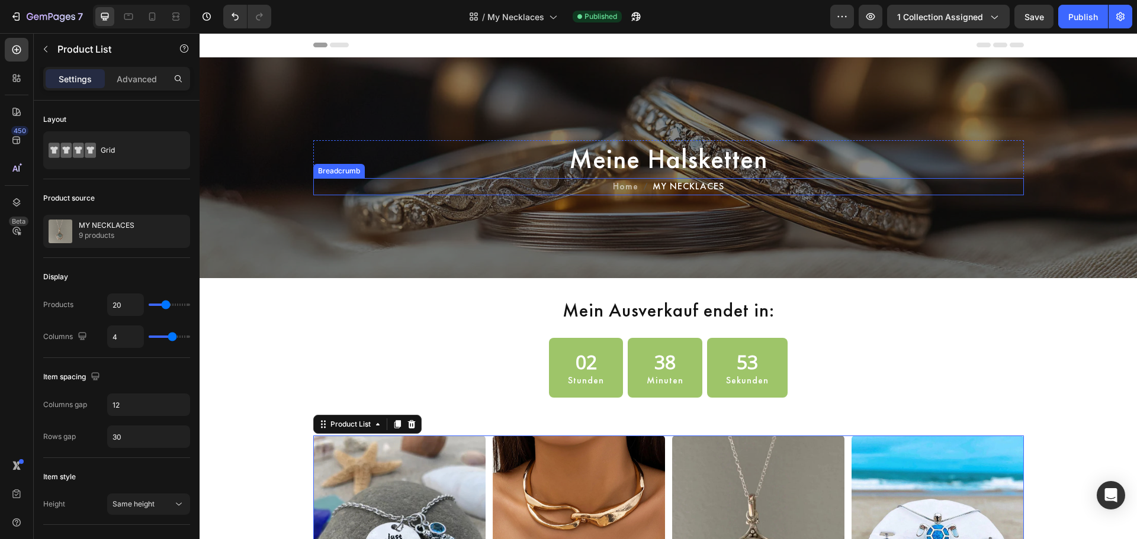
click at [693, 186] on span "MY NECKLACES" at bounding box center [688, 186] width 72 height 17
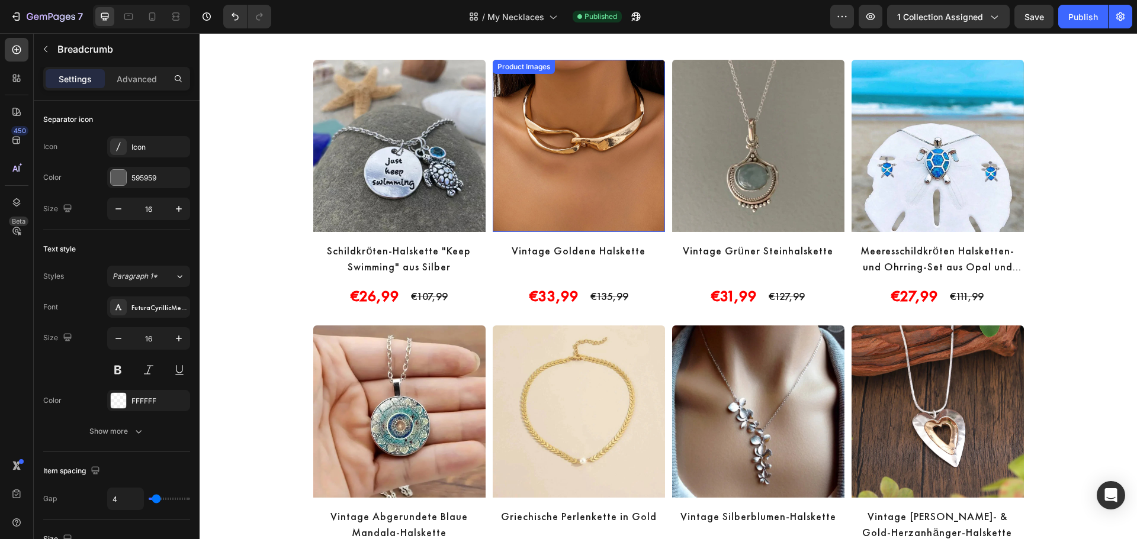
scroll to position [395, 0]
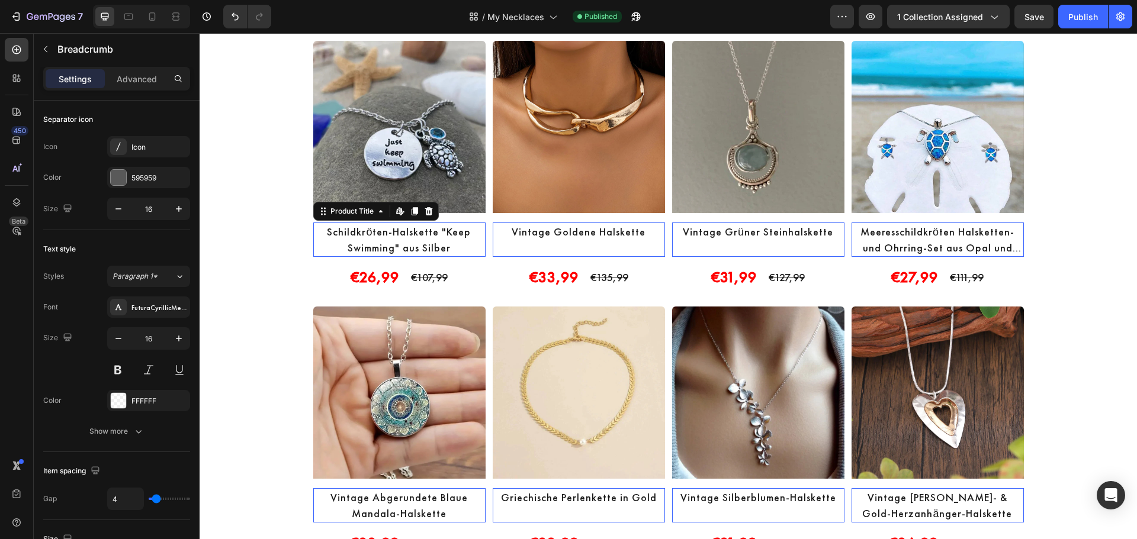
click at [409, 234] on h2 "Schildkröten-Halskette "Keep Swimming" aus Silber" at bounding box center [399, 240] width 172 height 34
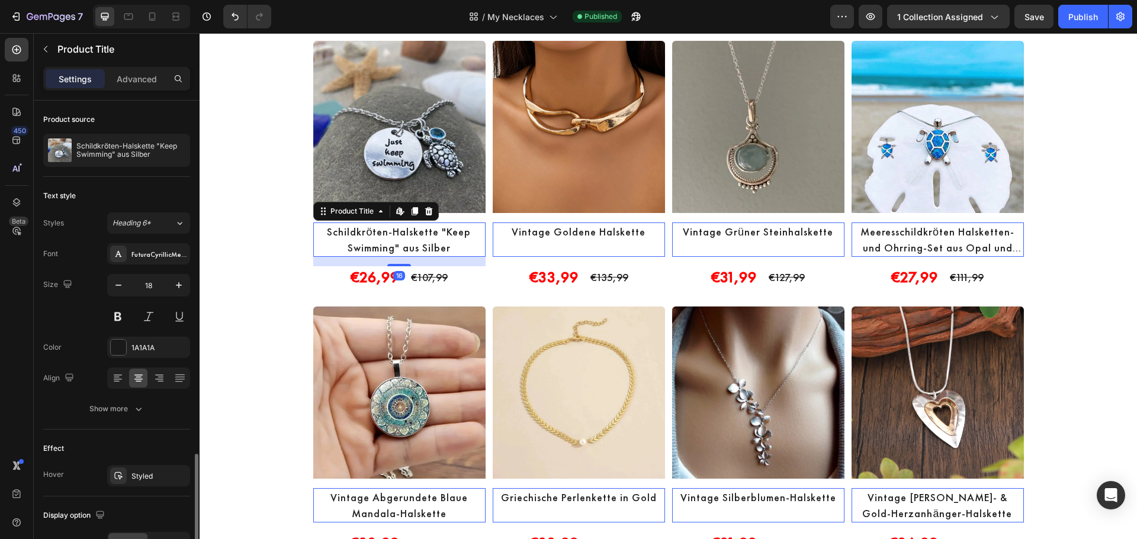
scroll to position [208, 0]
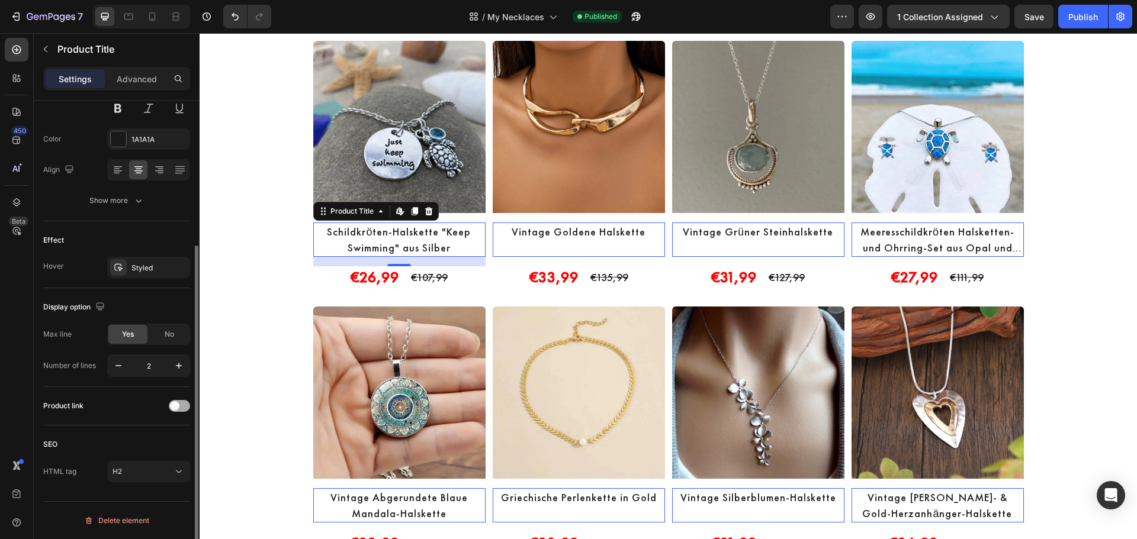
click at [172, 409] on span at bounding box center [174, 405] width 9 height 9
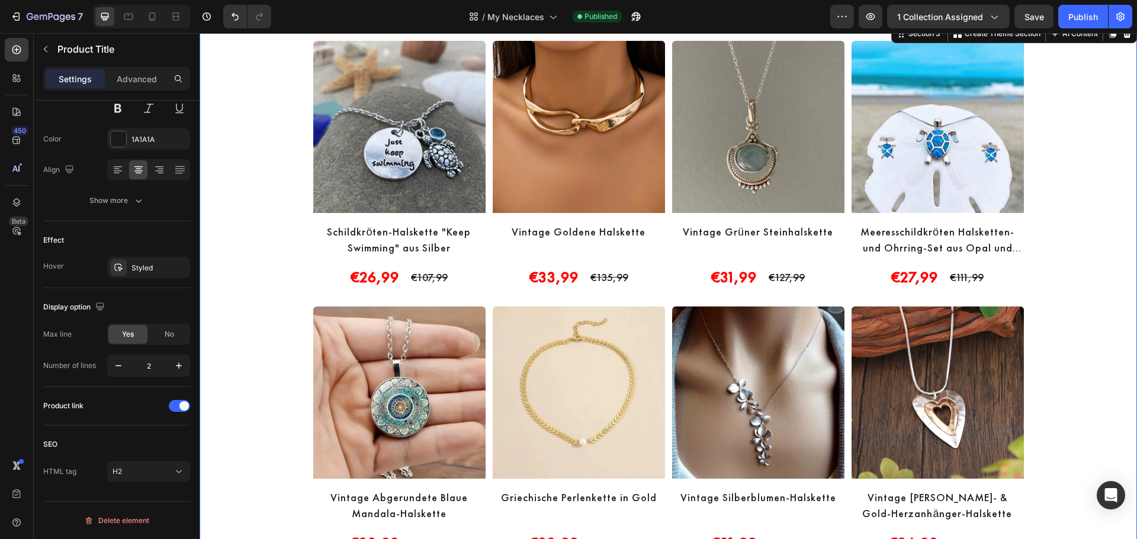
click at [1093, 214] on div "Product Images Schildkröten-Halskette "Keep Swimming" aus Silber Product Title …" at bounding box center [668, 433] width 923 height 785
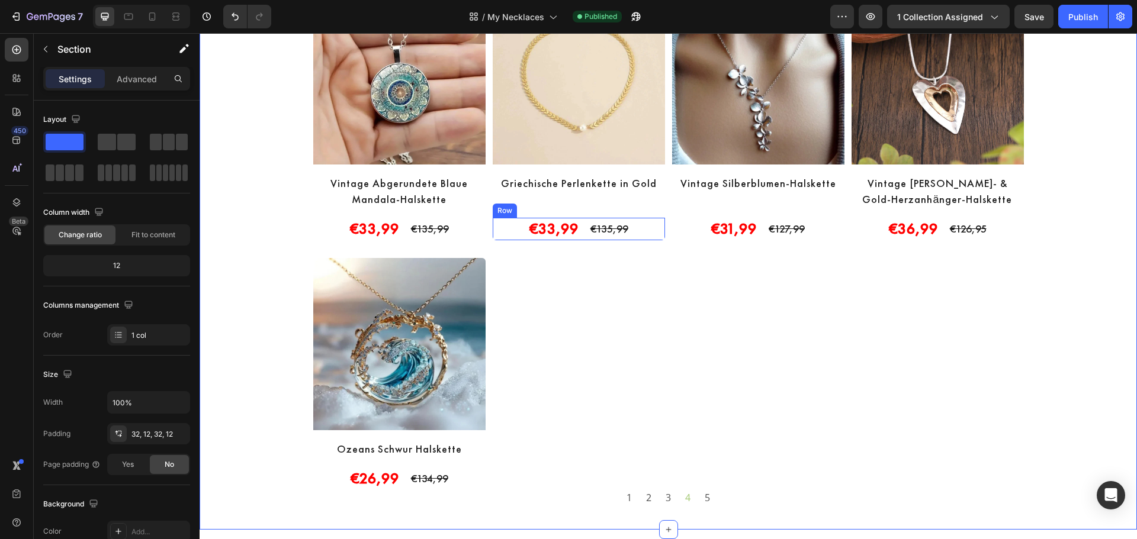
scroll to position [870, 0]
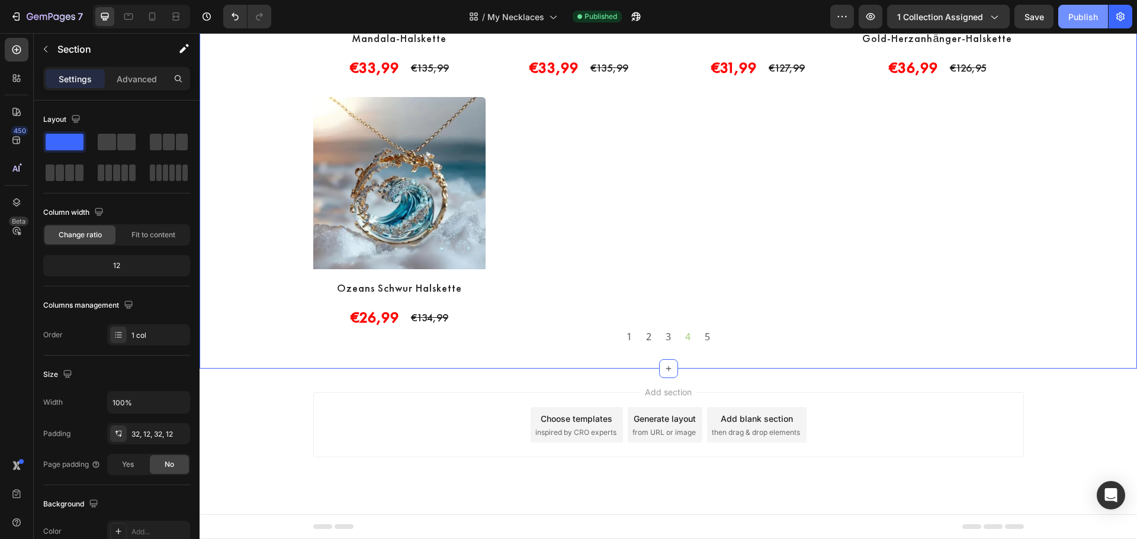
click at [1074, 21] on div "Publish" at bounding box center [1083, 17] width 30 height 12
click at [60, 11] on div "7" at bounding box center [55, 16] width 56 height 14
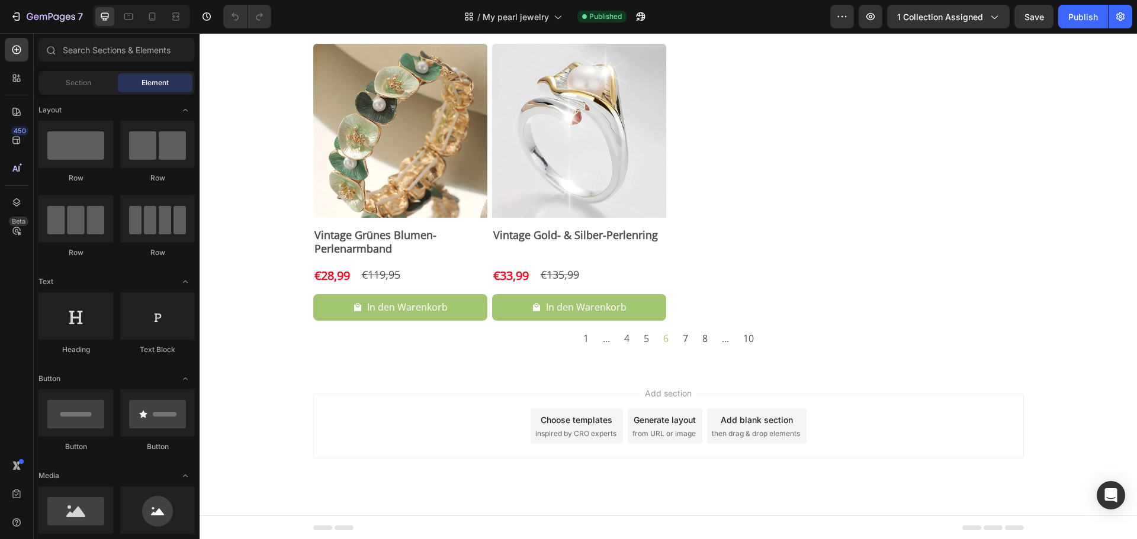
scroll to position [393, 0]
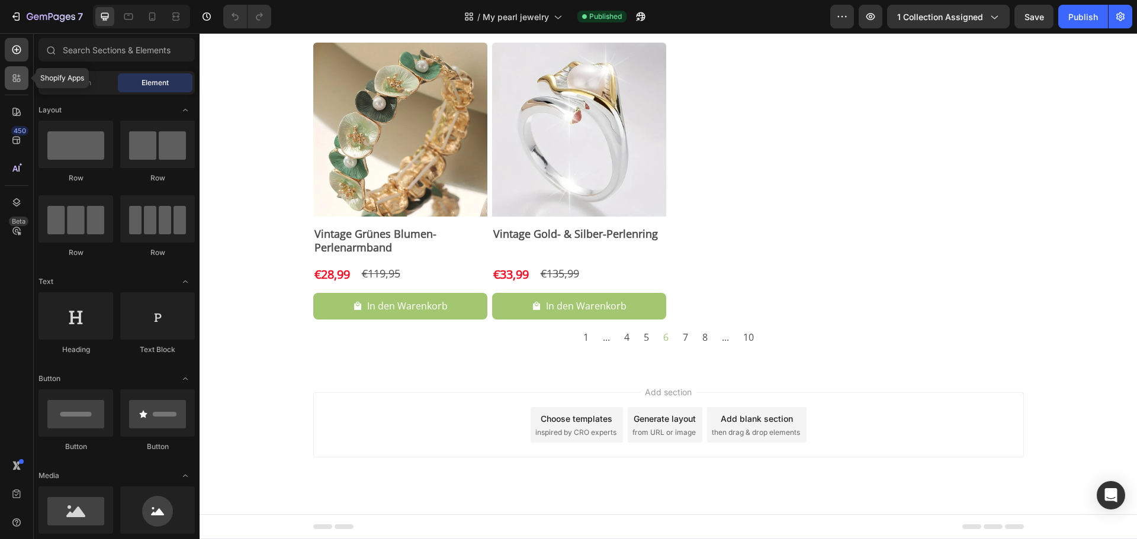
click at [11, 85] on div at bounding box center [17, 78] width 24 height 24
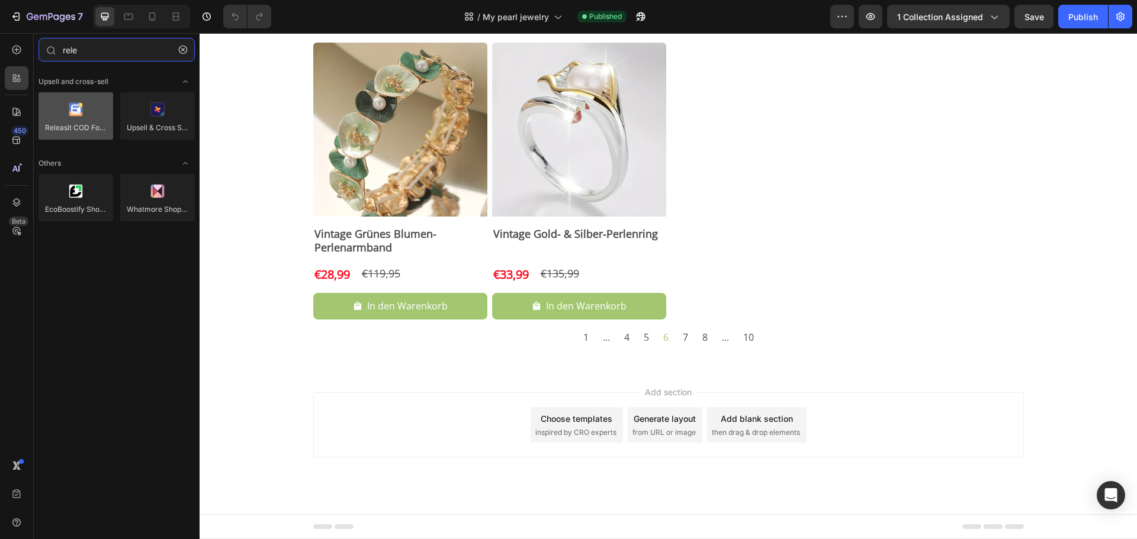
type input "rele"
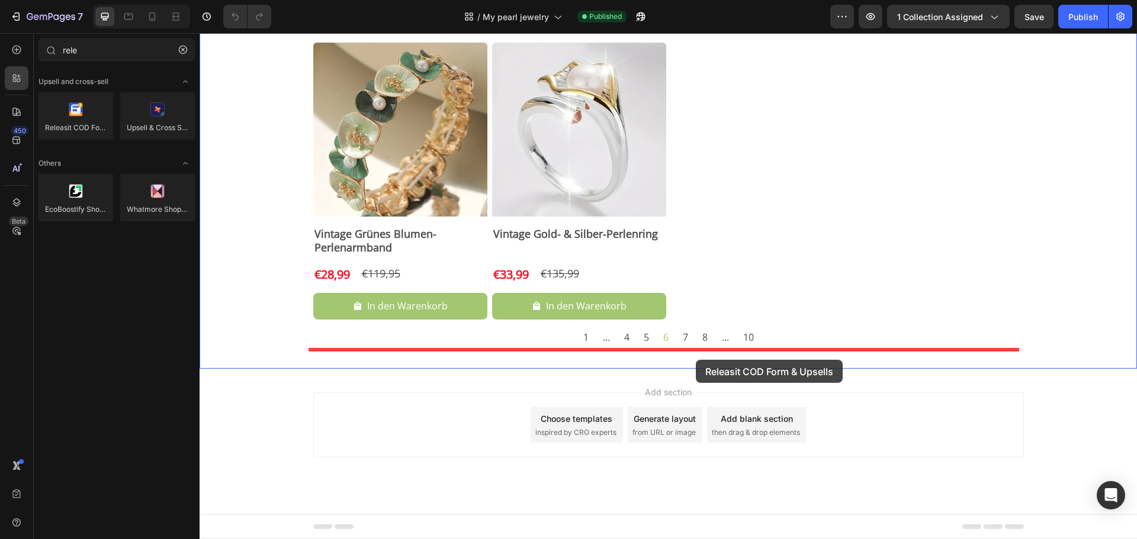
drag, startPoint x: 268, startPoint y: 143, endPoint x: 696, endPoint y: 360, distance: 479.3
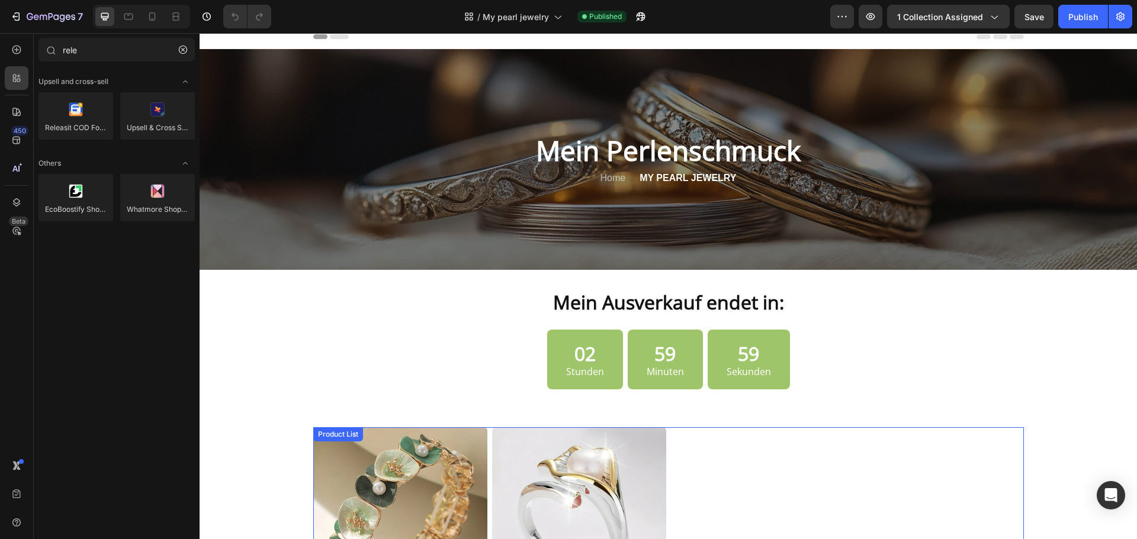
scroll to position [0, 0]
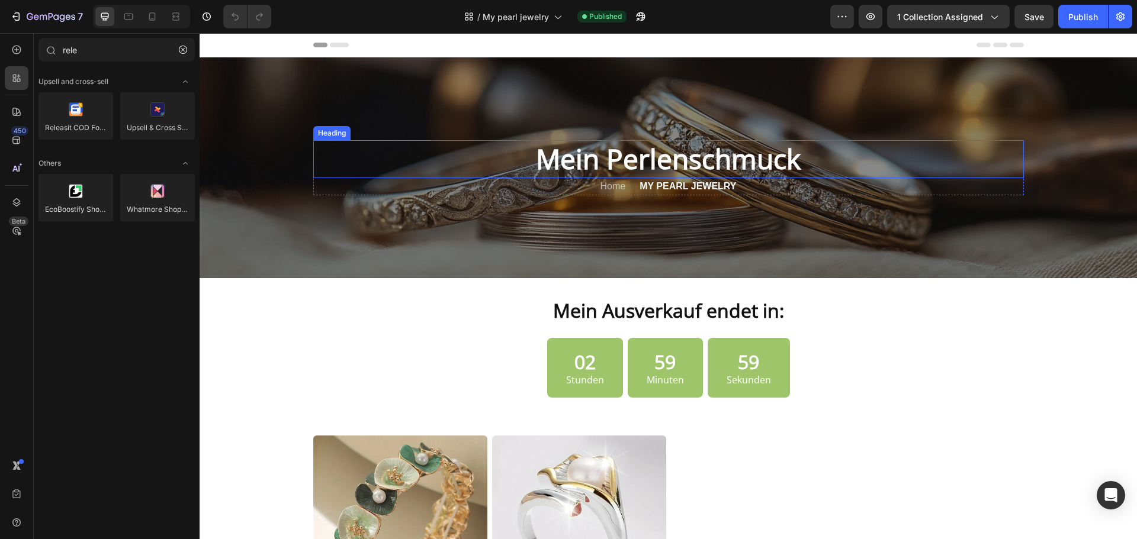
click at [669, 149] on h2 "Mein Perlenschmuck" at bounding box center [668, 159] width 710 height 38
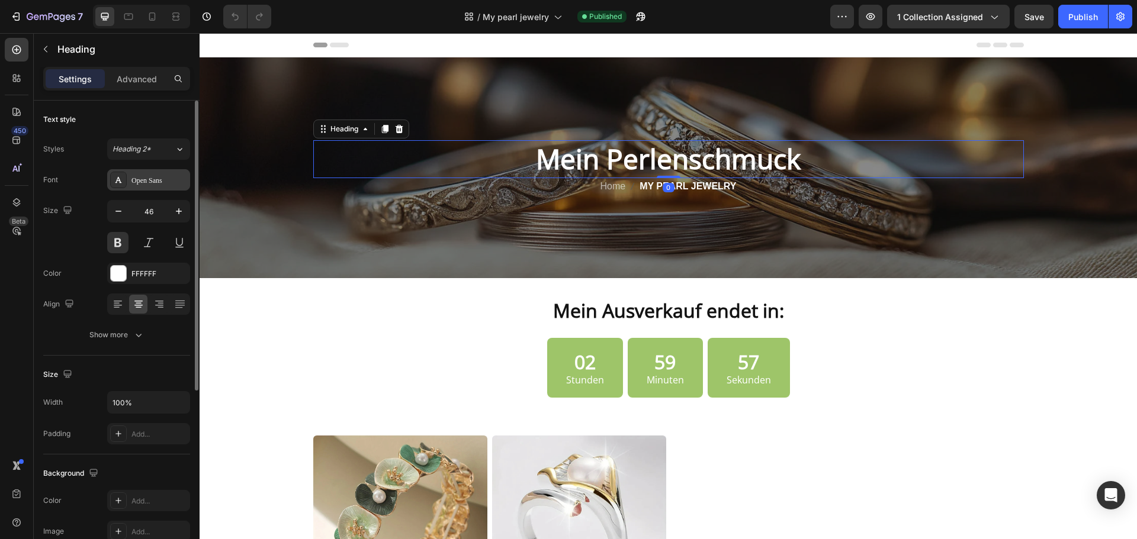
click at [118, 179] on icon at bounding box center [118, 179] width 9 height 9
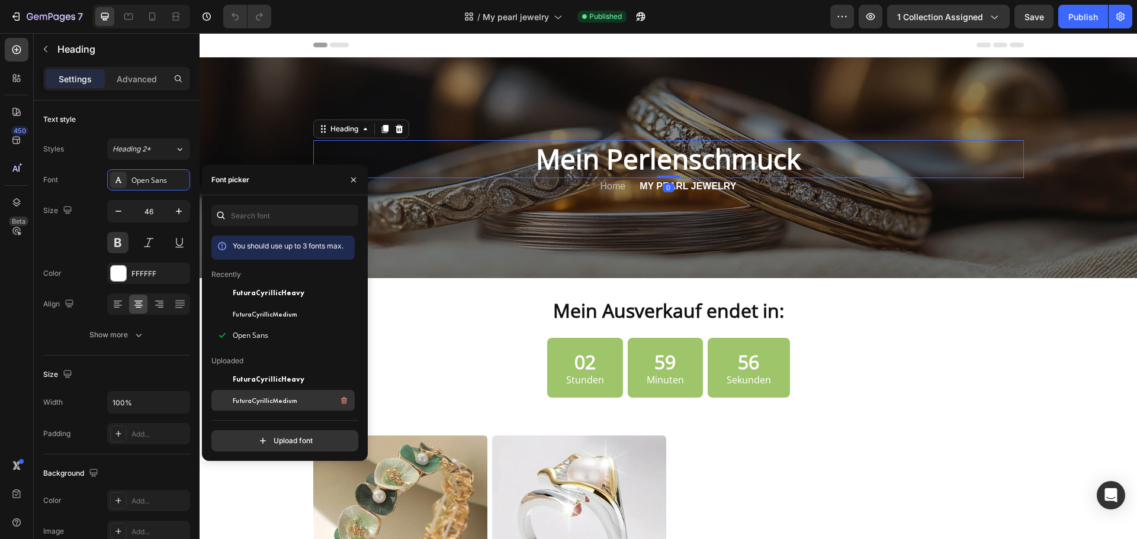
click at [253, 400] on span "FuturaCyrillicMedium" at bounding box center [265, 401] width 65 height 11
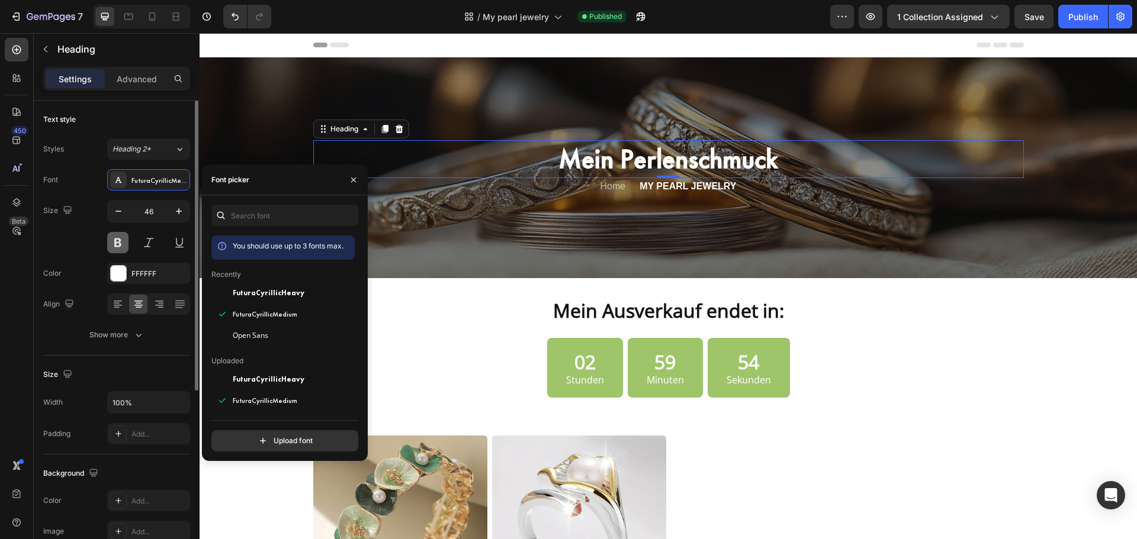
click at [120, 242] on button at bounding box center [117, 242] width 21 height 21
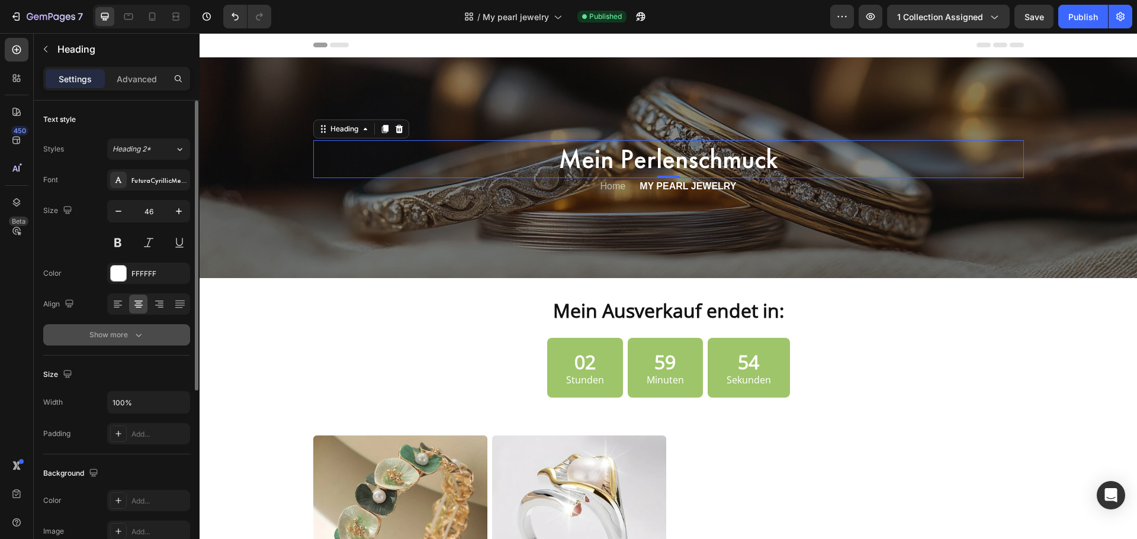
click at [110, 326] on button "Show more" at bounding box center [116, 334] width 147 height 21
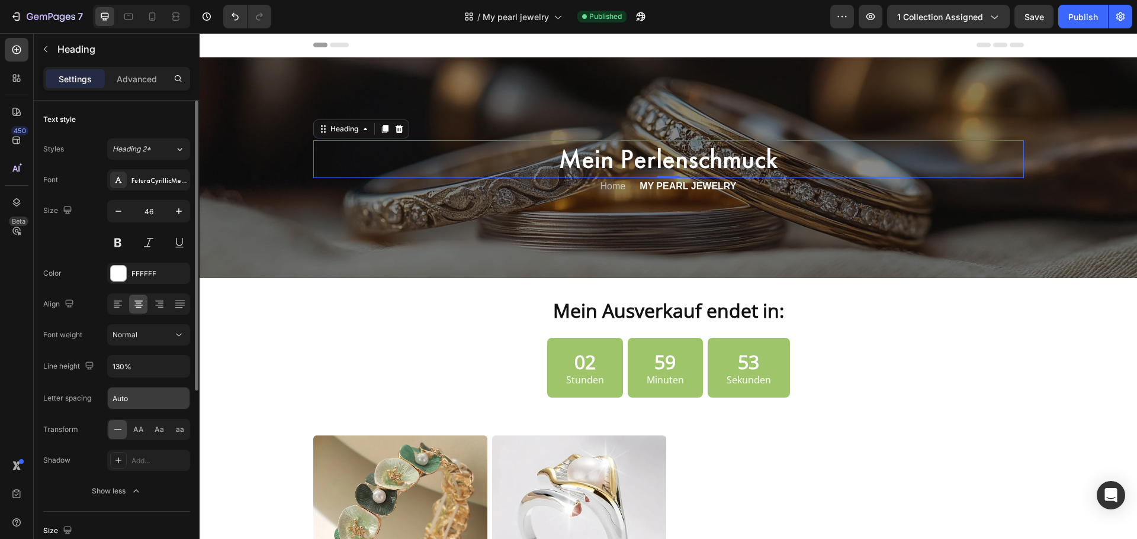
click at [121, 404] on input "Auto" at bounding box center [149, 398] width 82 height 21
type input "1"
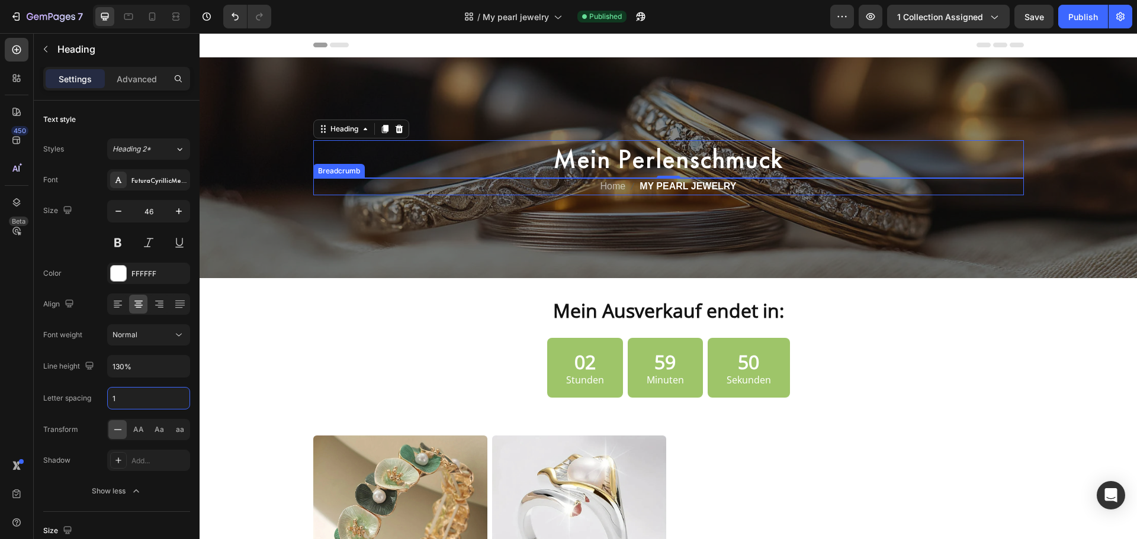
click at [718, 188] on span "MY PEARL JEWELRY" at bounding box center [687, 186] width 97 height 17
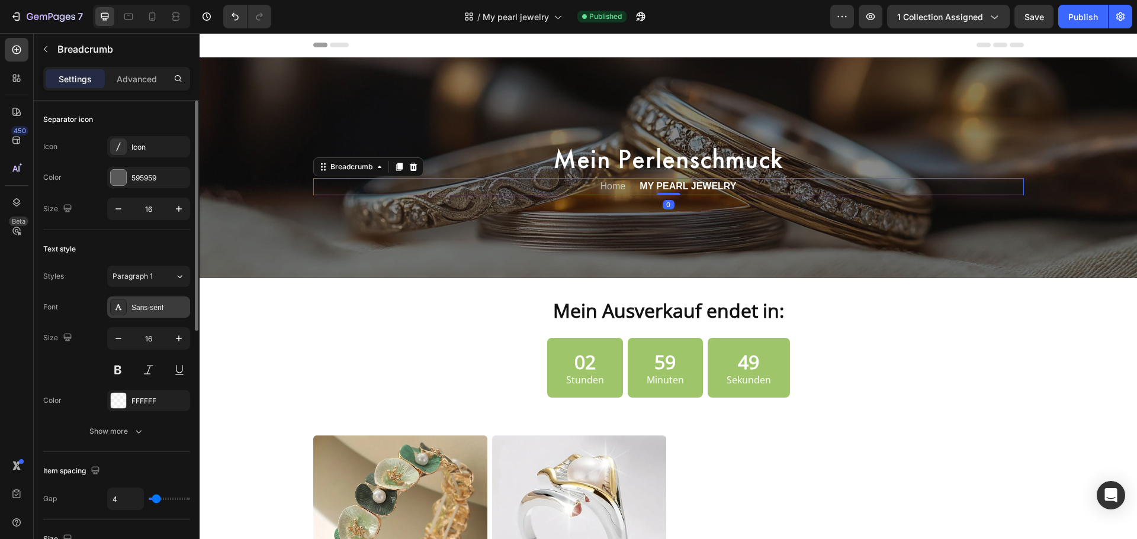
click at [129, 313] on div "Sans-serif" at bounding box center [148, 307] width 83 height 21
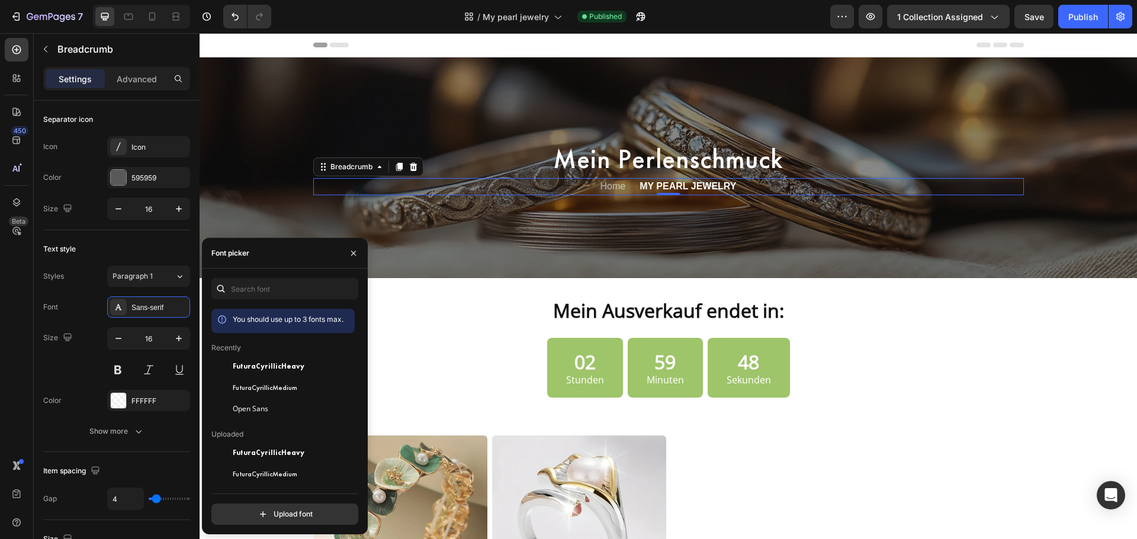
click at [279, 485] on div "You should use up to 3 fonts max. Recently FuturaCyrillicHeavy FuturaCyrillicMe…" at bounding box center [284, 401] width 147 height 247
click at [279, 478] on span "FuturaCyrillicMedium" at bounding box center [265, 474] width 65 height 11
click at [126, 433] on div "Show more" at bounding box center [116, 432] width 55 height 12
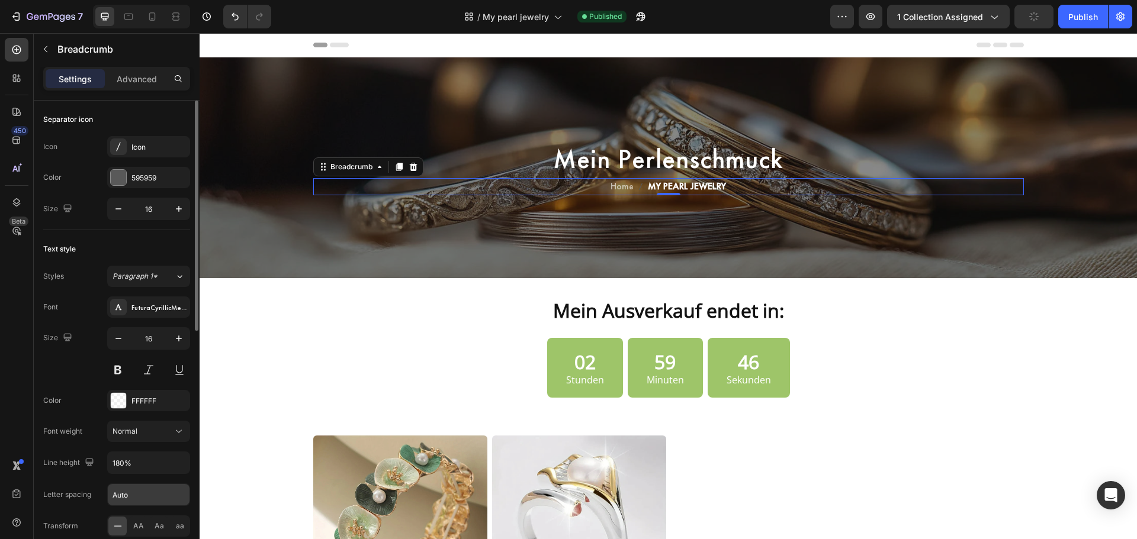
click at [131, 488] on input "Auto" at bounding box center [149, 494] width 82 height 21
type input "1"
click at [715, 189] on span "MY PEARL JEWELRY" at bounding box center [688, 186] width 88 height 17
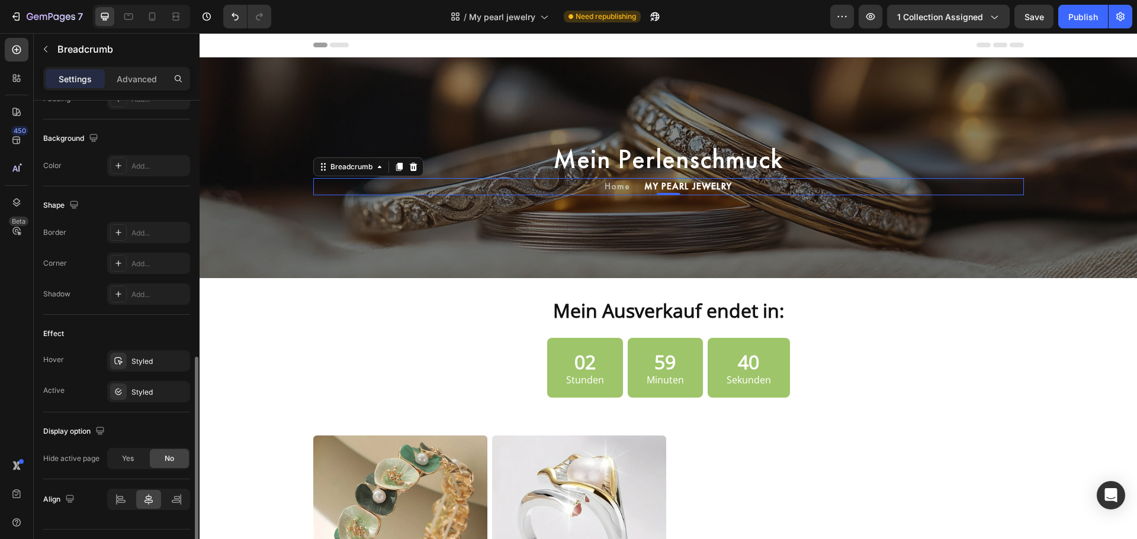
scroll to position [621, 0]
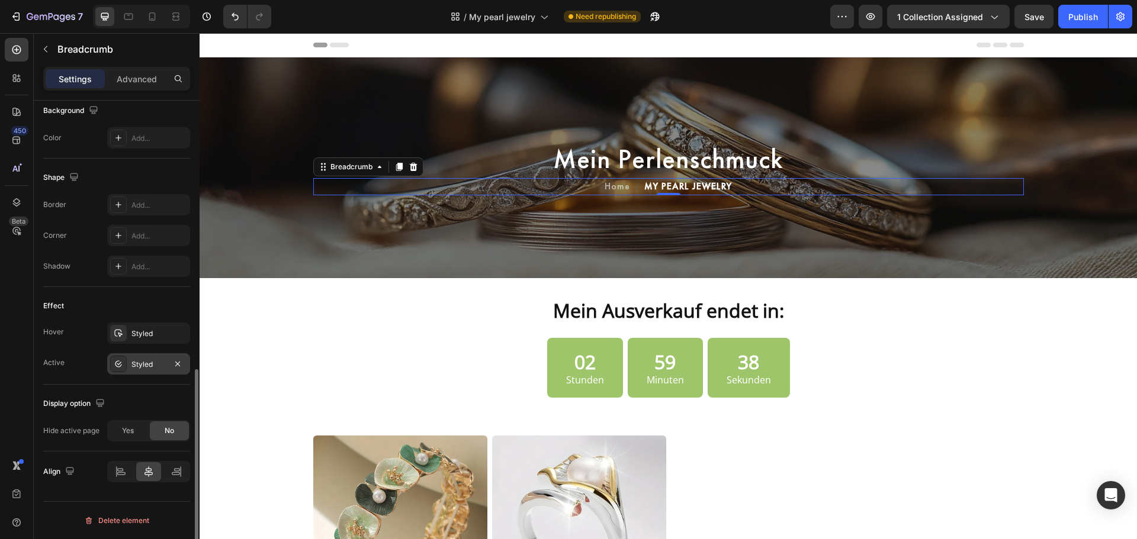
click at [117, 371] on div at bounding box center [118, 364] width 17 height 17
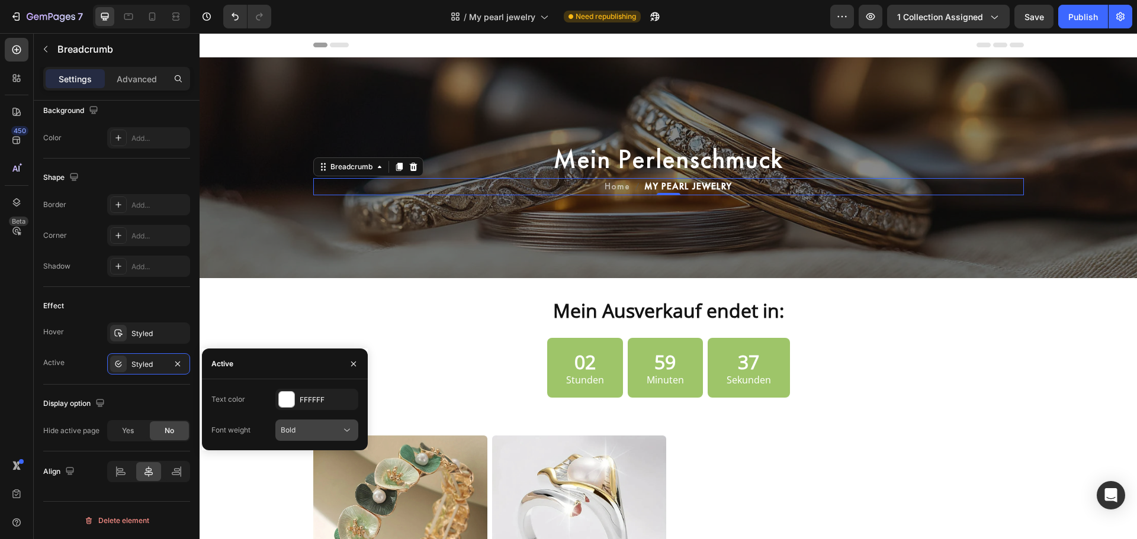
click at [288, 438] on button "Bold" at bounding box center [316, 430] width 83 height 21
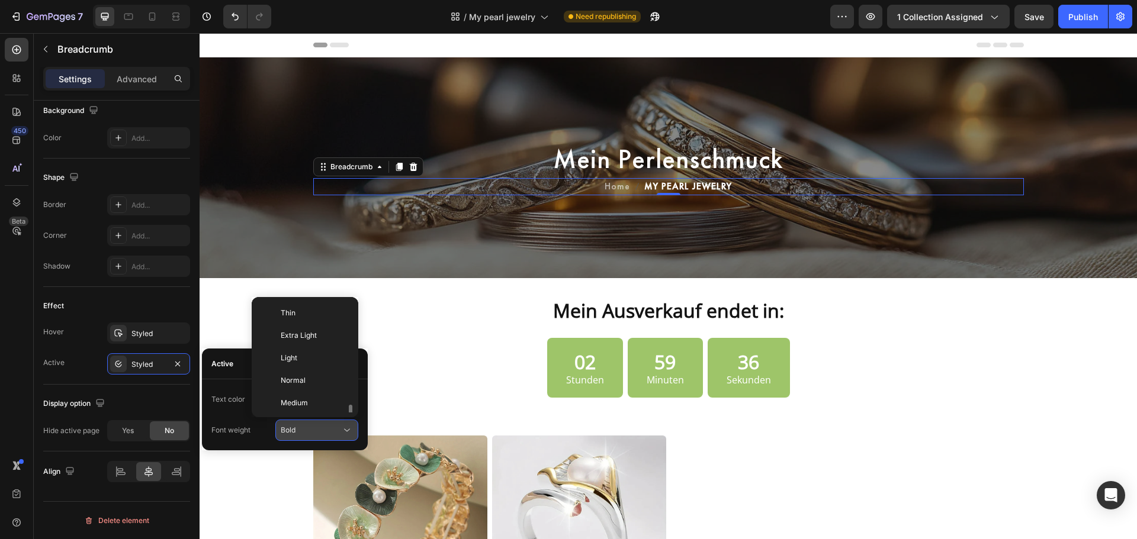
scroll to position [64, 0]
click at [314, 335] on p "Medium" at bounding box center [312, 339] width 63 height 11
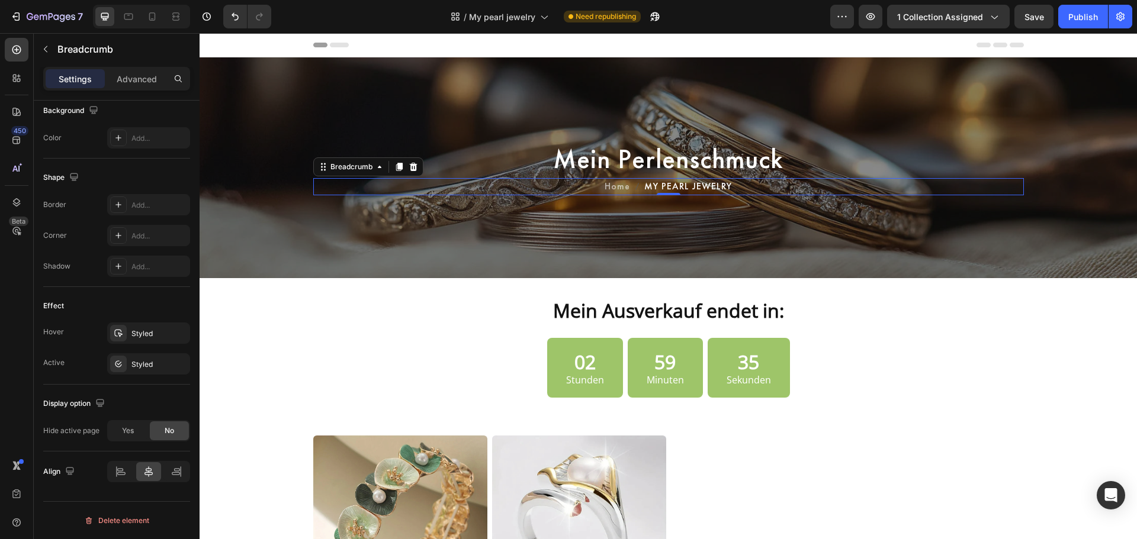
click at [767, 195] on nav "Home MY PEARL JEWELRY" at bounding box center [668, 186] width 710 height 17
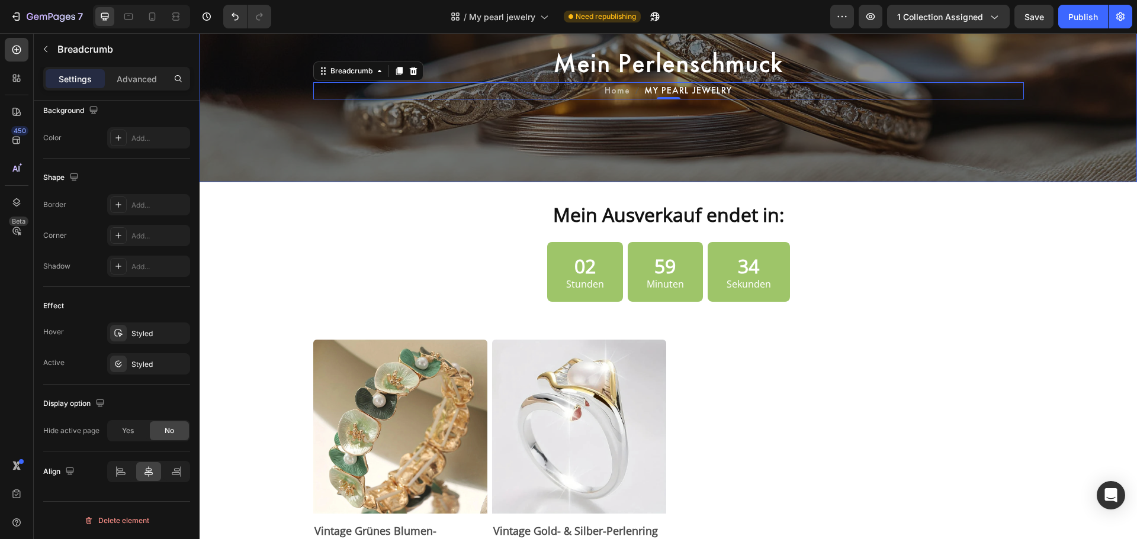
scroll to position [197, 0]
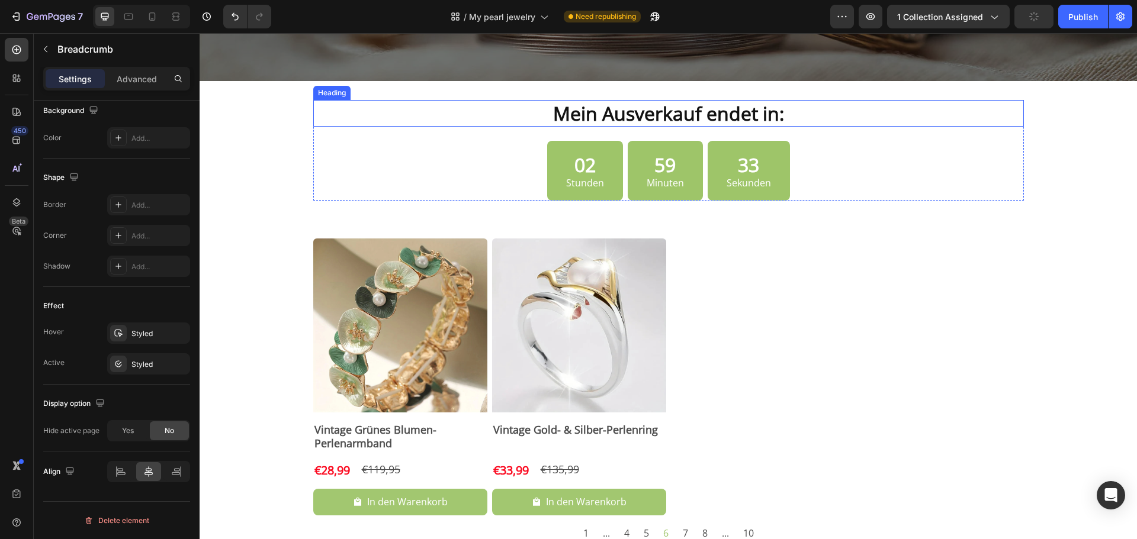
click at [686, 120] on strong "Mein Ausverkauf endet in:" at bounding box center [668, 113] width 231 height 25
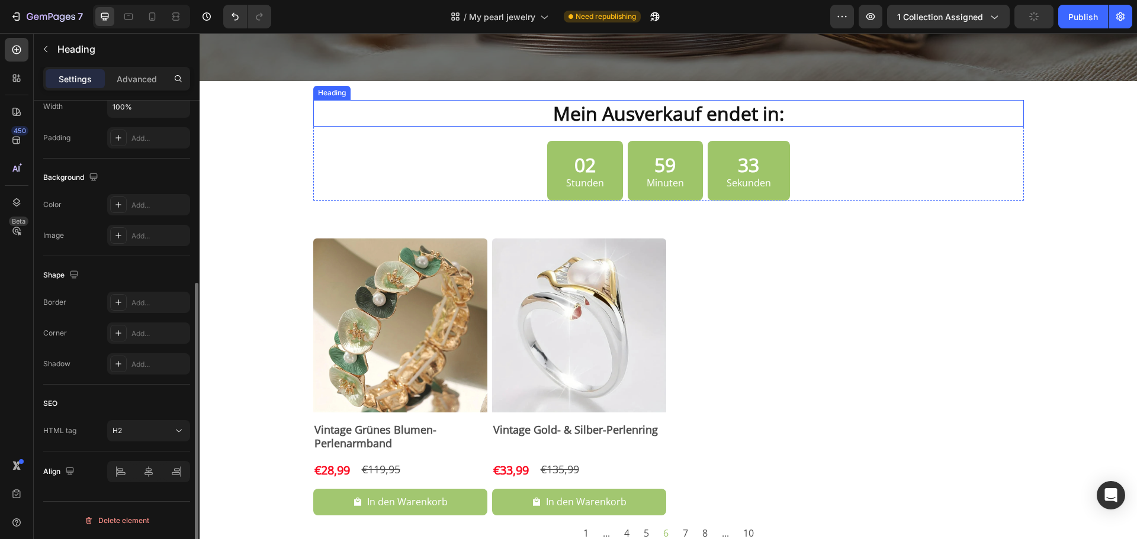
scroll to position [0, 0]
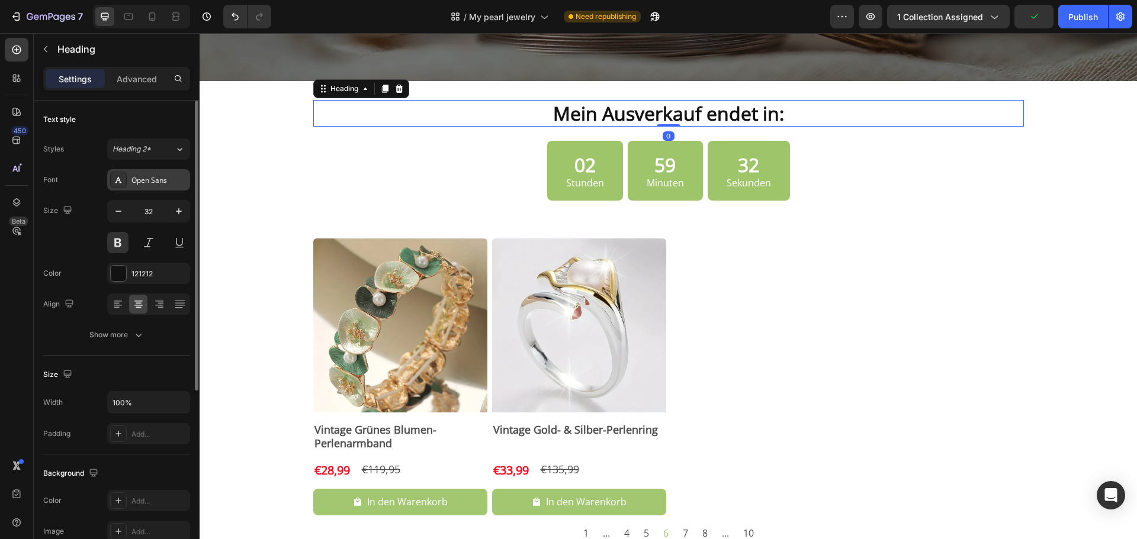
click at [147, 178] on div "Open Sans" at bounding box center [159, 180] width 56 height 11
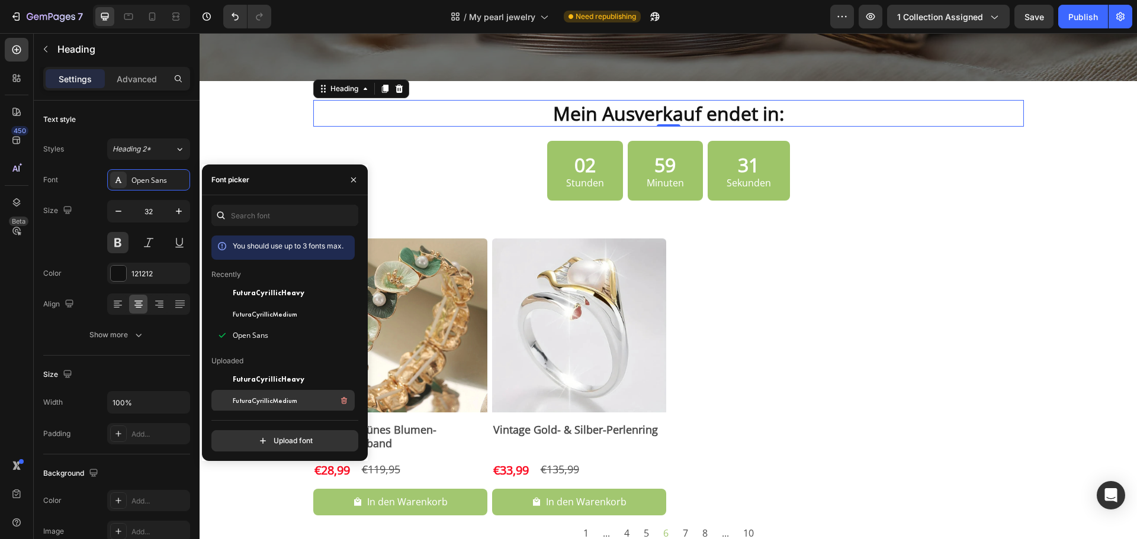
click at [264, 403] on span "FuturaCyrillicMedium" at bounding box center [265, 401] width 65 height 11
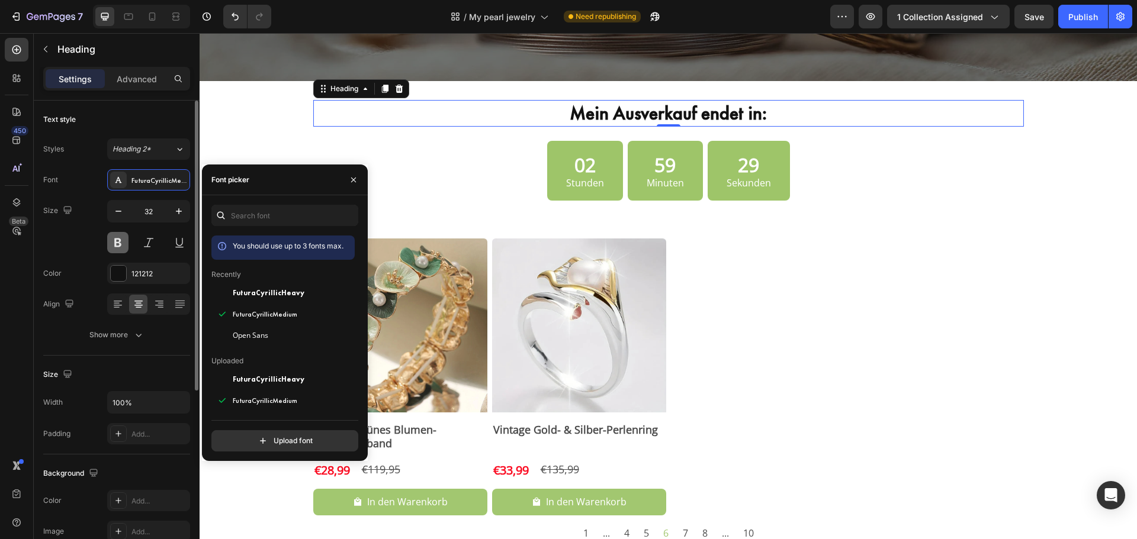
click at [123, 247] on button at bounding box center [117, 242] width 21 height 21
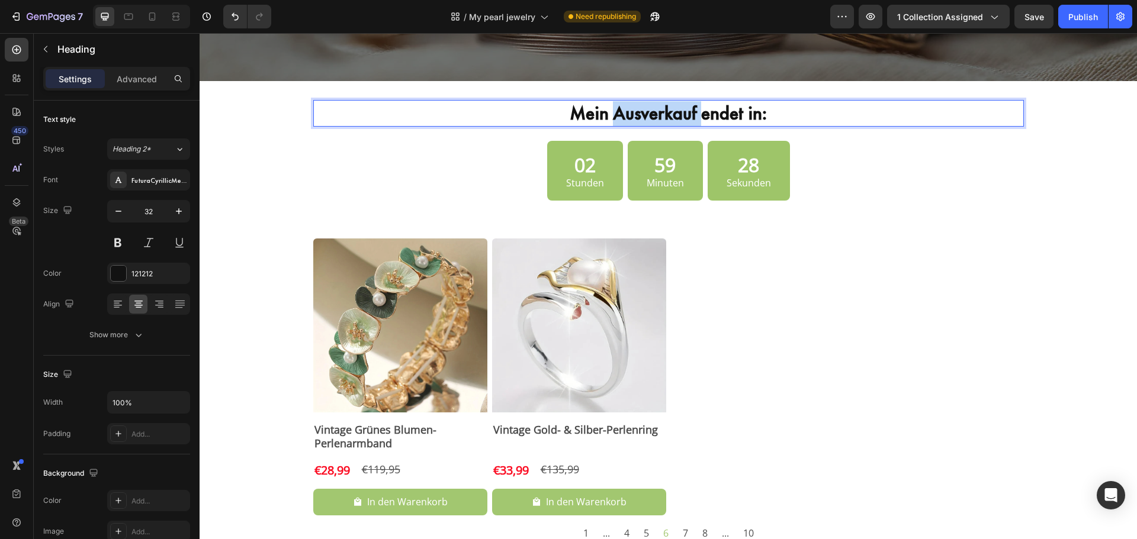
click at [651, 110] on strong "Mein Ausverkauf endet in:" at bounding box center [668, 113] width 197 height 24
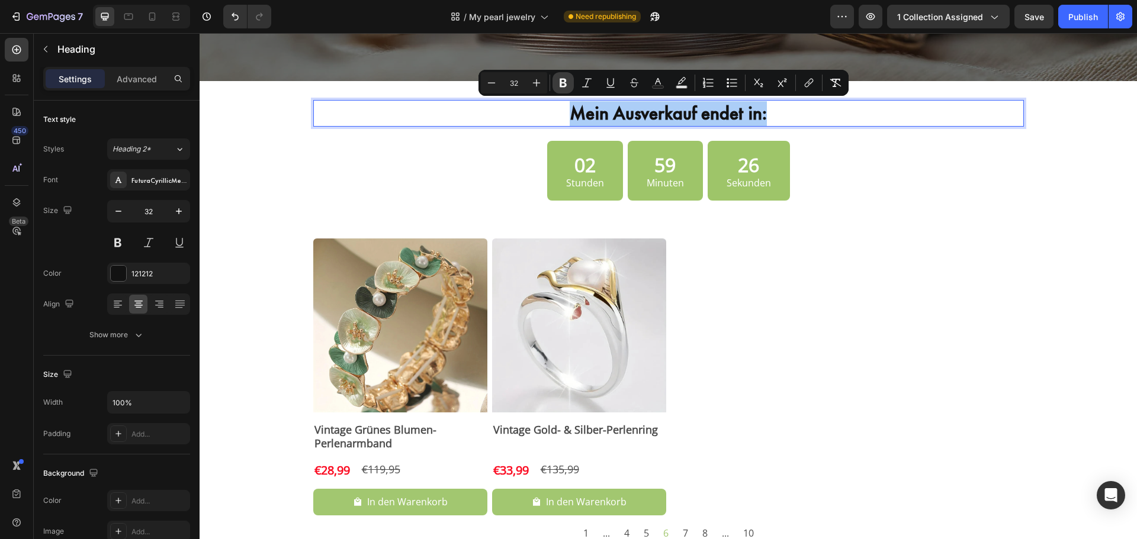
click at [560, 80] on icon "Editor contextual toolbar" at bounding box center [563, 83] width 7 height 9
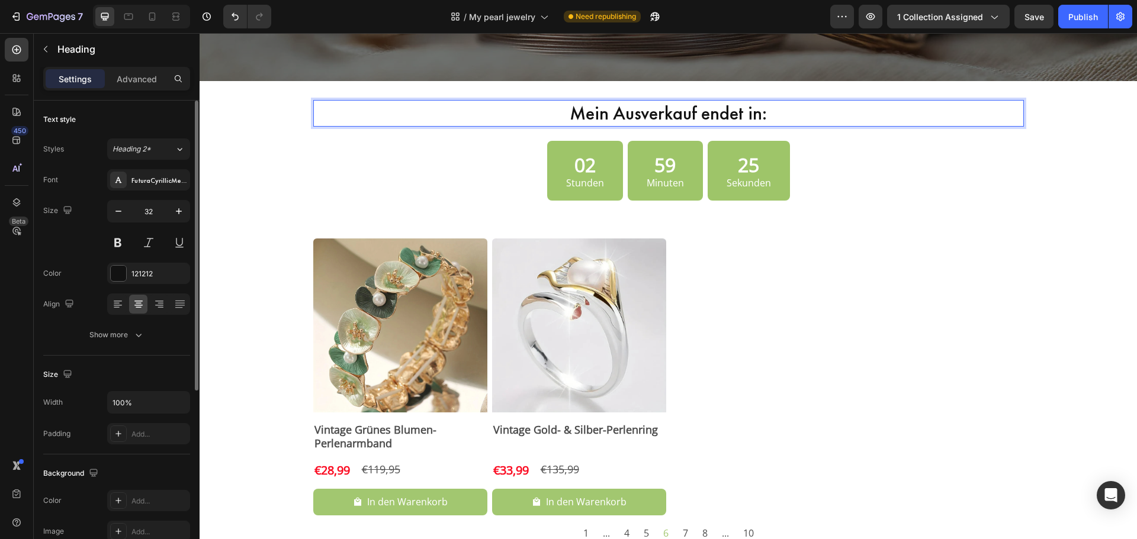
click at [116, 317] on div "Font FuturaCyrillicMedium Size 32 Color 121212 Align Show more" at bounding box center [116, 257] width 147 height 176
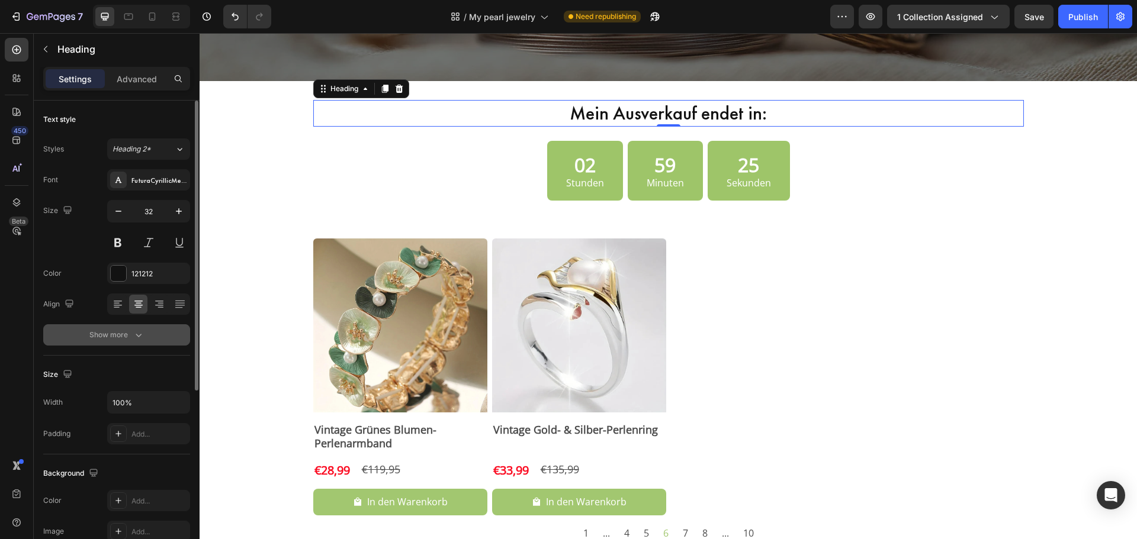
click at [114, 335] on div "Show more" at bounding box center [116, 335] width 55 height 12
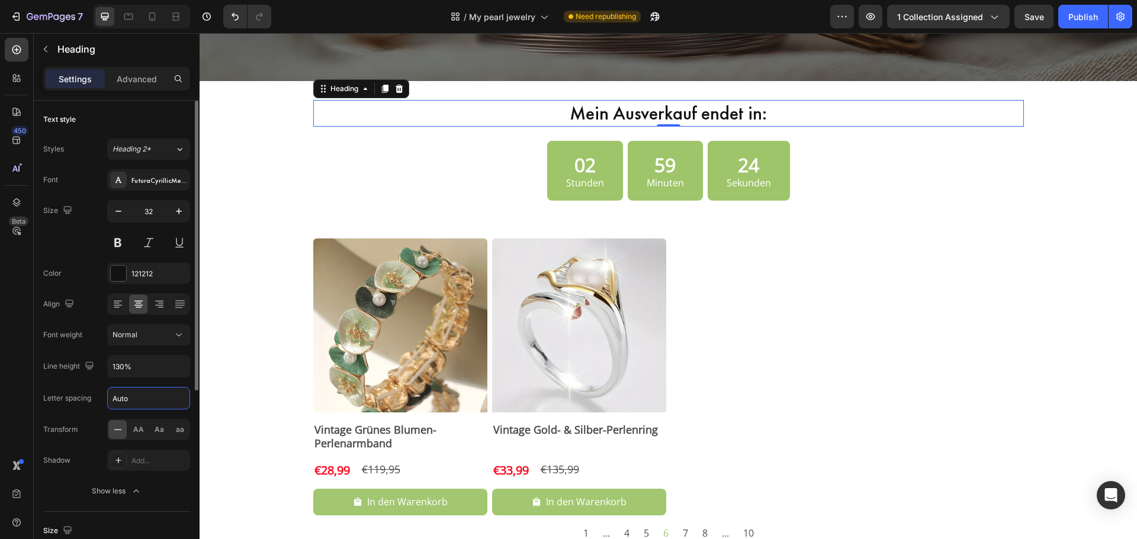
click at [140, 399] on input "Auto" at bounding box center [149, 398] width 82 height 21
type input "1"
click at [726, 167] on div "22" at bounding box center [748, 165] width 44 height 25
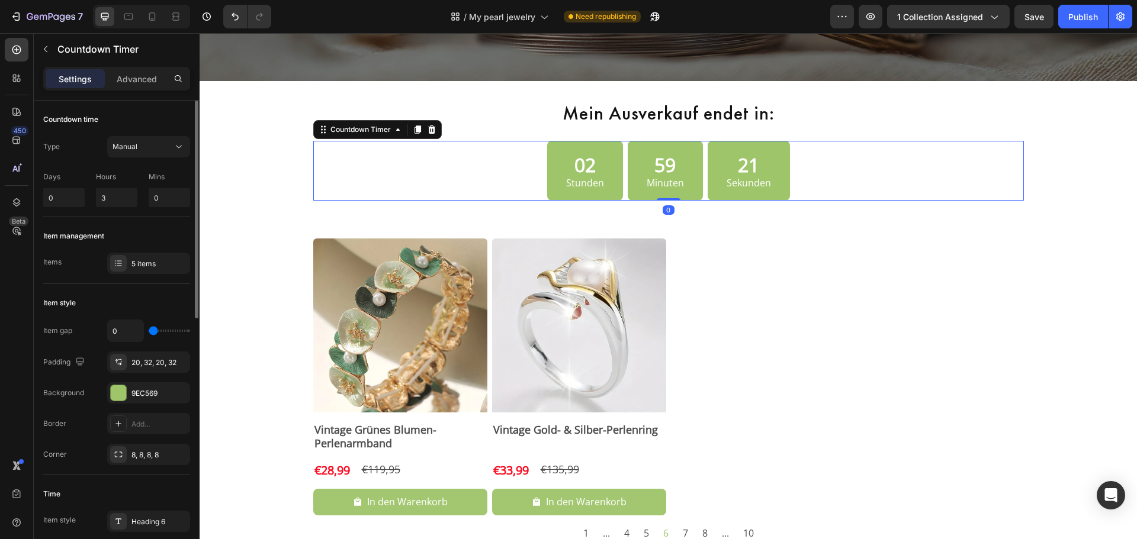
scroll to position [198, 0]
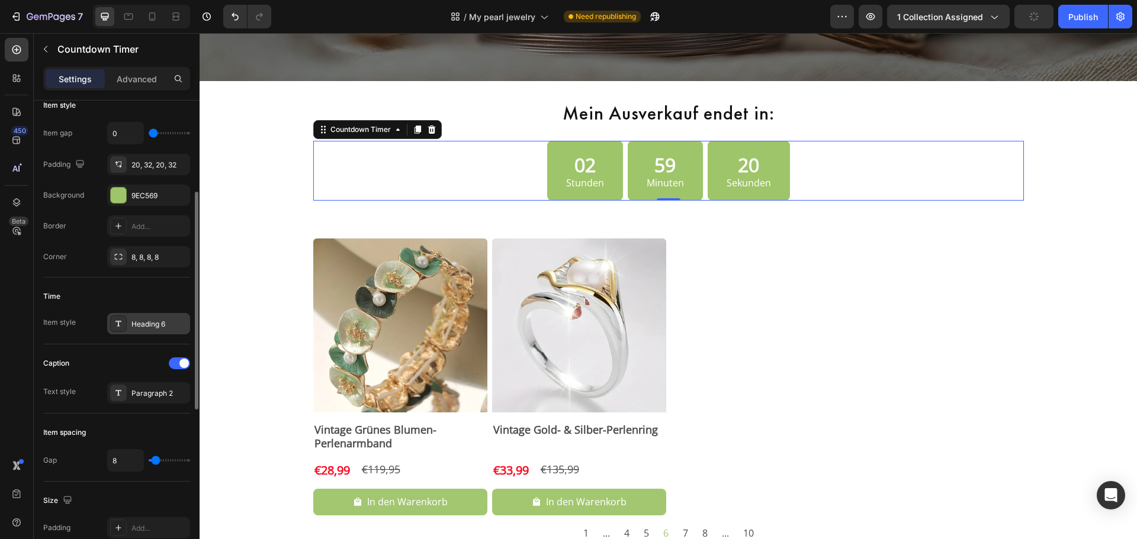
click at [137, 328] on div "Heading 6" at bounding box center [159, 324] width 56 height 11
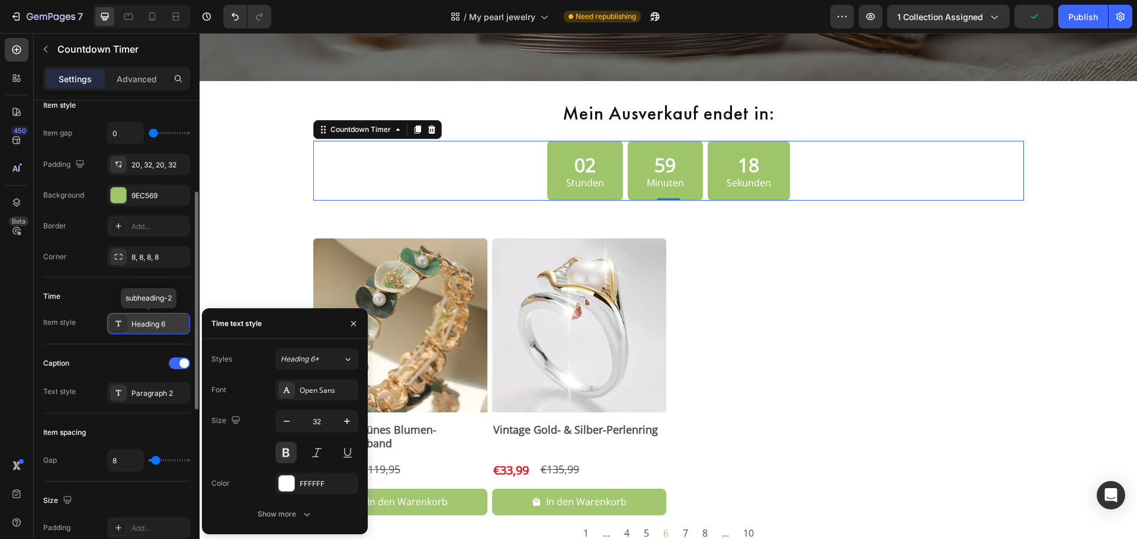
click at [137, 328] on div "Heading 6" at bounding box center [159, 324] width 56 height 11
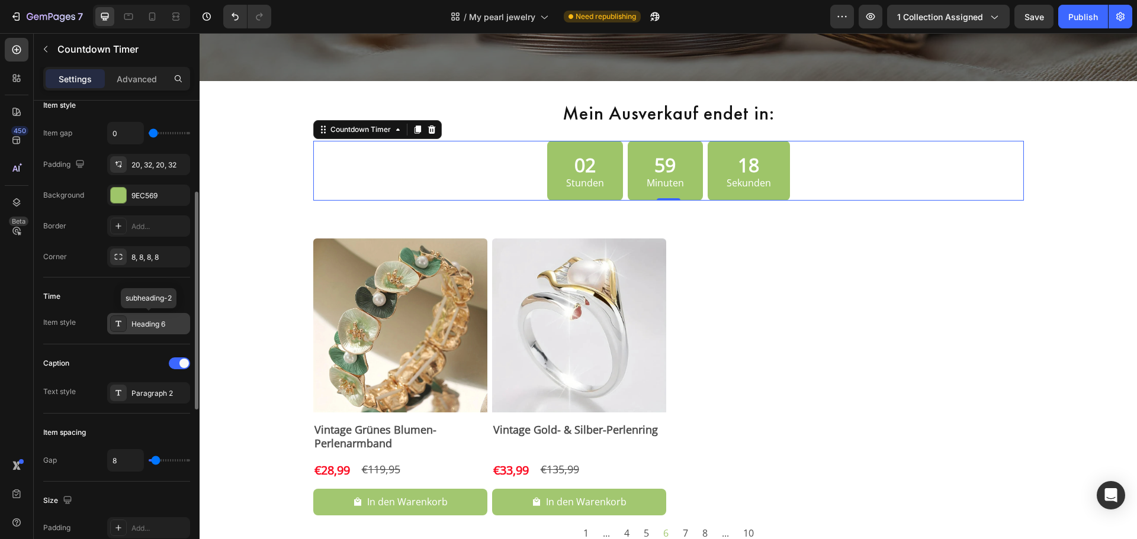
click at [137, 328] on div "Heading 6" at bounding box center [159, 324] width 56 height 11
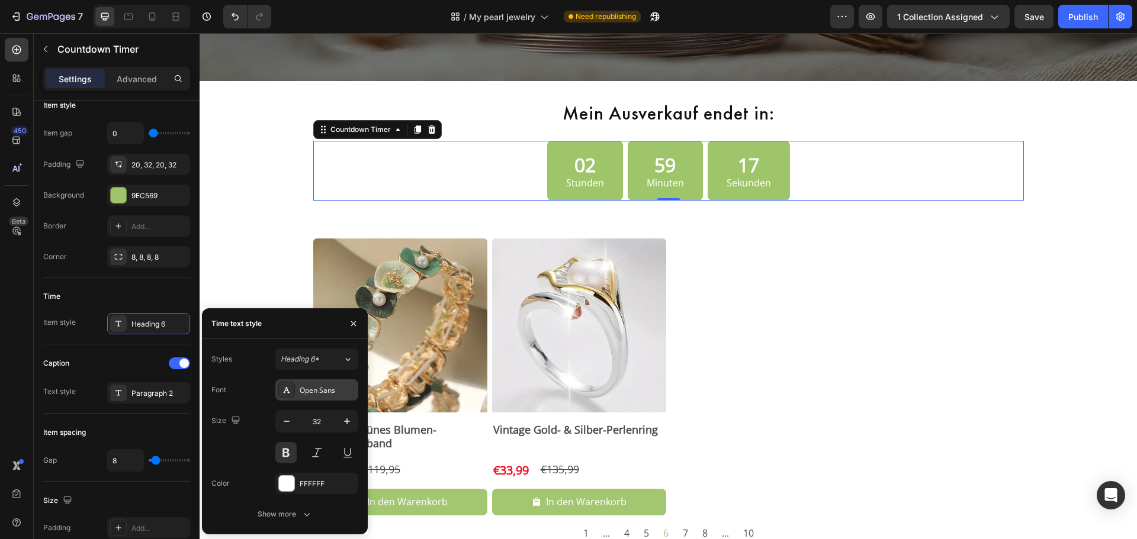
click at [348, 392] on div "Open Sans" at bounding box center [328, 390] width 56 height 11
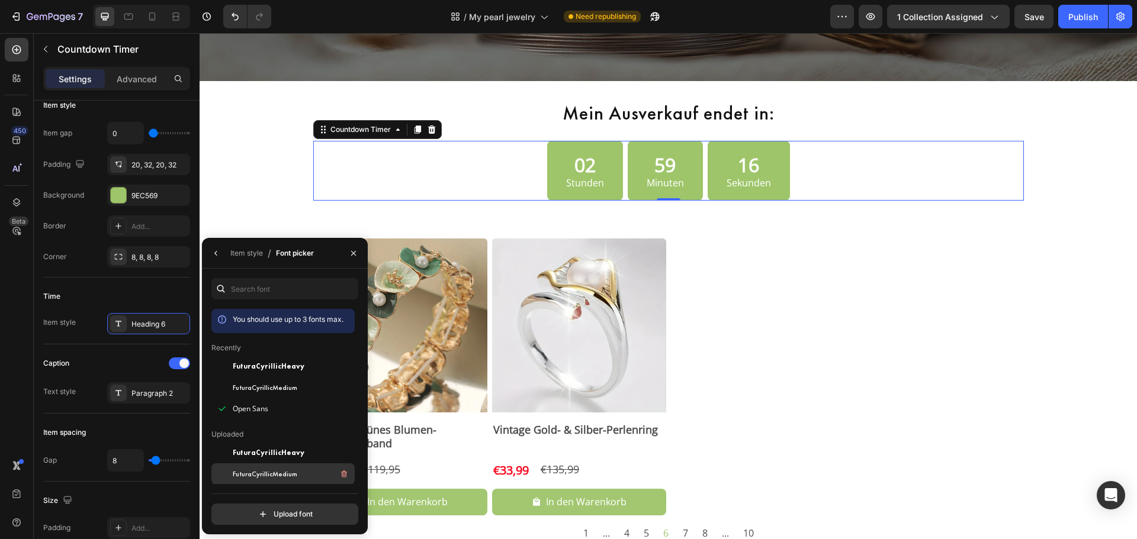
click at [284, 474] on span "FuturaCyrillicMedium" at bounding box center [265, 474] width 65 height 11
click at [121, 353] on div "Caption Text style Paragraph 2" at bounding box center [116, 379] width 147 height 69
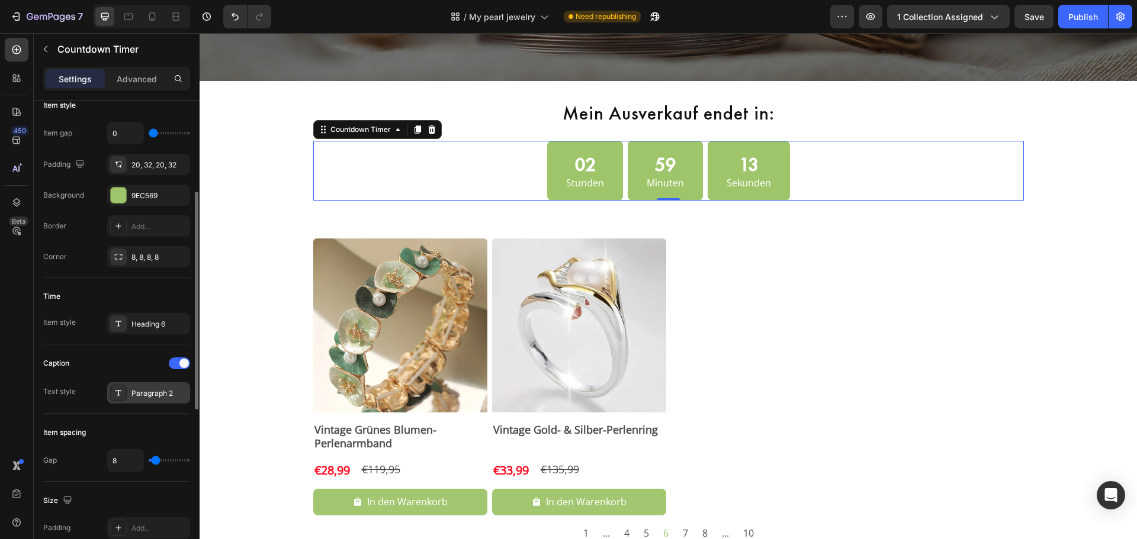
click at [120, 392] on icon at bounding box center [118, 392] width 9 height 9
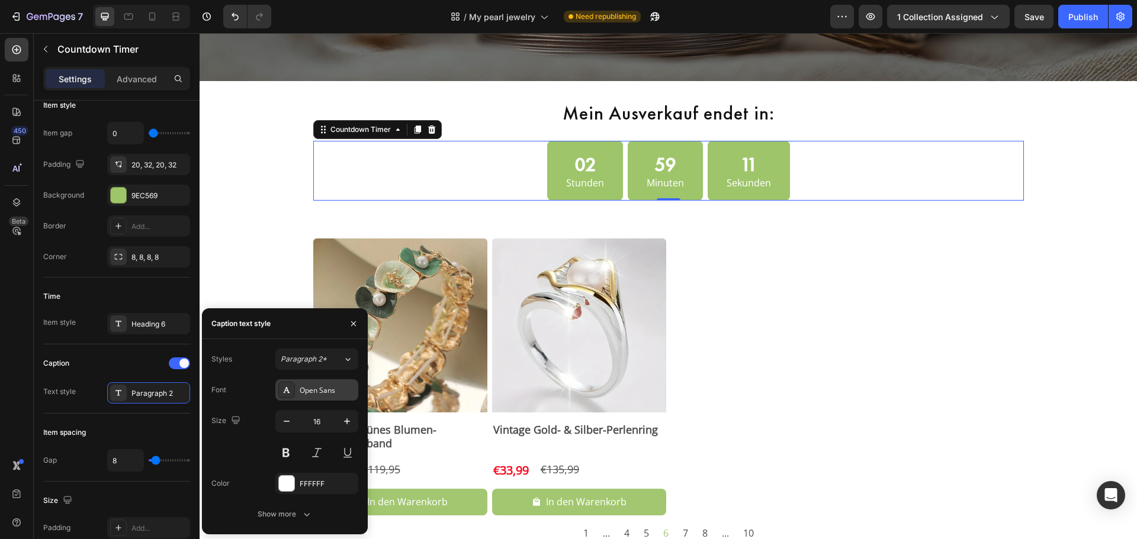
click at [312, 384] on div "Open Sans" at bounding box center [316, 390] width 83 height 21
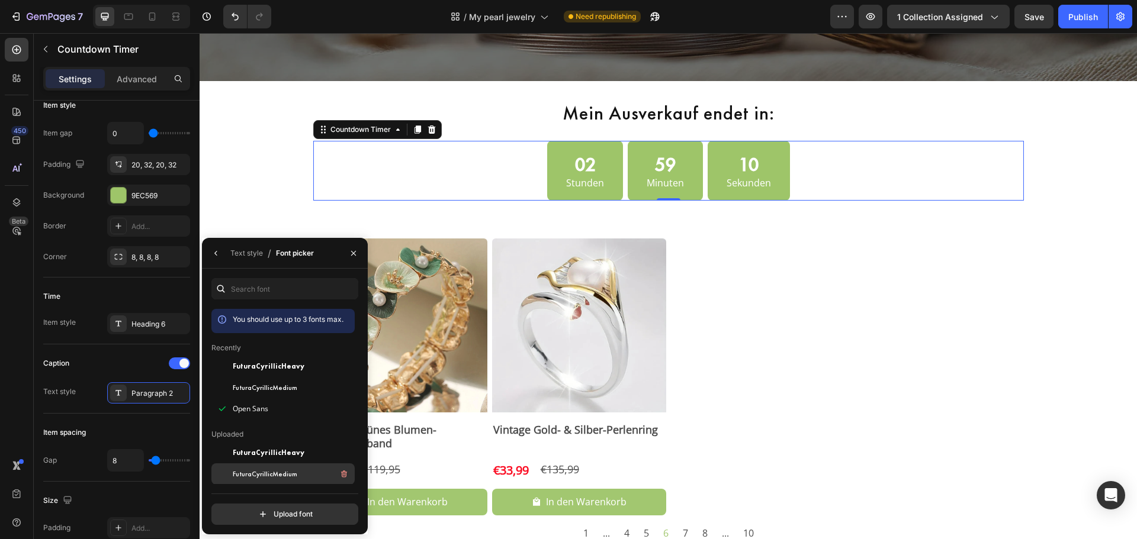
click at [0, 0] on div "FuturaCyrillicMedium" at bounding box center [0, 0] width 0 height 0
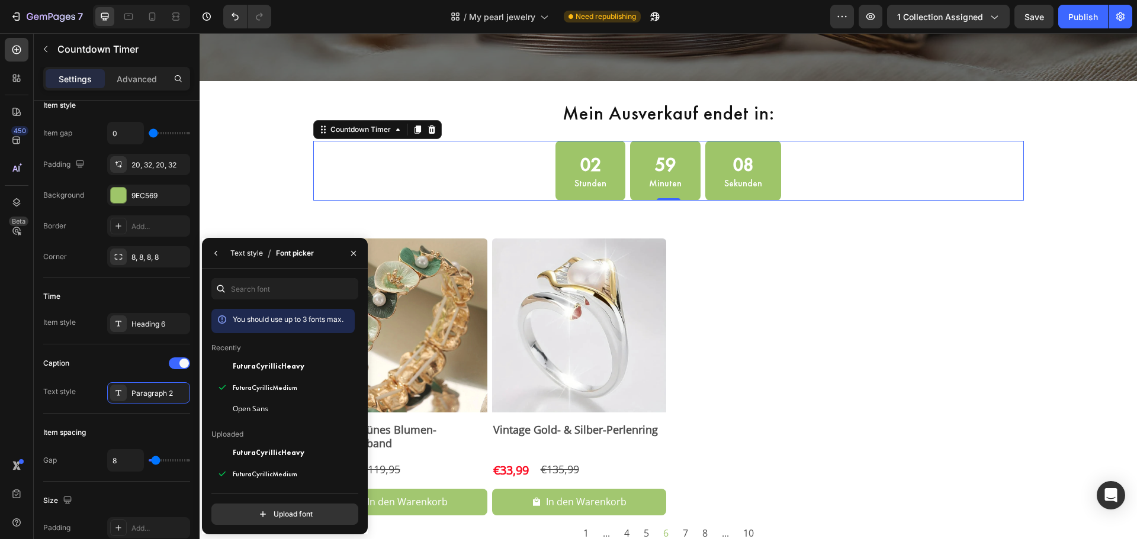
click at [251, 248] on div "Text style" at bounding box center [246, 253] width 33 height 11
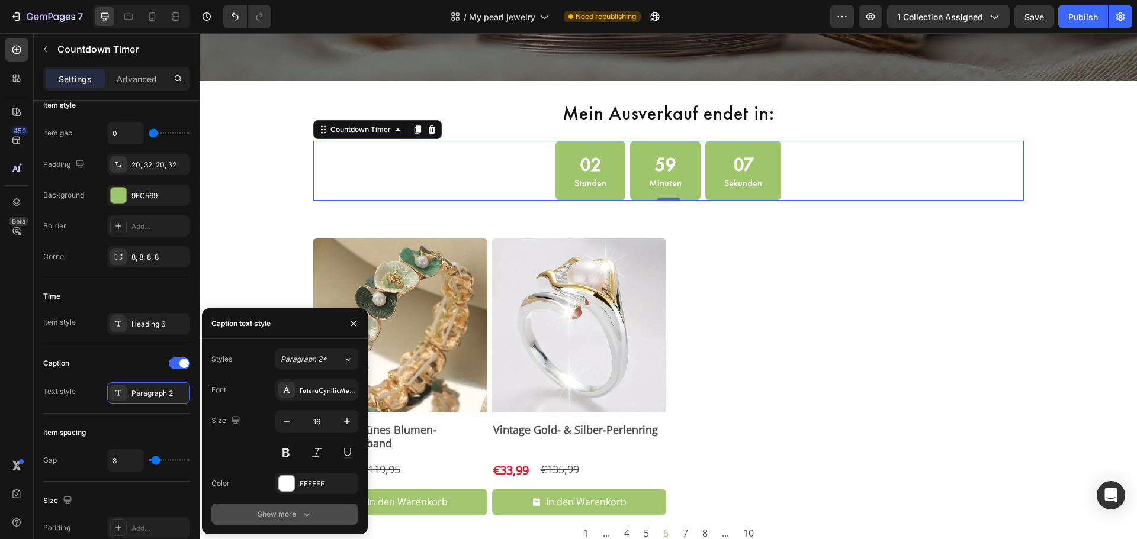
click at [280, 507] on button "Show more" at bounding box center [284, 514] width 147 height 21
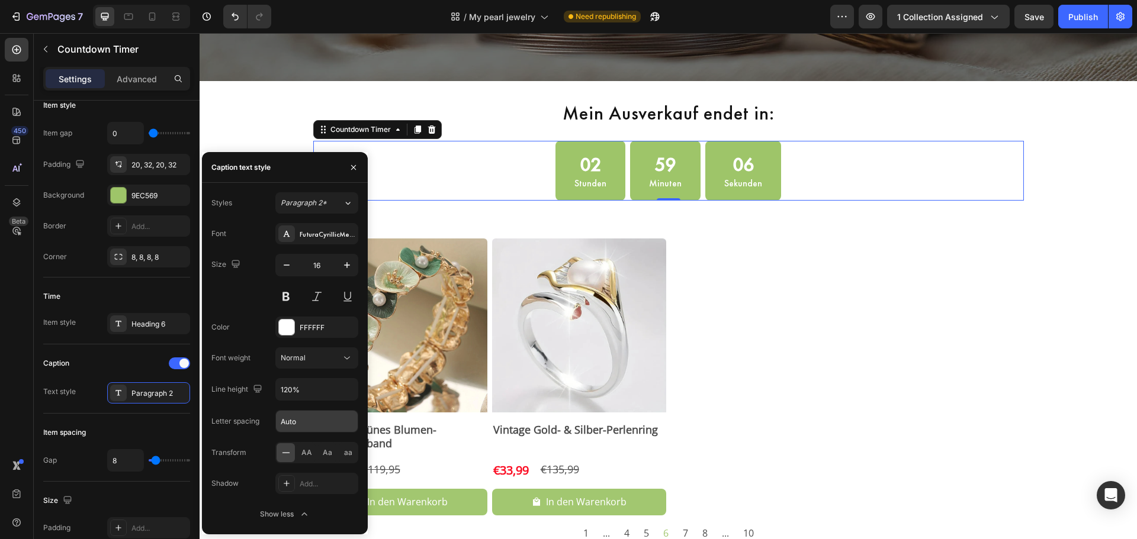
click at [292, 421] on input "Auto" at bounding box center [317, 421] width 82 height 21
type input "1"
click at [835, 351] on div "Product Images Vintage Grünes Blumen-Perlenarmband Product Title €28,99 Product…" at bounding box center [668, 382] width 710 height 287
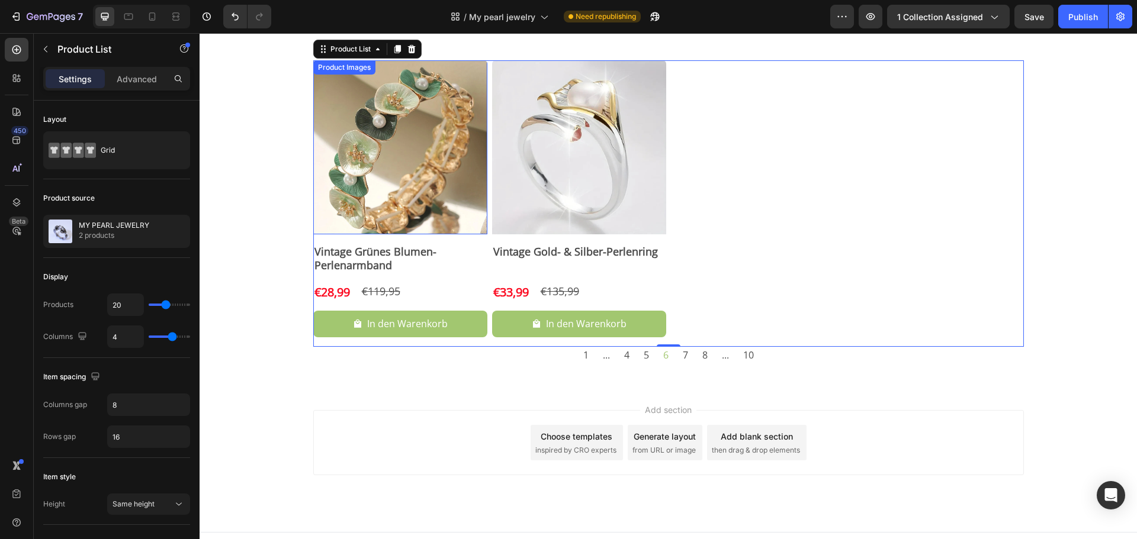
scroll to position [393, 0]
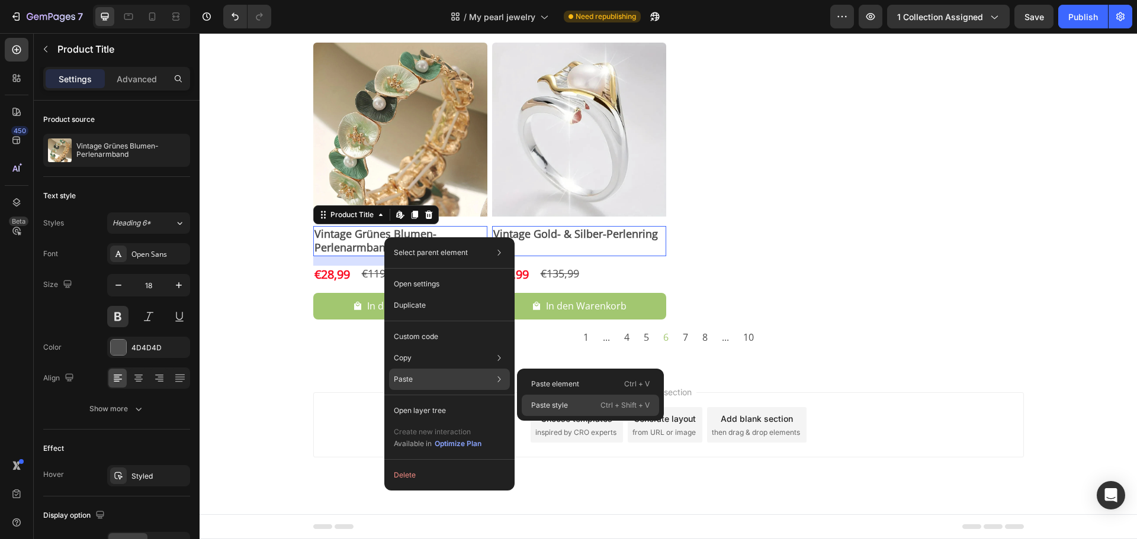
click at [581, 408] on div "Paste style Ctrl + Shift + V" at bounding box center [590, 405] width 137 height 21
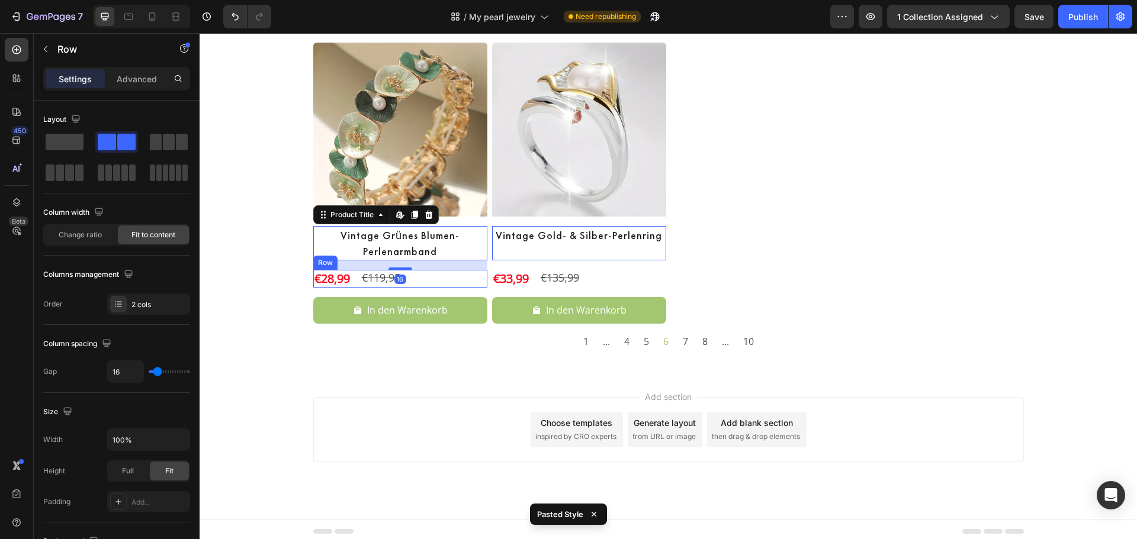
click at [409, 277] on div "€28,99 Product Price Product Price €119,95 Product Price Product Price Row" at bounding box center [400, 279] width 174 height 18
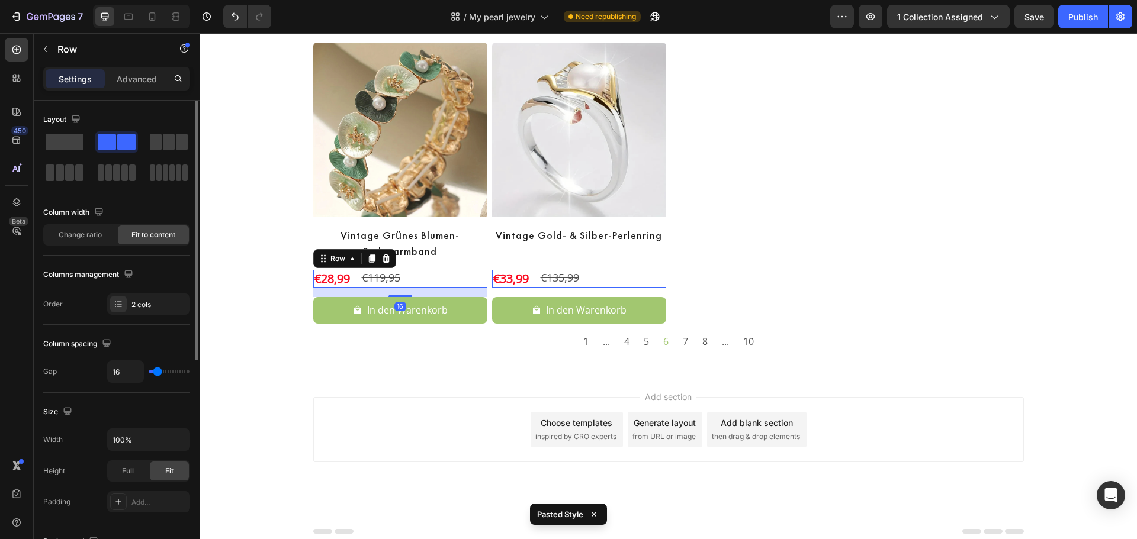
scroll to position [385, 0]
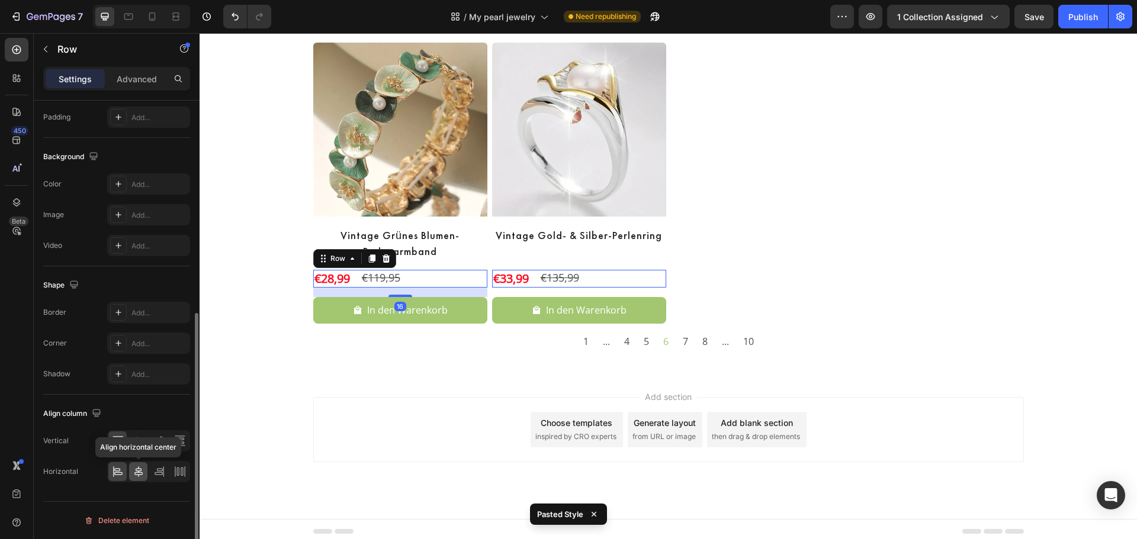
click at [144, 469] on div at bounding box center [138, 471] width 18 height 19
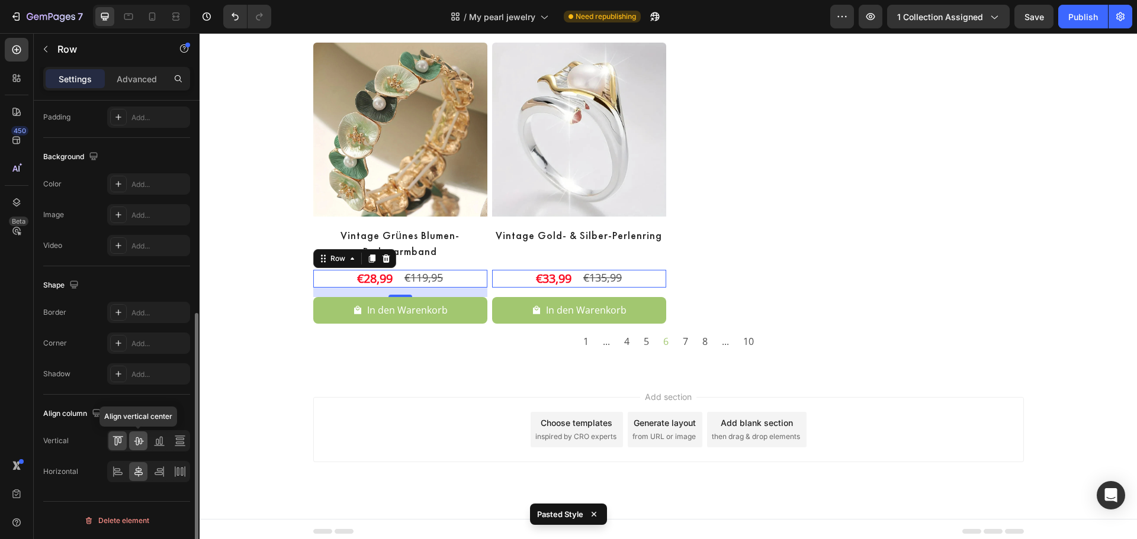
click at [140, 442] on icon at bounding box center [139, 441] width 12 height 12
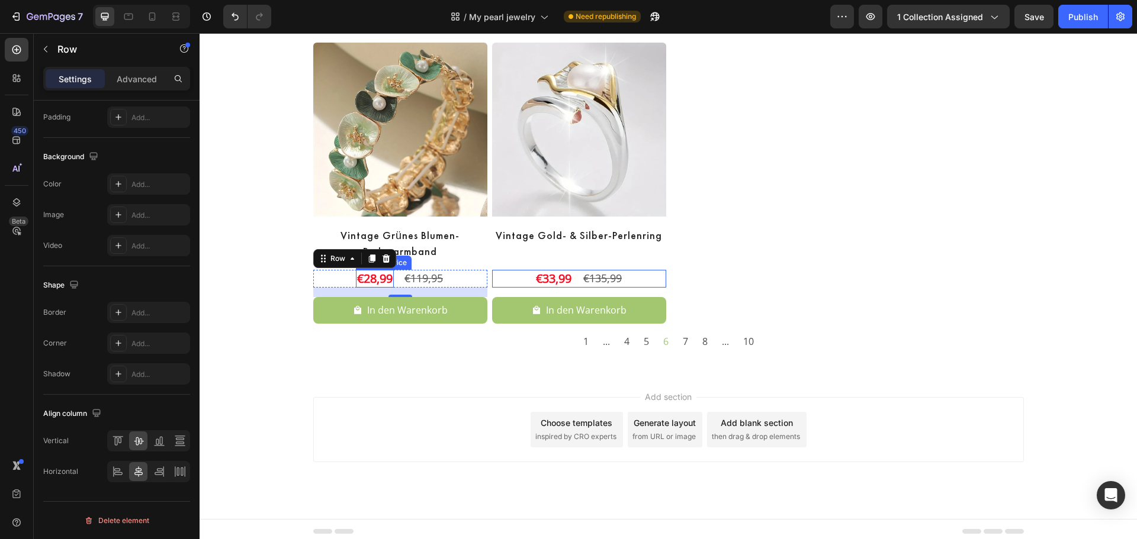
click at [375, 279] on div "€28,99" at bounding box center [375, 279] width 38 height 18
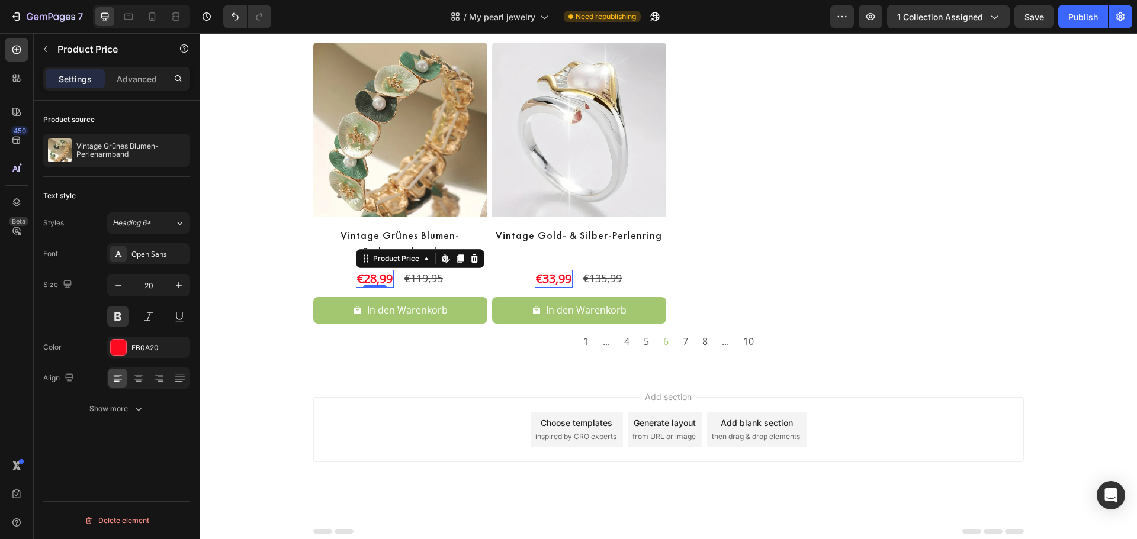
type input "26"
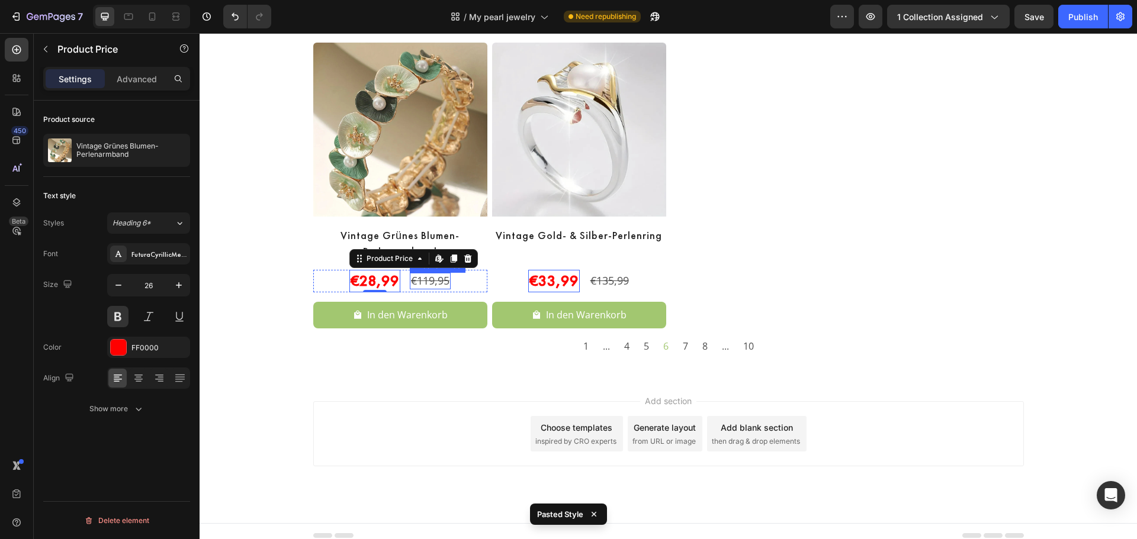
click at [421, 282] on div "€119,95" at bounding box center [430, 281] width 41 height 16
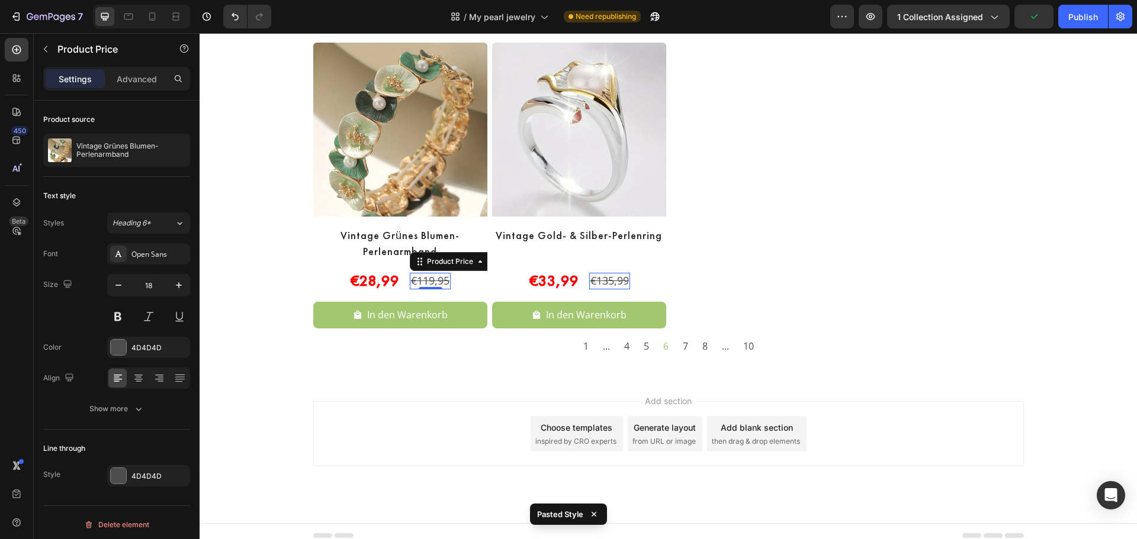
click at [421, 279] on div "€119,95" at bounding box center [430, 281] width 41 height 16
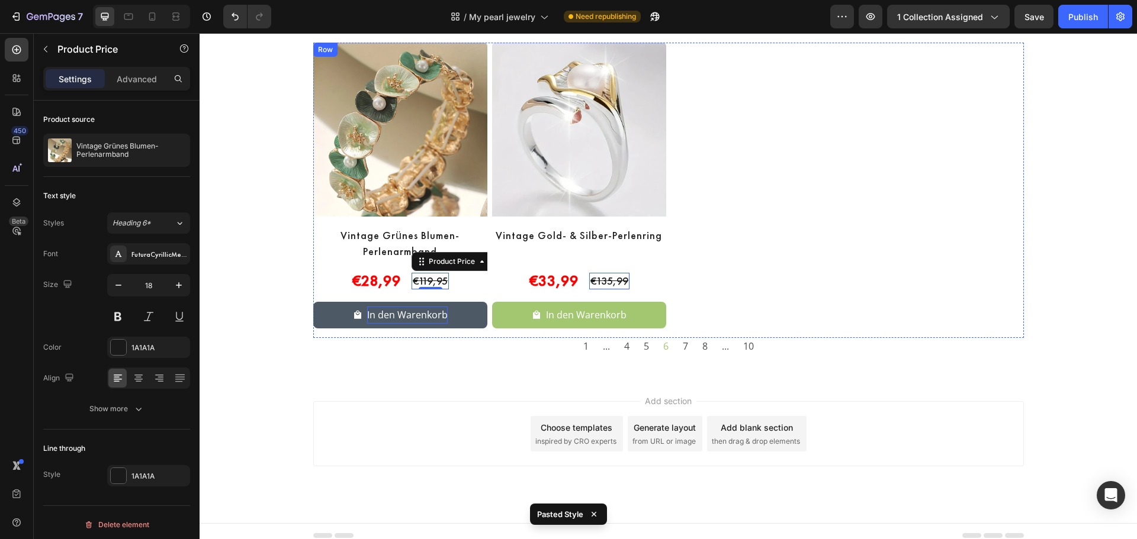
click at [410, 312] on div "In den Warenkorb" at bounding box center [407, 315] width 81 height 17
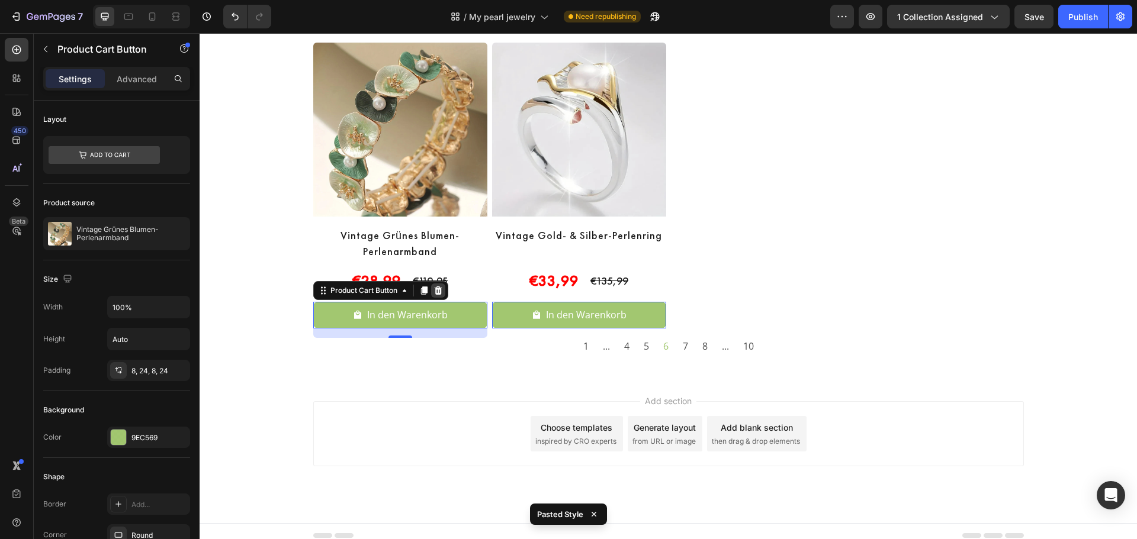
click at [434, 292] on icon at bounding box center [438, 291] width 8 height 8
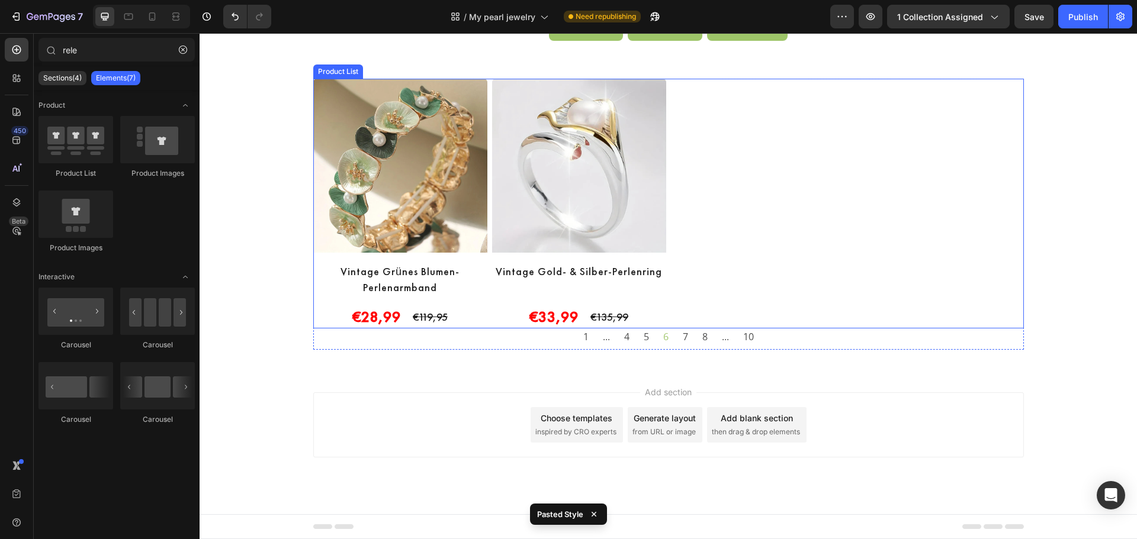
click at [819, 269] on div "Product Images Vintage Grünes Blumen-Perlenarmband Product Title €28,99 Product…" at bounding box center [668, 204] width 710 height 250
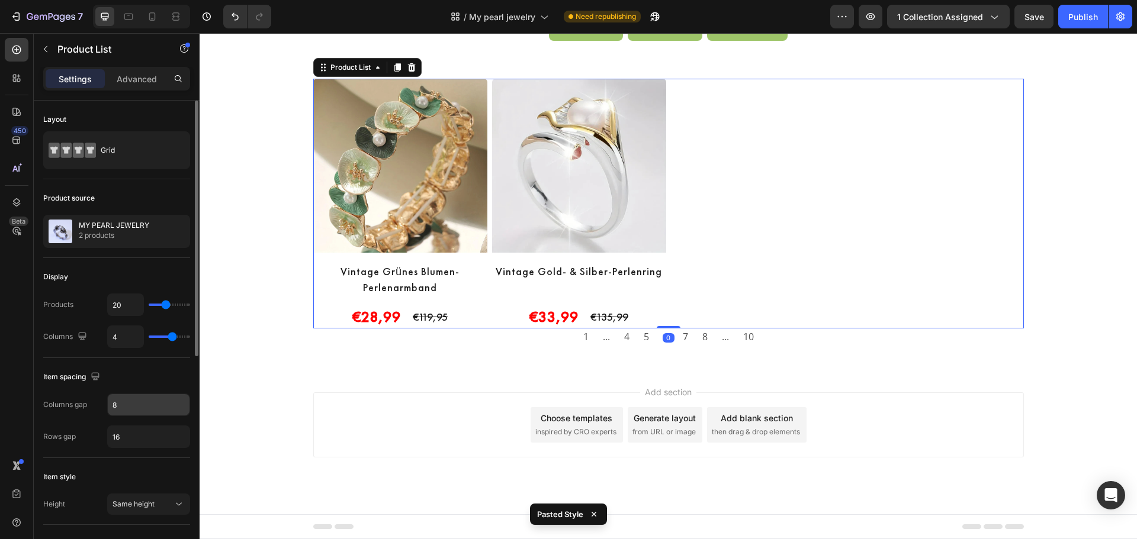
click at [112, 399] on input "8" at bounding box center [149, 404] width 82 height 21
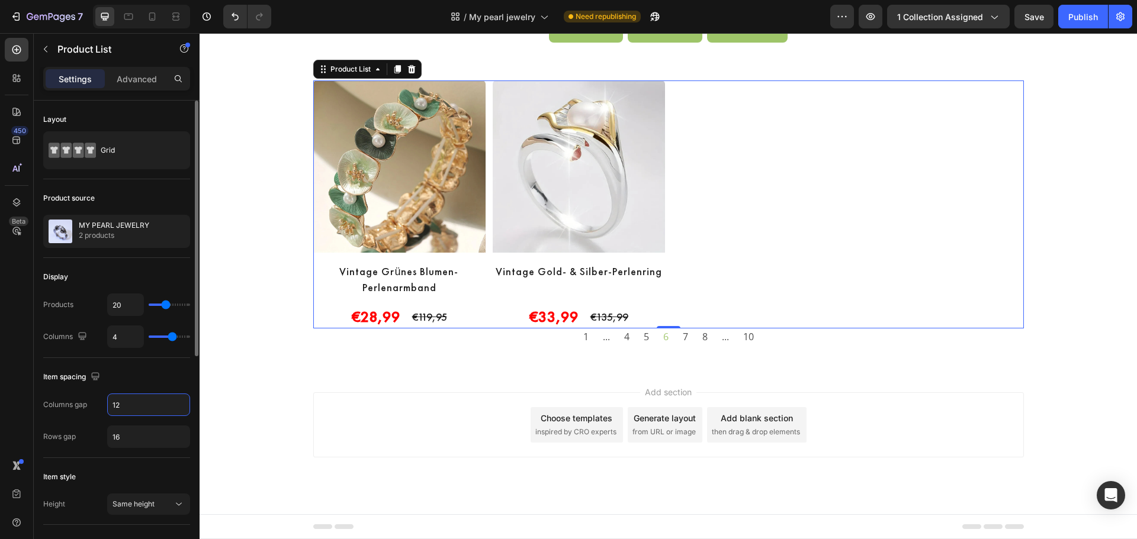
scroll to position [355, 0]
type input "12"
type input "30"
click at [1081, 14] on div "Publish" at bounding box center [1083, 17] width 30 height 12
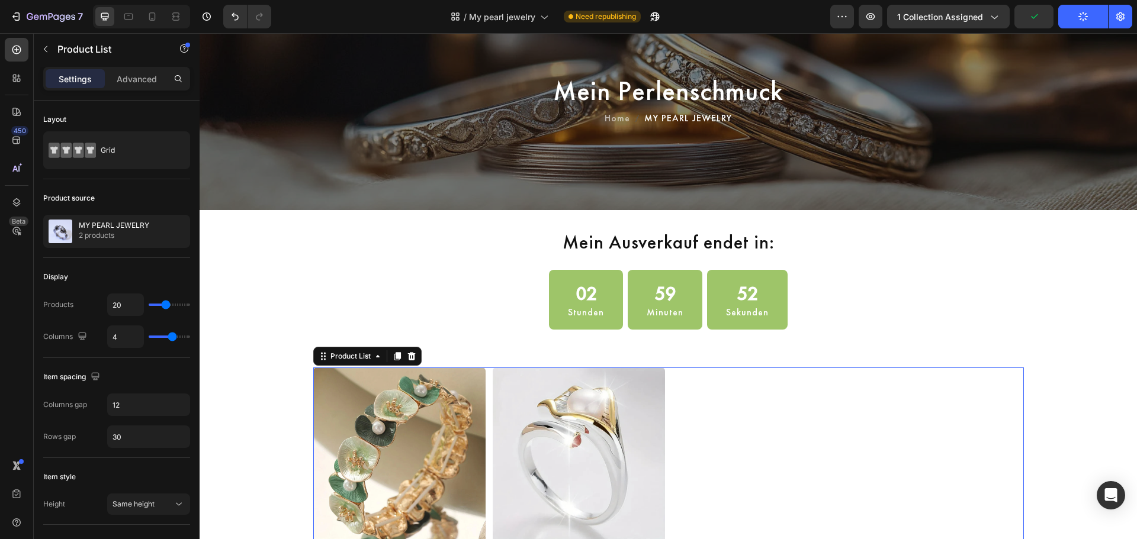
scroll to position [59, 0]
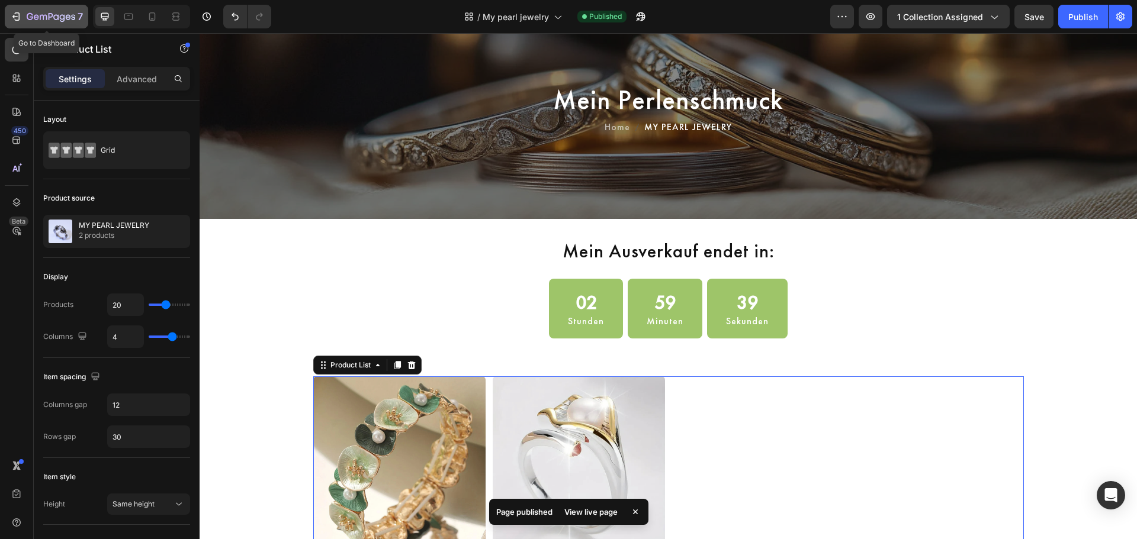
click at [25, 18] on div "7" at bounding box center [46, 16] width 73 height 14
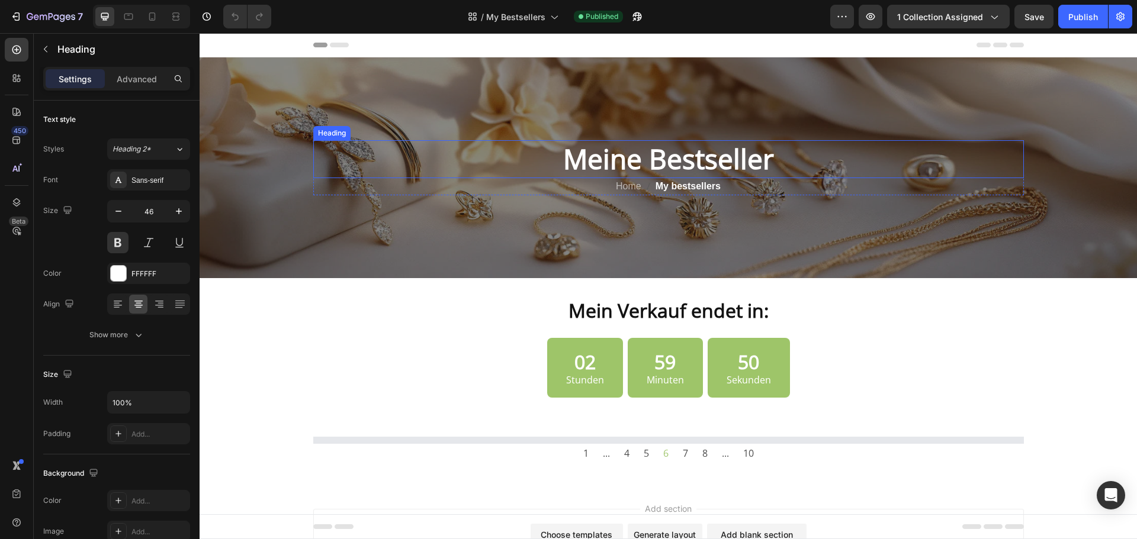
click at [635, 153] on h2 "Meine Bestseller" at bounding box center [668, 159] width 710 height 38
click at [145, 177] on div "Open Sans" at bounding box center [159, 180] width 56 height 11
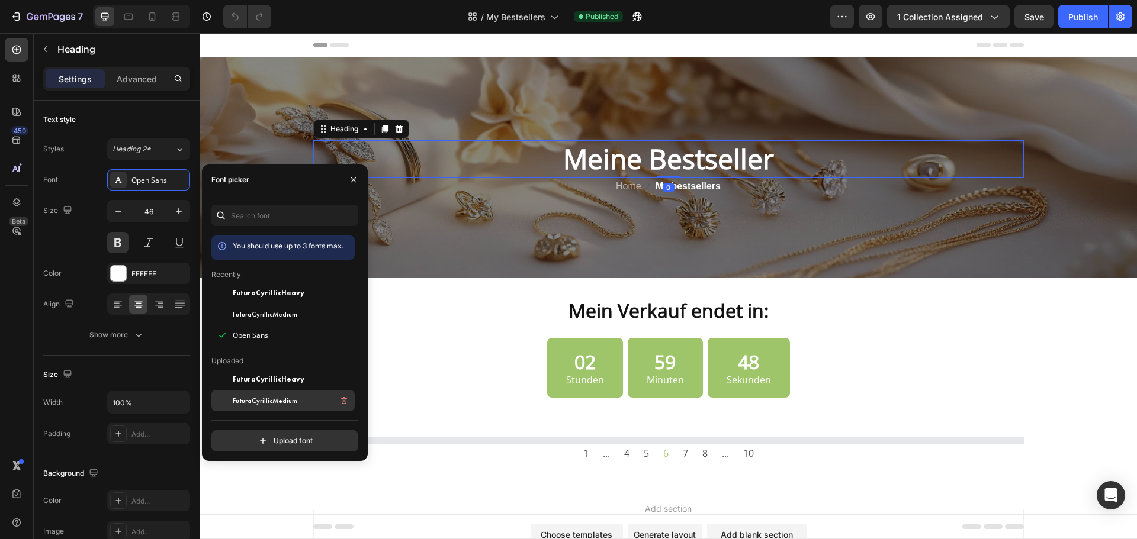
click at [262, 400] on span "FuturaCyrillicMedium" at bounding box center [265, 401] width 65 height 11
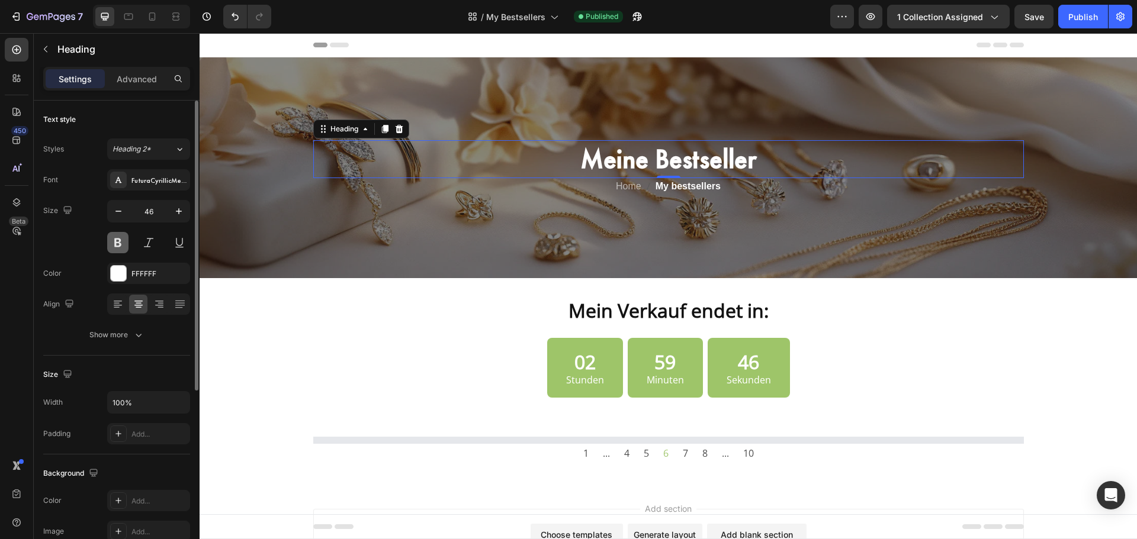
click at [119, 241] on button at bounding box center [117, 242] width 21 height 21
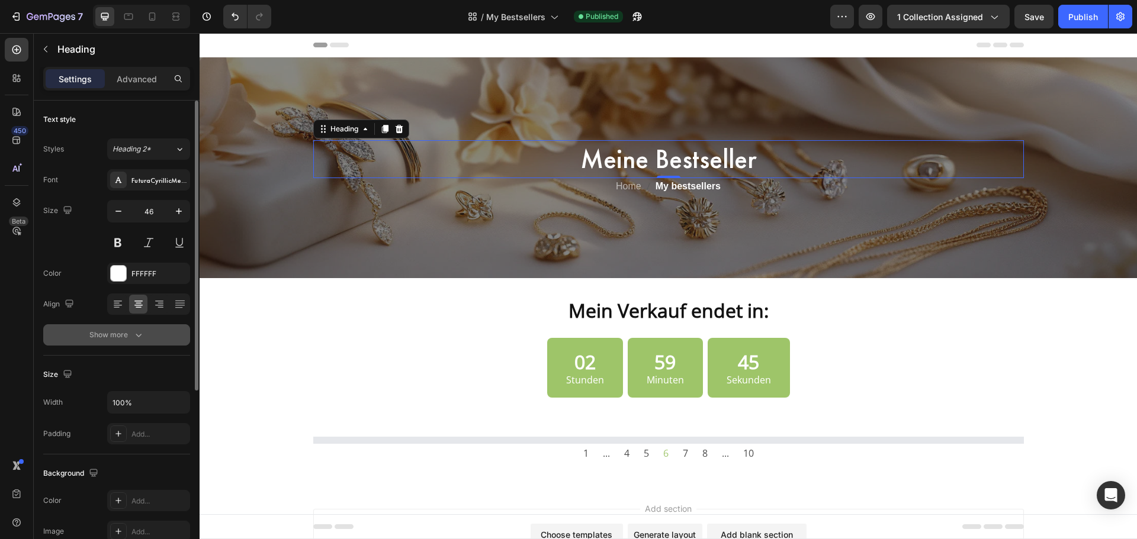
click at [116, 339] on div "Show more" at bounding box center [116, 335] width 55 height 12
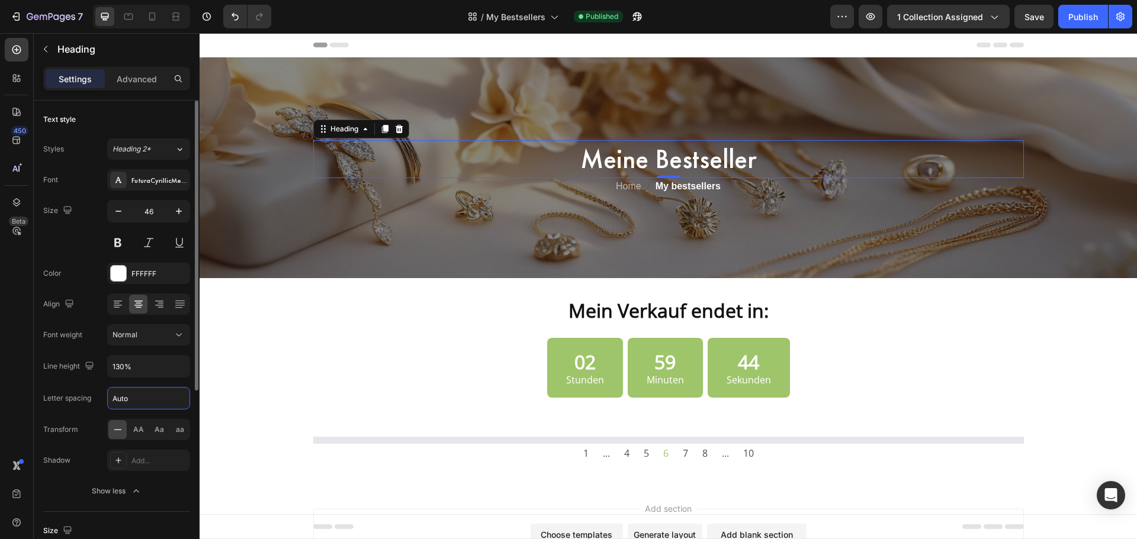
click at [139, 398] on input "Auto" at bounding box center [149, 398] width 82 height 21
type input "1"
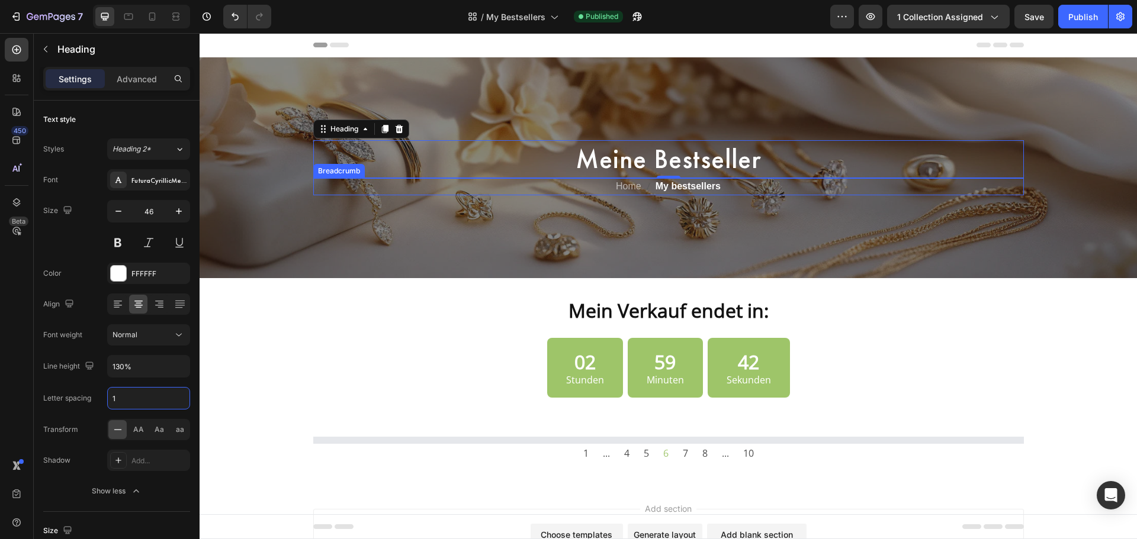
click at [706, 185] on span "My bestsellers" at bounding box center [687, 186] width 65 height 17
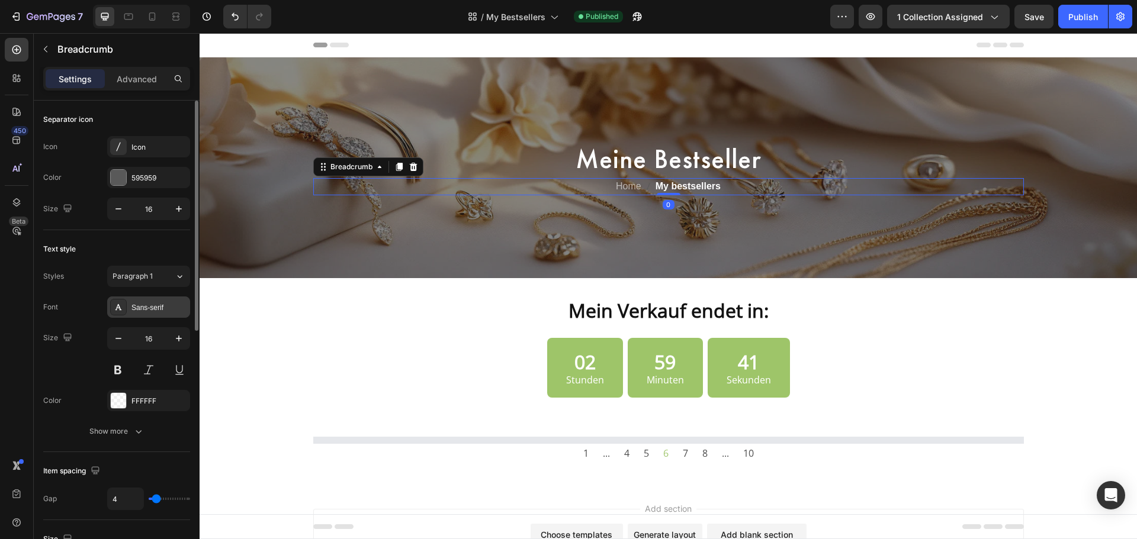
click at [147, 305] on div "Sans-serif" at bounding box center [159, 308] width 56 height 11
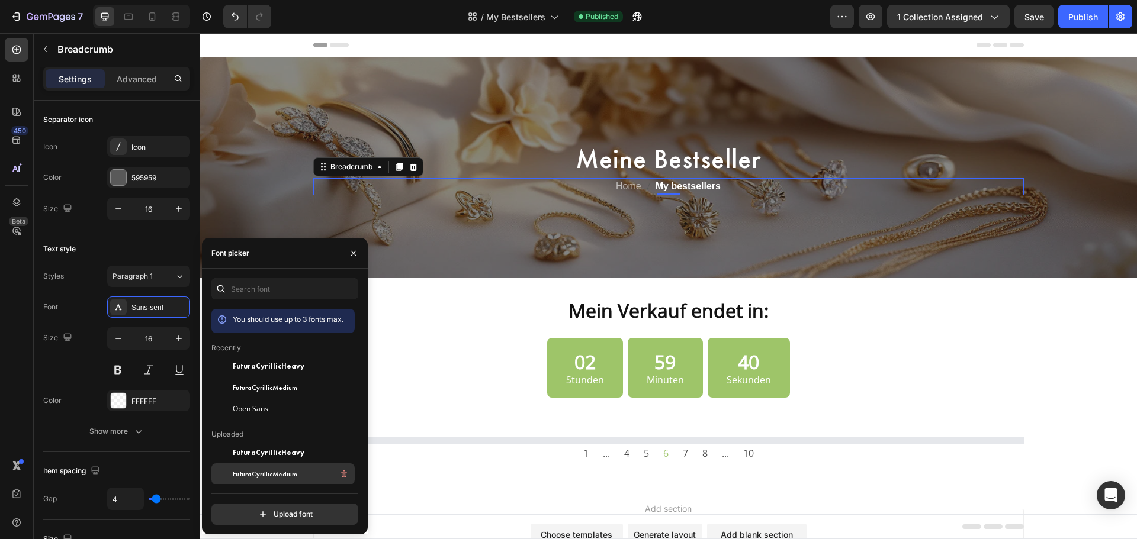
click at [263, 476] on span "FuturaCyrillicMedium" at bounding box center [265, 474] width 65 height 11
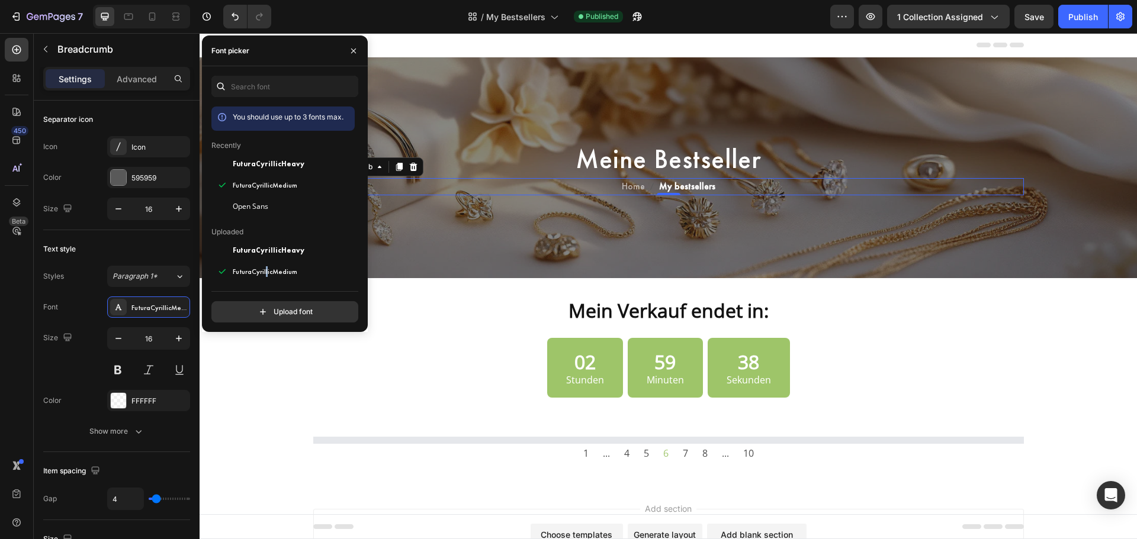
scroll to position [396, 0]
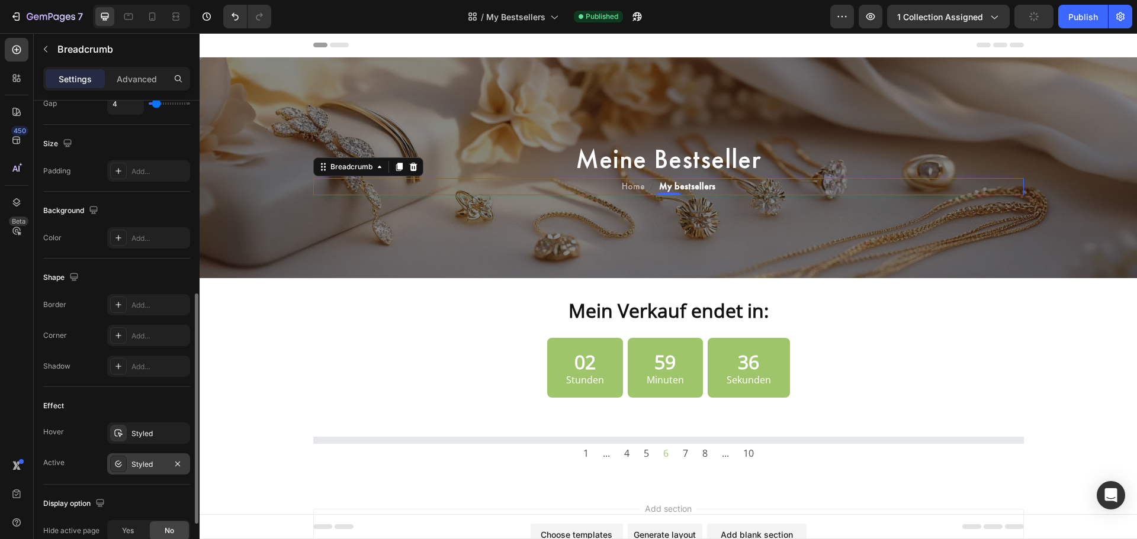
click at [120, 462] on icon at bounding box center [118, 463] width 9 height 9
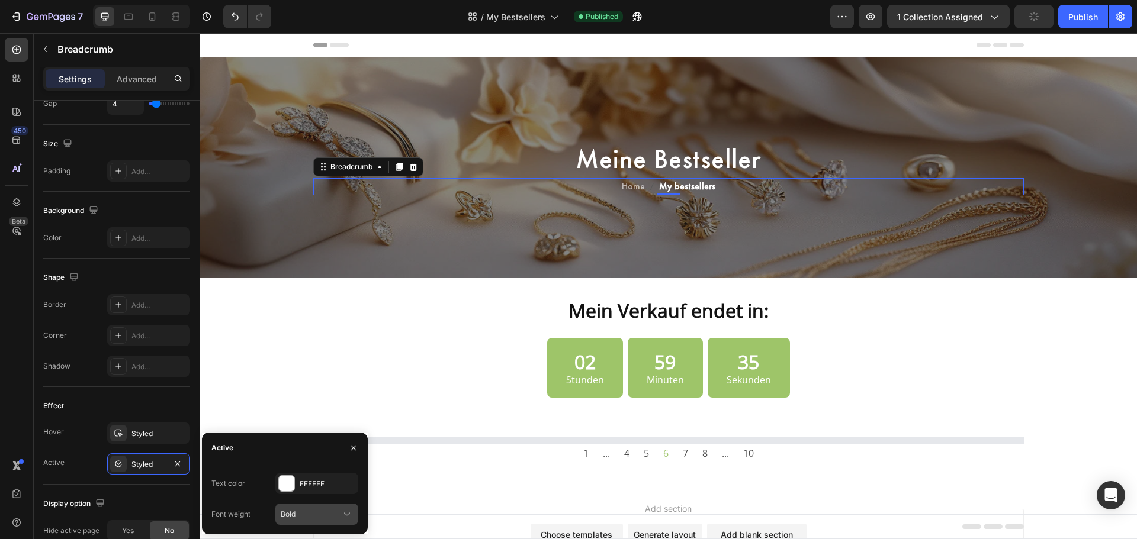
click at [295, 508] on button "Bold" at bounding box center [316, 514] width 83 height 21
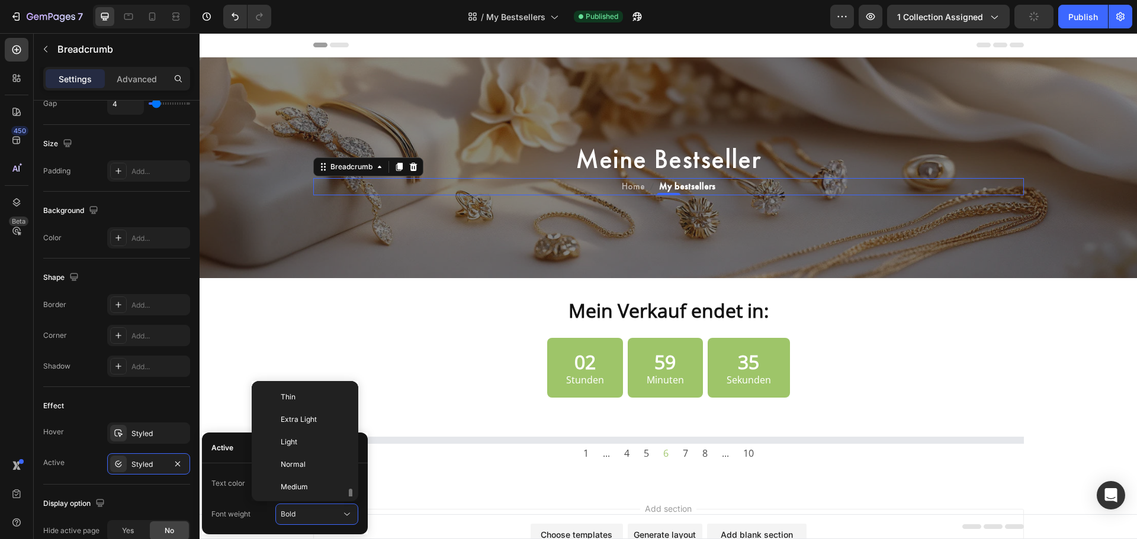
scroll to position [64, 0]
drag, startPoint x: 297, startPoint y: 425, endPoint x: 51, endPoint y: 387, distance: 249.2
click at [297, 425] on span "Medium" at bounding box center [294, 423] width 27 height 11
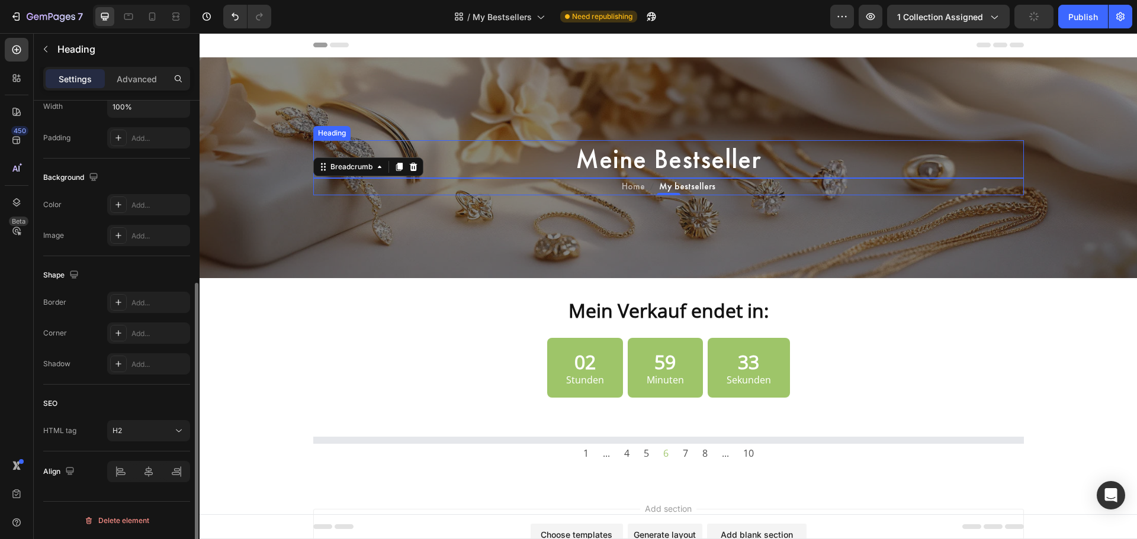
click at [667, 152] on h2 "Meine Bestseller" at bounding box center [668, 159] width 710 height 38
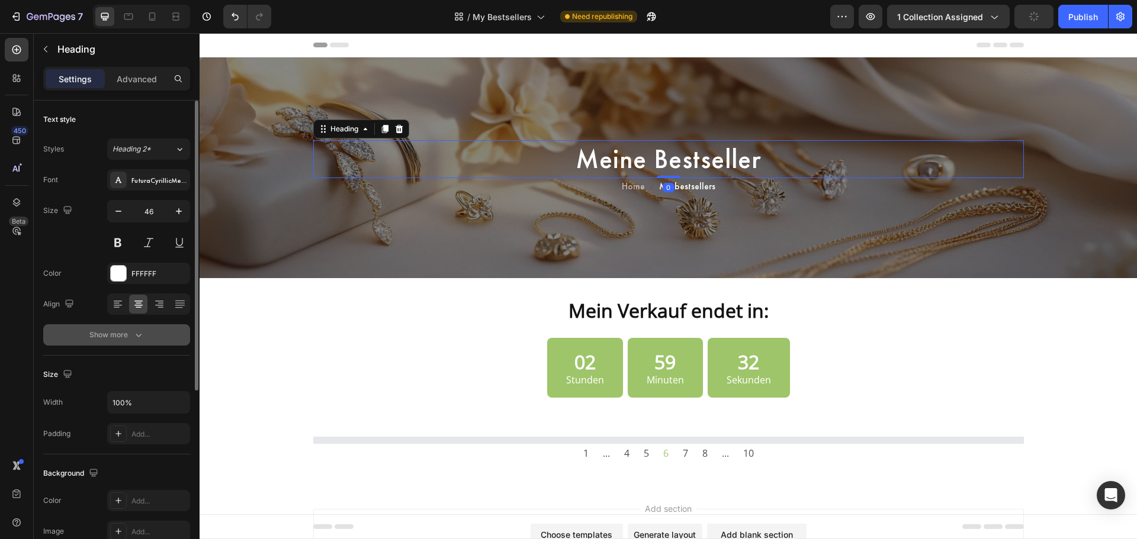
click at [115, 333] on div "Show more" at bounding box center [116, 335] width 55 height 12
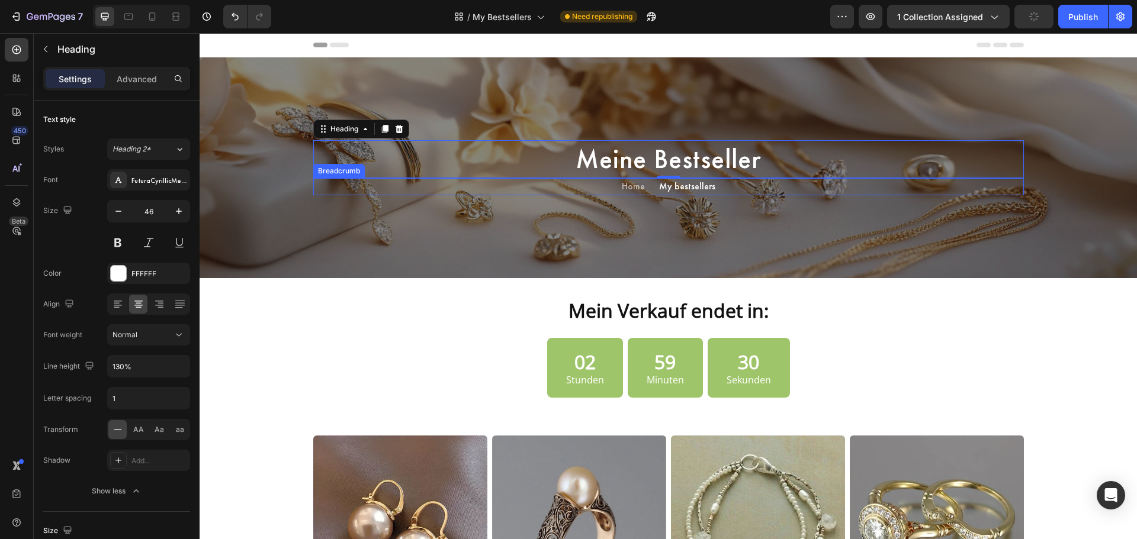
click at [686, 191] on span "My bestsellers" at bounding box center [687, 186] width 56 height 17
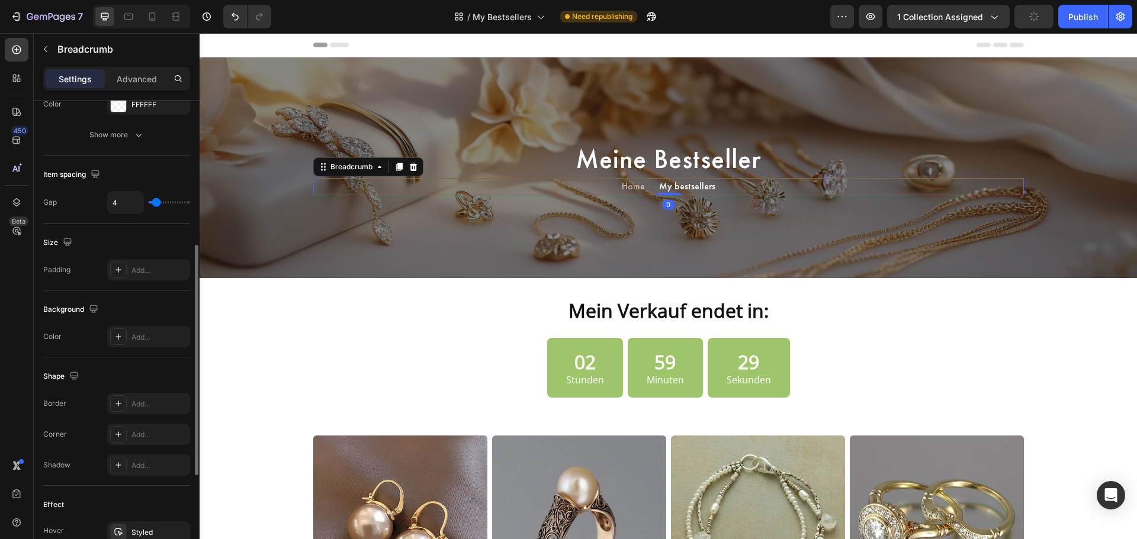
scroll to position [99, 0]
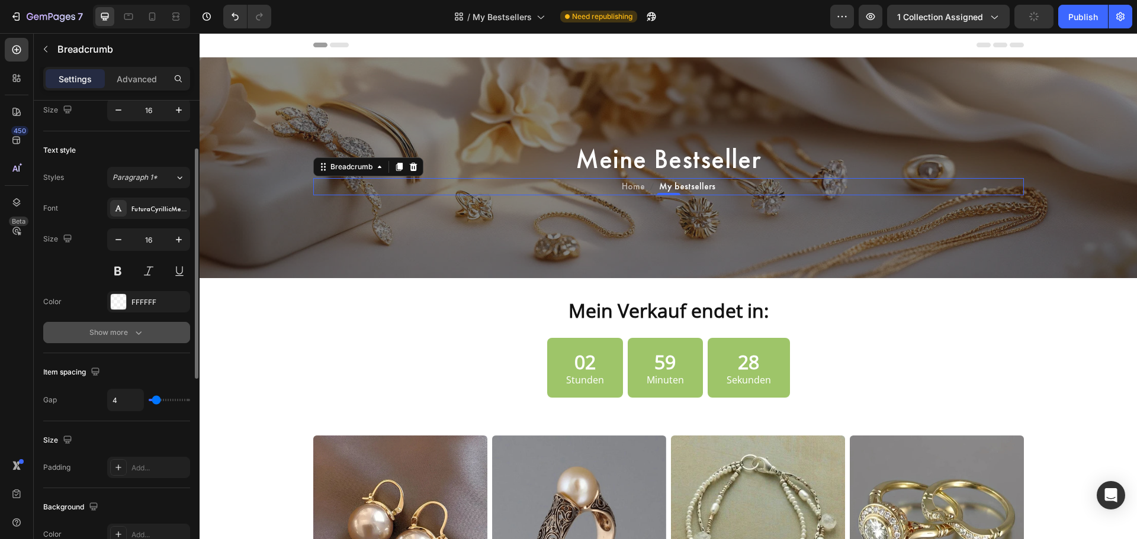
click at [127, 338] on div "Show more" at bounding box center [116, 333] width 55 height 12
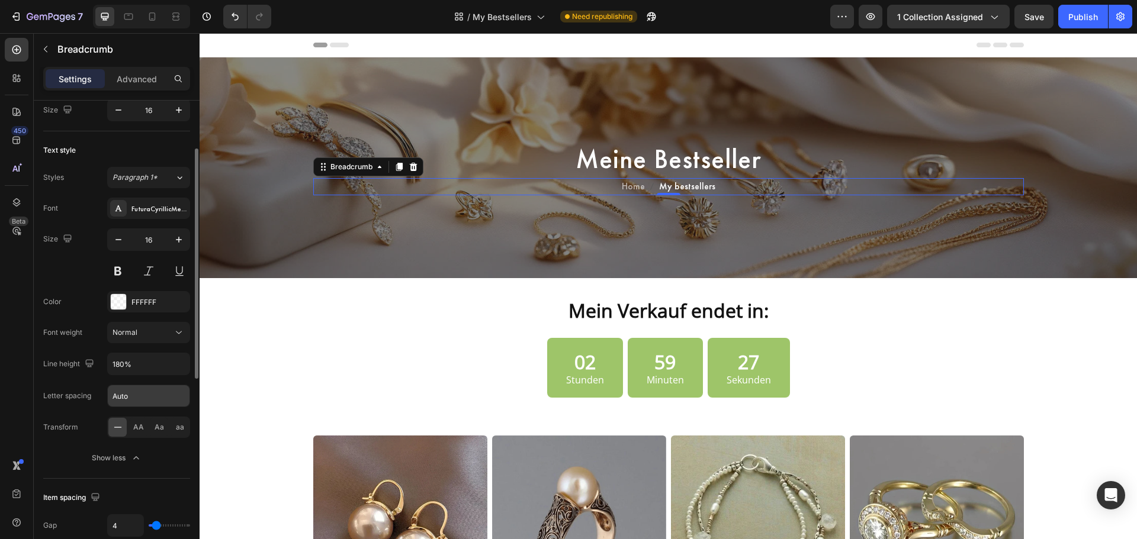
click at [127, 401] on input "Auto" at bounding box center [149, 395] width 82 height 21
type input "1"
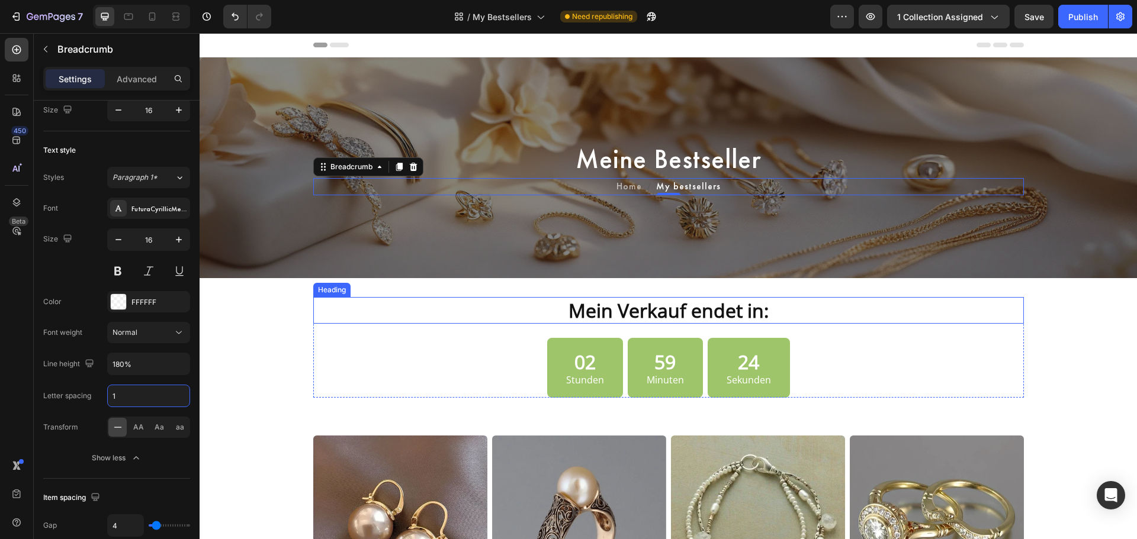
click at [755, 317] on strong "Mein Verkauf endet in:" at bounding box center [668, 310] width 200 height 25
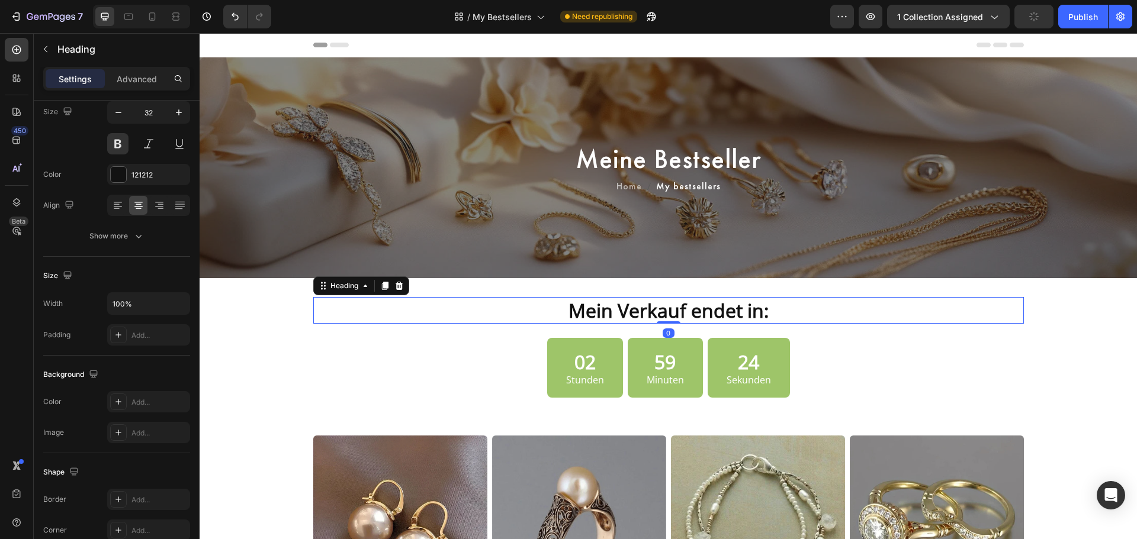
scroll to position [0, 0]
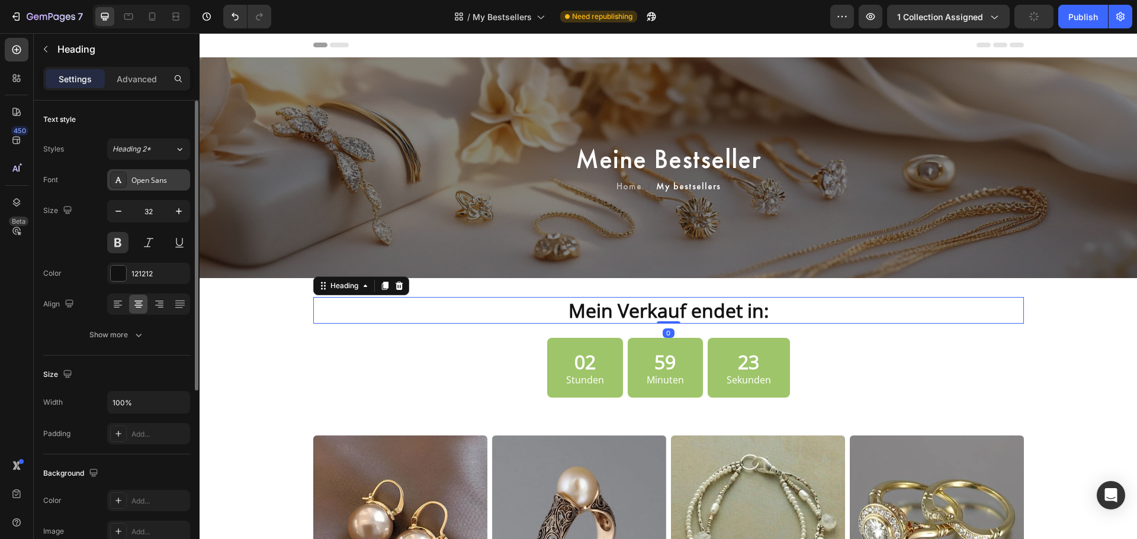
click at [160, 174] on div "Open Sans" at bounding box center [148, 179] width 83 height 21
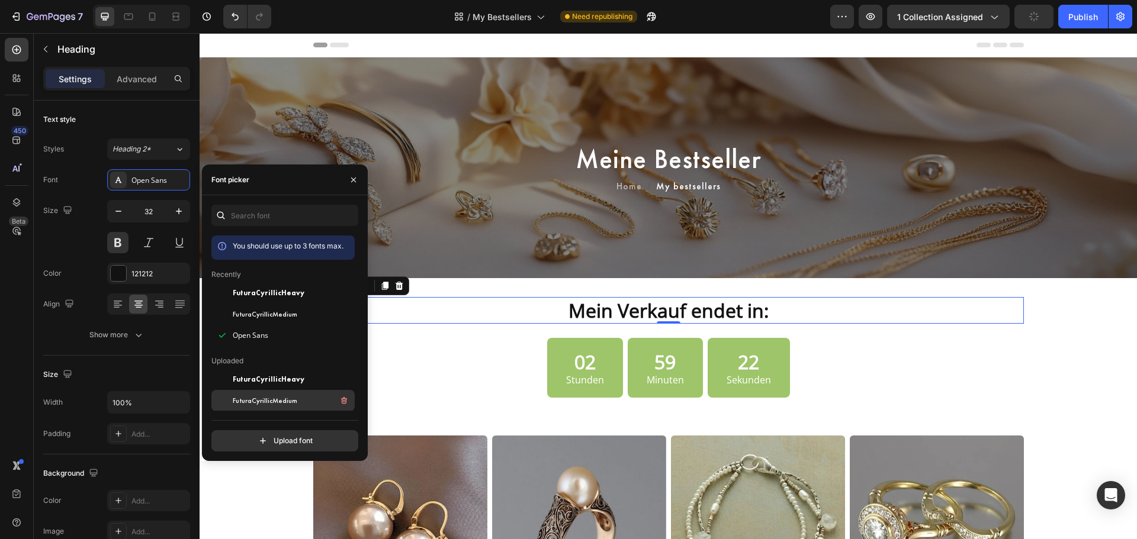
click at [300, 398] on div "FuturaCyrillicMedium" at bounding box center [293, 401] width 120 height 14
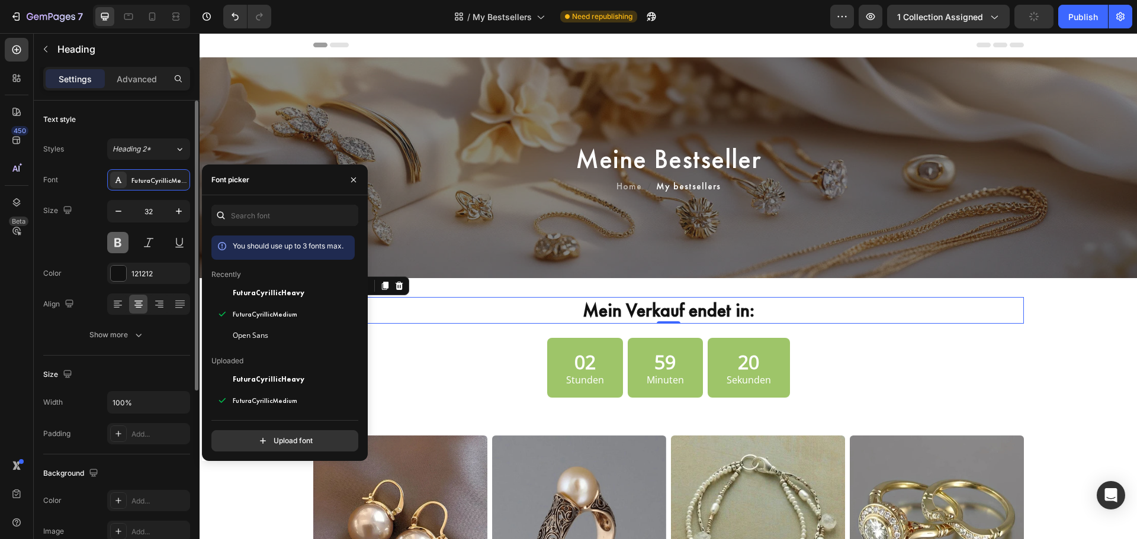
click at [117, 241] on button at bounding box center [117, 242] width 21 height 21
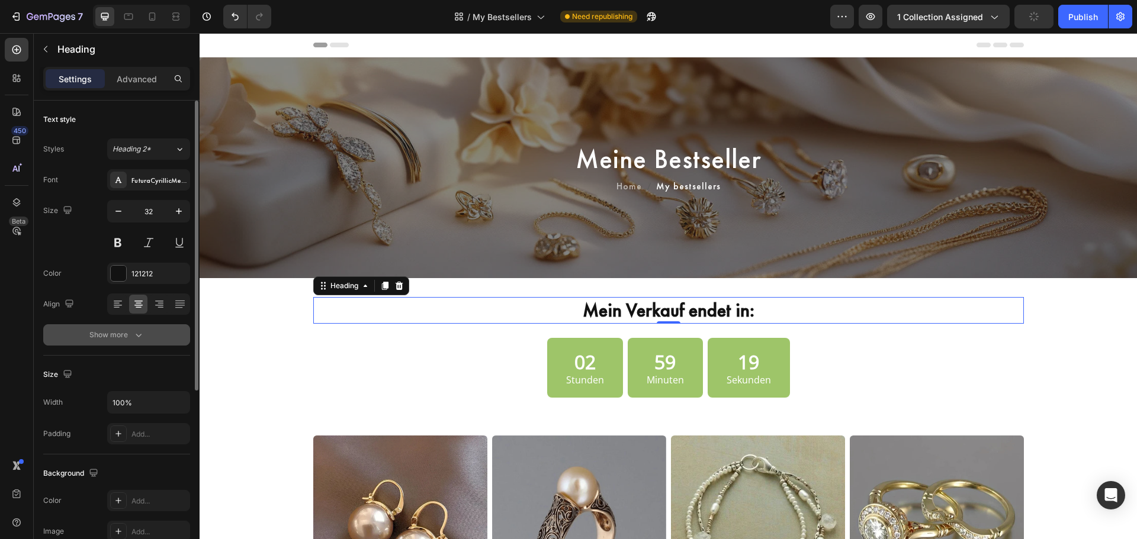
click at [104, 331] on div "Show more" at bounding box center [116, 335] width 55 height 12
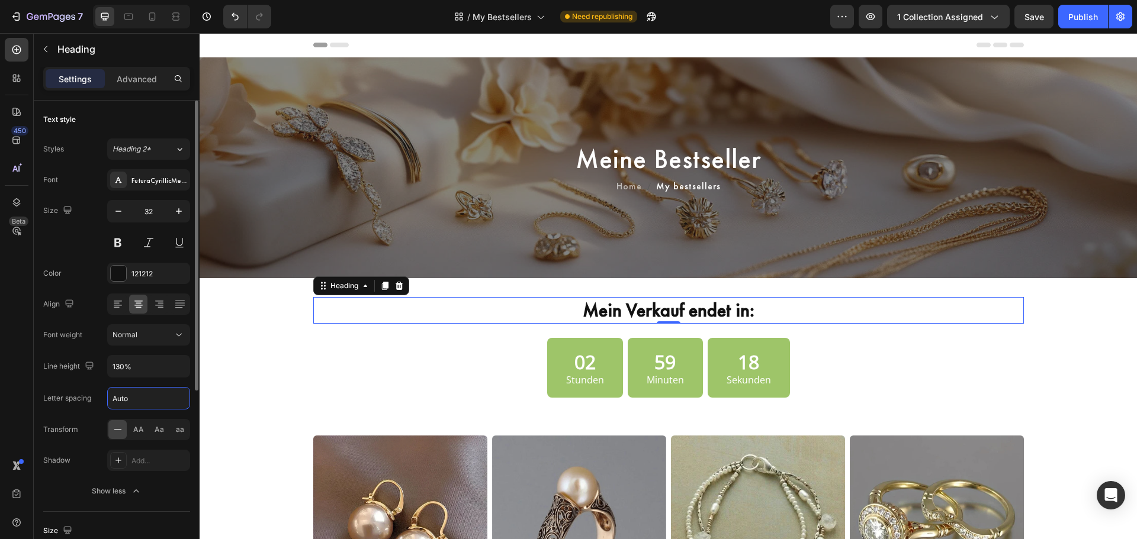
click at [126, 407] on input "Auto" at bounding box center [149, 398] width 82 height 21
type input "1"
click at [760, 313] on h2 "Mein Verkauf endet in:" at bounding box center [668, 310] width 710 height 27
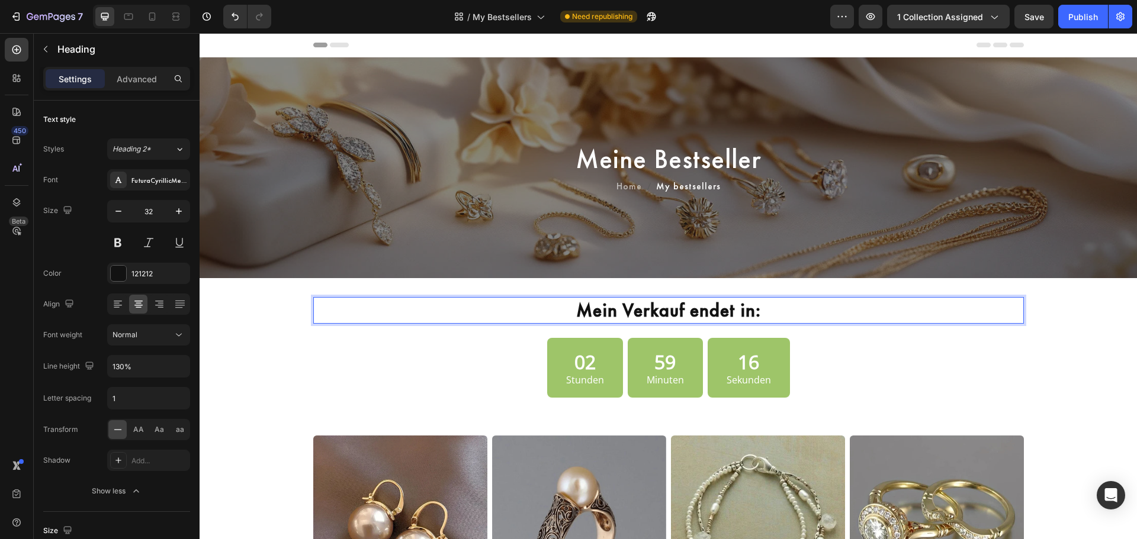
click at [760, 313] on p "Mein Verkauf endet in:" at bounding box center [668, 310] width 708 height 25
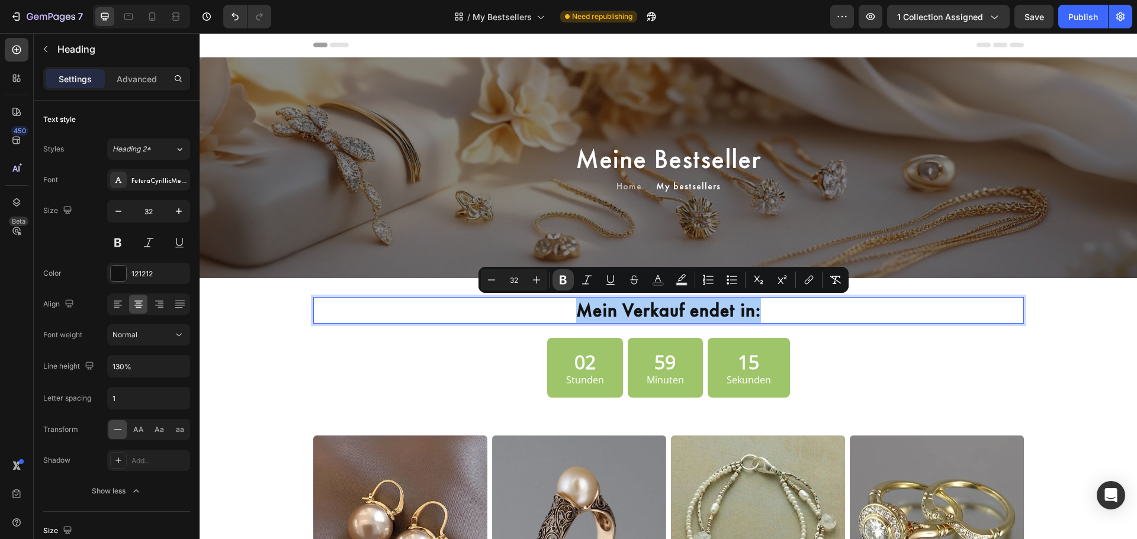
click at [560, 278] on icon "Editor contextual toolbar" at bounding box center [563, 280] width 7 height 9
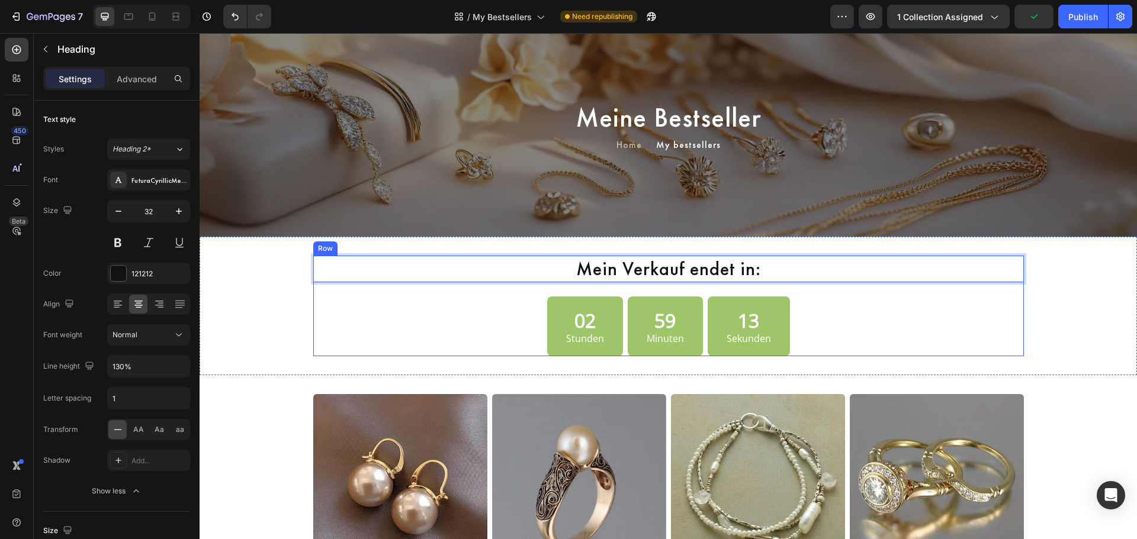
scroll to position [99, 0]
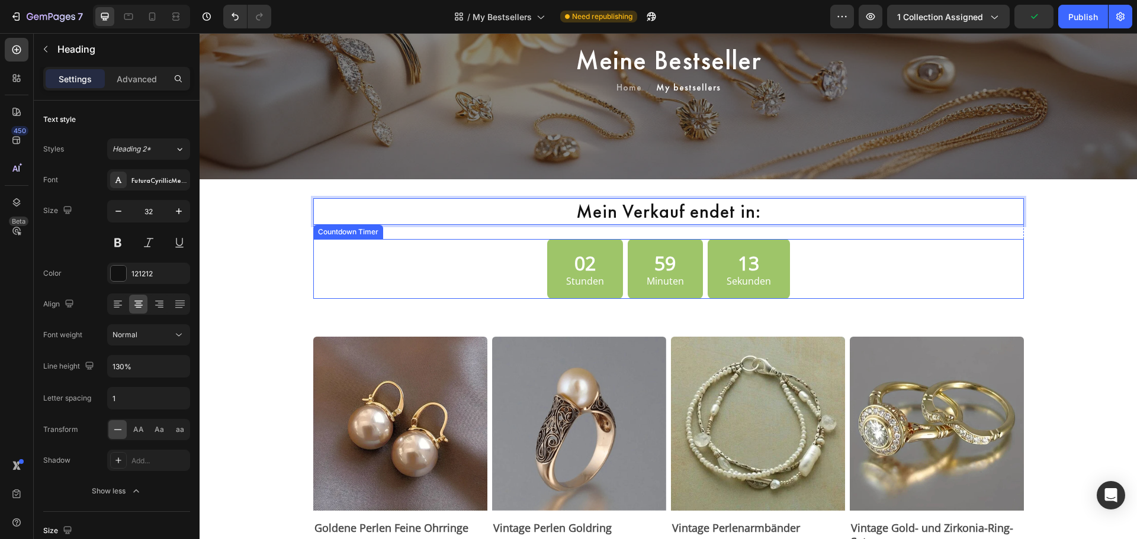
click at [566, 266] on div "02" at bounding box center [585, 263] width 38 height 25
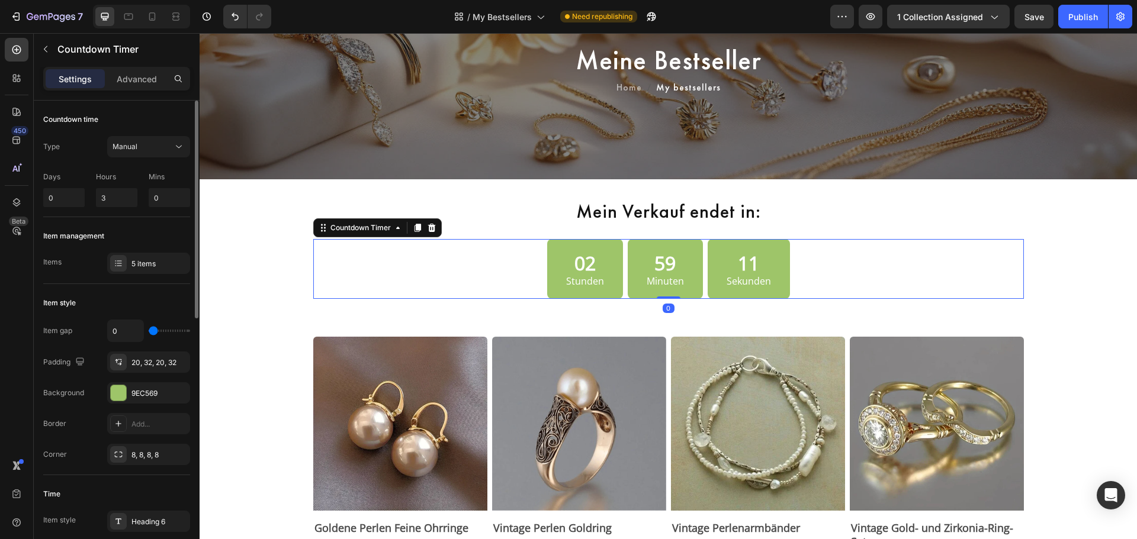
scroll to position [198, 0]
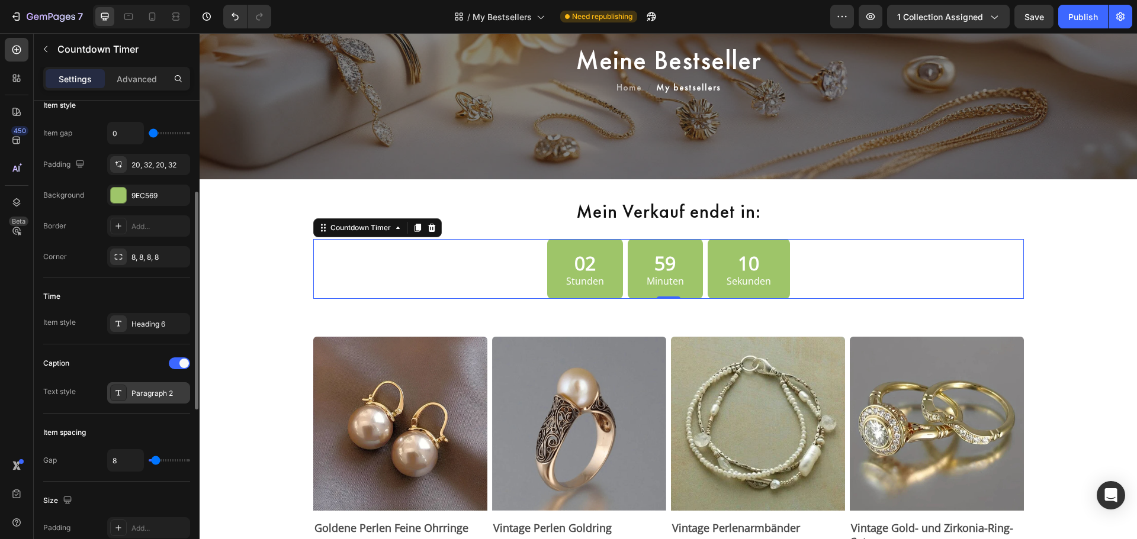
click at [120, 397] on icon at bounding box center [118, 392] width 9 height 9
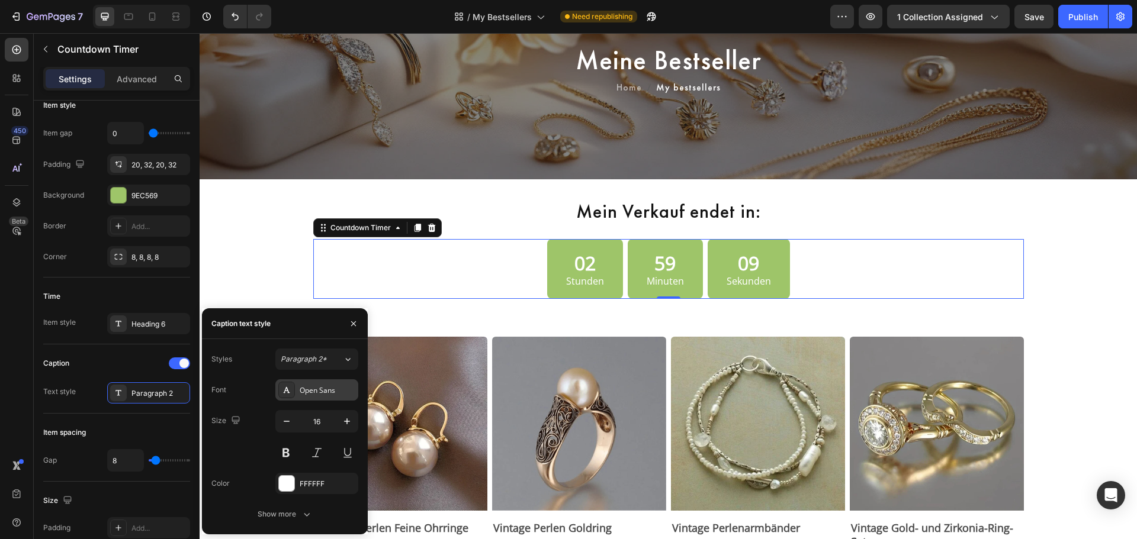
click at [301, 391] on div "Open Sans" at bounding box center [328, 390] width 56 height 11
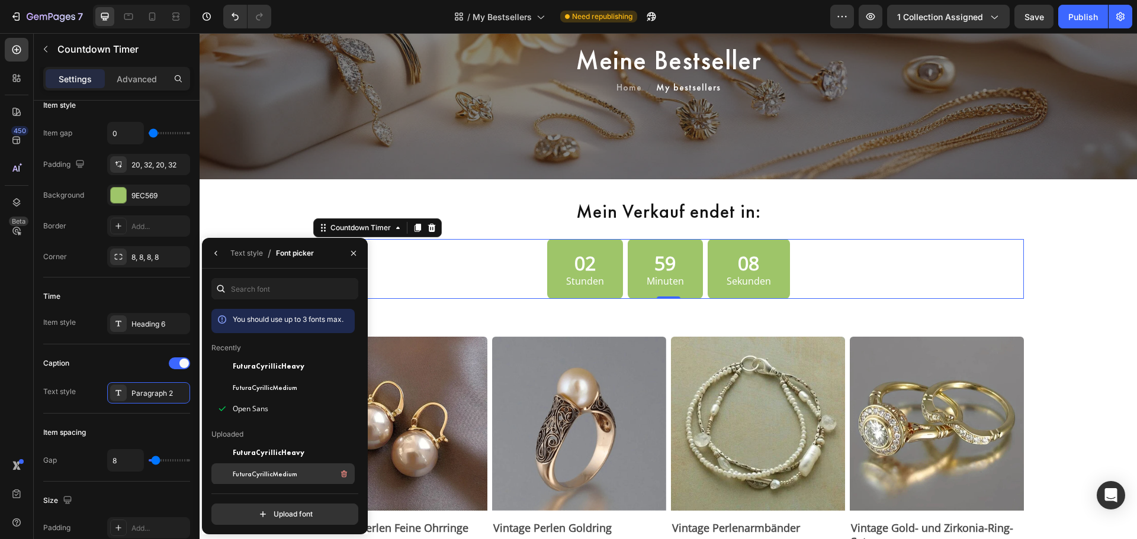
click at [287, 478] on span "FuturaCyrillicMedium" at bounding box center [265, 474] width 65 height 11
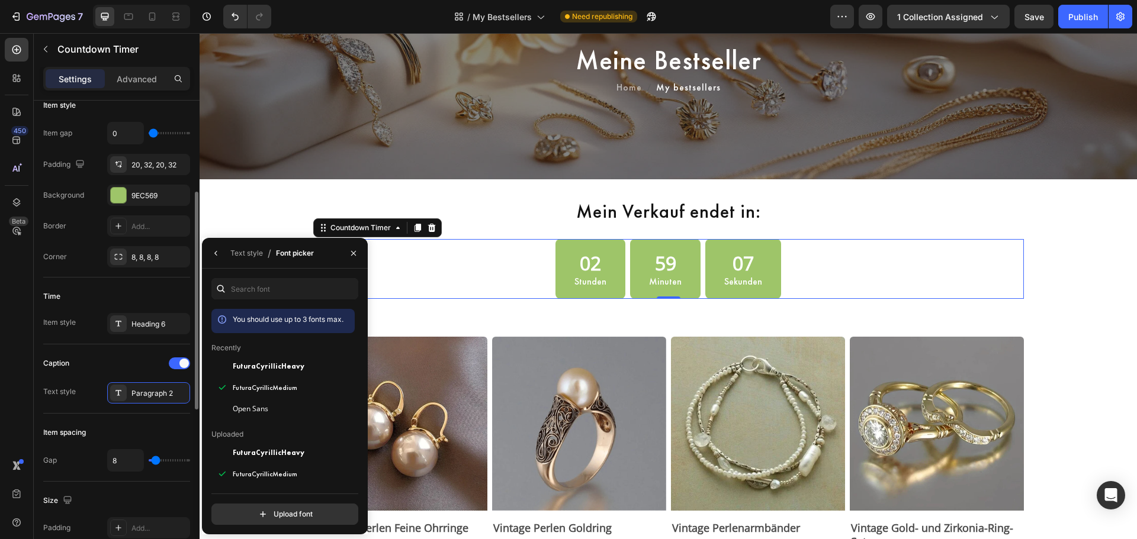
click at [146, 363] on div "Caption" at bounding box center [116, 363] width 147 height 19
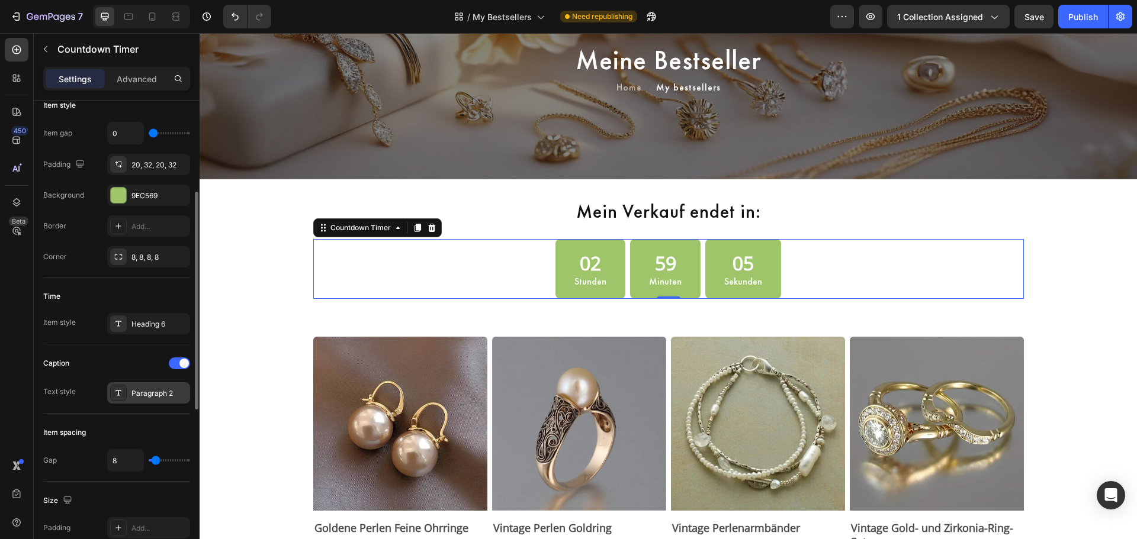
click at [130, 397] on div "Paragraph 2" at bounding box center [148, 392] width 83 height 21
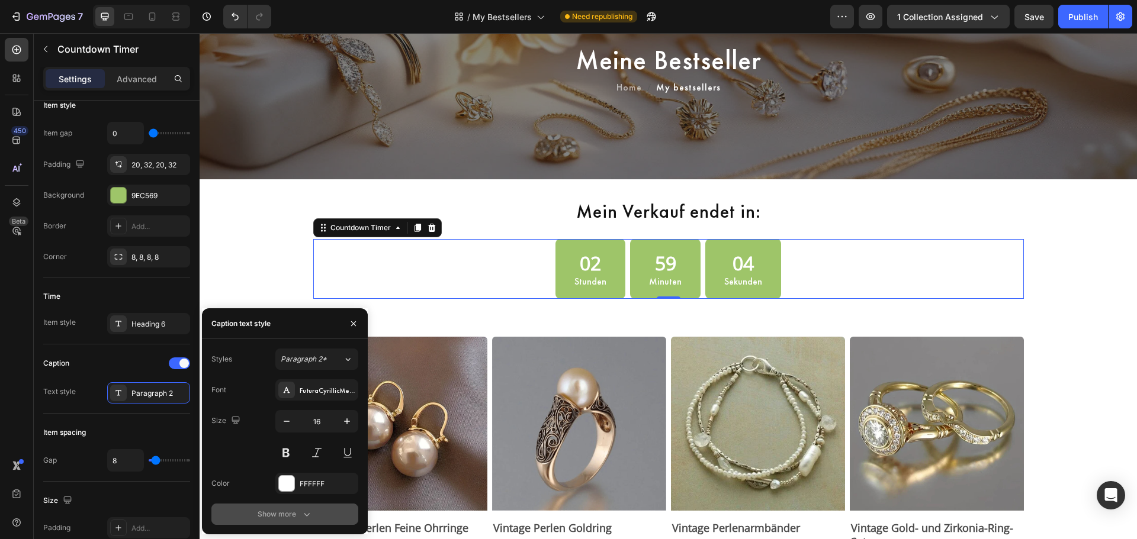
click at [271, 515] on div "Show more" at bounding box center [285, 515] width 55 height 12
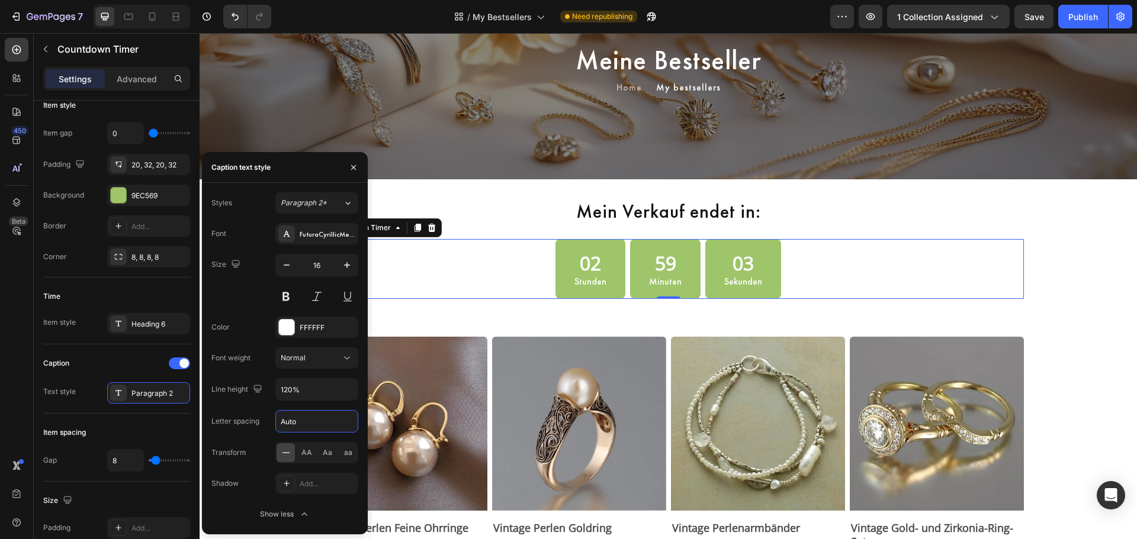
click at [303, 419] on input "Auto" at bounding box center [317, 421] width 82 height 21
type input "1"
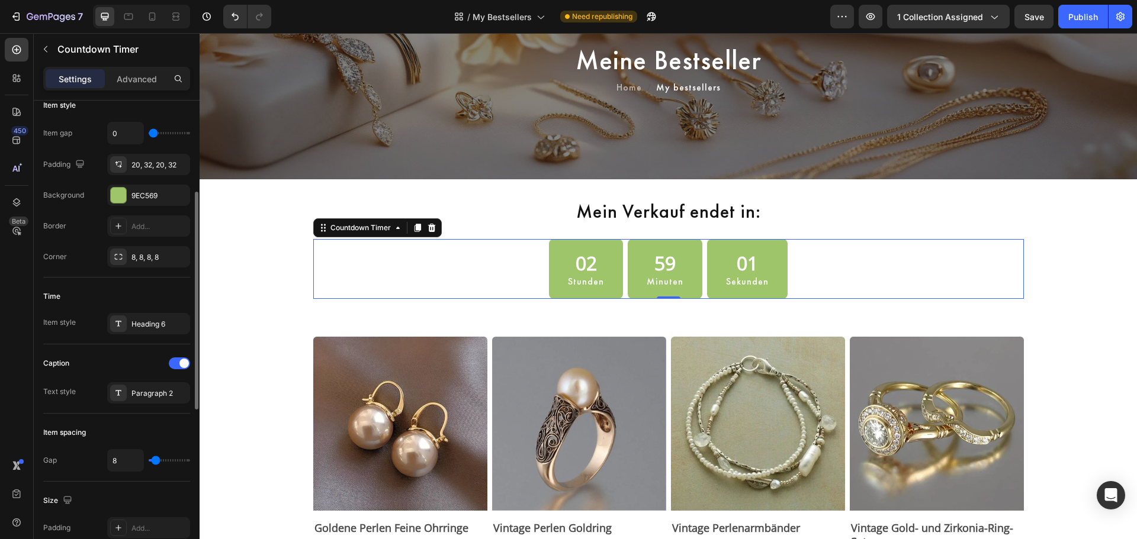
click at [130, 349] on div "Caption Text style Paragraph 2" at bounding box center [116, 379] width 147 height 69
click at [144, 314] on div "Heading 6" at bounding box center [148, 323] width 83 height 21
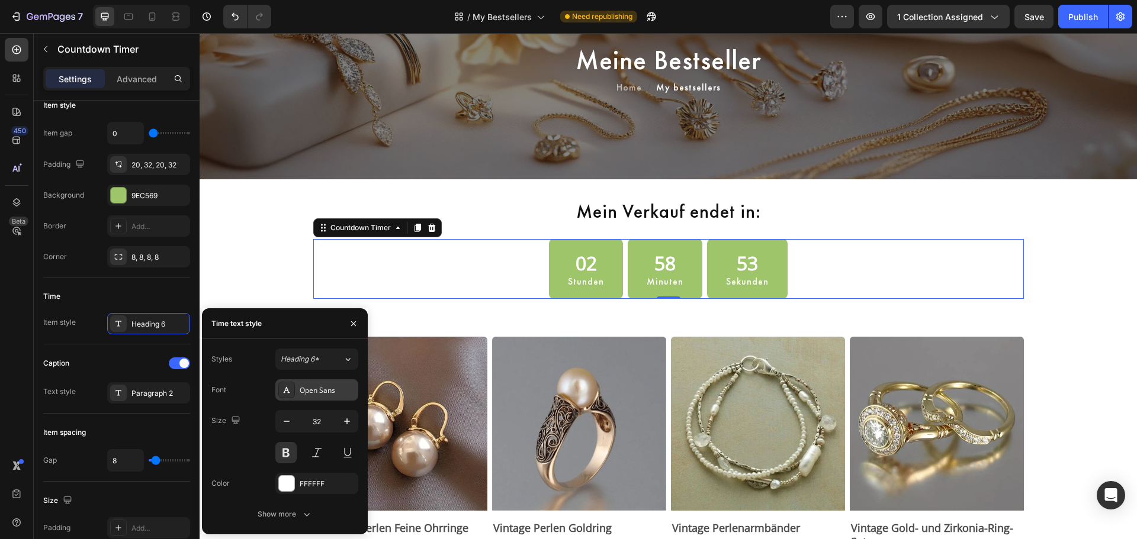
click at [307, 393] on div "Open Sans" at bounding box center [328, 390] width 56 height 11
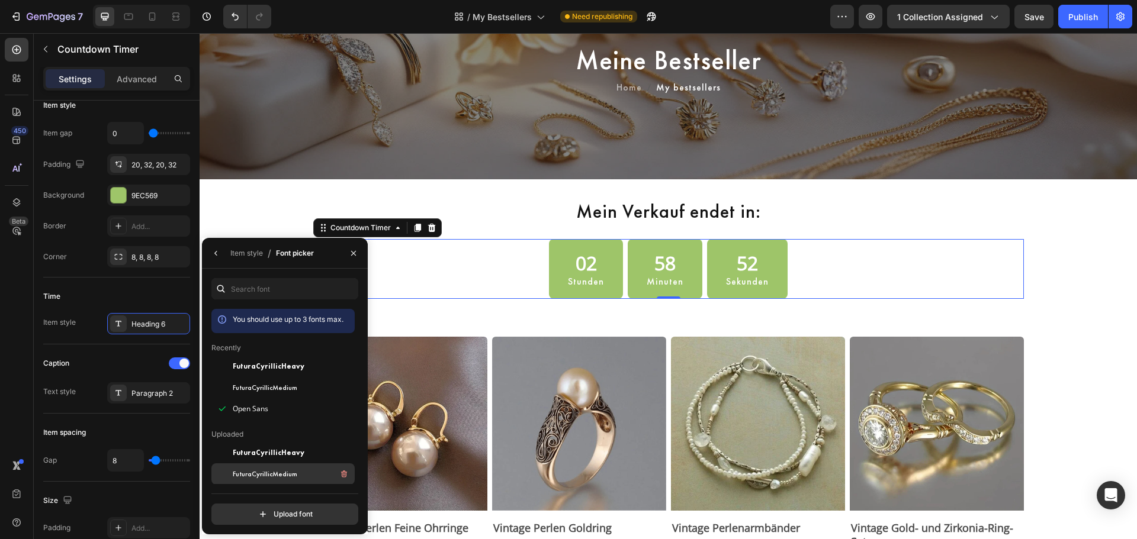
click at [0, 0] on span "FuturaCyrillicMedium" at bounding box center [0, 0] width 0 height 0
click at [247, 259] on div "Item style" at bounding box center [246, 253] width 33 height 19
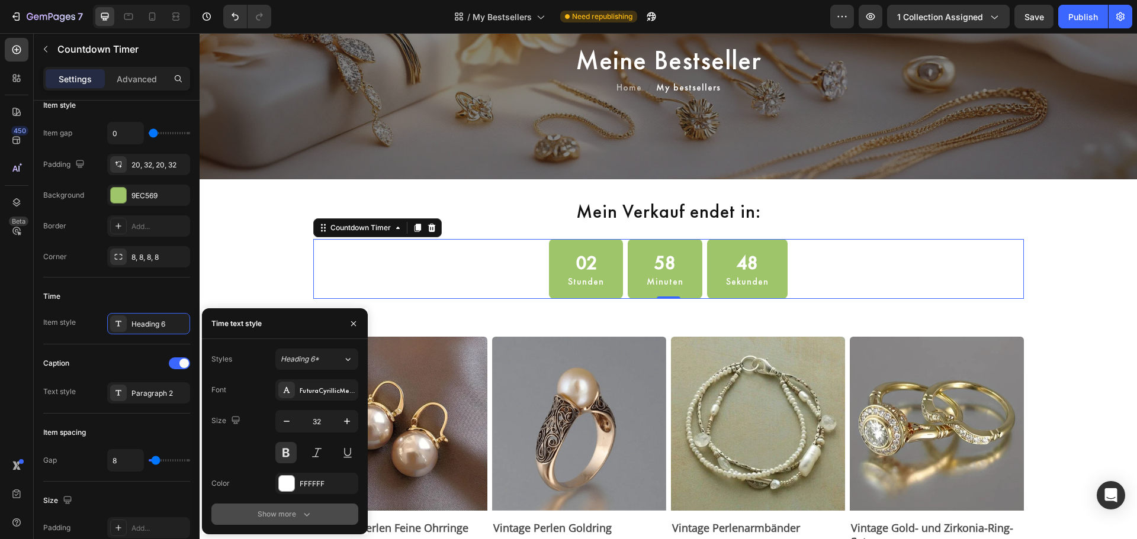
click at [273, 508] on button "Show more" at bounding box center [284, 514] width 147 height 21
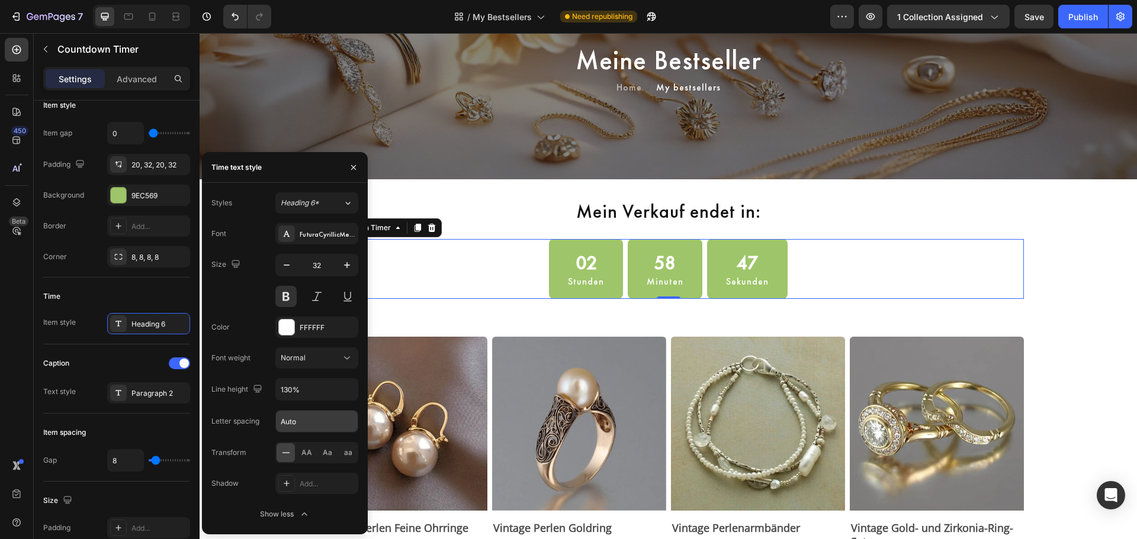
click at [298, 420] on input "Auto" at bounding box center [317, 421] width 82 height 21
type input "1"
click at [819, 260] on div "02 Stunden 58 Minuten 46 Sekunden" at bounding box center [668, 269] width 710 height 60
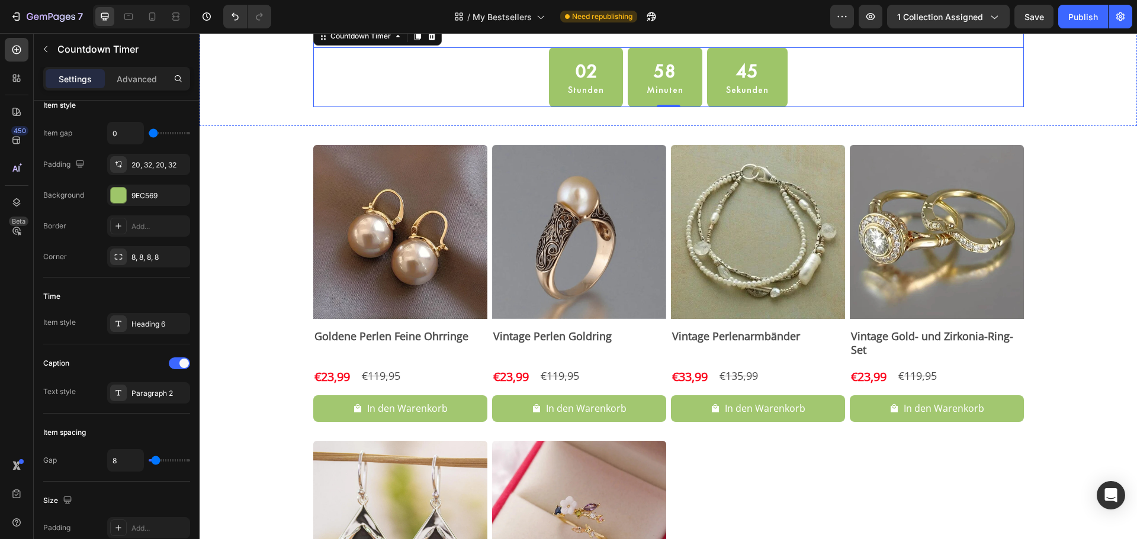
scroll to position [296, 0]
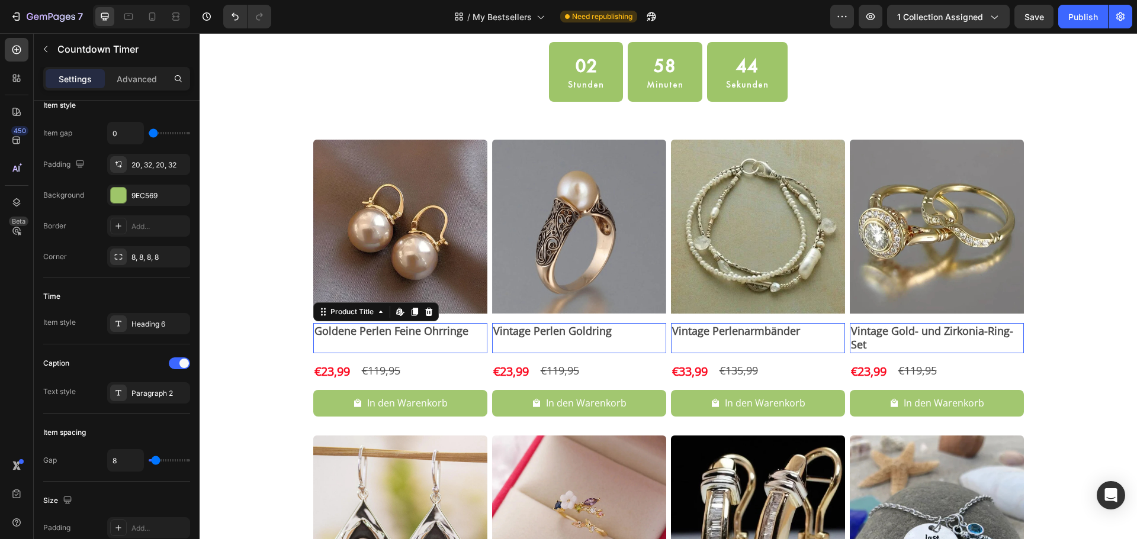
click at [395, 334] on h2 "Goldene Perlen Feine Ohrringe" at bounding box center [400, 331] width 174 height 16
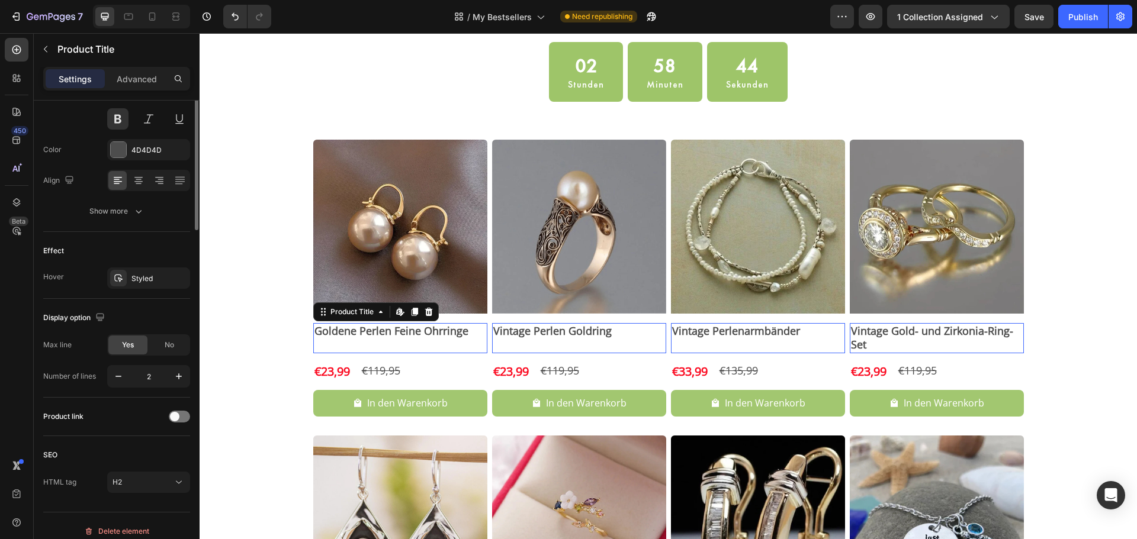
scroll to position [0, 0]
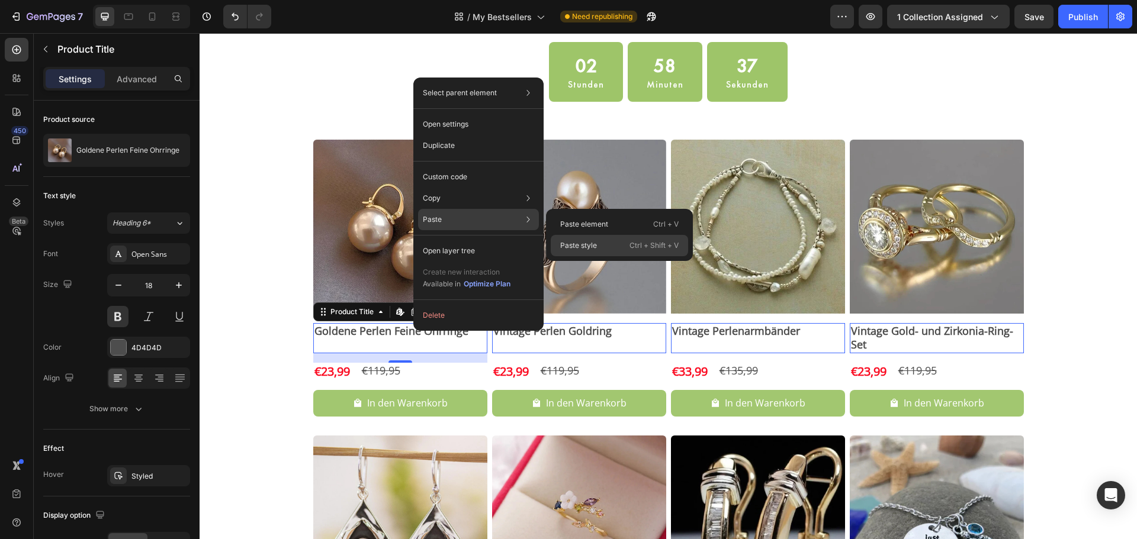
click at [610, 247] on div "Paste style Ctrl + Shift + V" at bounding box center [619, 245] width 137 height 21
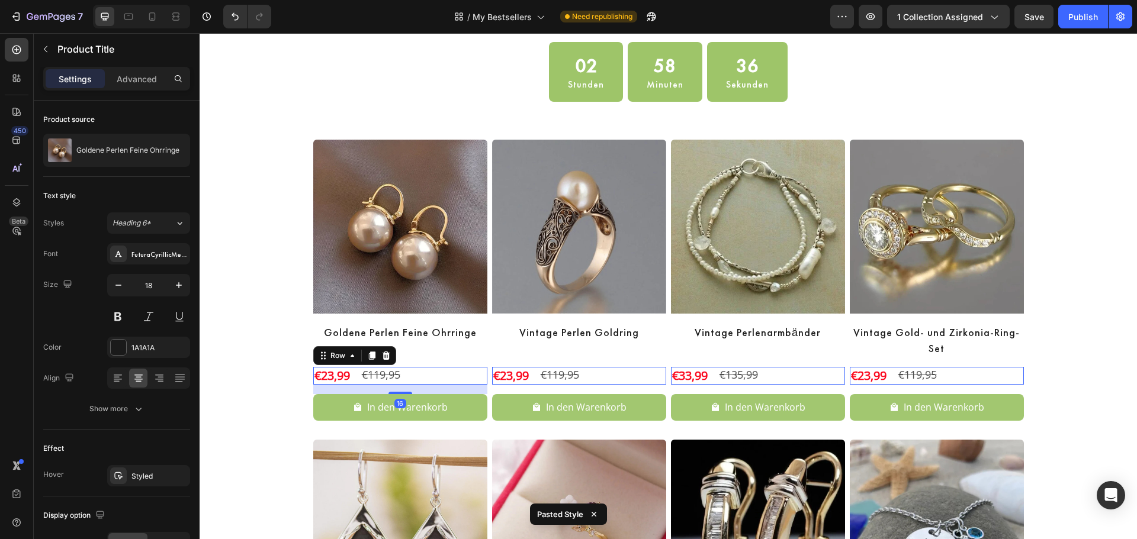
click at [425, 379] on div "€23,99 Product Price Product Price €119,95 Product Price Product Price Row 16" at bounding box center [400, 376] width 174 height 18
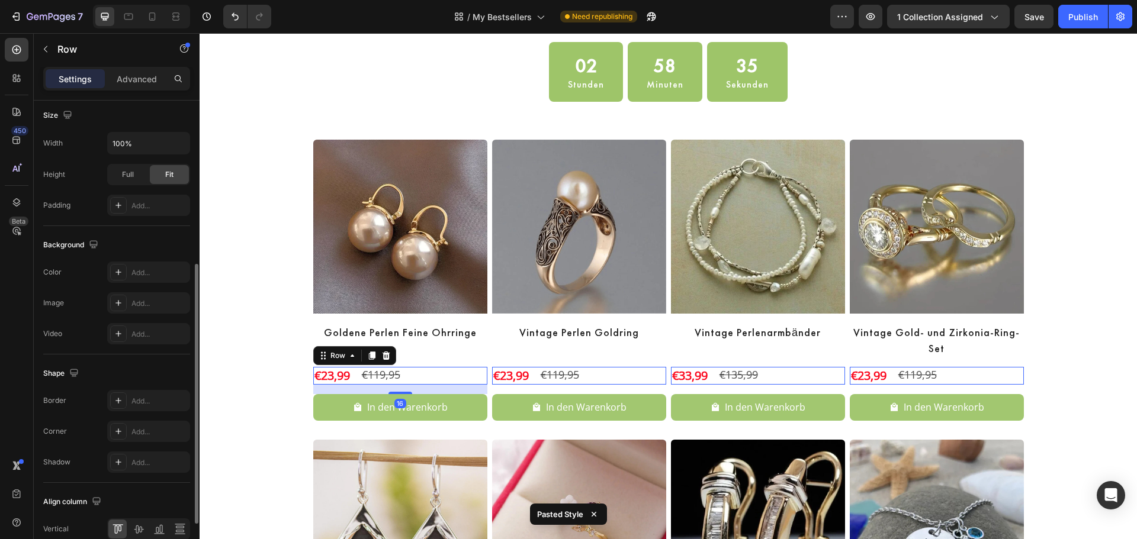
scroll to position [385, 0]
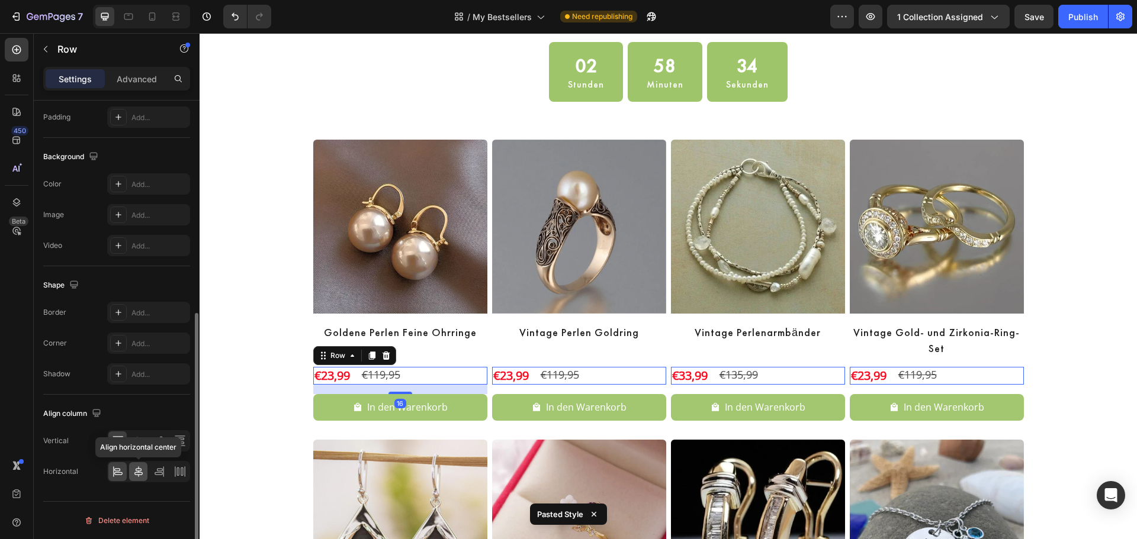
click at [137, 476] on icon at bounding box center [139, 472] width 12 height 12
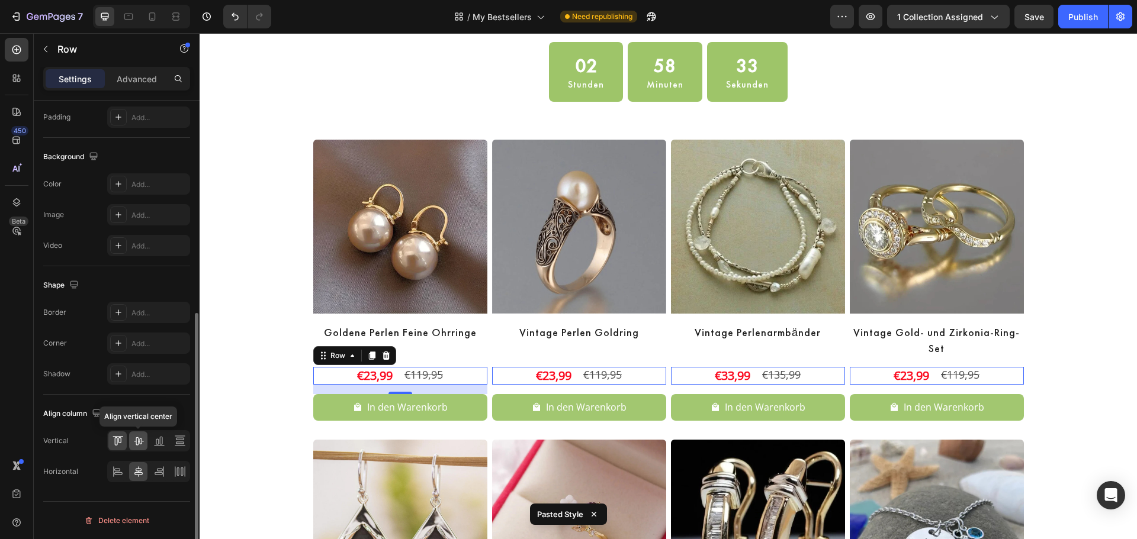
drag, startPoint x: 139, startPoint y: 438, endPoint x: 77, endPoint y: 406, distance: 69.9
click at [139, 438] on icon at bounding box center [139, 441] width 12 height 12
click at [372, 372] on div "€23,99" at bounding box center [375, 376] width 38 height 18
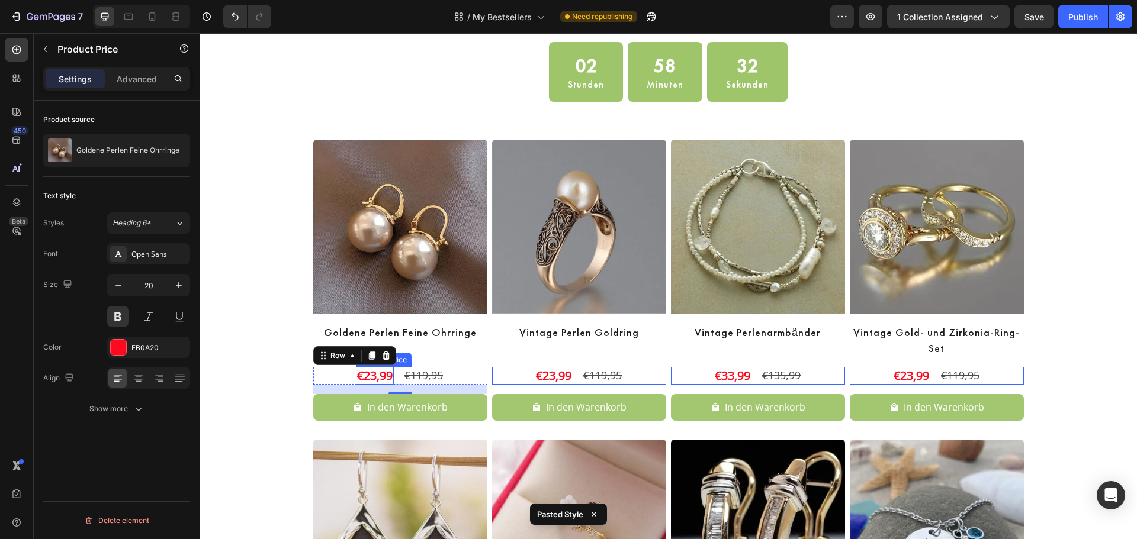
scroll to position [0, 0]
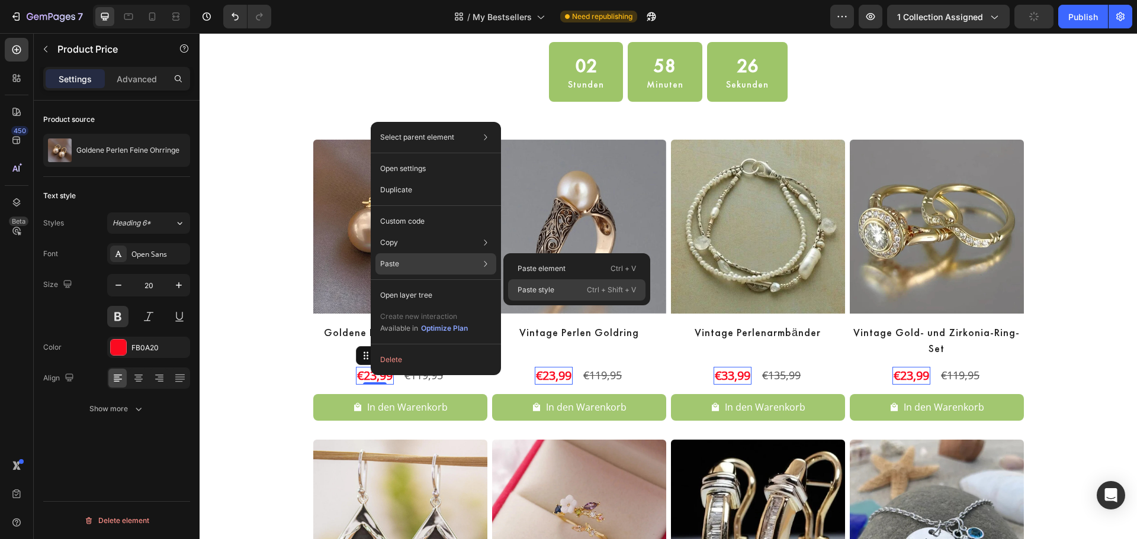
click at [538, 288] on p "Paste style" at bounding box center [535, 290] width 37 height 11
type input "26"
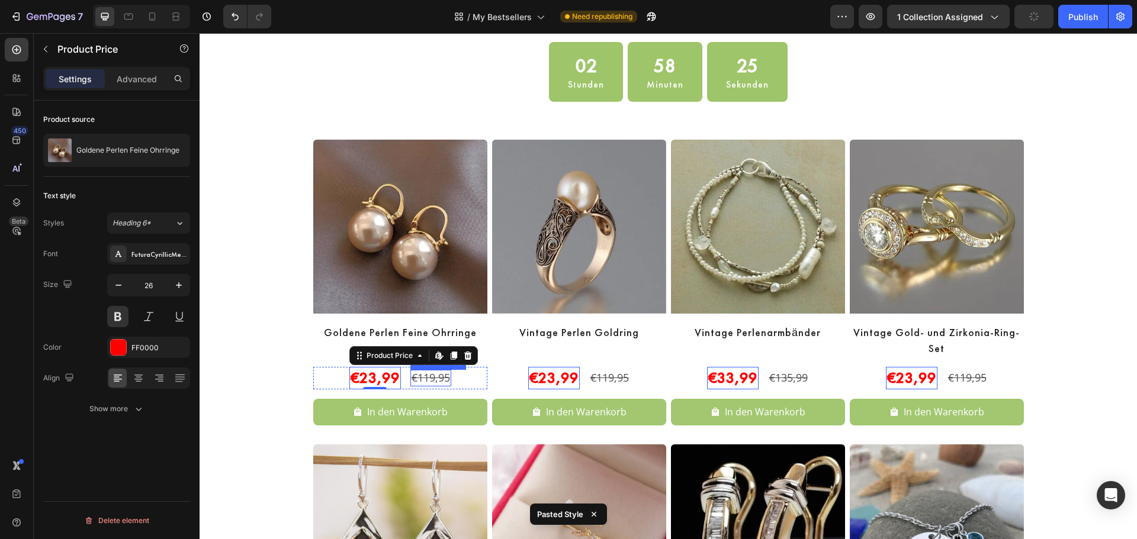
click at [424, 380] on div "€119,95" at bounding box center [430, 378] width 41 height 16
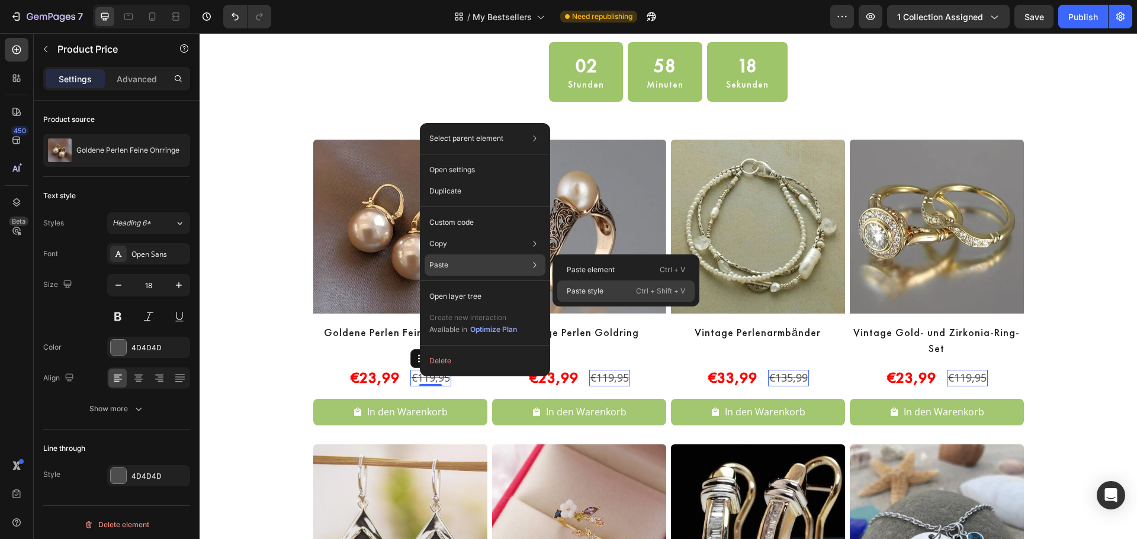
click at [619, 292] on div "Paste style Ctrl + Shift + V" at bounding box center [625, 291] width 137 height 21
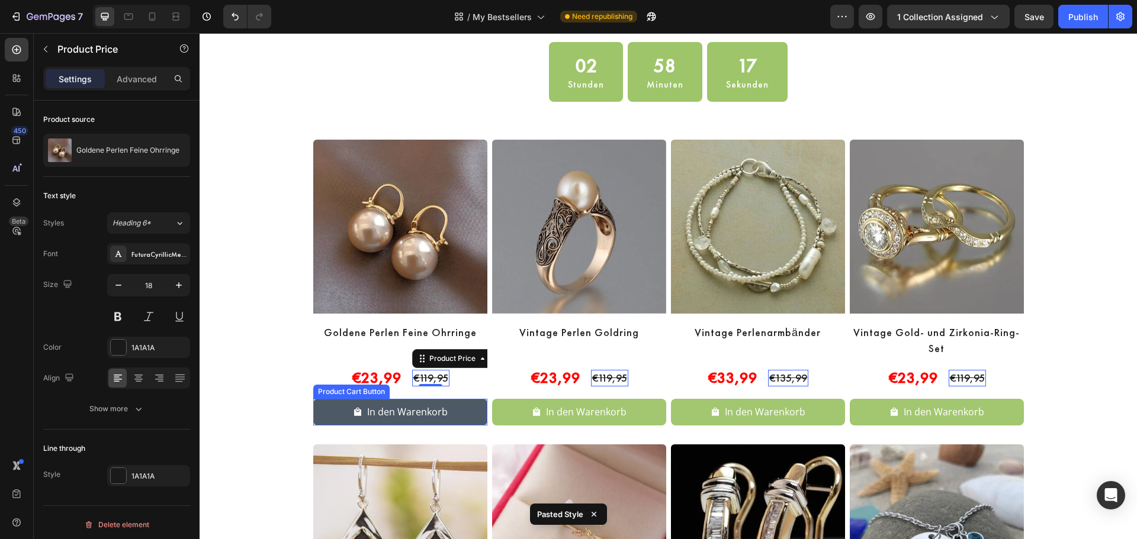
click at [471, 410] on button "In den Warenkorb" at bounding box center [400, 412] width 174 height 27
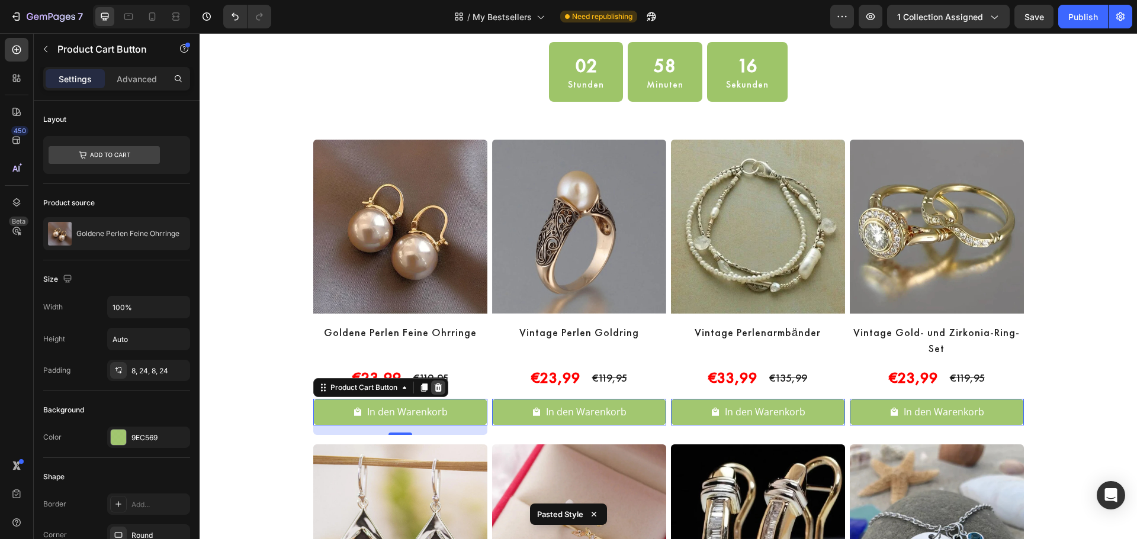
click at [434, 388] on icon at bounding box center [438, 388] width 8 height 8
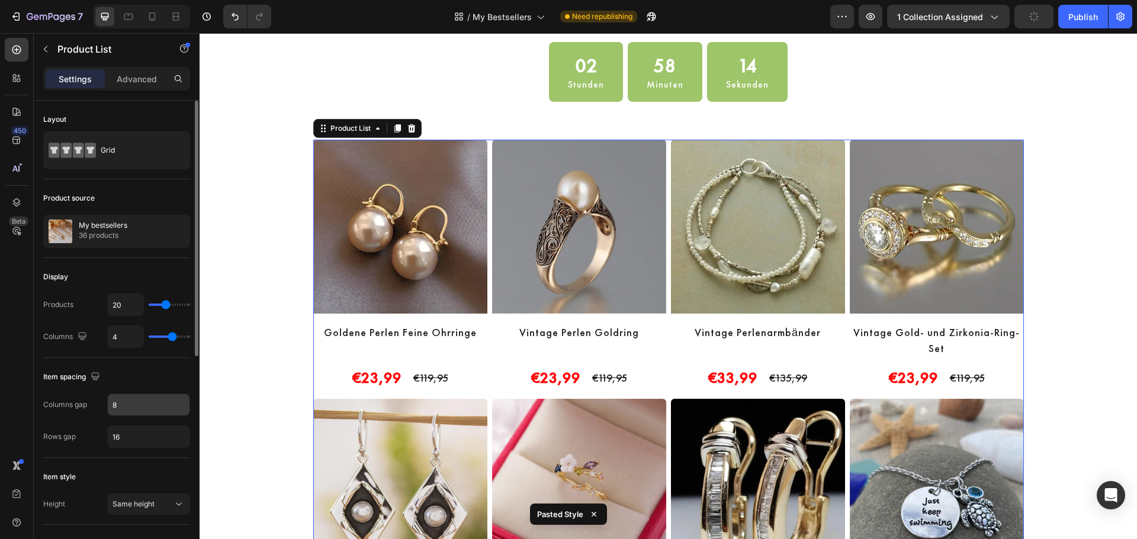
click at [125, 410] on input "8" at bounding box center [149, 404] width 82 height 21
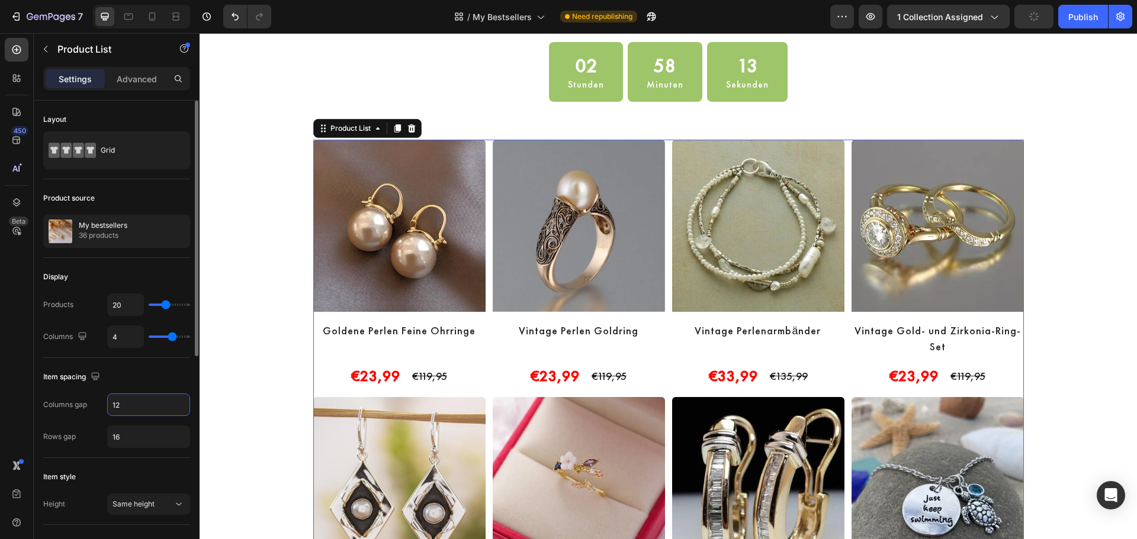
type input "12"
click at [120, 439] on input "16" at bounding box center [149, 436] width 82 height 21
type input "1"
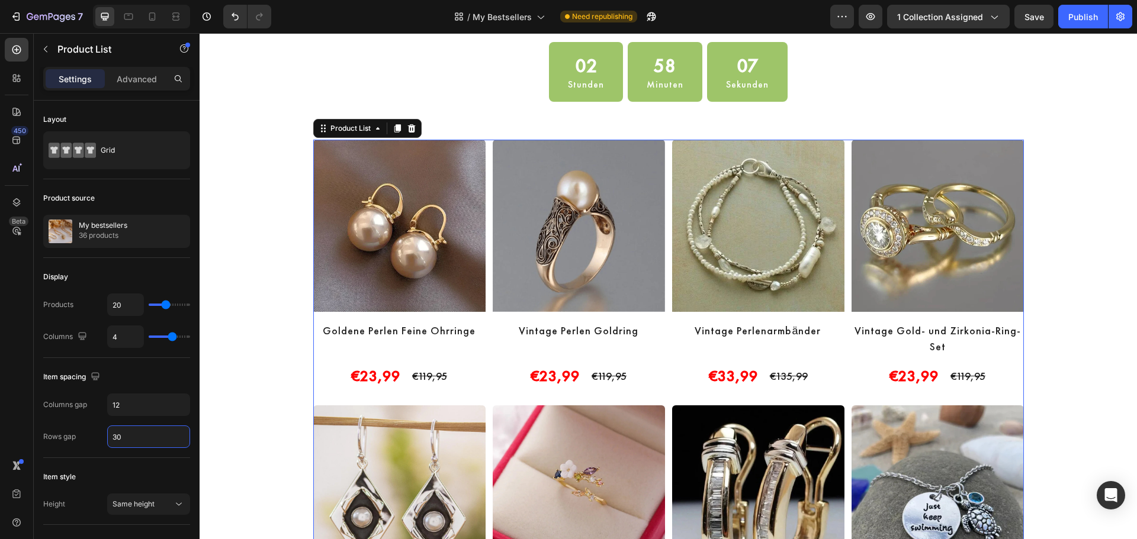
type input "30"
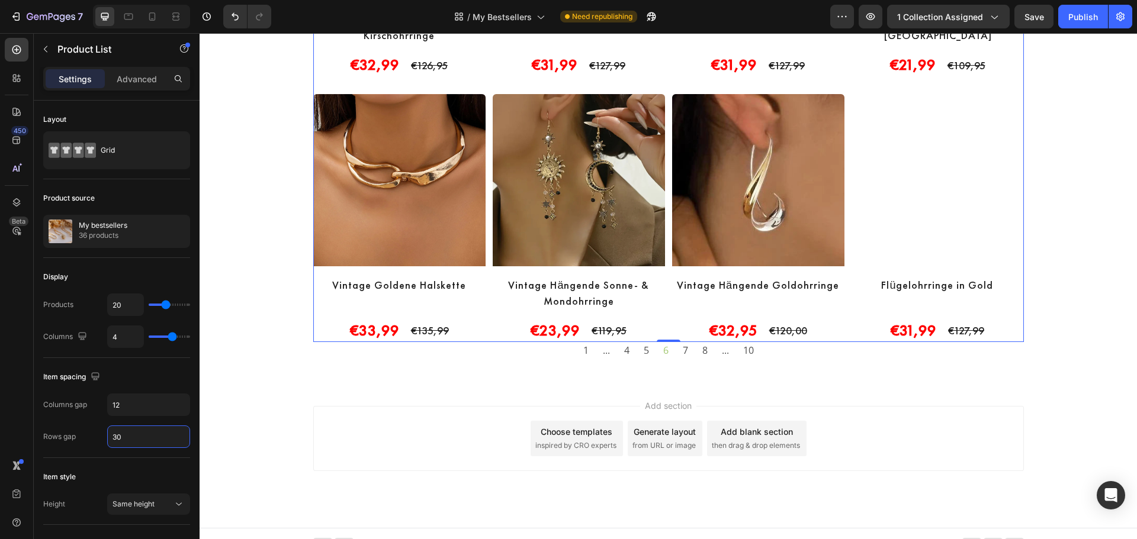
scroll to position [1418, 0]
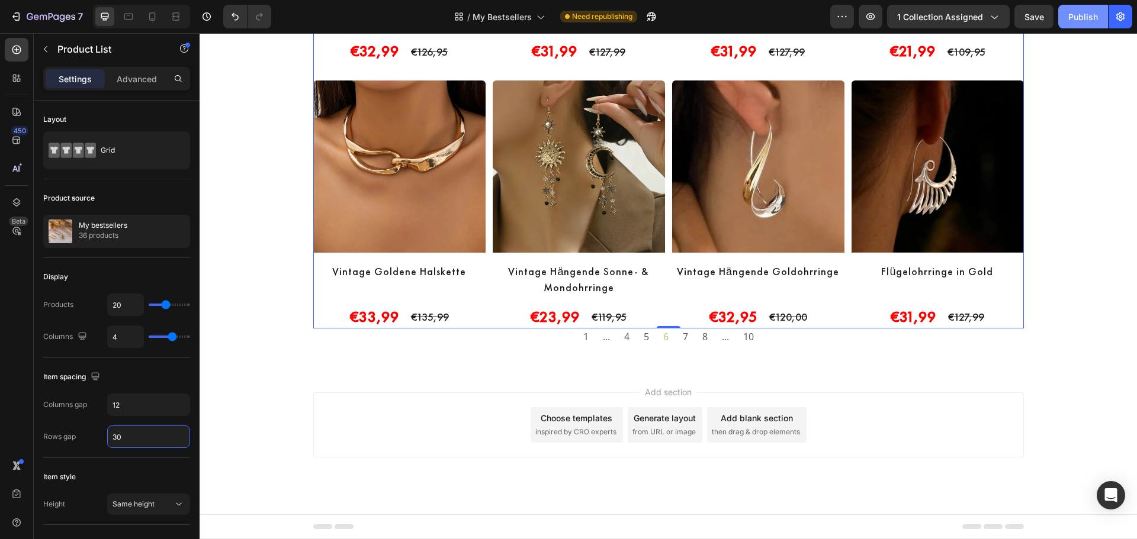
click at [1078, 19] on div "Publish" at bounding box center [1083, 17] width 30 height 12
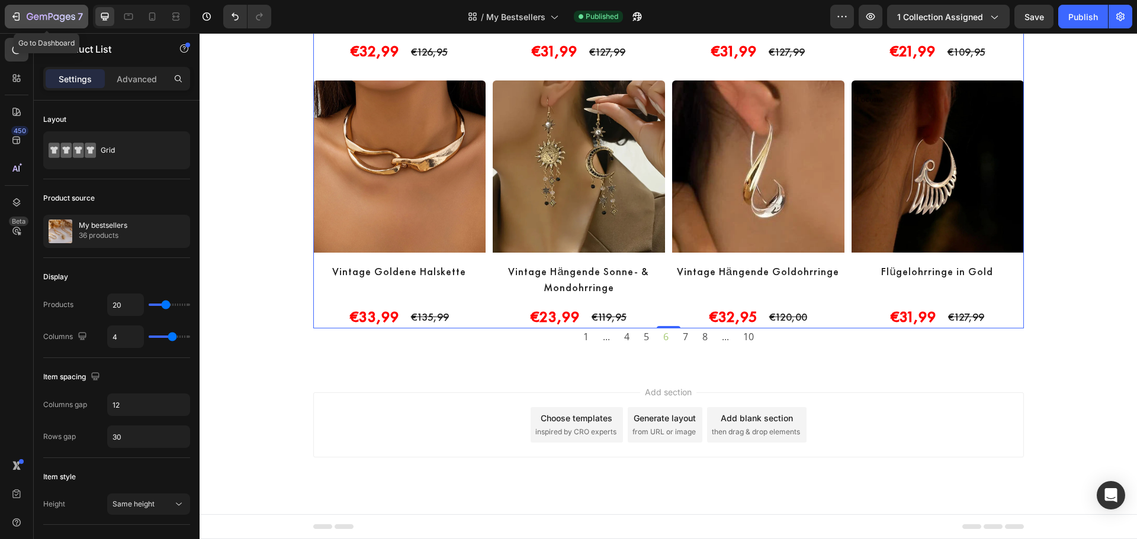
click at [52, 14] on icon "button" at bounding box center [51, 16] width 5 height 7
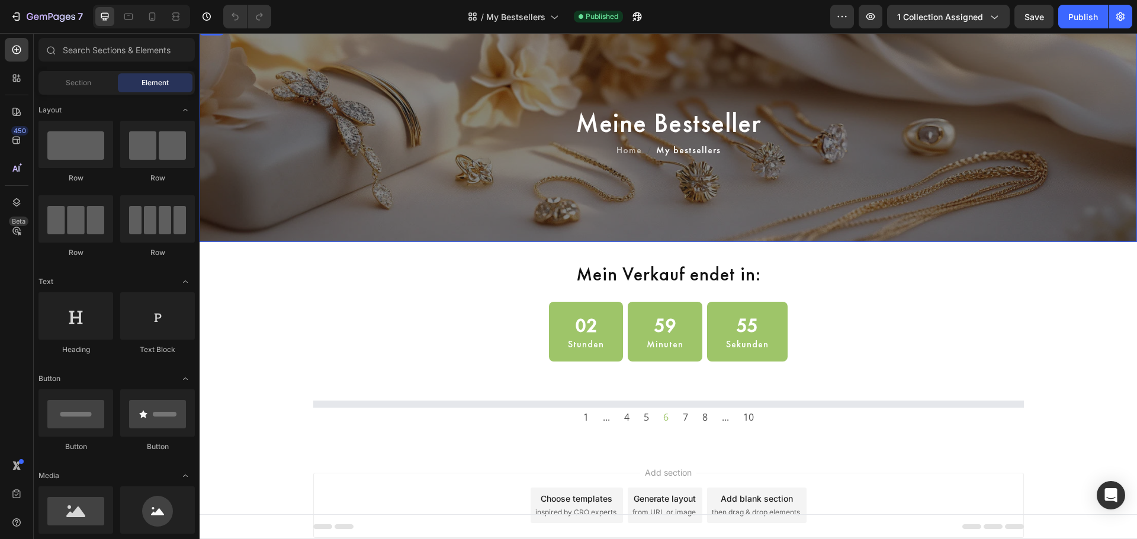
scroll to position [92, 0]
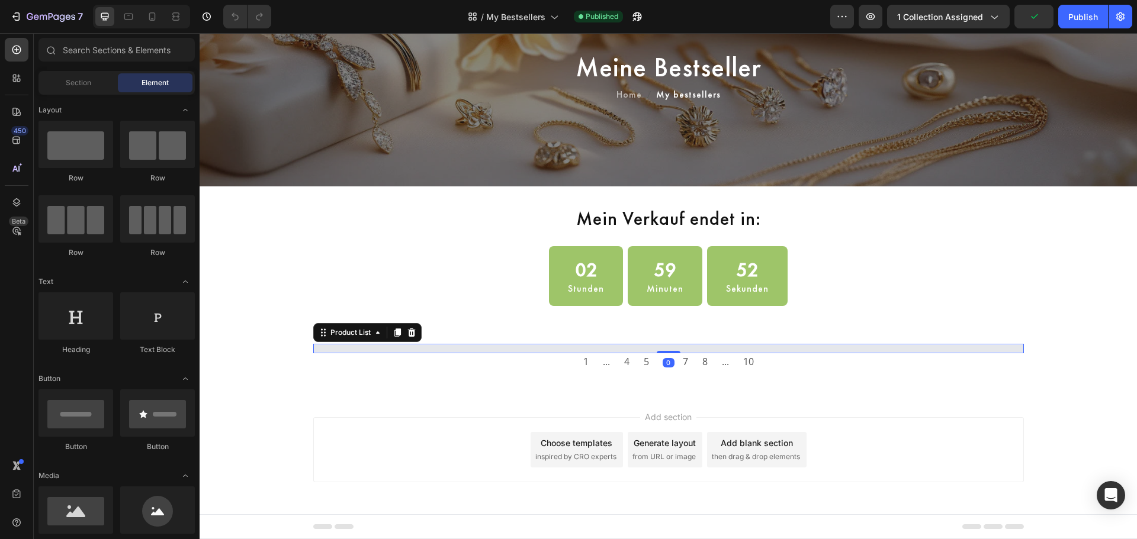
click at [853, 349] on div at bounding box center [668, 348] width 710 height 7
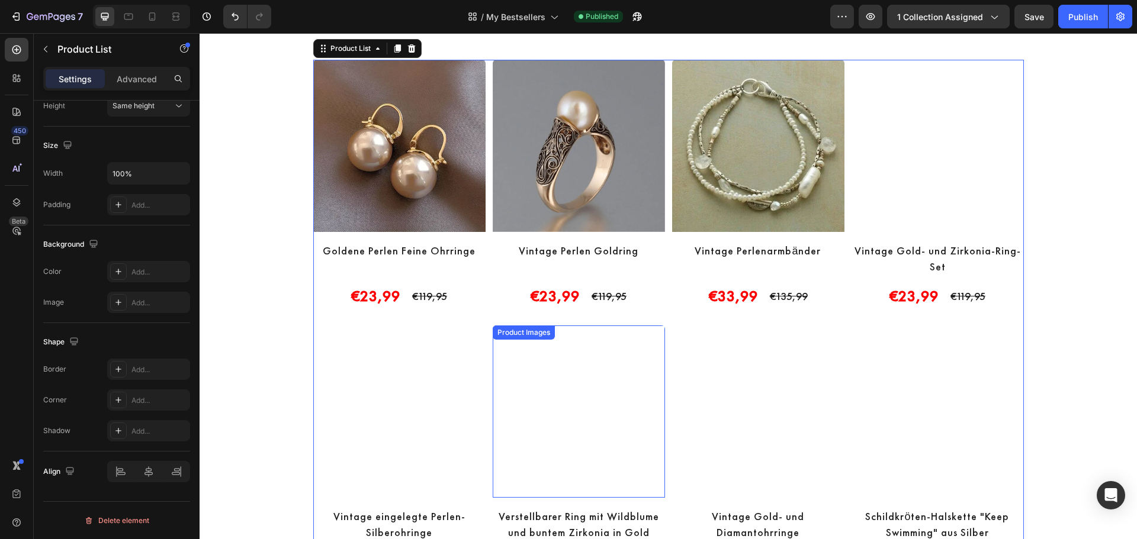
scroll to position [388, 0]
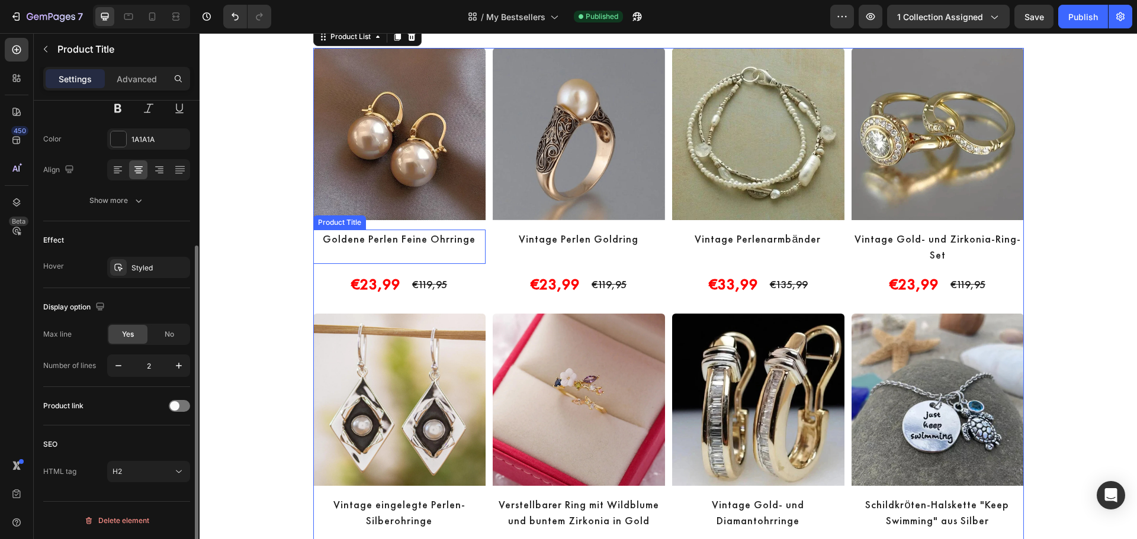
click at [368, 239] on h2 "Goldene Perlen Feine Ohrringe" at bounding box center [399, 239] width 172 height 18
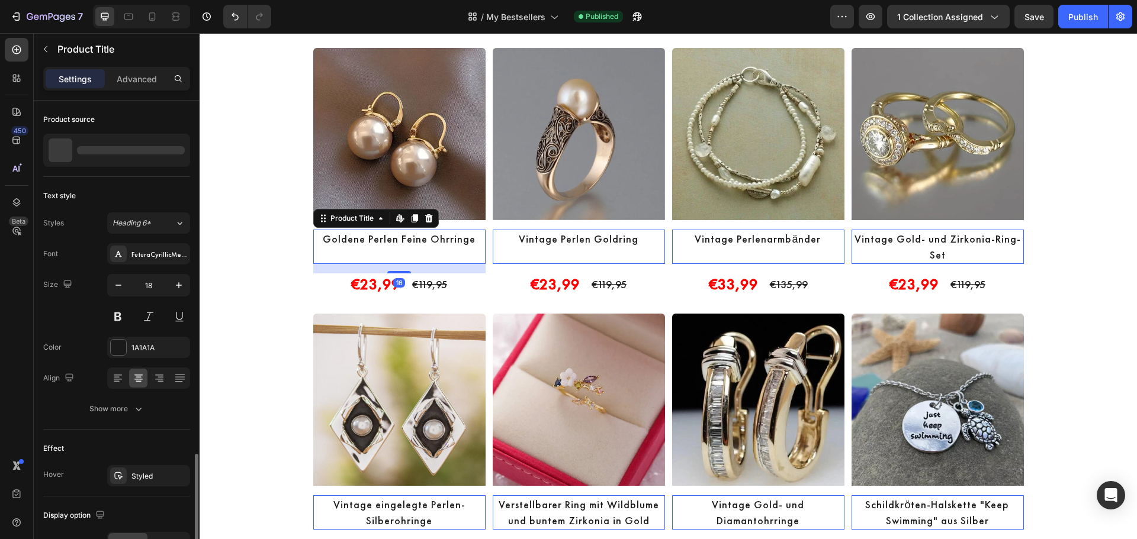
scroll to position [208, 0]
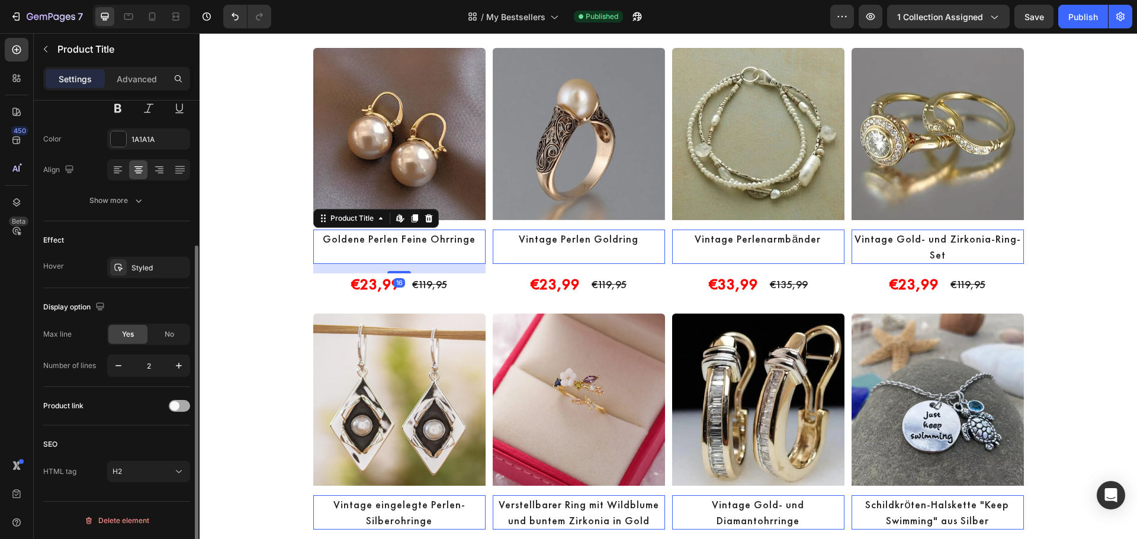
click at [188, 407] on div at bounding box center [179, 406] width 21 height 12
click at [1089, 24] on button "Publish" at bounding box center [1083, 17] width 50 height 24
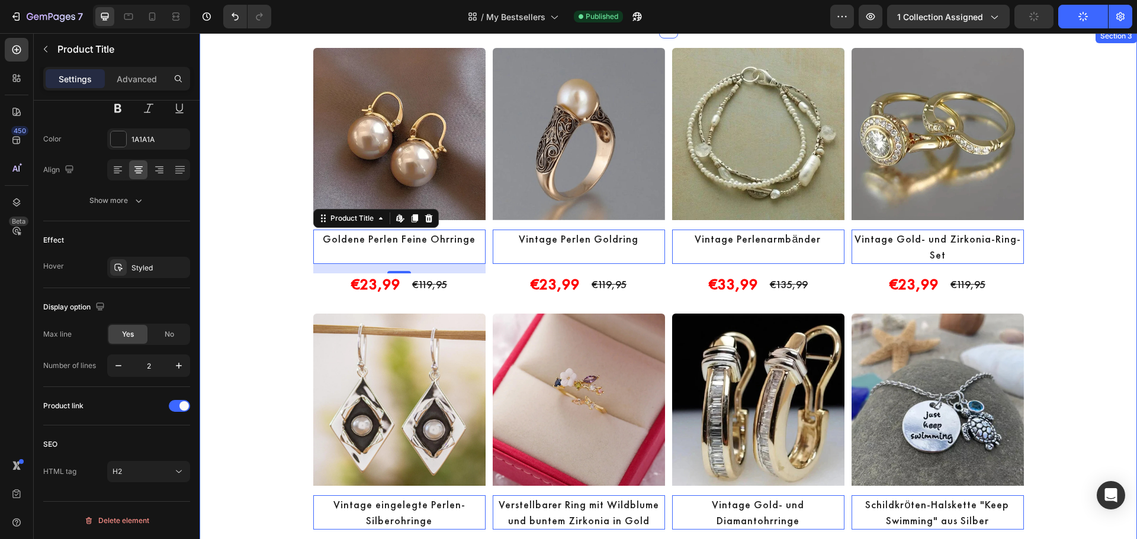
scroll to position [0, 0]
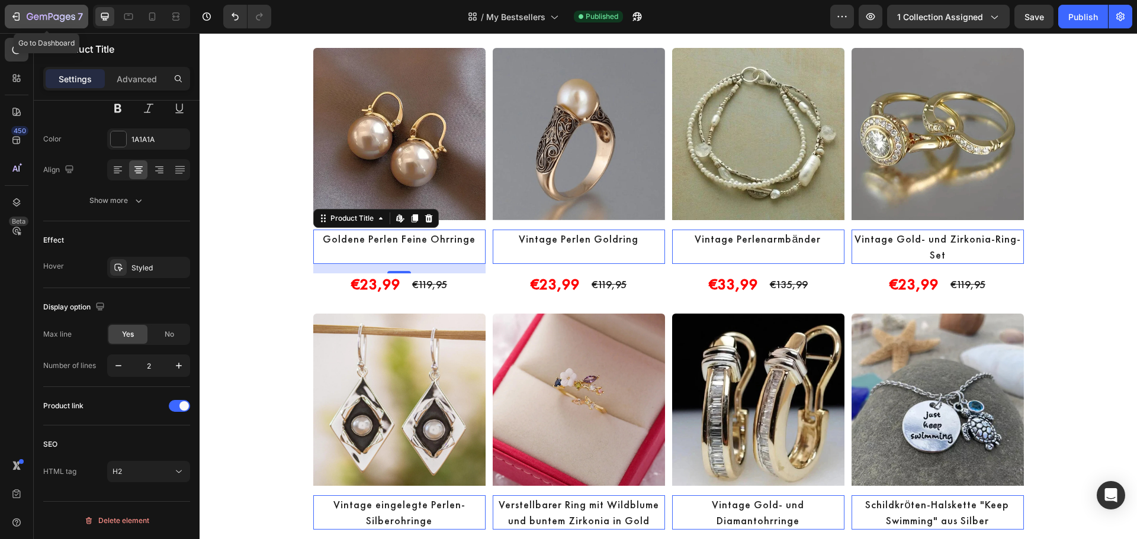
click at [40, 16] on icon "button" at bounding box center [51, 17] width 49 height 10
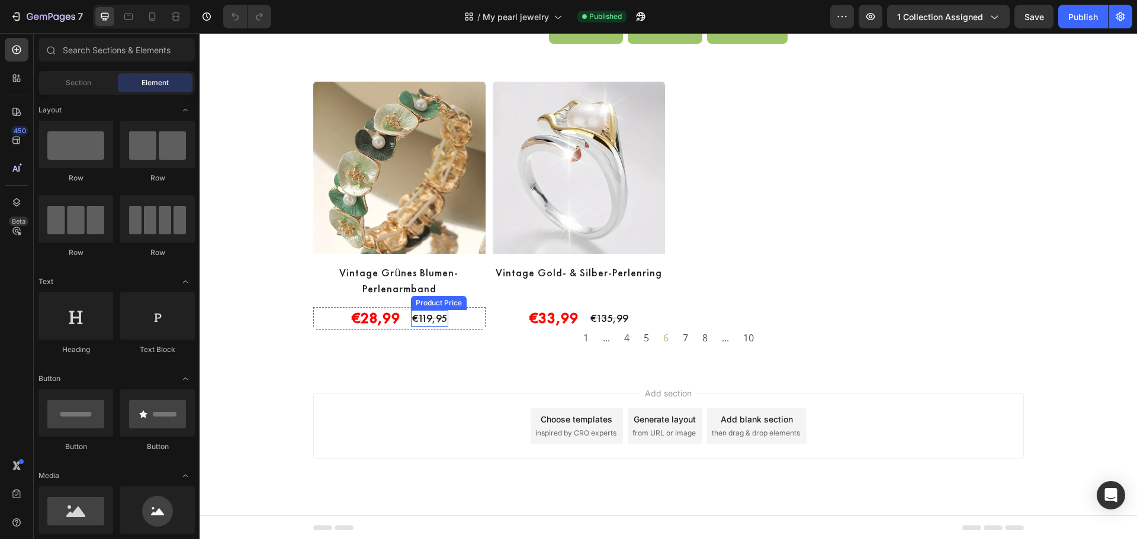
scroll to position [355, 0]
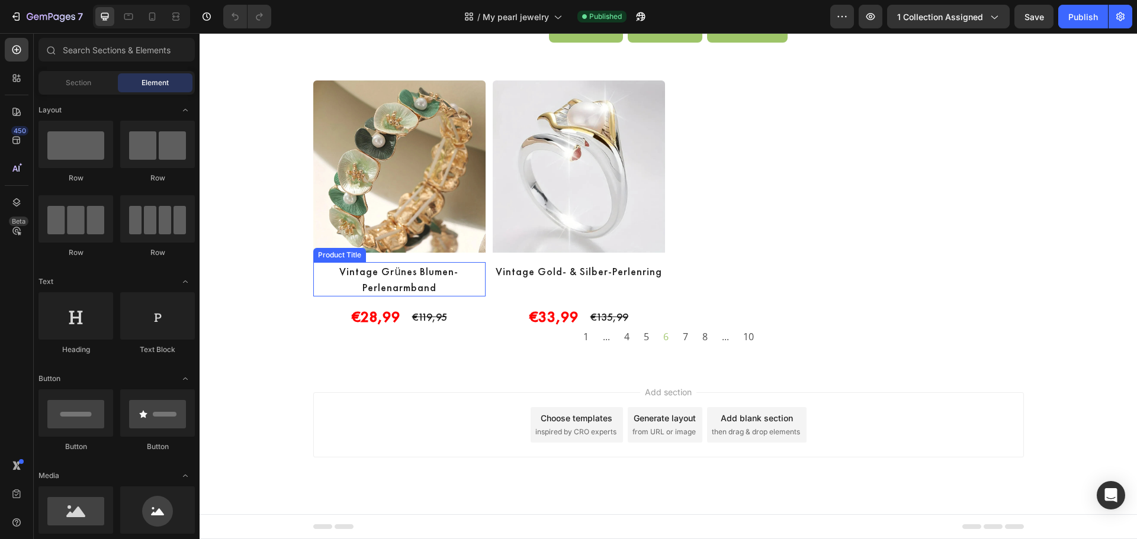
click at [437, 274] on h2 "Vintage Grünes Blumen-Perlenarmband" at bounding box center [399, 279] width 172 height 34
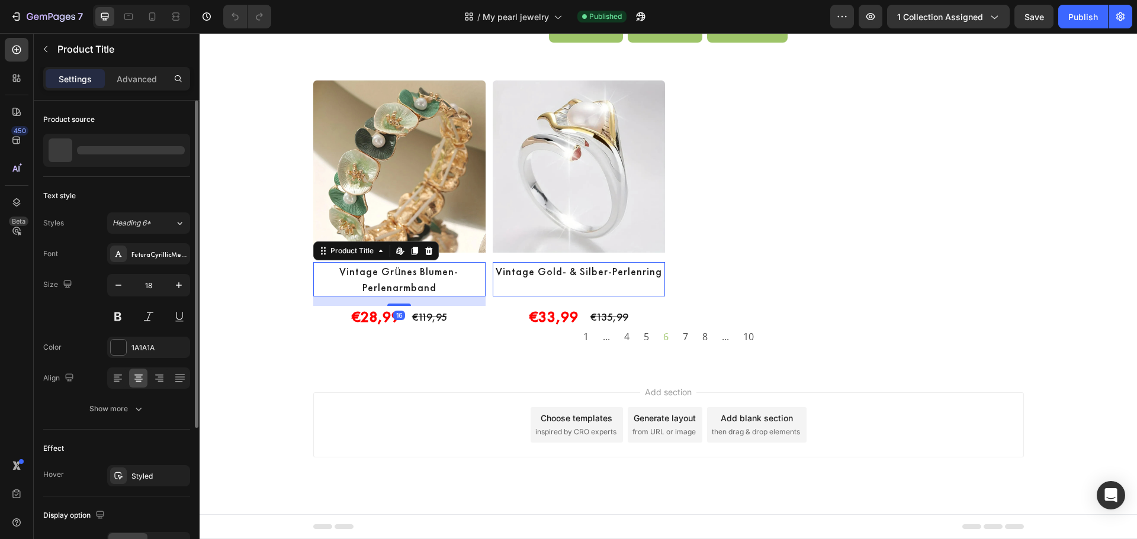
scroll to position [208, 0]
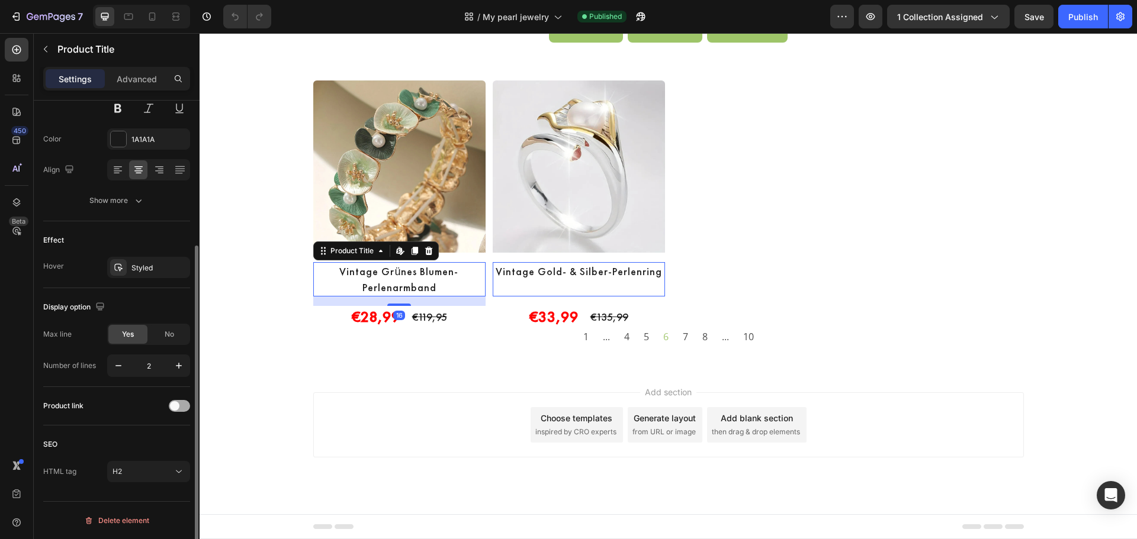
click at [179, 409] on div at bounding box center [179, 406] width 21 height 12
drag, startPoint x: 1073, startPoint y: 14, endPoint x: 872, endPoint y: 31, distance: 202.1
click at [1073, 14] on div "Publish" at bounding box center [1083, 17] width 30 height 12
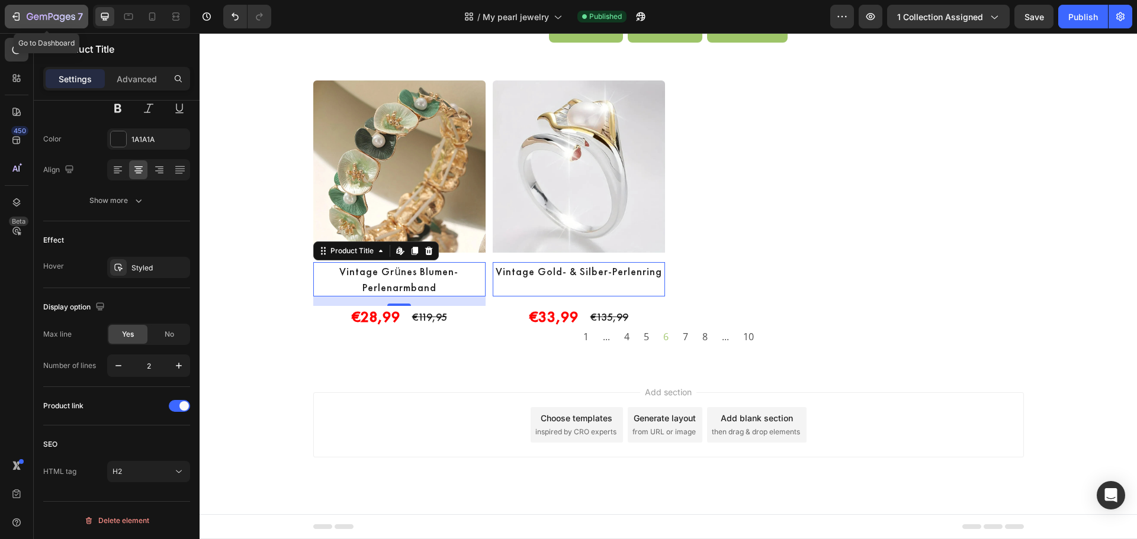
click at [33, 14] on icon "button" at bounding box center [51, 17] width 49 height 10
